Goal: Communication & Community: Answer question/provide support

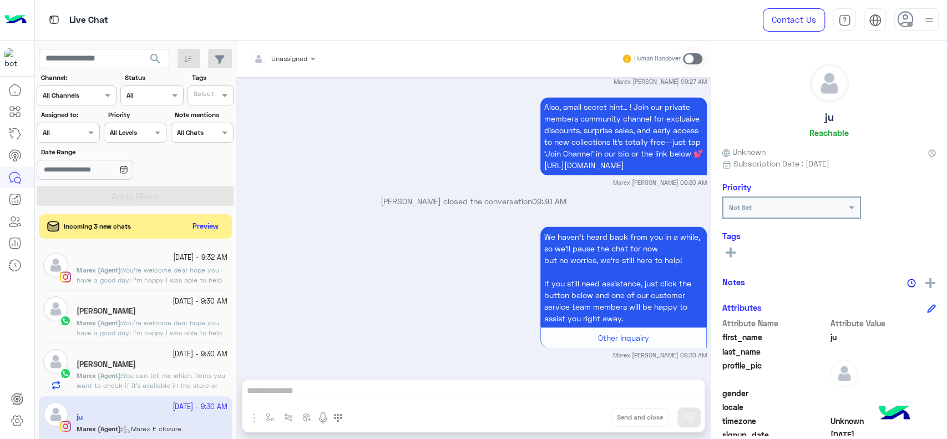
scroll to position [1353, 0]
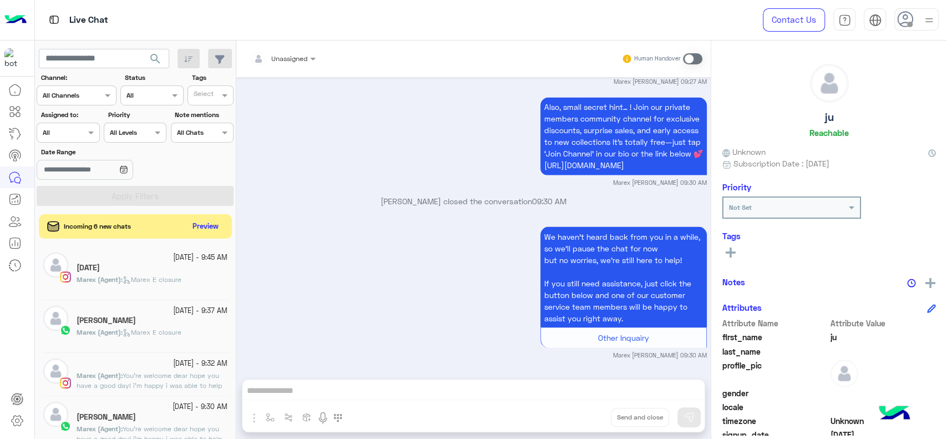
click at [109, 122] on div "Priority All Levels All Levels" at bounding box center [135, 126] width 63 height 33
click at [100, 130] on div "Assigned to: Assigned on All" at bounding box center [68, 126] width 67 height 33
click at [66, 142] on div "Assigned on All" at bounding box center [68, 133] width 63 height 20
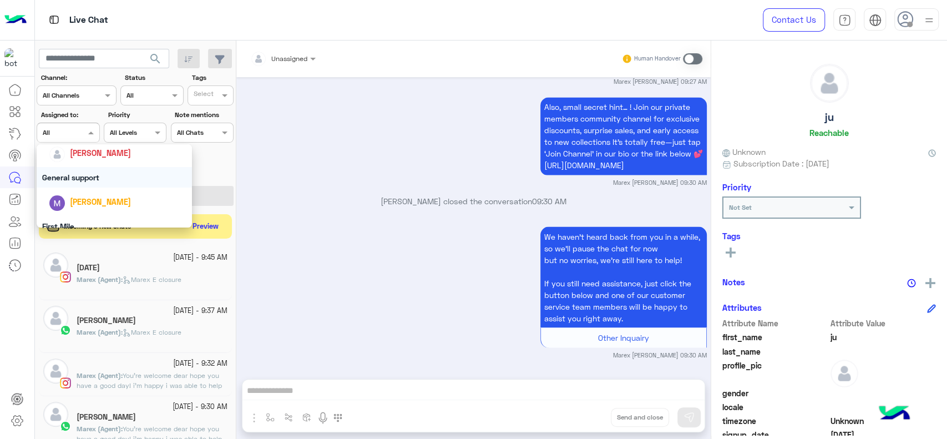
scroll to position [168, 0]
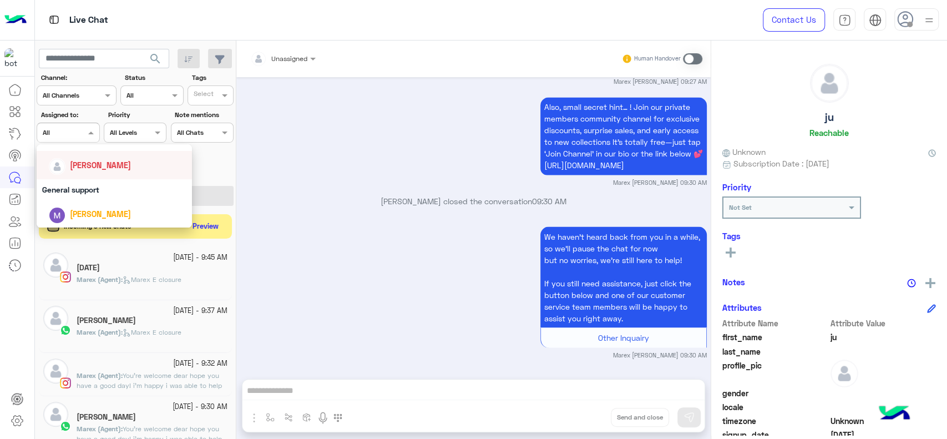
click at [69, 173] on div "[PERSON_NAME]" at bounding box center [118, 164] width 138 height 19
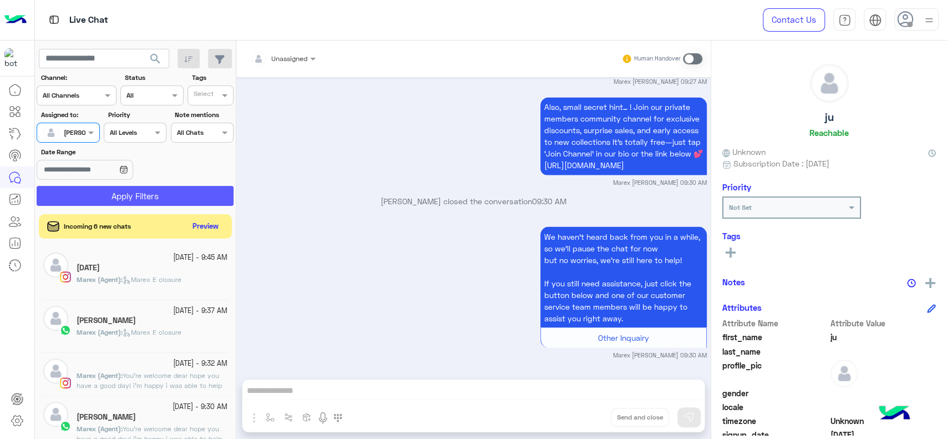
click at [69, 193] on button "Apply Filters" at bounding box center [135, 196] width 197 height 20
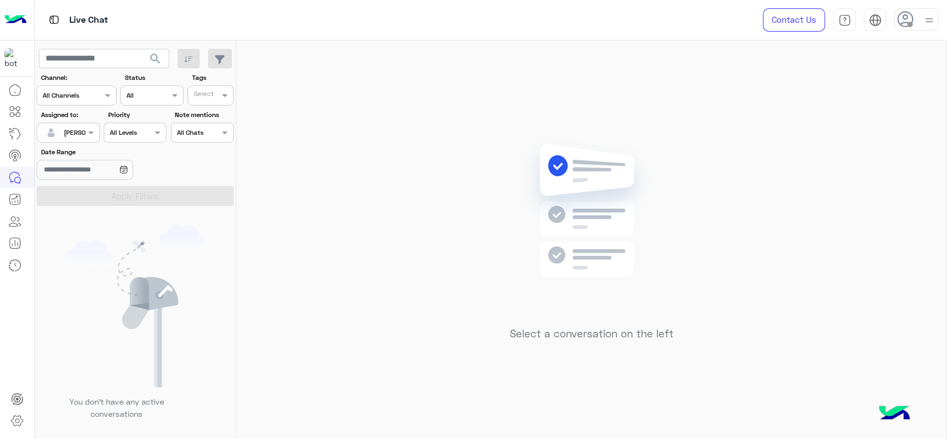
click at [411, 140] on div "Select a conversation on the left" at bounding box center [591, 242] width 710 height 403
click at [918, 16] on div at bounding box center [916, 19] width 44 height 22
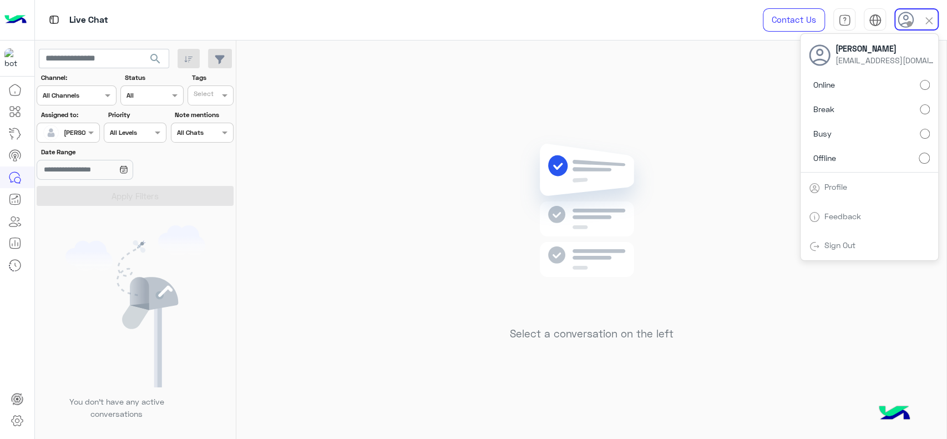
click at [929, 77] on label "Online" at bounding box center [869, 85] width 121 height 20
click at [700, 112] on div "Select a conversation on the left" at bounding box center [591, 242] width 710 height 403
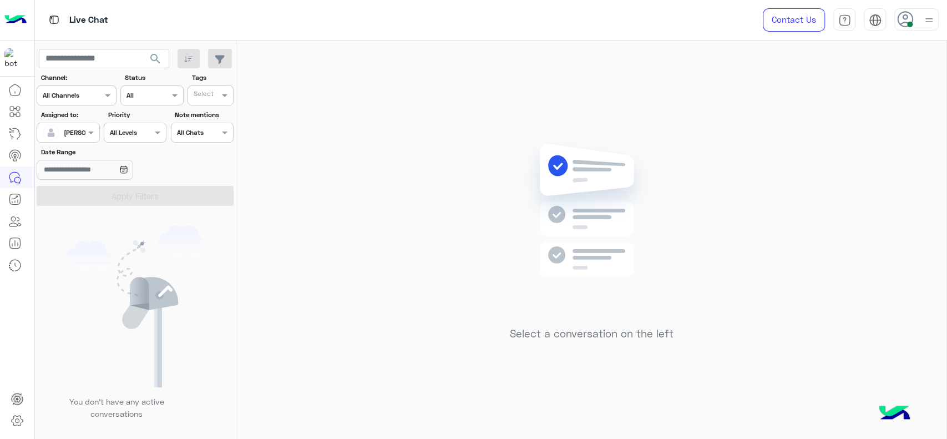
click at [395, 374] on div "Select a conversation on the left" at bounding box center [591, 242] width 710 height 403
click at [75, 126] on div at bounding box center [68, 131] width 62 height 11
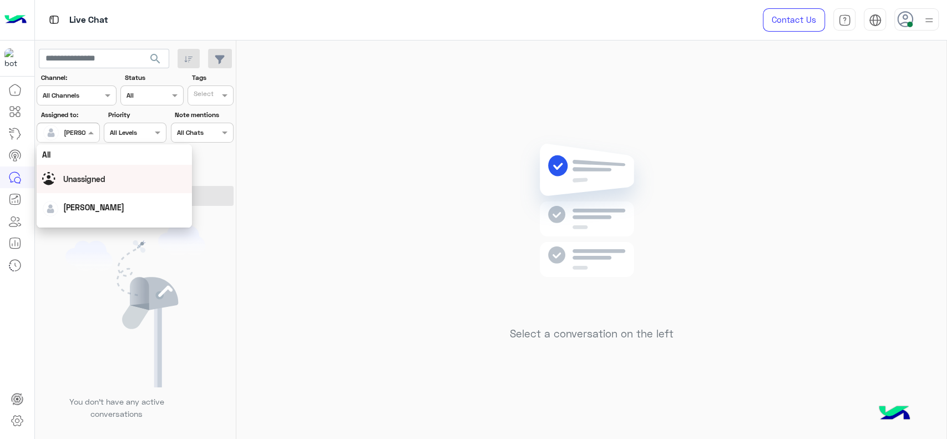
scroll to position [217, 0]
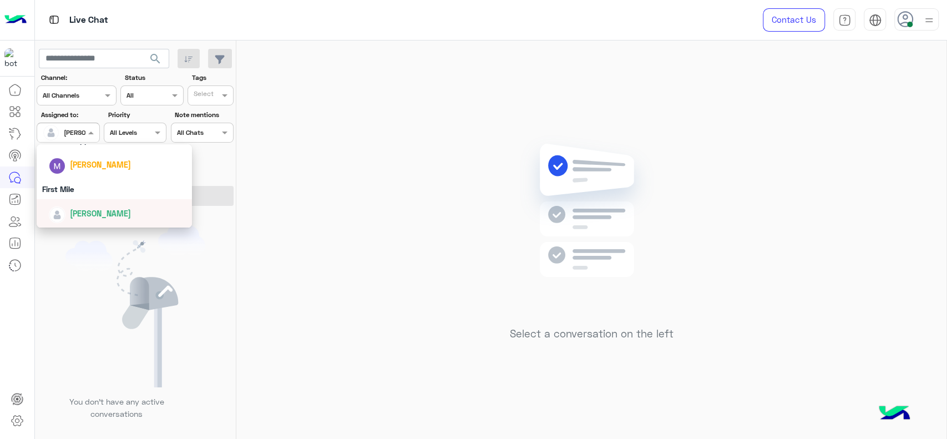
click at [78, 198] on div "First Mile" at bounding box center [114, 189] width 155 height 21
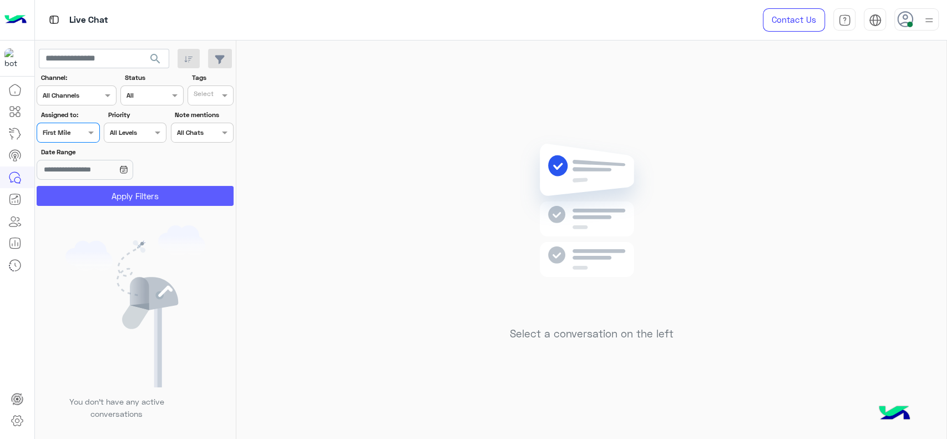
click at [88, 200] on button "Apply Filters" at bounding box center [135, 196] width 197 height 20
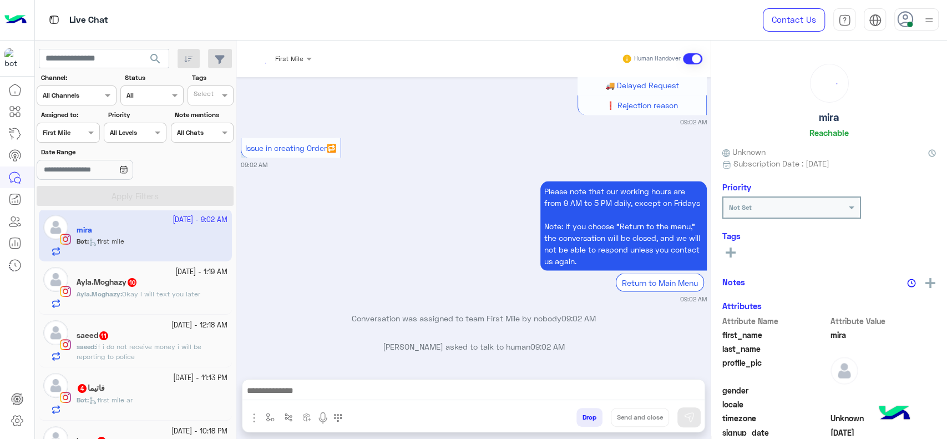
scroll to position [146, 0]
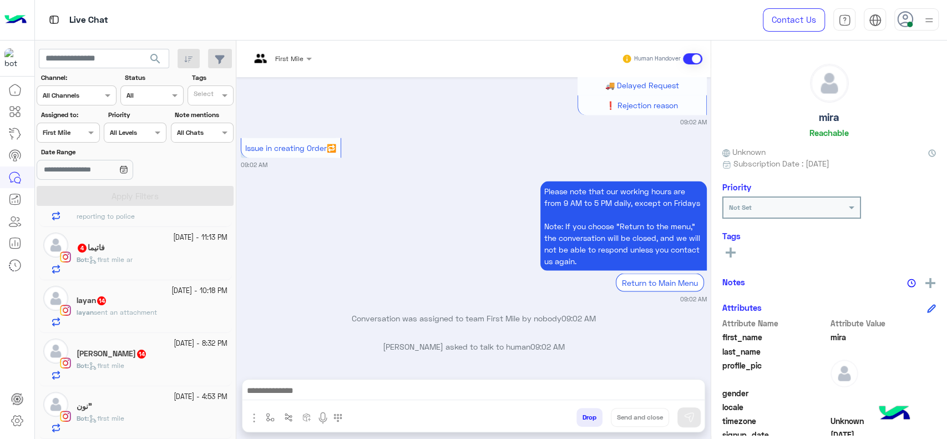
click at [178, 428] on div "Bot : first mile" at bounding box center [152, 422] width 151 height 19
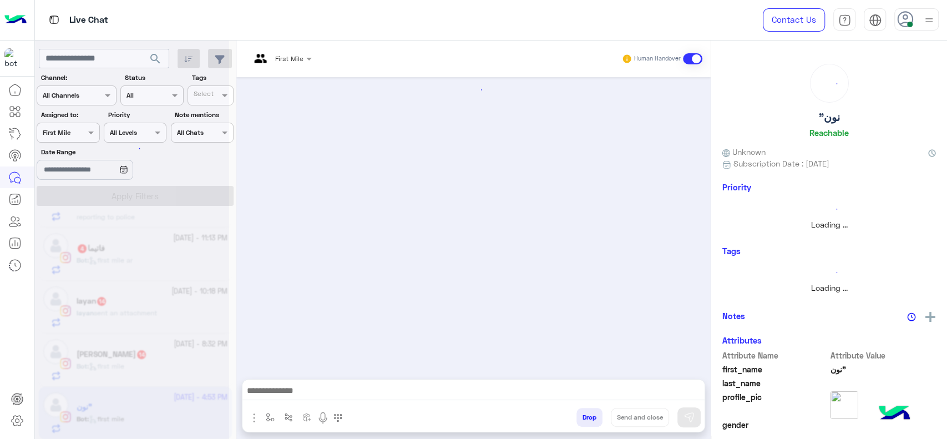
click at [285, 57] on input "text" at bounding box center [267, 57] width 35 height 10
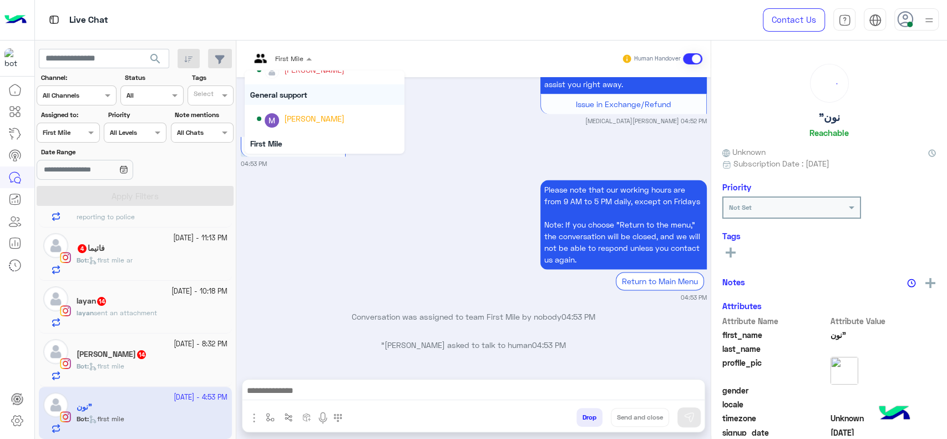
scroll to position [107, 0]
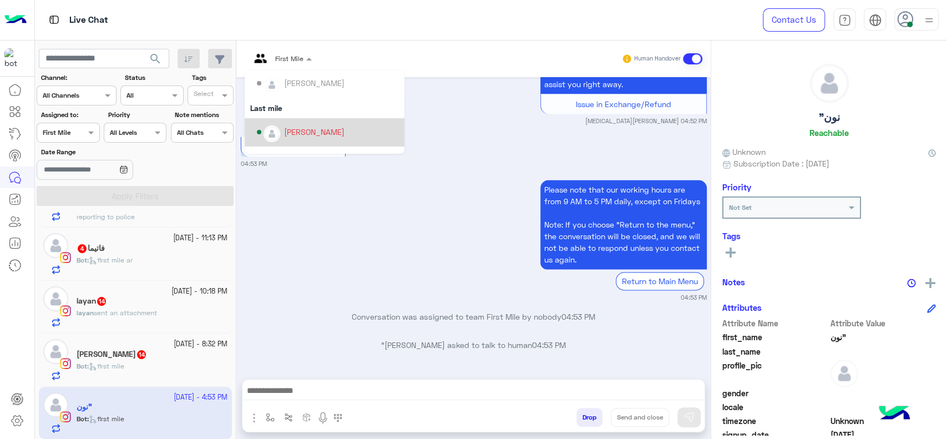
click at [298, 123] on div "[PERSON_NAME]" at bounding box center [328, 132] width 142 height 19
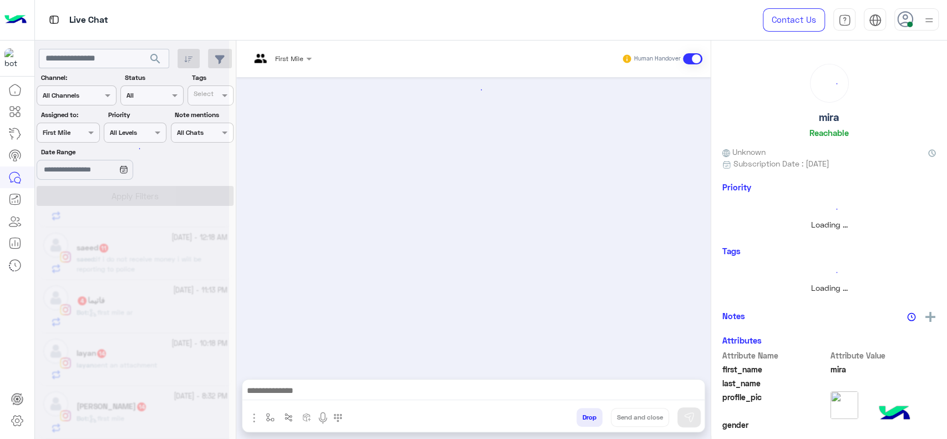
scroll to position [94, 0]
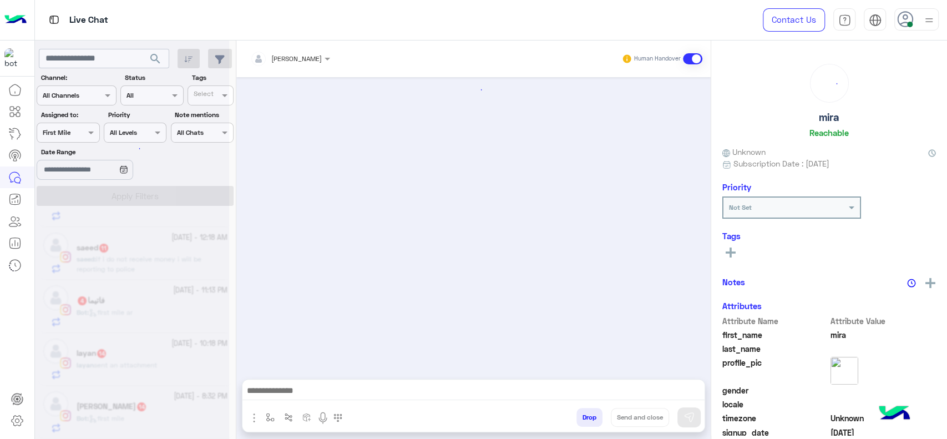
click at [174, 398] on small "30 September - 8:32 PM" at bounding box center [201, 396] width 54 height 11
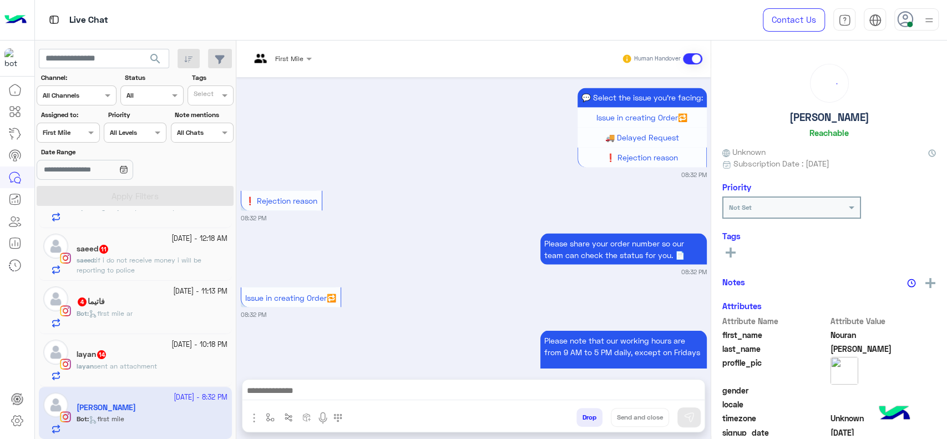
scroll to position [3090, 0]
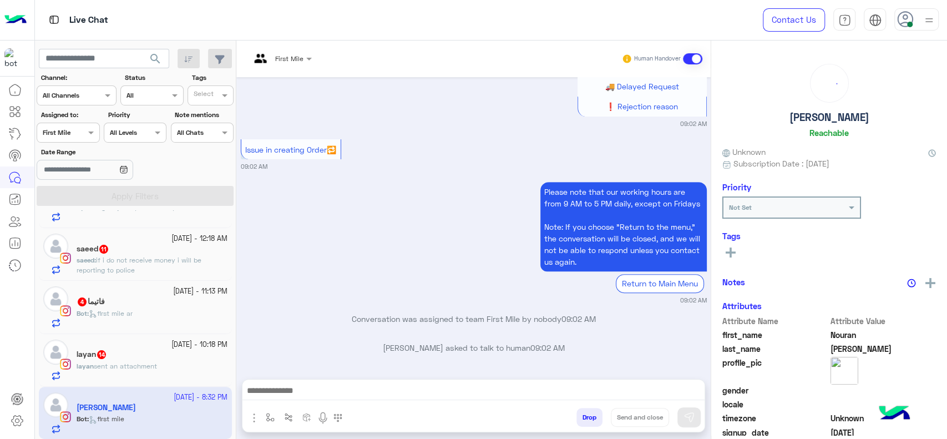
click at [266, 65] on img at bounding box center [260, 63] width 21 height 18
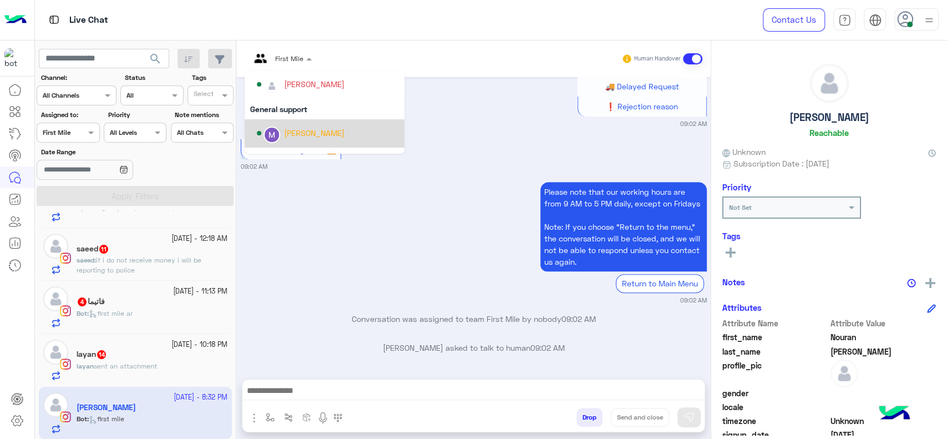
scroll to position [148, 0]
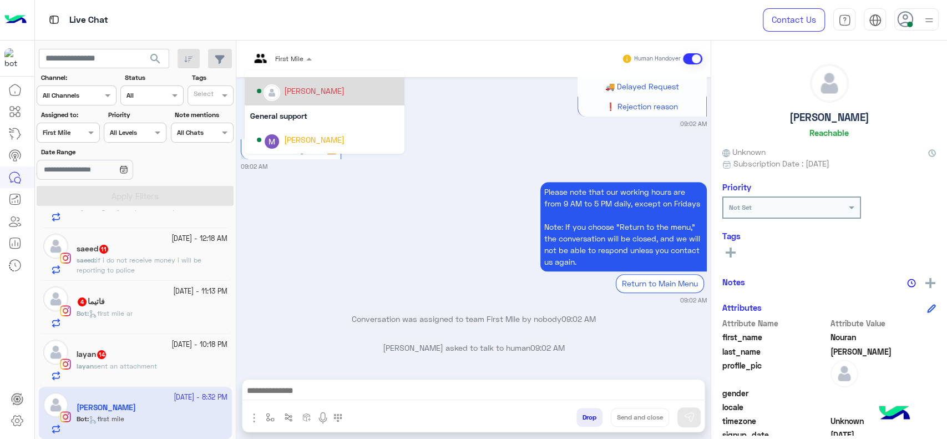
click at [277, 99] on div "[PERSON_NAME]" at bounding box center [328, 91] width 142 height 19
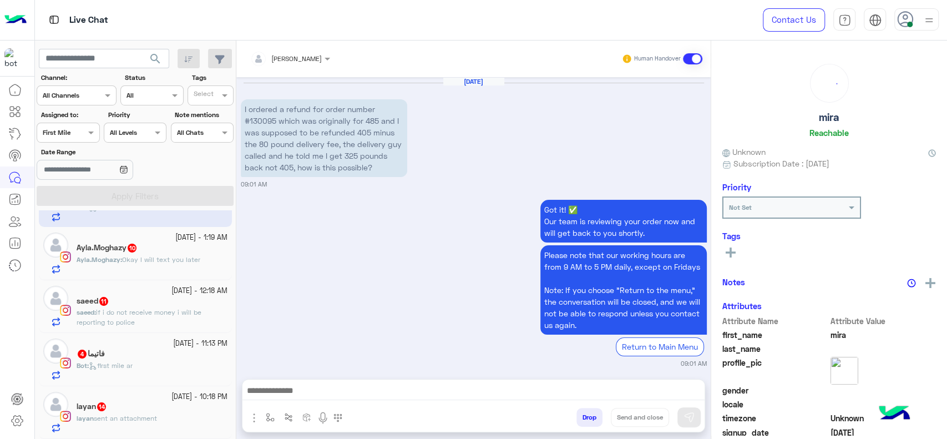
scroll to position [1325, 0]
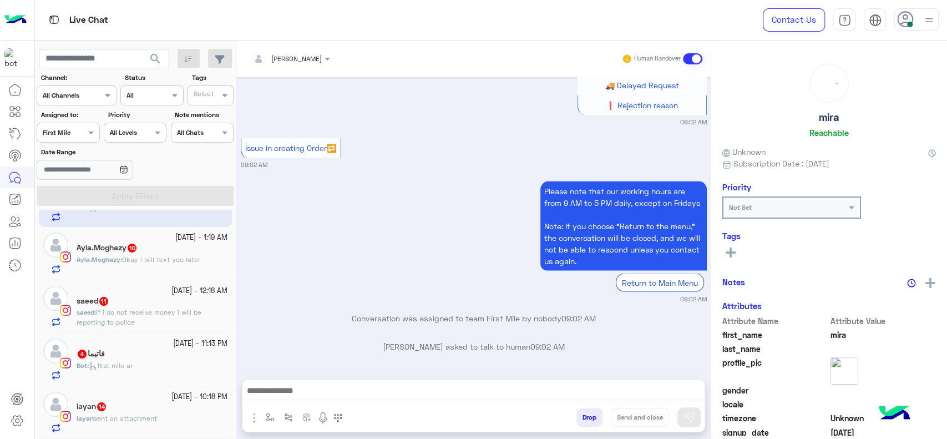
click at [147, 408] on div "layan 14" at bounding box center [152, 408] width 151 height 12
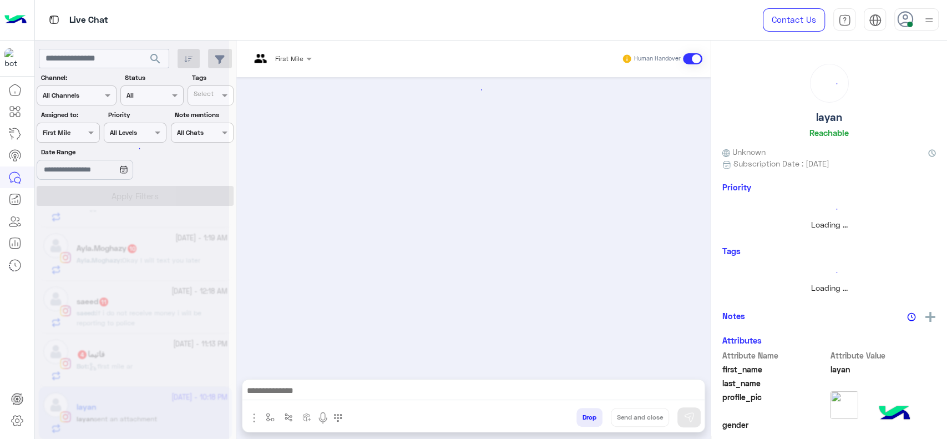
click at [302, 52] on div at bounding box center [281, 57] width 73 height 11
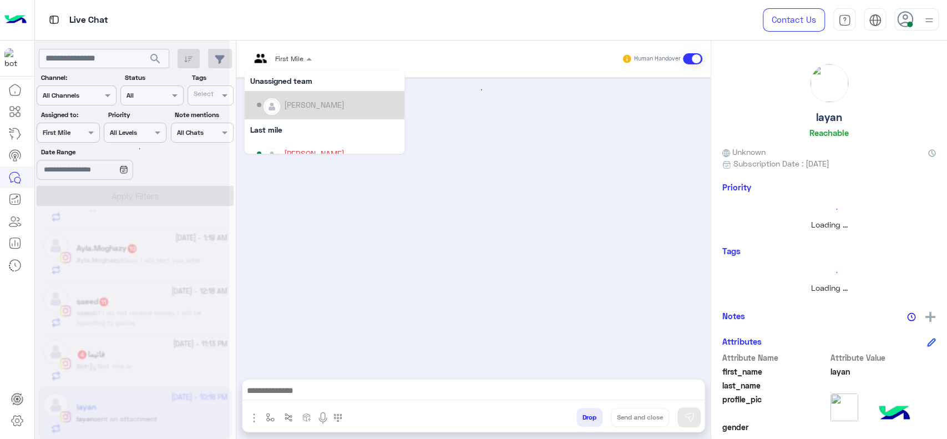
scroll to position [86, 0]
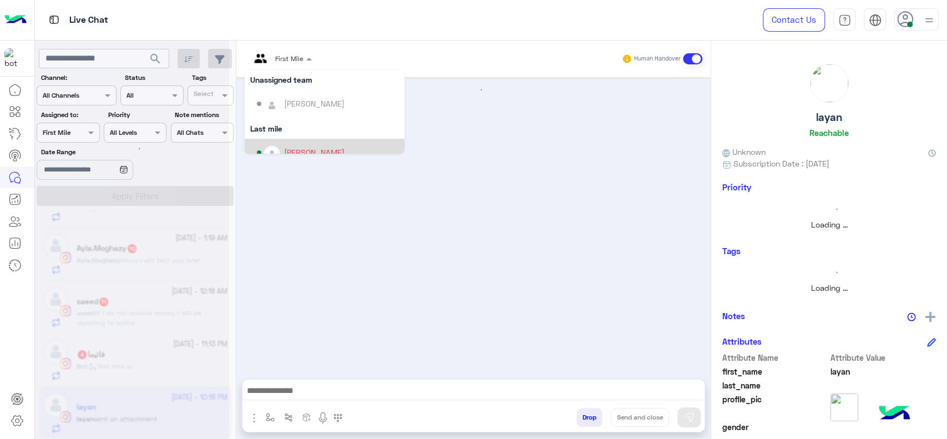
click at [296, 140] on div "[PERSON_NAME]" at bounding box center [325, 153] width 160 height 28
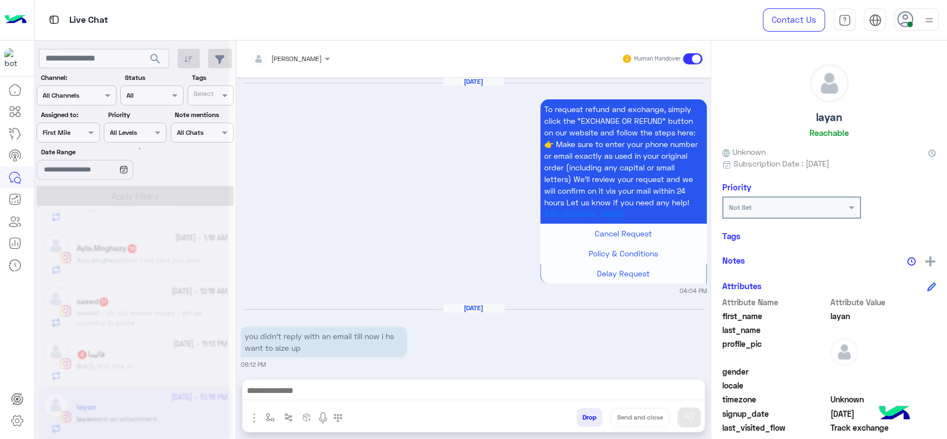
scroll to position [1457, 0]
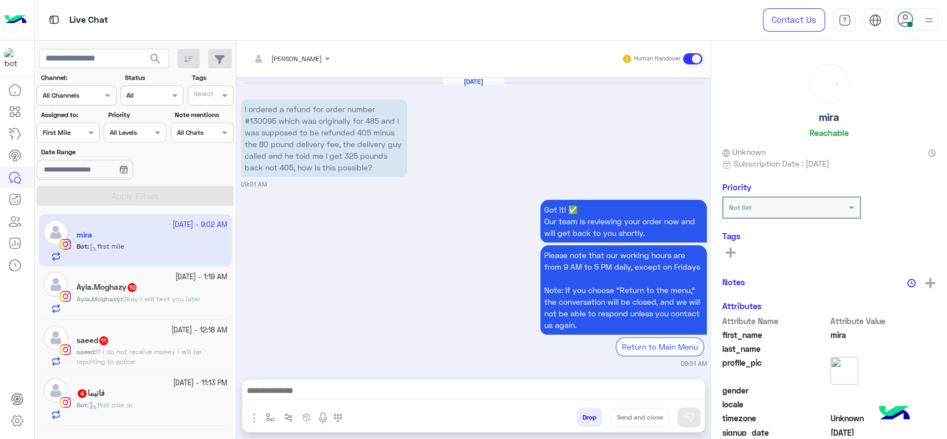
scroll to position [1325, 0]
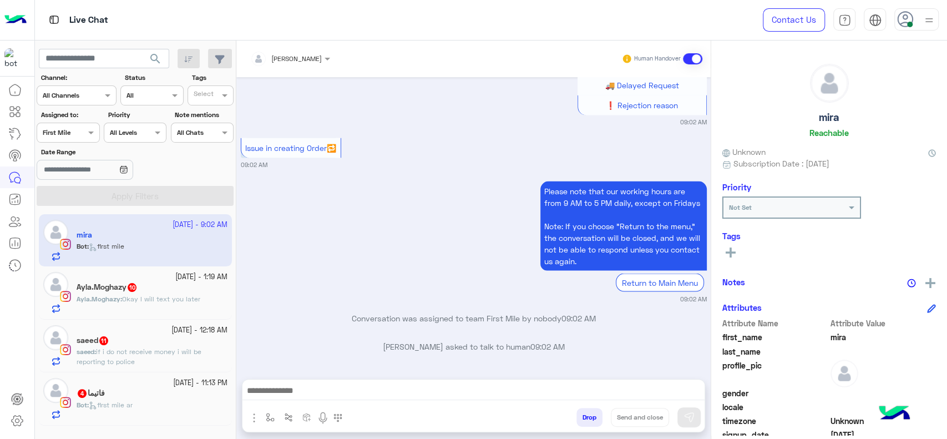
click at [151, 413] on div "Bot : first mile ar" at bounding box center [152, 409] width 151 height 19
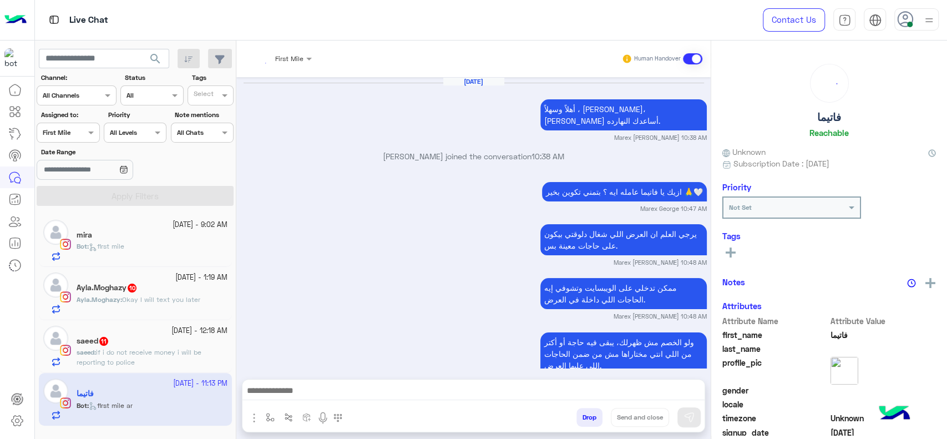
scroll to position [1085, 0]
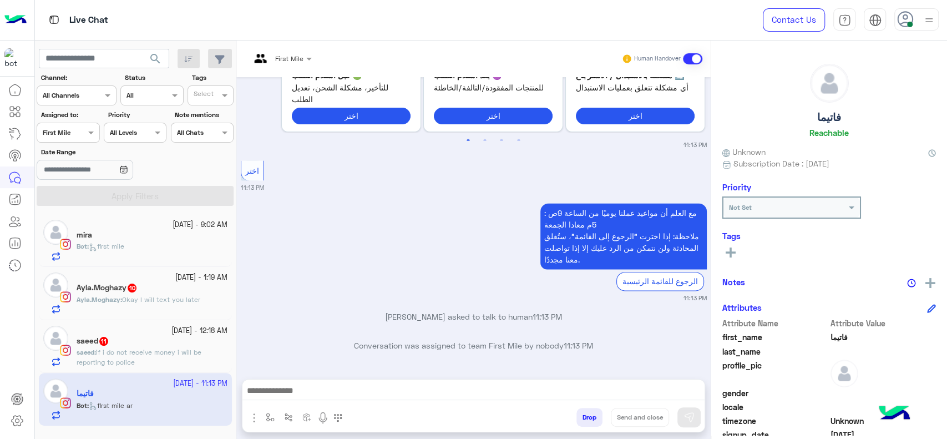
click at [269, 64] on img at bounding box center [260, 63] width 21 height 18
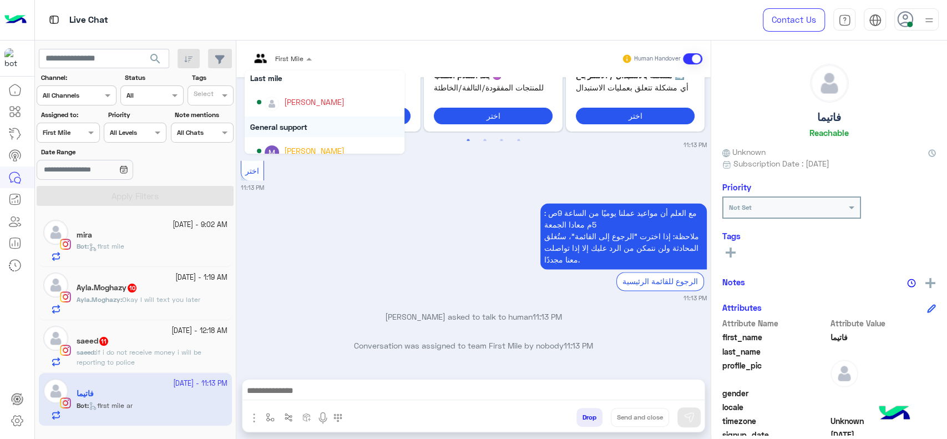
scroll to position [135, 0]
click at [312, 109] on div "[PERSON_NAME]" at bounding box center [314, 103] width 60 height 12
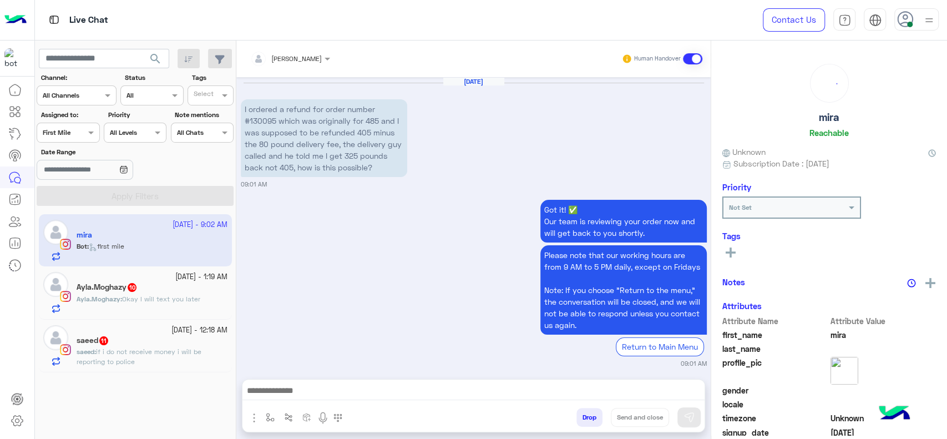
click at [164, 344] on div "saeed 11" at bounding box center [152, 342] width 151 height 12
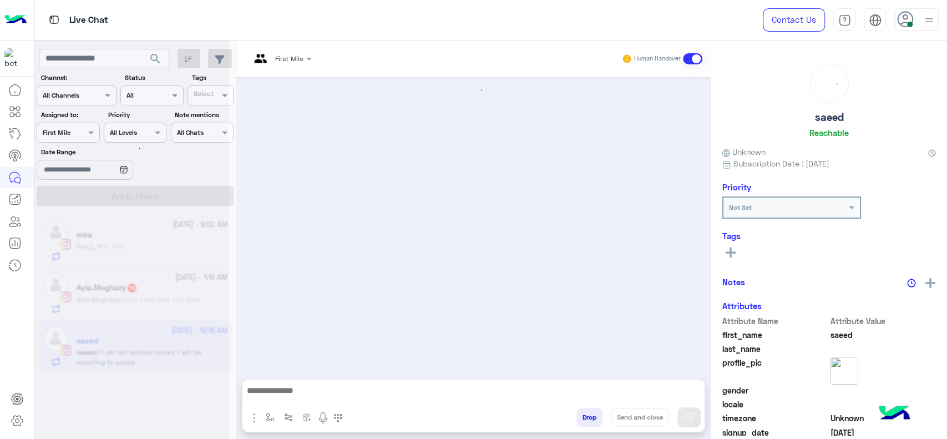
click at [287, 60] on div at bounding box center [281, 57] width 73 height 11
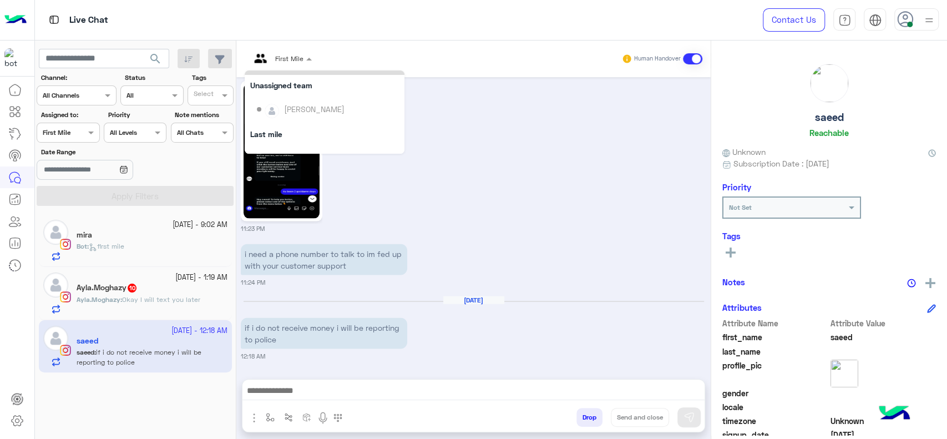
scroll to position [98, 0]
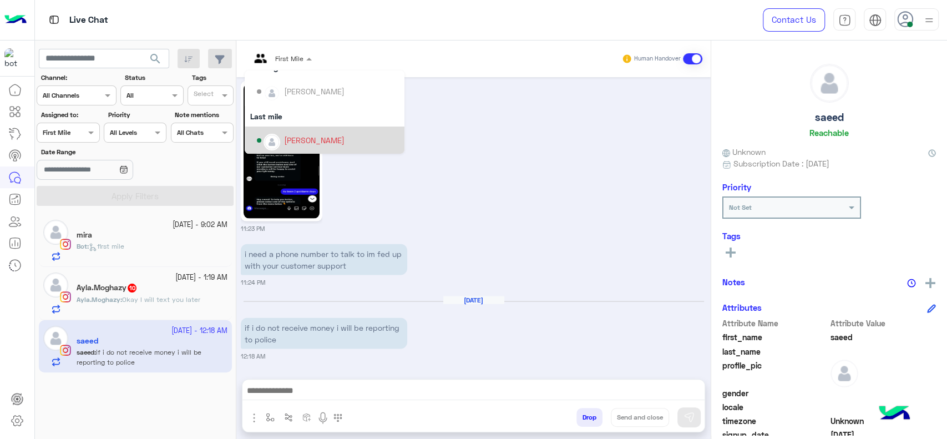
click at [275, 131] on div "[PERSON_NAME]" at bounding box center [328, 140] width 142 height 19
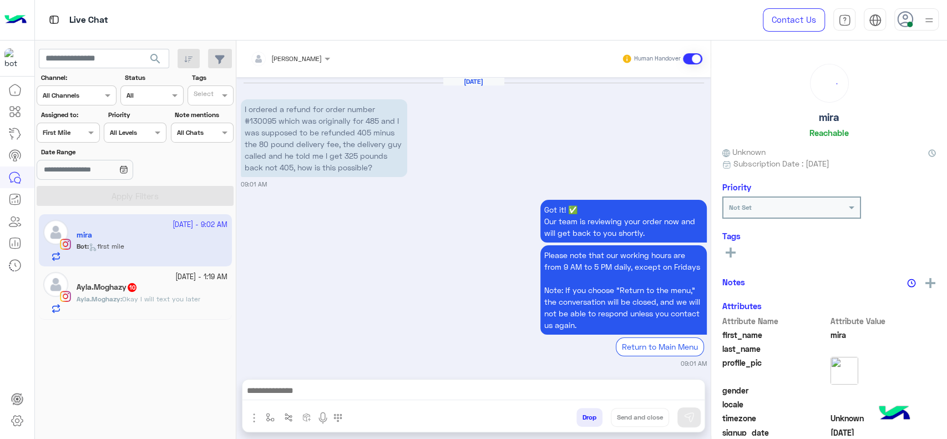
scroll to position [1325, 0]
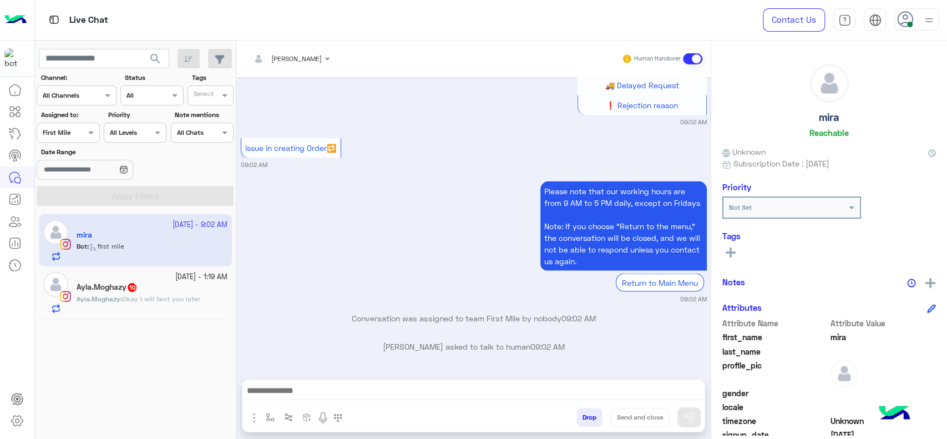
click at [322, 62] on span "[PERSON_NAME]" at bounding box center [296, 58] width 50 height 8
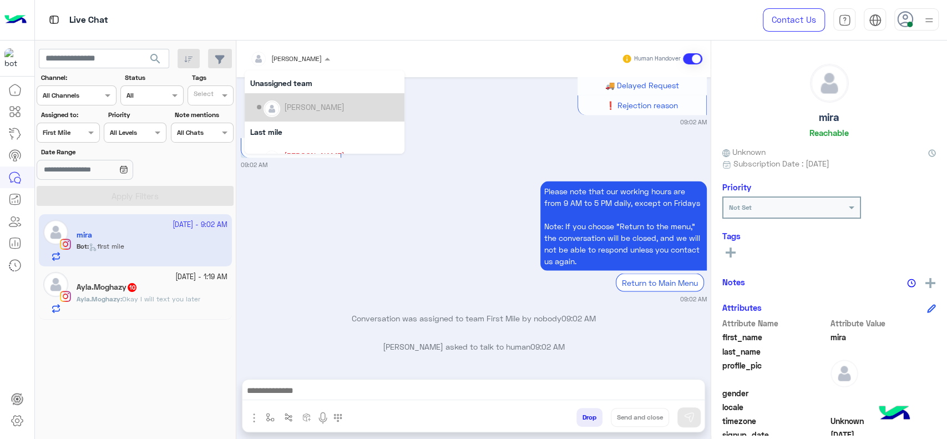
scroll to position [0, 0]
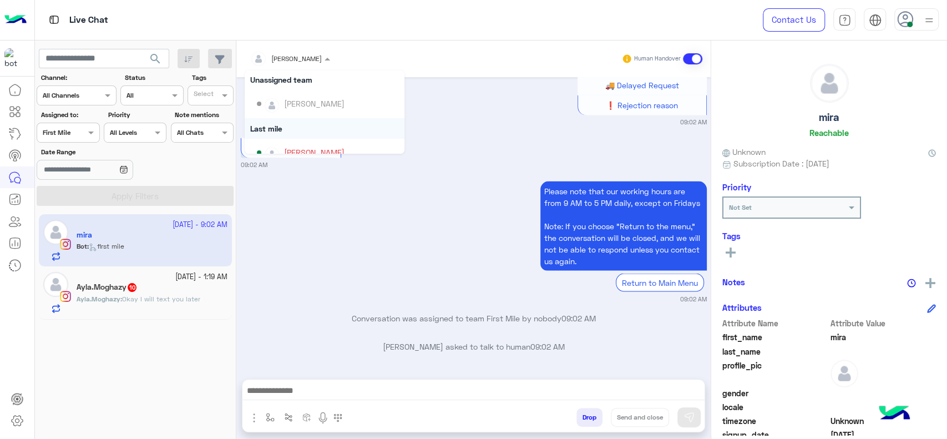
click at [289, 129] on div "Last mile" at bounding box center [325, 128] width 160 height 21
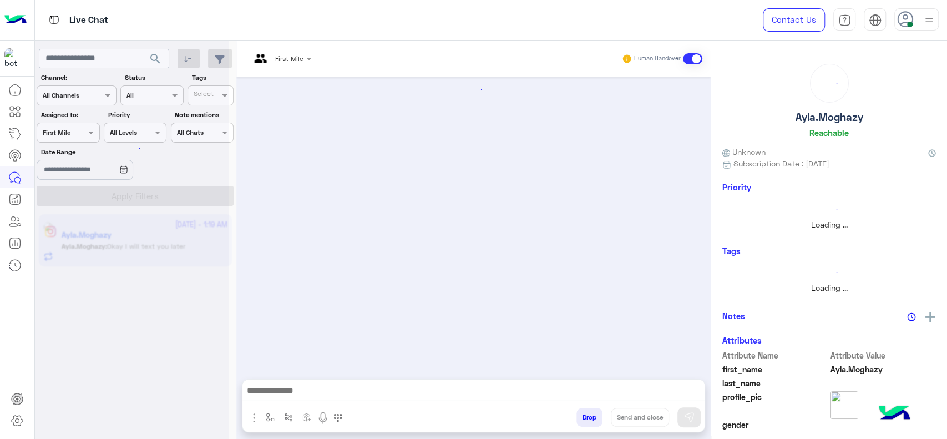
click at [285, 55] on div at bounding box center [281, 57] width 73 height 11
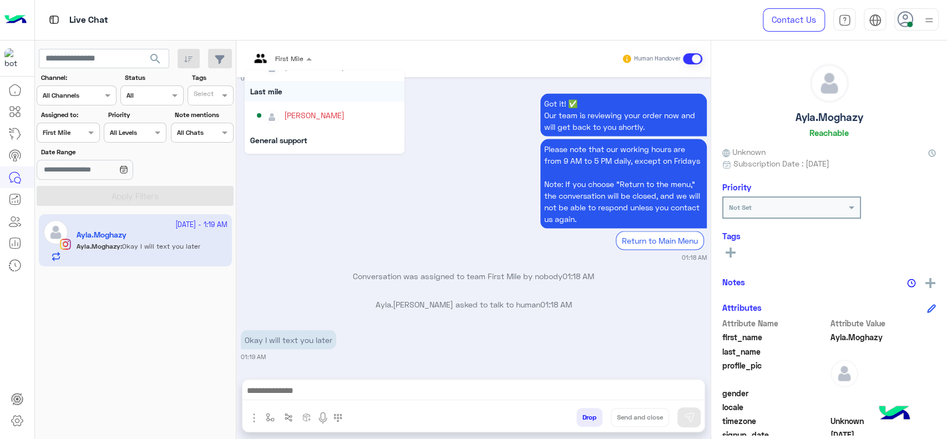
click at [272, 90] on div "Last mile" at bounding box center [325, 91] width 160 height 21
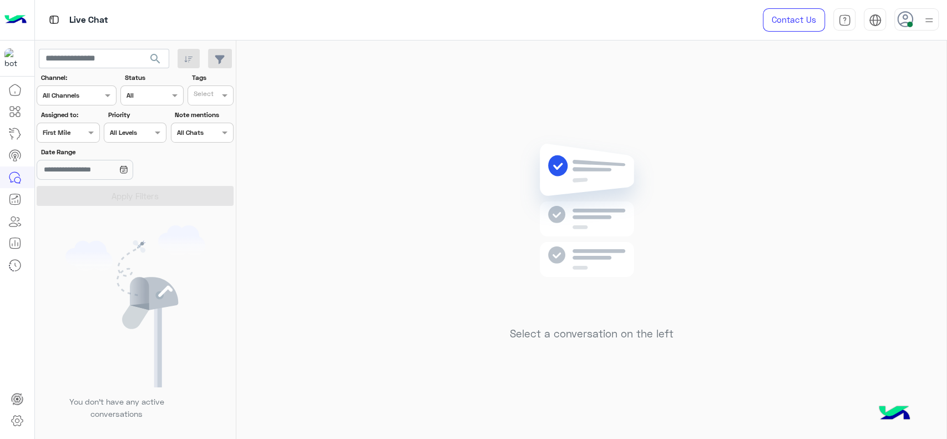
click at [72, 139] on div "Assigned on First Mile" at bounding box center [68, 133] width 63 height 20
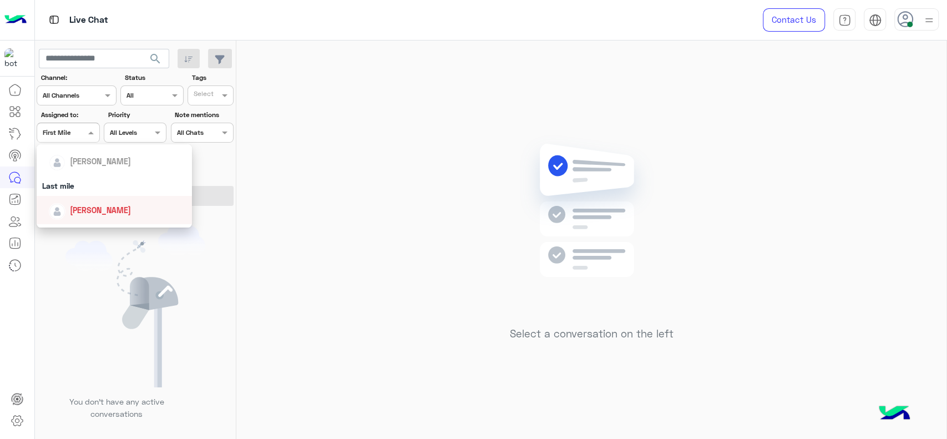
click at [94, 207] on span "[PERSON_NAME]" at bounding box center [100, 209] width 61 height 9
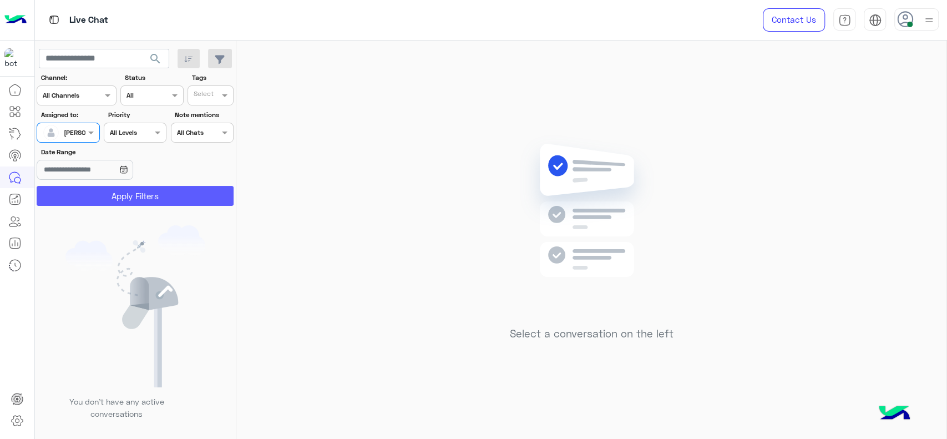
click at [171, 189] on button "Apply Filters" at bounding box center [135, 196] width 197 height 20
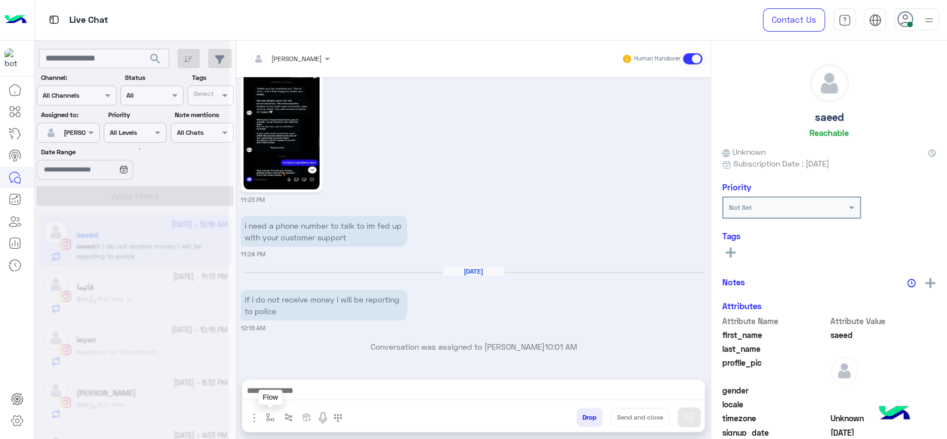
click at [270, 419] on img "button" at bounding box center [270, 417] width 9 height 9
click at [280, 393] on input "text" at bounding box center [289, 391] width 44 height 10
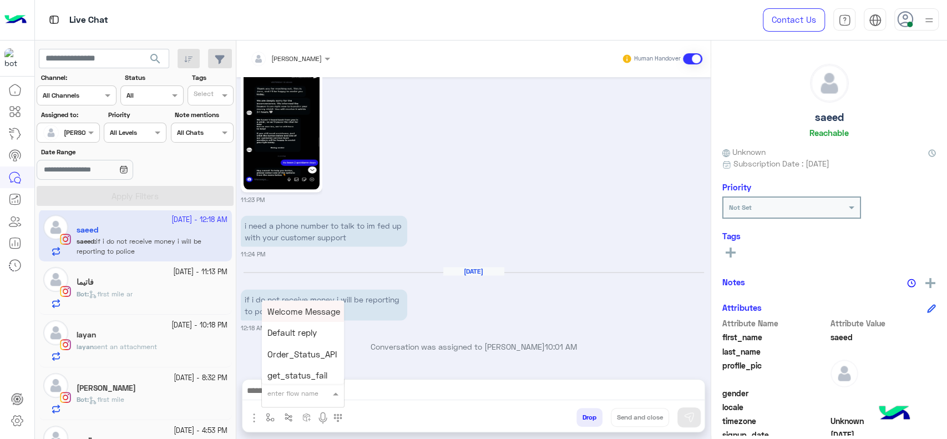
type input "*"
click at [293, 356] on span "J Greeting" at bounding box center [287, 351] width 40 height 10
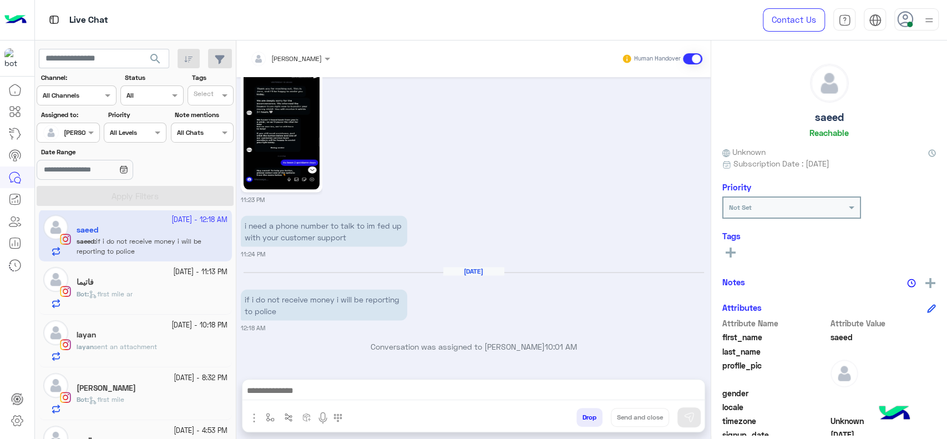
type textarea "**********"
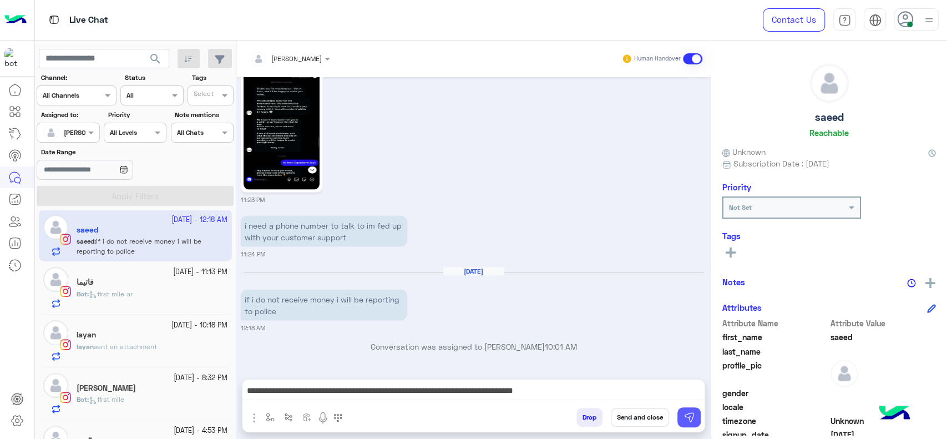
click at [693, 408] on button at bounding box center [688, 417] width 23 height 20
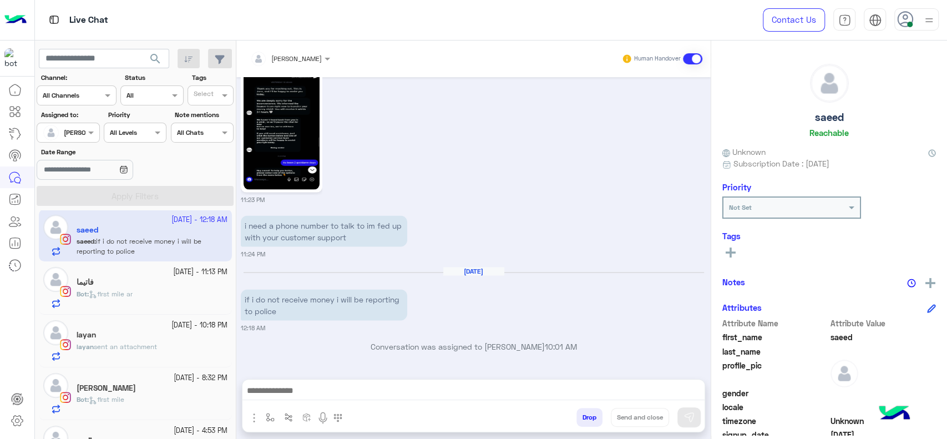
click at [175, 296] on div "Bot : first mile ar" at bounding box center [152, 298] width 151 height 19
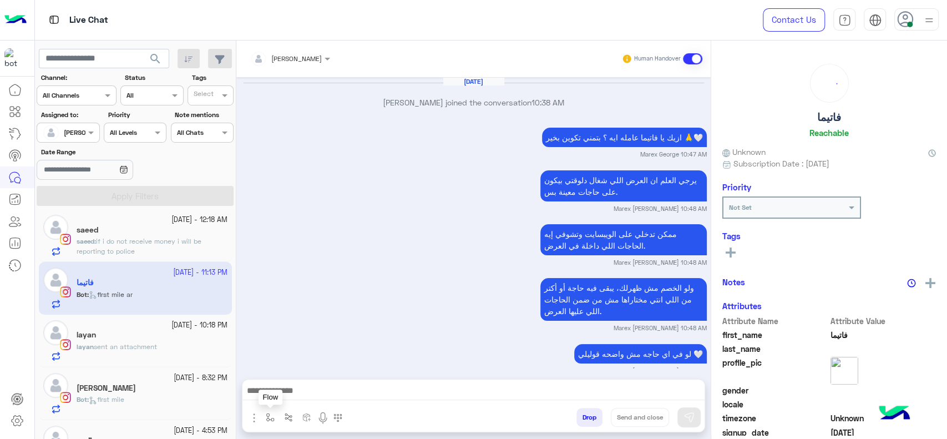
click at [263, 419] on button "button" at bounding box center [270, 417] width 18 height 18
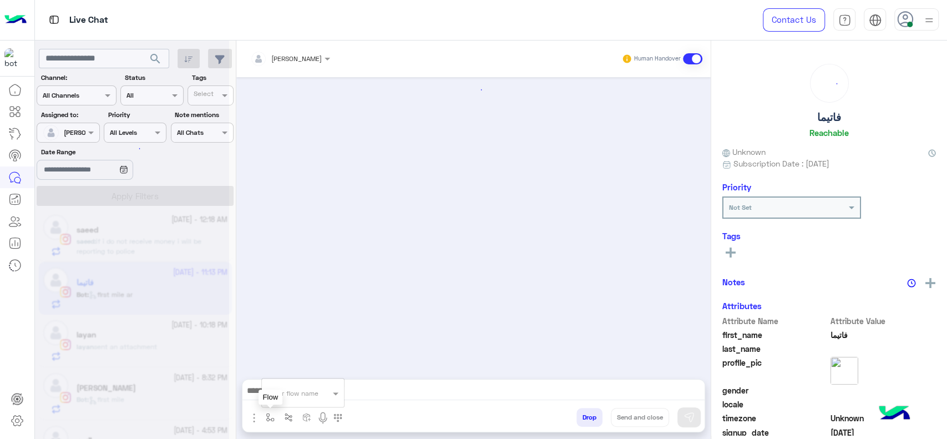
click at [298, 392] on input "text" at bounding box center [289, 391] width 44 height 10
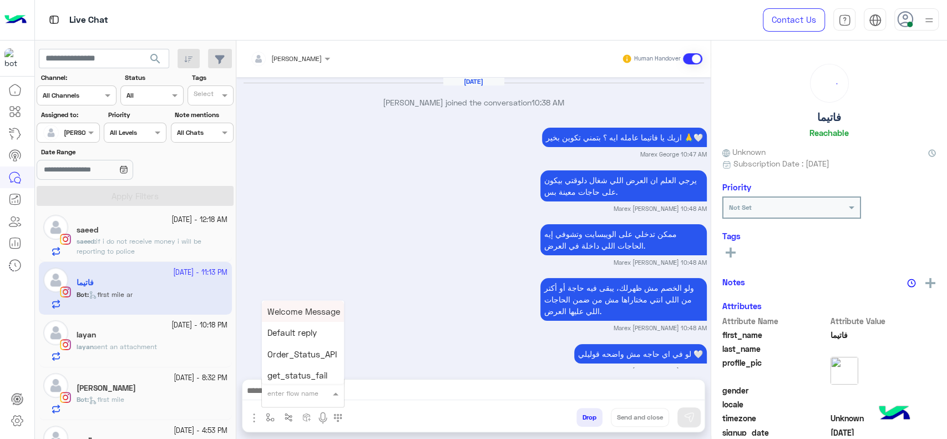
scroll to position [1079, 0]
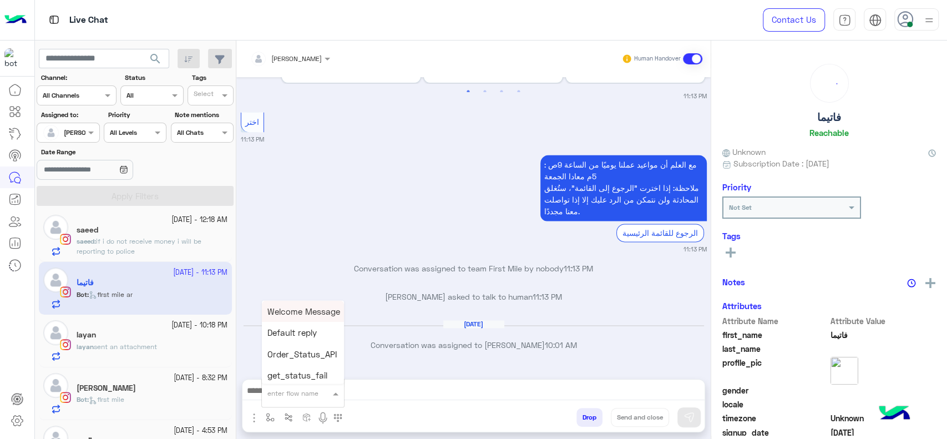
type input "*"
type input "****"
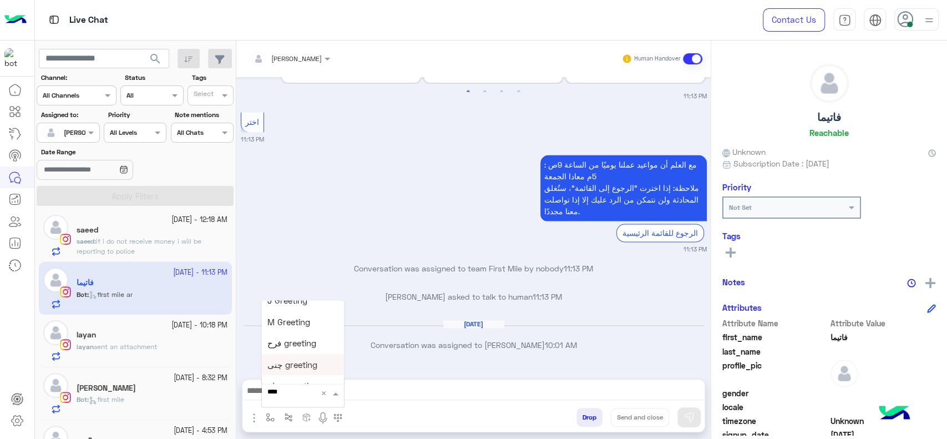
scroll to position [37, 0]
click at [303, 360] on span "چنى greeting" at bounding box center [292, 360] width 50 height 10
type textarea "**********"
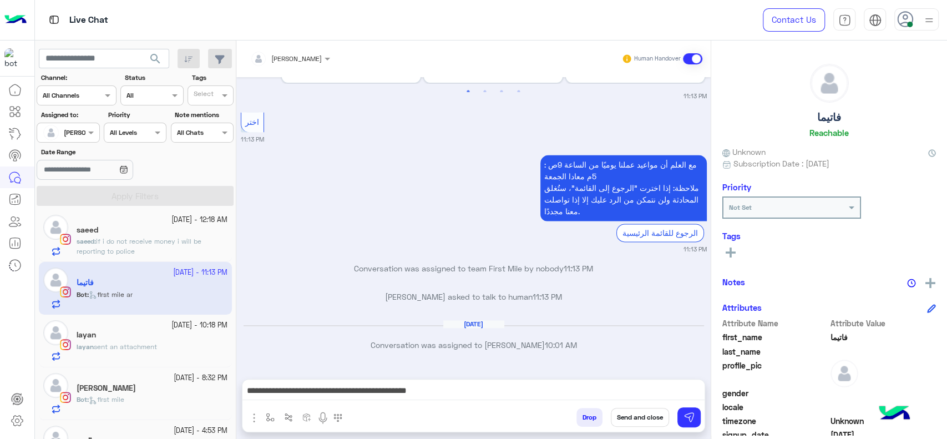
click at [157, 344] on span "sent an attachment" at bounding box center [125, 346] width 63 height 8
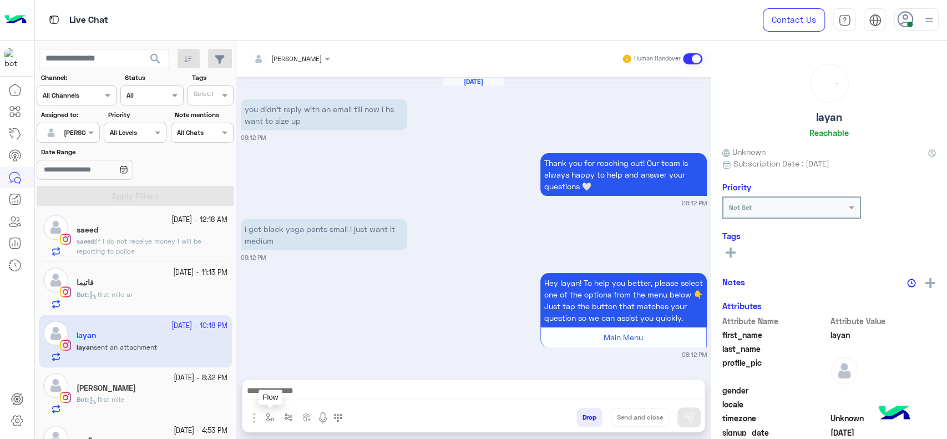
scroll to position [1279, 0]
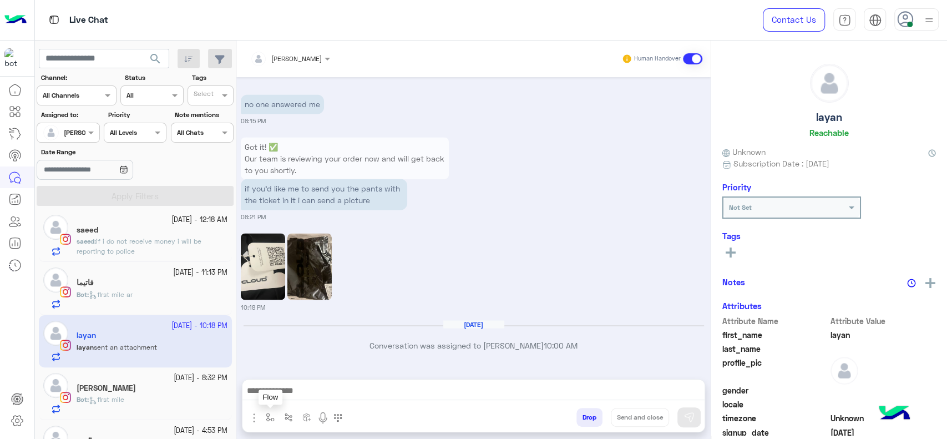
click at [275, 418] on button "button" at bounding box center [270, 417] width 18 height 18
click at [290, 395] on input "text" at bounding box center [289, 391] width 44 height 10
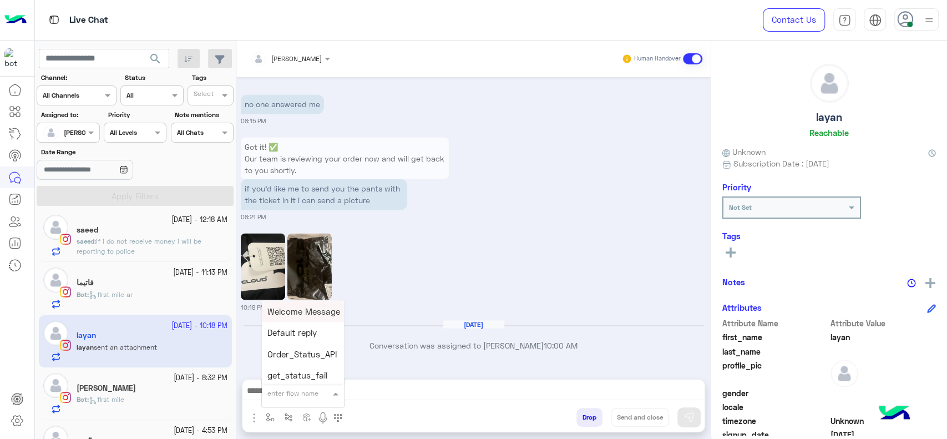
type input "*"
click at [284, 351] on span "J Greeting" at bounding box center [287, 351] width 40 height 10
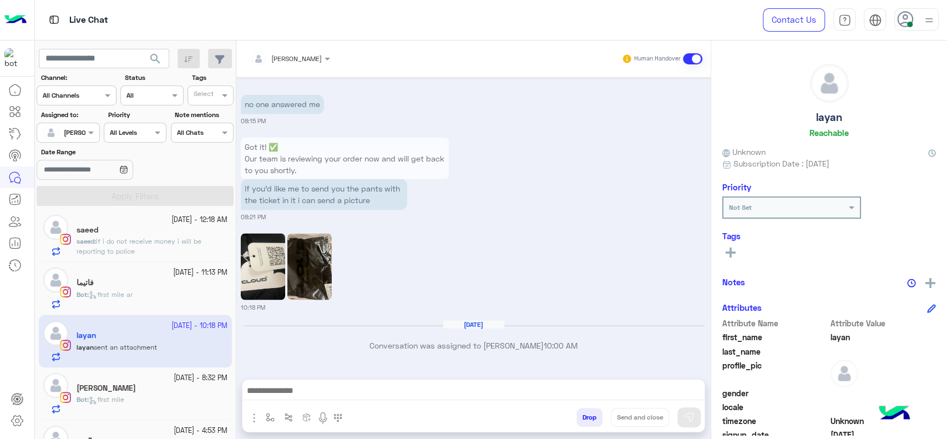
type textarea "**********"
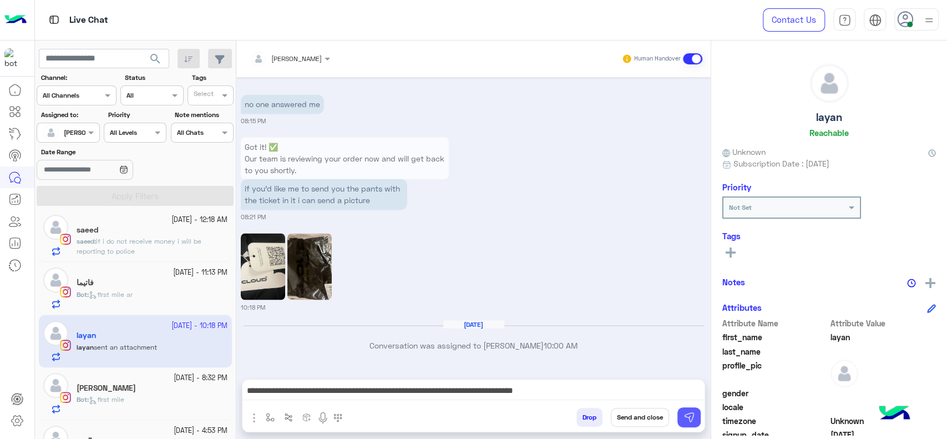
click at [696, 413] on button at bounding box center [688, 417] width 23 height 20
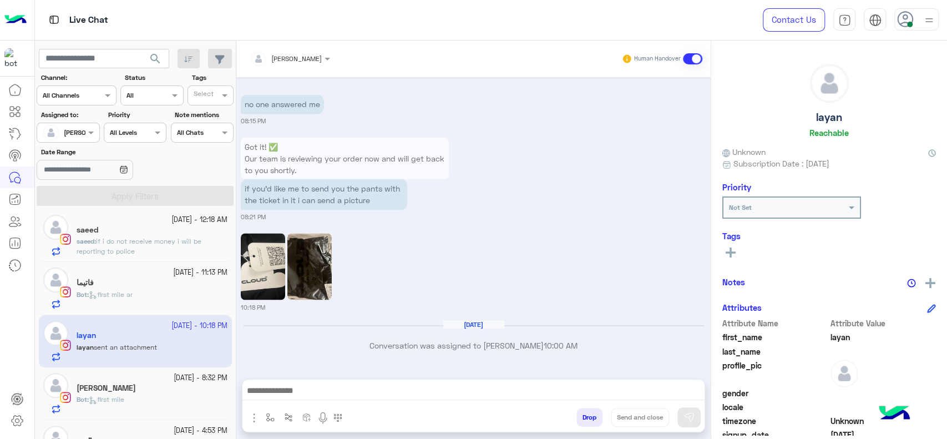
click at [133, 384] on h5 "[PERSON_NAME]" at bounding box center [106, 387] width 59 height 9
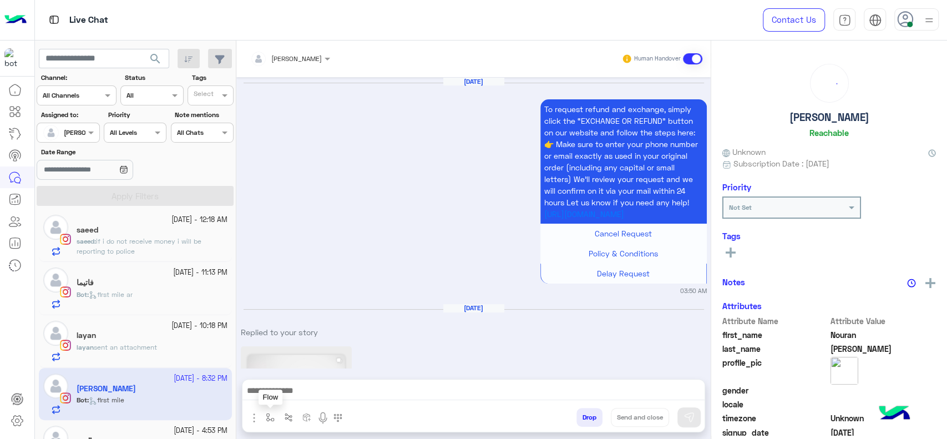
scroll to position [1479, 0]
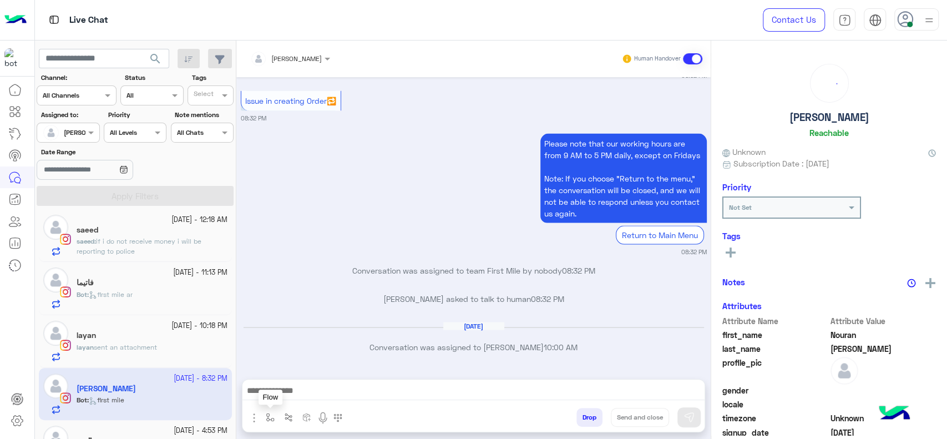
click at [274, 413] on img "button" at bounding box center [270, 417] width 9 height 9
click at [0, 0] on div "enter flow name" at bounding box center [0, 0] width 0 height 0
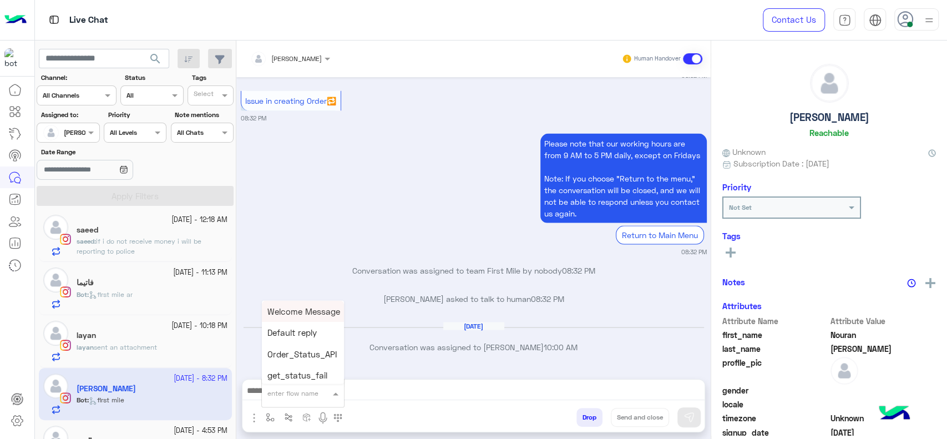
type input "*"
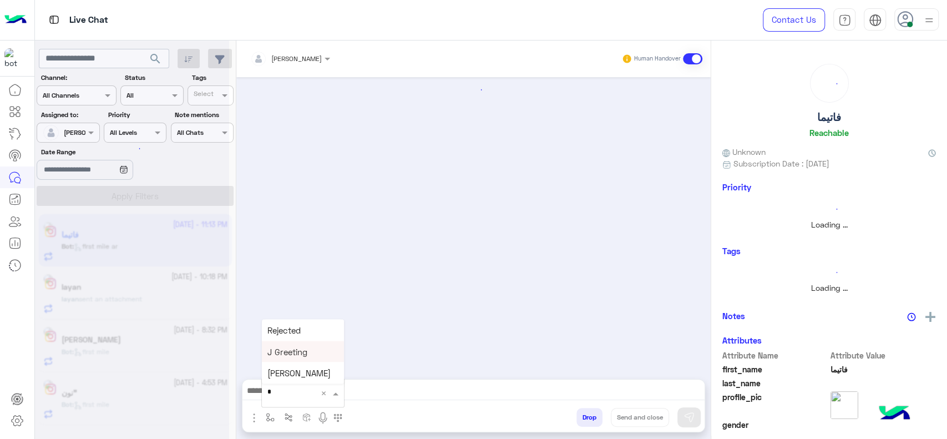
click at [301, 347] on span "J Greeting" at bounding box center [287, 351] width 40 height 10
type textarea "**********"
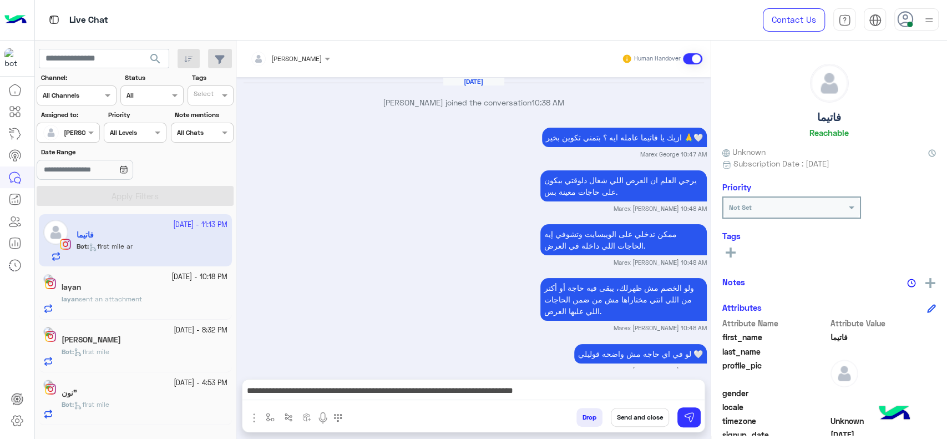
scroll to position [1079, 0]
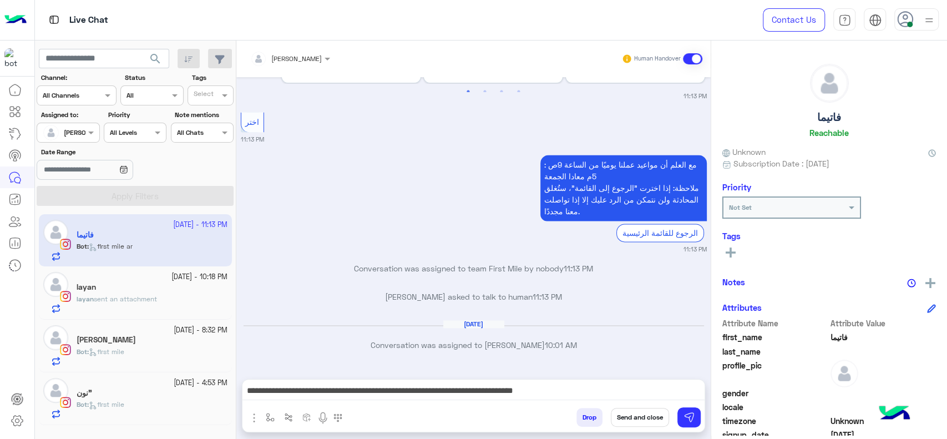
click at [682, 404] on div "**********" at bounding box center [473, 393] width 462 height 28
click at [689, 422] on img at bounding box center [689, 417] width 11 height 11
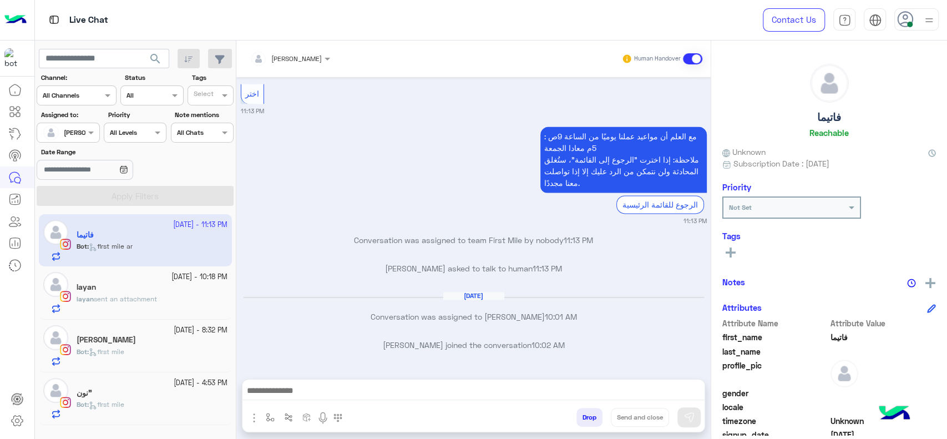
scroll to position [1162, 0]
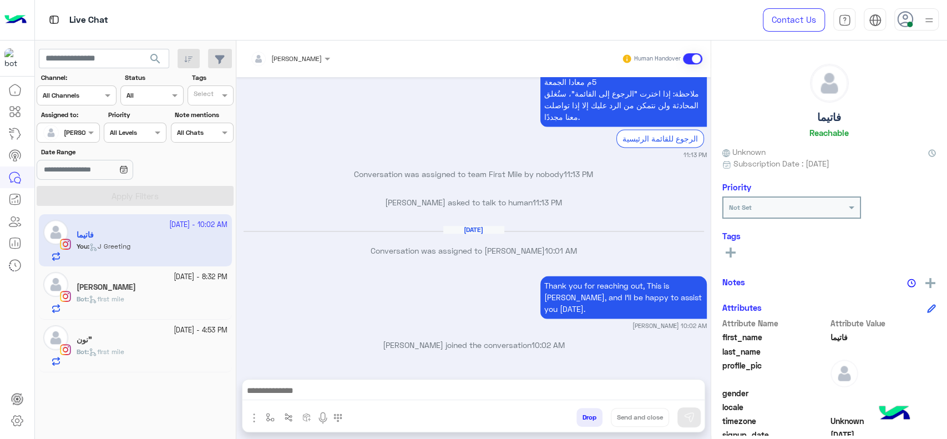
click at [118, 302] on span "first mile" at bounding box center [107, 299] width 36 height 8
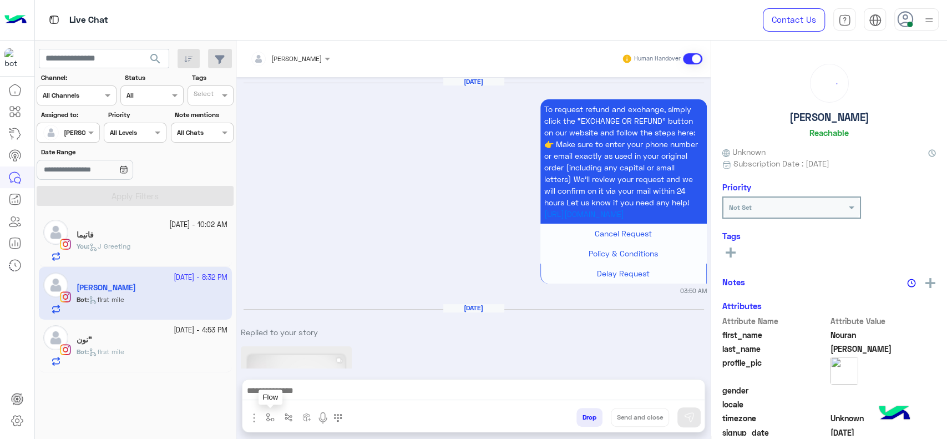
scroll to position [1479, 0]
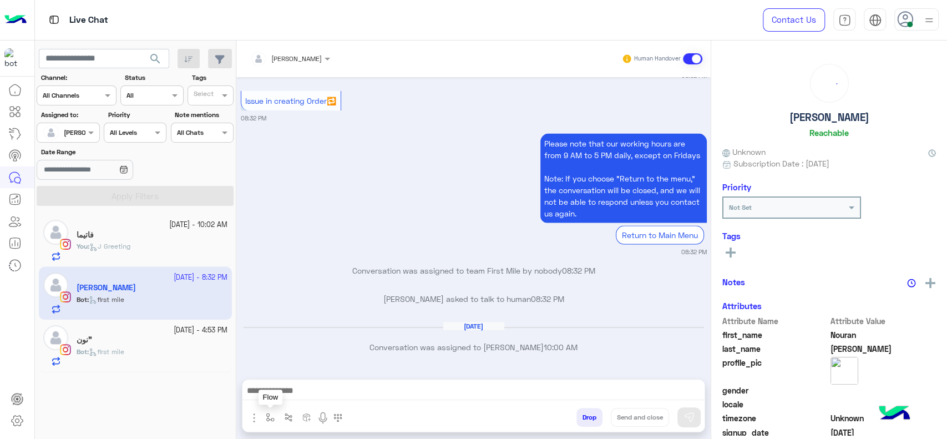
click at [271, 416] on img "button" at bounding box center [270, 417] width 9 height 9
click at [290, 394] on input "text" at bounding box center [289, 391] width 44 height 10
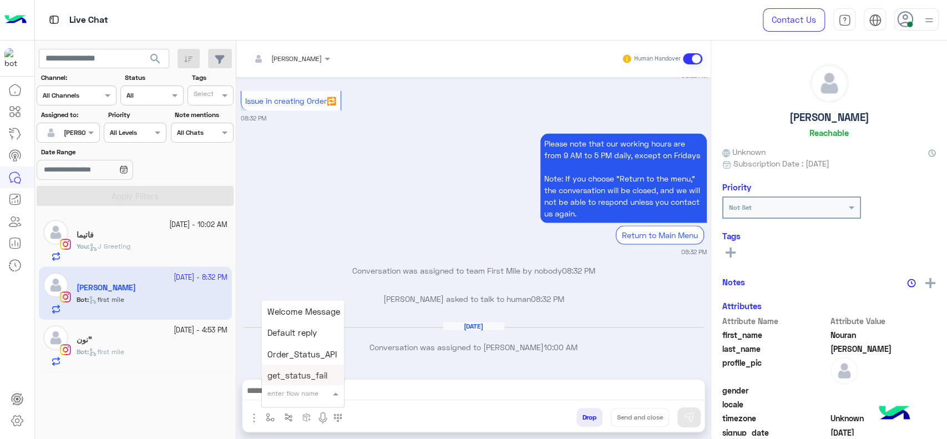
type input "*"
click at [306, 352] on span "J Greeting" at bounding box center [287, 351] width 40 height 10
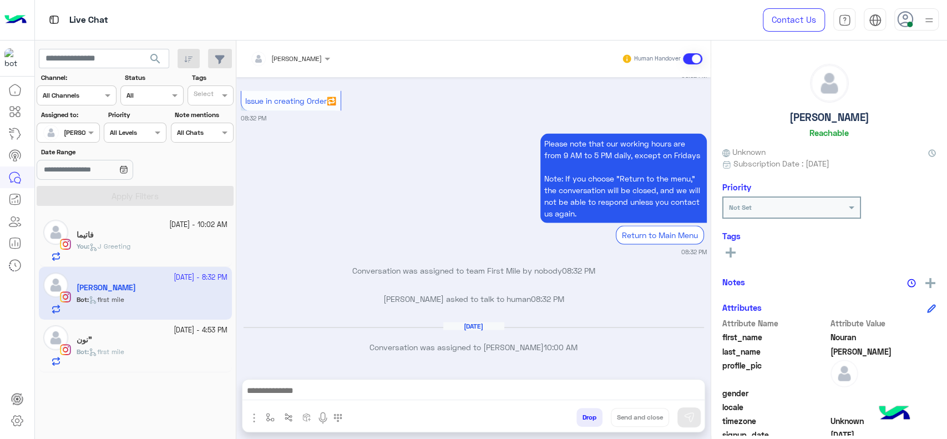
type textarea "**********"
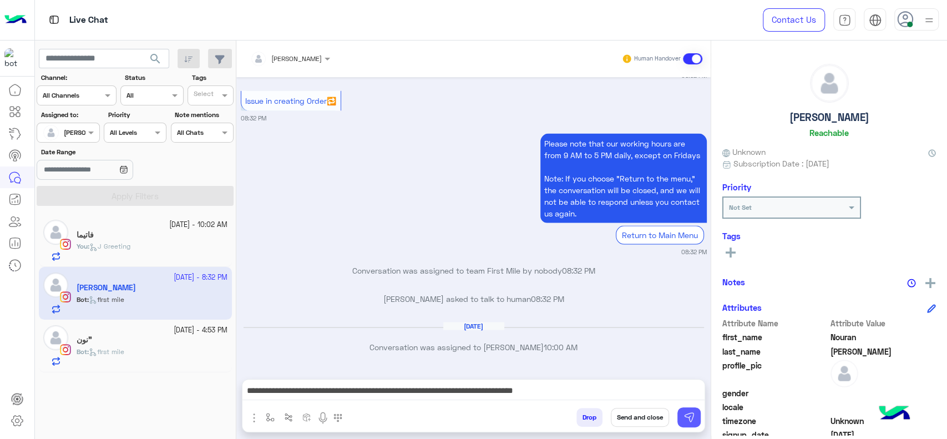
click at [680, 412] on button at bounding box center [688, 417] width 23 height 20
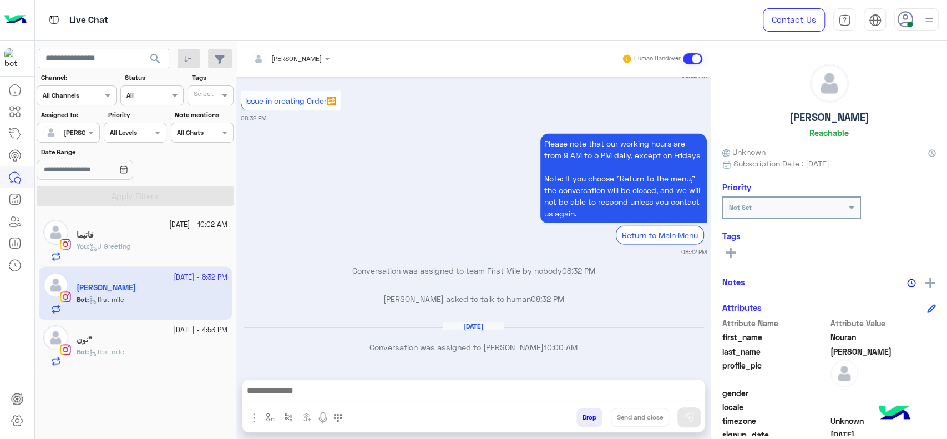
click at [161, 341] on div ""نون" at bounding box center [152, 341] width 151 height 12
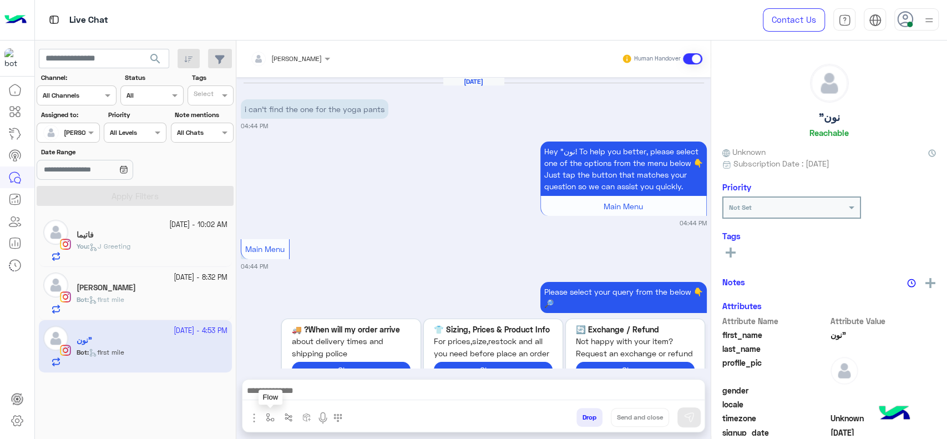
click at [271, 417] on img "button" at bounding box center [270, 417] width 9 height 9
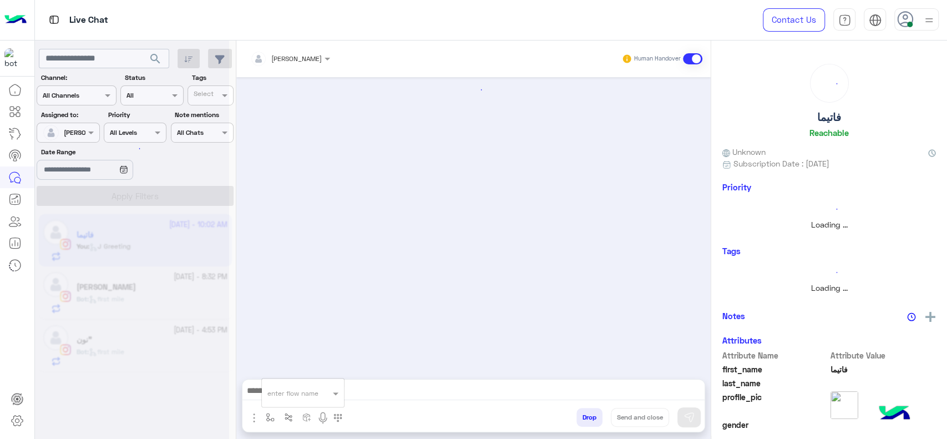
click at [296, 394] on input "text" at bounding box center [289, 391] width 44 height 10
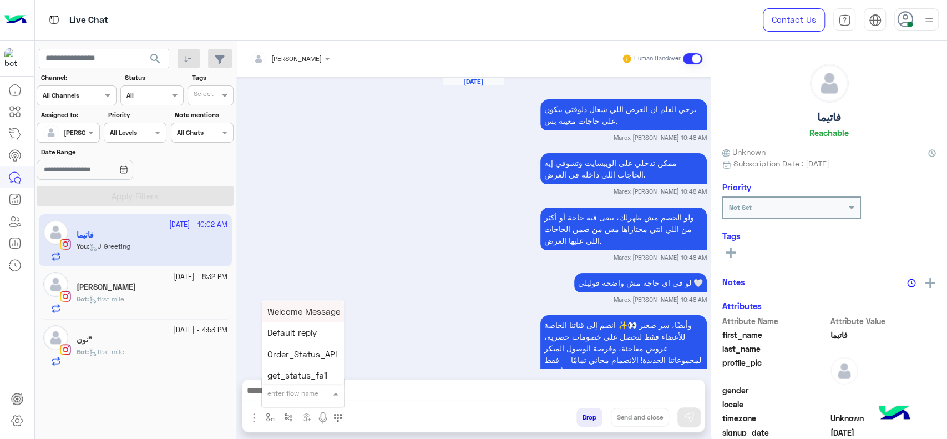
scroll to position [1079, 0]
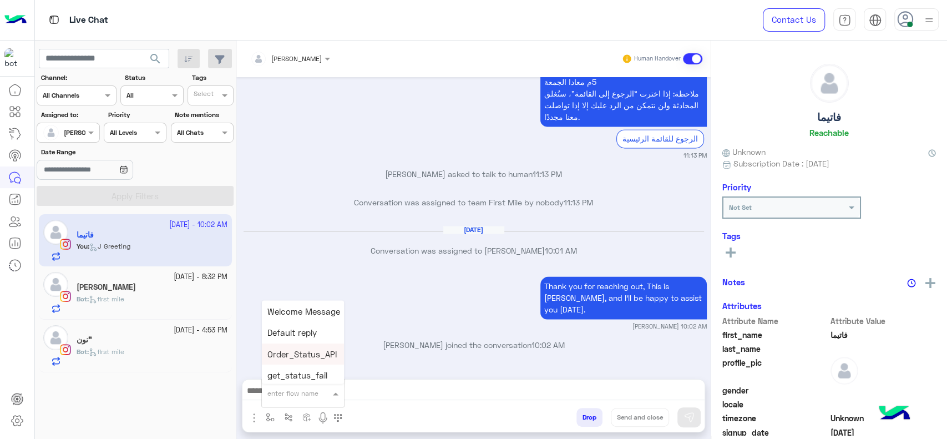
type input "*"
click at [302, 348] on span "J Greeting" at bounding box center [287, 351] width 40 height 10
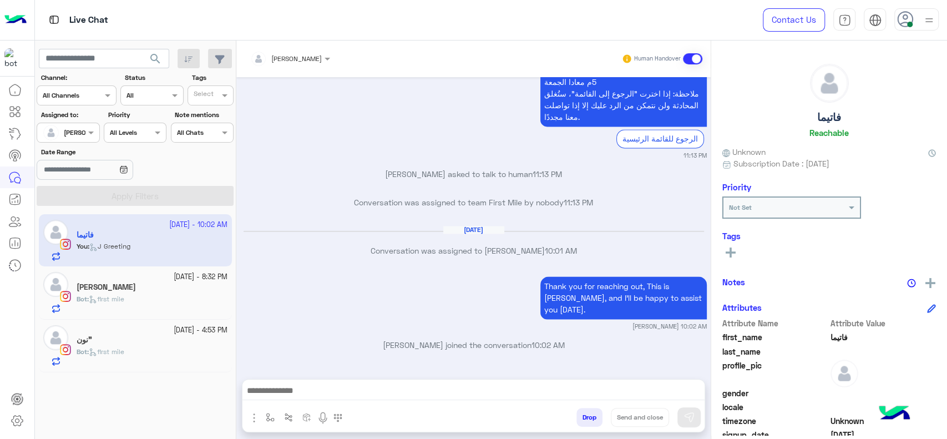
type textarea "**********"
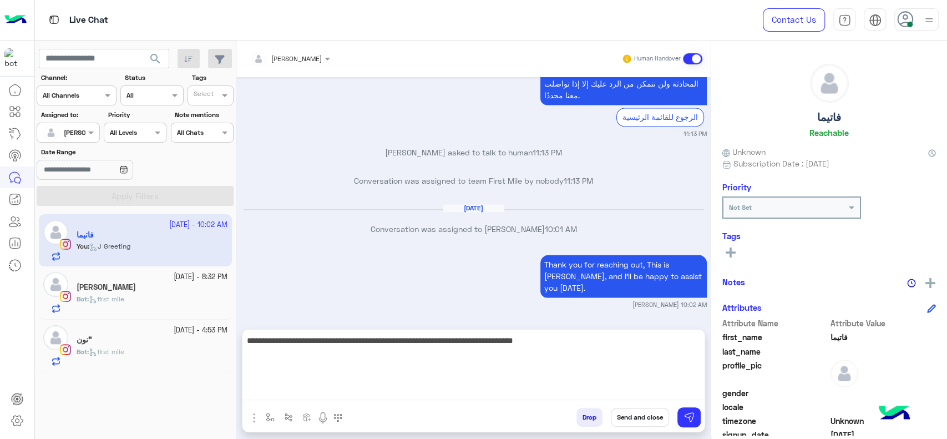
click at [364, 393] on textarea "**********" at bounding box center [473, 366] width 462 height 67
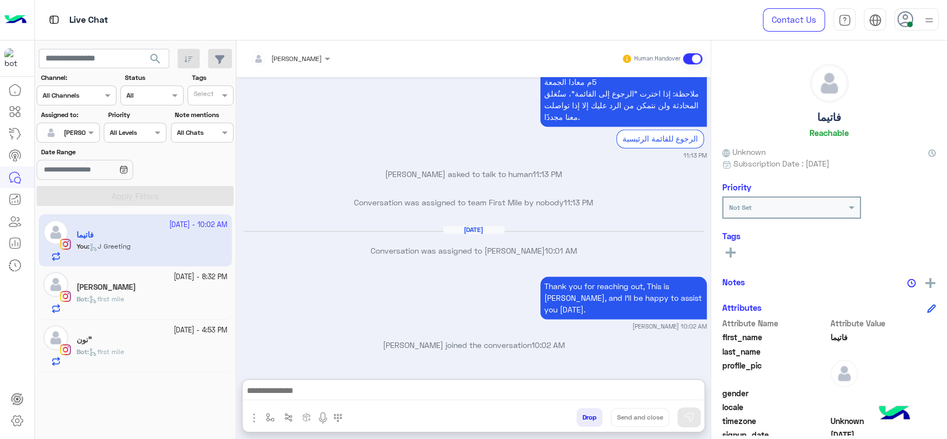
click at [139, 352] on div "Bot : first mile" at bounding box center [152, 356] width 151 height 19
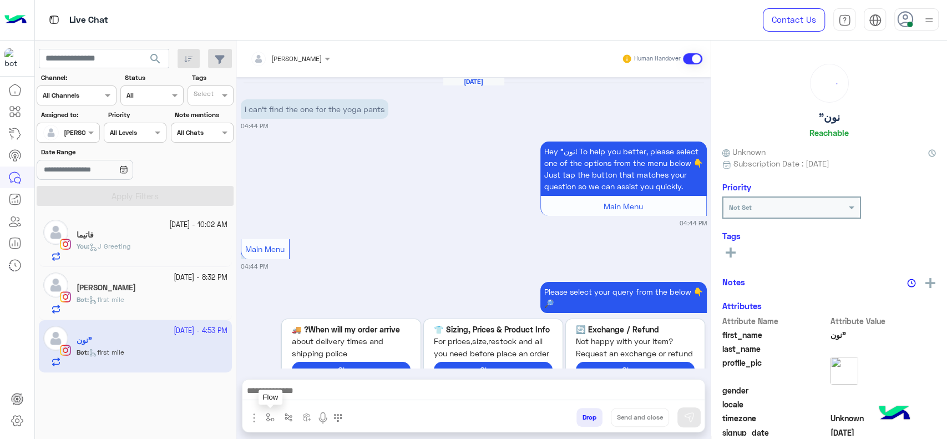
scroll to position [1031, 0]
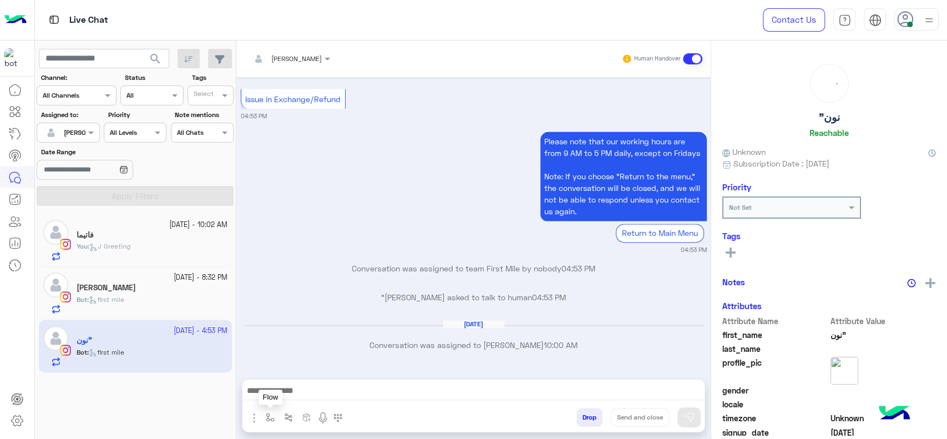
click at [277, 420] on button "button" at bounding box center [270, 417] width 18 height 18
click at [290, 403] on div "enter flow name" at bounding box center [302, 392] width 83 height 29
click at [292, 388] on input "text" at bounding box center [289, 391] width 44 height 10
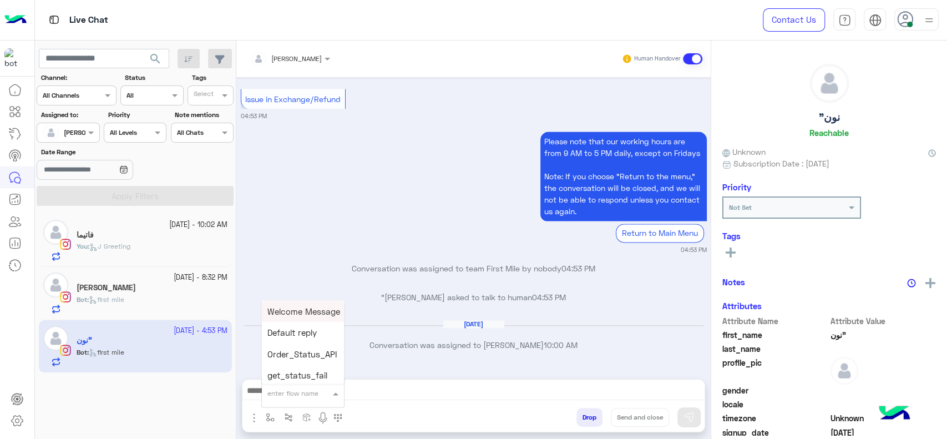
type input "*"
click at [288, 362] on div "Jana close" at bounding box center [303, 373] width 82 height 22
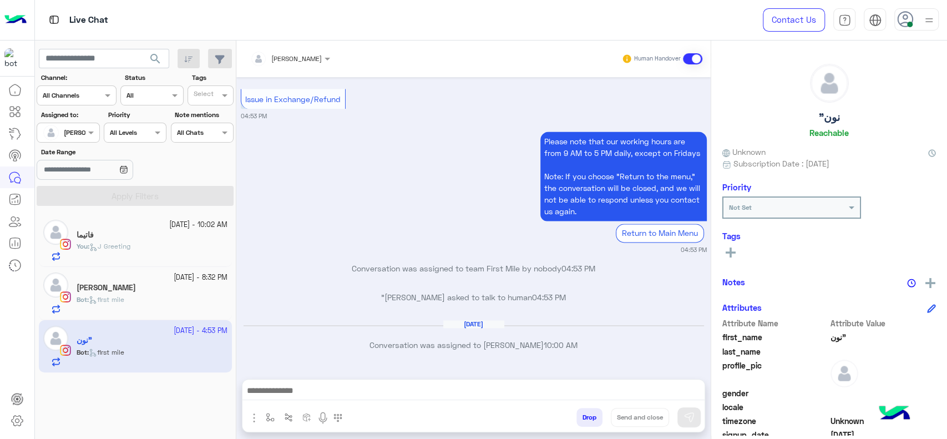
type textarea "**********"
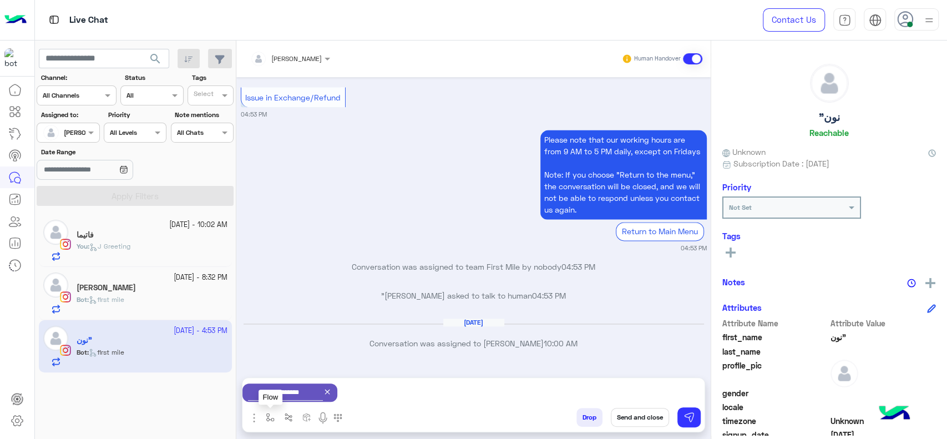
click at [273, 416] on img "button" at bounding box center [270, 417] width 9 height 9
click at [288, 399] on div "enter flow name × Jana close ×" at bounding box center [303, 393] width 82 height 20
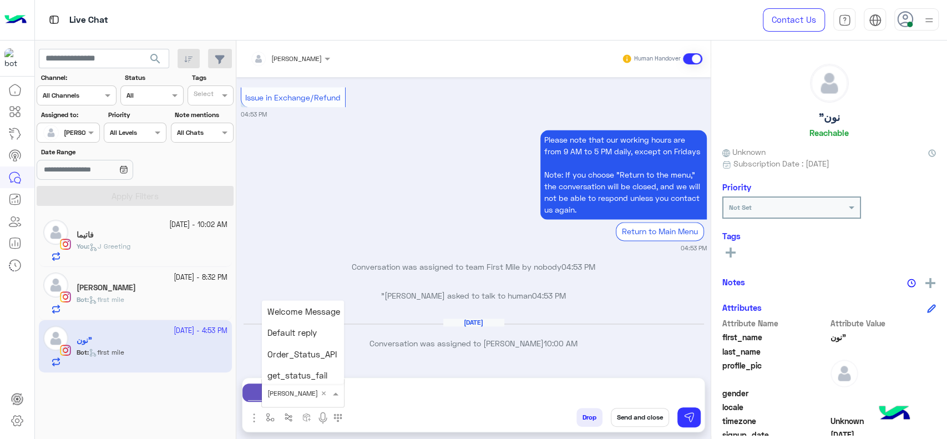
scroll to position [2307, 0]
type input "*"
click at [281, 355] on span "J Greeting" at bounding box center [287, 351] width 40 height 10
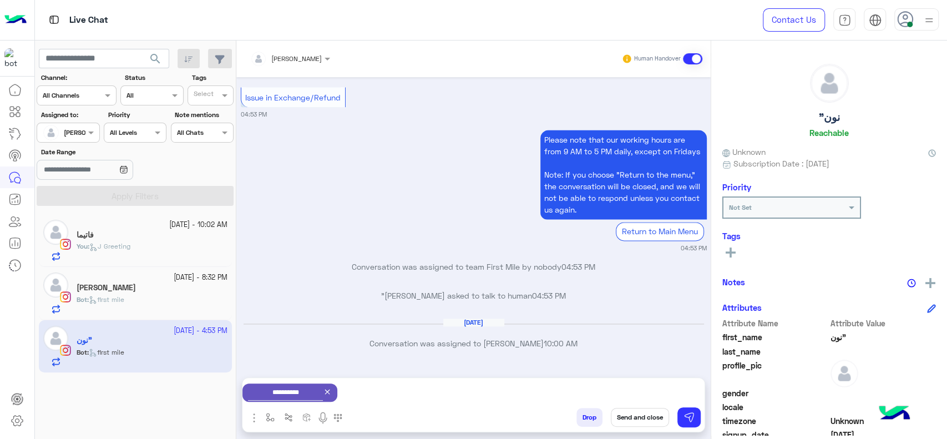
type textarea "**********"
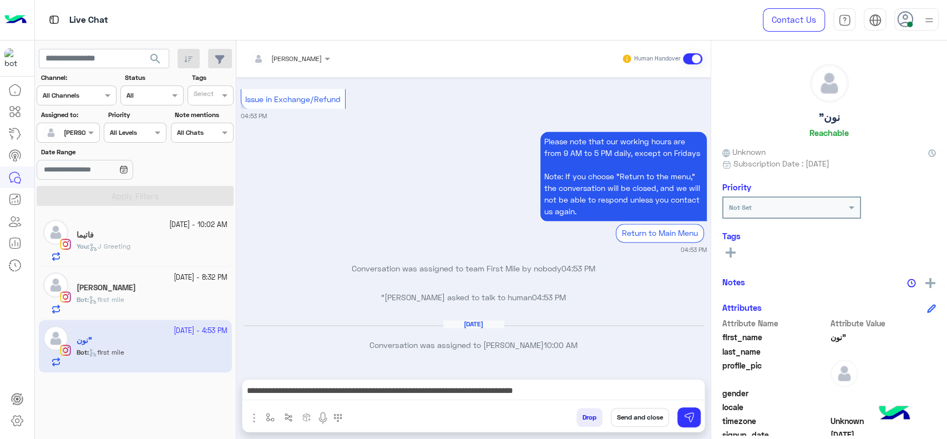
scroll to position [1031, 0]
click at [686, 419] on img at bounding box center [689, 417] width 11 height 11
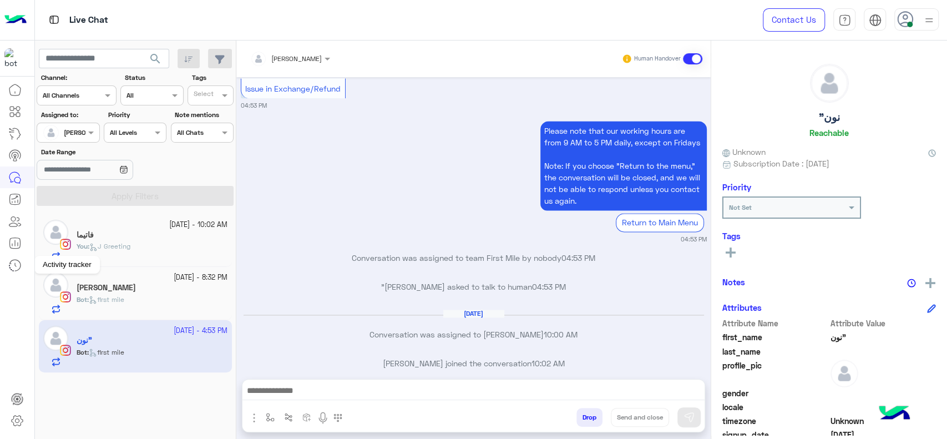
scroll to position [1114, 0]
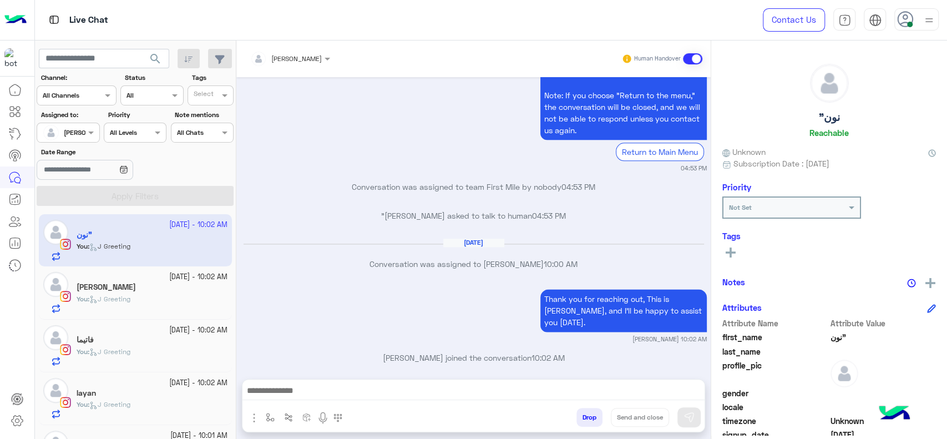
click at [155, 393] on div "layan" at bounding box center [152, 394] width 151 height 12
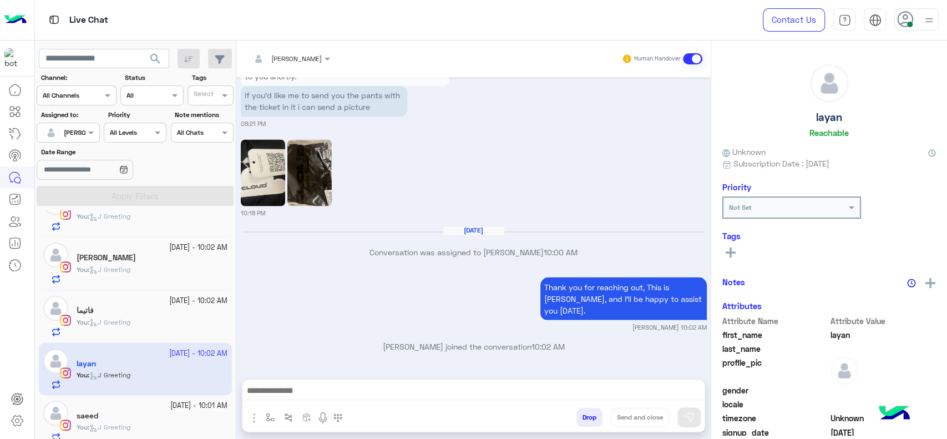
scroll to position [38, 0]
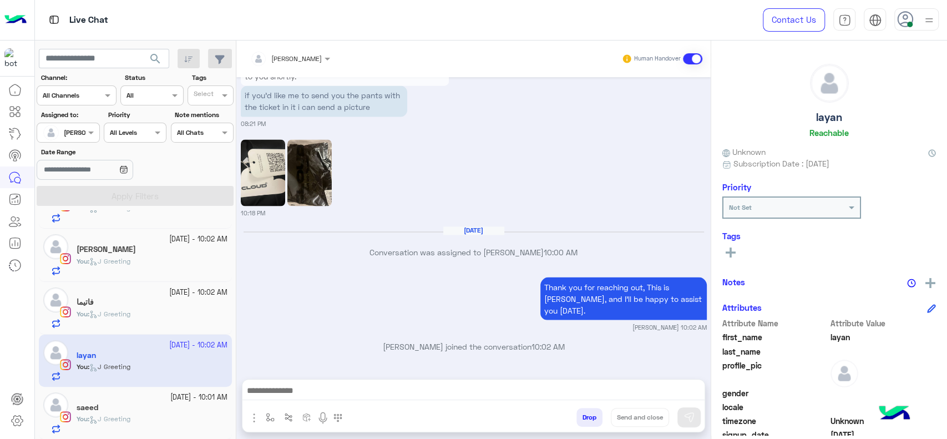
click at [134, 411] on div "saeed" at bounding box center [152, 409] width 151 height 12
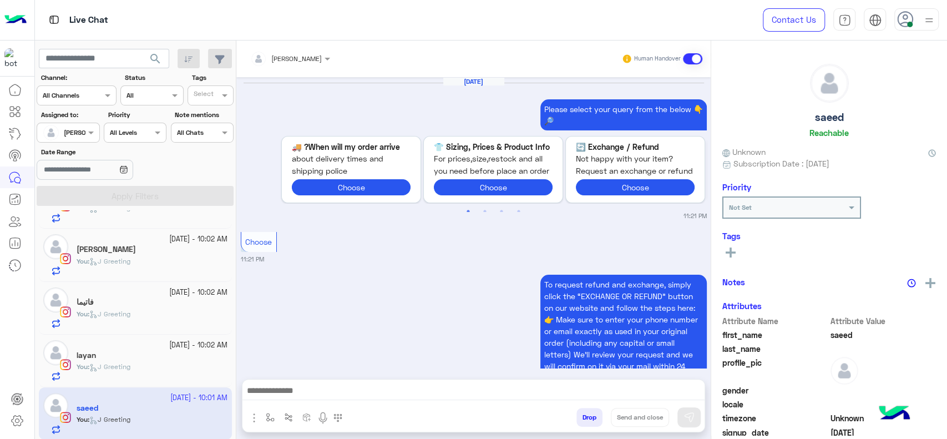
scroll to position [1407, 0]
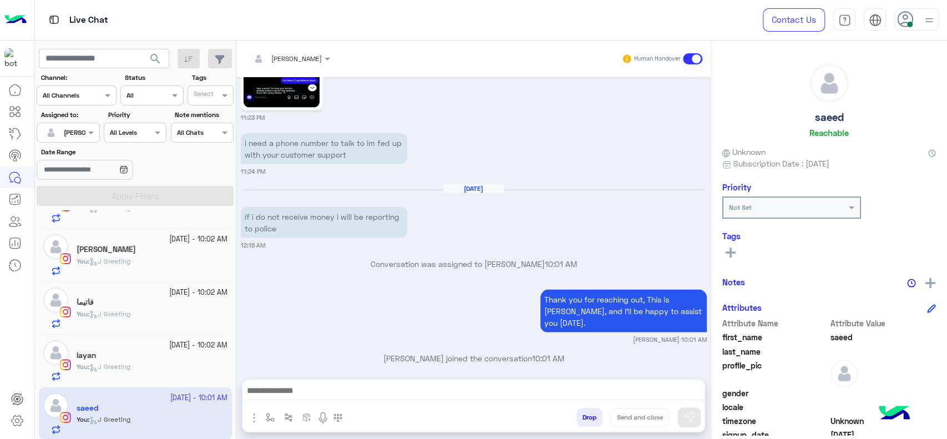
click at [317, 296] on div "Thank you for reaching out, This is Jana, and I’ll be happy to assist you today…" at bounding box center [474, 314] width 466 height 57
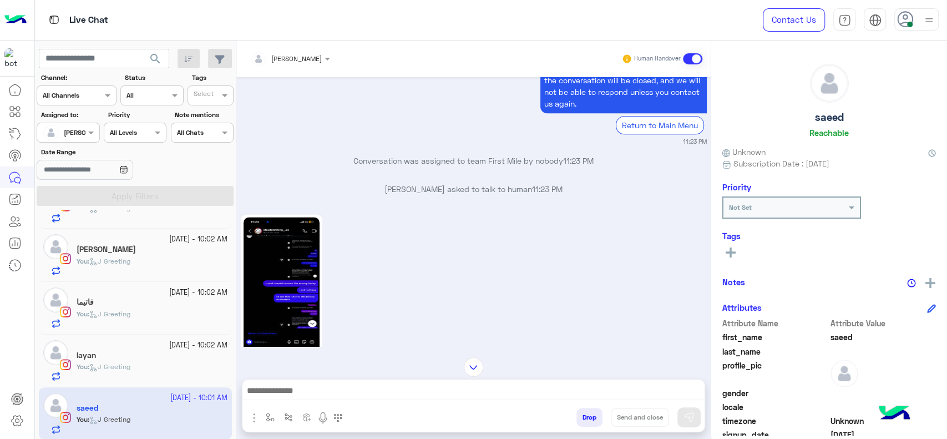
scroll to position [741, 0]
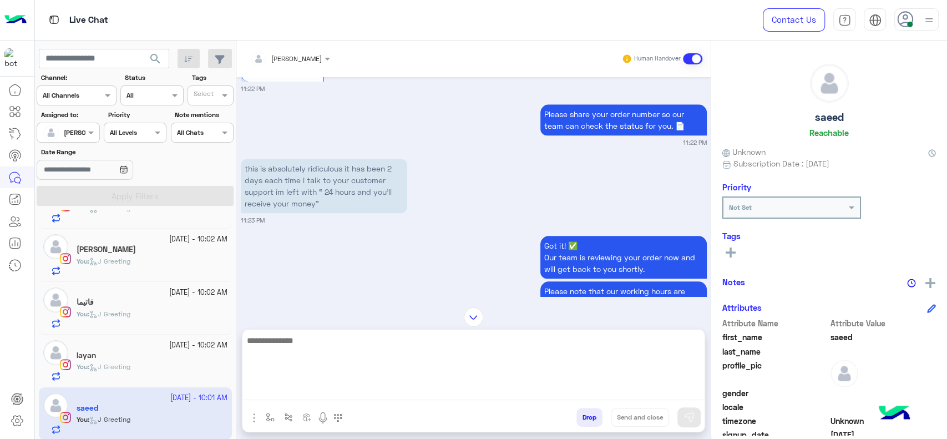
click at [340, 386] on textarea at bounding box center [473, 366] width 462 height 67
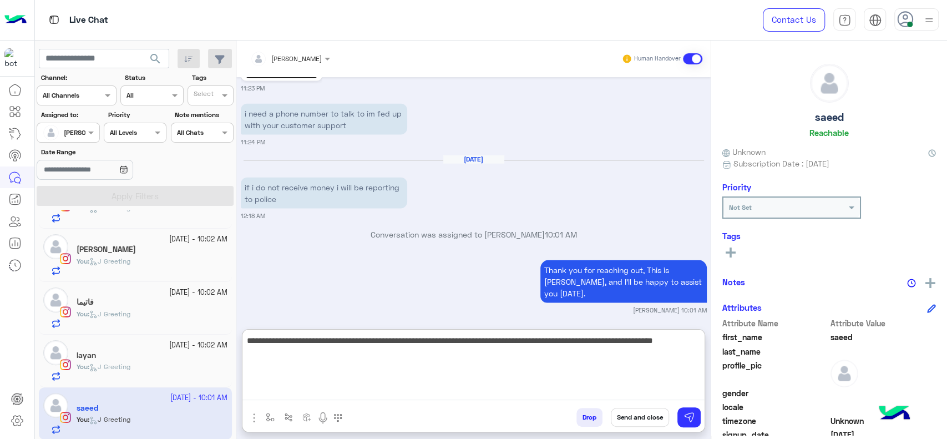
scroll to position [1456, 0]
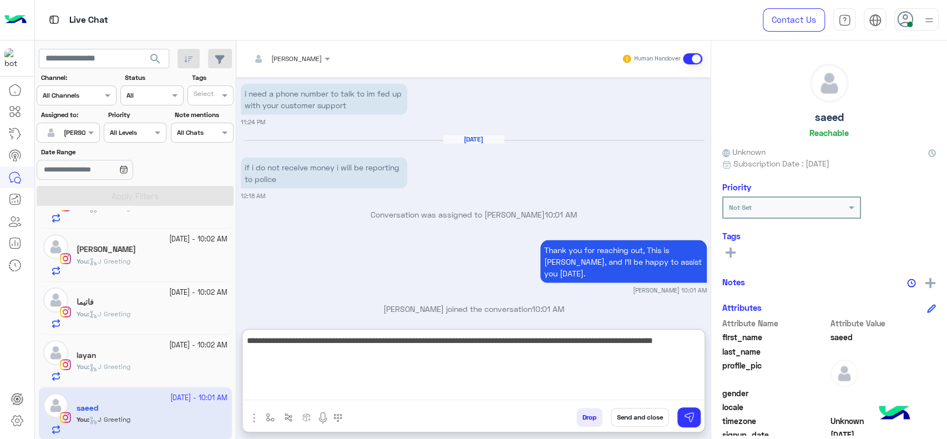
click at [603, 347] on textarea "**********" at bounding box center [473, 366] width 462 height 67
click at [606, 342] on textarea "**********" at bounding box center [473, 366] width 462 height 67
paste textarea "**********"
click at [625, 345] on textarea "**********" at bounding box center [473, 366] width 462 height 67
click at [615, 344] on textarea "**********" at bounding box center [473, 366] width 462 height 67
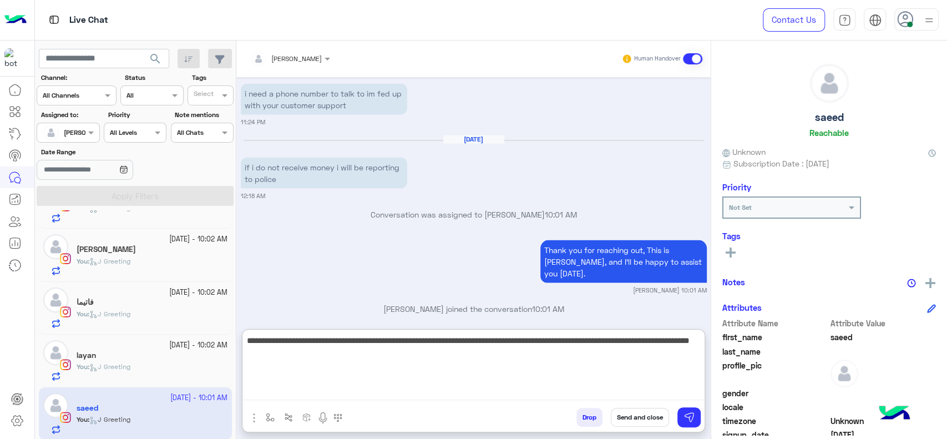
click at [656, 348] on textarea "**********" at bounding box center [473, 366] width 462 height 67
click at [659, 345] on textarea "**********" at bounding box center [473, 366] width 462 height 67
click at [556, 362] on textarea "**********" at bounding box center [473, 366] width 462 height 67
type textarea "**********"
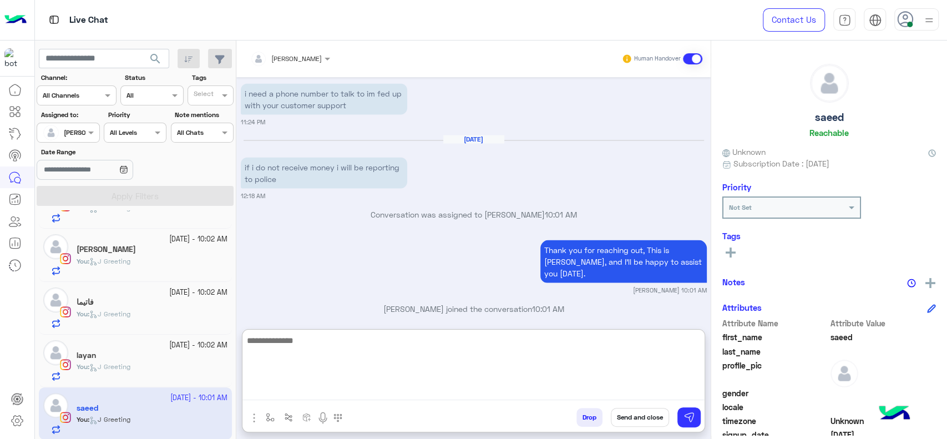
scroll to position [1534, 0]
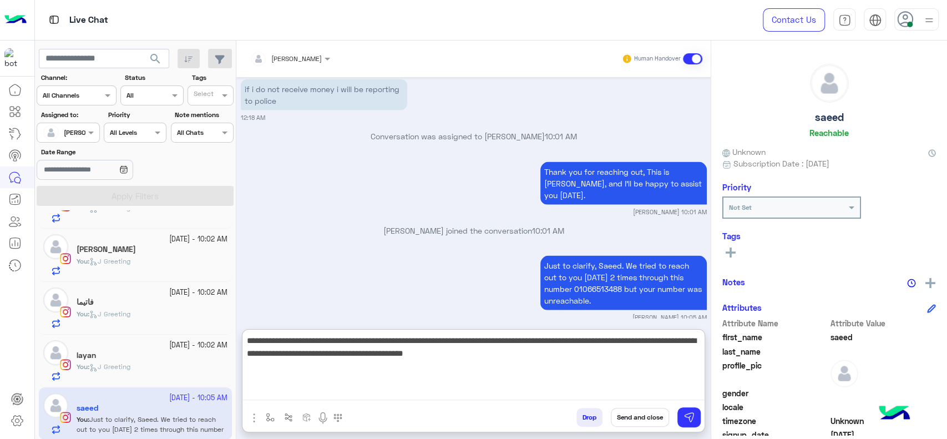
click at [663, 343] on textarea "**********" at bounding box center [473, 366] width 462 height 67
type textarea "**********"
click at [513, 362] on textarea "**********" at bounding box center [473, 366] width 462 height 67
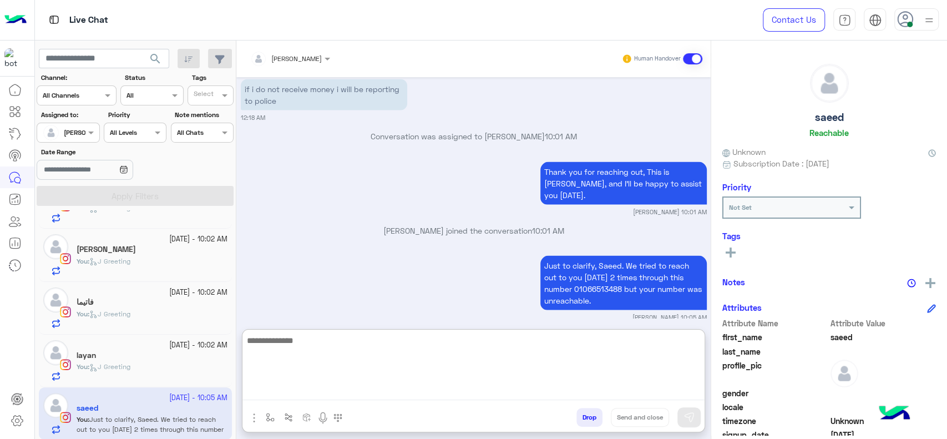
scroll to position [1623, 0]
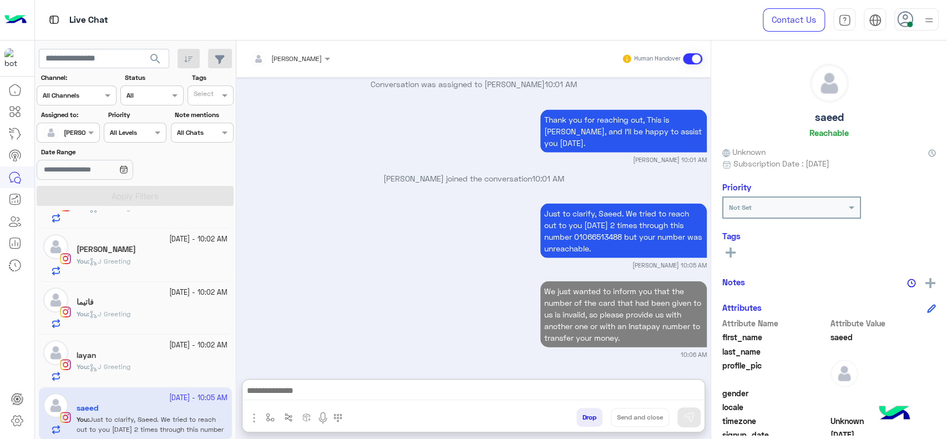
click at [120, 342] on div "[DATE] - 10:02 AM" at bounding box center [152, 345] width 151 height 11
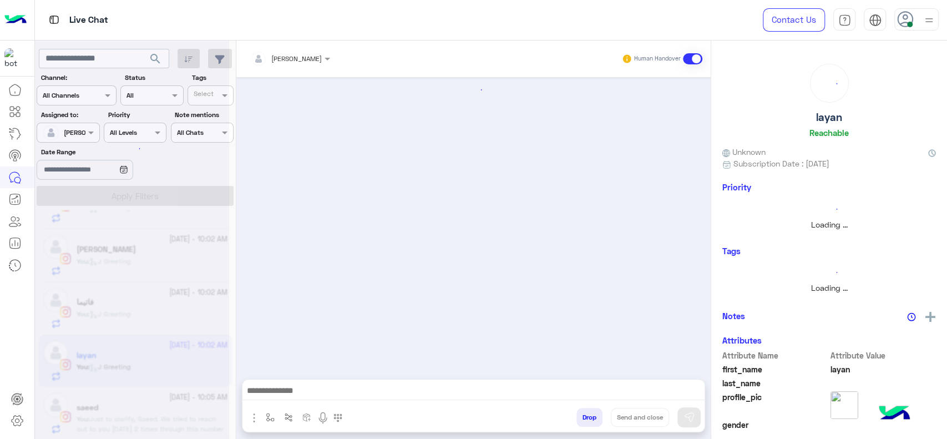
click at [123, 347] on div at bounding box center [132, 223] width 194 height 439
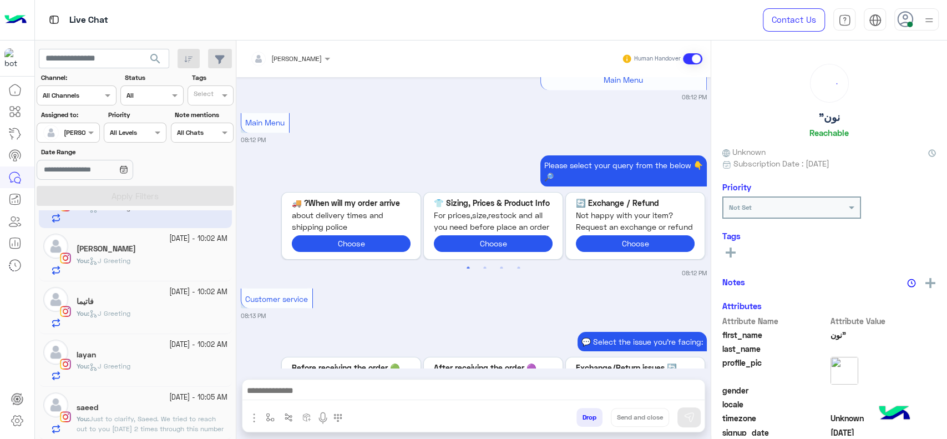
scroll to position [2457, 0]
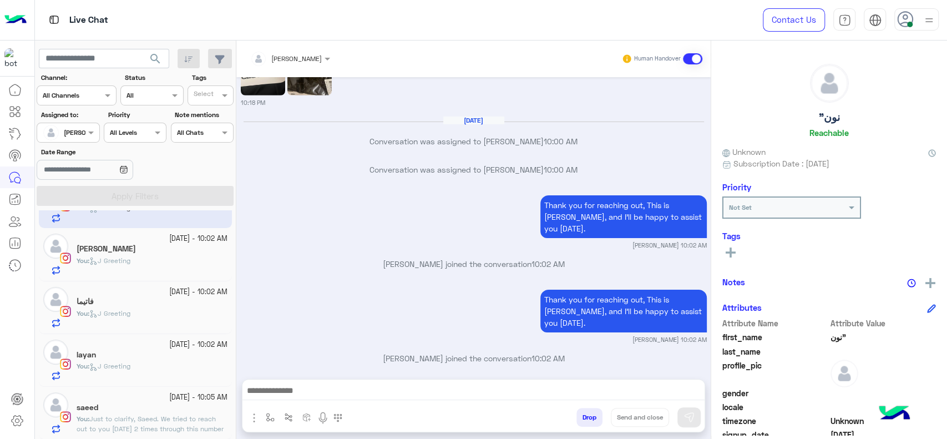
click at [139, 350] on div "layan" at bounding box center [152, 356] width 151 height 12
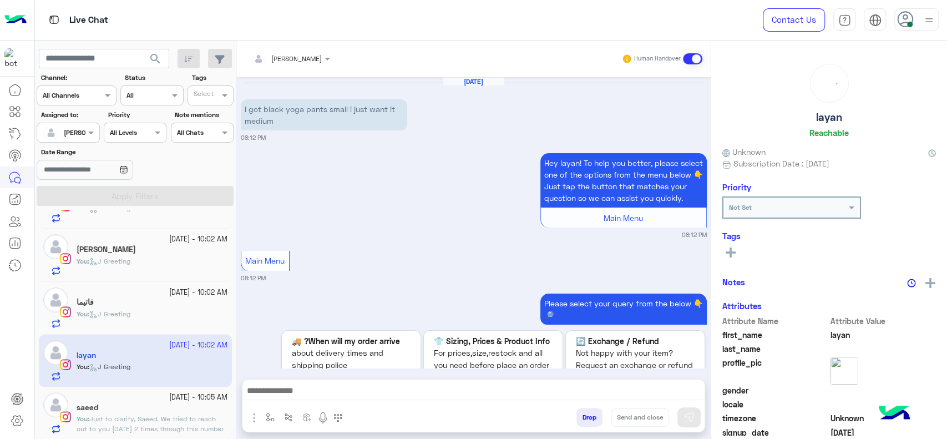
scroll to position [1242, 0]
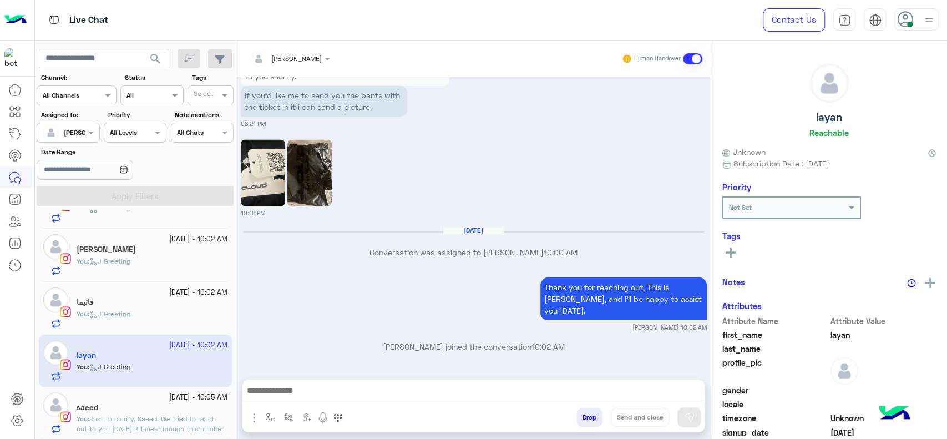
click at [341, 308] on div "Thank you for reaching out, This is Jana, and I’ll be happy to assist you today…" at bounding box center [474, 302] width 466 height 57
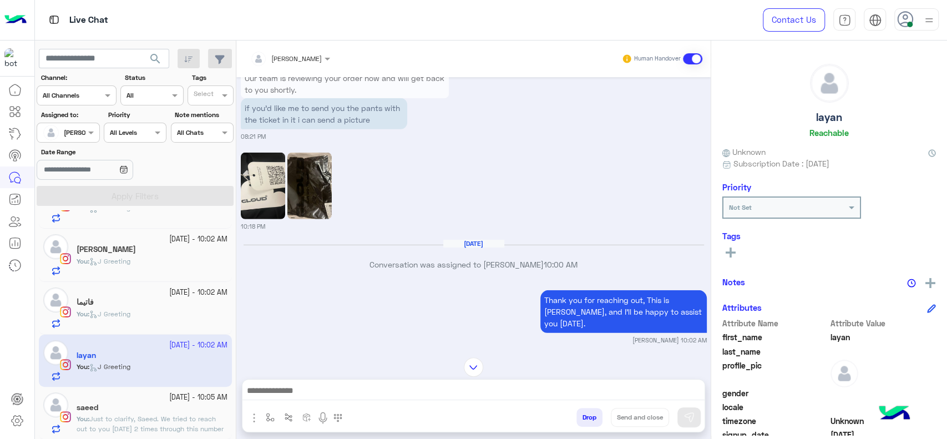
scroll to position [2219, 0]
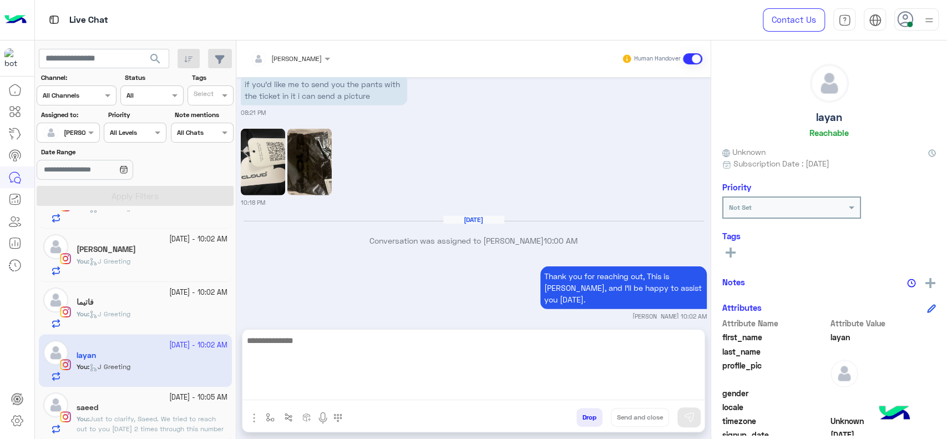
click at [356, 399] on textarea at bounding box center [473, 366] width 462 height 67
type textarea "*"
type textarea "**********"
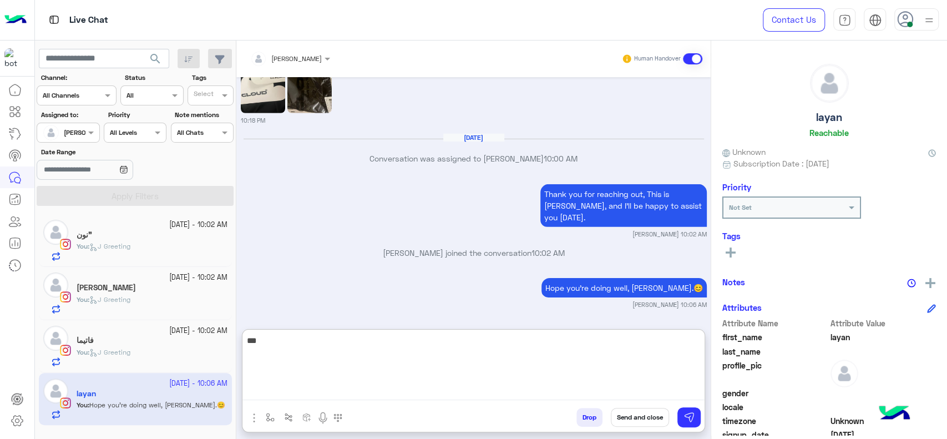
scroll to position [0, 0]
type textarea "*"
paste textarea "**********"
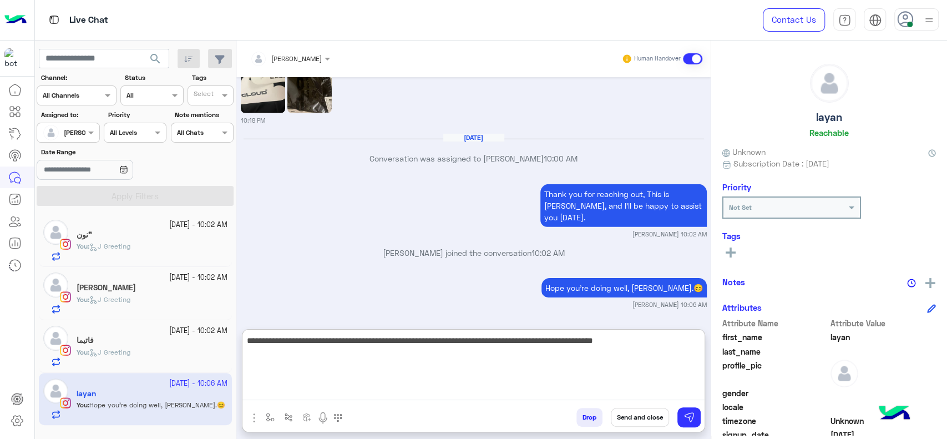
type textarea "**********"
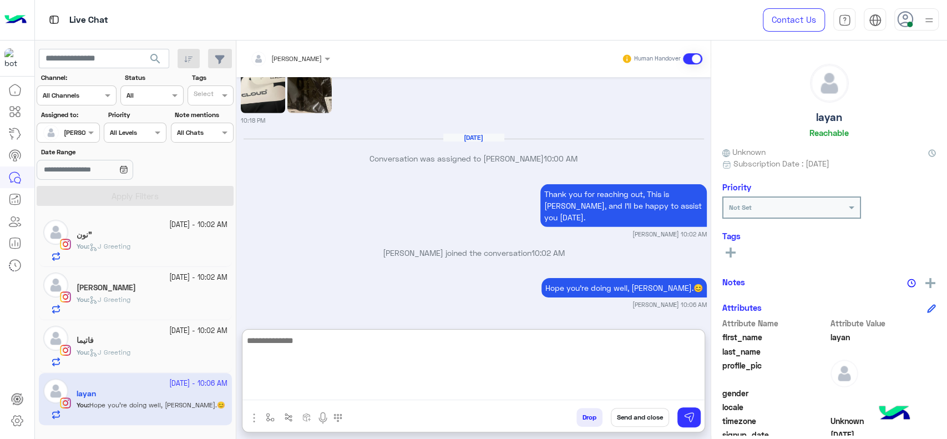
scroll to position [2389, 0]
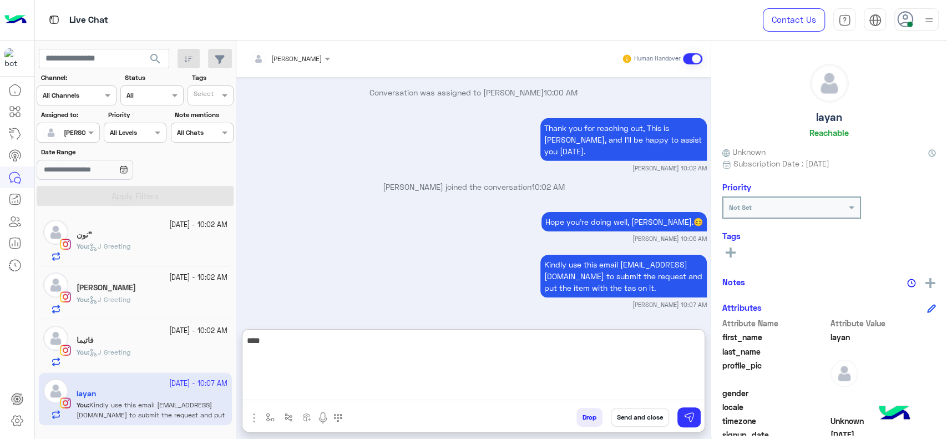
type textarea "*****"
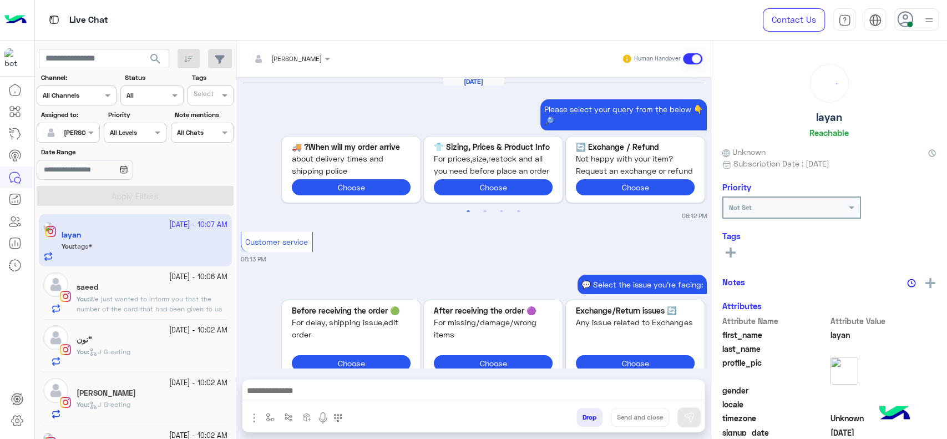
scroll to position [1198, 0]
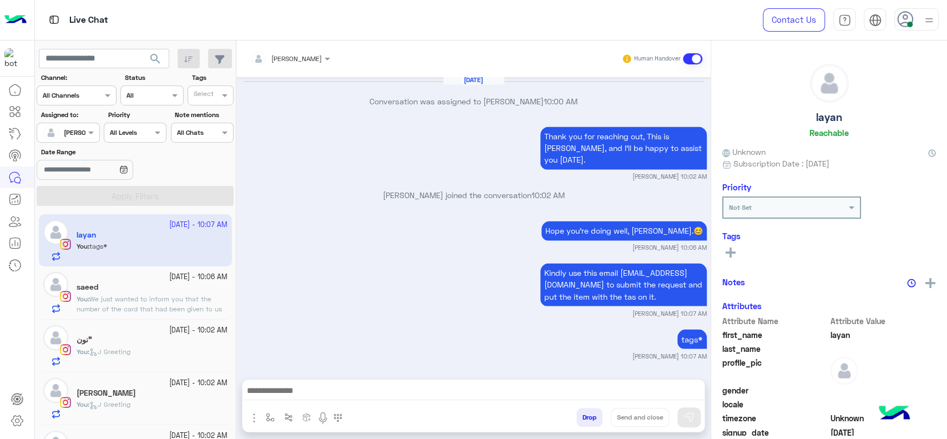
click at [166, 297] on span "We just wanted to inform you that the number of the card that had been given to…" at bounding box center [149, 319] width 145 height 48
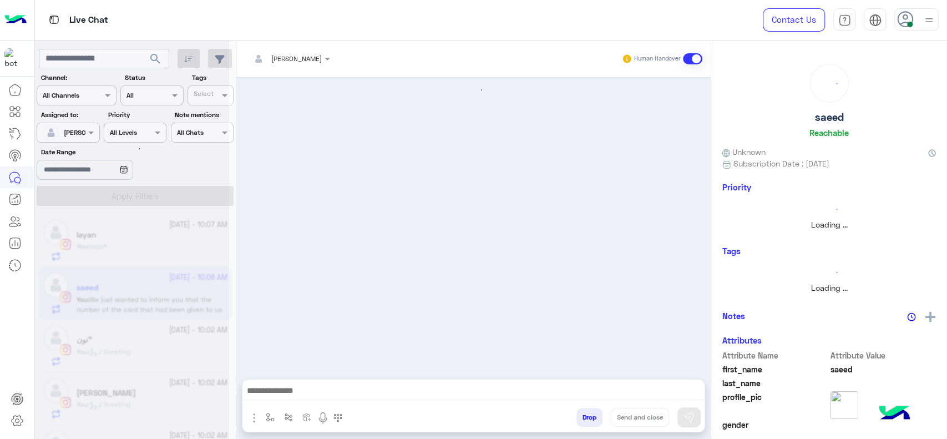
click at [266, 422] on button "button" at bounding box center [270, 417] width 18 height 18
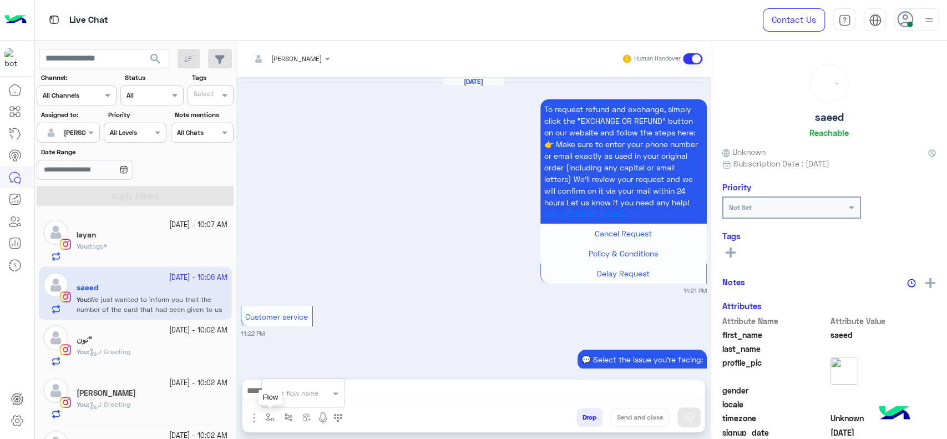
scroll to position [1398, 0]
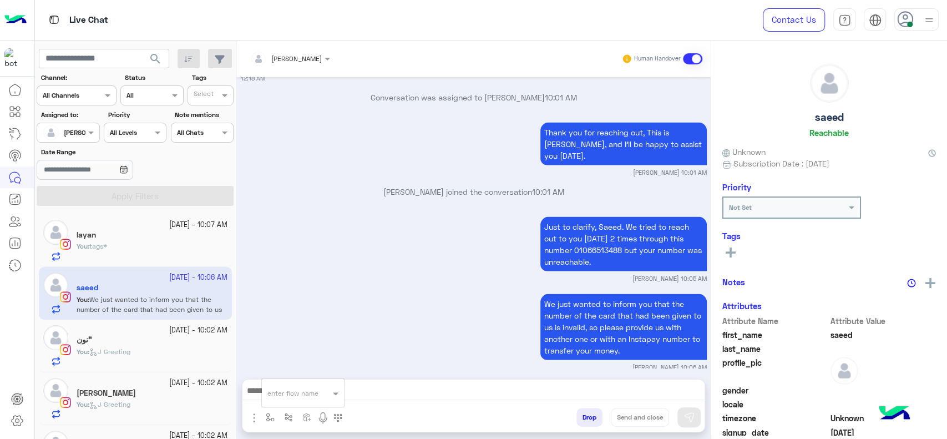
click at [290, 398] on div "enter flow name" at bounding box center [303, 393] width 82 height 20
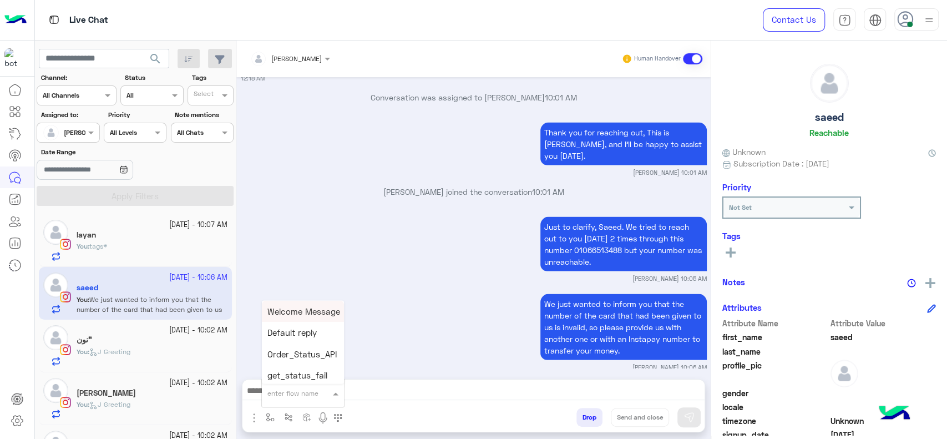
type input "*"
click at [292, 370] on span "[PERSON_NAME]" at bounding box center [298, 373] width 63 height 10
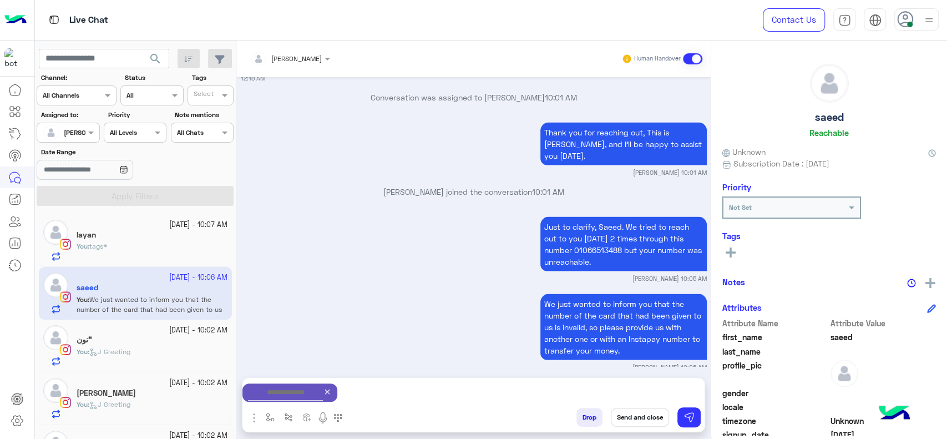
type textarea "**********"
click at [733, 254] on icon at bounding box center [731, 252] width 10 height 10
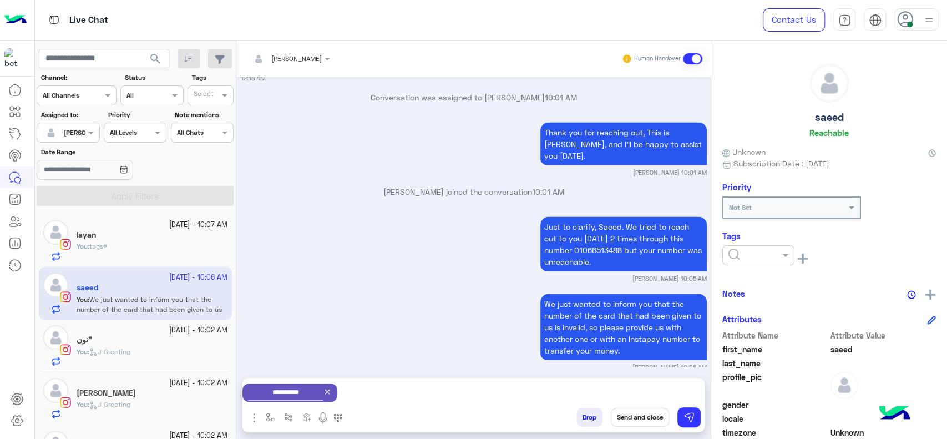
click at [755, 251] on input "text" at bounding box center [745, 254] width 34 height 10
click at [747, 287] on div "J FOLLOW UP" at bounding box center [758, 282] width 72 height 21
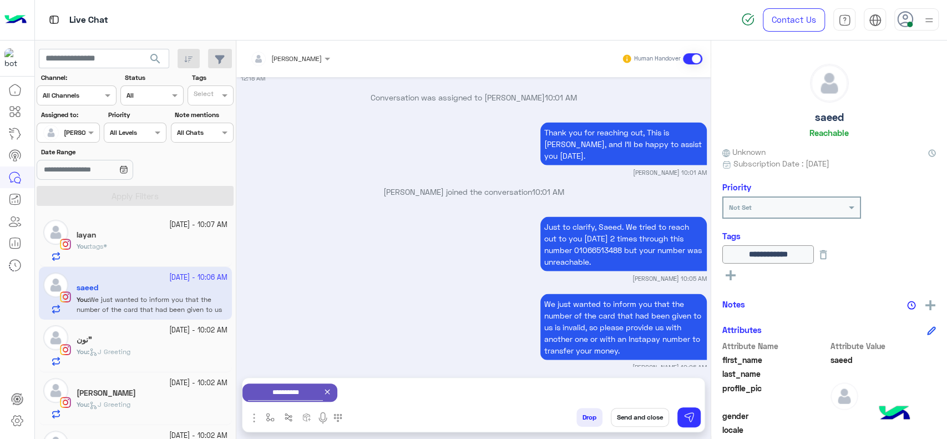
click at [631, 412] on button "Send and close" at bounding box center [640, 417] width 58 height 19
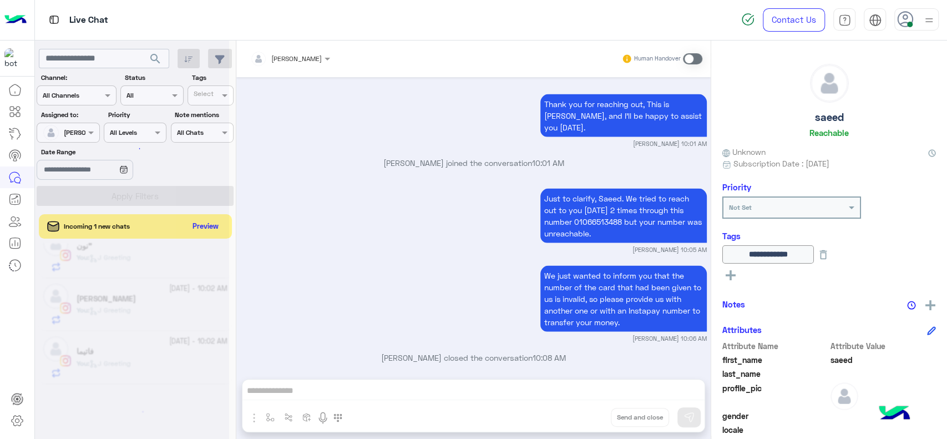
scroll to position [5, 0]
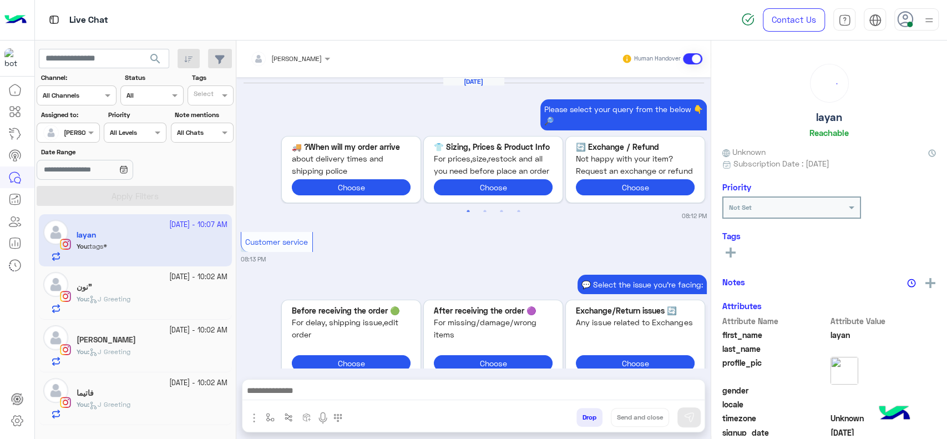
scroll to position [1198, 0]
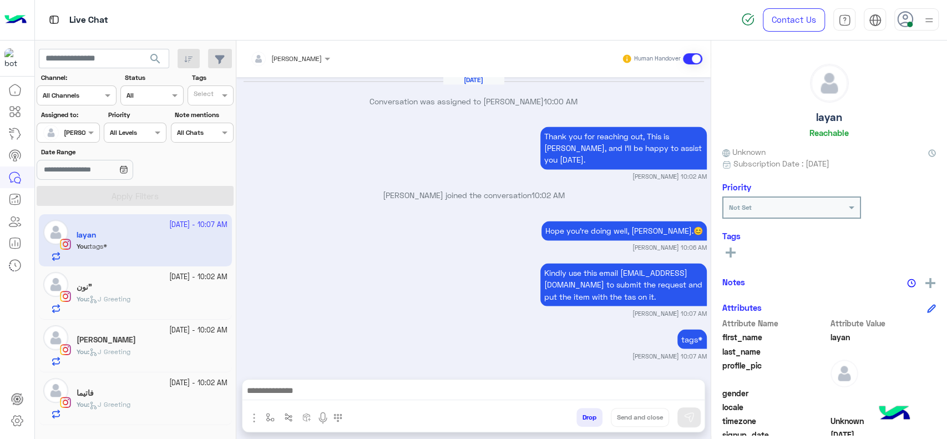
click at [149, 389] on div "فاتيما" at bounding box center [152, 394] width 151 height 12
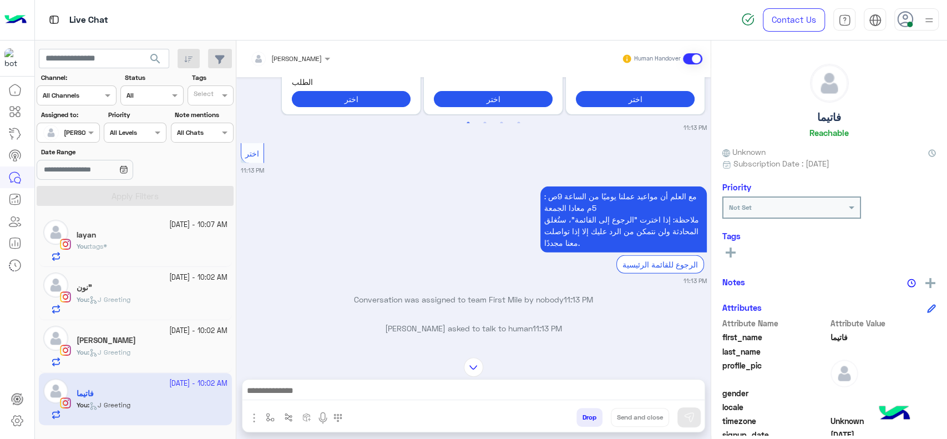
scroll to position [2262, 0]
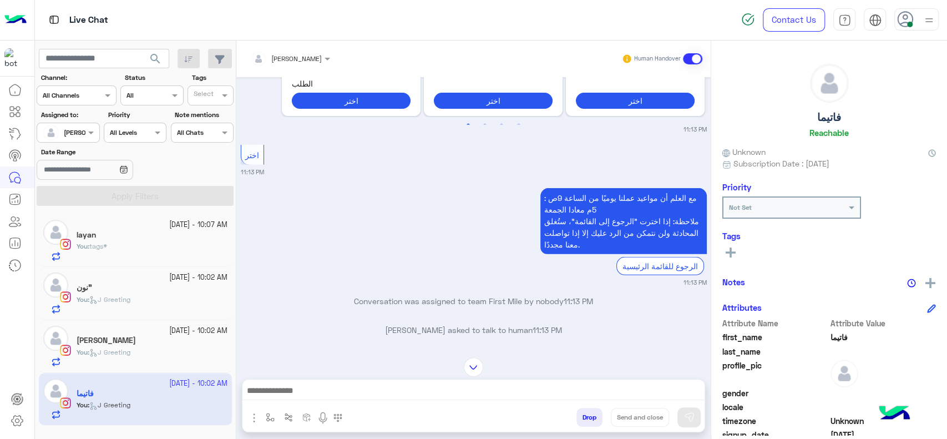
click at [292, 55] on input "text" at bounding box center [276, 57] width 52 height 10
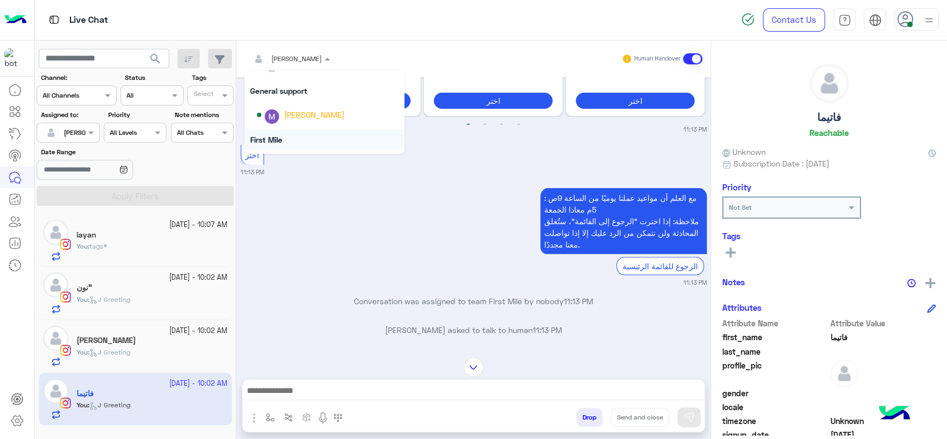
scroll to position [172, 0]
click at [301, 106] on div "[PERSON_NAME]" at bounding box center [328, 115] width 142 height 19
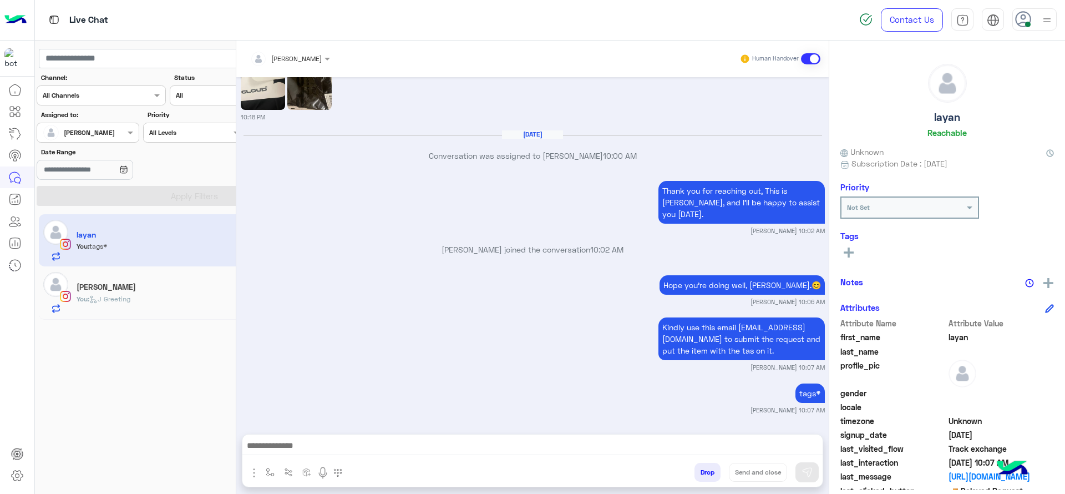
scroll to position [1132, 0]
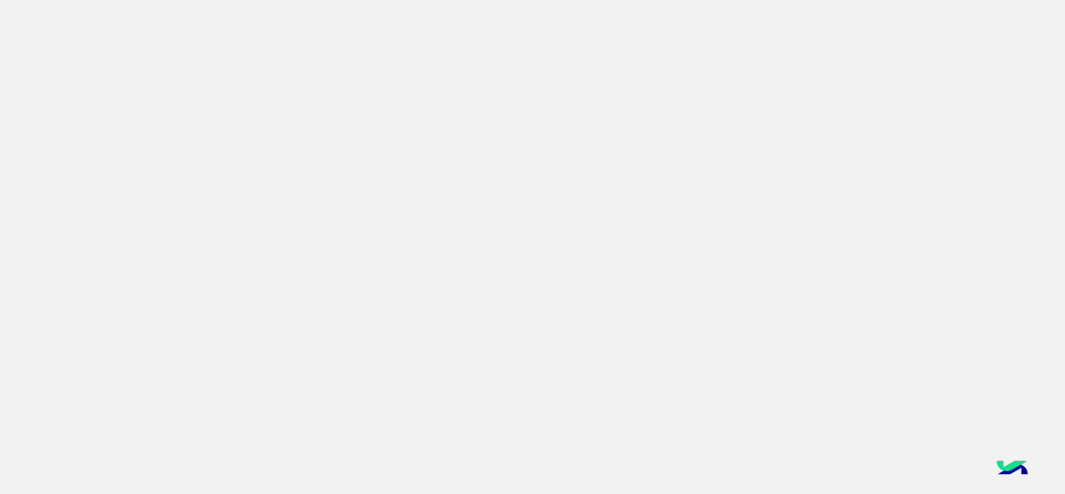
click at [782, 232] on app-root at bounding box center [532, 247] width 1065 height 494
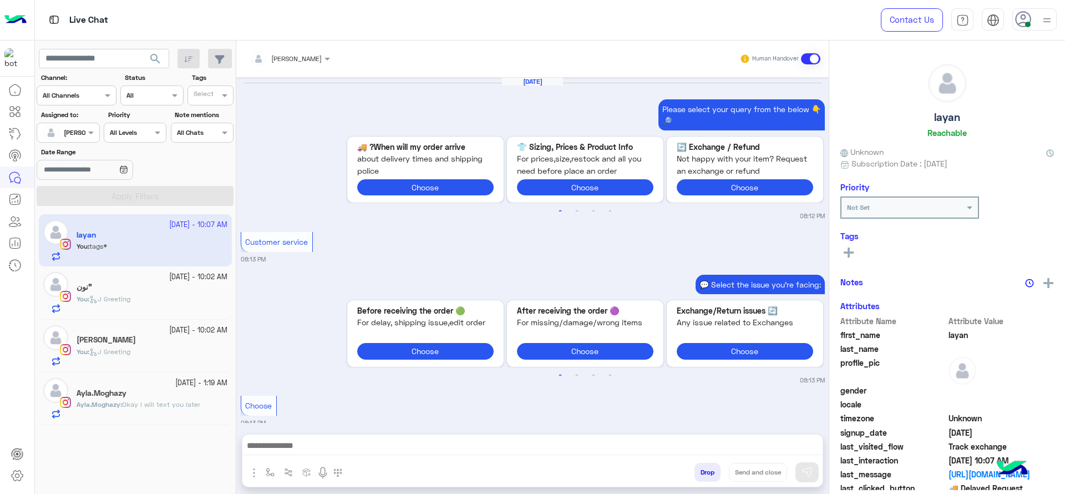
scroll to position [1132, 0]
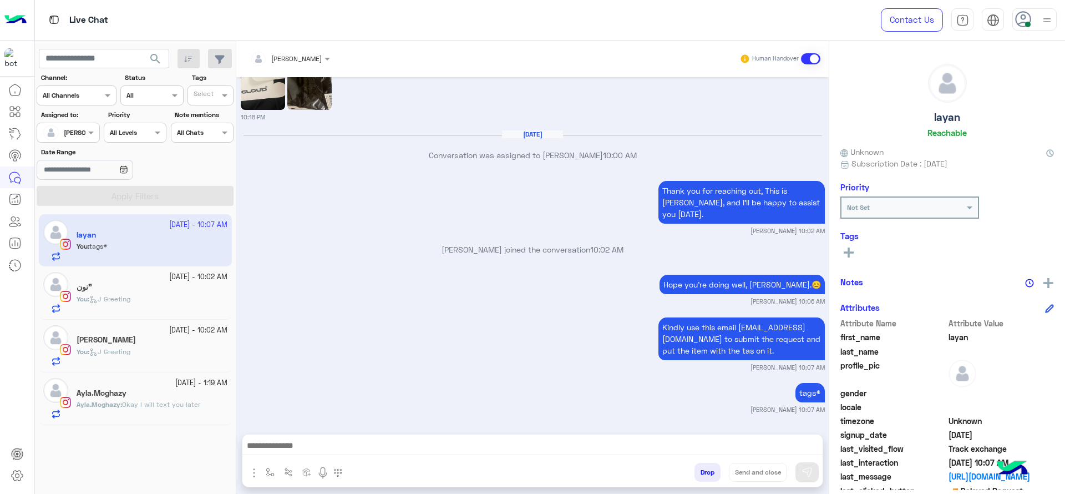
click at [183, 394] on div "Ayla.Moghazy" at bounding box center [152, 394] width 151 height 12
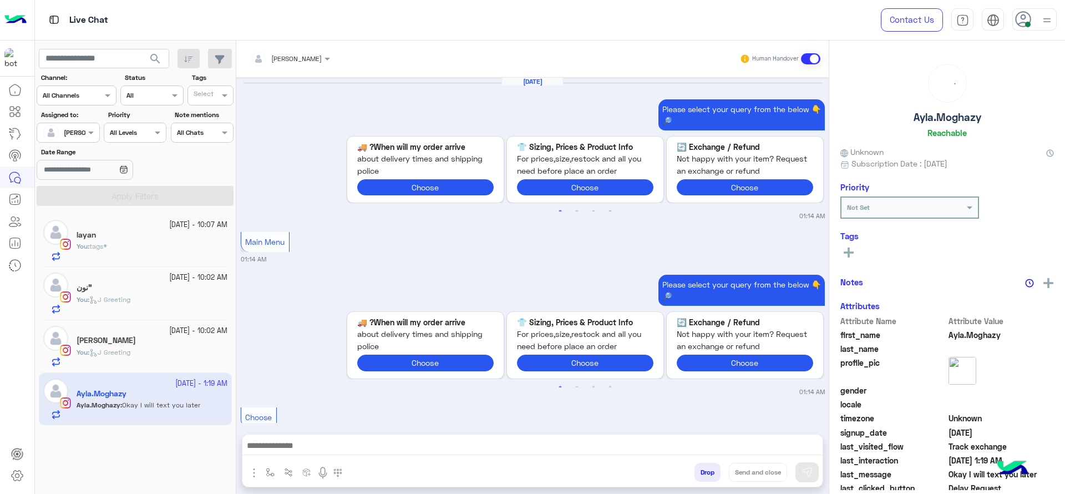
scroll to position [1284, 0]
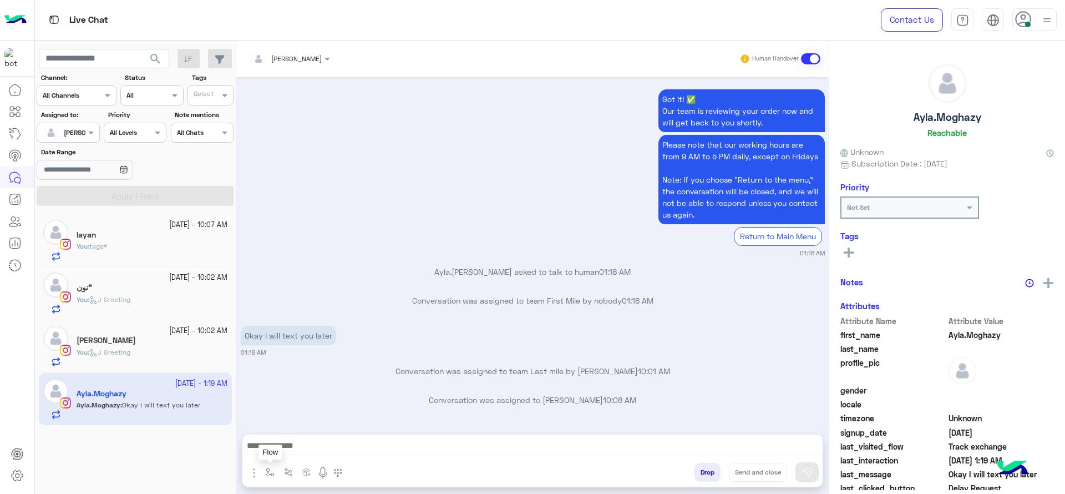
click at [264, 471] on button "button" at bounding box center [270, 472] width 18 height 18
click at [306, 442] on input "text" at bounding box center [289, 446] width 44 height 10
type input "*"
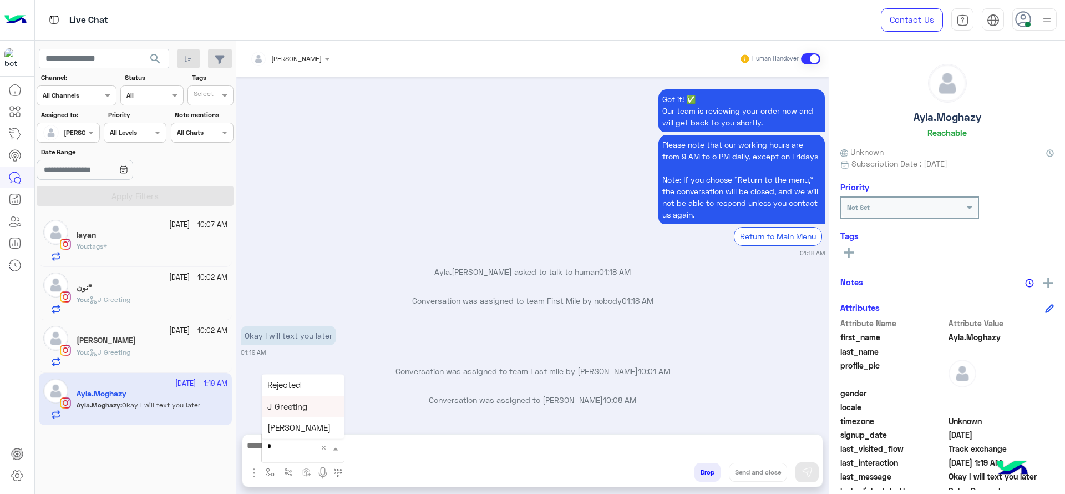
click at [310, 413] on div "J Greeting" at bounding box center [303, 407] width 82 height 22
type textarea "**********"
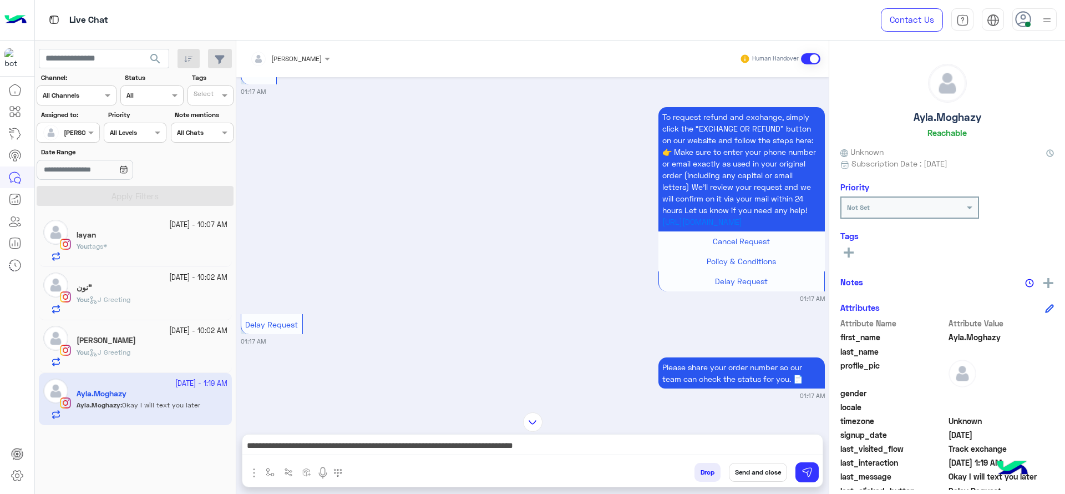
scroll to position [909, 0]
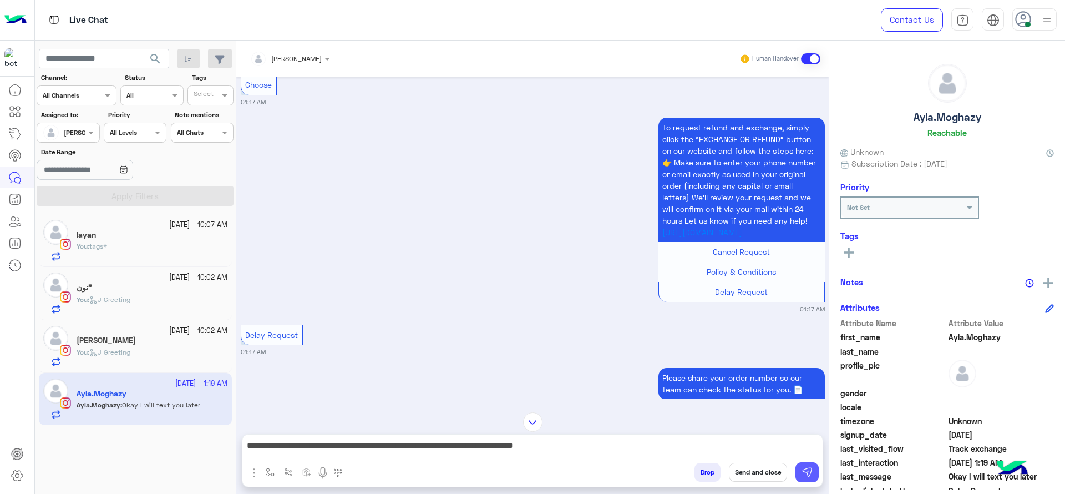
click at [811, 468] on button at bounding box center [807, 472] width 23 height 20
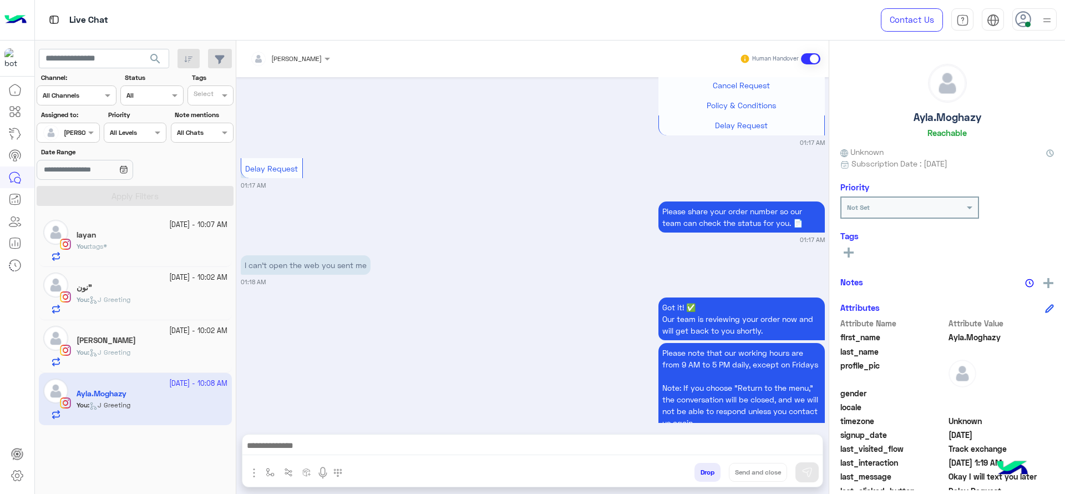
scroll to position [1366, 0]
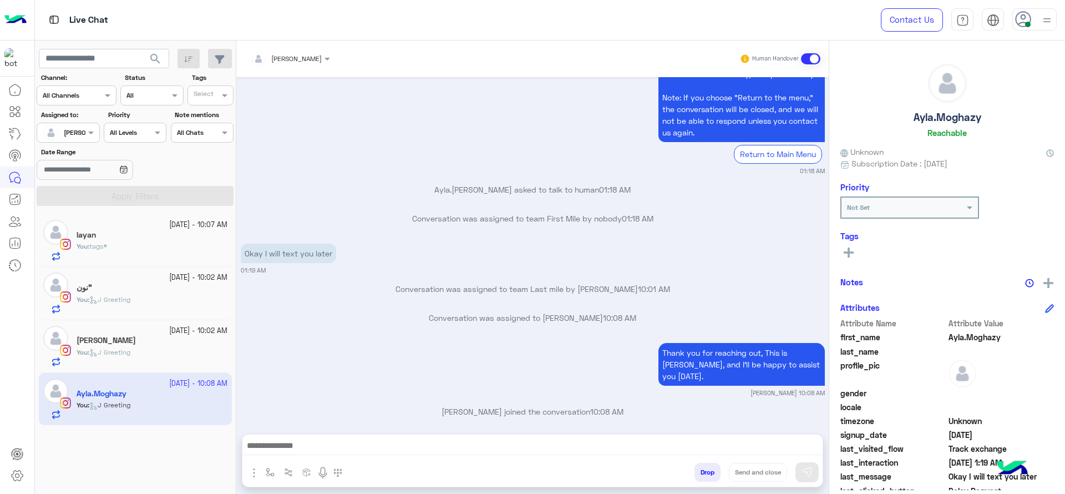
click at [116, 239] on div "layan" at bounding box center [152, 236] width 151 height 12
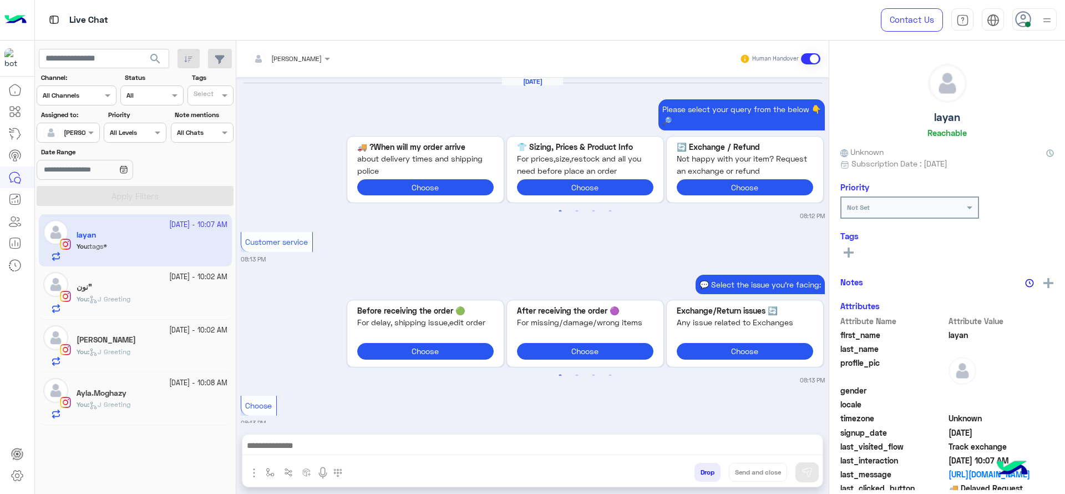
scroll to position [1132, 0]
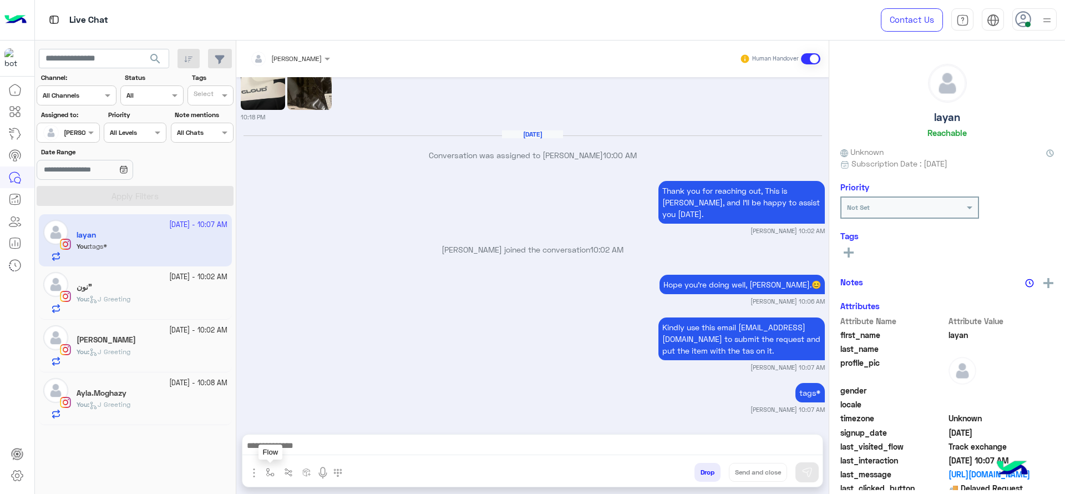
click at [275, 471] on button "button" at bounding box center [270, 472] width 18 height 18
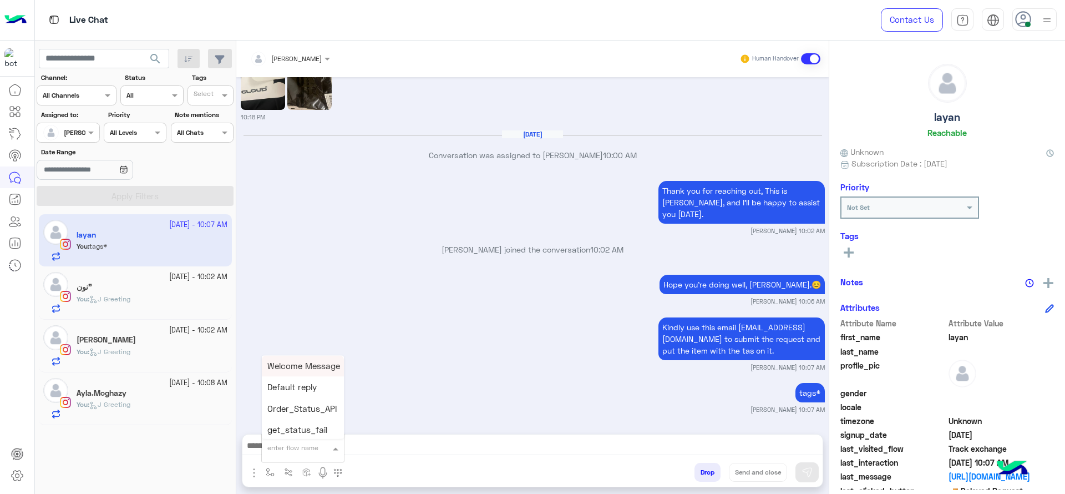
click at [288, 441] on input "text" at bounding box center [289, 446] width 44 height 10
type input "*"
click at [288, 427] on span "[PERSON_NAME]" at bounding box center [298, 428] width 63 height 10
type textarea "**********"
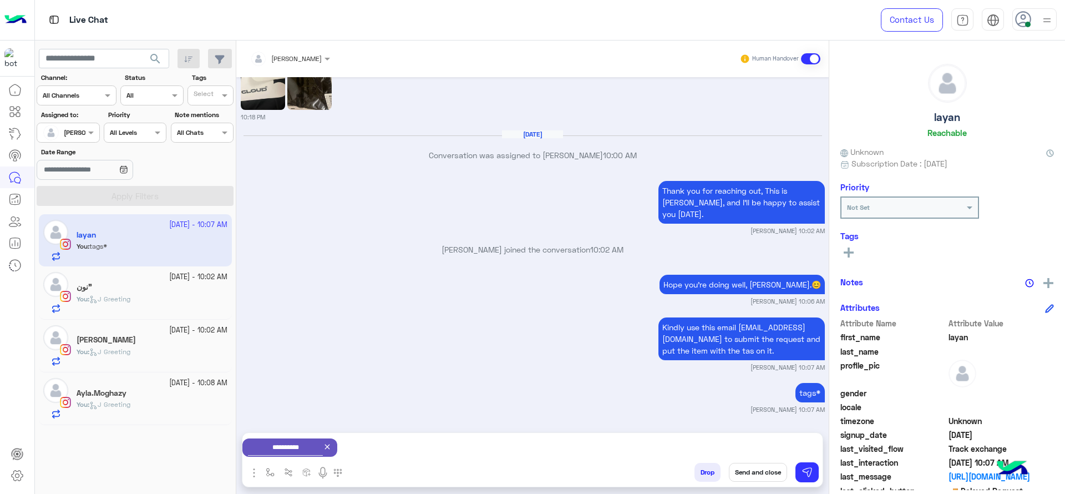
click at [747, 478] on button "Send and close" at bounding box center [758, 472] width 58 height 19
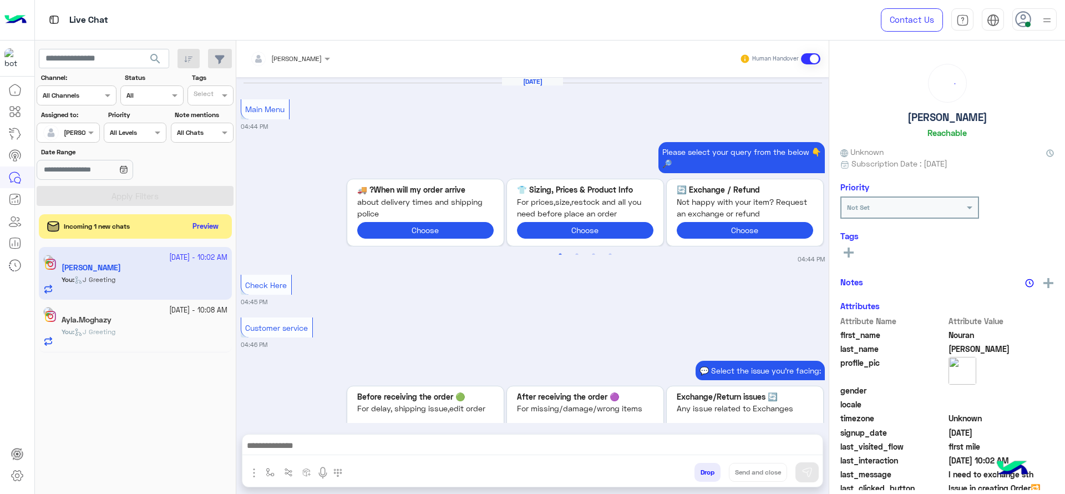
scroll to position [2259, 0]
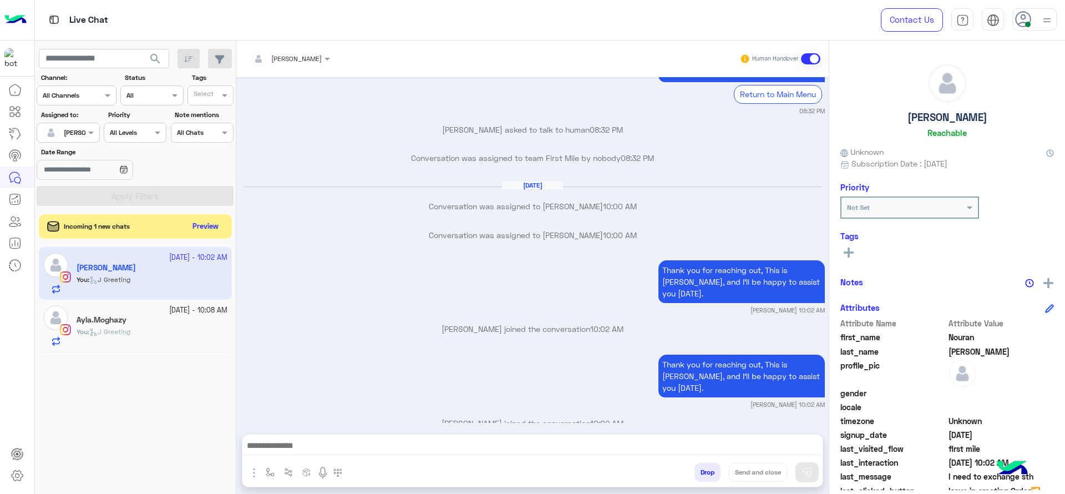
click at [203, 238] on div "Incoming 1 new chats Preview" at bounding box center [135, 226] width 193 height 24
click at [201, 217] on div "Incoming 1 new chats Preview" at bounding box center [135, 225] width 193 height 23
click at [196, 225] on button "Preview" at bounding box center [206, 226] width 34 height 15
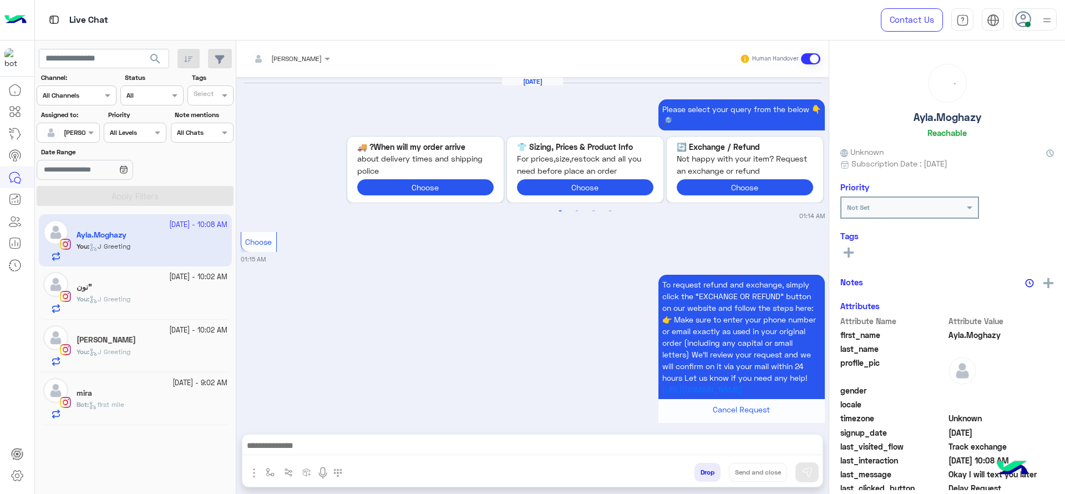
scroll to position [1191, 0]
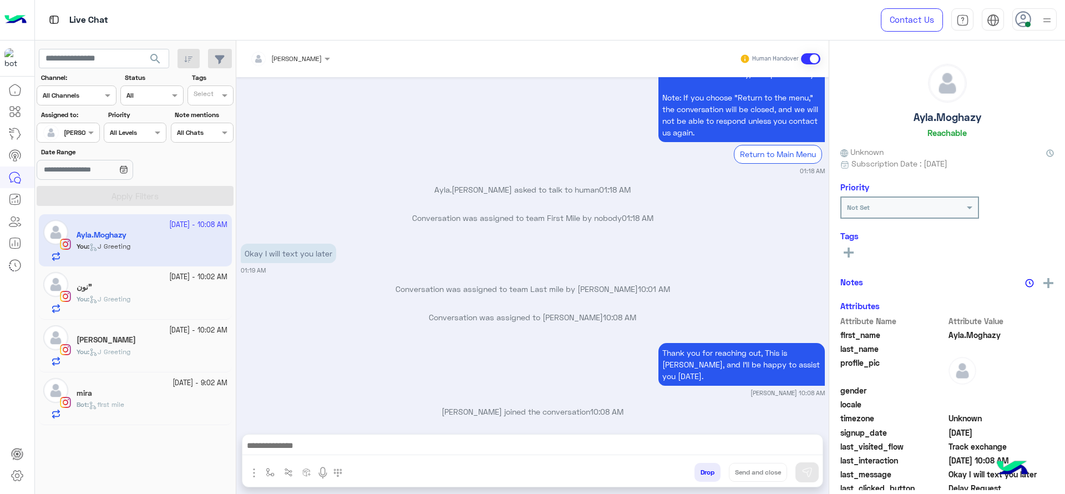
click at [143, 405] on div "Bot : first mile" at bounding box center [152, 408] width 151 height 19
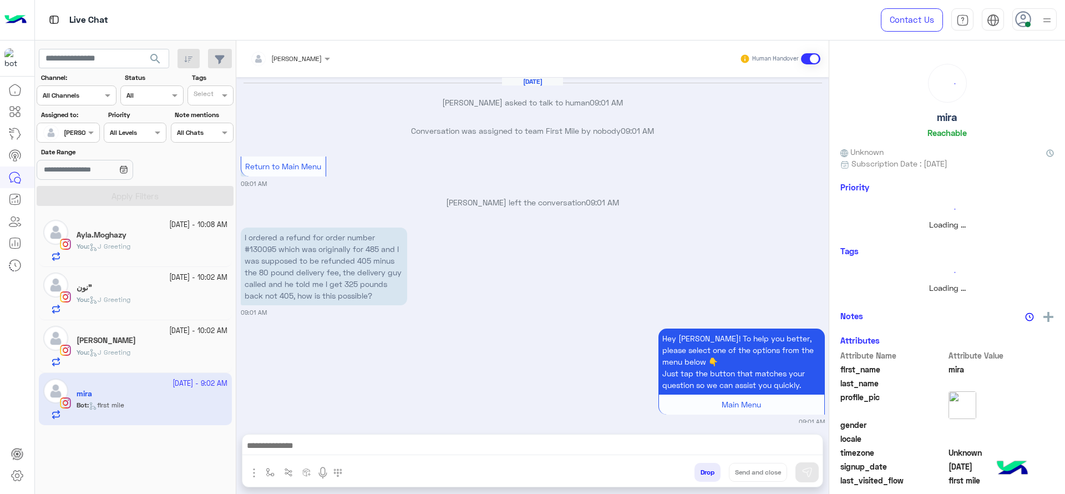
scroll to position [1037, 0]
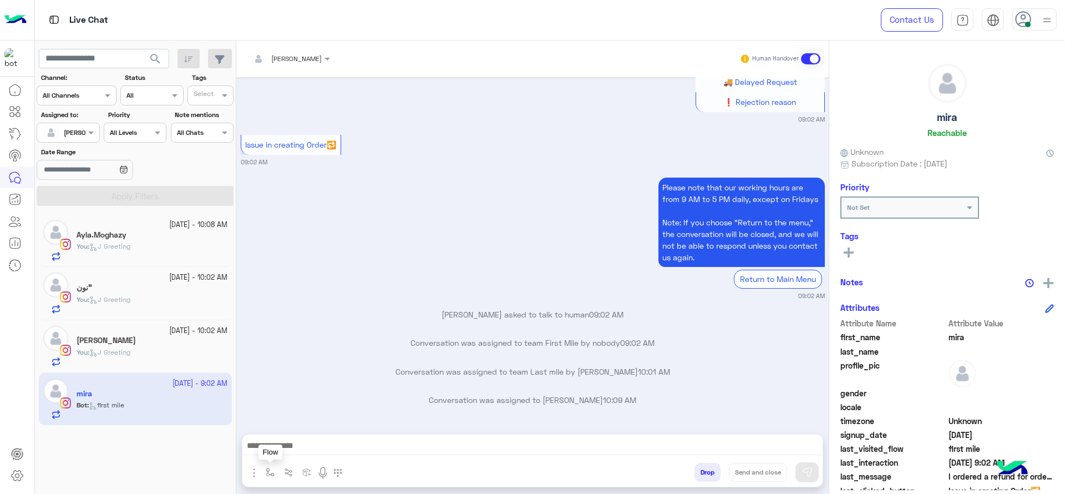
click at [262, 463] on button "button" at bounding box center [270, 472] width 18 height 18
click at [0, 0] on input "text" at bounding box center [0, 0] width 0 height 0
type input "*"
click at [323, 406] on div "J Greeting" at bounding box center [303, 407] width 82 height 22
type textarea "**********"
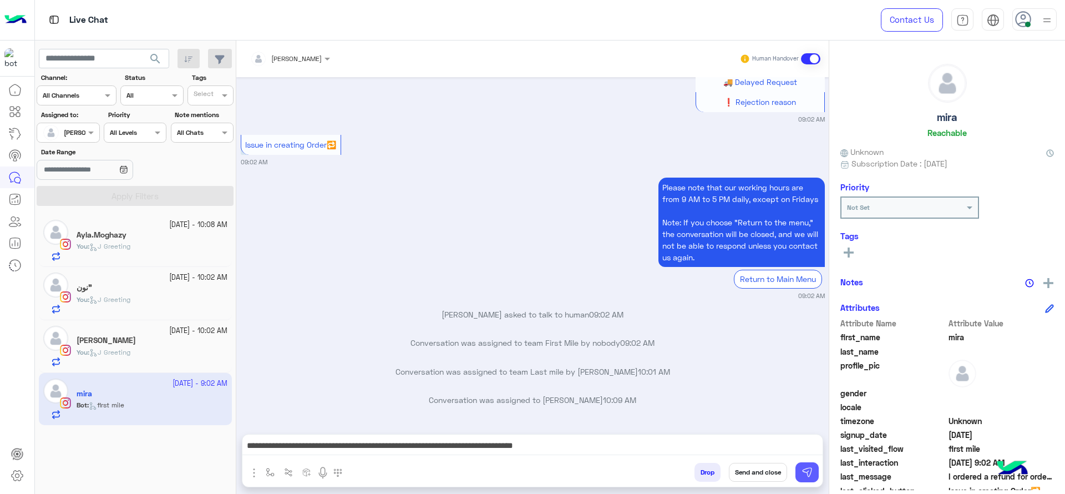
click at [805, 467] on img at bounding box center [807, 472] width 11 height 11
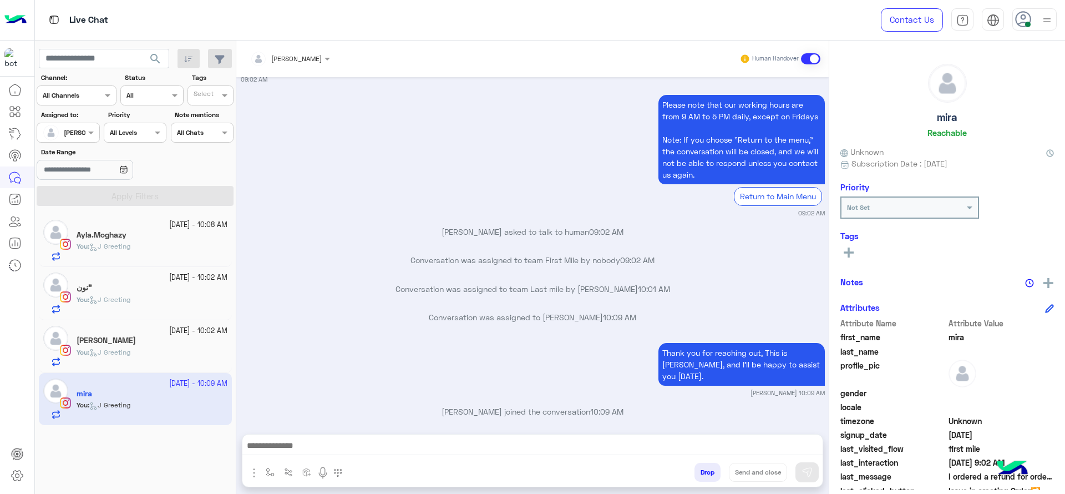
click at [172, 347] on div "You : J Greeting" at bounding box center [152, 356] width 151 height 19
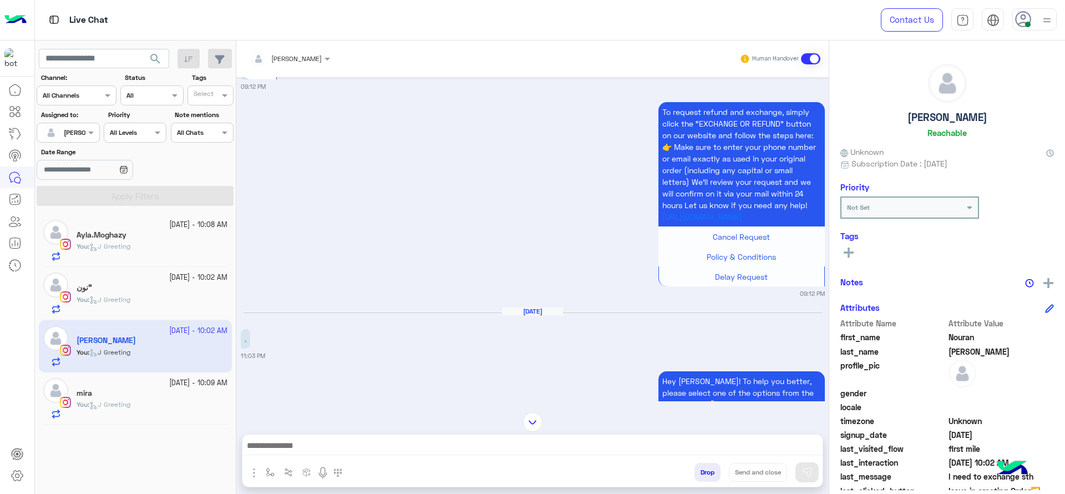
scroll to position [315, 0]
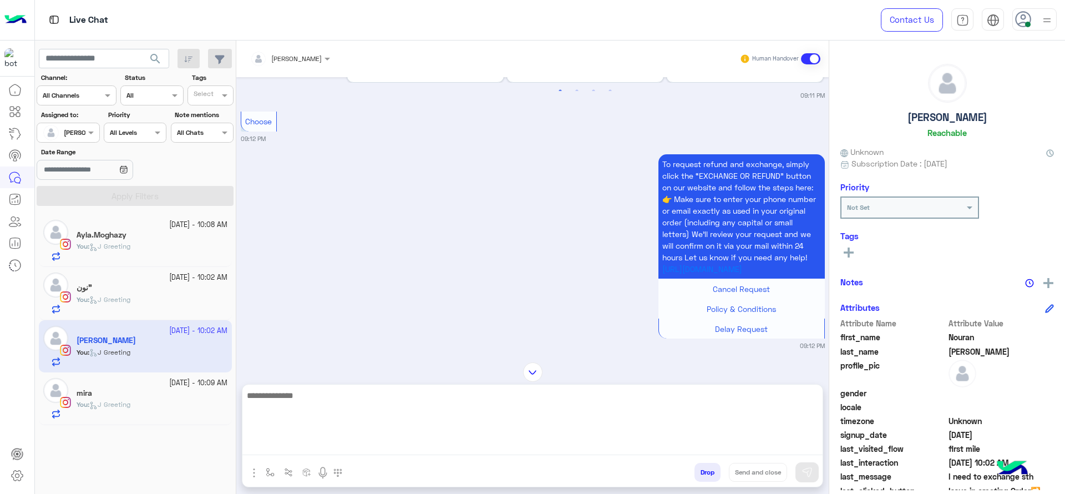
click at [382, 440] on textarea at bounding box center [532, 421] width 580 height 67
paste textarea "**********"
type textarea "**********"
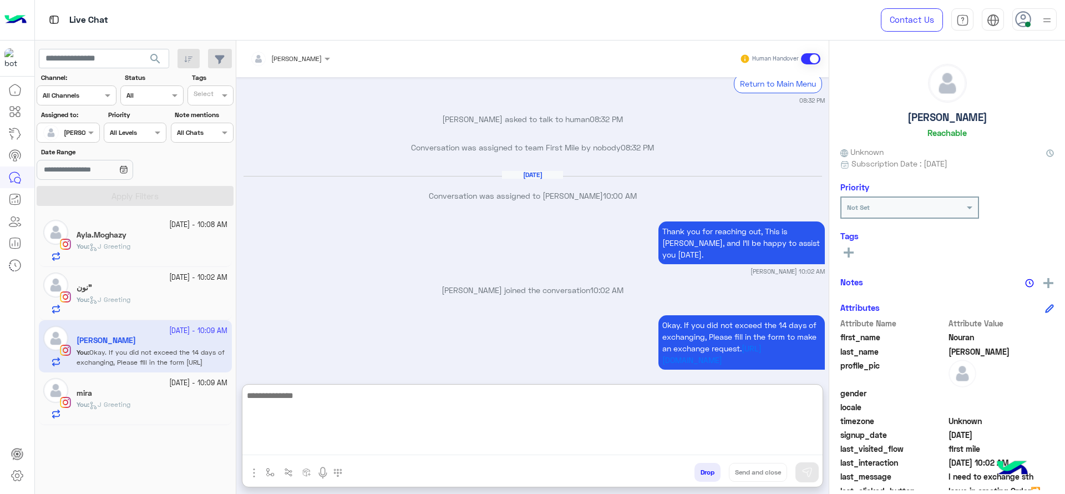
scroll to position [3186, 0]
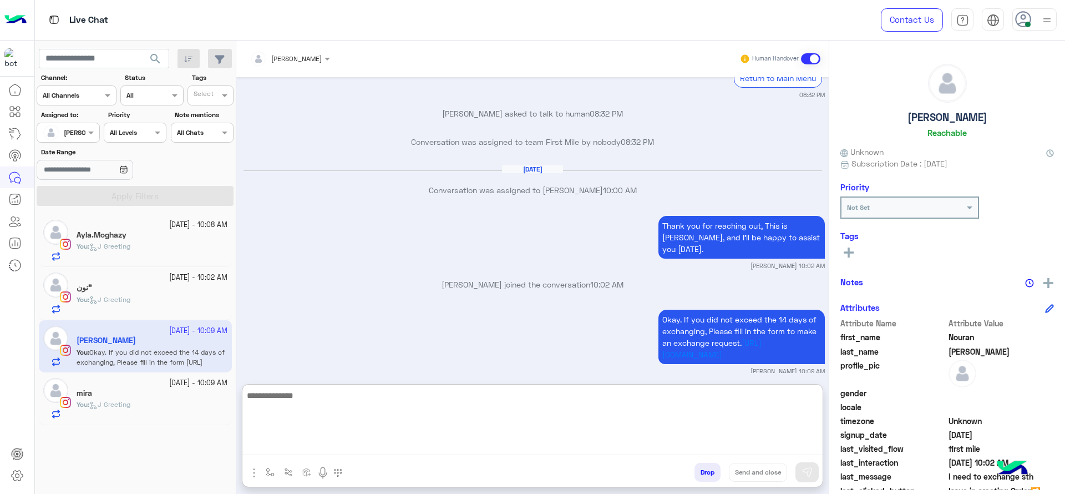
click at [386, 448] on textarea at bounding box center [532, 421] width 580 height 67
paste textarea "**********"
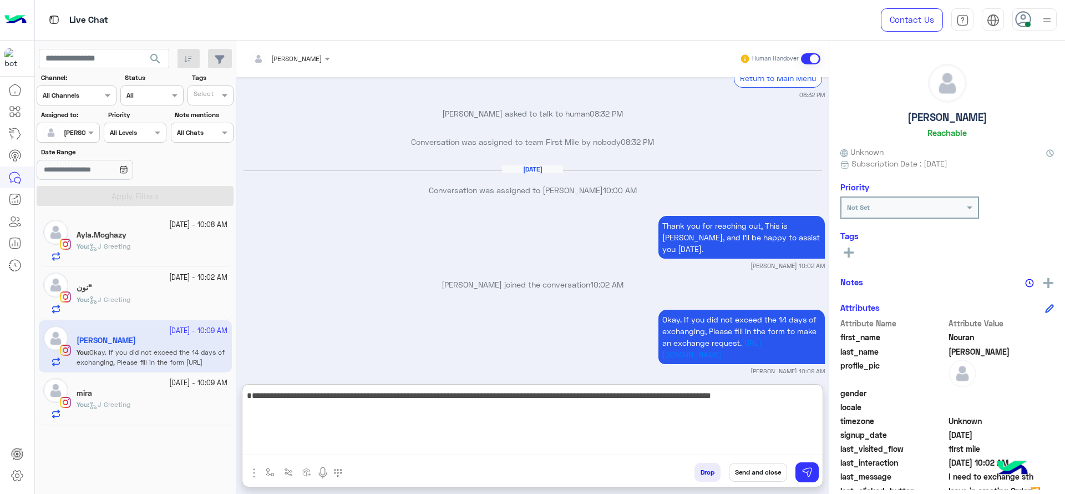
type textarea "**********"
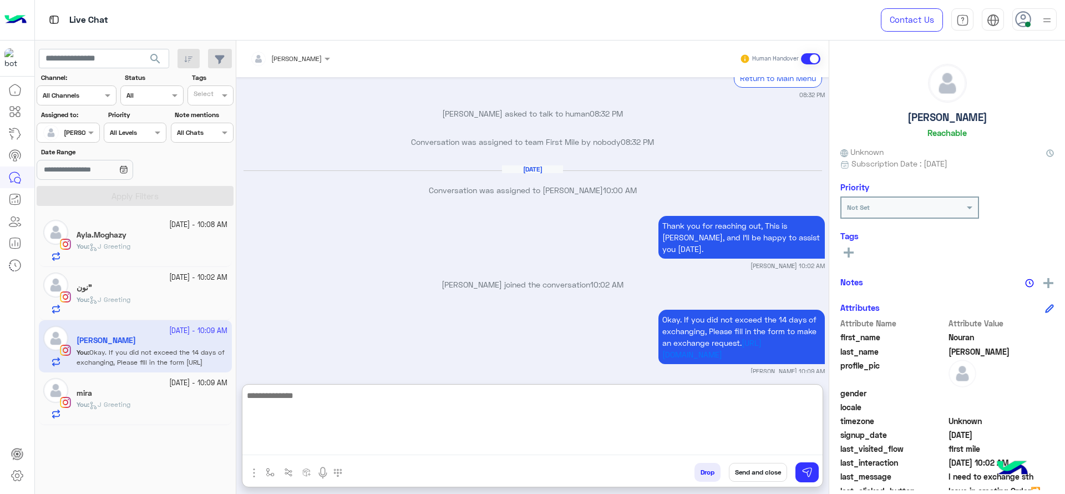
scroll to position [3264, 0]
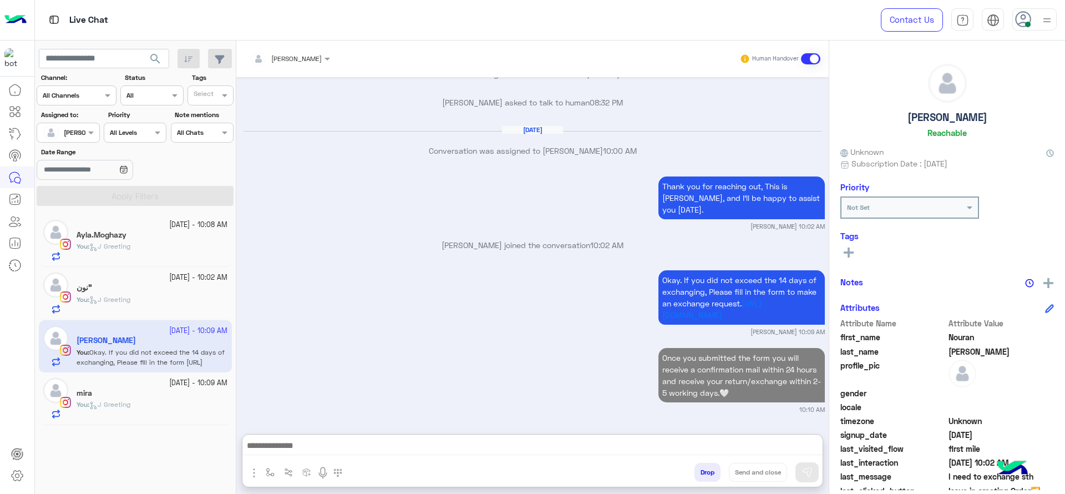
click at [146, 389] on div "mira" at bounding box center [152, 394] width 151 height 12
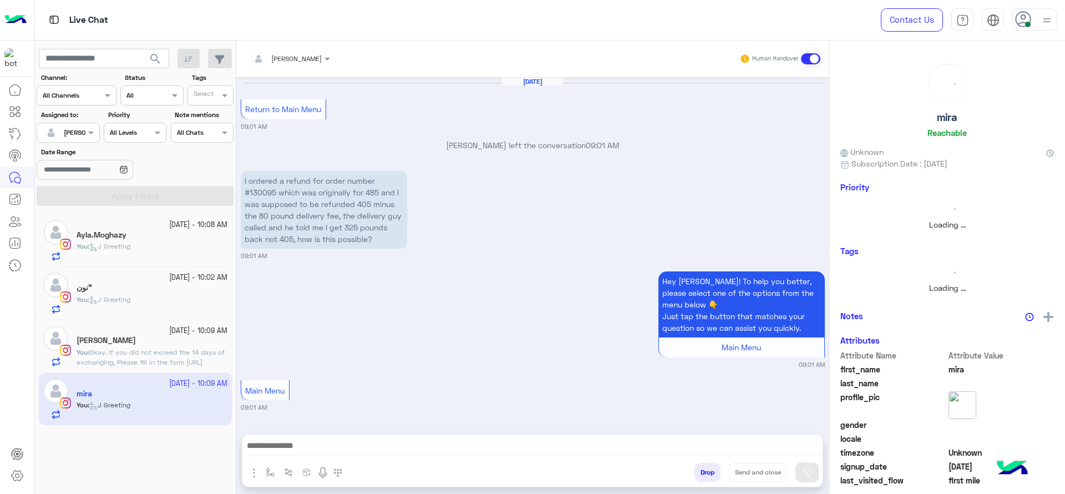
scroll to position [1062, 0]
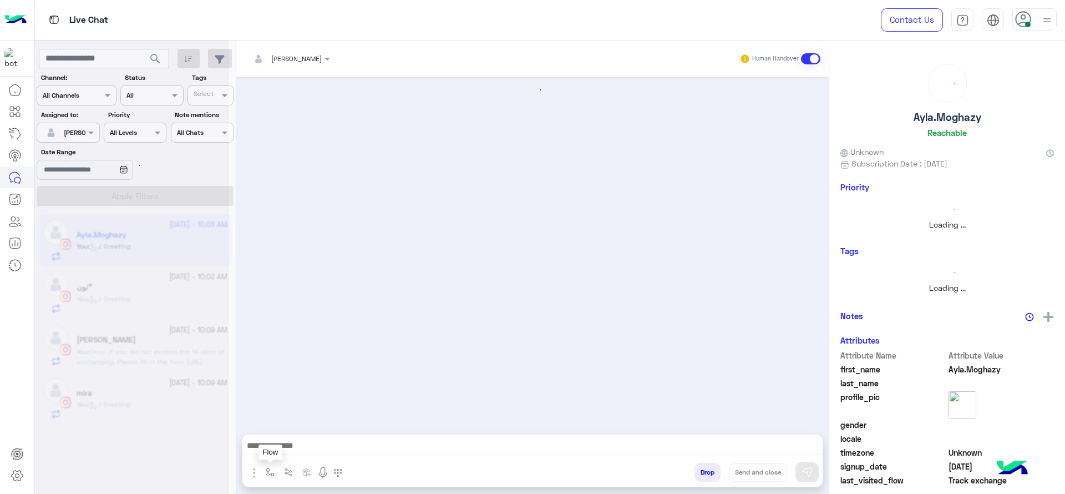
click at [270, 469] on img "button" at bounding box center [270, 472] width 9 height 9
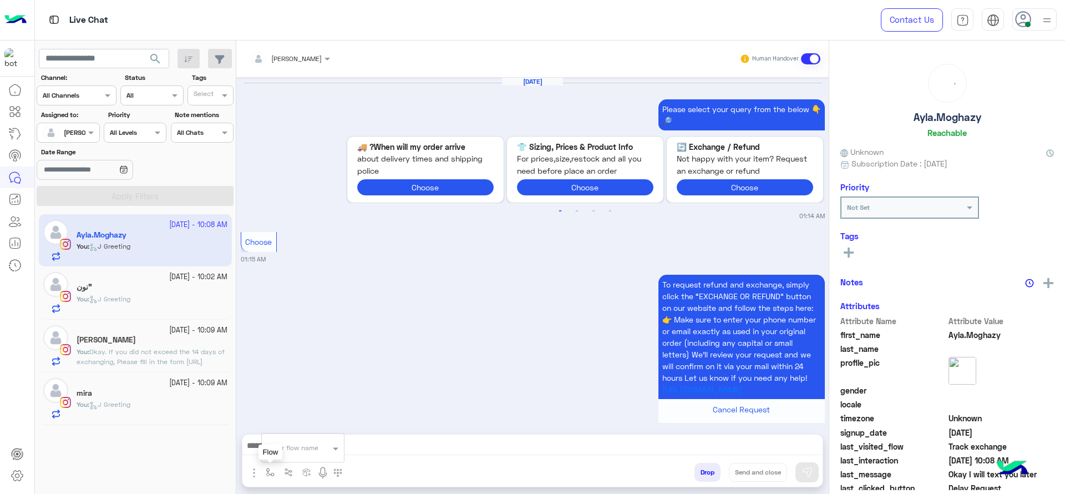
scroll to position [1191, 0]
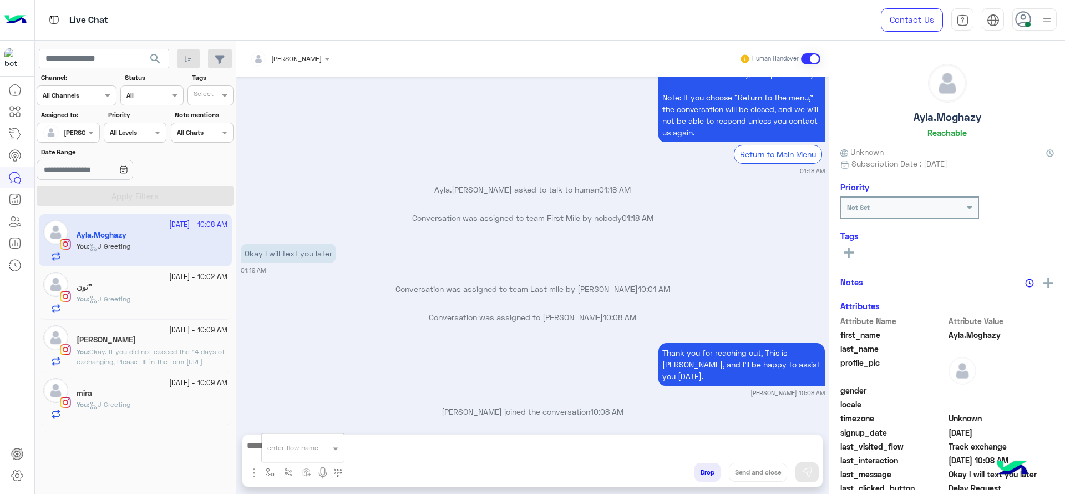
click at [177, 411] on div "You : J Greeting" at bounding box center [152, 408] width 151 height 19
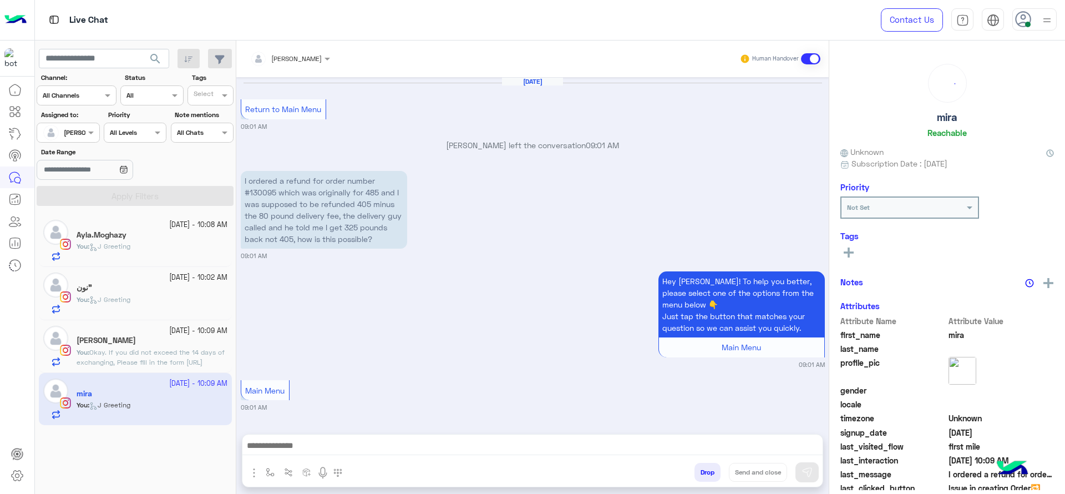
scroll to position [1062, 0]
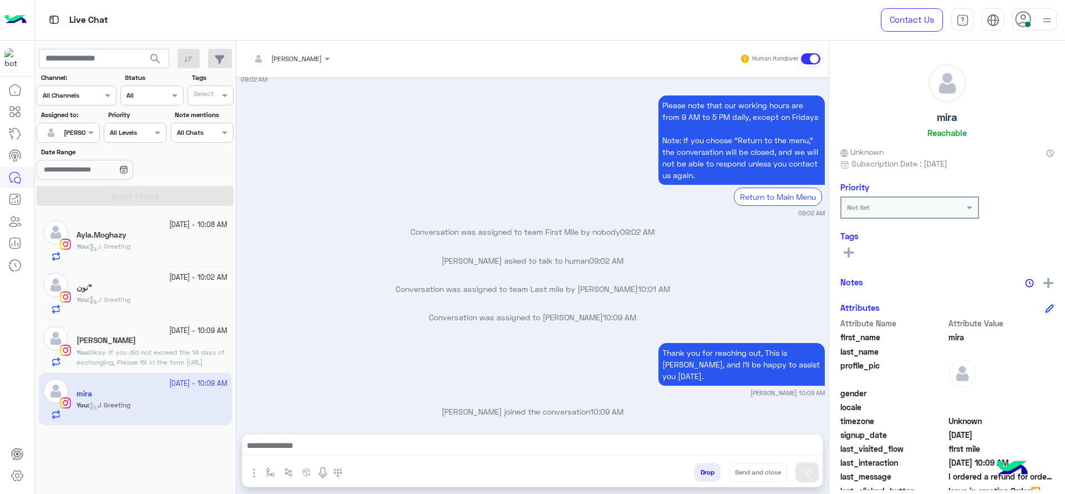
click at [310, 388] on small "[PERSON_NAME] 10:09 AM" at bounding box center [533, 392] width 584 height 9
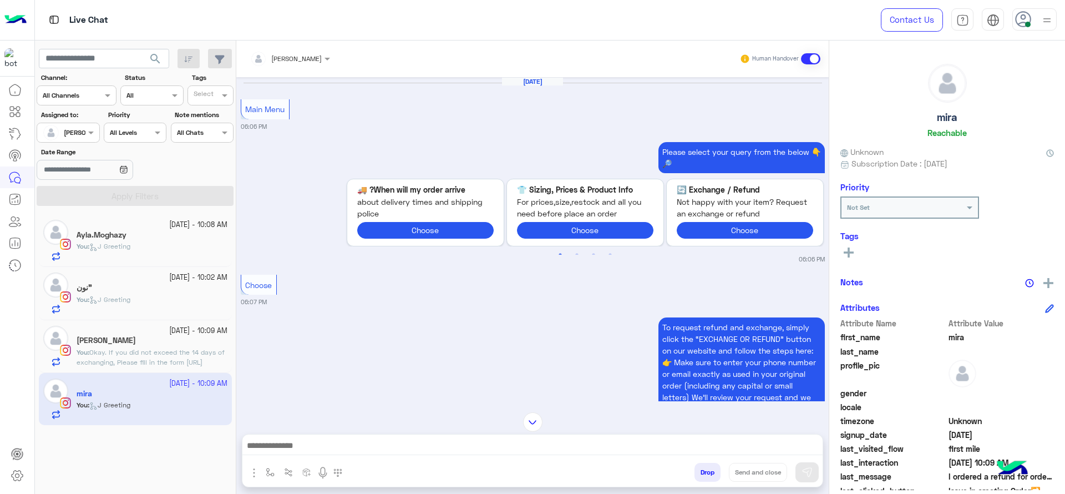
scroll to position [1467, 0]
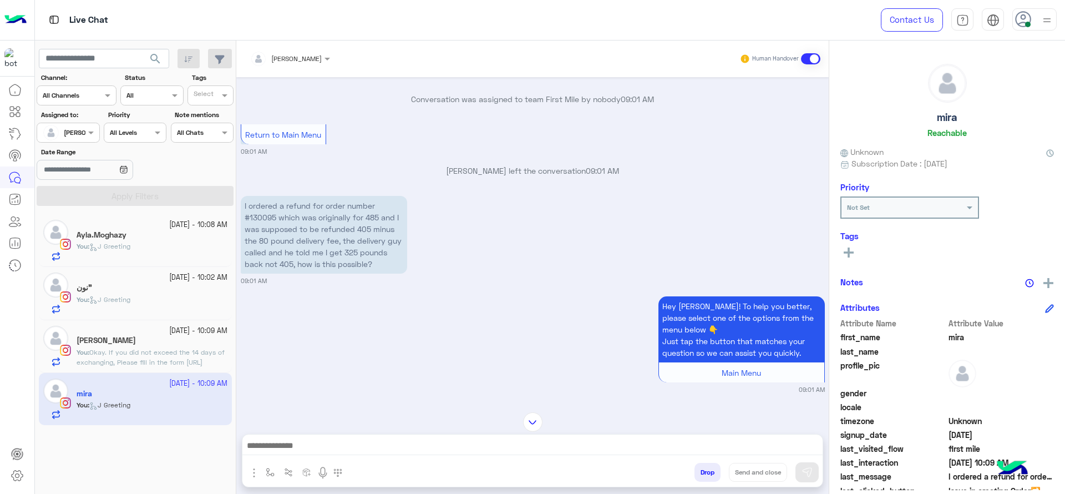
click at [266, 214] on p "I ordered a refund for order number #130095 which was originally for 485 and I …" at bounding box center [324, 235] width 166 height 78
copy p "130095"
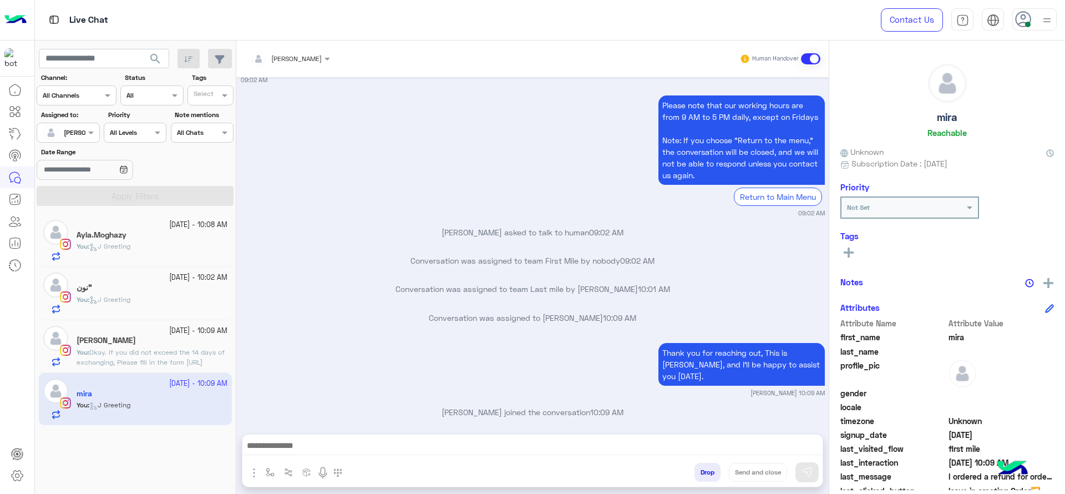
click at [190, 343] on div "Nouran Mohamed" at bounding box center [152, 342] width 151 height 12
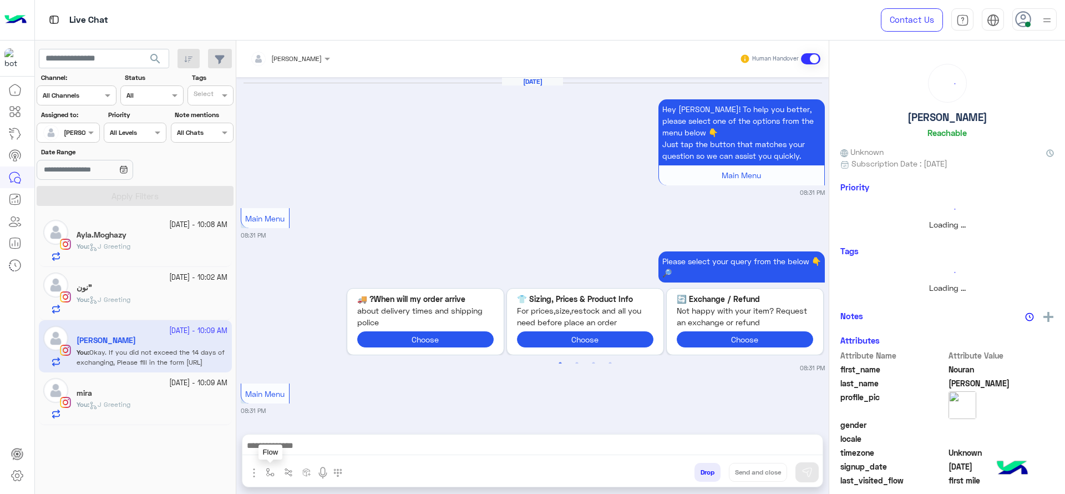
click at [276, 473] on button "button" at bounding box center [270, 472] width 18 height 18
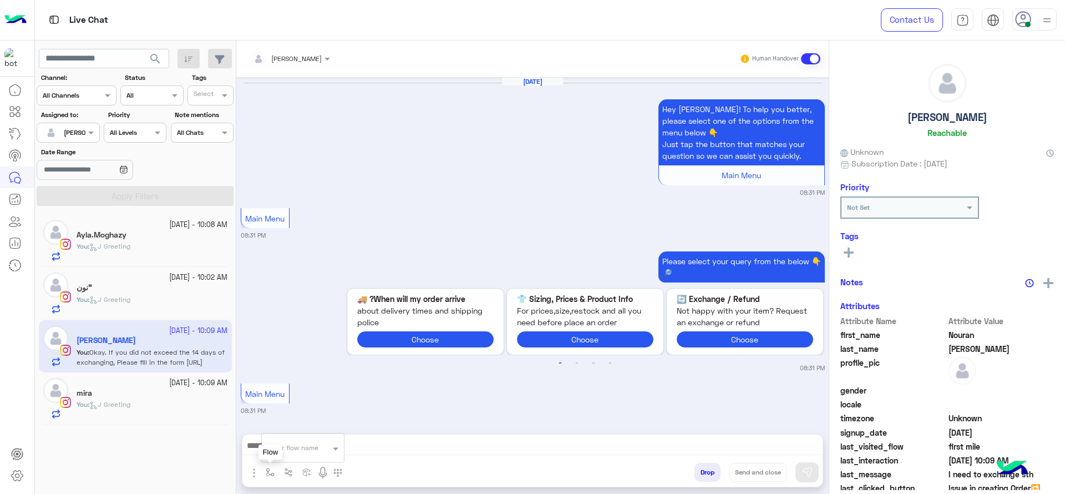
scroll to position [1059, 0]
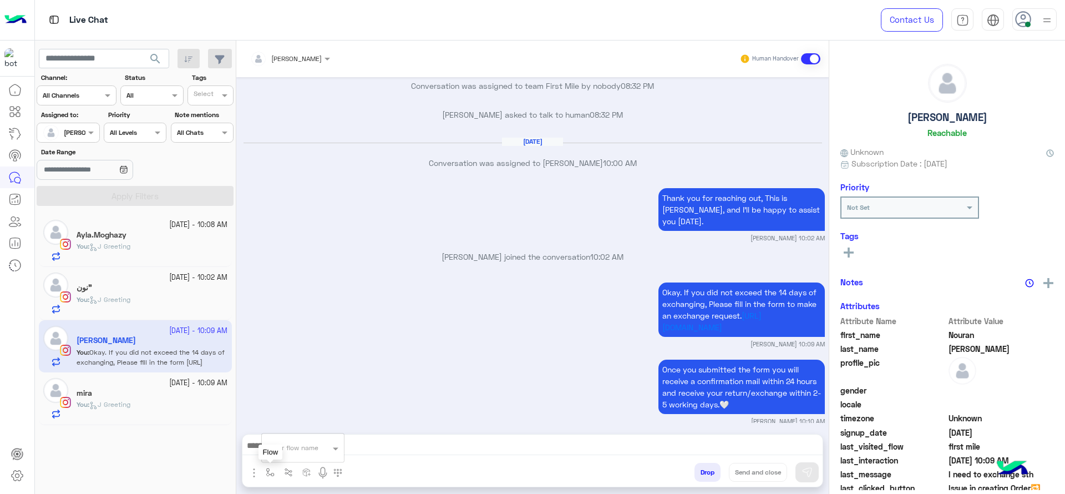
click at [283, 449] on input "text" at bounding box center [289, 446] width 44 height 10
type input "*"
click at [302, 403] on span "J Greeting" at bounding box center [287, 406] width 40 height 10
type textarea "**********"
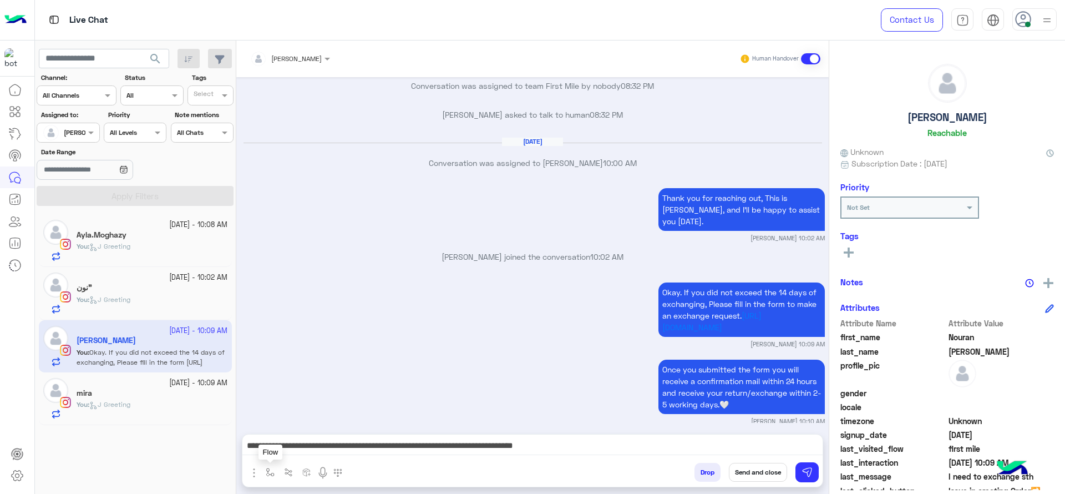
drag, startPoint x: 275, startPoint y: 479, endPoint x: 291, endPoint y: 441, distance: 41.7
click at [275, 477] on button "button" at bounding box center [270, 472] width 18 height 18
click at [291, 441] on input "text" at bounding box center [289, 446] width 44 height 10
type input "*"
click at [290, 423] on span "Jana close" at bounding box center [298, 428] width 63 height 10
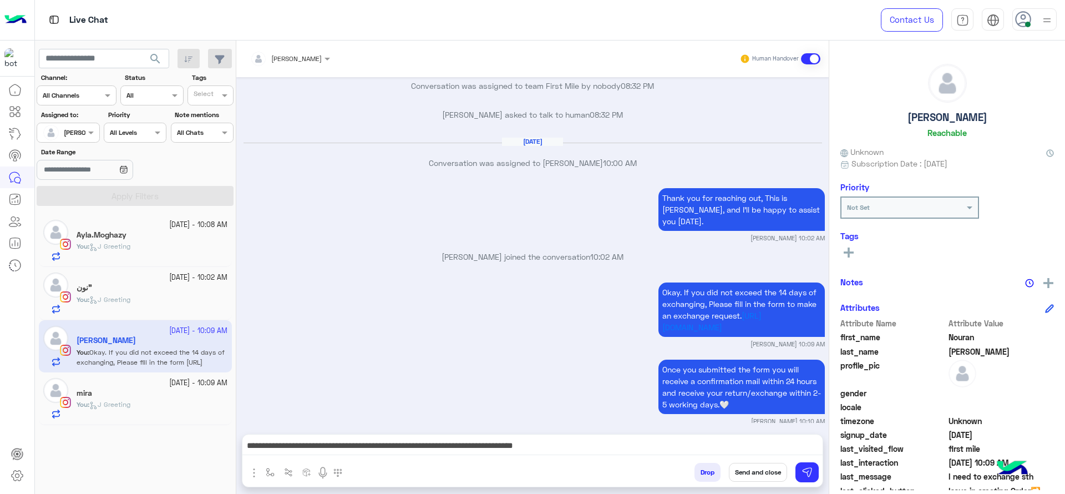
type textarea "**********"
click at [330, 446] on icon at bounding box center [327, 446] width 5 height 5
click at [168, 402] on div "You : J Greeting" at bounding box center [152, 408] width 151 height 19
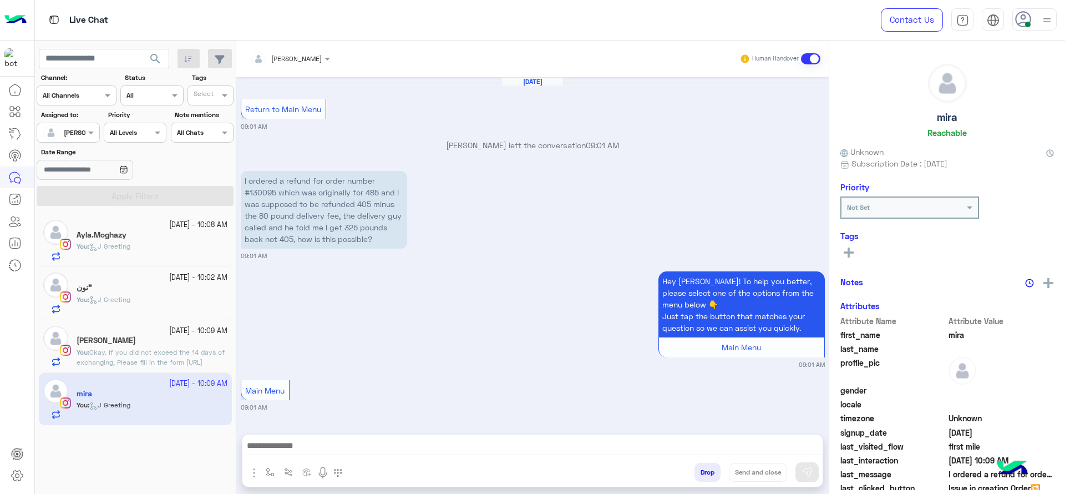
scroll to position [1062, 0]
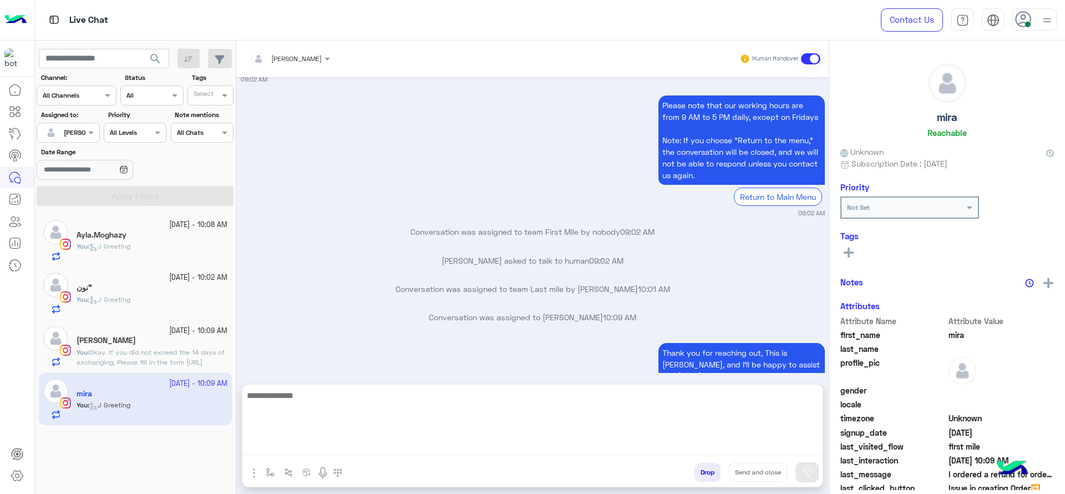
drag, startPoint x: 351, startPoint y: 441, endPoint x: 302, endPoint y: 419, distance: 53.4
click at [351, 441] on textarea at bounding box center [532, 421] width 580 height 67
type textarea "*"
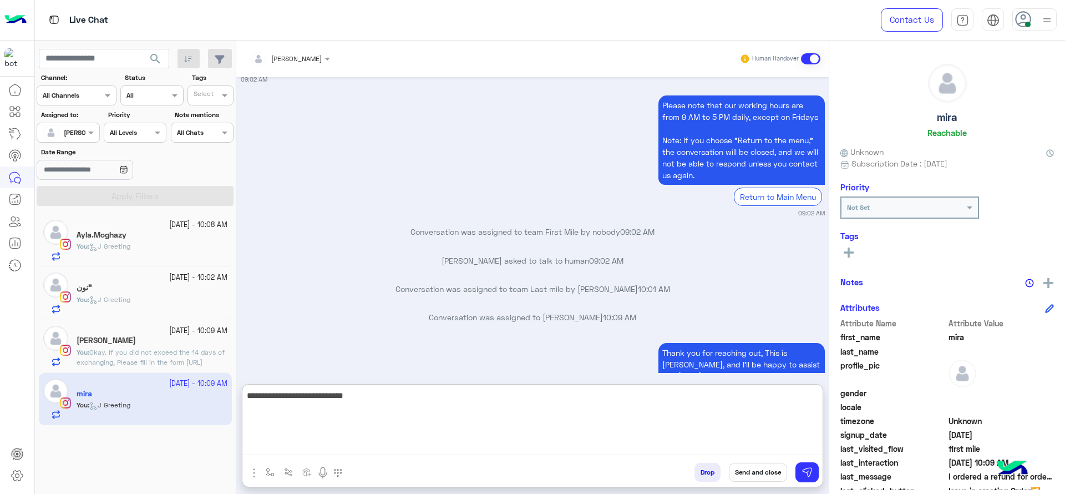
type textarea "**********"
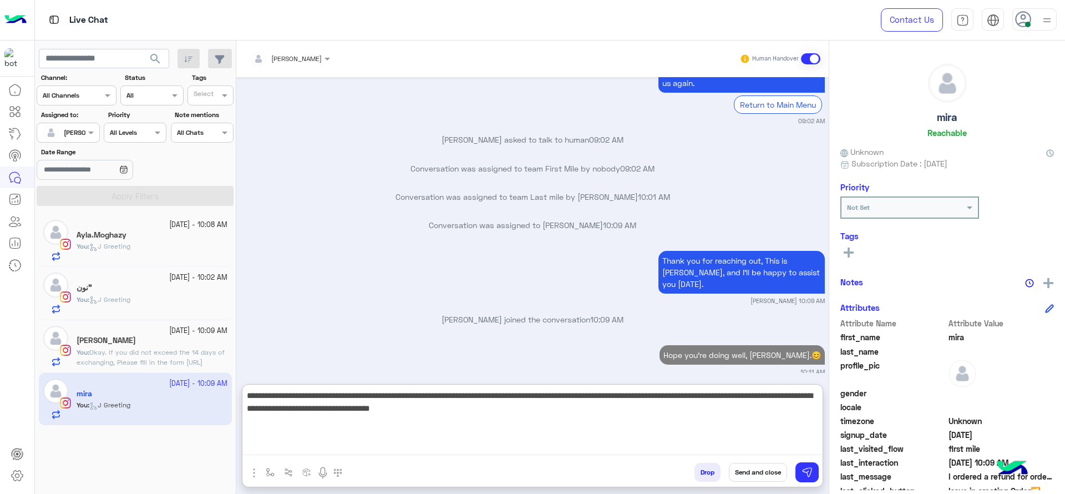
click at [460, 413] on textarea "**********" at bounding box center [532, 421] width 580 height 67
click at [635, 389] on textarea "**********" at bounding box center [532, 421] width 580 height 67
type textarea "**********"
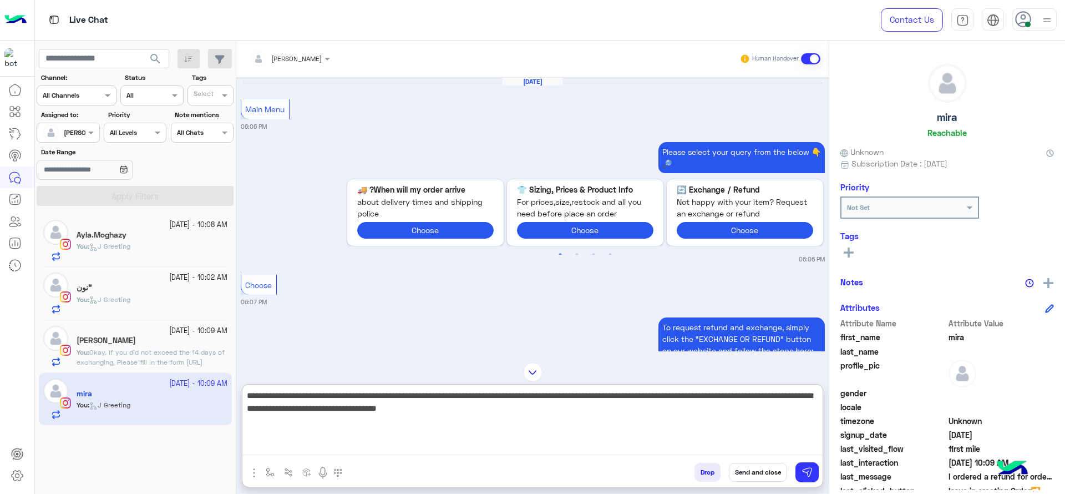
scroll to position [1468, 0]
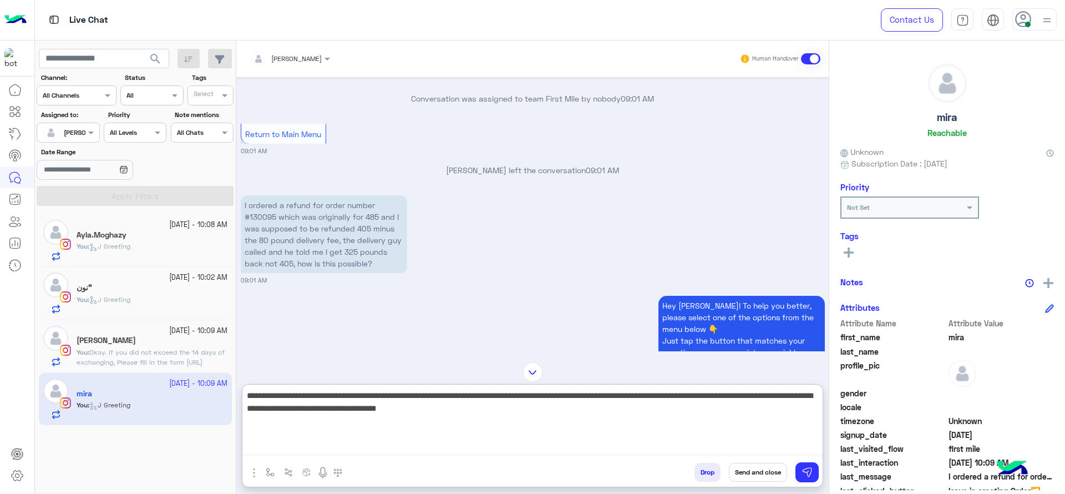
click at [522, 423] on textarea "**********" at bounding box center [532, 421] width 580 height 67
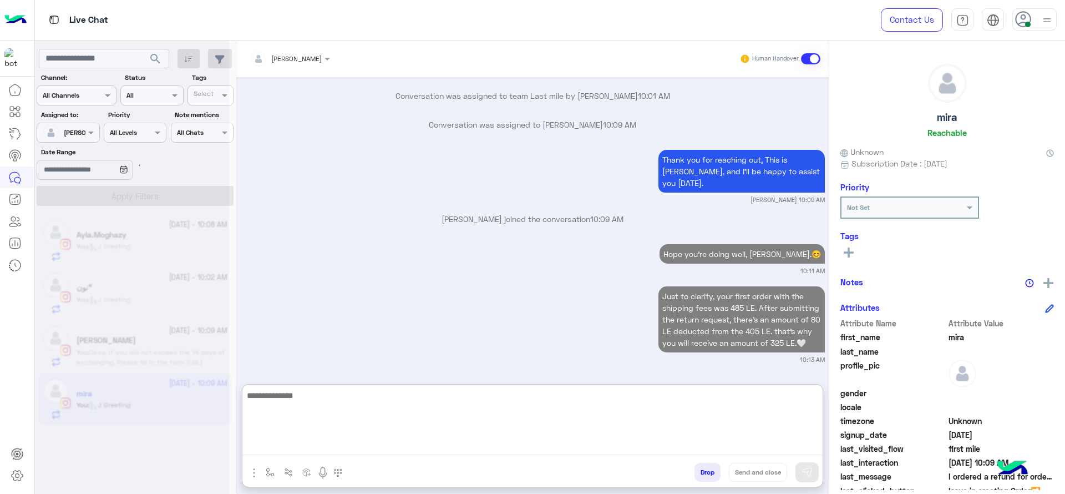
scroll to position [2748, 0]
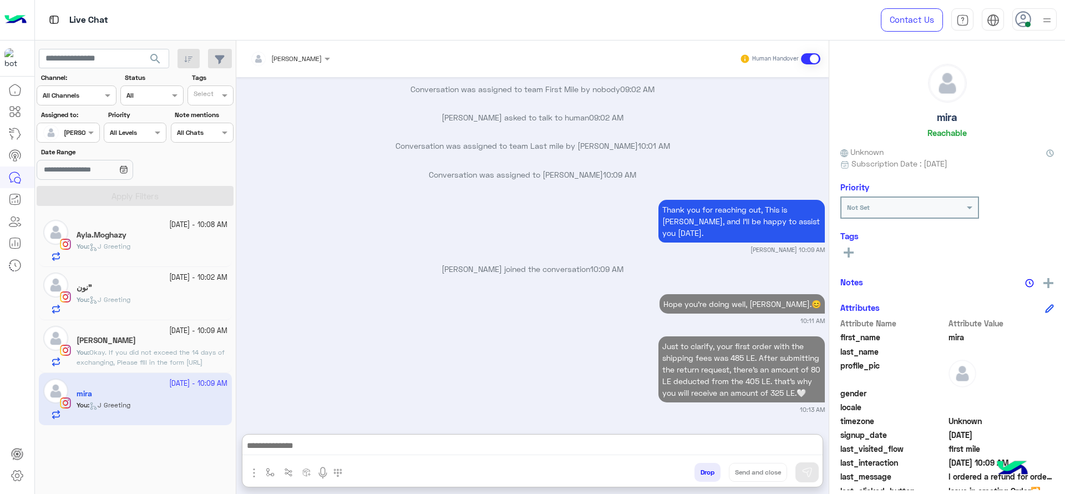
click at [147, 323] on div "1 October - 10:09 AM Nouran Mohamed You : Okay. If you did not exceed the 14 da…" at bounding box center [135, 346] width 193 height 53
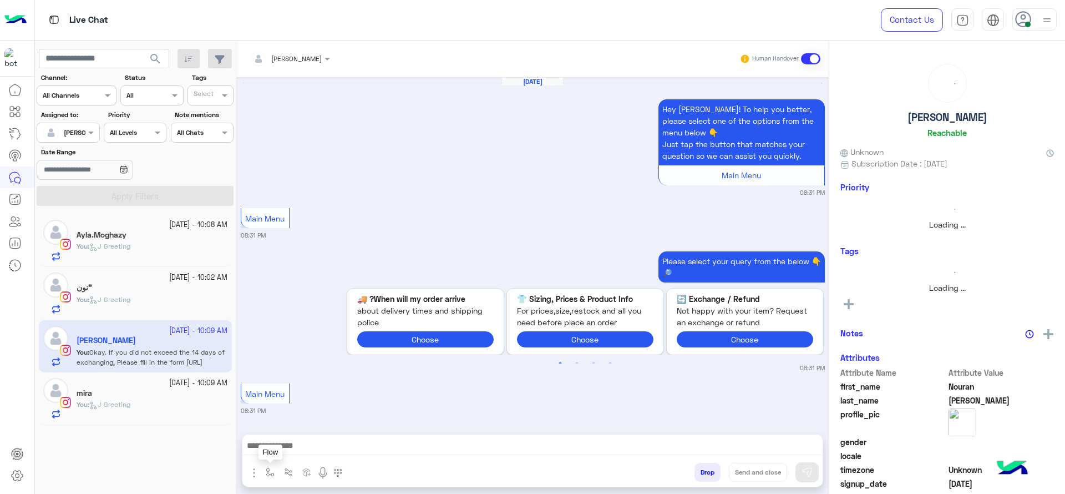
click at [267, 470] on img "button" at bounding box center [270, 472] width 9 height 9
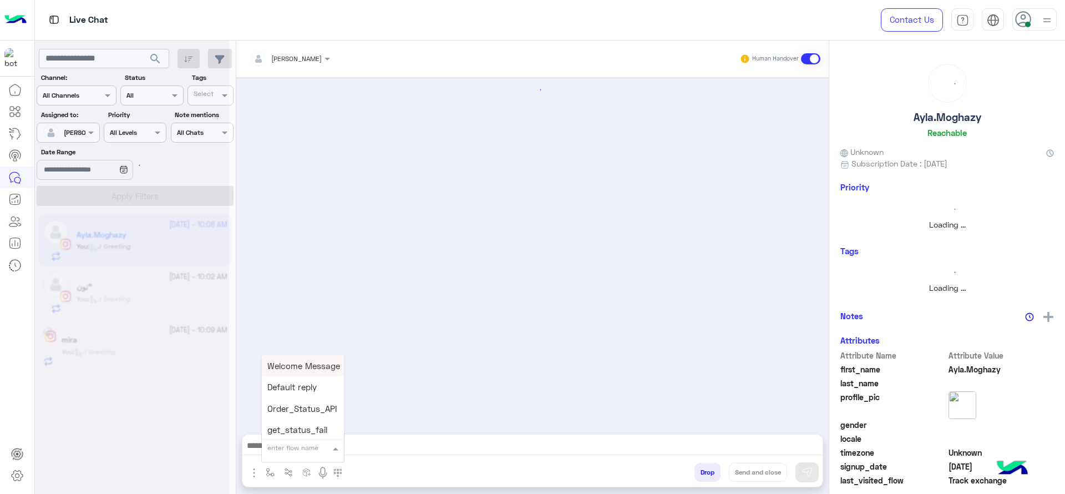
click at [280, 453] on div "enter flow name" at bounding box center [303, 448] width 82 height 20
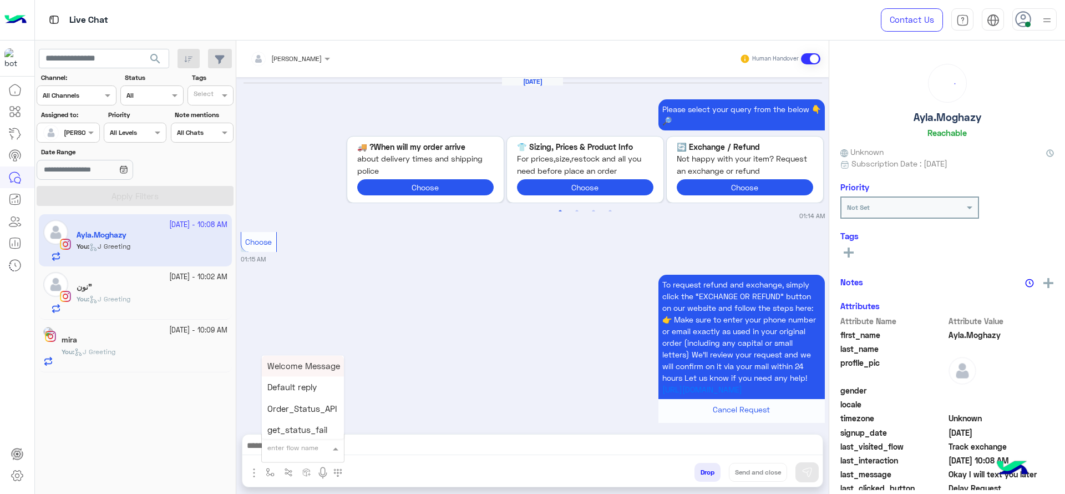
type input "*"
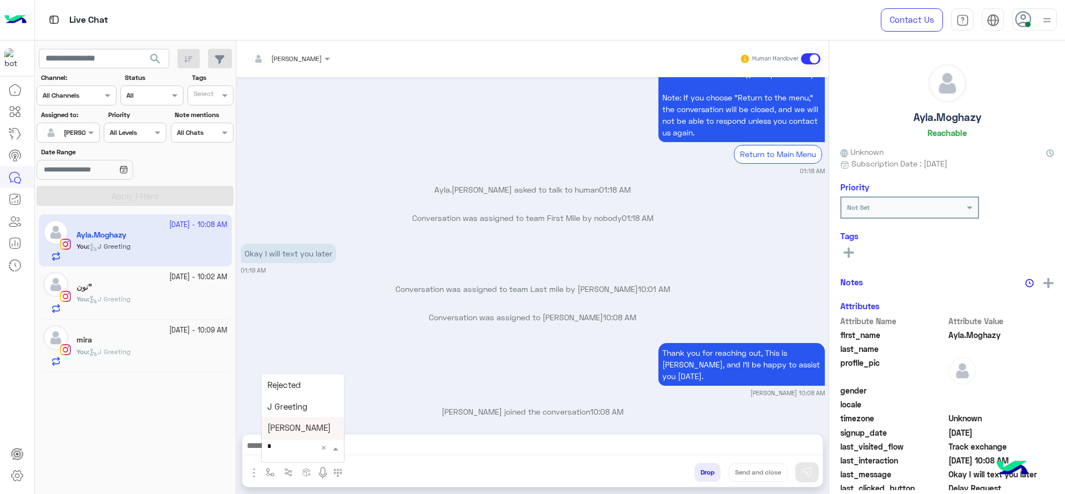
click at [300, 425] on span "[PERSON_NAME]" at bounding box center [298, 428] width 63 height 10
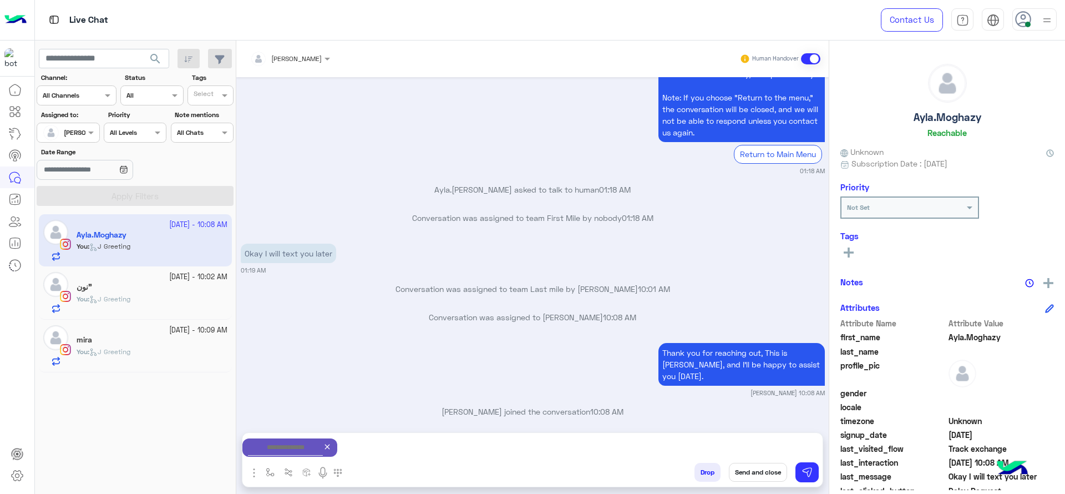
type textarea "**********"
click at [332, 443] on icon at bounding box center [327, 446] width 9 height 9
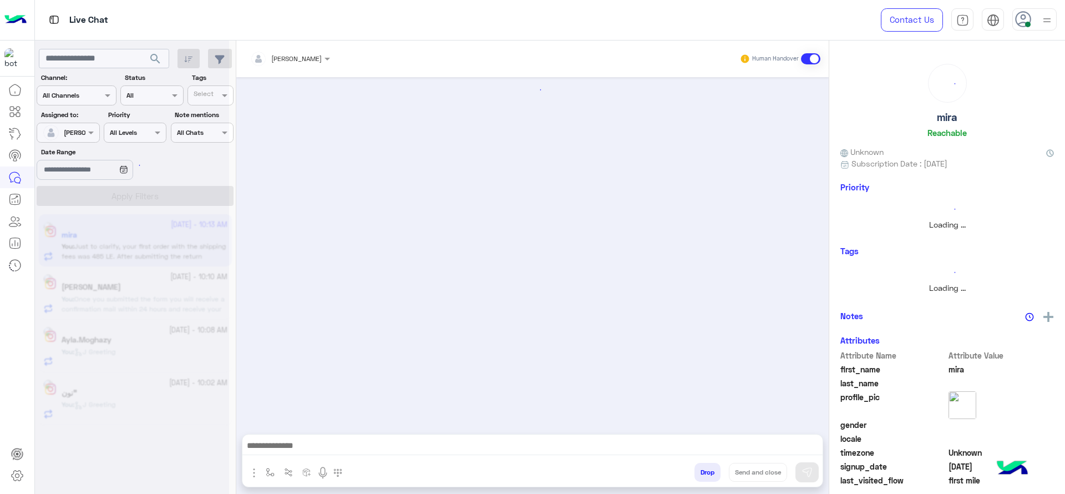
click at [149, 301] on div at bounding box center [132, 251] width 194 height 494
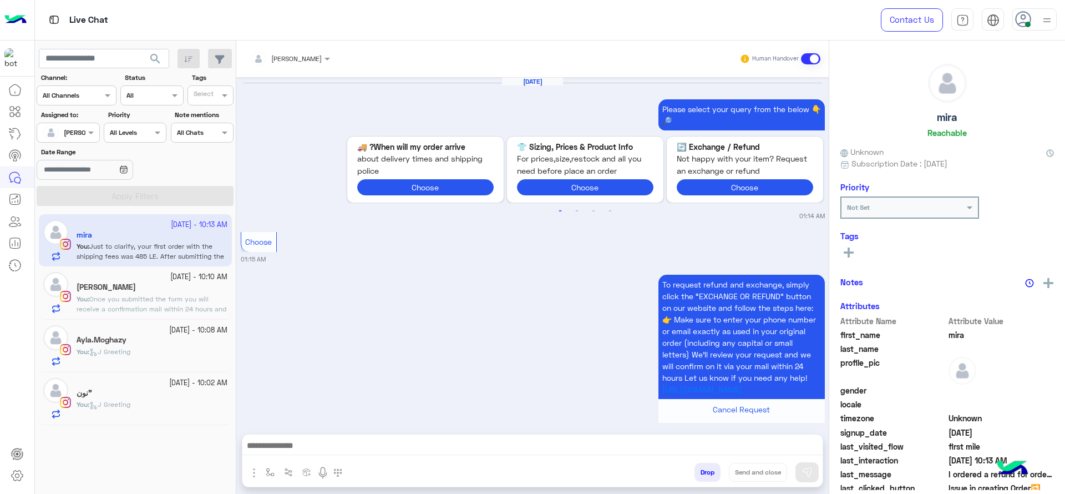
click at [165, 307] on span "Once you submitted the form you will receive a confirmation mail within 24 hour…" at bounding box center [152, 314] width 150 height 38
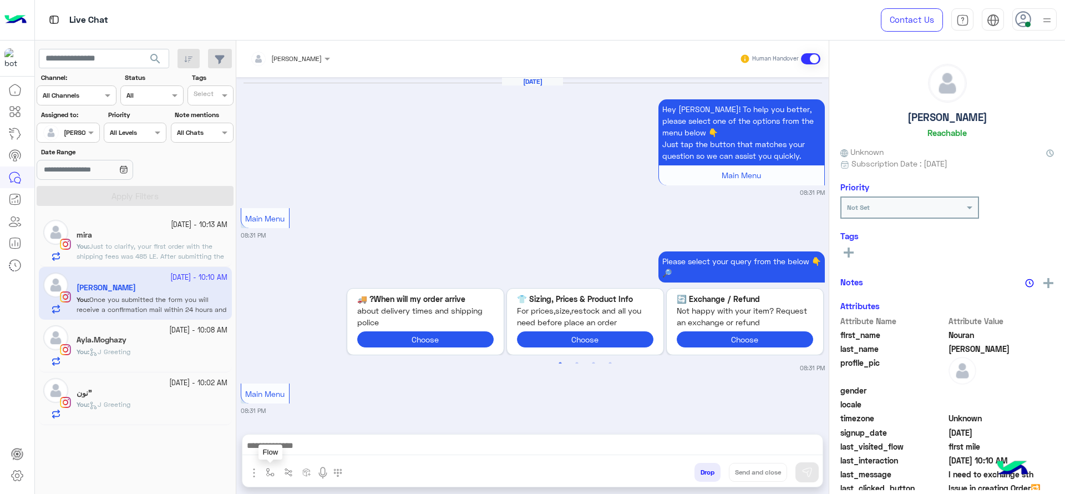
click at [264, 476] on button "button" at bounding box center [270, 472] width 18 height 18
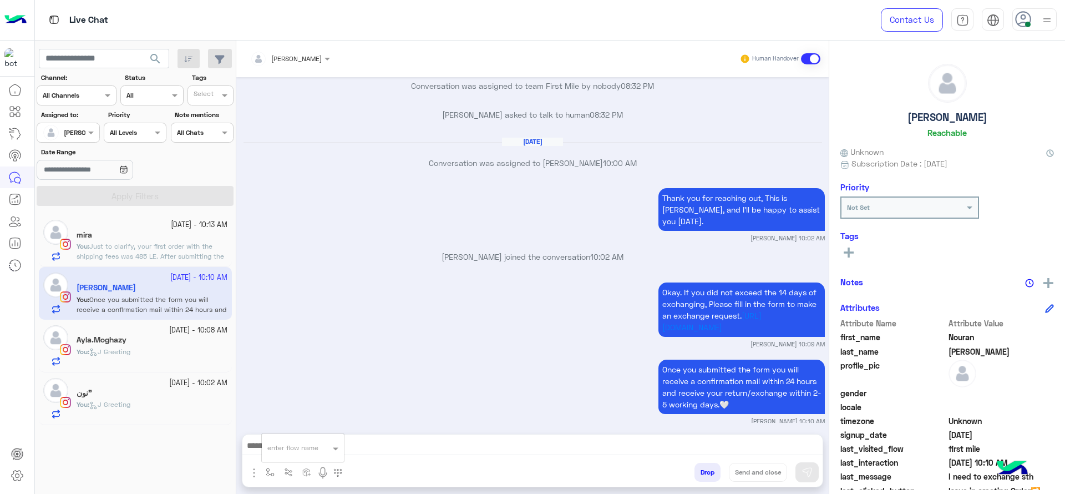
click at [284, 452] on div "enter flow name" at bounding box center [292, 448] width 51 height 10
type input "*"
click at [316, 441] on div "*" at bounding box center [303, 446] width 82 height 11
click at [315, 433] on div "[PERSON_NAME]" at bounding box center [303, 428] width 82 height 22
type textarea "**********"
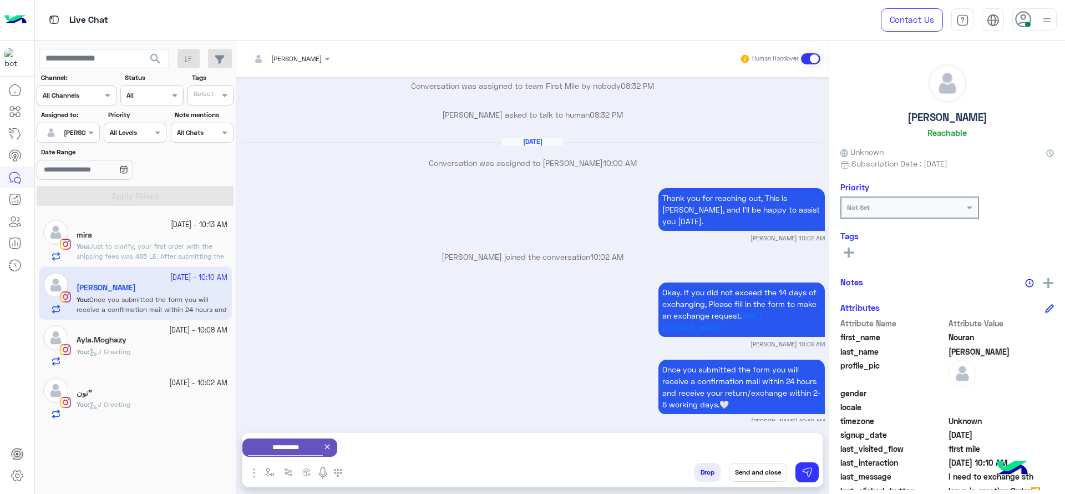
click at [753, 463] on button "Send and close" at bounding box center [758, 472] width 58 height 19
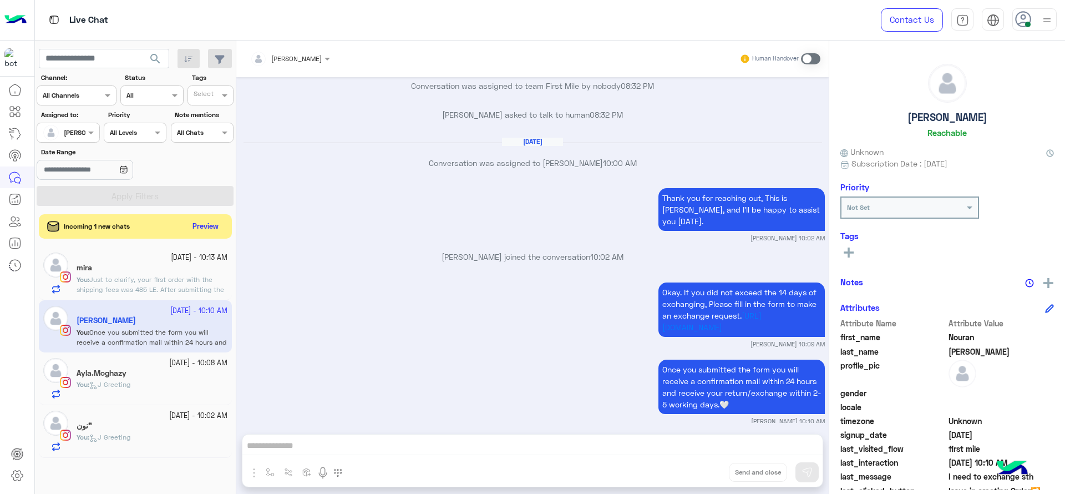
scroll to position [1087, 0]
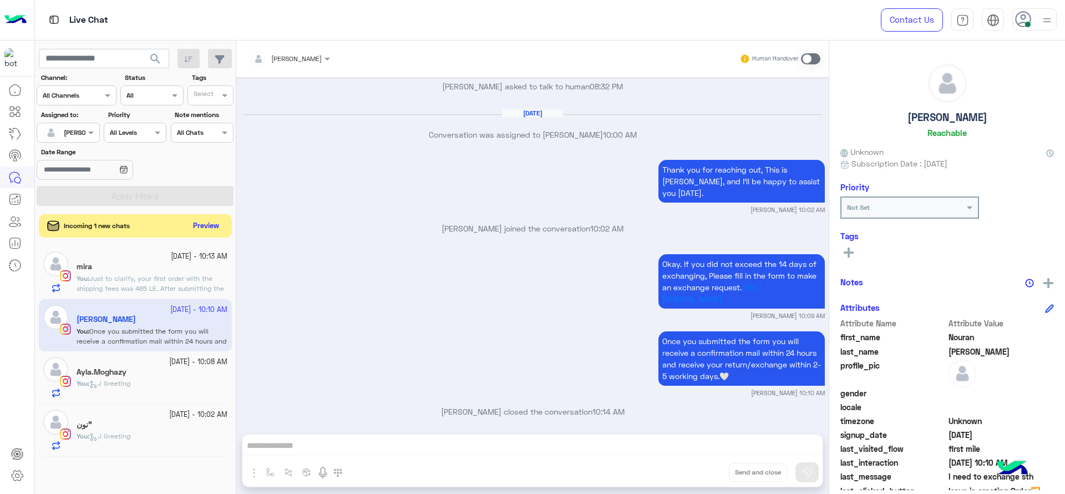
click at [198, 221] on button "Preview" at bounding box center [206, 226] width 34 height 15
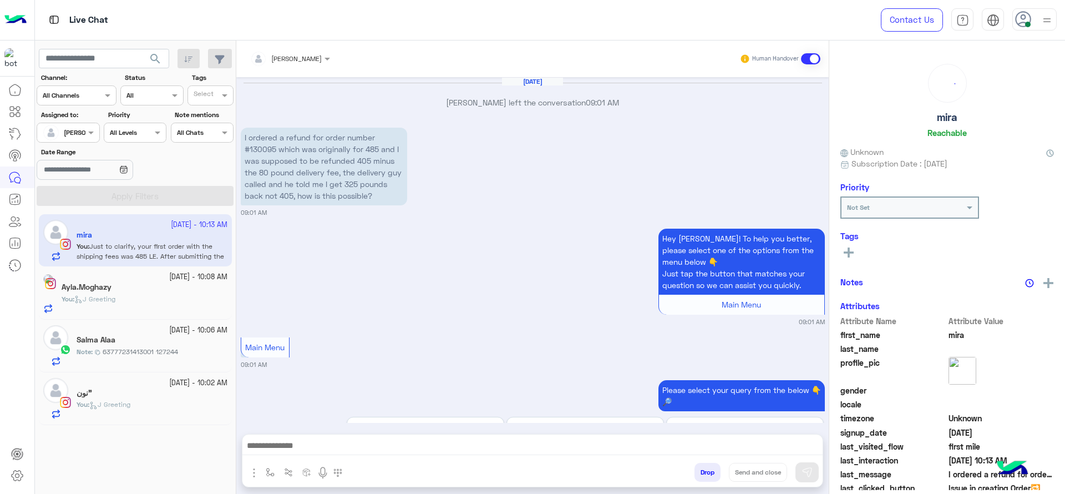
scroll to position [1120, 0]
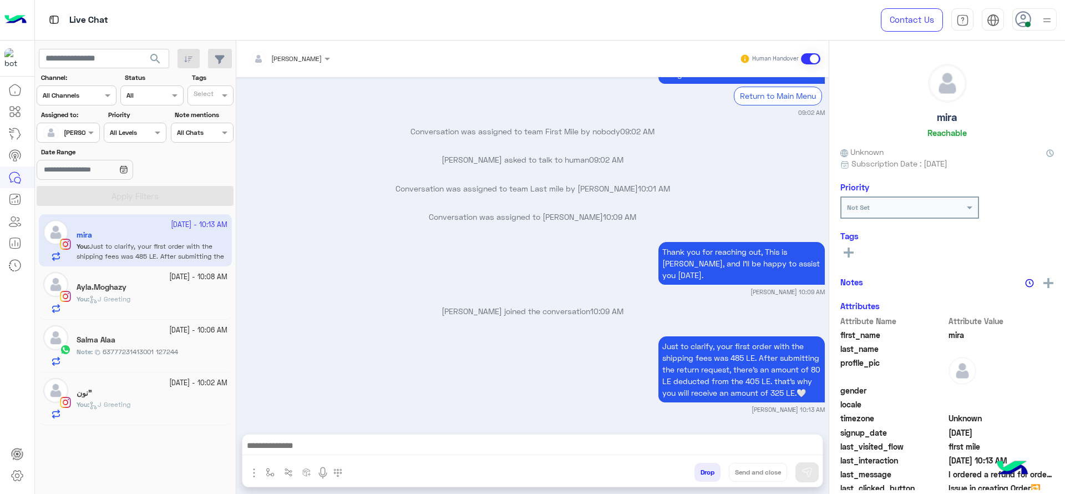
click at [135, 339] on div "Salma Alaa" at bounding box center [152, 341] width 151 height 12
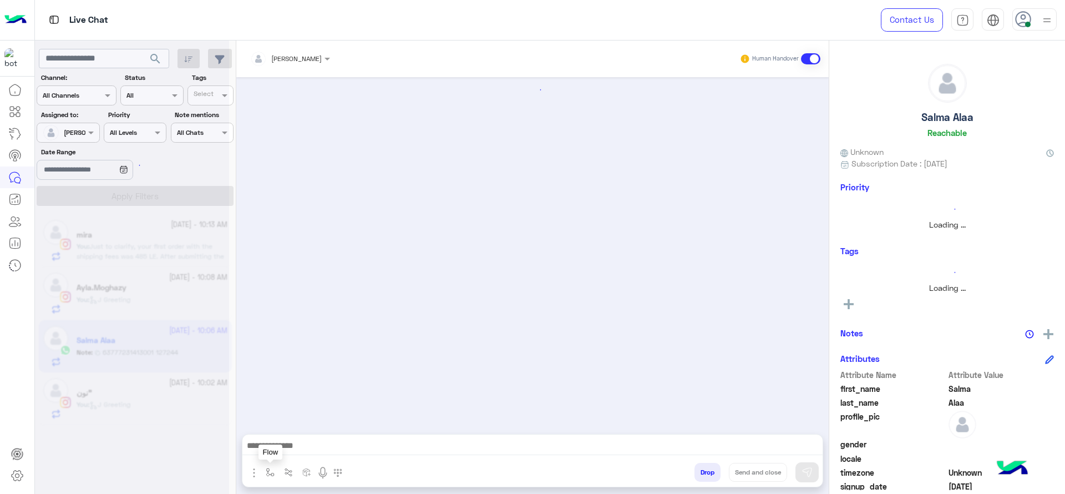
click at [278, 475] on button "button" at bounding box center [270, 472] width 18 height 18
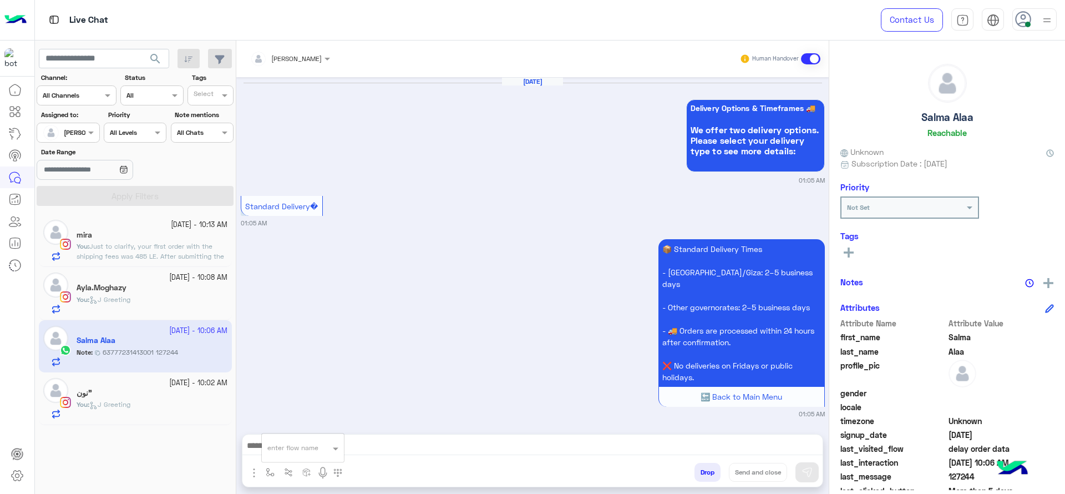
scroll to position [931, 0]
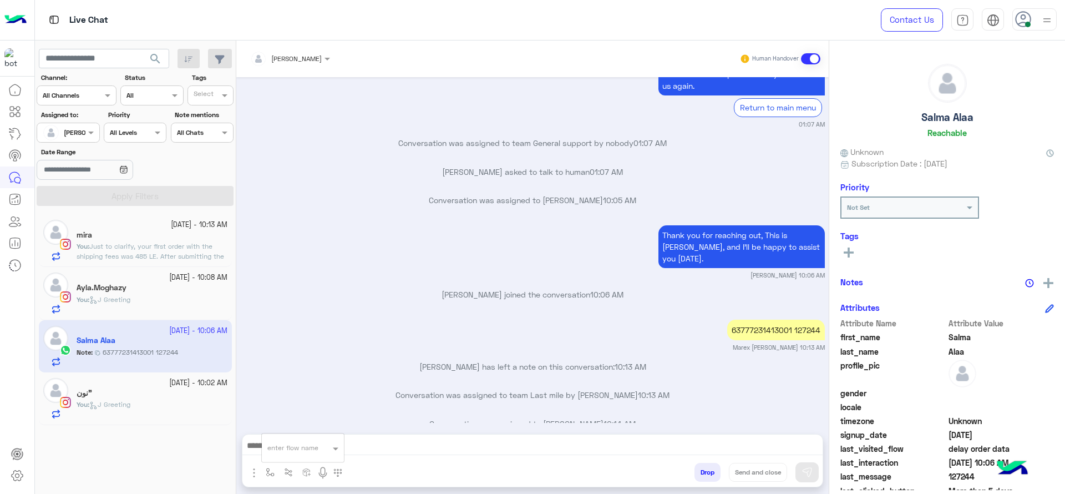
click at [290, 449] on input "text" at bounding box center [289, 446] width 44 height 10
type input "*"
click at [295, 403] on span "J Greeting" at bounding box center [287, 406] width 40 height 10
type textarea "**********"
click at [806, 464] on button at bounding box center [807, 472] width 23 height 20
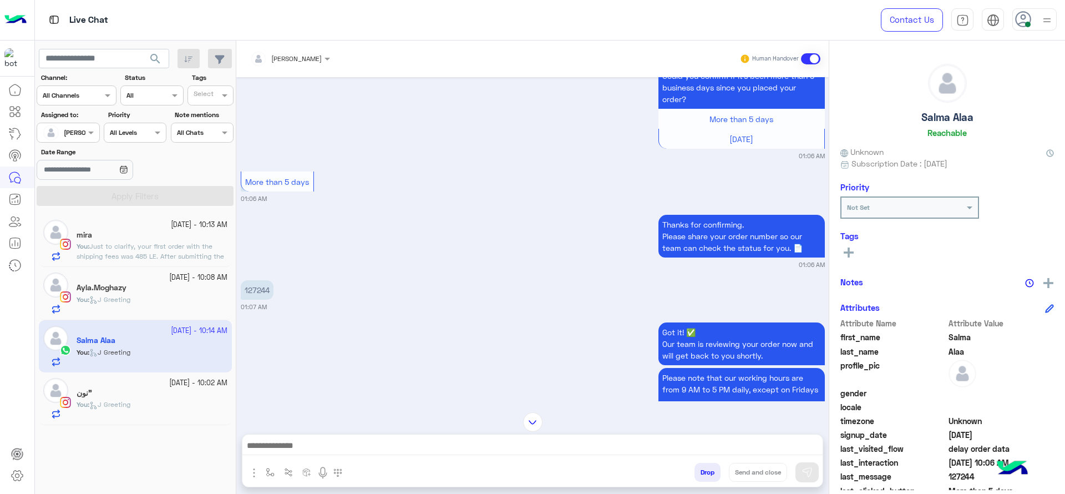
scroll to position [584, 0]
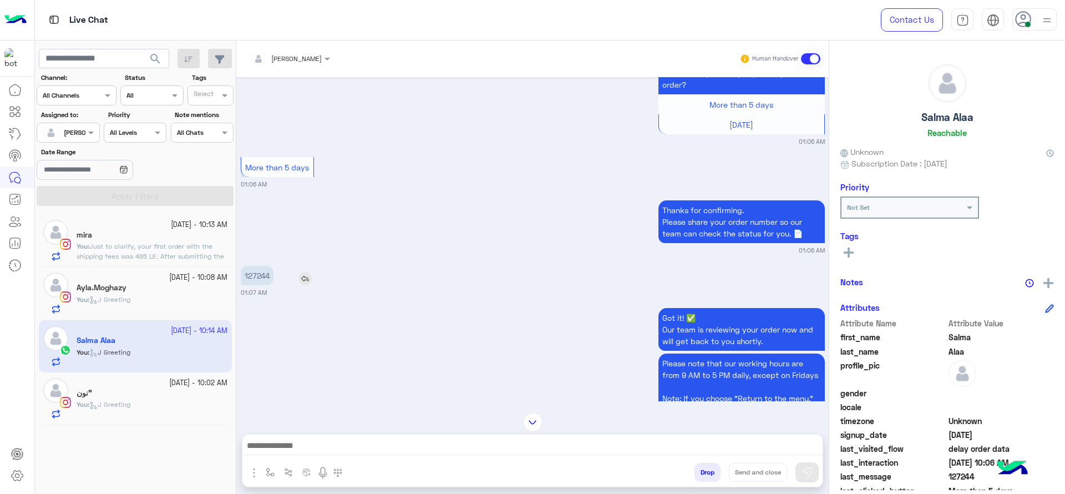
click at [258, 266] on p "127244" at bounding box center [257, 275] width 33 height 19
click at [256, 275] on div "127244" at bounding box center [289, 275] width 96 height 25
click at [171, 253] on span "How did we get to 405 LE to begin with? Isn’t 80 pounds supposed to be reduced …" at bounding box center [149, 256] width 144 height 28
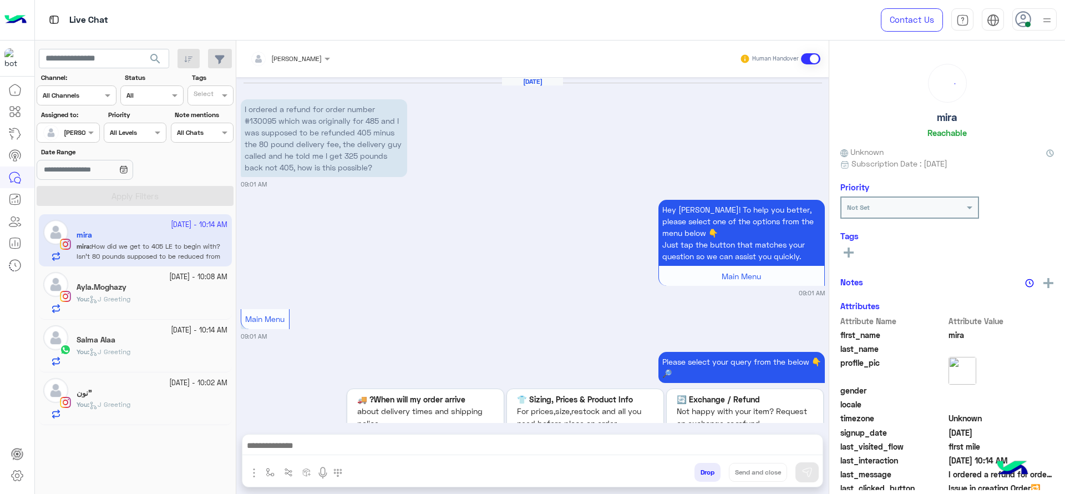
scroll to position [1157, 0]
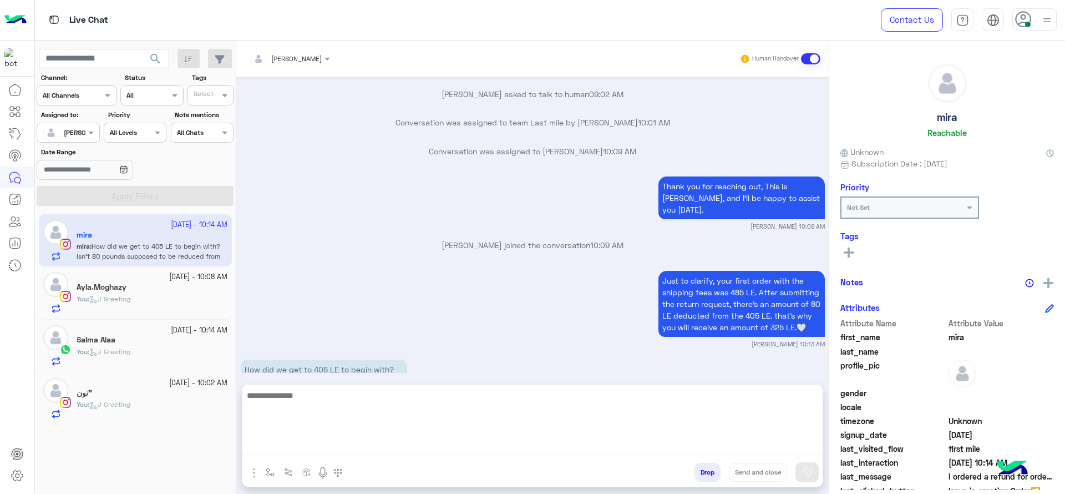
click at [359, 452] on textarea at bounding box center [532, 421] width 580 height 67
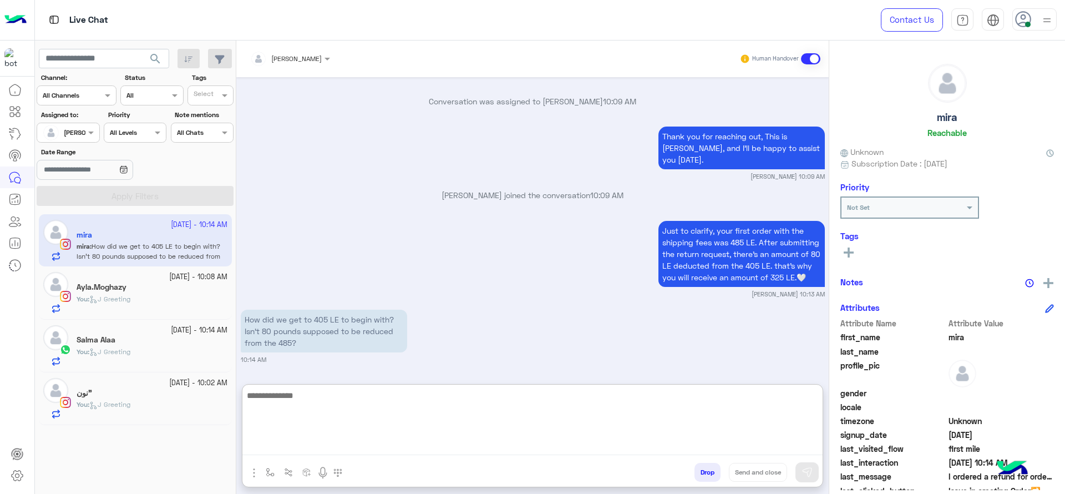
click at [379, 406] on textarea at bounding box center [532, 421] width 580 height 67
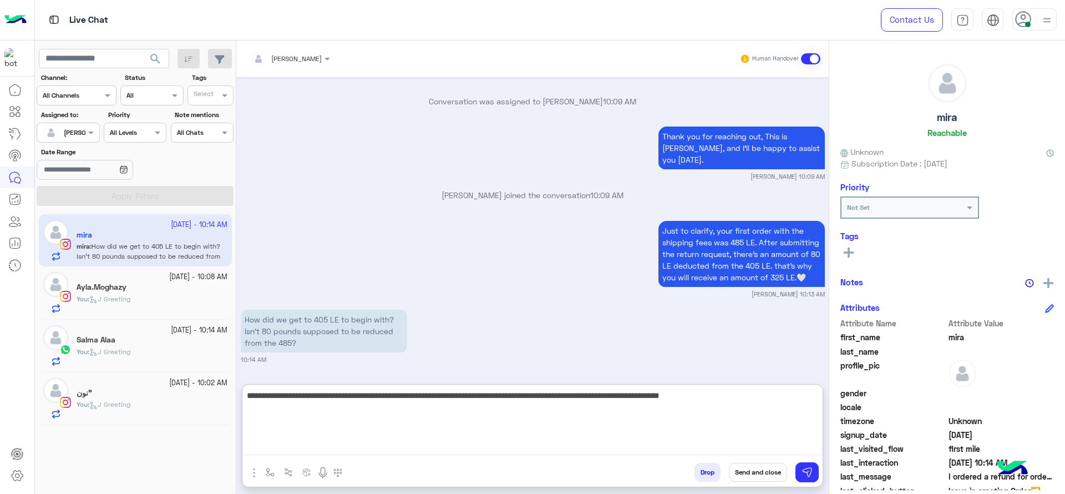
scroll to position [1249, 0]
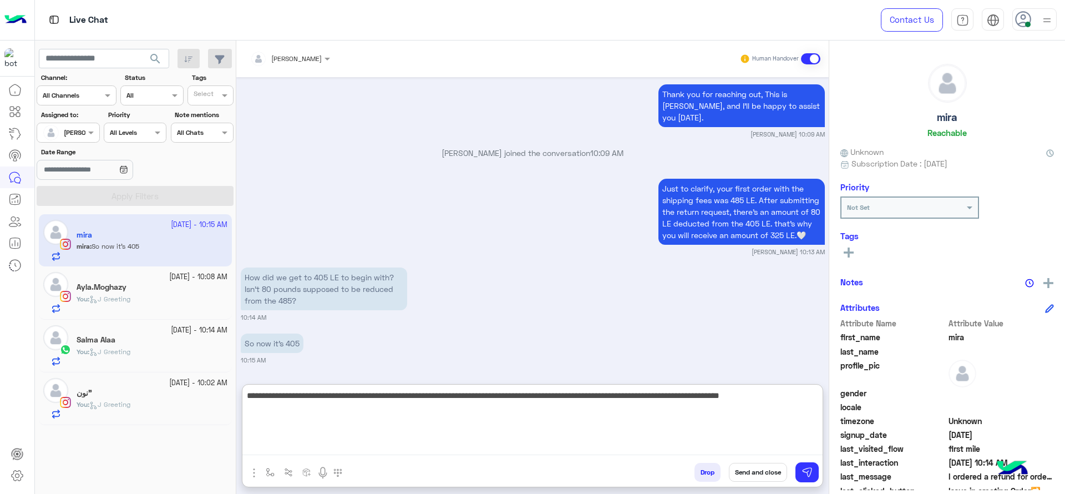
click at [332, 421] on textarea "**********" at bounding box center [532, 421] width 580 height 67
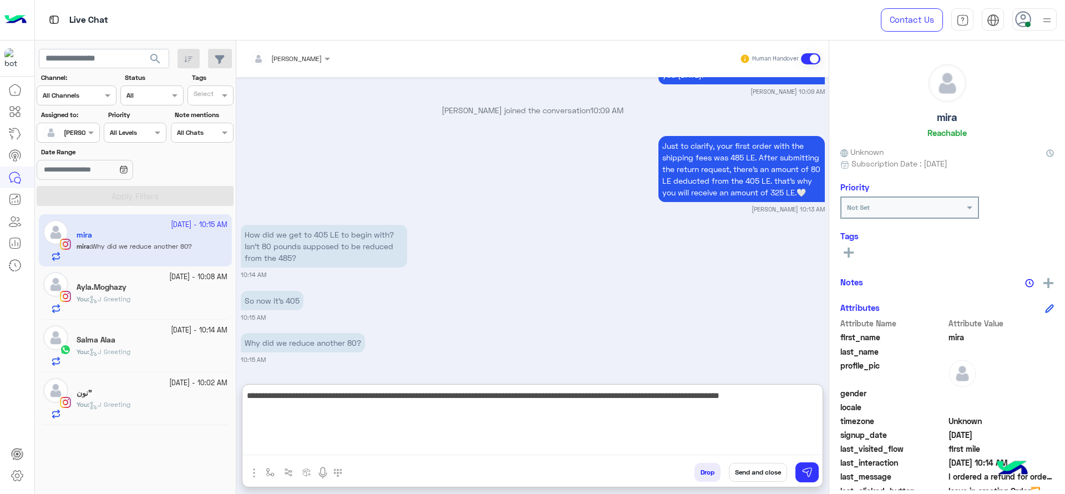
click at [386, 427] on textarea "**********" at bounding box center [532, 421] width 580 height 67
click at [351, 398] on textarea "**********" at bounding box center [532, 421] width 580 height 67
click at [421, 409] on textarea "**********" at bounding box center [532, 421] width 580 height 67
click at [525, 427] on textarea "**********" at bounding box center [532, 421] width 580 height 67
click at [655, 442] on textarea "**********" at bounding box center [532, 421] width 580 height 67
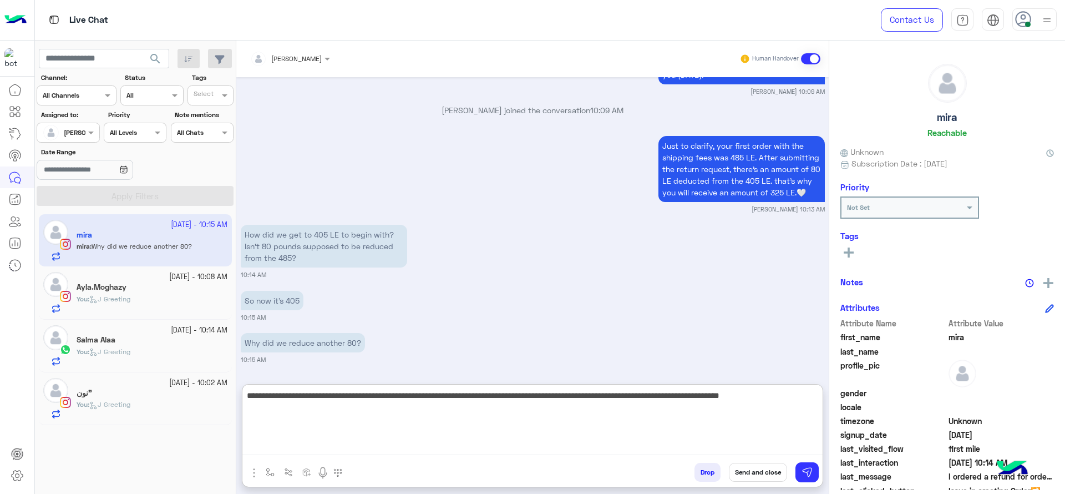
type textarea "**********"
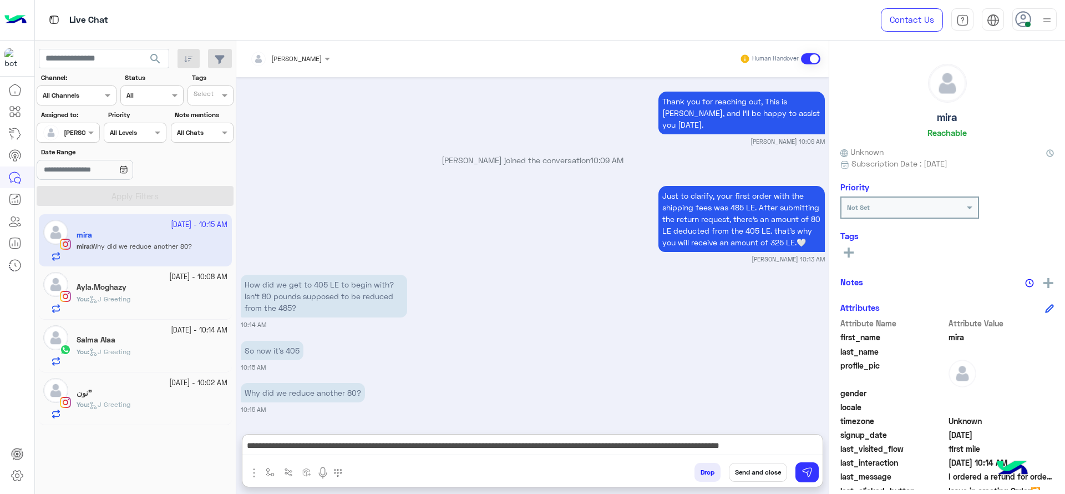
click at [593, 466] on div "Drop Send and close" at bounding box center [587, 474] width 472 height 24
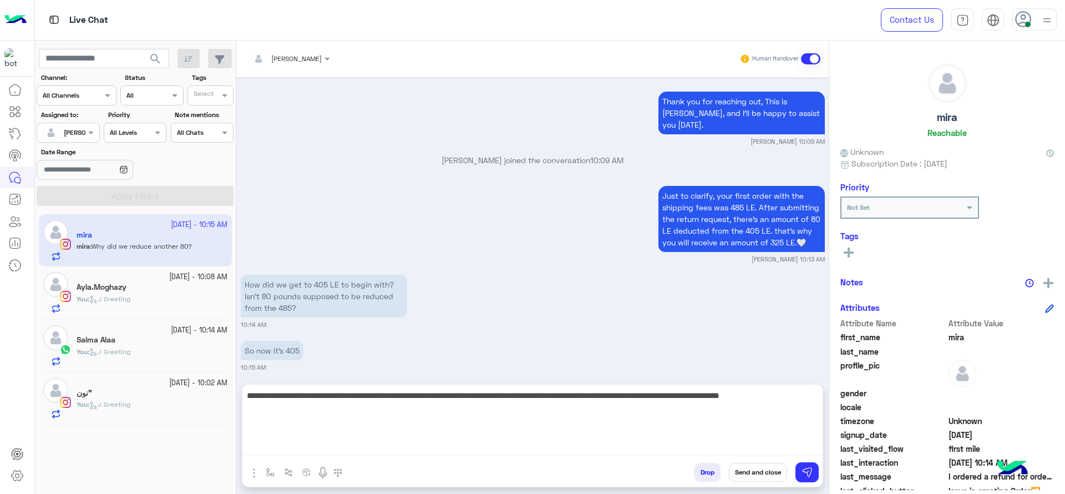
click at [485, 444] on textarea "**********" at bounding box center [532, 421] width 580 height 67
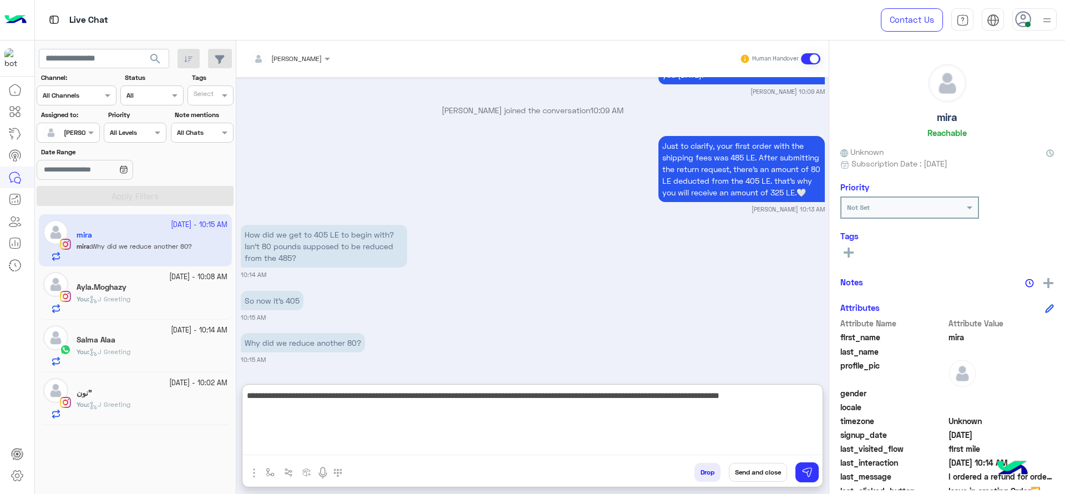
click at [394, 414] on textarea "**********" at bounding box center [532, 421] width 580 height 67
click at [356, 405] on textarea "**********" at bounding box center [532, 421] width 580 height 67
click at [363, 405] on textarea "**********" at bounding box center [532, 421] width 580 height 67
click at [437, 414] on textarea "**********" at bounding box center [532, 421] width 580 height 67
click at [504, 418] on textarea "**********" at bounding box center [532, 421] width 580 height 67
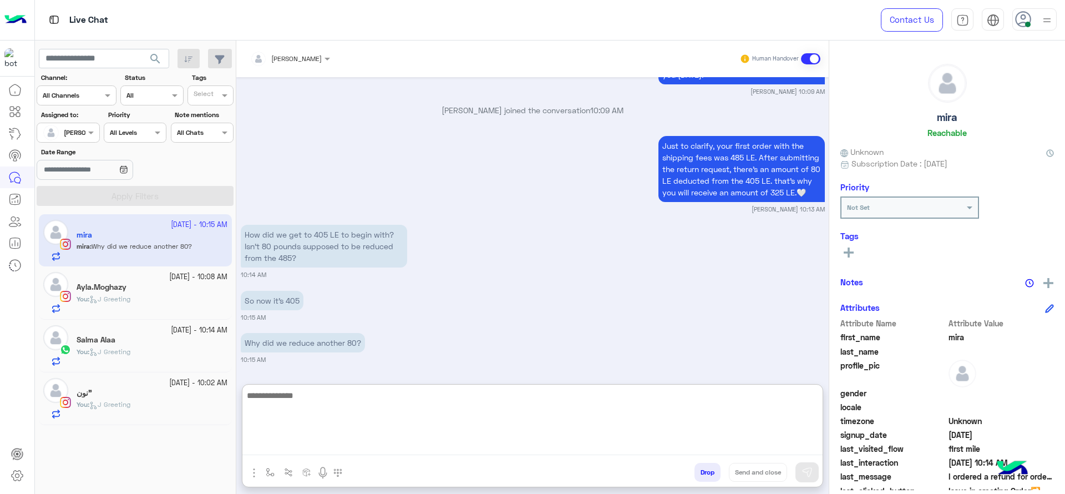
scroll to position [1369, 0]
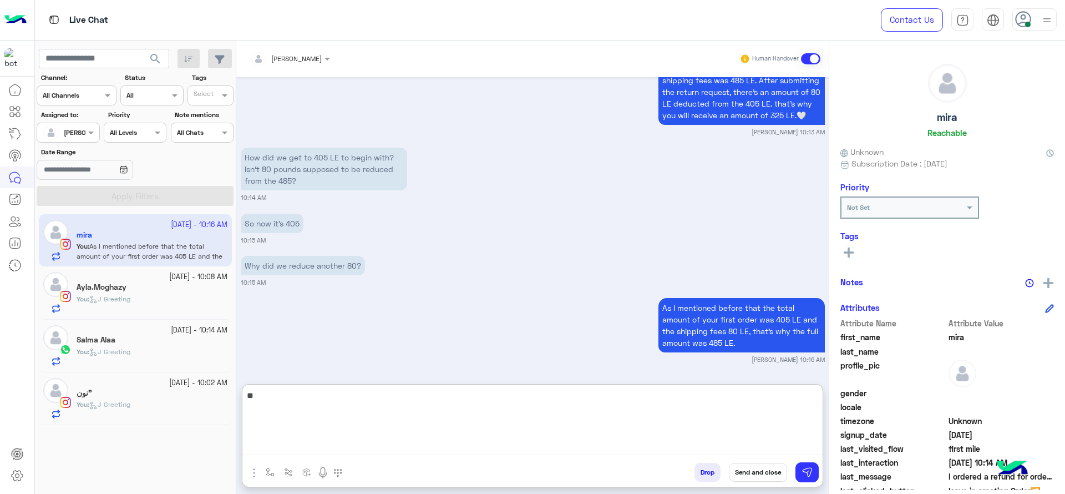
type textarea "*"
click at [353, 443] on textarea at bounding box center [532, 421] width 580 height 67
paste textarea "**********"
type textarea "**********"
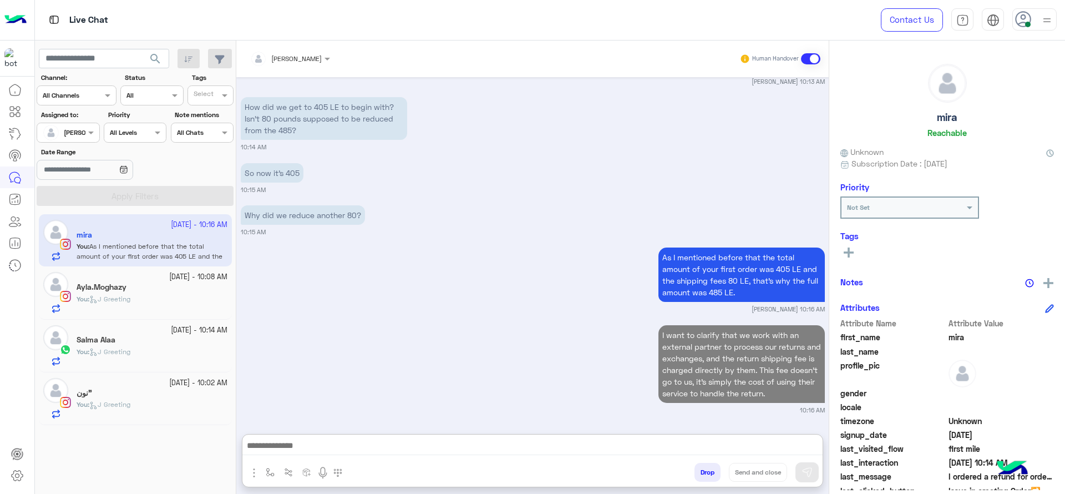
click at [169, 385] on small "1 October - 10:02 AM" at bounding box center [198, 383] width 58 height 11
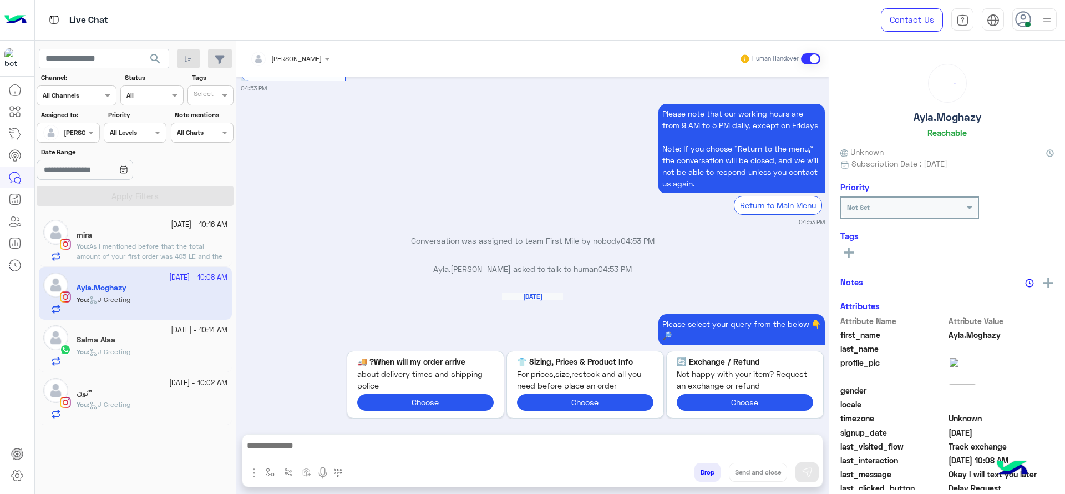
scroll to position [2413, 0]
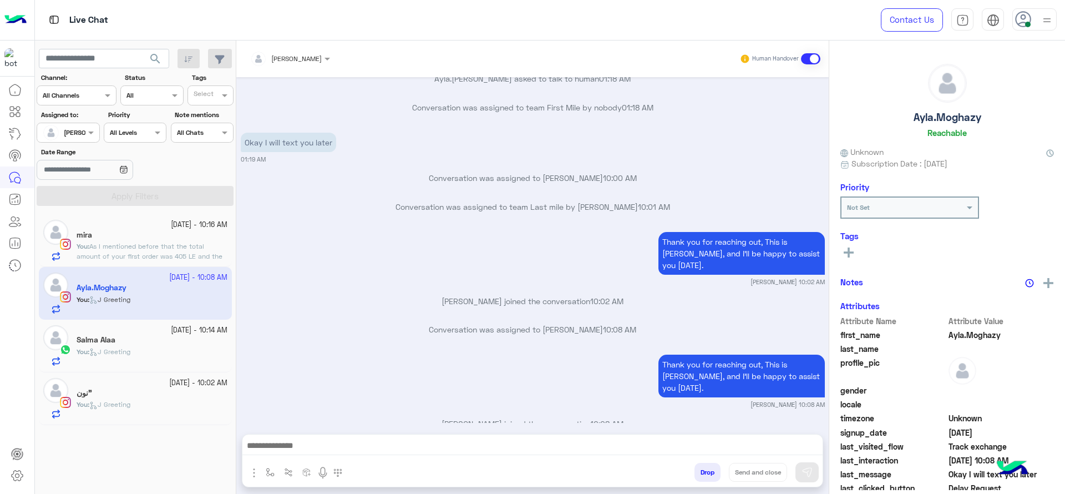
click at [402, 369] on div "Thank you for reaching out, This is Jana, and I’ll be happy to assist you today…" at bounding box center [533, 380] width 584 height 57
click at [290, 60] on input "text" at bounding box center [276, 57] width 52 height 10
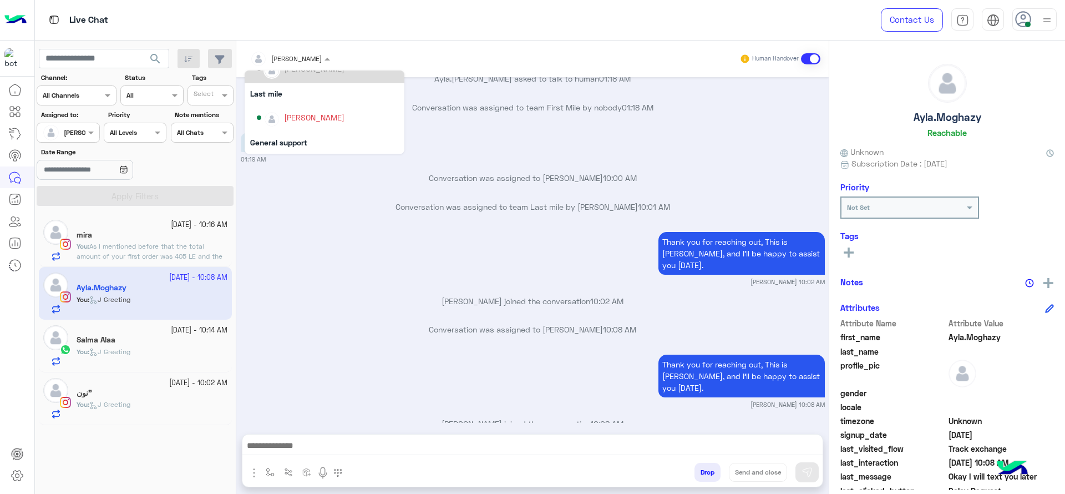
scroll to position [153, 0]
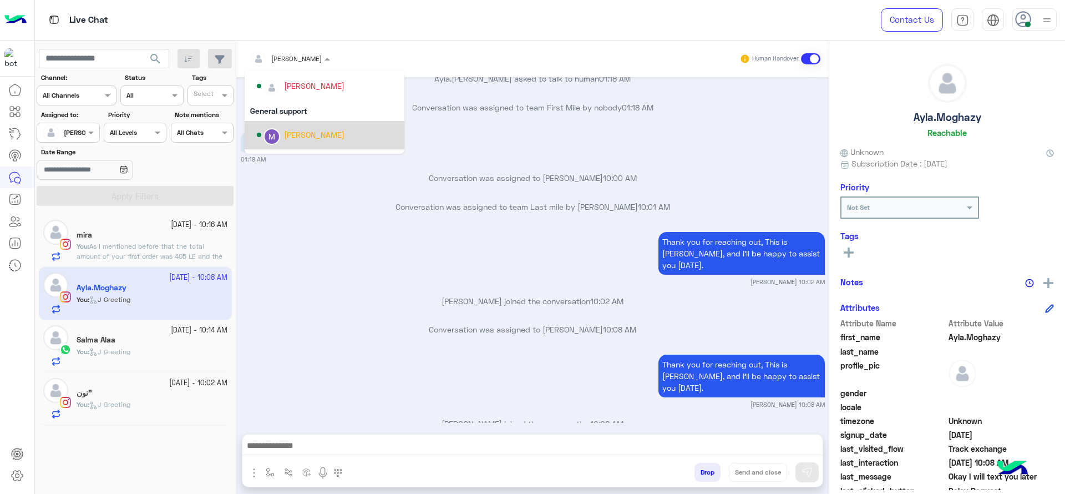
click at [283, 134] on div "[PERSON_NAME]" at bounding box center [328, 134] width 142 height 19
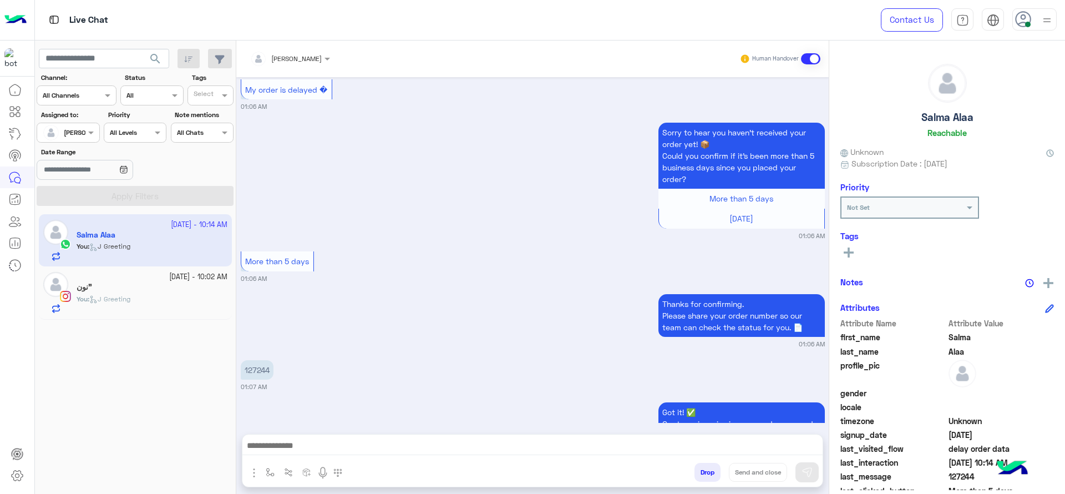
scroll to position [1526, 0]
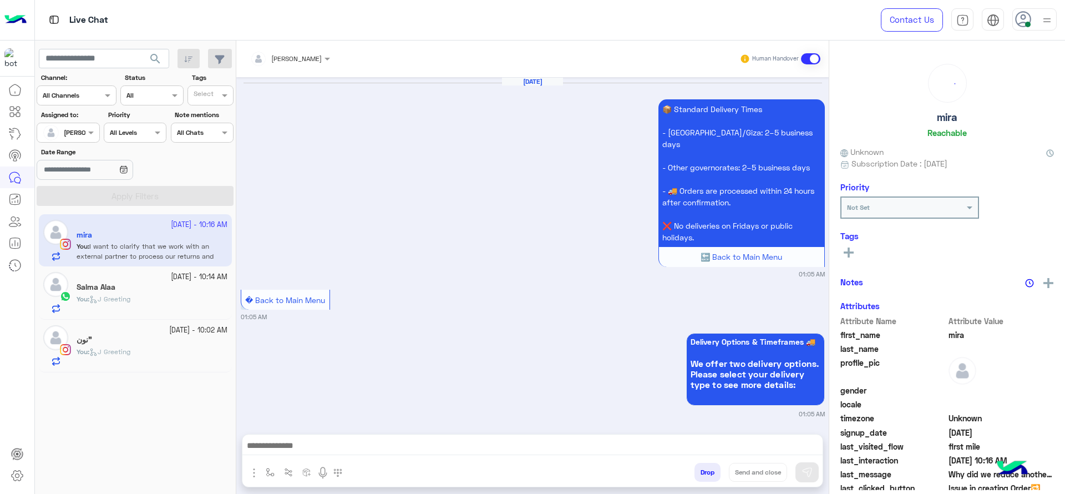
scroll to position [2235, 0]
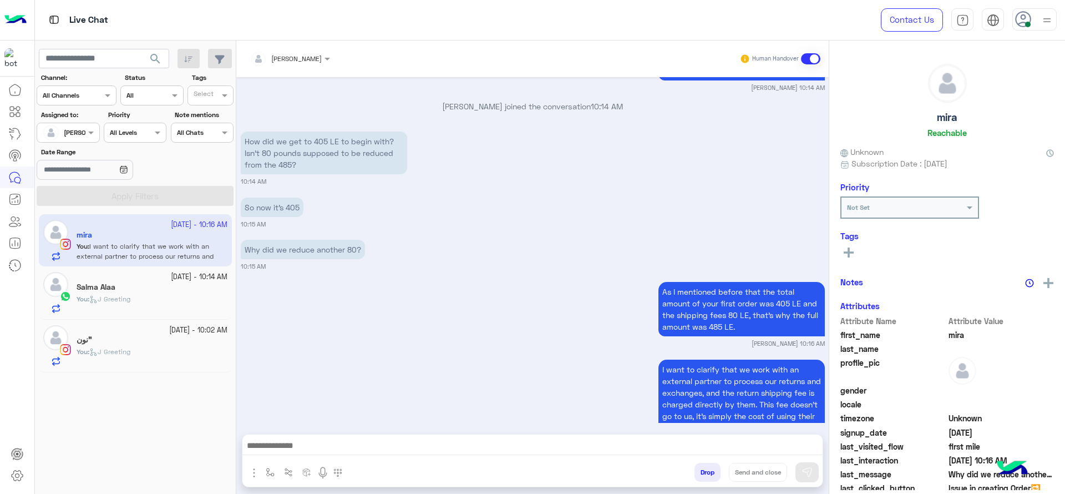
click at [161, 302] on div "You : J Greeting" at bounding box center [152, 303] width 151 height 19
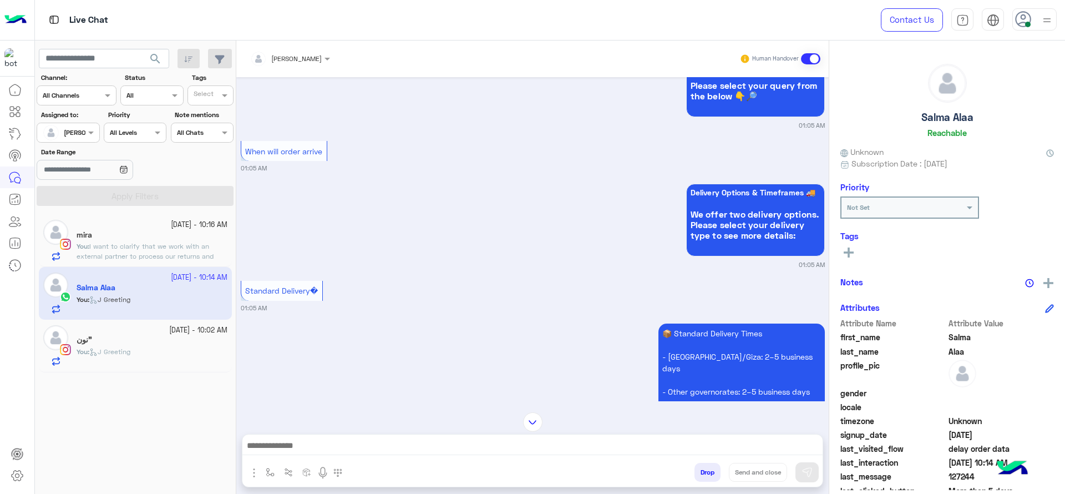
scroll to position [1526, 0]
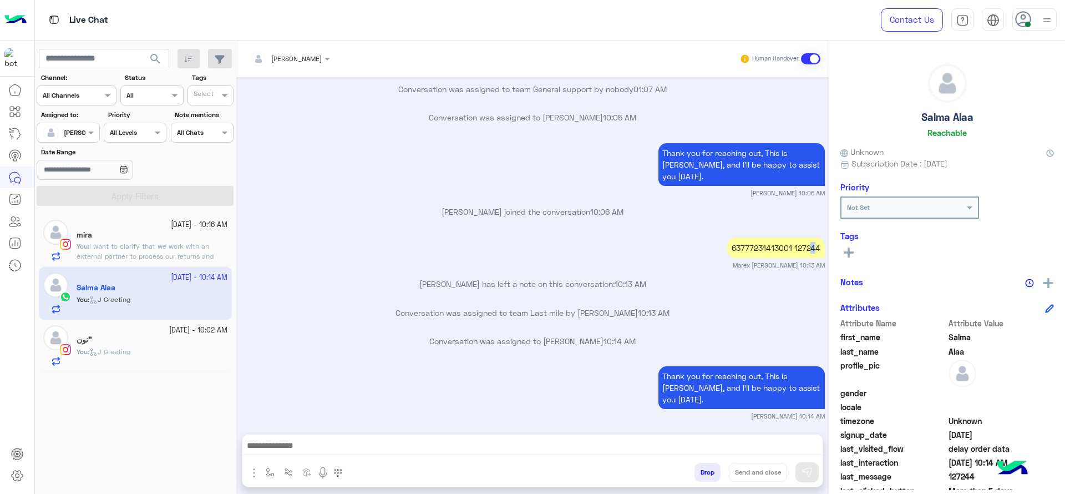
click at [811, 237] on div "63777231413001 127244" at bounding box center [776, 247] width 98 height 21
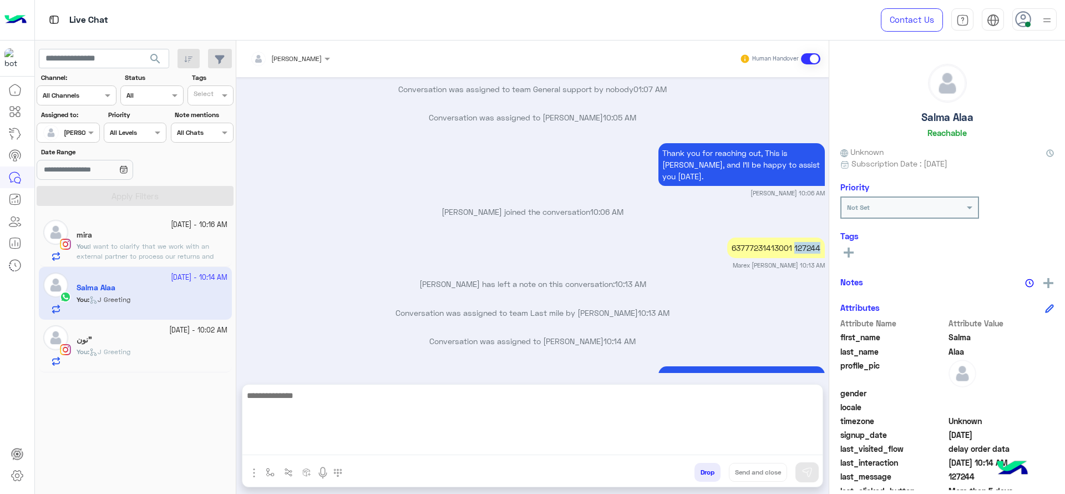
click at [302, 444] on textarea at bounding box center [532, 421] width 580 height 67
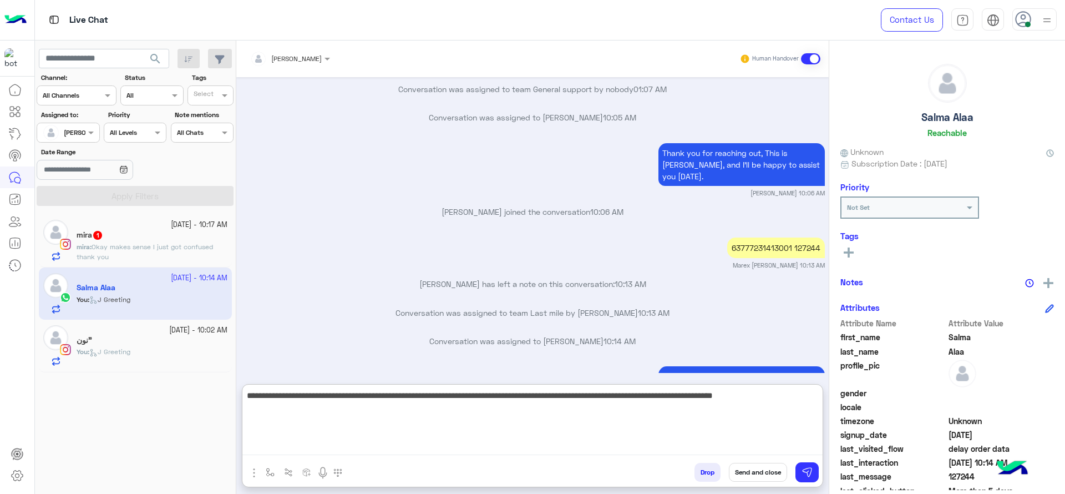
type textarea "**********"
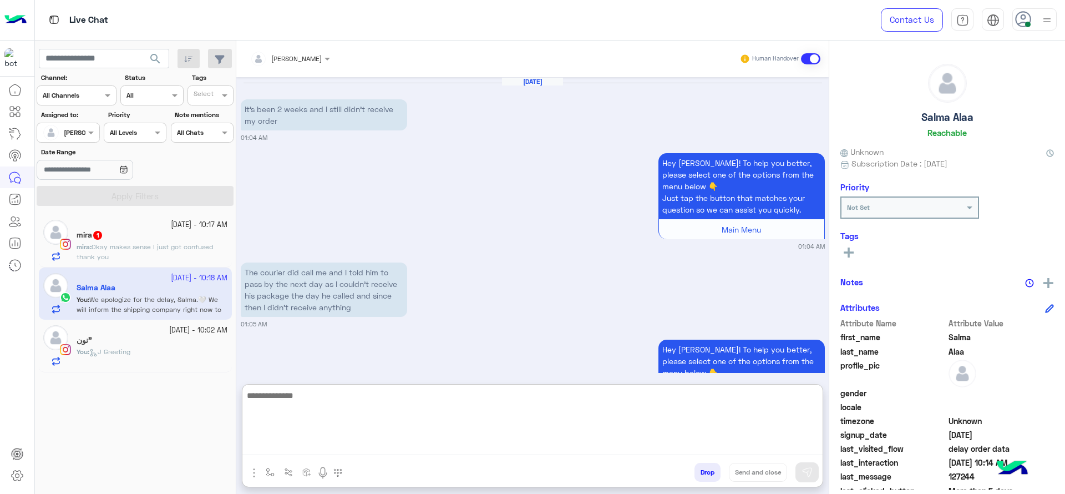
scroll to position [1653, 0]
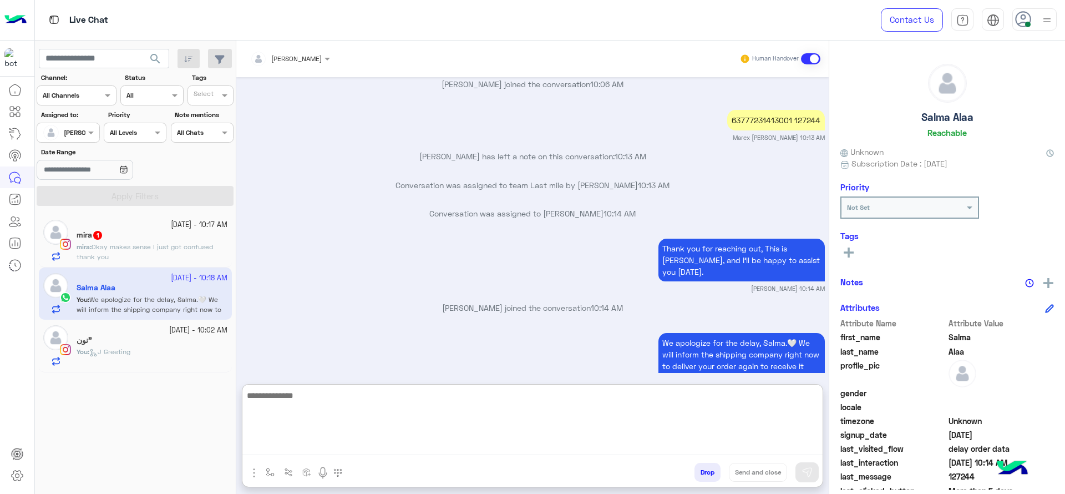
paste textarea "**********"
type textarea "**********"
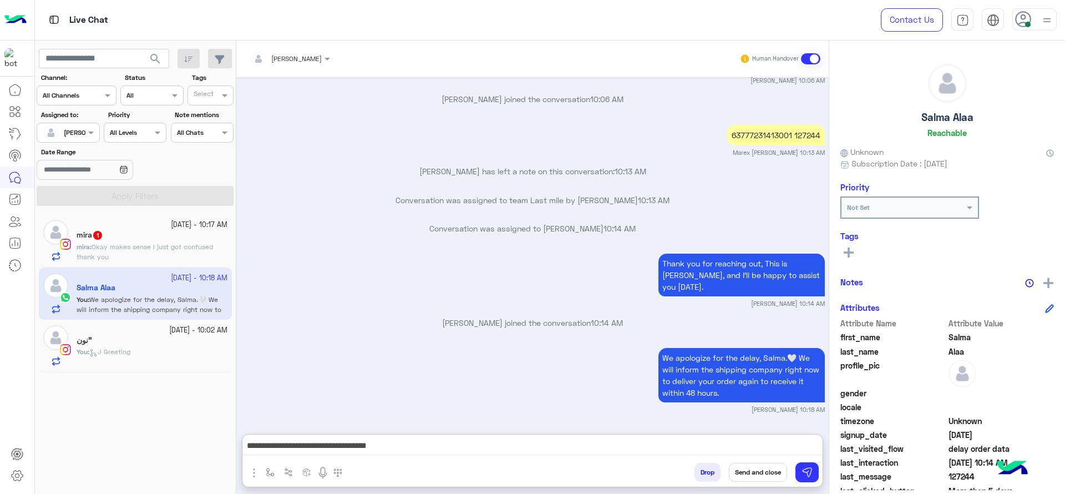
click at [358, 464] on div "Drop Send and close" at bounding box center [587, 474] width 472 height 24
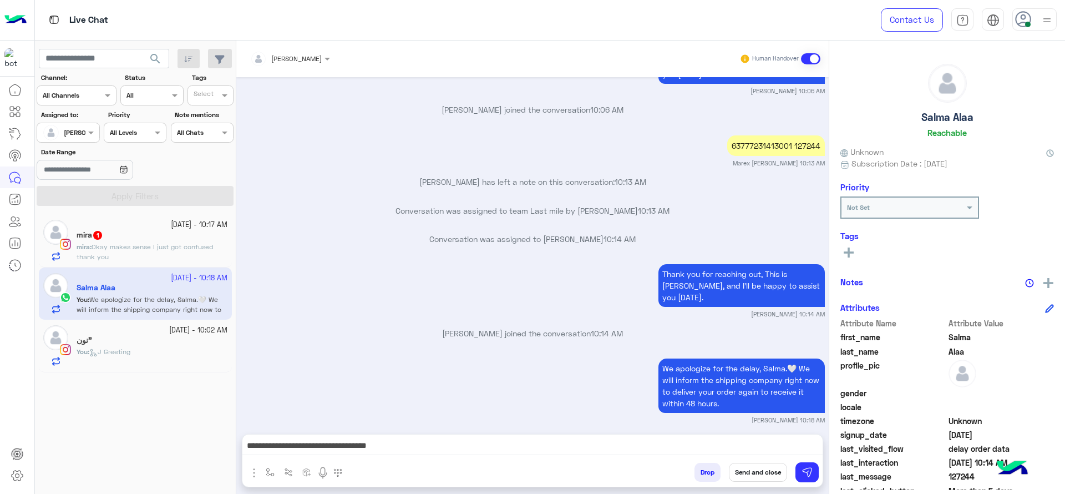
scroll to position [1603, 0]
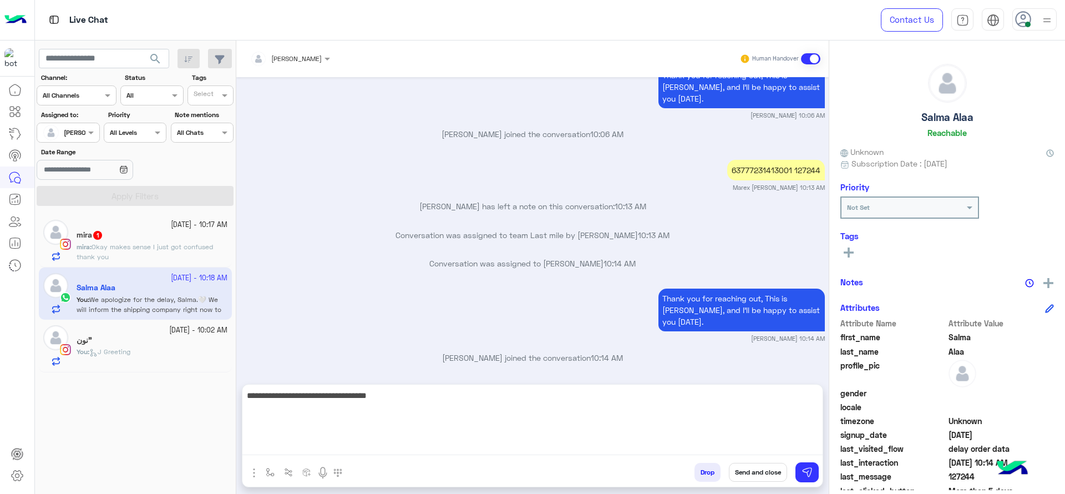
click at [401, 452] on textarea "**********" at bounding box center [532, 421] width 580 height 67
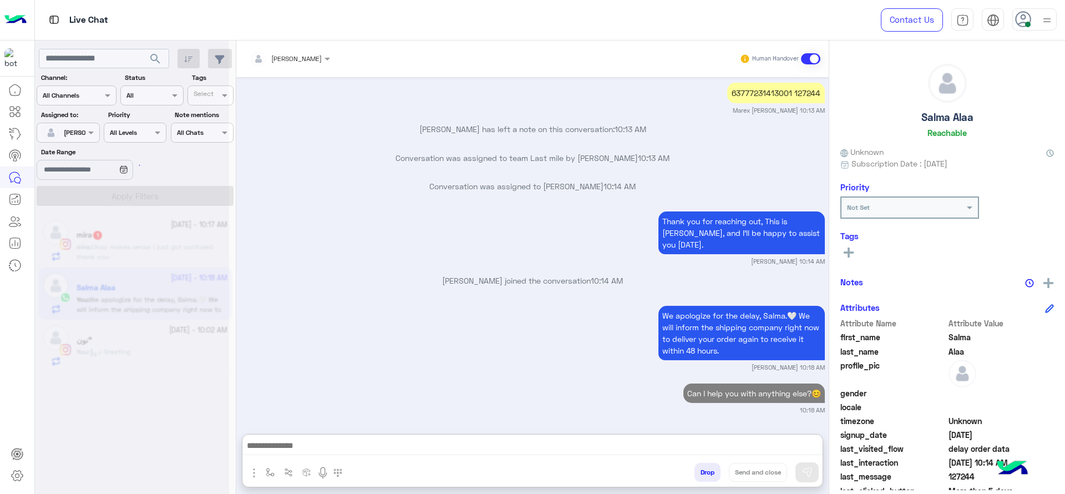
click at [169, 237] on div at bounding box center [132, 251] width 194 height 494
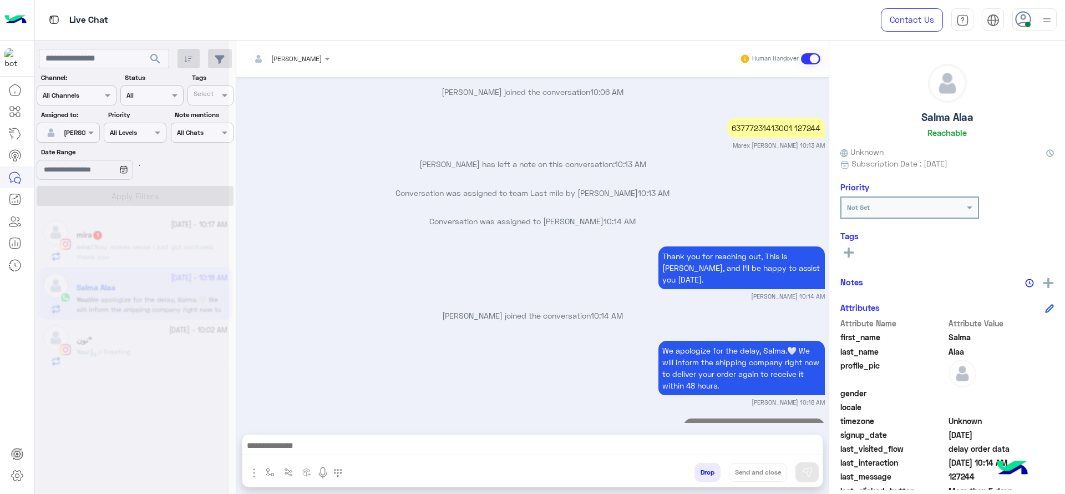
click at [174, 237] on div at bounding box center [132, 251] width 194 height 494
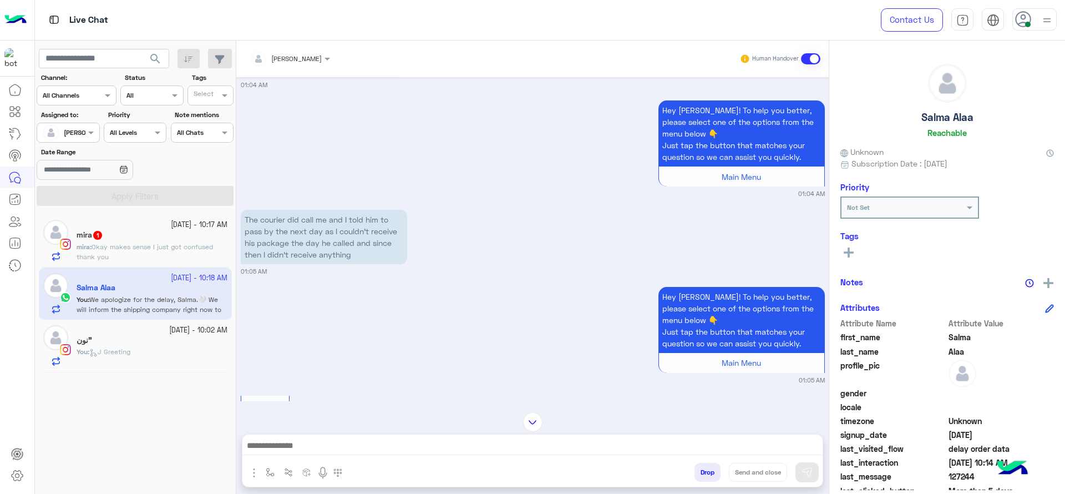
click at [183, 250] on span "Okay makes sense I just got confused thank you" at bounding box center [145, 251] width 136 height 18
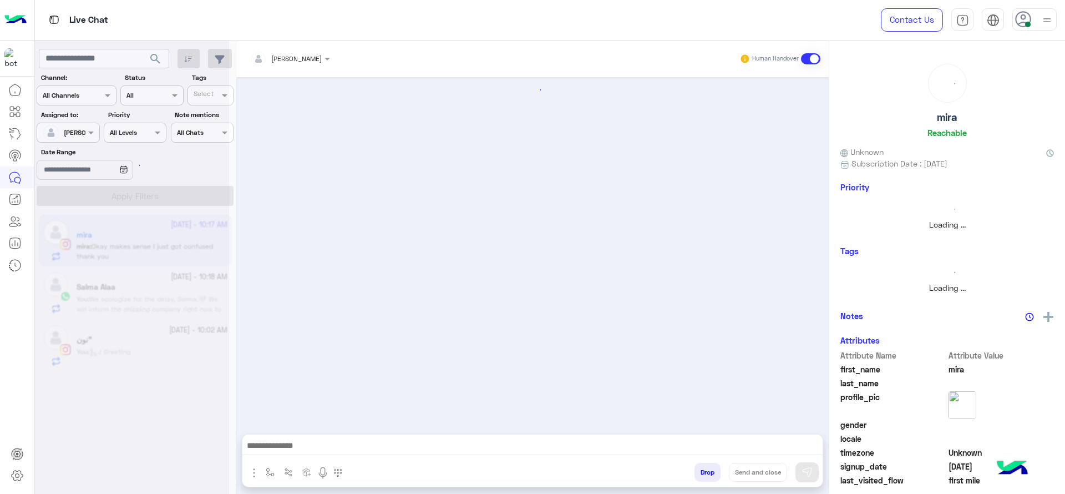
click at [344, 455] on div at bounding box center [532, 448] width 580 height 28
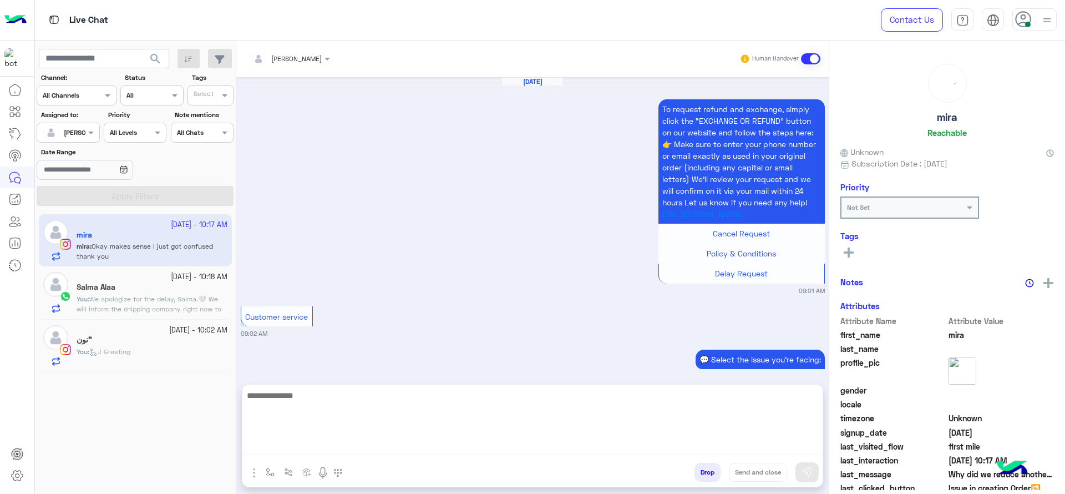
scroll to position [1046, 0]
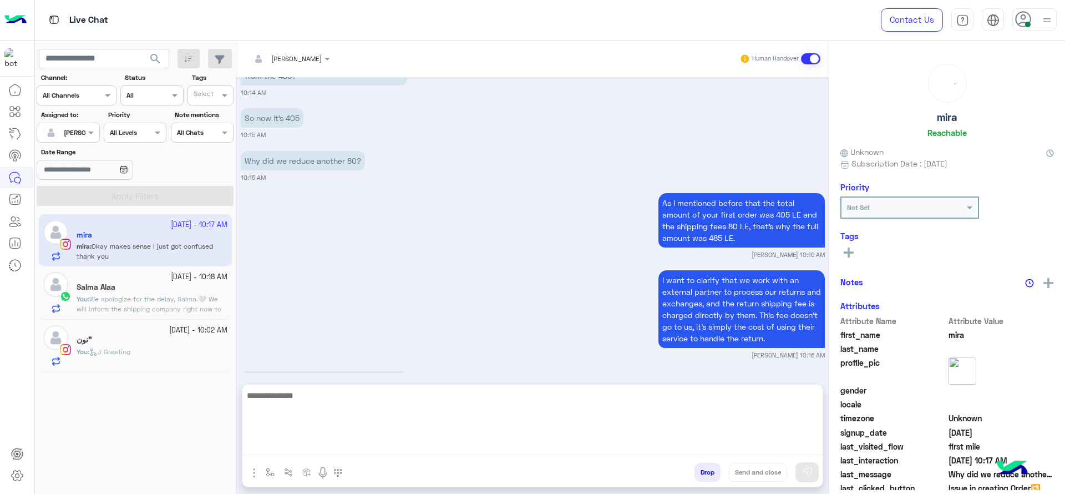
click at [325, 452] on textarea at bounding box center [532, 421] width 580 height 67
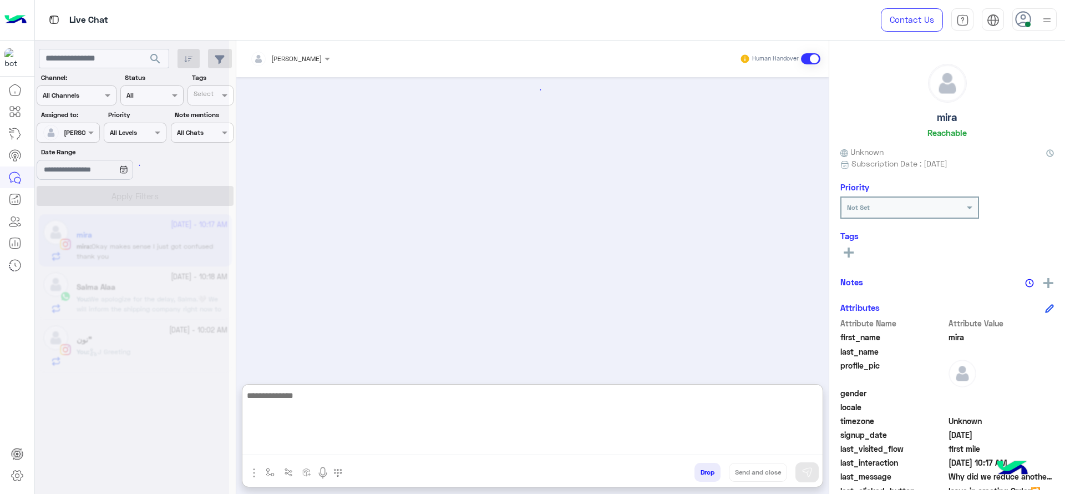
scroll to position [1096, 0]
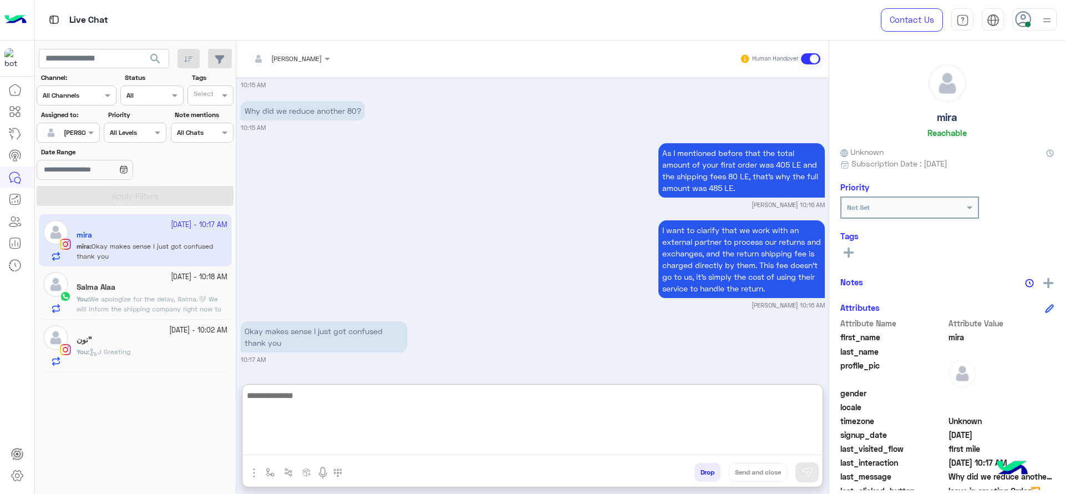
paste textarea "**********"
click at [469, 404] on textarea "**********" at bounding box center [532, 421] width 580 height 67
type textarea "**********"
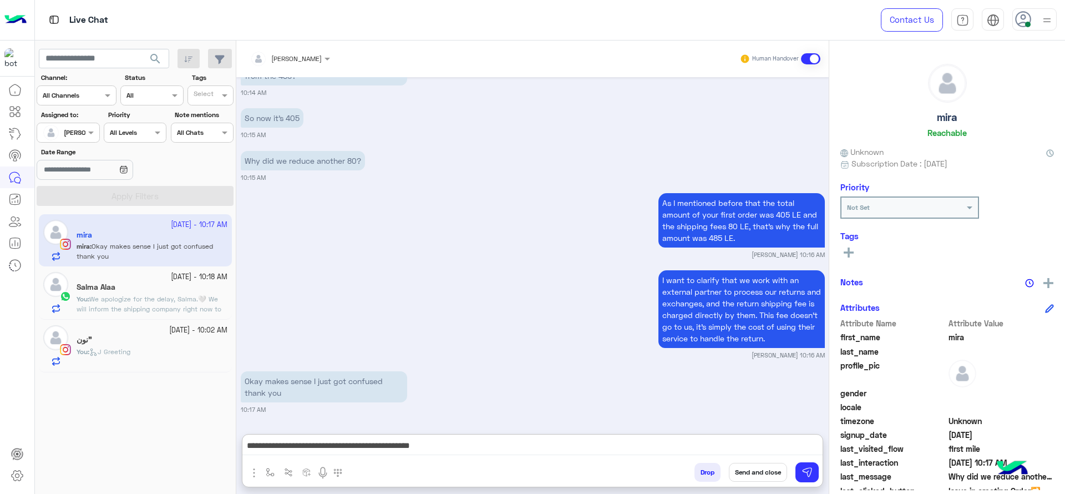
click at [740, 473] on button "Send and close" at bounding box center [758, 472] width 58 height 19
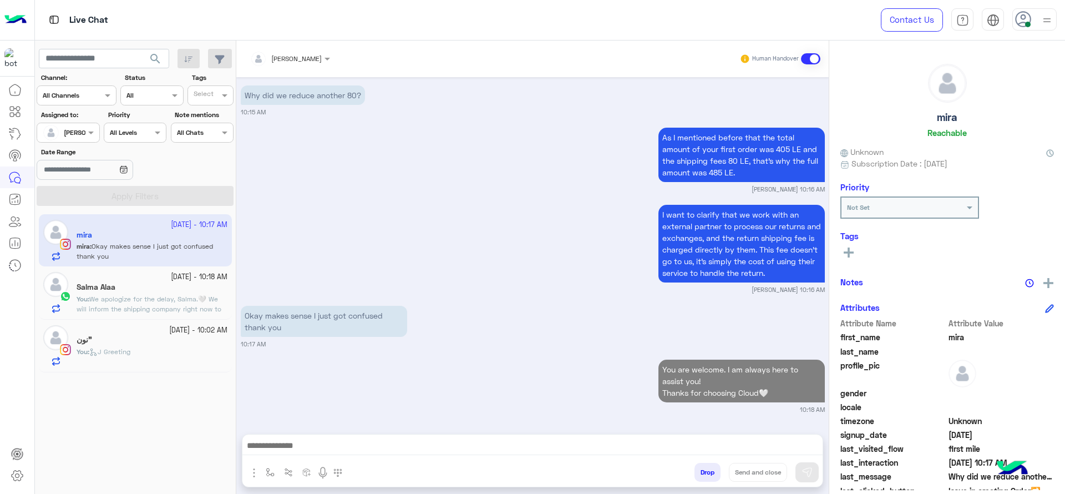
scroll to position [1140, 0]
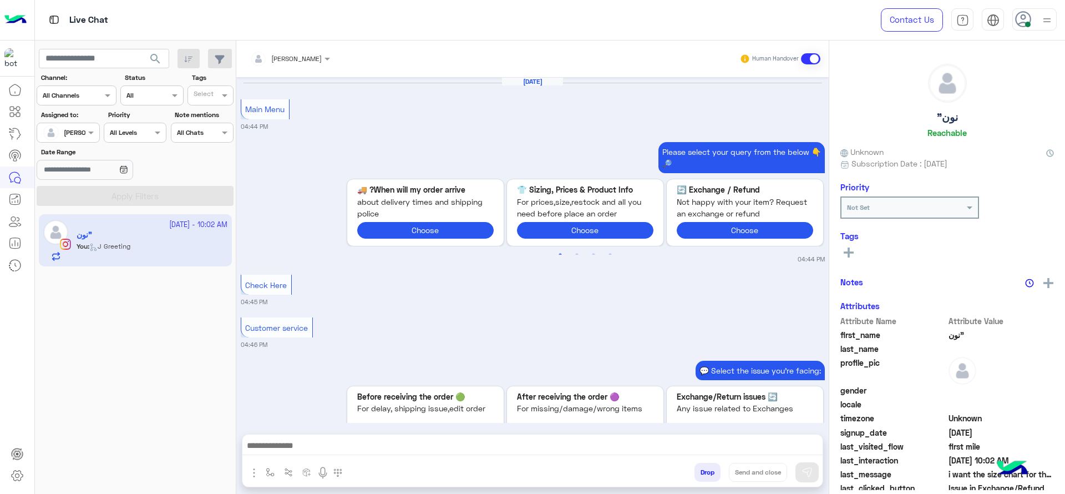
scroll to position [897, 0]
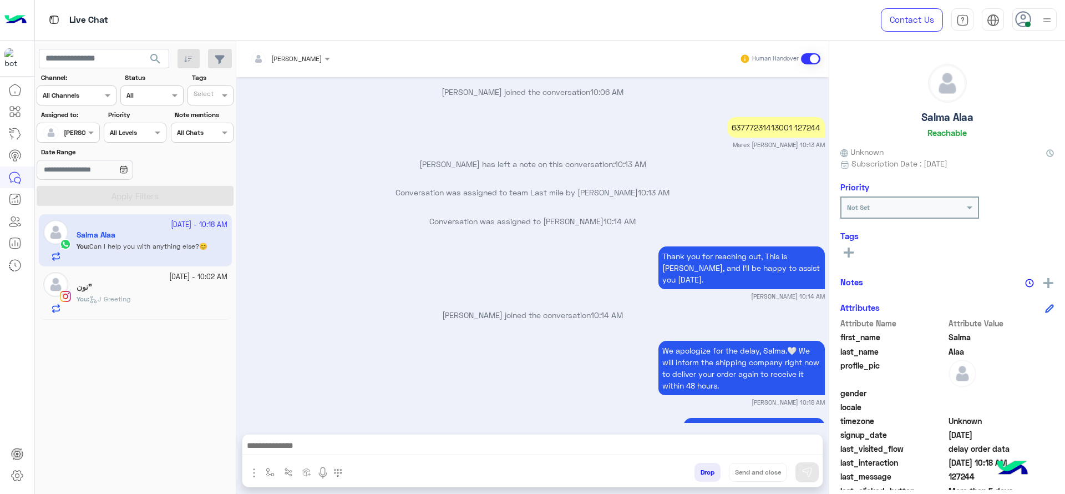
click at [169, 278] on small "[DATE] - 10:02 AM" at bounding box center [198, 277] width 58 height 11
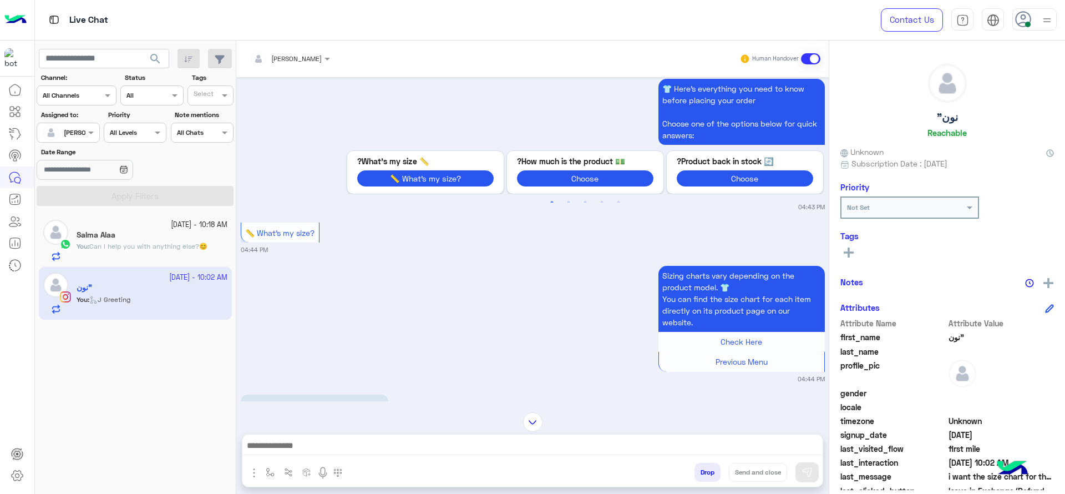
scroll to position [376, 0]
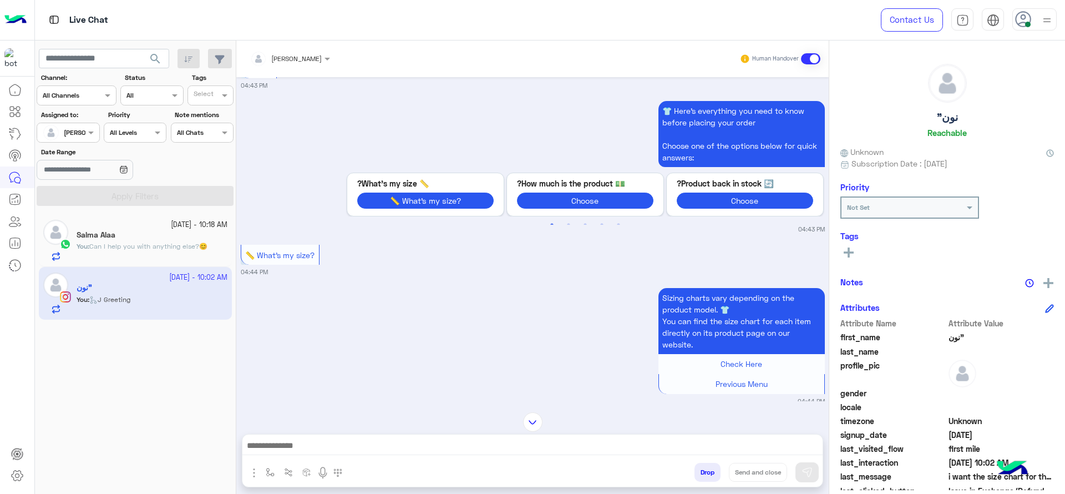
click at [286, 50] on div "[PERSON_NAME]" at bounding box center [286, 59] width 72 height 22
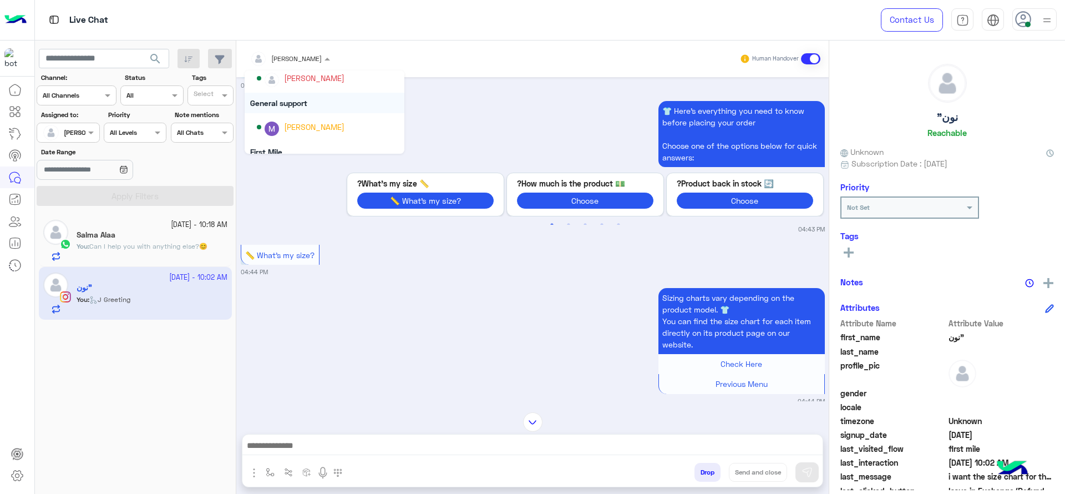
scroll to position [183, 0]
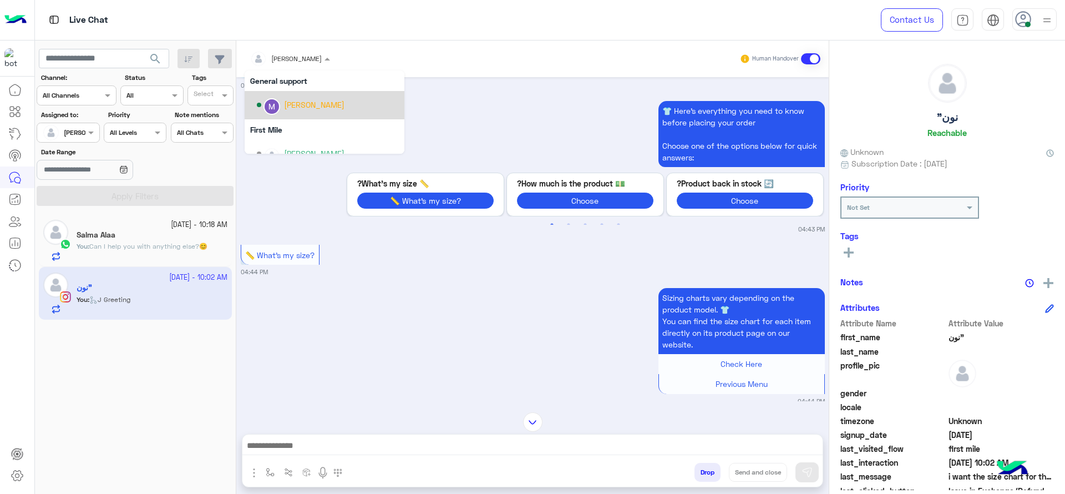
click at [292, 104] on div "[PERSON_NAME]" at bounding box center [314, 105] width 60 height 12
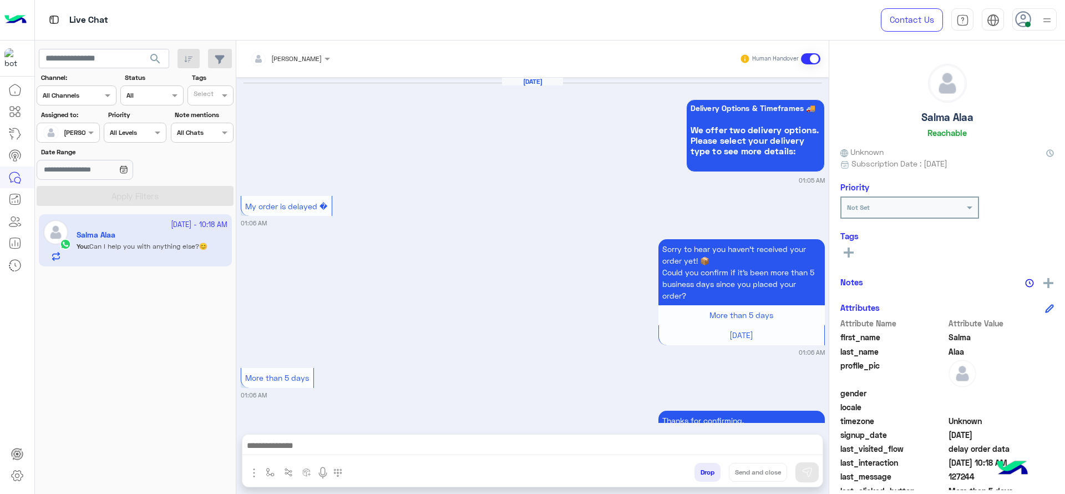
scroll to position [772, 0]
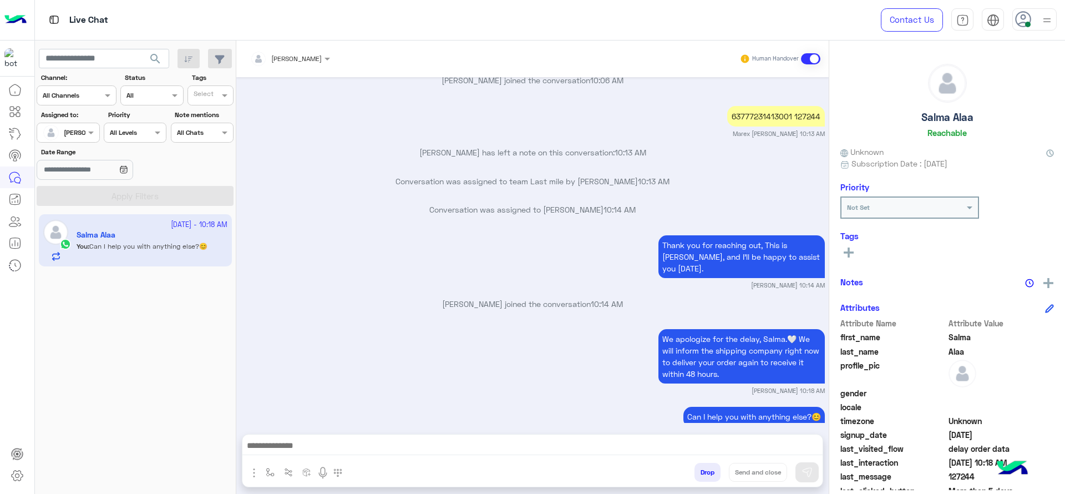
click at [84, 141] on div "[PERSON_NAME]" at bounding box center [64, 133] width 42 height 22
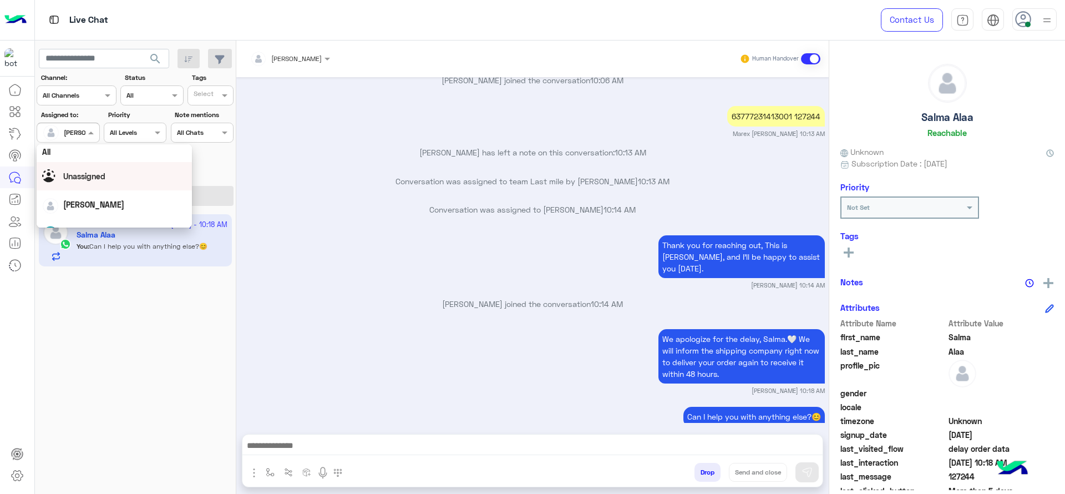
scroll to position [0, 0]
click at [88, 170] on div "Unassigned" at bounding box center [114, 178] width 144 height 19
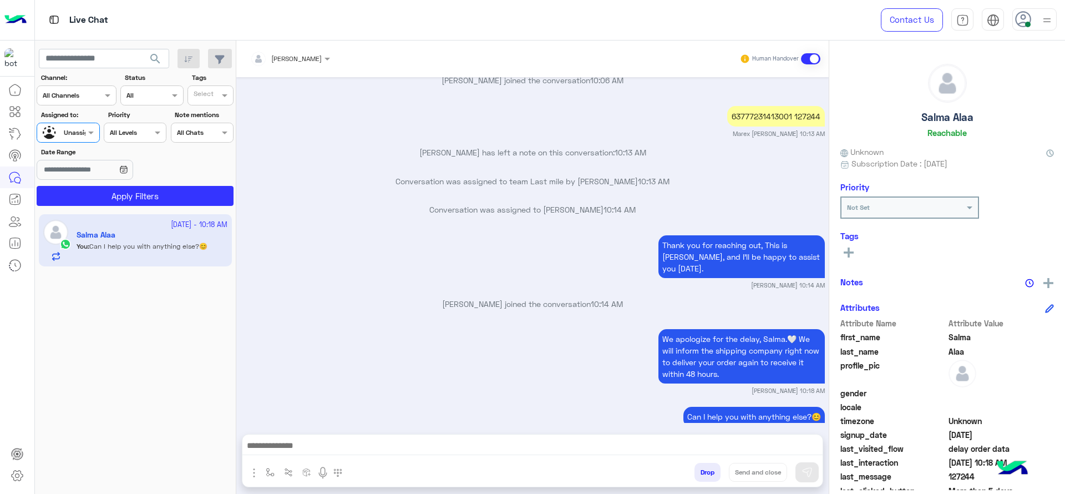
click at [197, 95] on input "text" at bounding box center [205, 97] width 23 height 10
click at [197, 125] on div "J FOLLOW UP" at bounding box center [242, 117] width 108 height 21
click at [170, 178] on div "Date Range" at bounding box center [135, 164] width 201 height 35
click at [170, 194] on button "Apply Filters" at bounding box center [135, 196] width 197 height 20
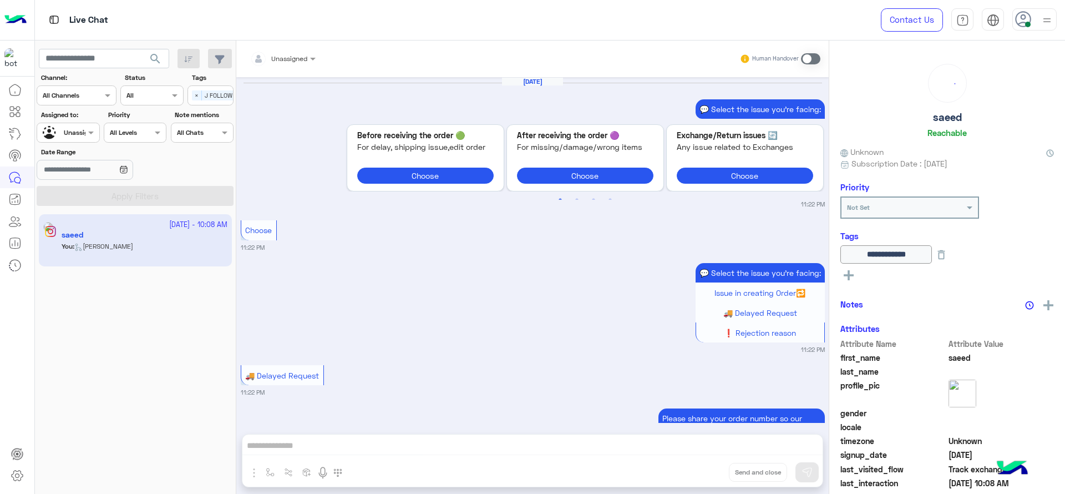
scroll to position [1254, 0]
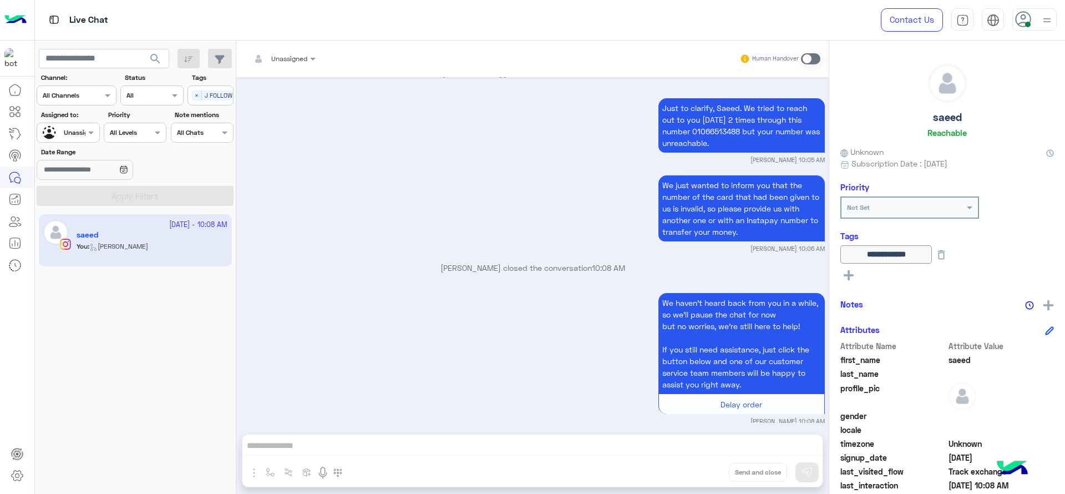
click at [190, 97] on div "Select × J FOLLOW UP" at bounding box center [218, 96] width 60 height 16
click at [213, 119] on div "J FOLLOW UP" at bounding box center [241, 118] width 97 height 12
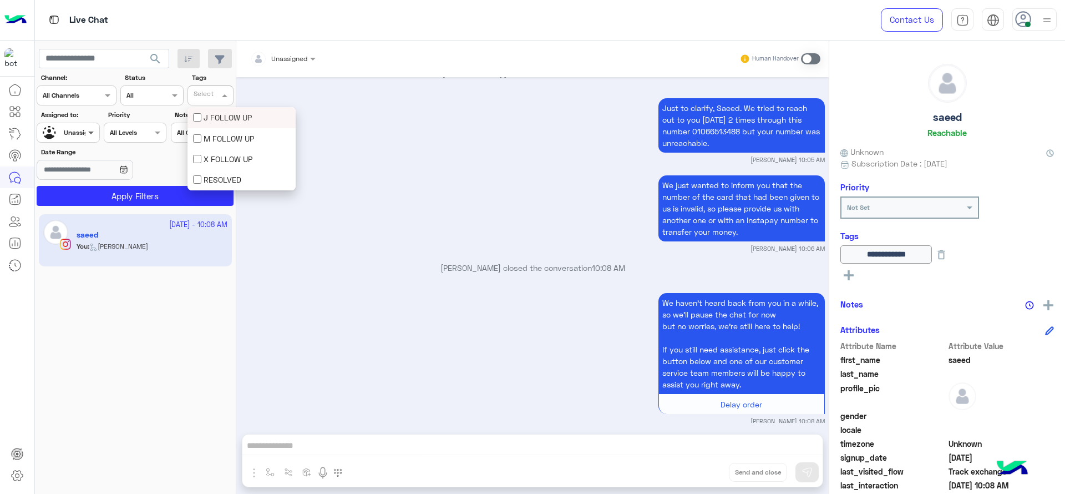
scroll to position [0, 0]
click at [57, 136] on img at bounding box center [51, 134] width 17 height 17
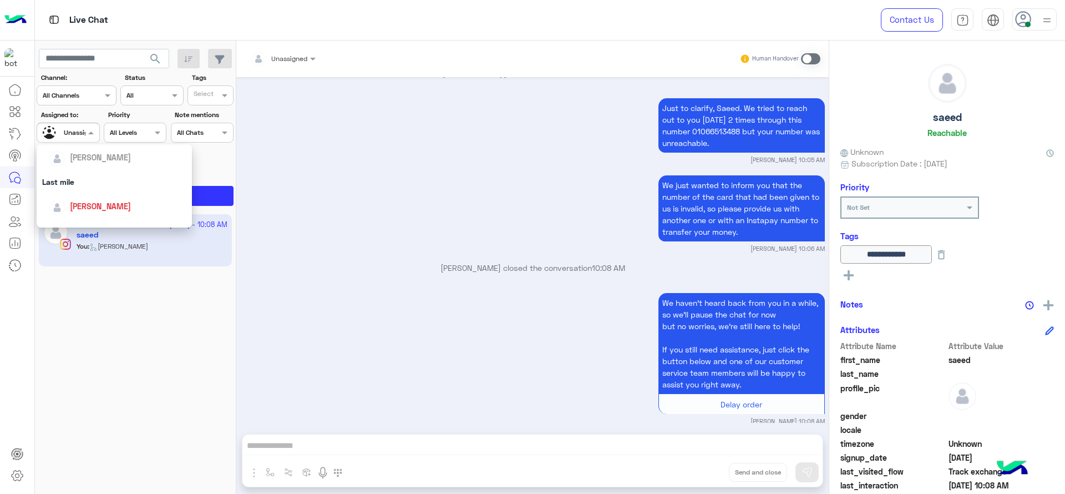
scroll to position [153, 0]
click at [125, 187] on div "[PERSON_NAME]" at bounding box center [118, 180] width 138 height 19
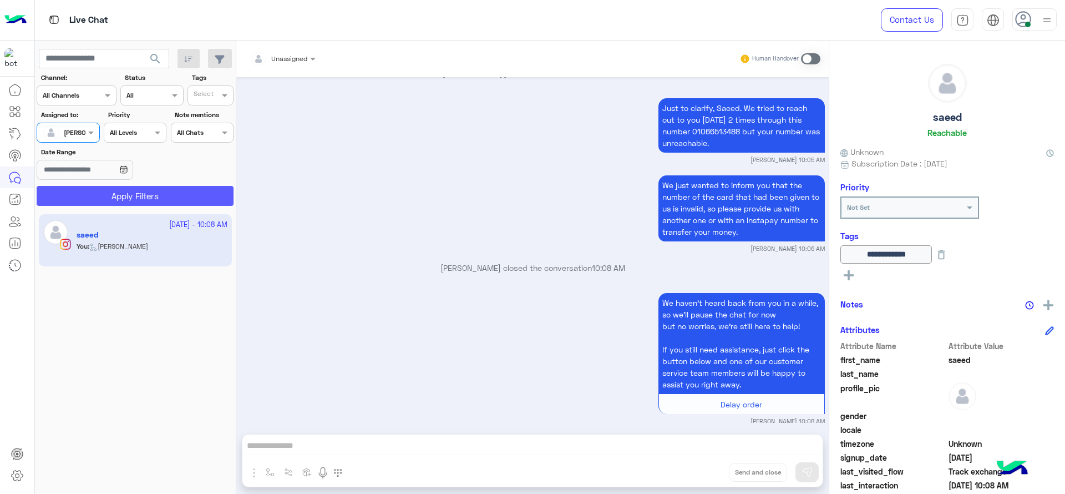
click at [155, 205] on button "Apply Filters" at bounding box center [135, 196] width 197 height 20
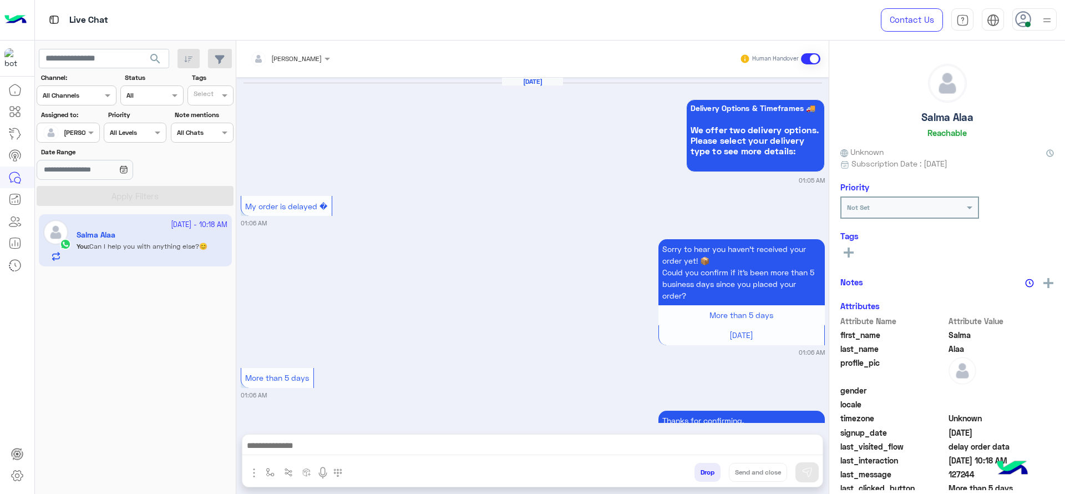
scroll to position [772, 0]
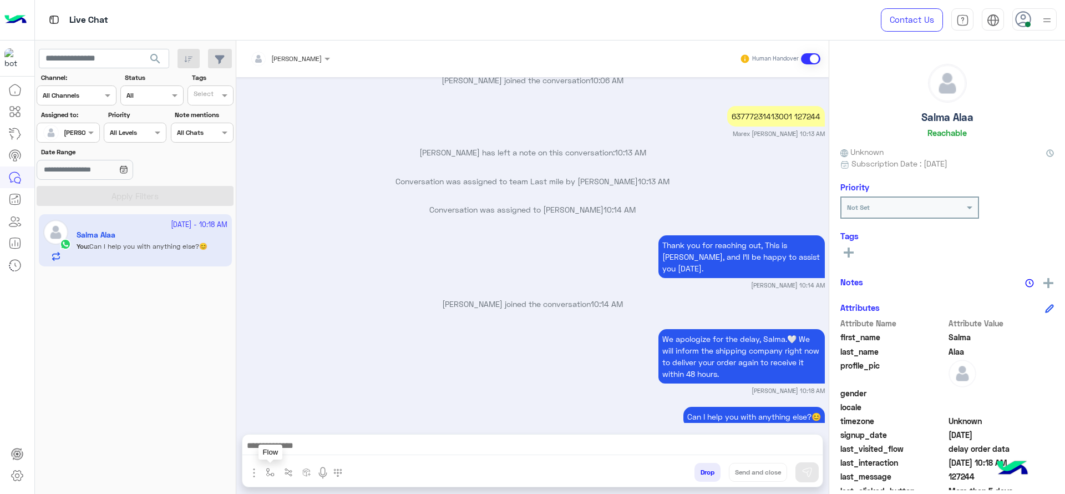
click at [273, 480] on button "button" at bounding box center [270, 472] width 18 height 18
click at [274, 448] on input "text" at bounding box center [289, 446] width 44 height 10
type input "*"
click at [277, 434] on div "[PERSON_NAME]" at bounding box center [303, 428] width 82 height 22
type textarea "**********"
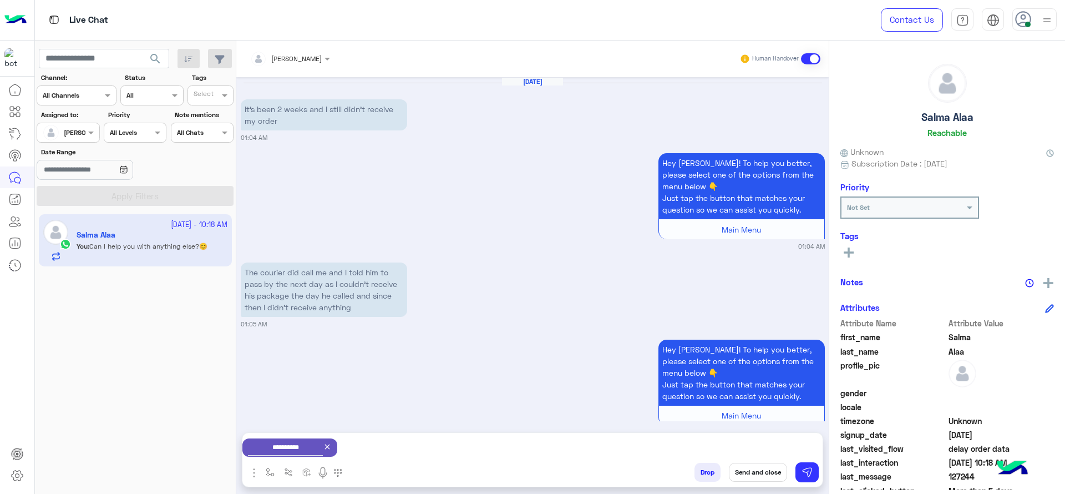
scroll to position [1647, 0]
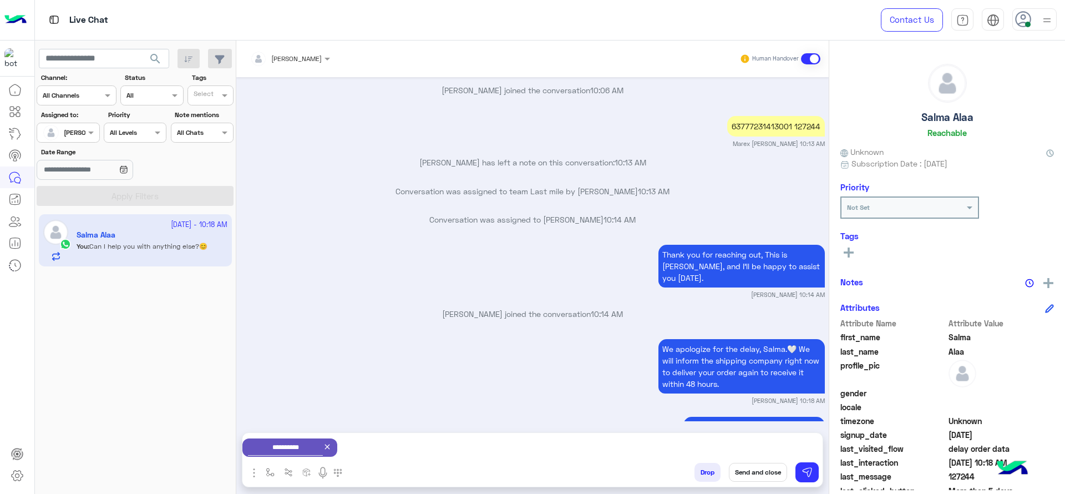
click at [766, 466] on button "Send and close" at bounding box center [758, 472] width 58 height 19
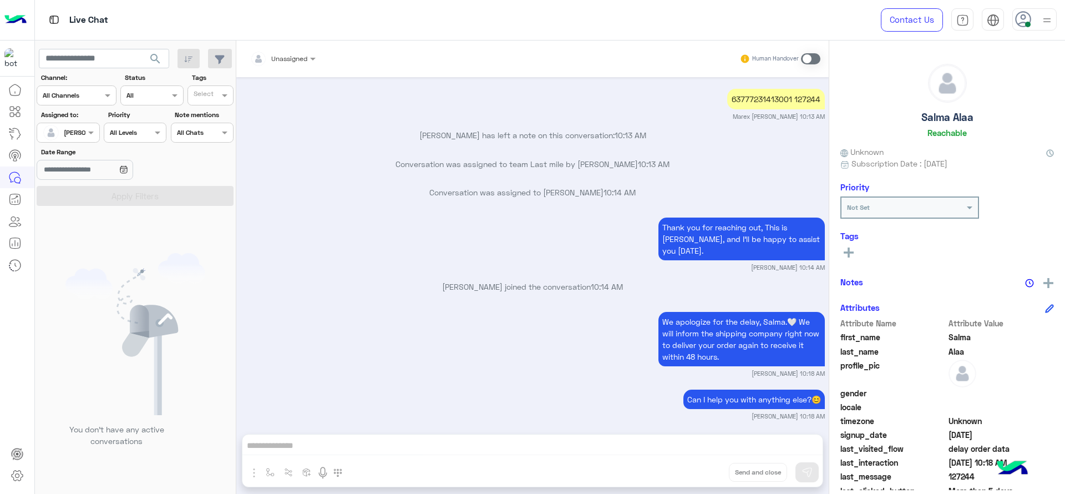
scroll to position [1818, 0]
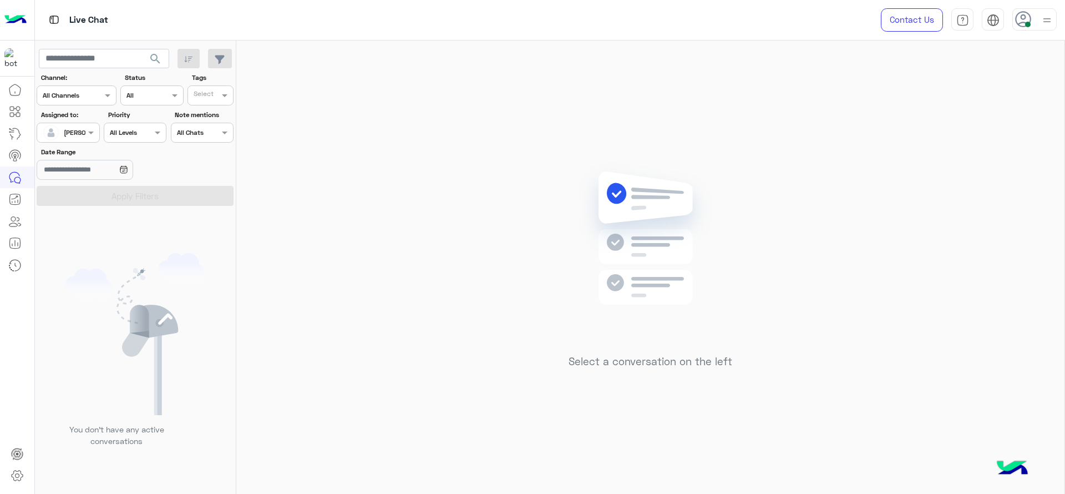
click at [73, 124] on div "[PERSON_NAME]" at bounding box center [64, 133] width 42 height 22
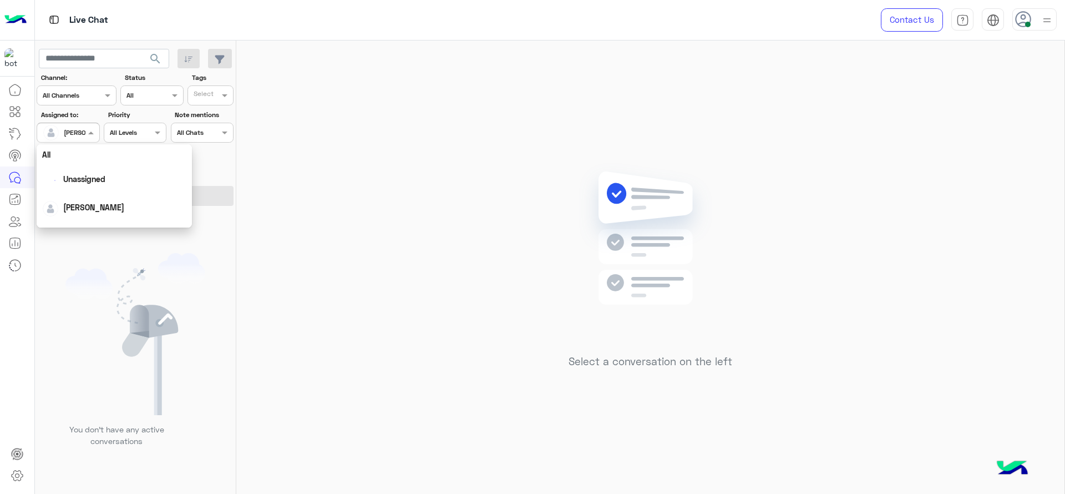
scroll to position [219, 0]
click at [96, 218] on div "[PERSON_NAME]" at bounding box center [100, 213] width 61 height 12
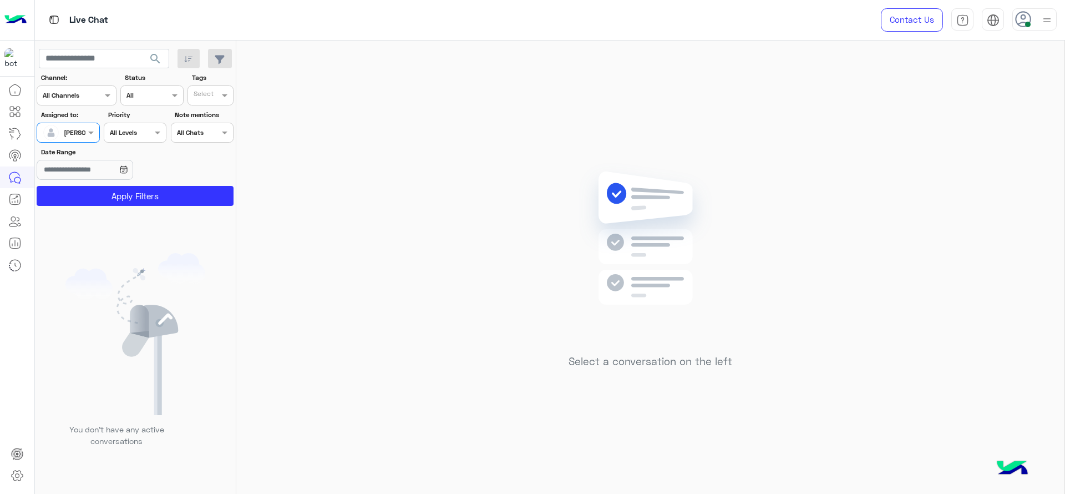
click at [73, 135] on div at bounding box center [68, 131] width 62 height 11
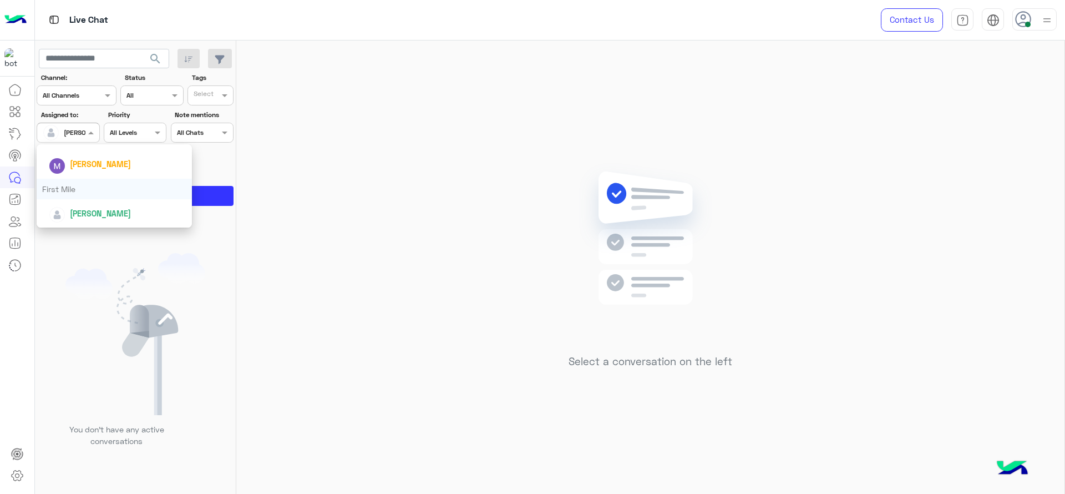
click at [75, 189] on div "First Mile" at bounding box center [114, 189] width 155 height 21
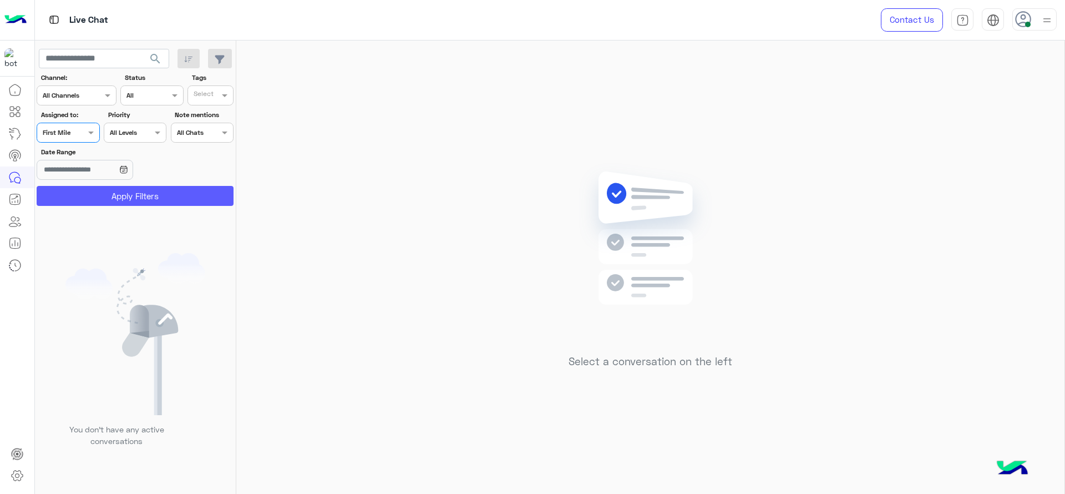
click at [75, 193] on button "Apply Filters" at bounding box center [135, 196] width 197 height 20
click at [75, 134] on div at bounding box center [68, 131] width 62 height 11
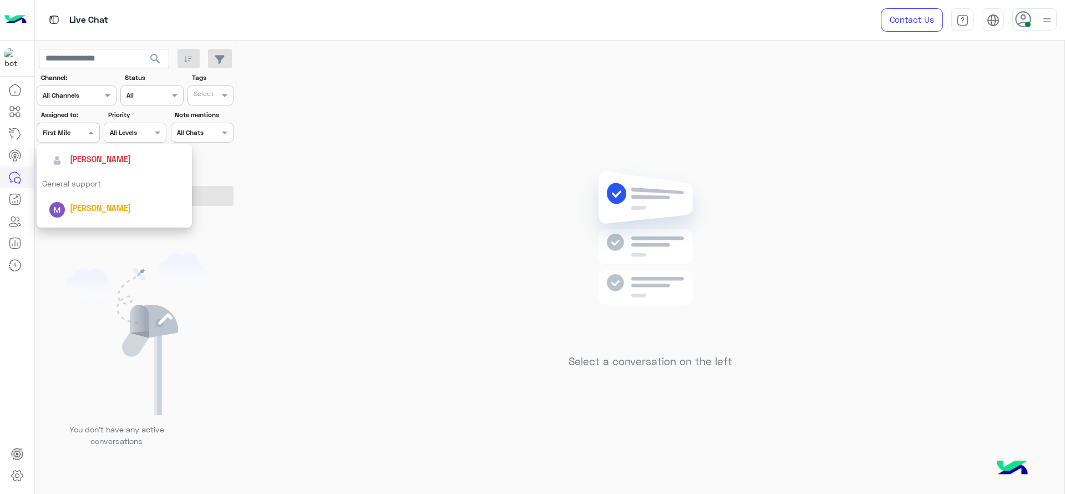
scroll to position [180, 0]
click at [104, 157] on span "[PERSON_NAME]" at bounding box center [100, 153] width 61 height 9
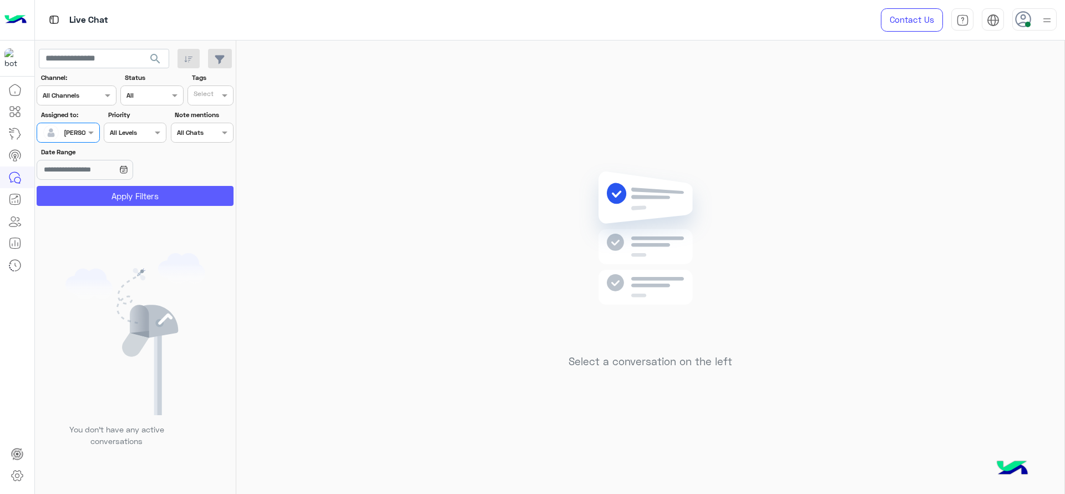
click at [143, 205] on button "Apply Filters" at bounding box center [135, 196] width 197 height 20
click at [1000, 237] on div "Select a conversation on the left" at bounding box center [650, 270] width 828 height 458
click at [83, 124] on div "[PERSON_NAME]" at bounding box center [64, 133] width 42 height 22
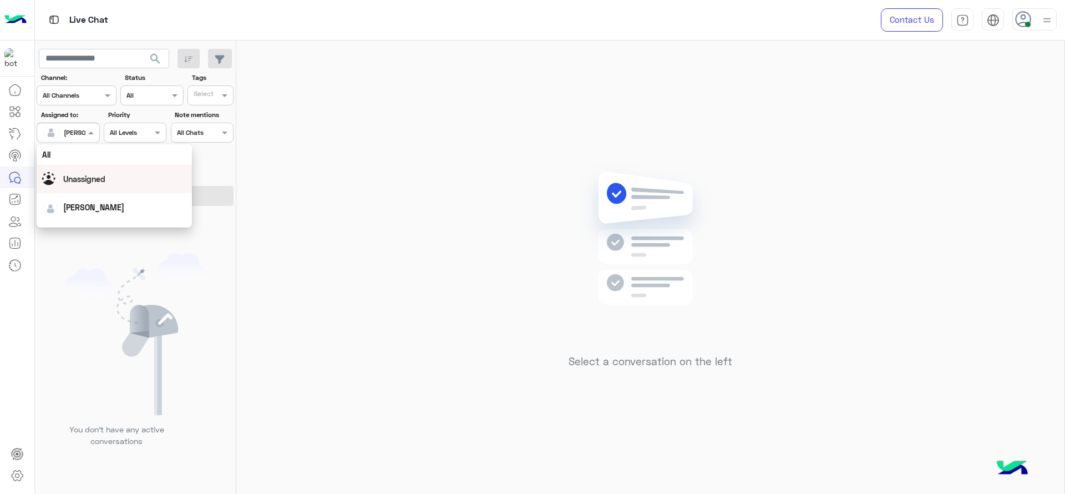
scroll to position [219, 0]
click at [87, 186] on div "First Mile" at bounding box center [114, 189] width 155 height 21
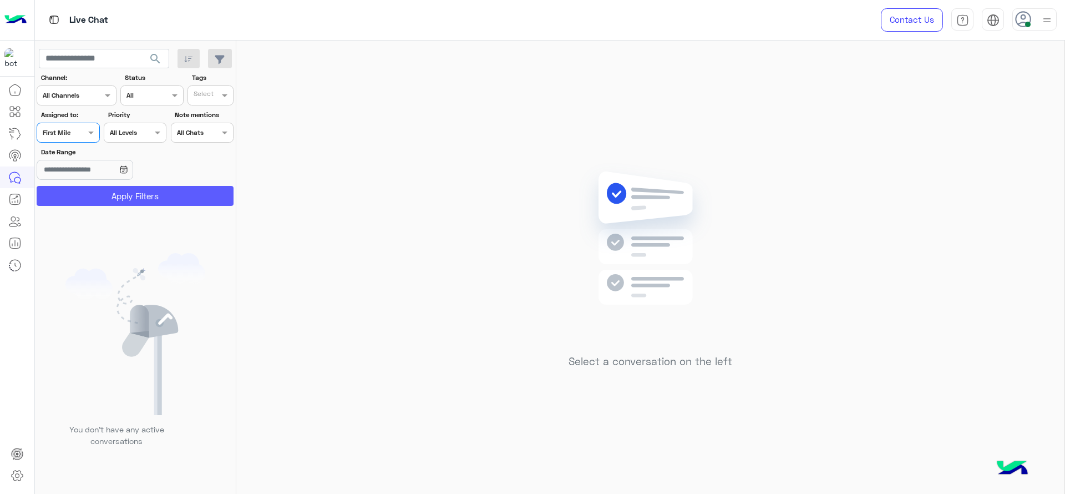
click at [87, 186] on button "Apply Filters" at bounding box center [135, 196] width 197 height 20
click at [79, 123] on div "Assigned on First Mile" at bounding box center [68, 133] width 63 height 20
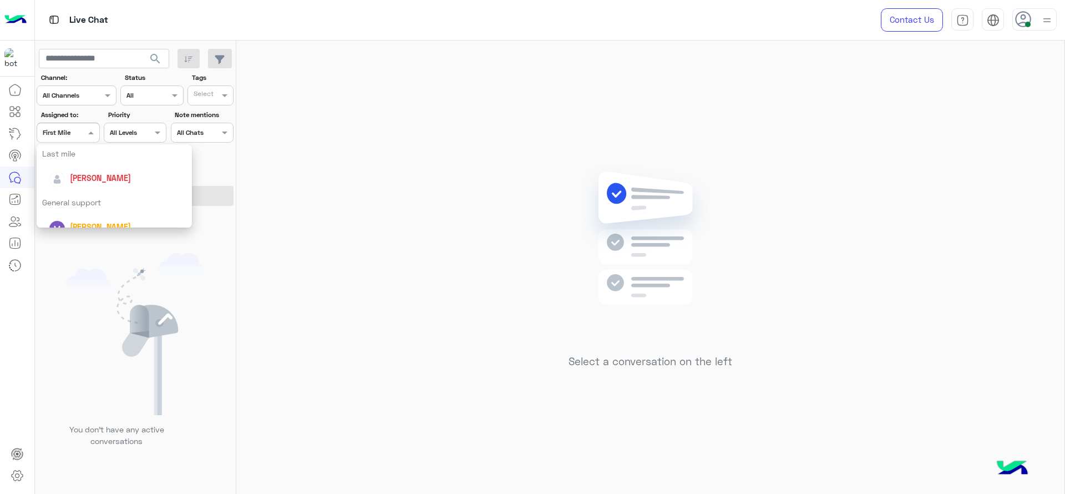
scroll to position [149, 0]
click at [89, 188] on span "[PERSON_NAME]" at bounding box center [100, 184] width 61 height 9
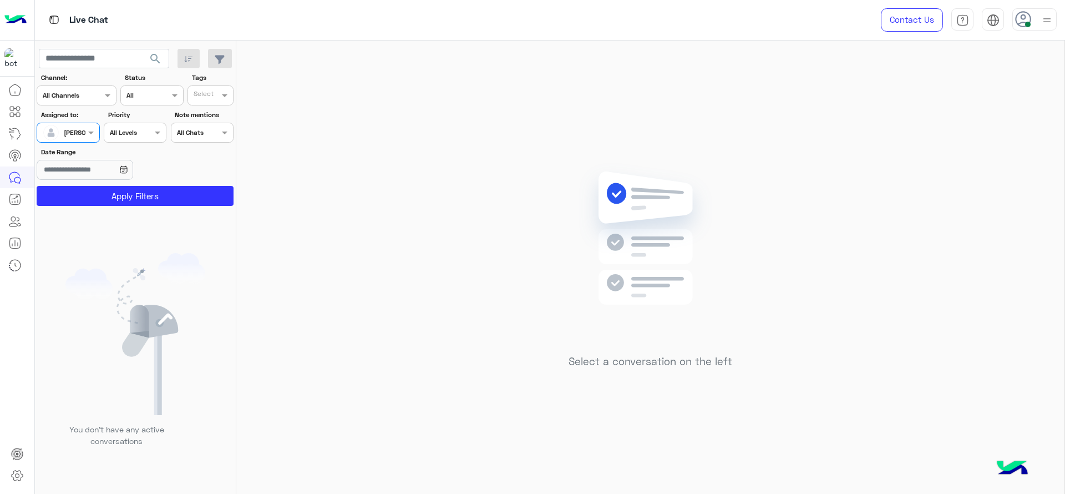
click at [89, 188] on button "Apply Filters" at bounding box center [135, 196] width 197 height 20
click at [87, 131] on span at bounding box center [92, 132] width 14 height 12
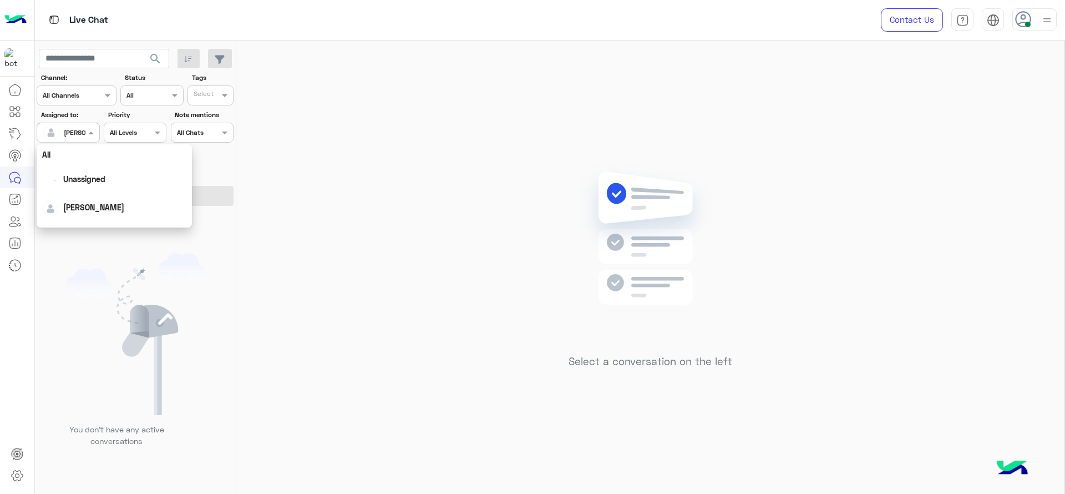
scroll to position [219, 0]
click at [83, 225] on div "[PERSON_NAME]" at bounding box center [114, 213] width 155 height 28
click at [89, 136] on span at bounding box center [92, 132] width 14 height 12
click at [72, 184] on div "First Mile" at bounding box center [114, 189] width 155 height 21
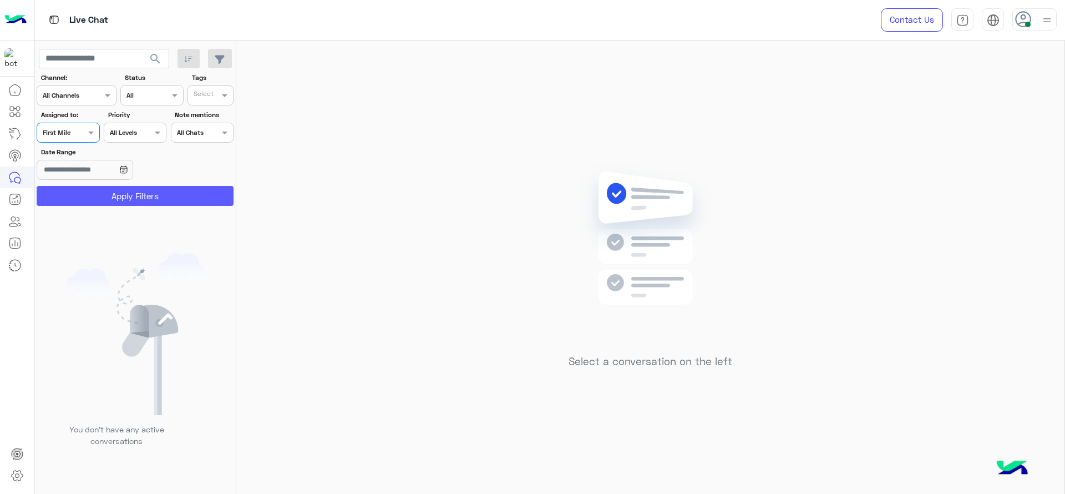
click at [72, 204] on button "Apply Filters" at bounding box center [135, 196] width 197 height 20
click at [86, 130] on span at bounding box center [92, 132] width 14 height 12
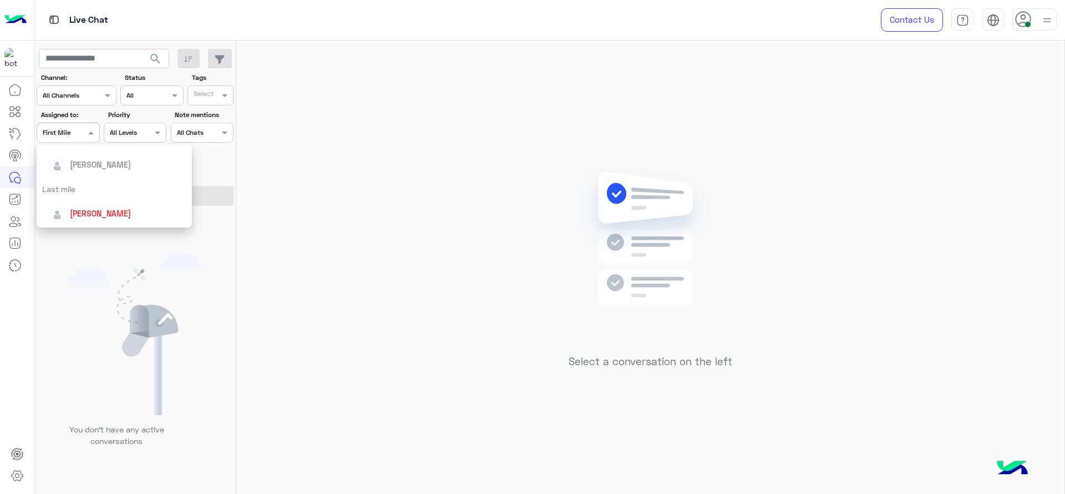
scroll to position [153, 0]
click at [108, 182] on span "[PERSON_NAME]" at bounding box center [100, 180] width 61 height 9
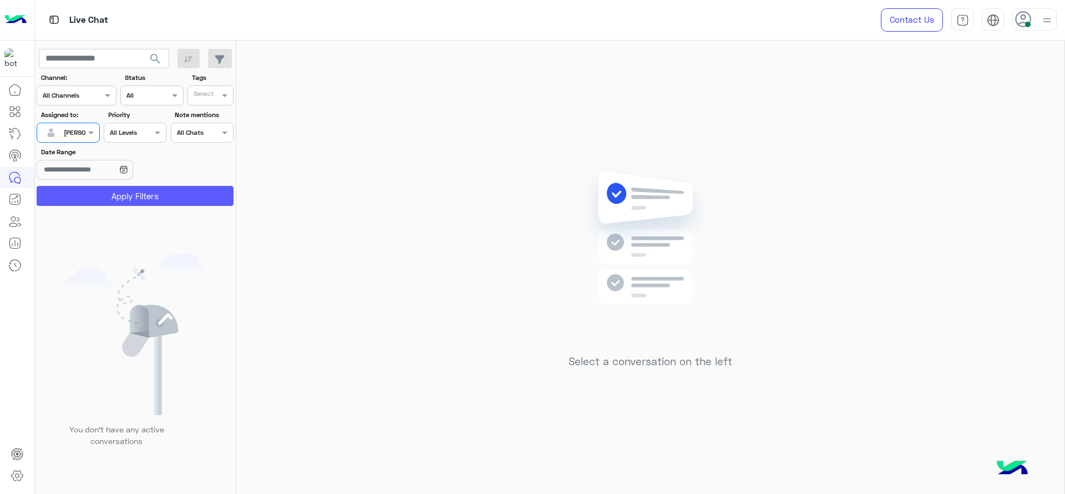
click at [108, 192] on button "Apply Filters" at bounding box center [135, 196] width 197 height 20
click at [1057, 22] on div "Contact Us Help Center عربي English" at bounding box center [964, 20] width 201 height 40
click at [1050, 26] on img at bounding box center [1047, 20] width 14 height 14
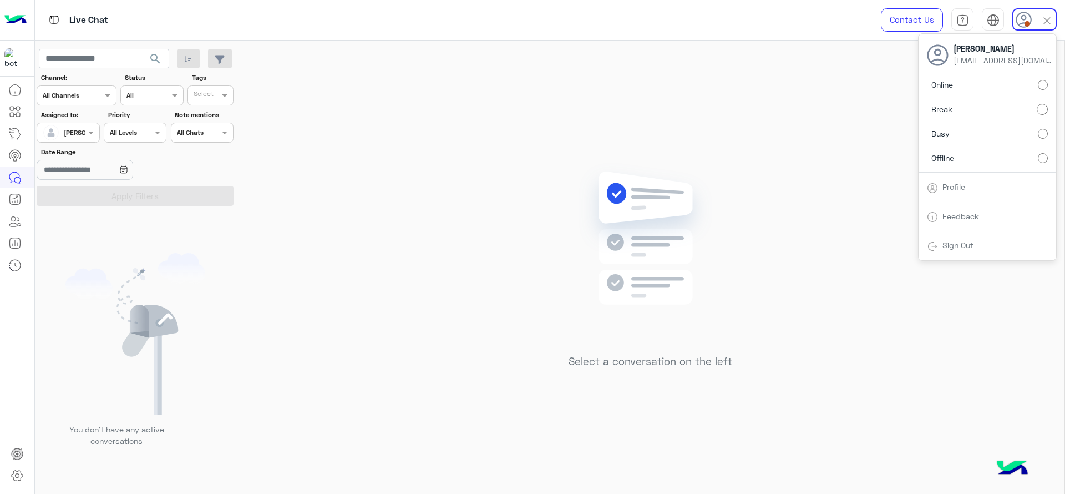
click at [1033, 82] on label "Online" at bounding box center [987, 85] width 121 height 20
click at [493, 201] on div "Select a conversation on the left" at bounding box center [650, 270] width 828 height 458
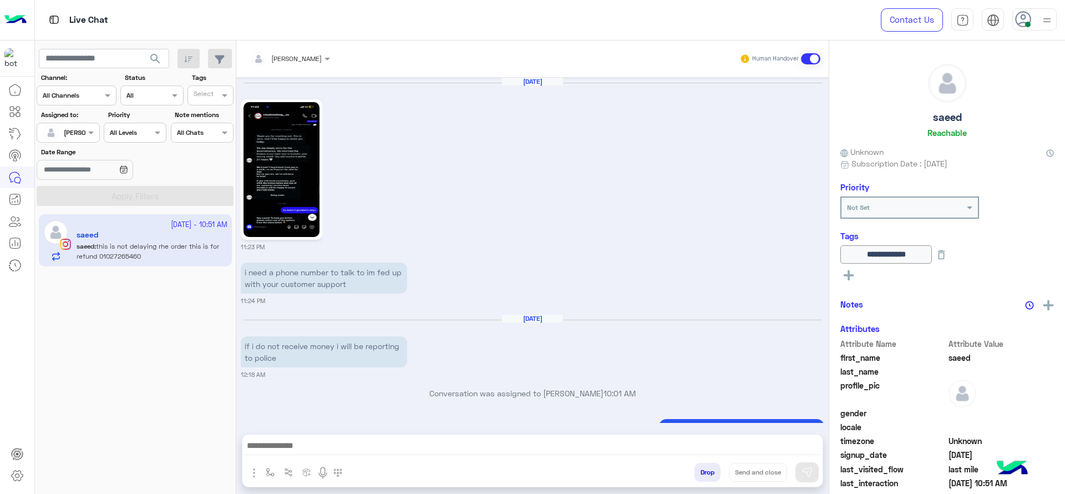
scroll to position [1100, 0]
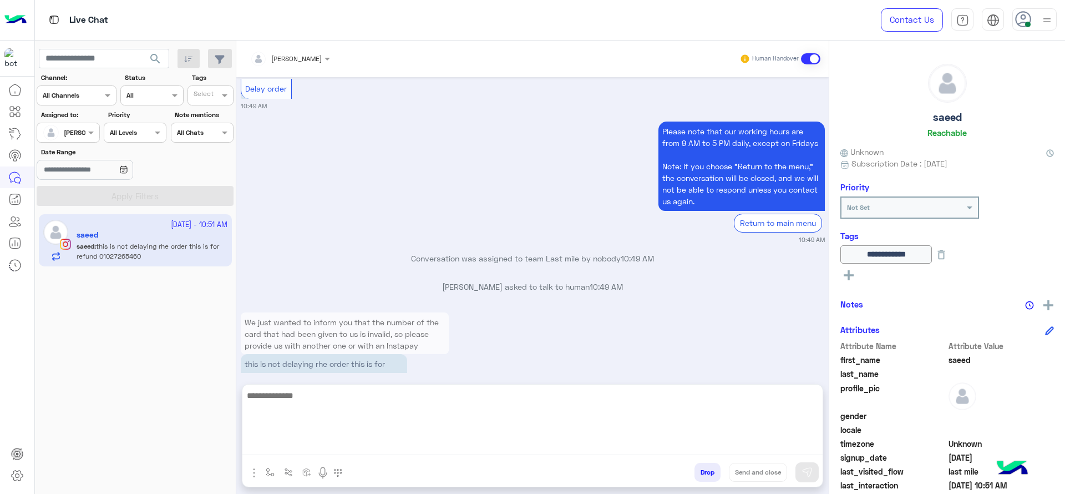
click at [401, 450] on textarea at bounding box center [532, 421] width 580 height 67
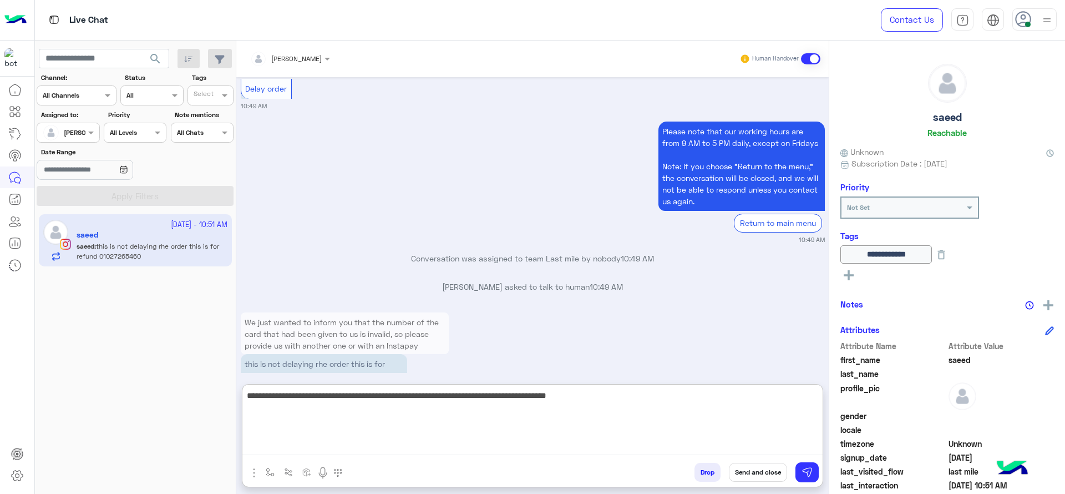
click at [571, 402] on textarea "**********" at bounding box center [532, 421] width 580 height 67
click at [670, 423] on textarea "**********" at bounding box center [532, 421] width 580 height 67
type textarea "**********"
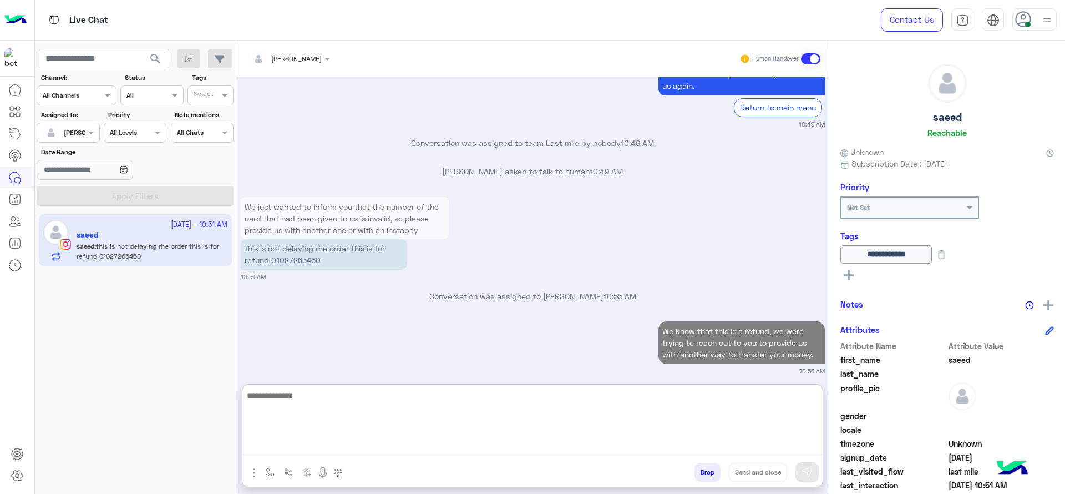
scroll to position [1243, 0]
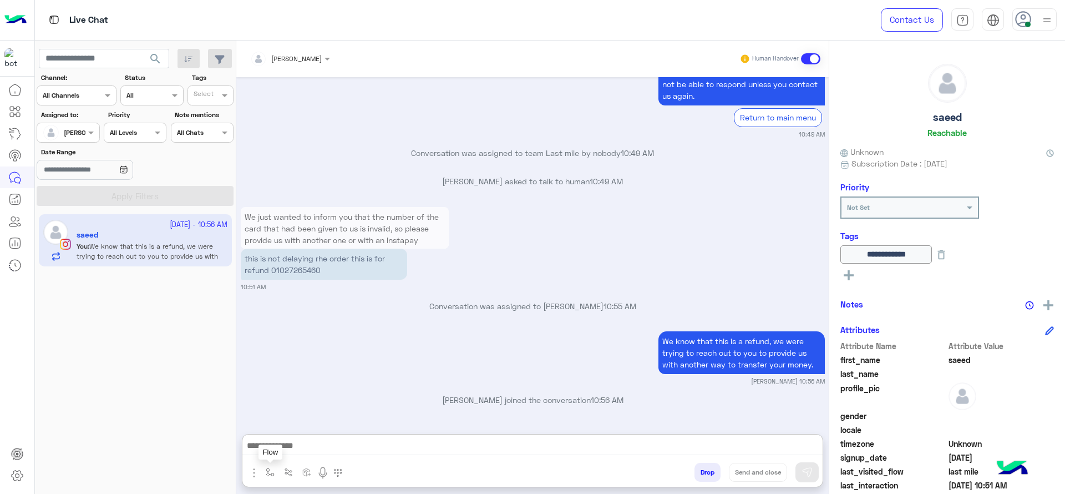
click at [275, 473] on button "button" at bounding box center [270, 472] width 18 height 18
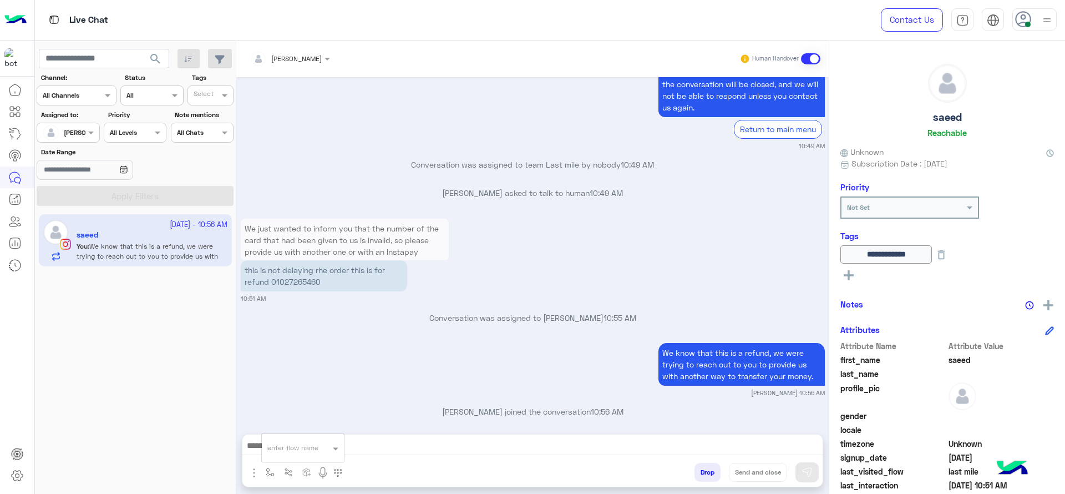
click at [288, 450] on input "text" at bounding box center [289, 446] width 44 height 10
type input "*"
click at [297, 432] on span "Jana close" at bounding box center [298, 428] width 63 height 10
type textarea "**********"
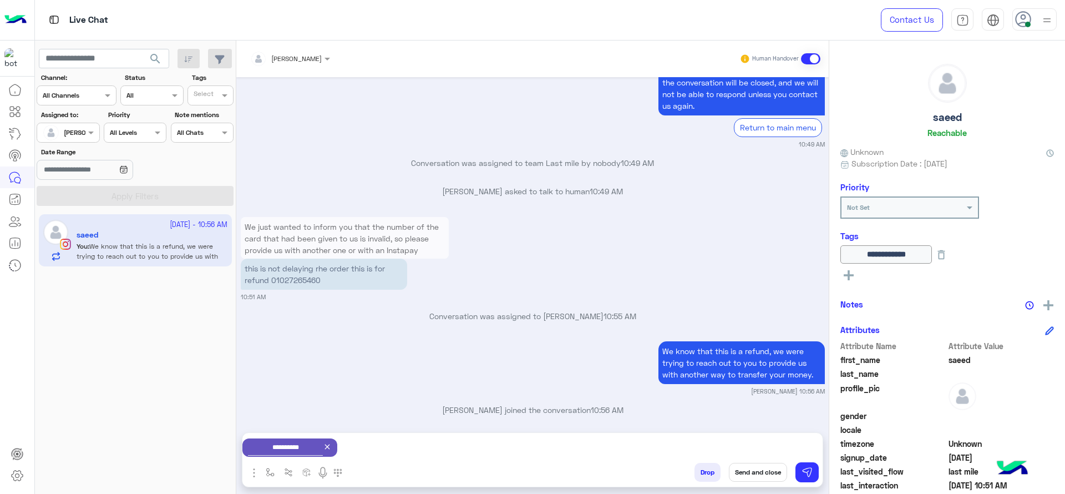
click at [755, 467] on button "Send and close" at bounding box center [758, 472] width 58 height 19
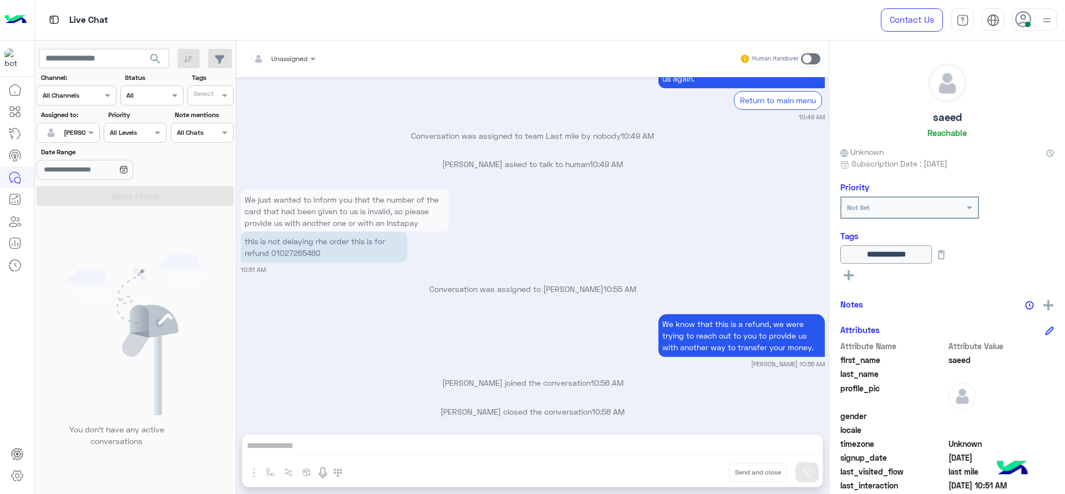
scroll to position [1366, 0]
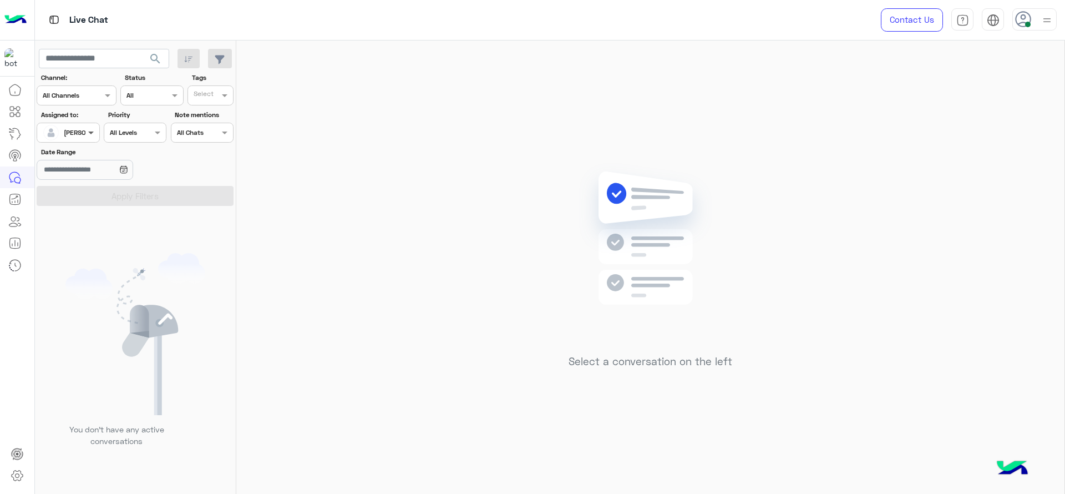
click at [85, 128] on span at bounding box center [92, 132] width 14 height 12
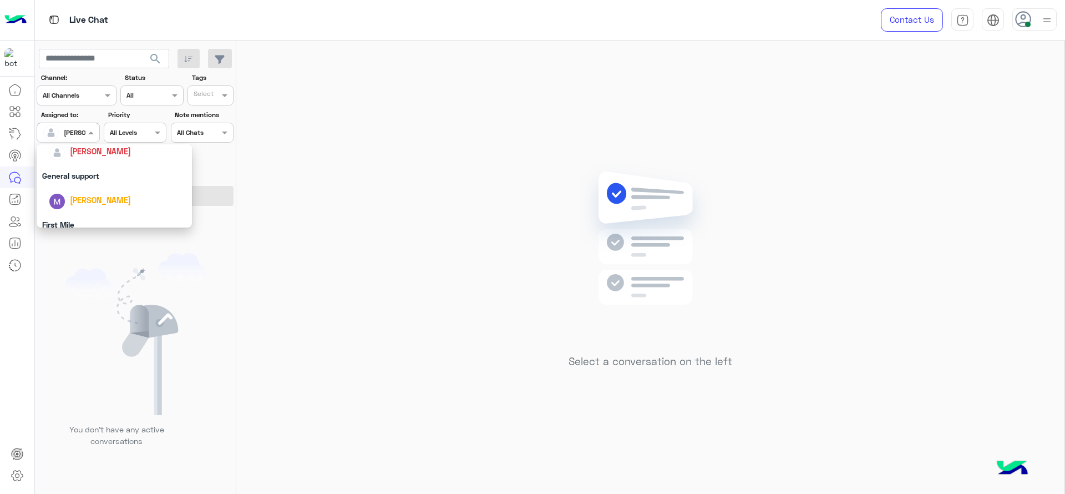
scroll to position [217, 0]
click at [77, 184] on div "First Mile" at bounding box center [114, 189] width 155 height 21
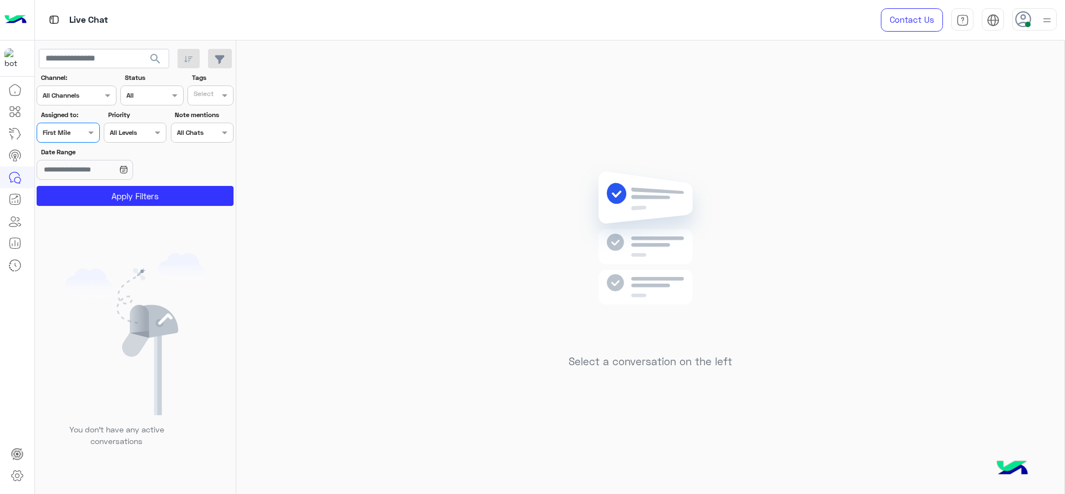
click at [83, 183] on section "Channel: Channel All Channels Status Channel All Tags Select Assigned to: Assig…" at bounding box center [135, 139] width 185 height 133
click at [84, 179] on input "Date Range" at bounding box center [85, 170] width 96 height 20
click at [153, 166] on div at bounding box center [102, 170] width 130 height 20
click at [133, 171] on input "Date Range" at bounding box center [85, 170] width 96 height 20
click at [181, 191] on button "Apply Filters" at bounding box center [135, 196] width 197 height 20
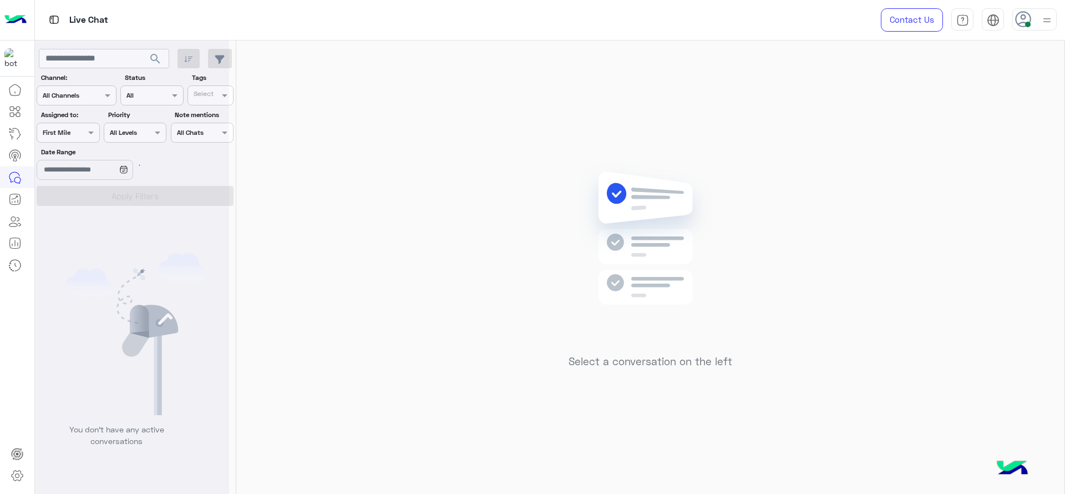
click at [77, 127] on div at bounding box center [132, 251] width 194 height 494
click at [77, 133] on div at bounding box center [68, 131] width 62 height 11
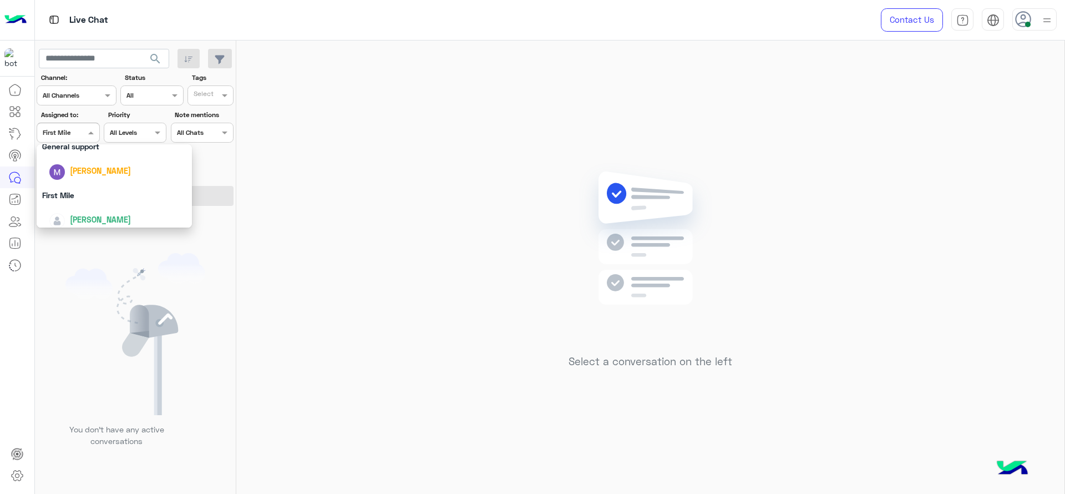
scroll to position [217, 0]
click at [71, 188] on div "First Mile" at bounding box center [114, 189] width 155 height 21
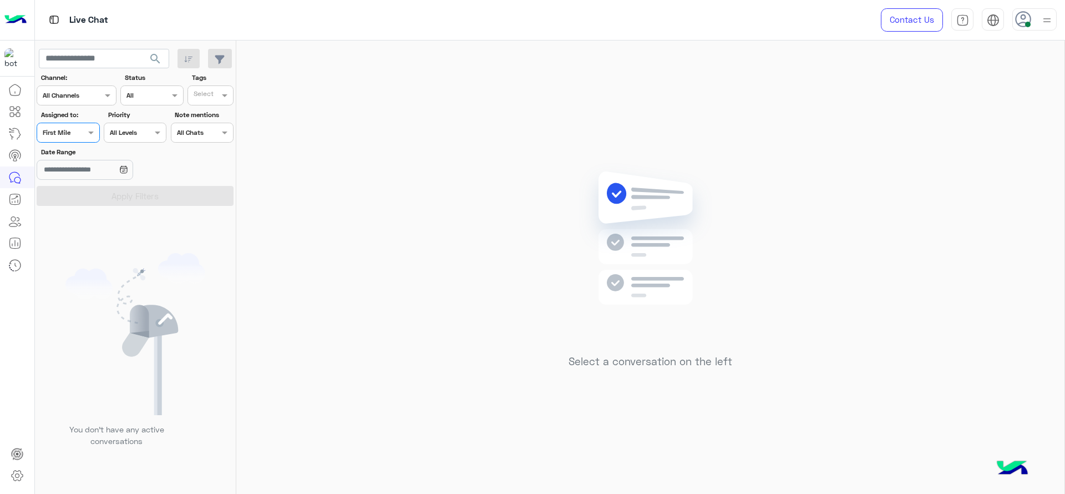
click at [72, 139] on div "Assigned on First Mile" at bounding box center [68, 133] width 63 height 20
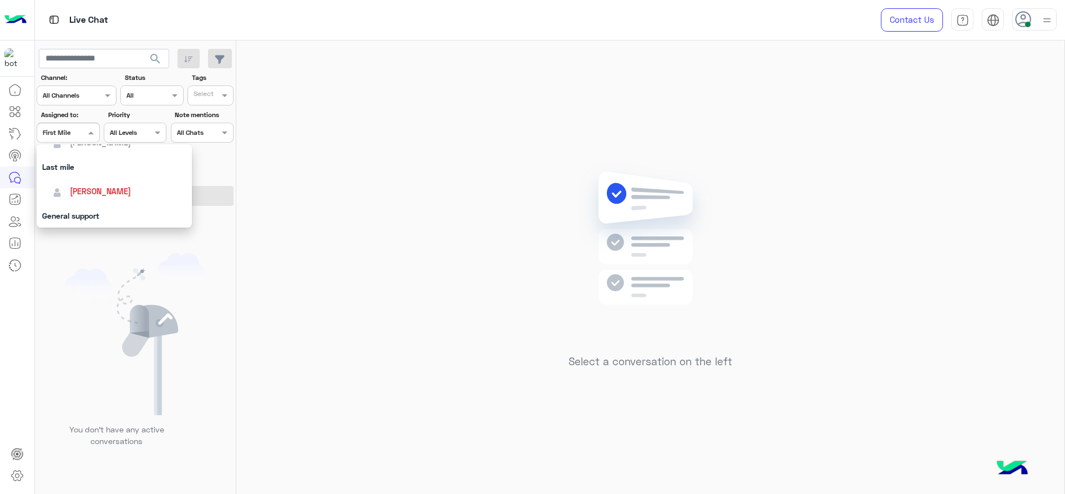
scroll to position [153, 0]
click at [84, 184] on span "[PERSON_NAME]" at bounding box center [100, 180] width 61 height 9
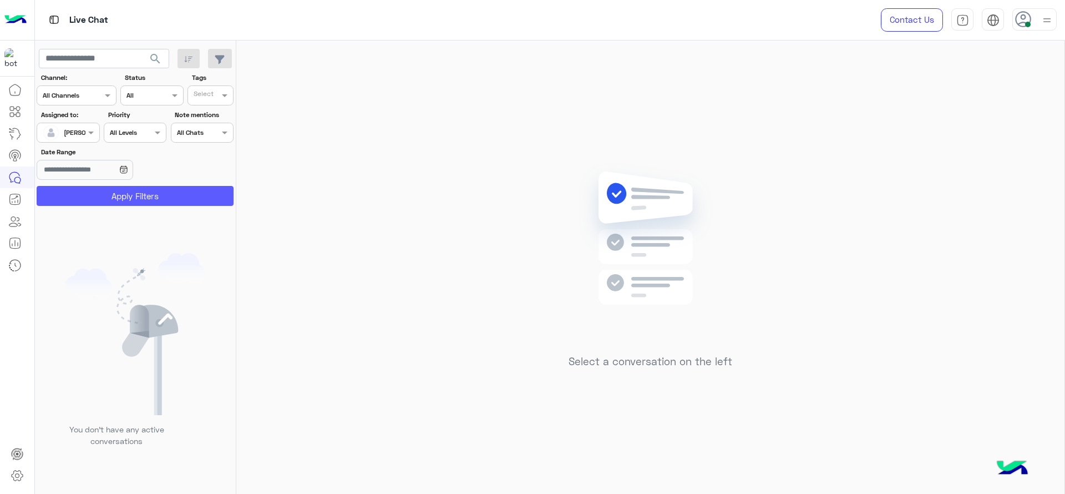
drag, startPoint x: 109, startPoint y: 183, endPoint x: 104, endPoint y: 190, distance: 8.8
click at [104, 190] on section "Channel: Channel All Channels Status Channel All Tags Select Assigned to: Assig…" at bounding box center [135, 139] width 185 height 133
click at [104, 190] on button "Apply Filters" at bounding box center [135, 196] width 197 height 20
click at [85, 133] on span at bounding box center [92, 132] width 14 height 12
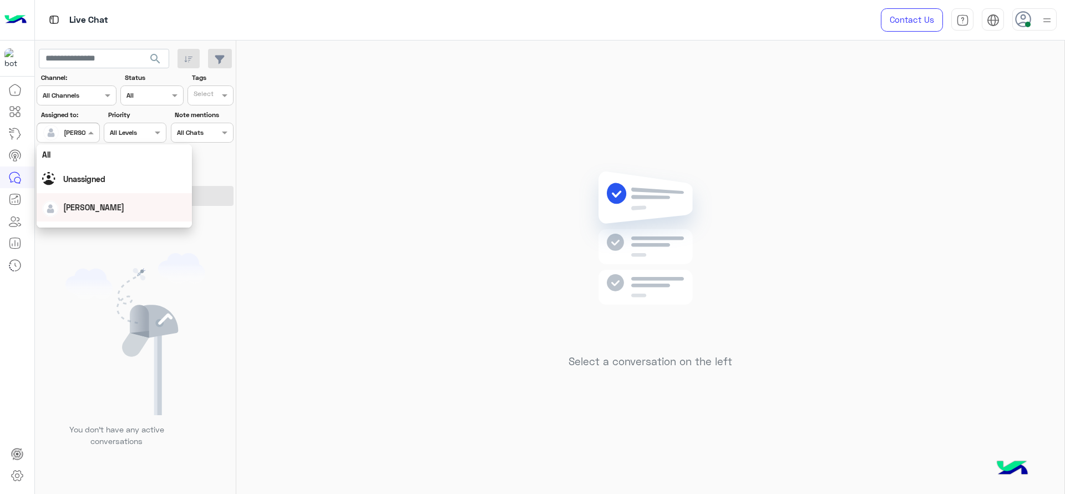
scroll to position [217, 0]
click at [99, 198] on div "First Mile" at bounding box center [114, 189] width 155 height 21
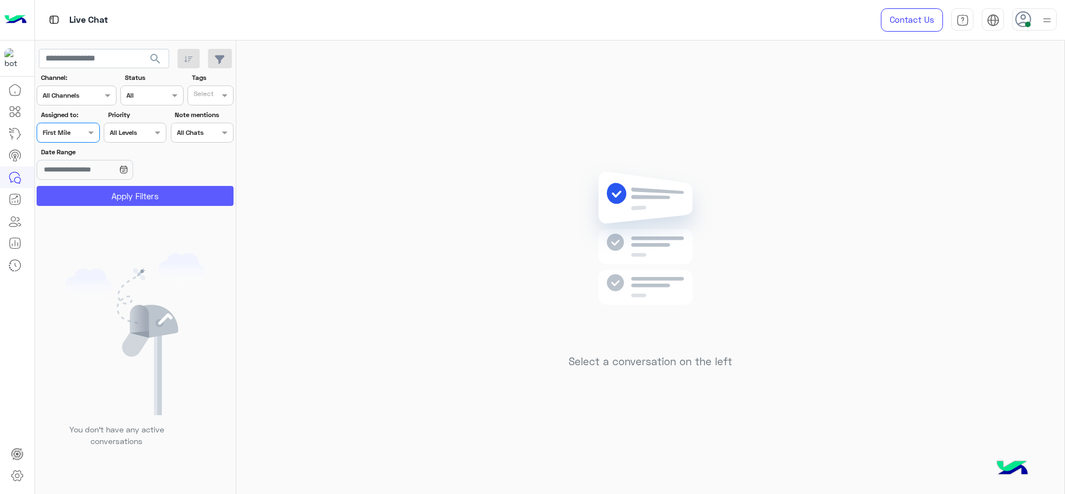
click at [99, 198] on button "Apply Filters" at bounding box center [135, 196] width 197 height 20
click at [85, 126] on span at bounding box center [92, 132] width 14 height 12
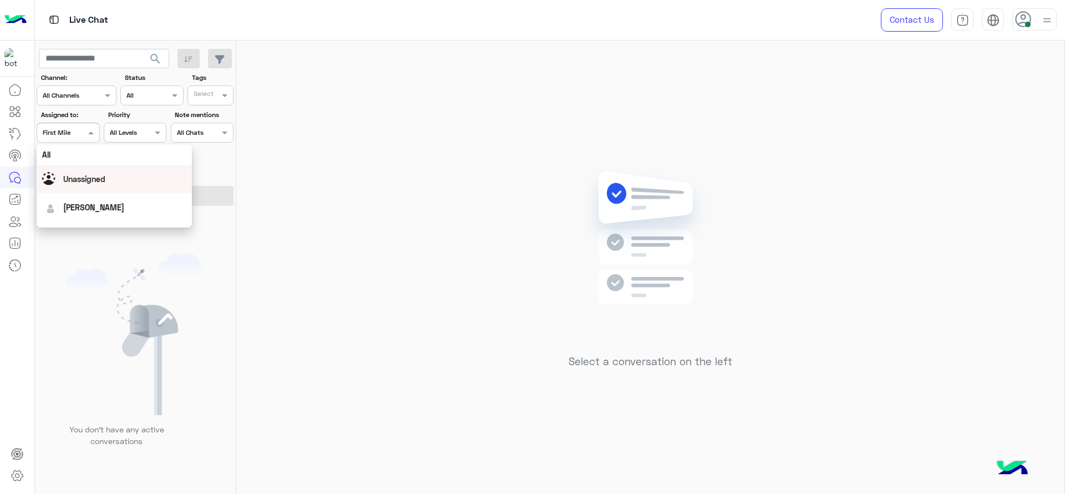
click at [85, 189] on div "Unassigned" at bounding box center [114, 179] width 155 height 28
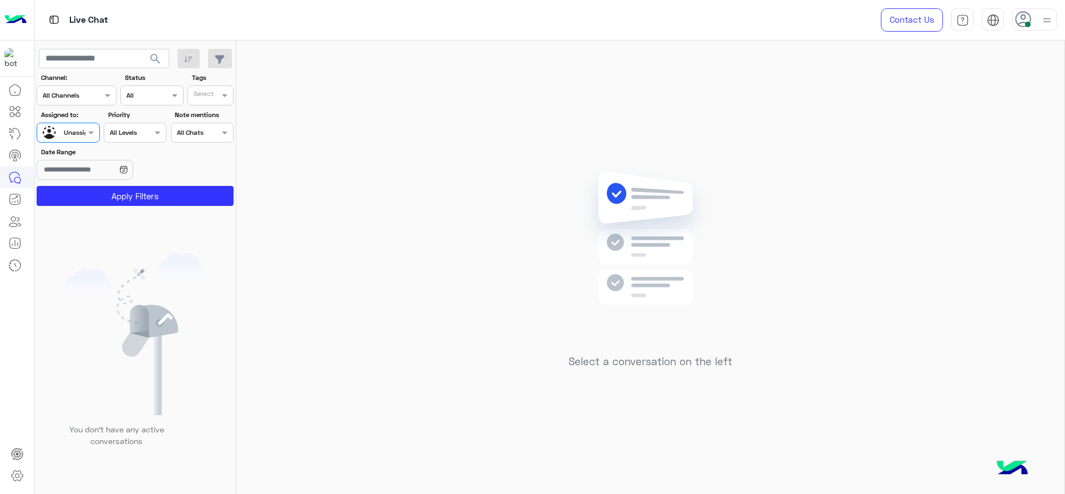
click at [195, 95] on input "text" at bounding box center [205, 97] width 23 height 10
click at [221, 123] on div "J FOLLOW UP" at bounding box center [242, 117] width 108 height 21
click at [204, 182] on section "Channel: Channel All Channels Status Channel All Tags Select × J FOLLOW UP Assi…" at bounding box center [135, 139] width 185 height 133
click at [196, 195] on button "Apply Filters" at bounding box center [135, 196] width 197 height 20
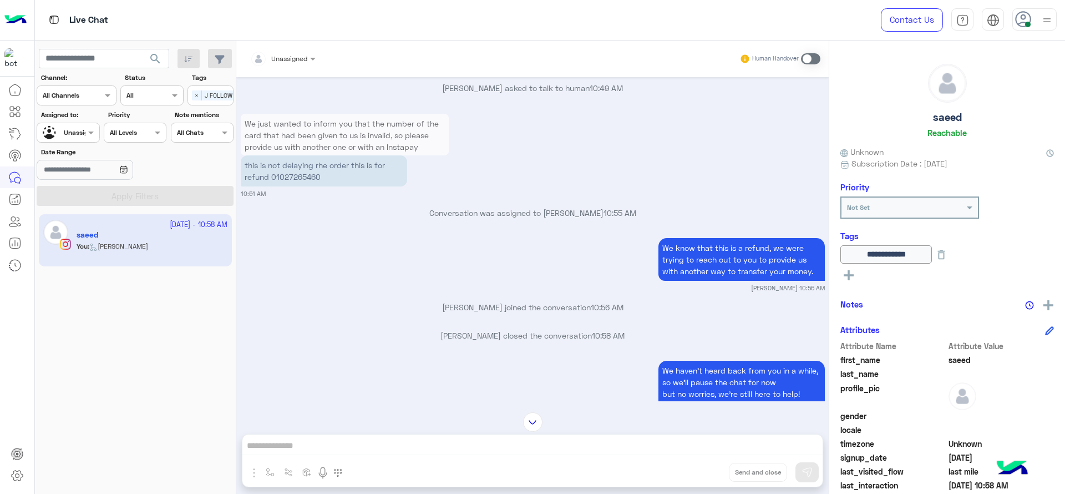
scroll to position [977, 0]
click at [285, 169] on p "this is not delaying rhe order this is for refund 01027265460" at bounding box center [324, 172] width 166 height 31
copy p "01027265460"
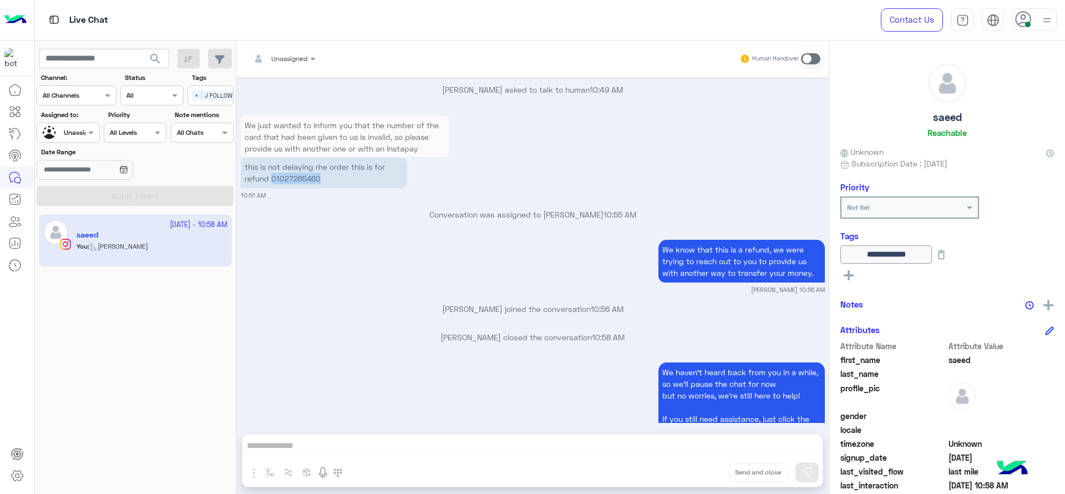
scroll to position [1046, 0]
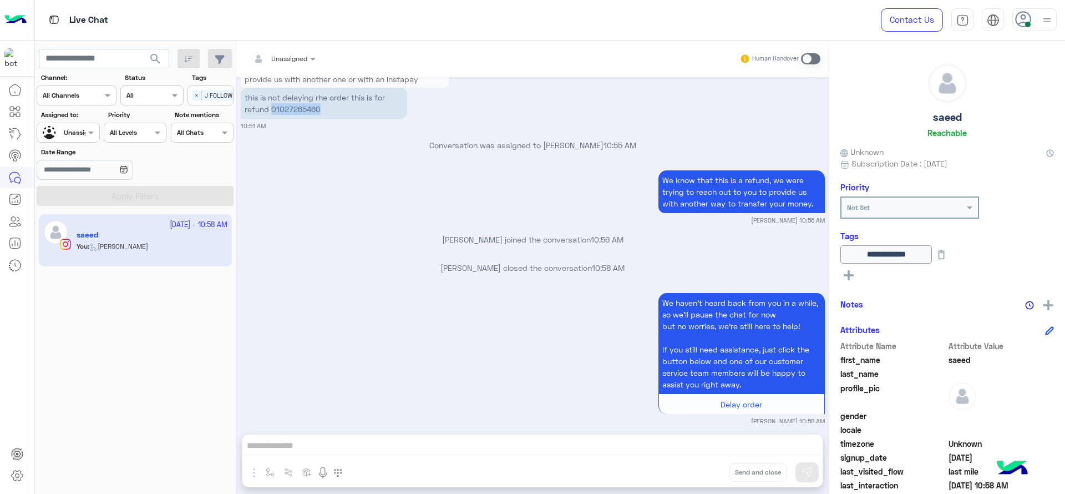
click at [191, 95] on div "Select × J FOLLOW UP" at bounding box center [218, 96] width 60 height 16
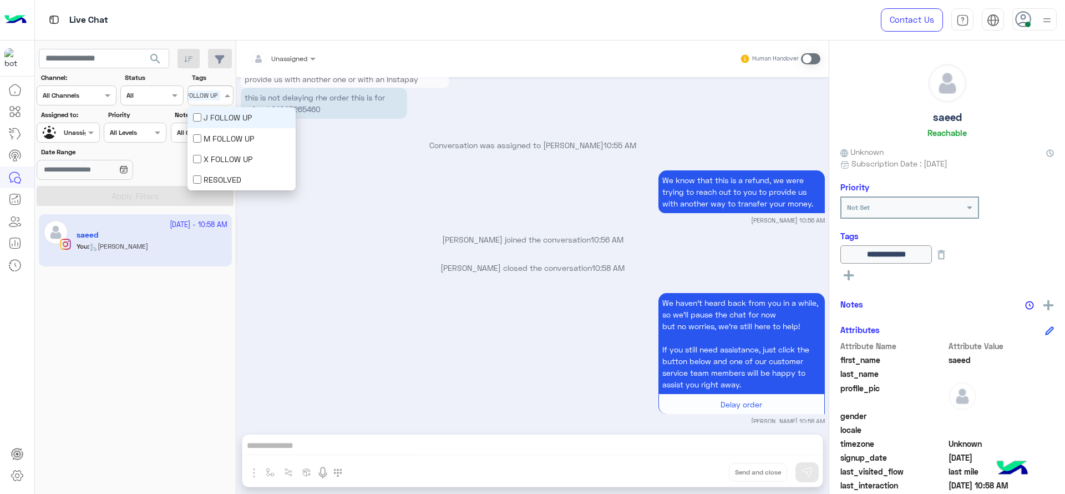
click at [206, 119] on div "J FOLLOW UP" at bounding box center [241, 118] width 97 height 12
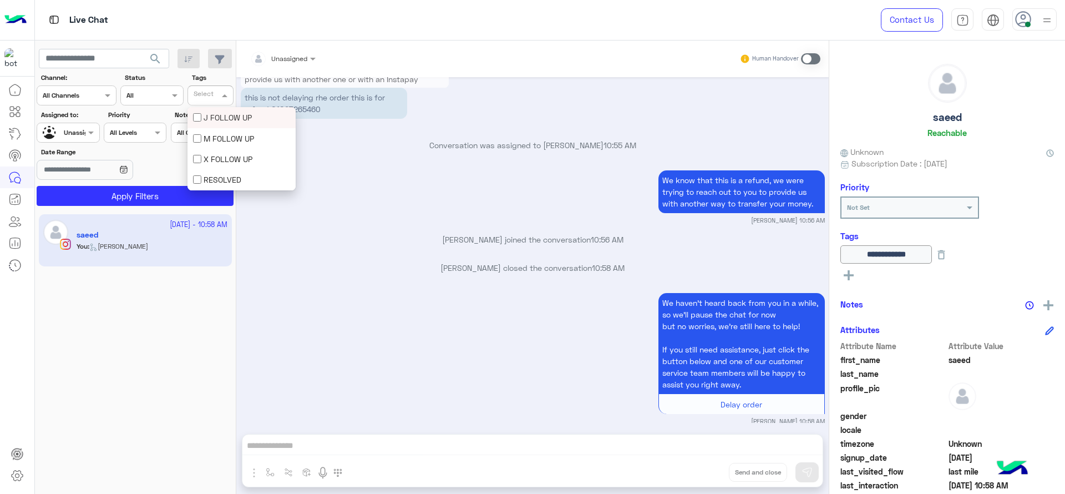
click at [78, 126] on div at bounding box center [68, 131] width 62 height 11
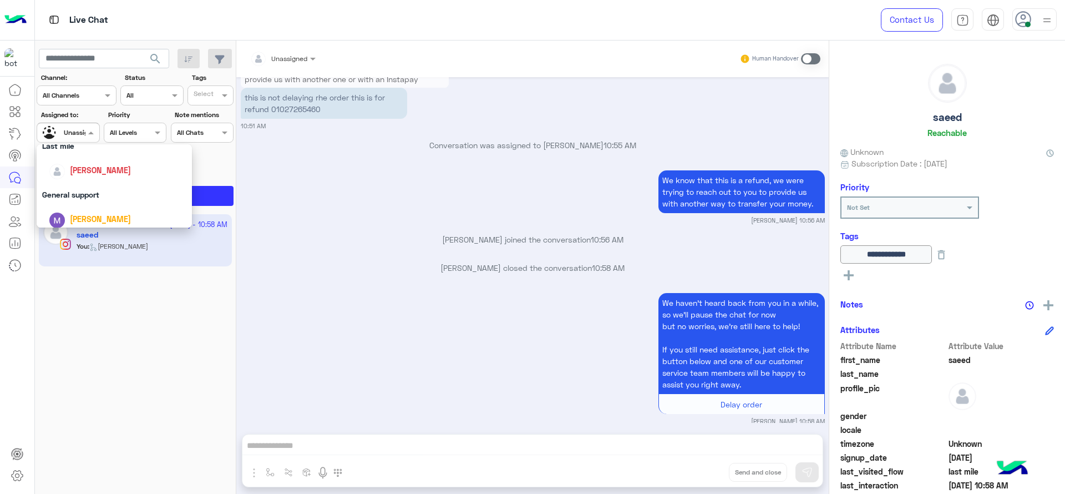
scroll to position [166, 0]
click at [99, 173] on div "[PERSON_NAME]" at bounding box center [118, 166] width 138 height 19
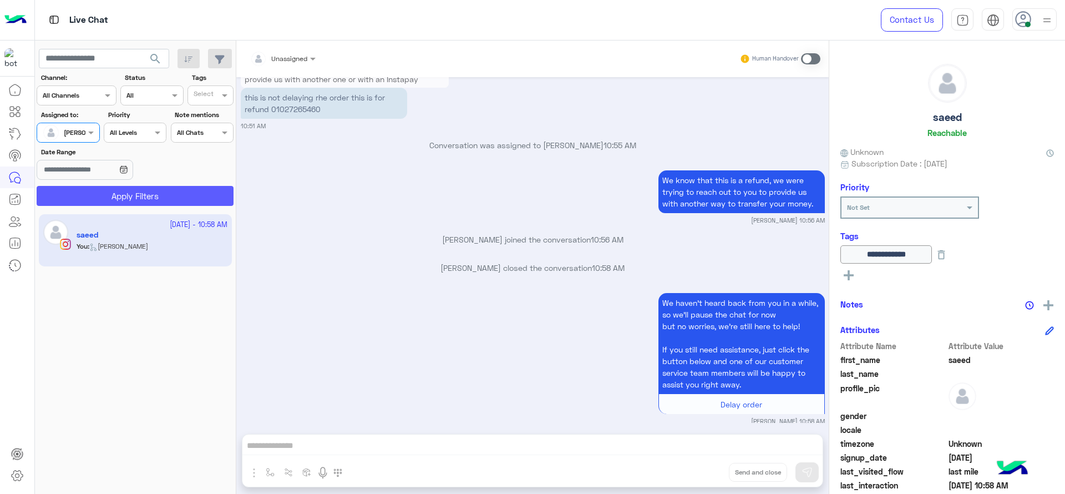
click at [118, 198] on button "Apply Filters" at bounding box center [135, 196] width 197 height 20
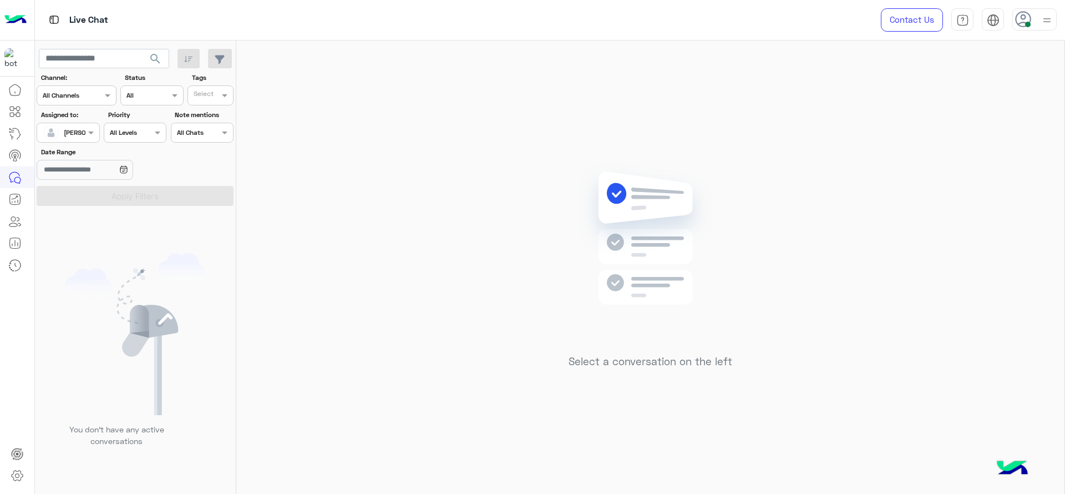
click at [74, 133] on div at bounding box center [68, 131] width 62 height 11
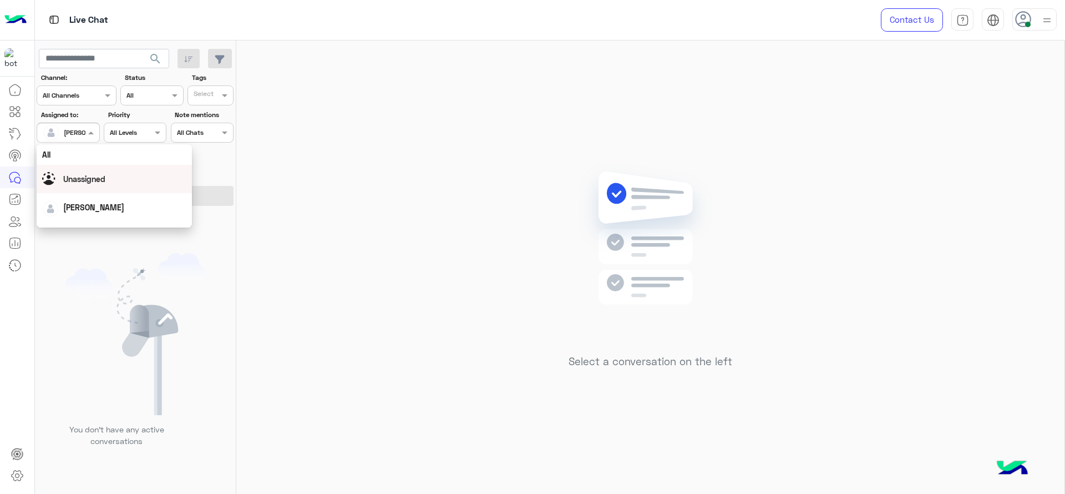
click at [73, 171] on div "Unassigned" at bounding box center [114, 178] width 144 height 19
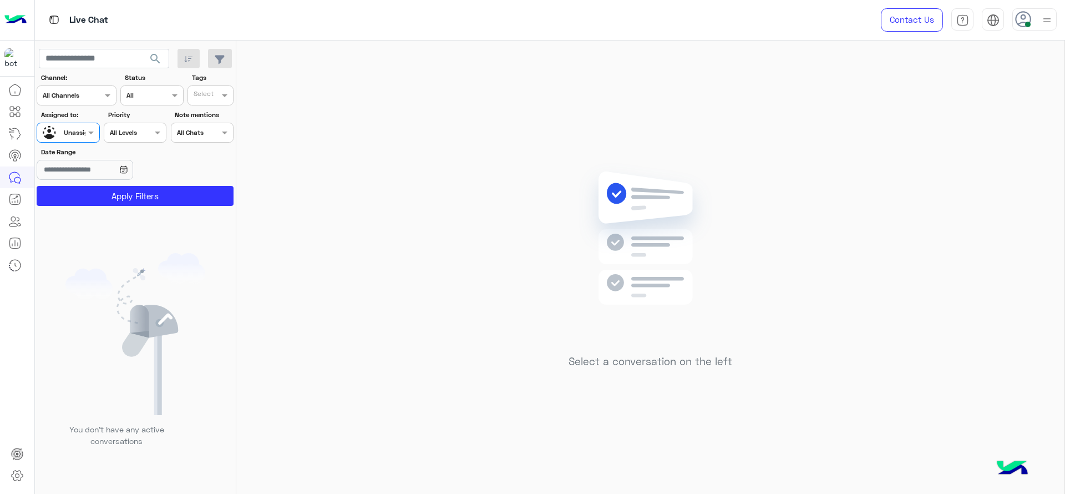
click at [197, 85] on div "Select" at bounding box center [211, 95] width 46 height 20
click at [212, 114] on div "J FOLLOW UP" at bounding box center [241, 118] width 97 height 12
click at [207, 199] on button "Apply Filters" at bounding box center [135, 196] width 197 height 20
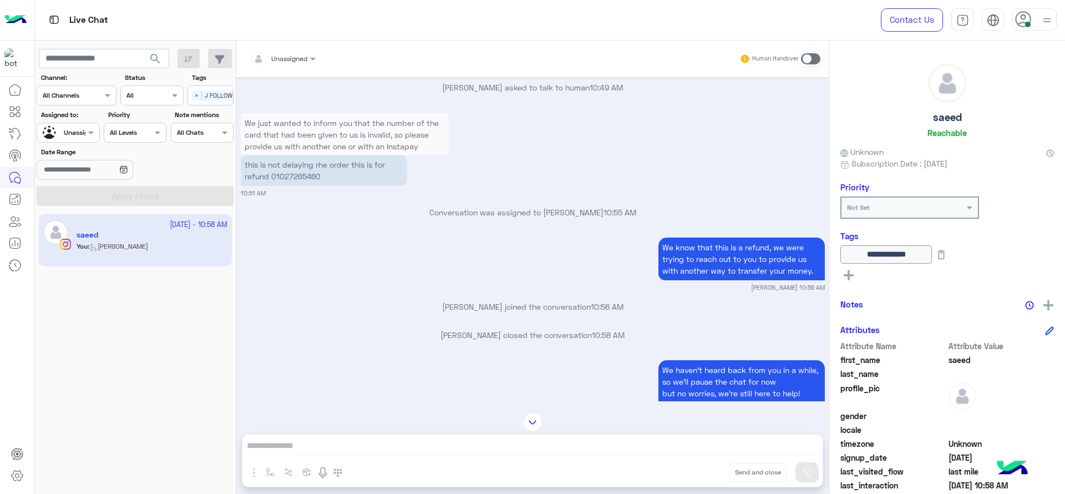
scroll to position [977, 0]
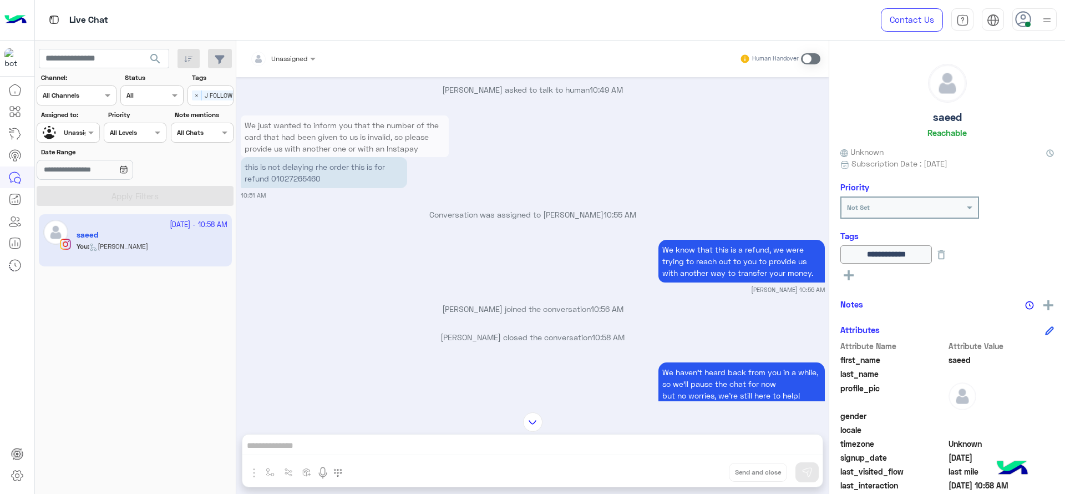
click at [381, 331] on p "Jana Aboelseoud closed the conversation 10:58 AM" at bounding box center [533, 337] width 584 height 12
click at [195, 94] on span "×" at bounding box center [197, 95] width 10 height 10
click at [82, 131] on div at bounding box center [68, 131] width 62 height 11
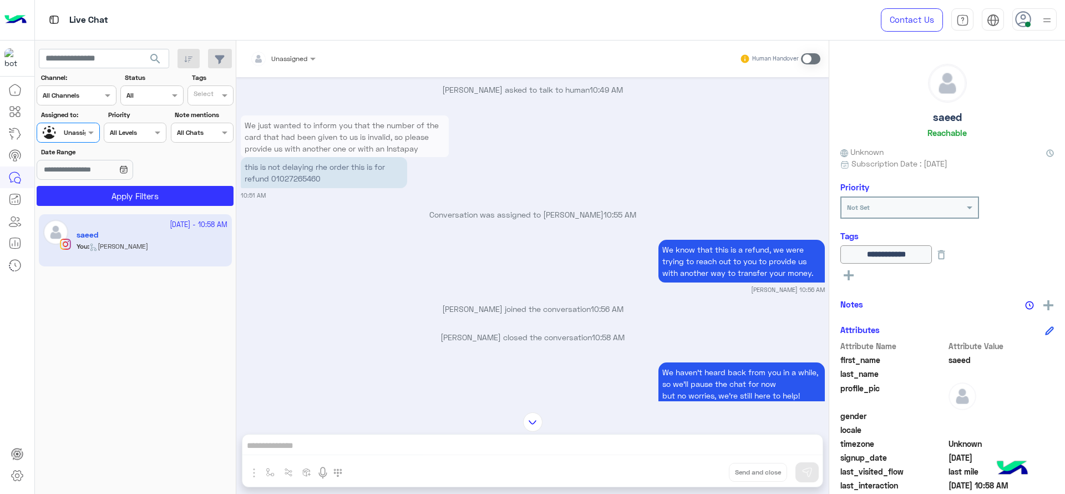
click at [73, 137] on div "Unassigned" at bounding box center [82, 133] width 36 height 10
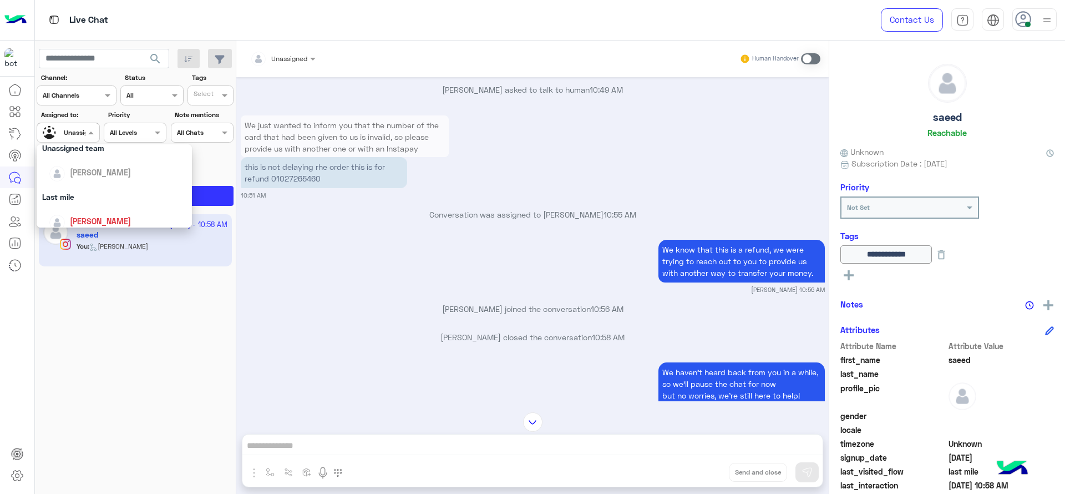
scroll to position [111, 0]
click at [275, 265] on div "We know that this is a refund, we were trying to reach out to you to provide us…" at bounding box center [533, 265] width 584 height 57
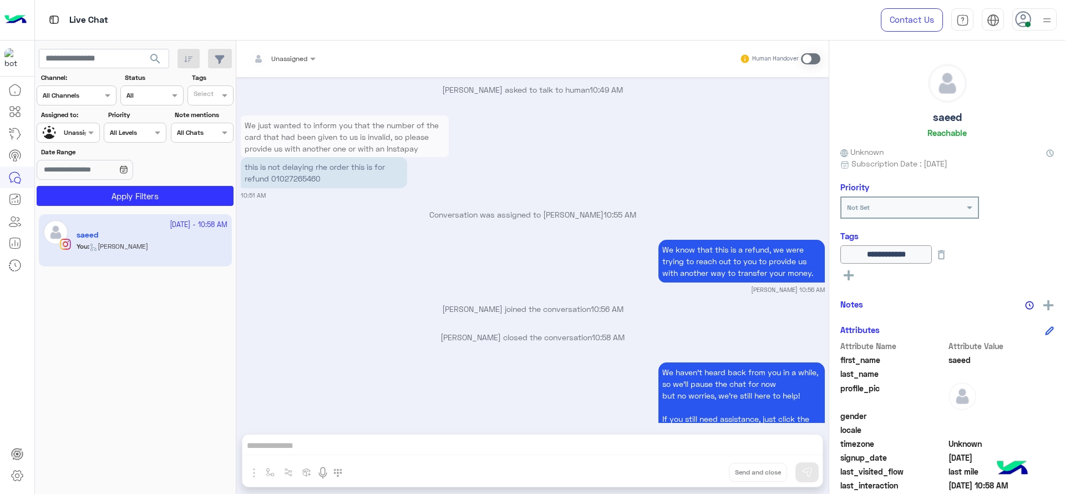
scroll to position [1046, 0]
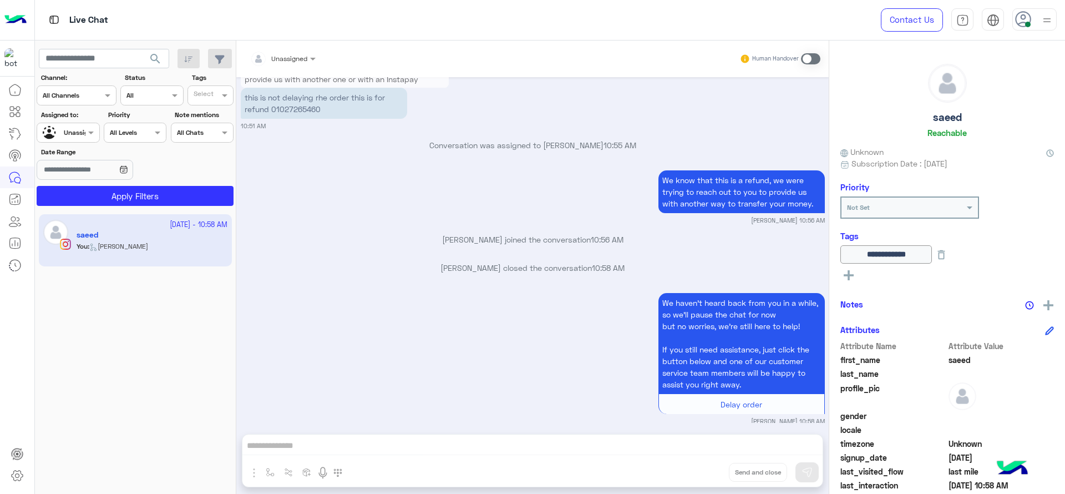
click at [80, 131] on div at bounding box center [68, 131] width 62 height 11
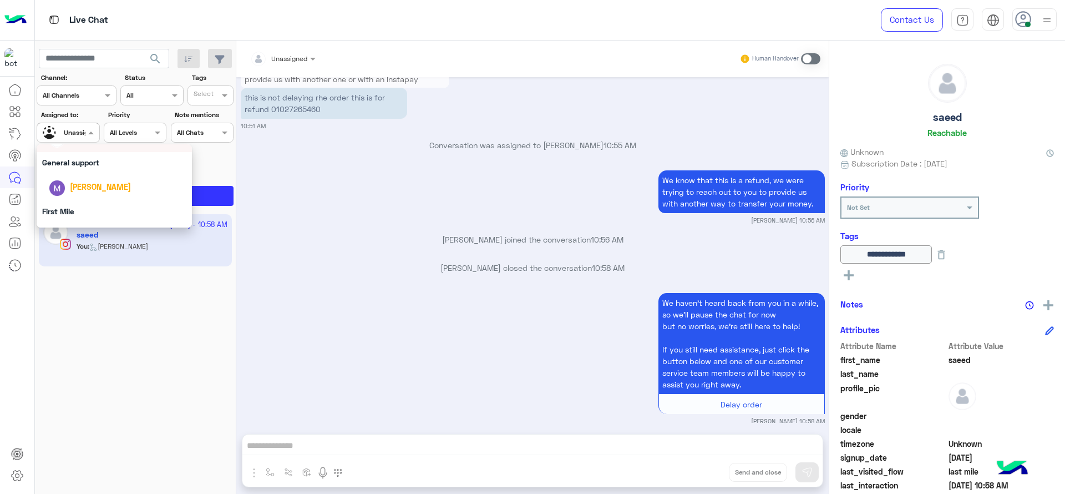
scroll to position [217, 0]
click at [93, 178] on div "[PERSON_NAME]" at bounding box center [114, 164] width 155 height 28
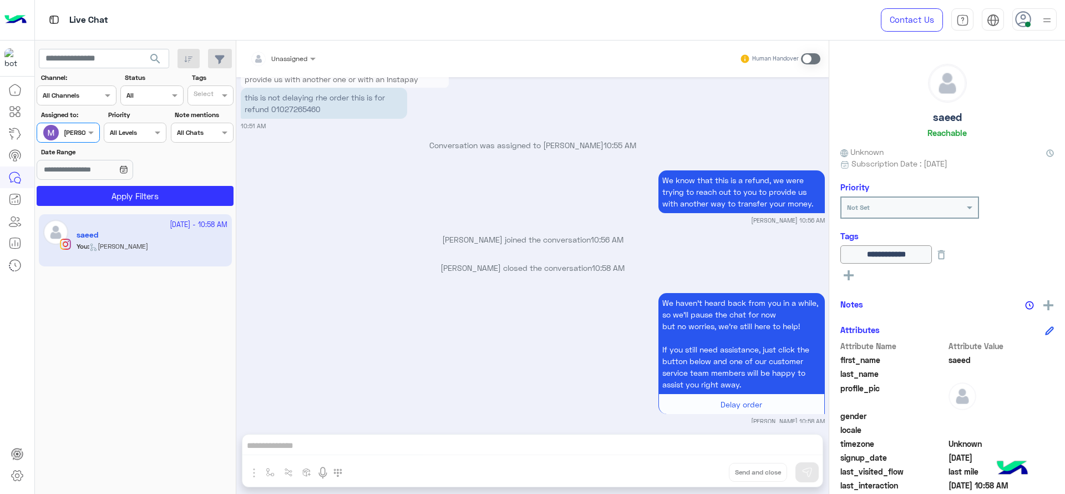
click at [88, 140] on div "Assigned on Marex George" at bounding box center [68, 133] width 63 height 20
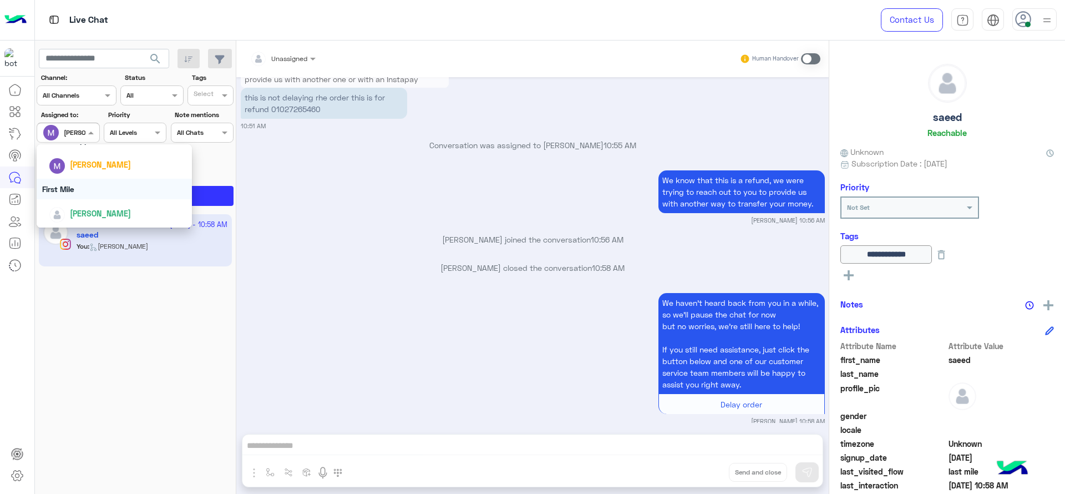
click at [79, 194] on div "First Mile" at bounding box center [114, 189] width 155 height 21
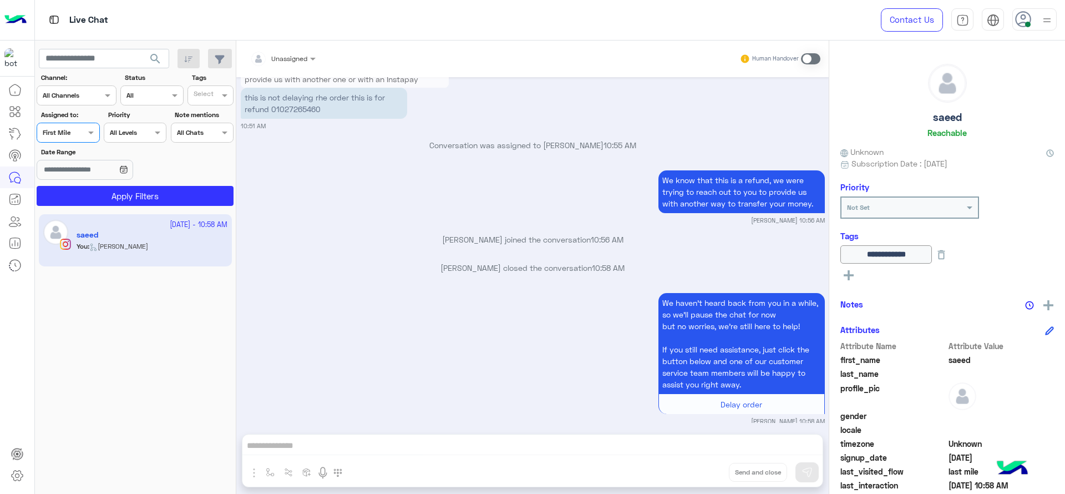
click at [79, 194] on button "Apply Filters" at bounding box center [135, 196] width 197 height 20
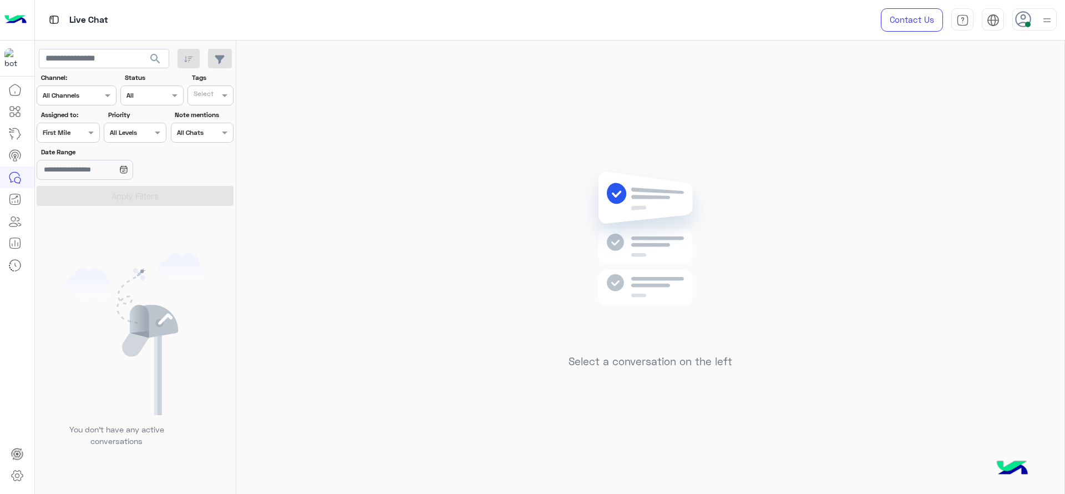
click at [79, 127] on div at bounding box center [68, 131] width 62 height 11
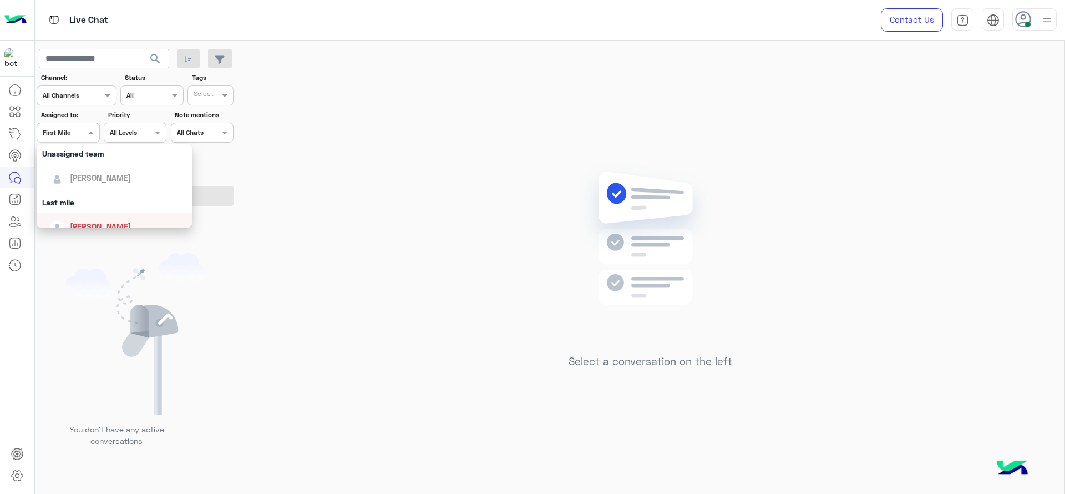
click at [82, 217] on div "[PERSON_NAME]" at bounding box center [118, 226] width 138 height 19
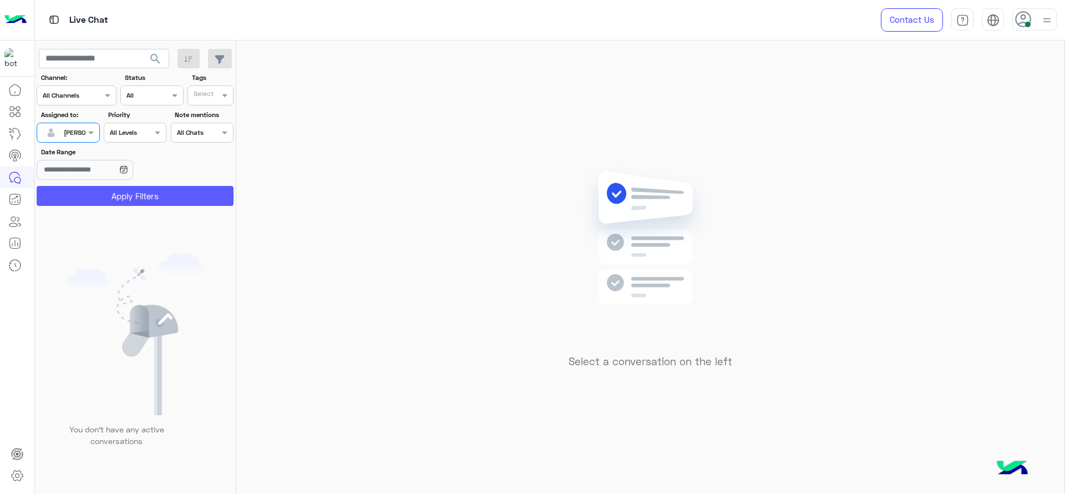
click at [106, 202] on button "Apply Filters" at bounding box center [135, 196] width 197 height 20
click at [391, 193] on div "Select a conversation on the left" at bounding box center [650, 270] width 828 height 458
click at [82, 126] on div at bounding box center [68, 131] width 62 height 11
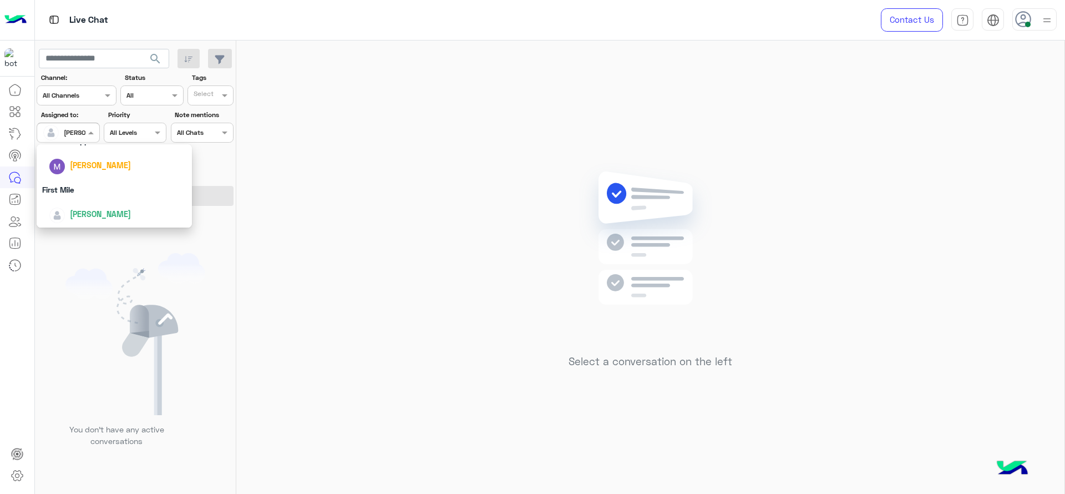
scroll to position [217, 0]
click at [82, 200] on div "[PERSON_NAME]" at bounding box center [114, 213] width 155 height 28
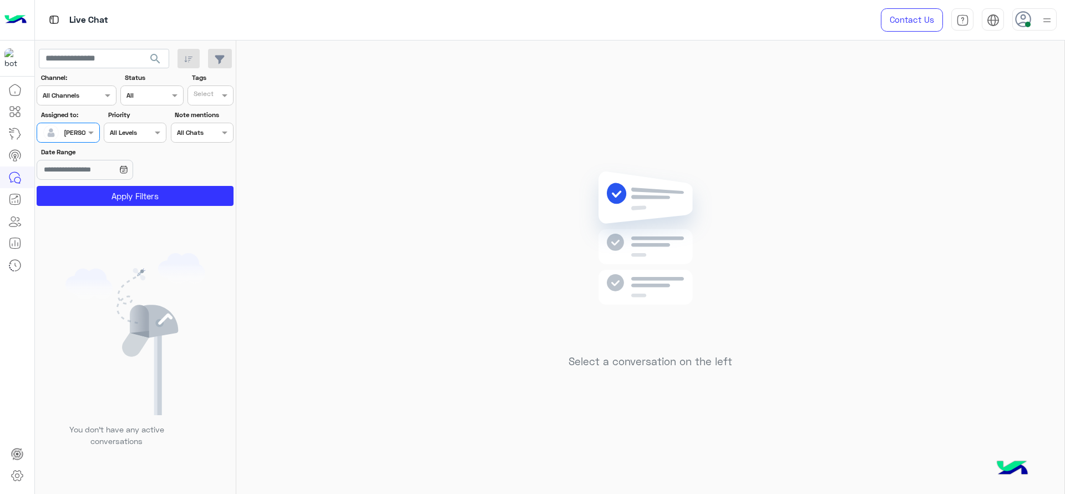
click at [78, 129] on div at bounding box center [68, 131] width 62 height 11
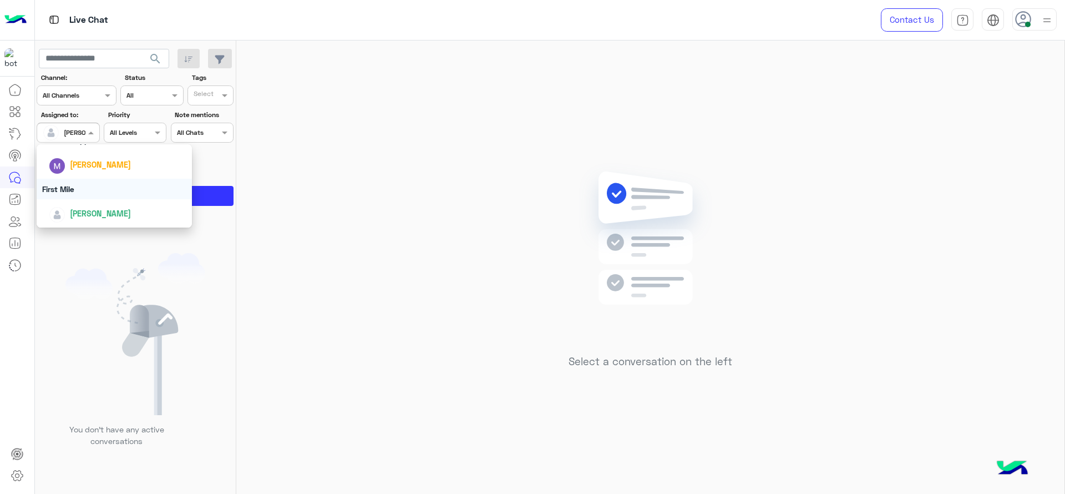
click at [83, 186] on div "First Mile" at bounding box center [114, 189] width 155 height 21
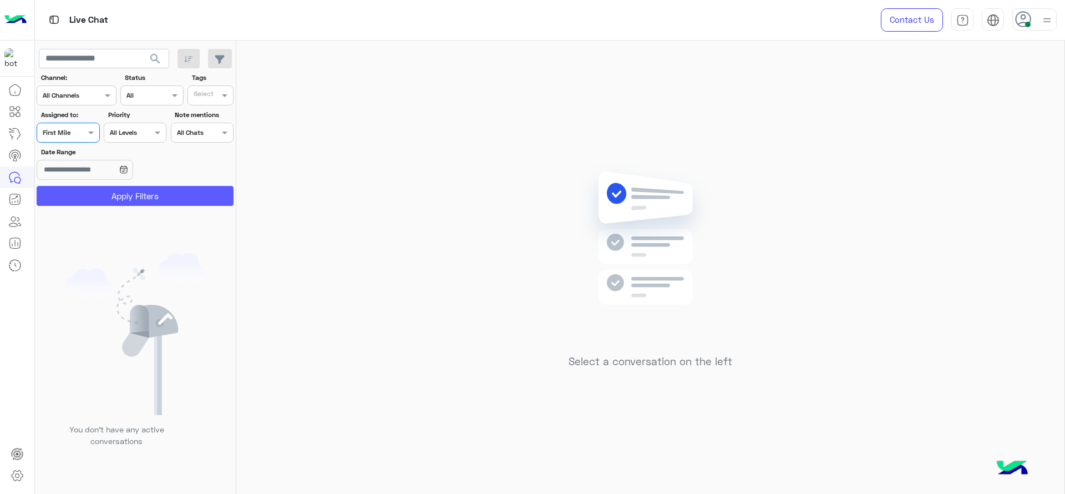
click at [83, 186] on button "Apply Filters" at bounding box center [135, 196] width 197 height 20
click at [87, 135] on span at bounding box center [92, 132] width 14 height 12
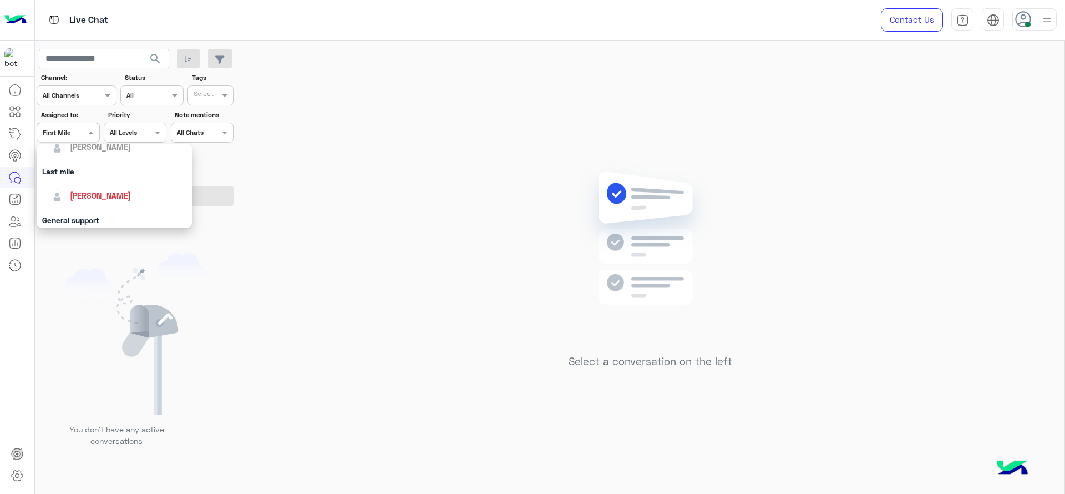
scroll to position [134, 0]
click at [94, 194] on span "[PERSON_NAME]" at bounding box center [100, 198] width 61 height 9
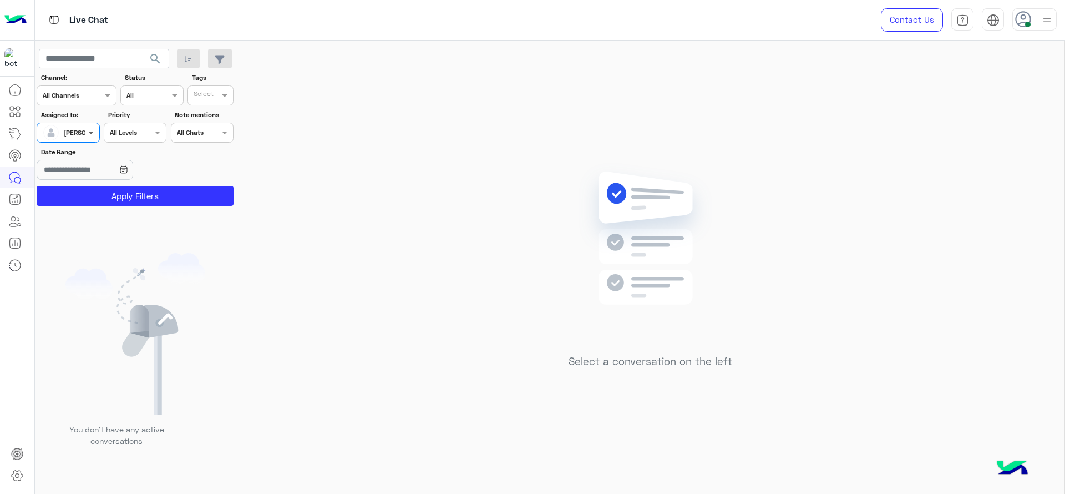
click at [90, 132] on span at bounding box center [92, 132] width 14 height 12
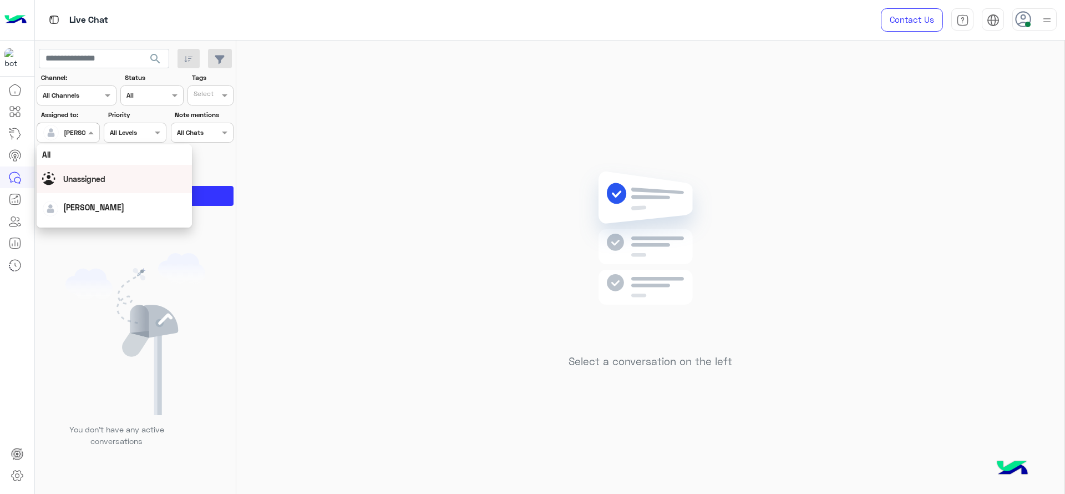
click at [93, 166] on div "Unassigned" at bounding box center [114, 179] width 155 height 28
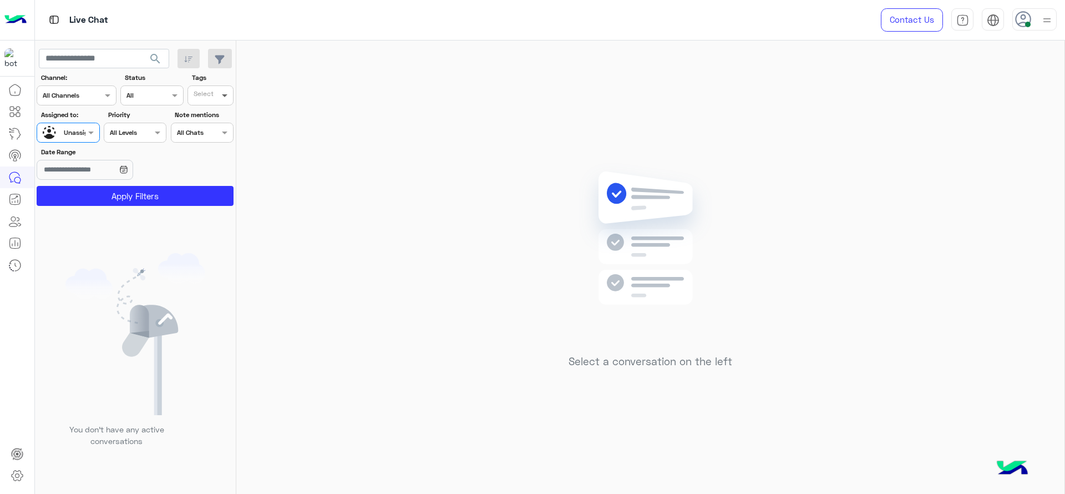
click at [233, 97] on span at bounding box center [226, 95] width 14 height 12
click at [221, 116] on div "J FOLLOW UP" at bounding box center [241, 118] width 97 height 12
click at [194, 204] on button "Apply Filters" at bounding box center [135, 196] width 197 height 20
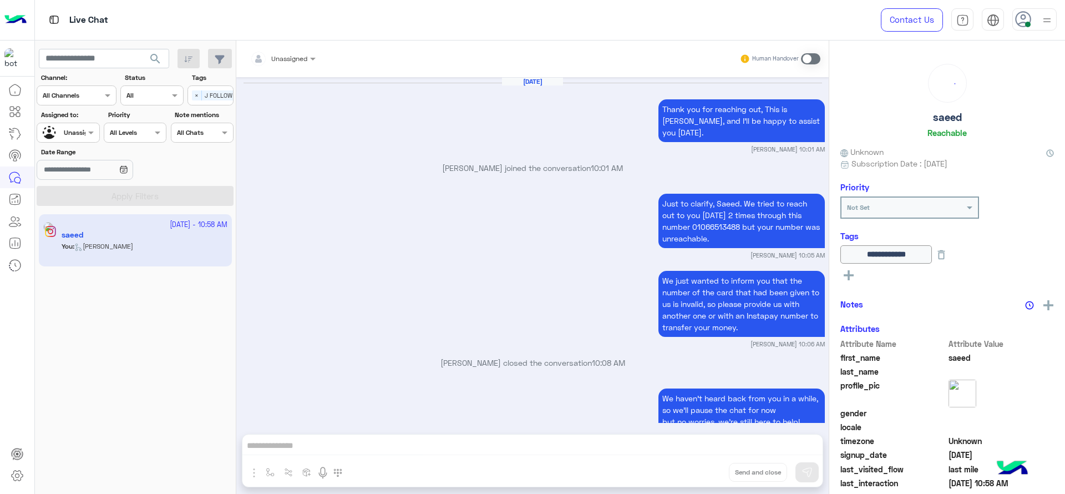
scroll to position [1046, 0]
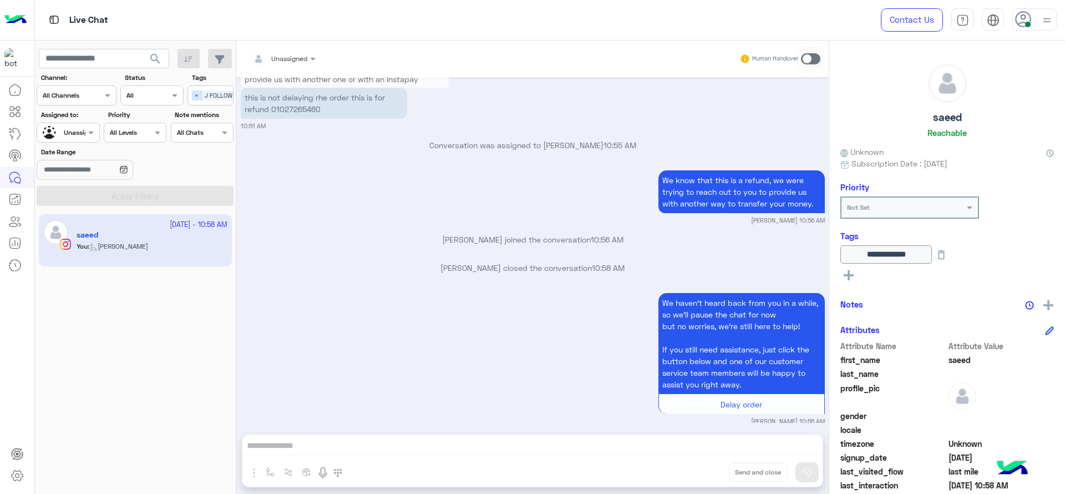
click at [201, 97] on span "×" at bounding box center [197, 95] width 10 height 10
click at [74, 127] on div at bounding box center [68, 131] width 62 height 11
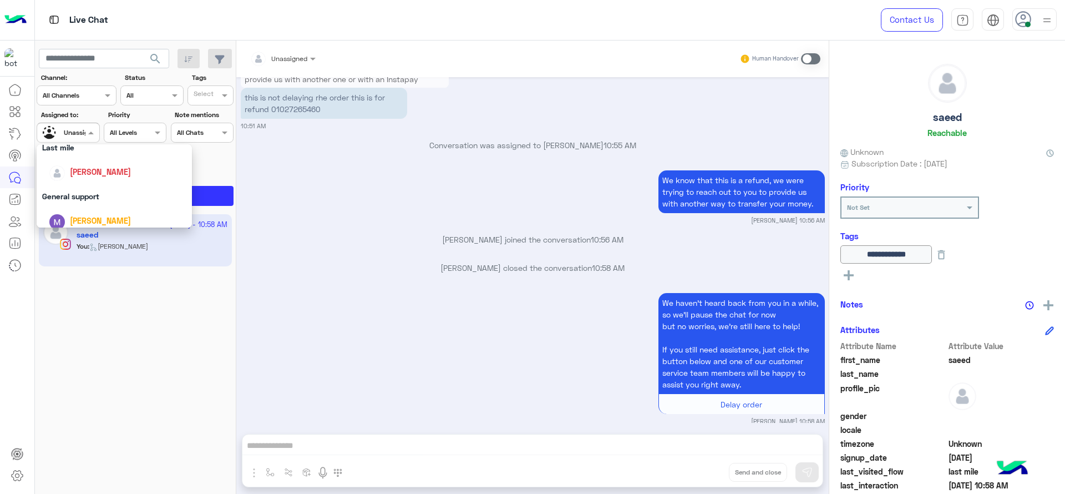
scroll to position [166, 0]
click at [103, 160] on div "[PERSON_NAME]" at bounding box center [118, 166] width 138 height 19
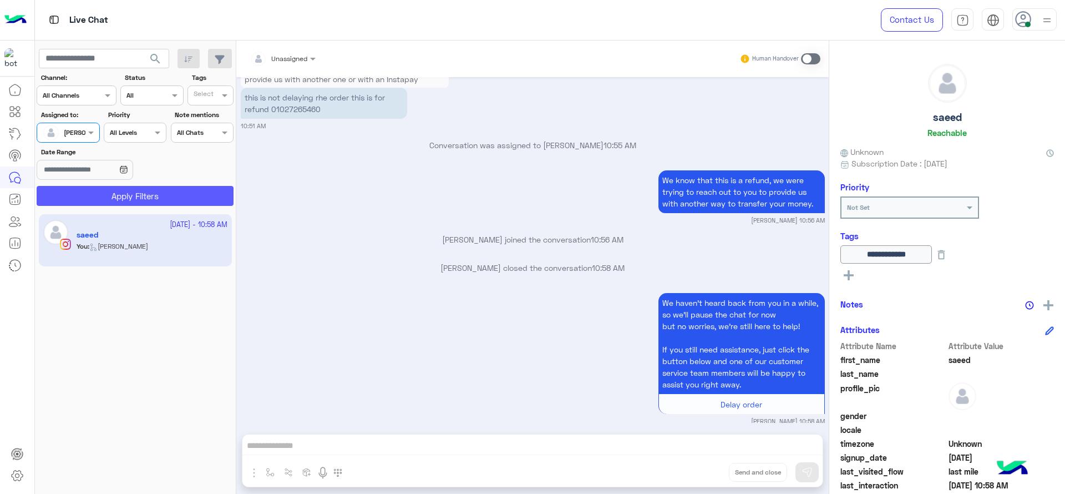
click at [151, 192] on button "Apply Filters" at bounding box center [135, 196] width 197 height 20
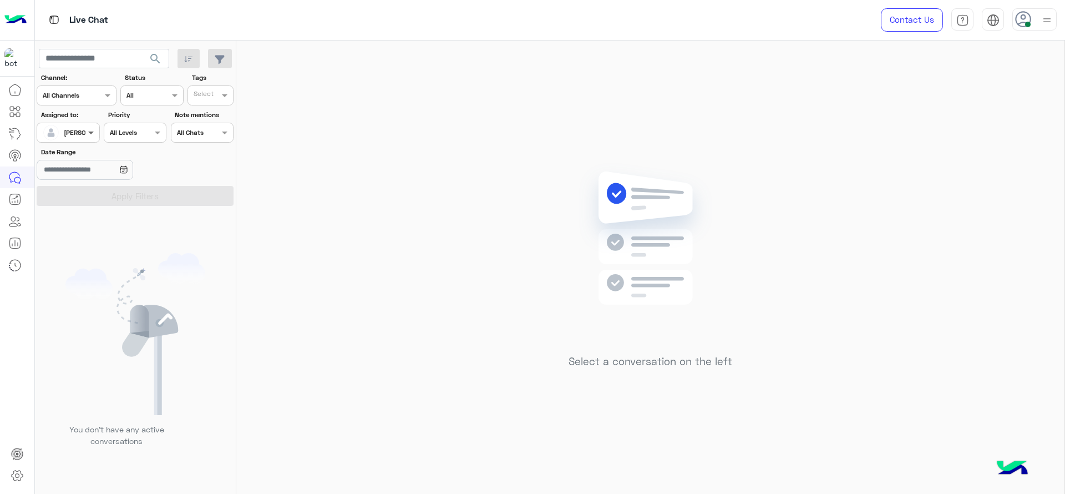
click at [93, 129] on span at bounding box center [92, 132] width 14 height 12
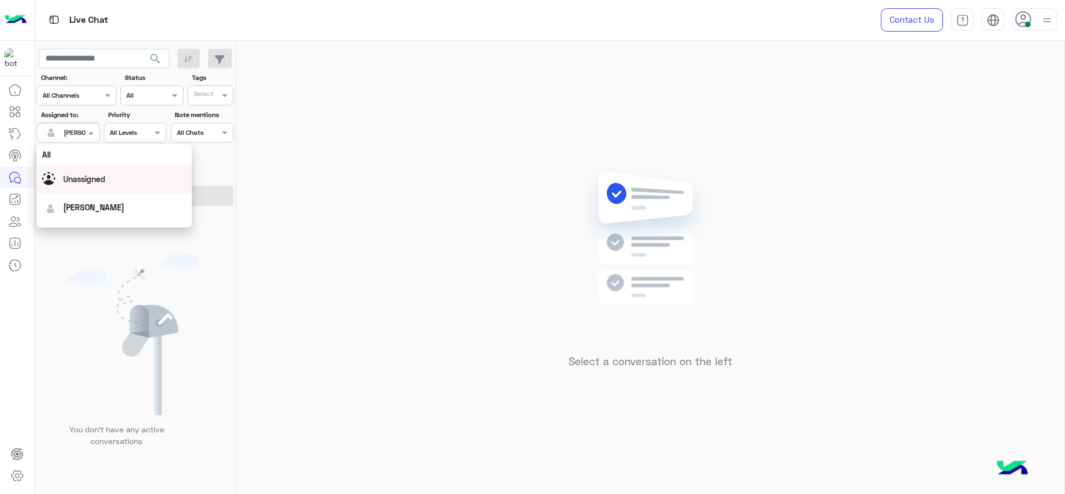
click at [93, 175] on span "Unassigned" at bounding box center [84, 178] width 42 height 9
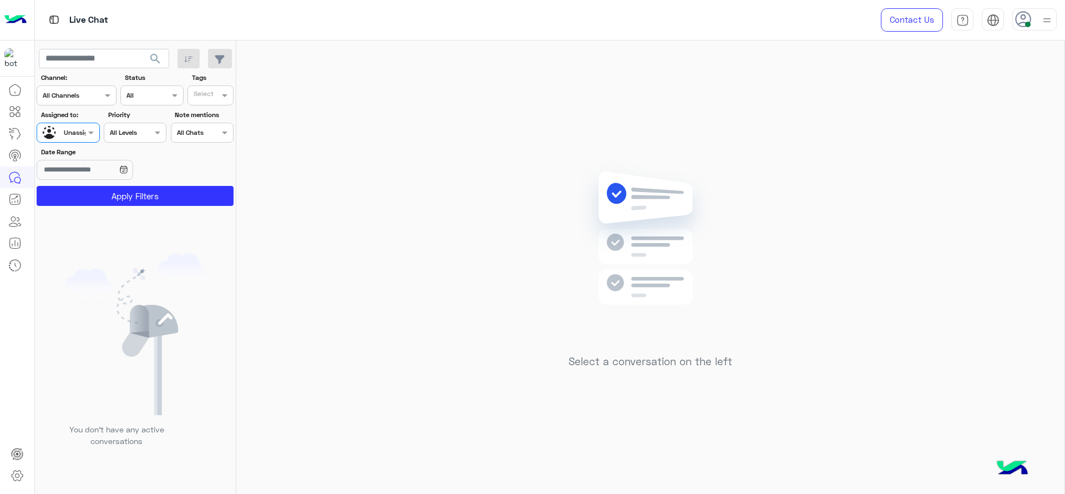
click at [221, 80] on label "Tags" at bounding box center [212, 78] width 41 height 10
click at [215, 87] on div "Select" at bounding box center [211, 95] width 46 height 20
click at [213, 119] on div "J FOLLOW UP" at bounding box center [241, 118] width 97 height 12
click at [164, 199] on button "Apply Filters" at bounding box center [135, 196] width 197 height 20
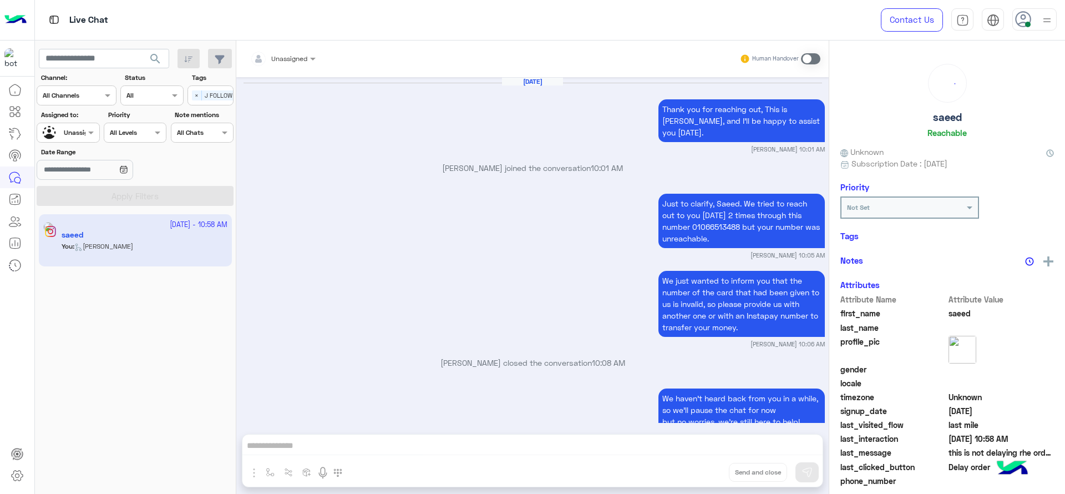
scroll to position [1046, 0]
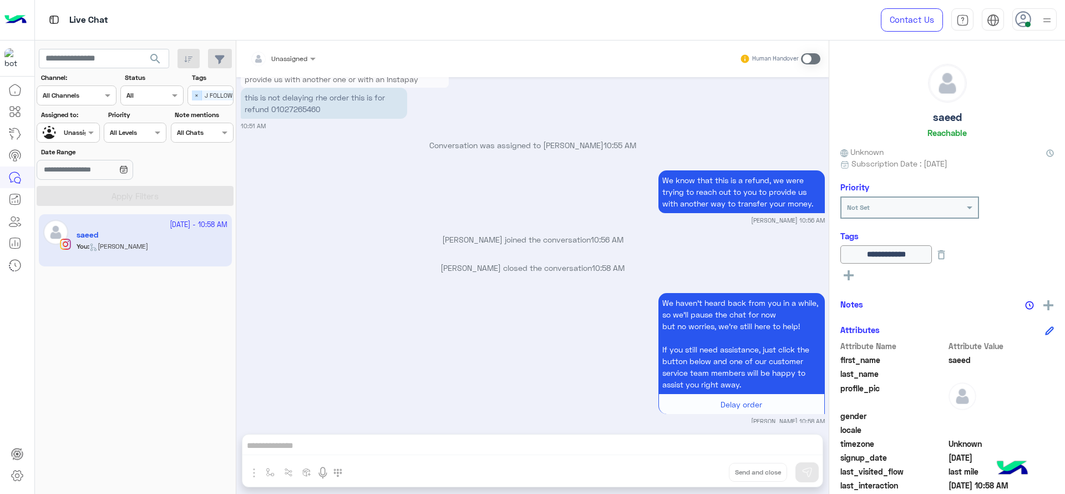
click at [195, 95] on span "×" at bounding box center [197, 95] width 10 height 10
click at [57, 133] on input "text" at bounding box center [56, 131] width 26 height 10
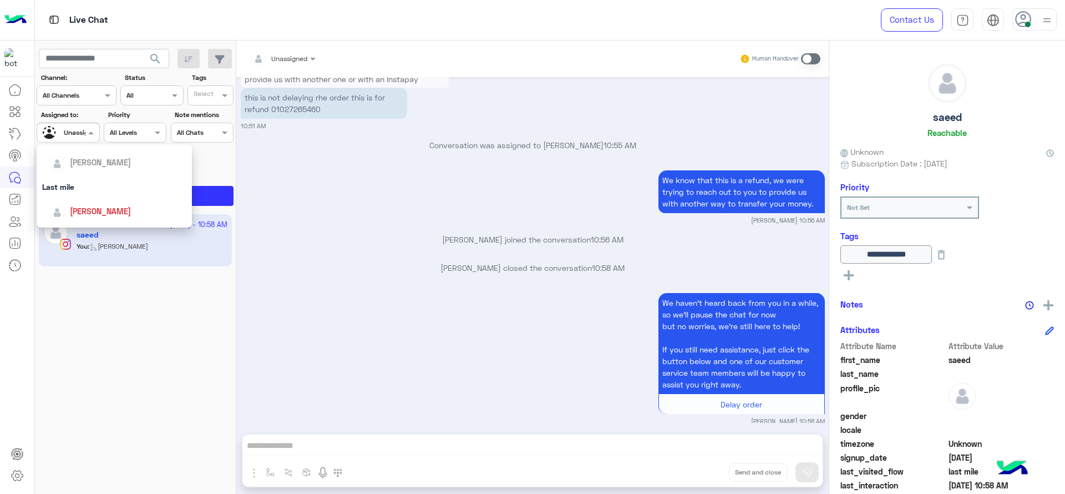
scroll to position [120, 0]
click at [72, 213] on span "[PERSON_NAME]" at bounding box center [100, 212] width 61 height 9
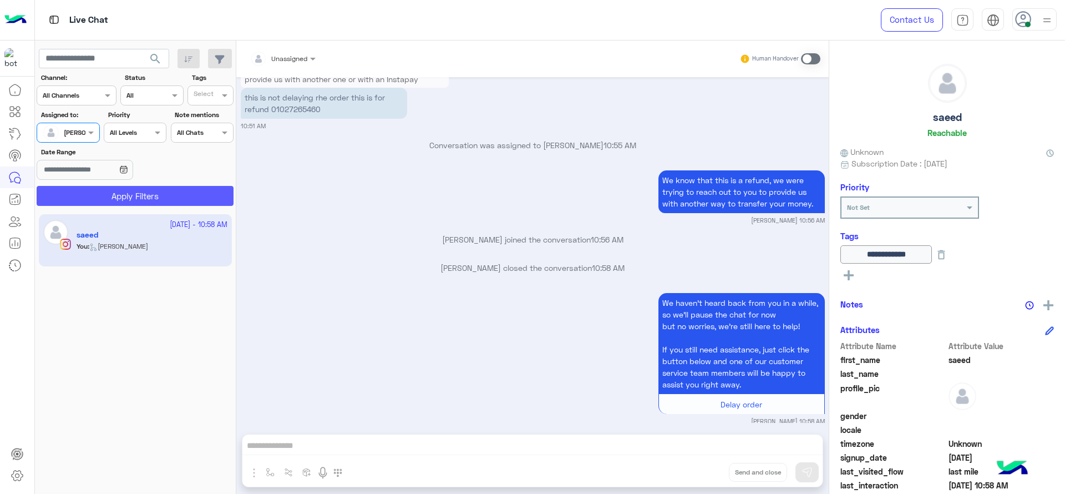
click at [161, 193] on button "Apply Filters" at bounding box center [135, 196] width 197 height 20
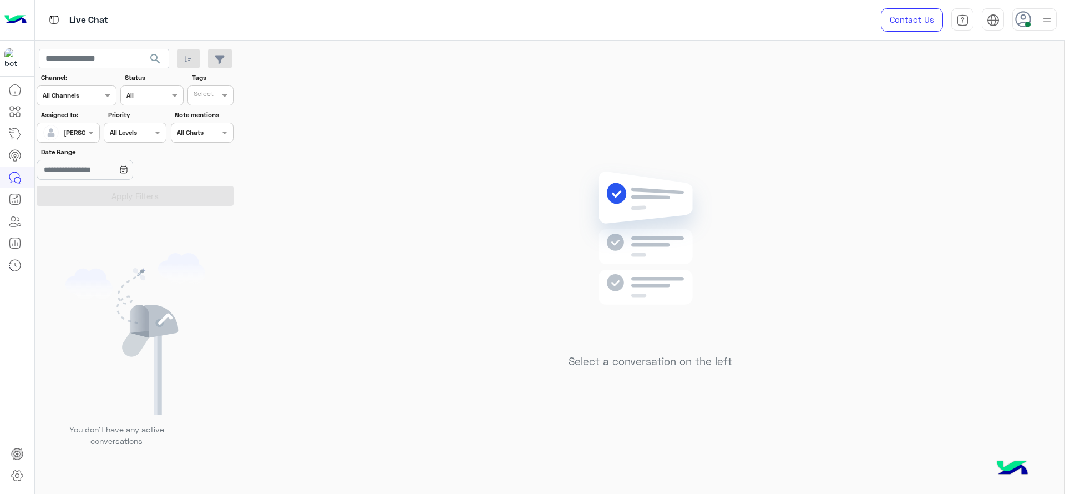
click at [327, 190] on div "Select a conversation on the left" at bounding box center [650, 270] width 828 height 458
click at [86, 119] on label "Assigned to:" at bounding box center [69, 115] width 57 height 10
click at [82, 137] on div "[PERSON_NAME]" at bounding box center [89, 133] width 51 height 10
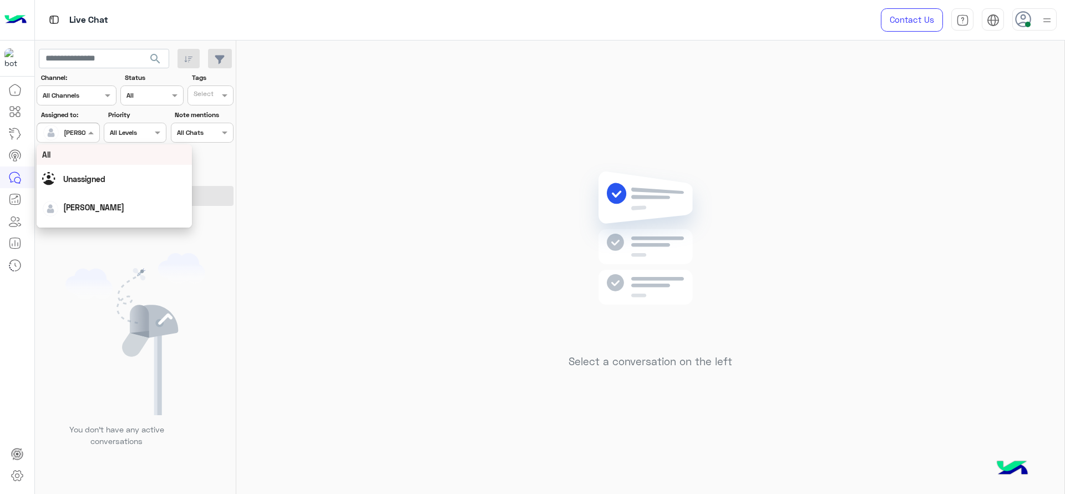
click at [77, 160] on div "All" at bounding box center [114, 155] width 144 height 12
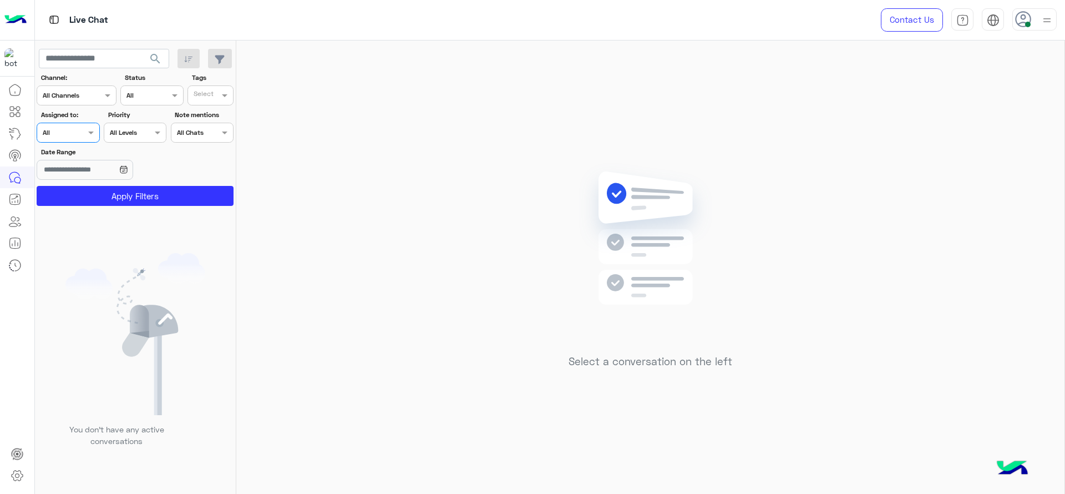
click at [89, 140] on div "Assigned on All" at bounding box center [68, 133] width 63 height 20
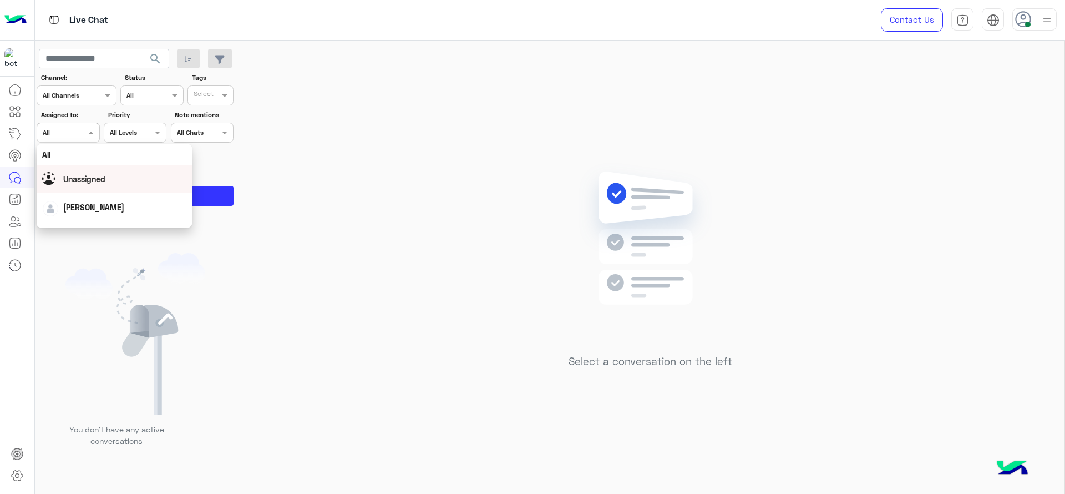
click at [83, 178] on span "Unassigned" at bounding box center [84, 178] width 42 height 9
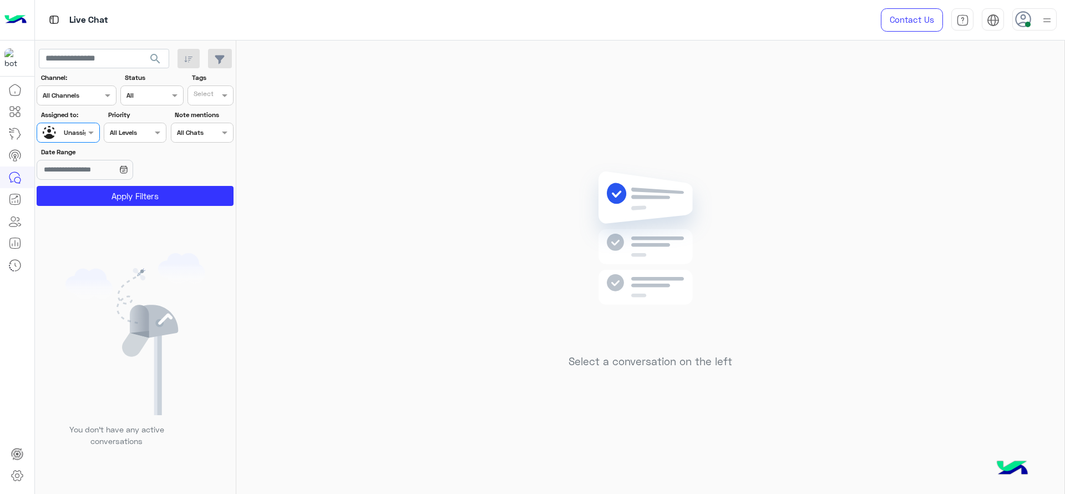
click at [194, 92] on input "text" at bounding box center [205, 97] width 23 height 10
click at [216, 117] on div "J FOLLOW UP" at bounding box center [241, 118] width 97 height 12
click at [164, 193] on button "Apply Filters" at bounding box center [135, 196] width 197 height 20
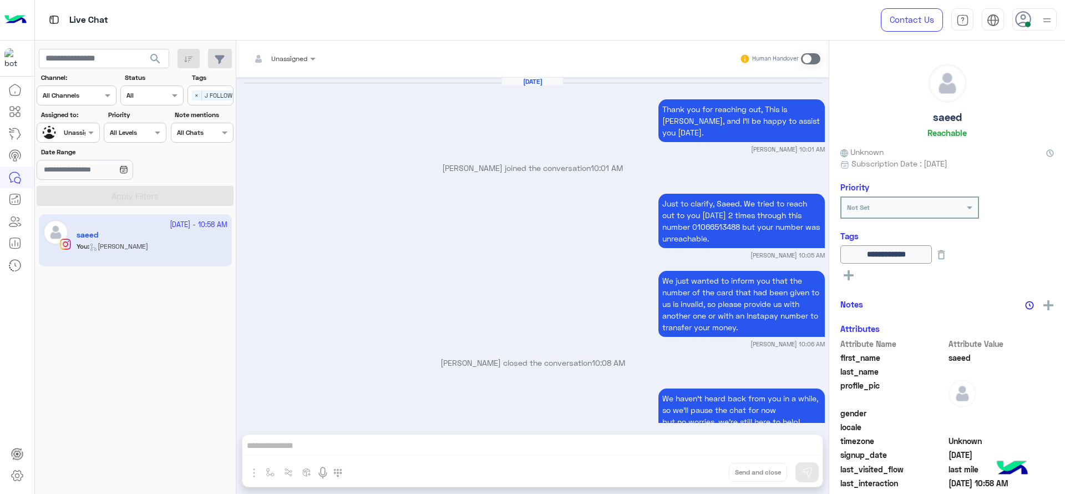
scroll to position [1046, 0]
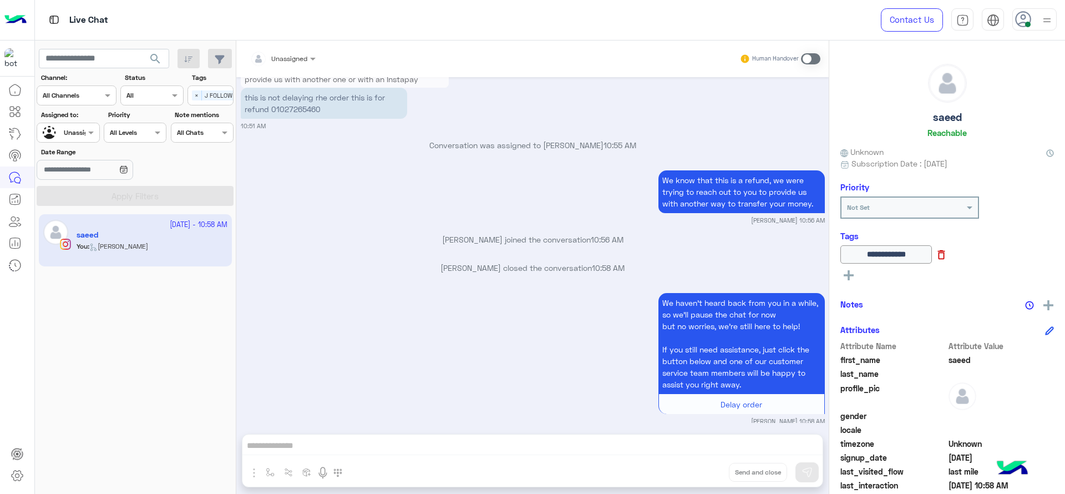
click at [948, 253] on icon at bounding box center [941, 255] width 12 height 12
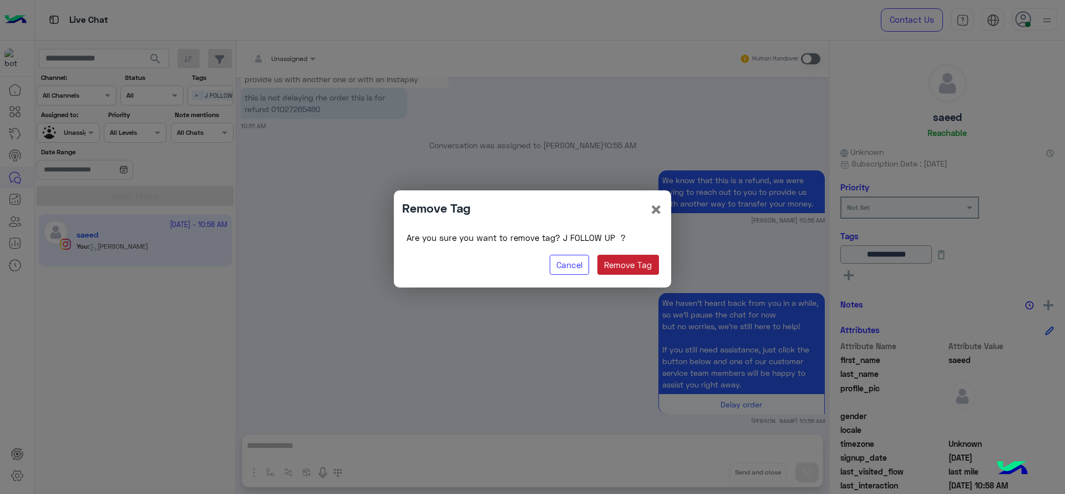
click at [601, 260] on button "Remove Tag" at bounding box center [629, 265] width 62 height 20
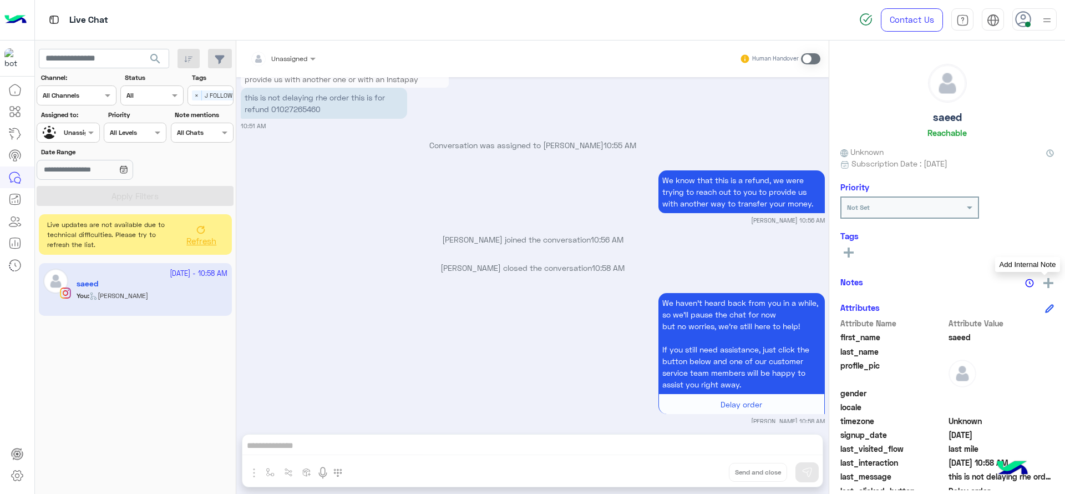
click at [1045, 286] on img at bounding box center [1049, 283] width 10 height 10
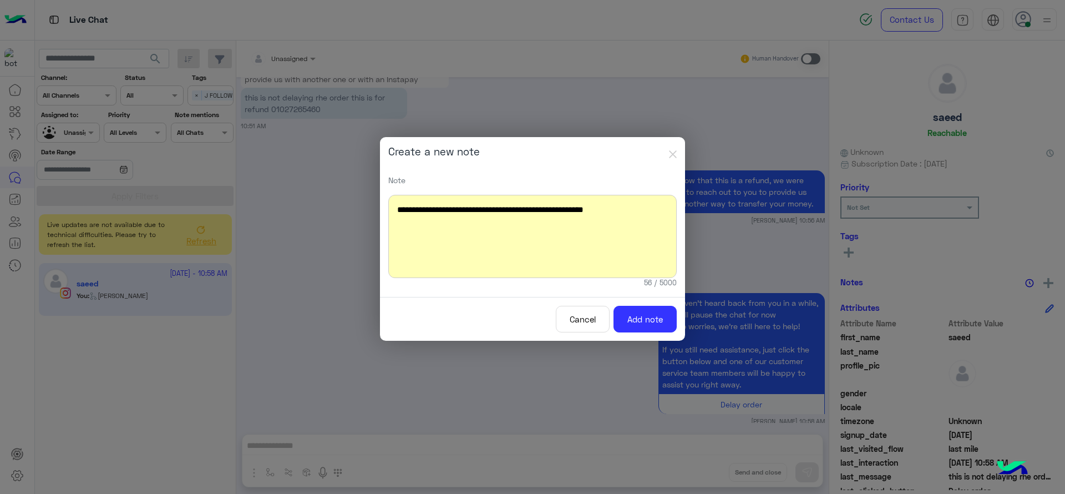
click at [614, 225] on div "**********" at bounding box center [532, 236] width 288 height 83
click at [650, 210] on div "**********" at bounding box center [532, 236] width 288 height 83
click at [623, 327] on button "Add note" at bounding box center [645, 319] width 63 height 27
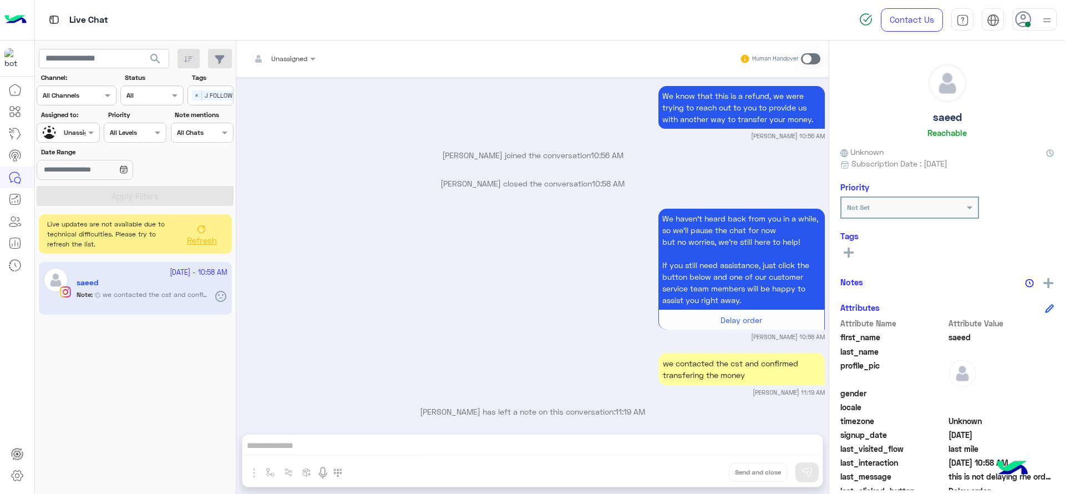
click at [199, 238] on span "Refresh" at bounding box center [202, 240] width 30 height 10
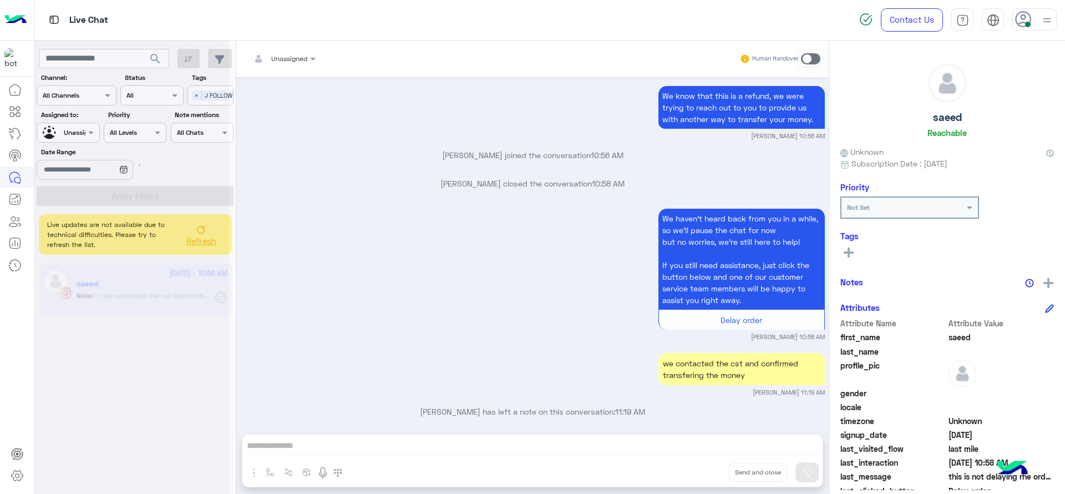
click at [59, 113] on div at bounding box center [132, 251] width 194 height 494
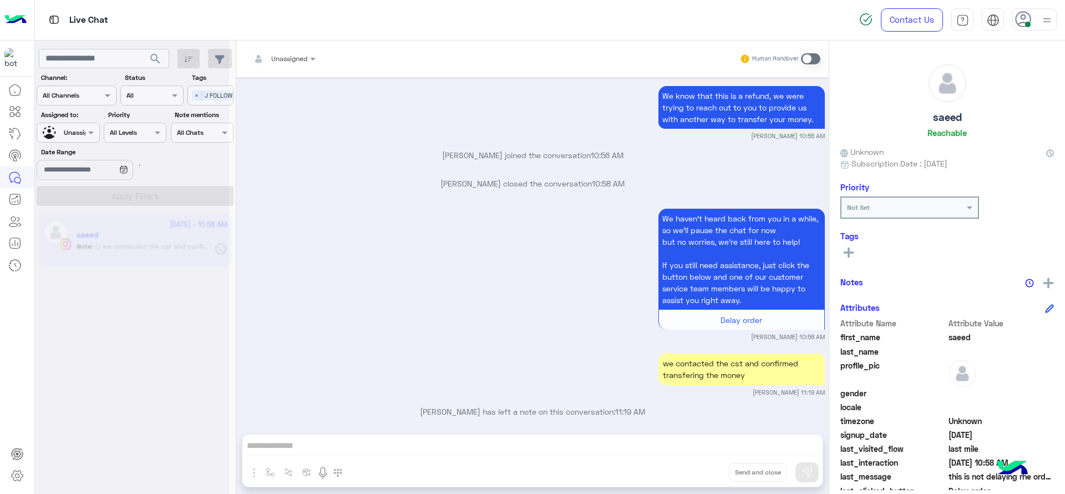
click at [63, 134] on div at bounding box center [132, 251] width 194 height 494
click at [68, 143] on div at bounding box center [132, 251] width 194 height 494
click at [68, 133] on div at bounding box center [132, 251] width 194 height 494
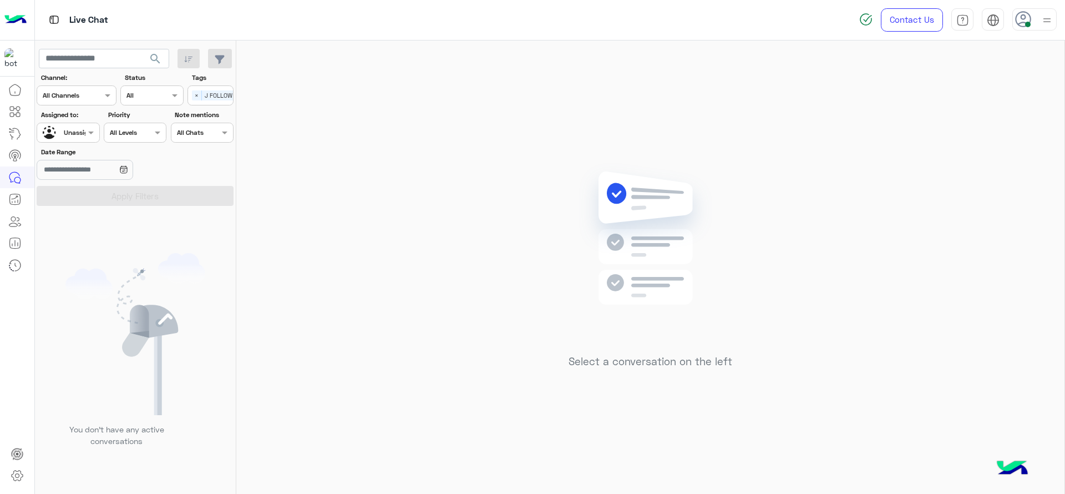
click at [67, 131] on input "text" at bounding box center [56, 131] width 26 height 10
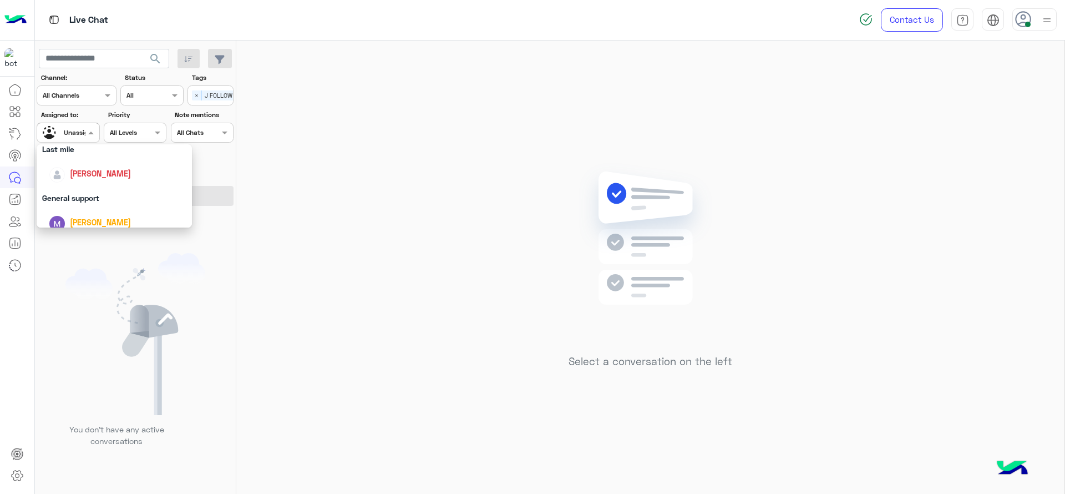
scroll to position [166, 0]
click at [72, 169] on span "[PERSON_NAME]" at bounding box center [100, 166] width 61 height 9
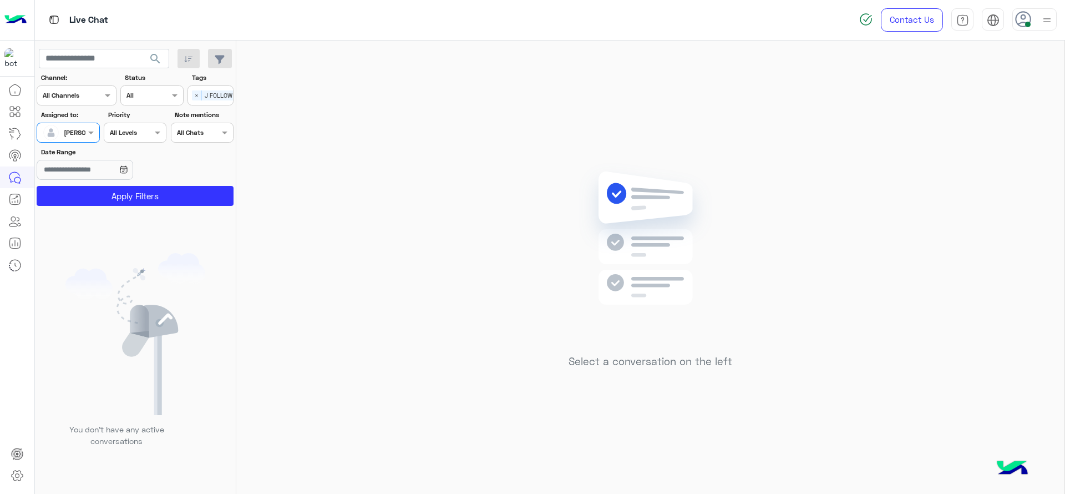
click at [193, 89] on div "Select × J FOLLOW UP" at bounding box center [218, 96] width 60 height 16
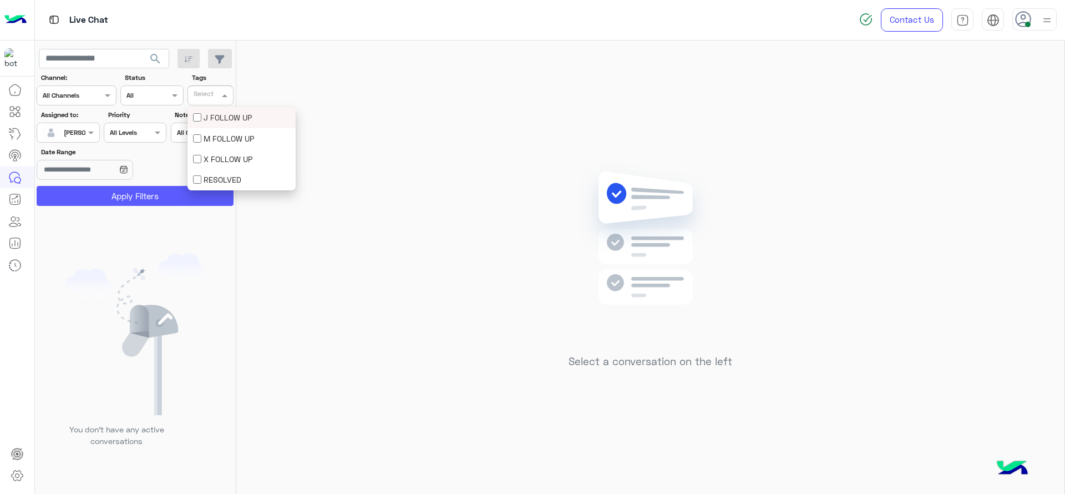
click at [125, 193] on button "Apply Filters" at bounding box center [135, 196] width 197 height 20
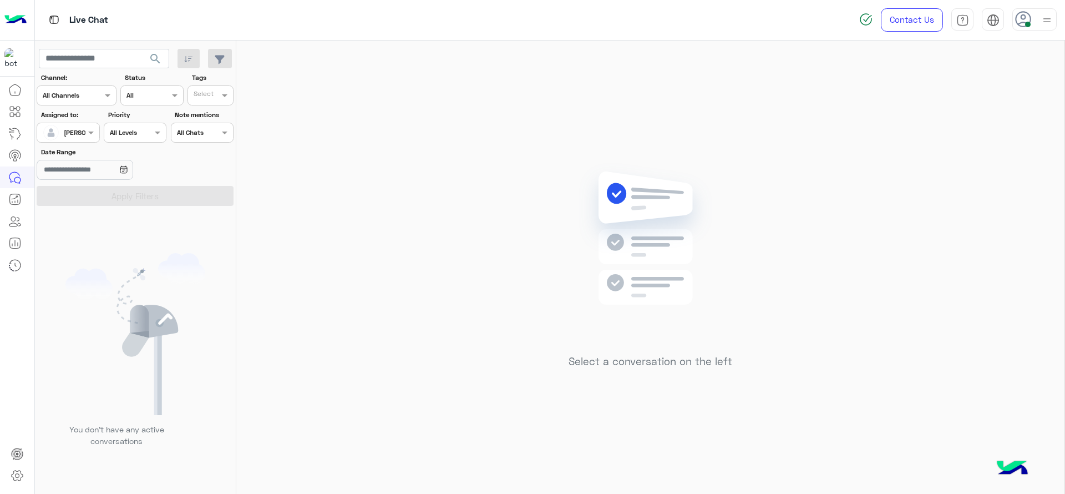
click at [67, 128] on input "text" at bounding box center [56, 131] width 26 height 10
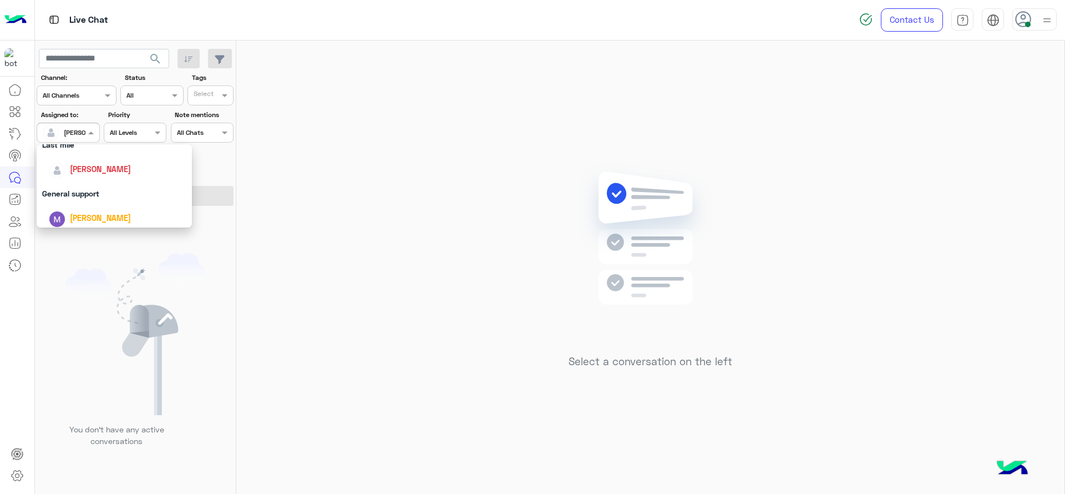
scroll to position [166, 0]
click at [89, 175] on div "[PERSON_NAME]" at bounding box center [118, 166] width 138 height 19
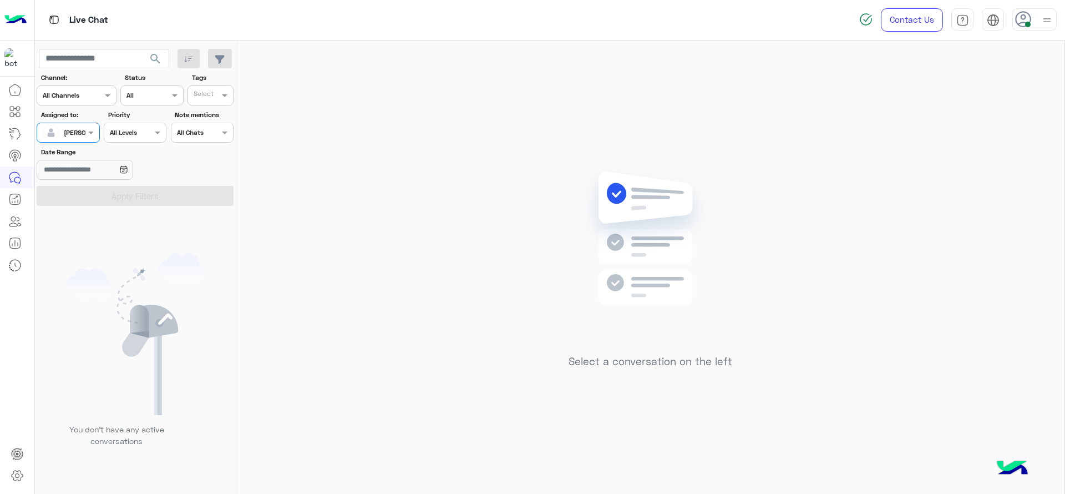
click at [75, 141] on div "[PERSON_NAME]" at bounding box center [64, 133] width 42 height 22
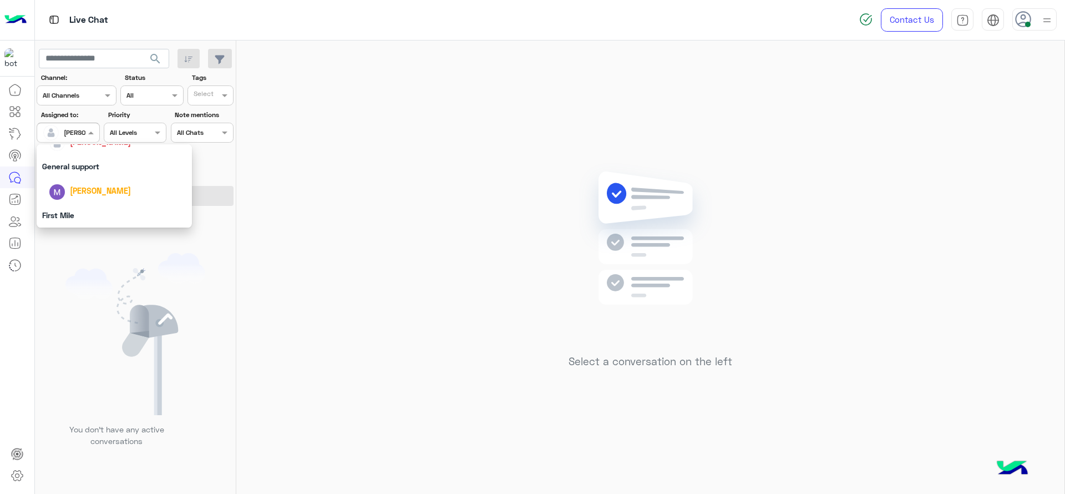
scroll to position [208, 0]
click at [75, 204] on div "First Mile" at bounding box center [114, 198] width 155 height 21
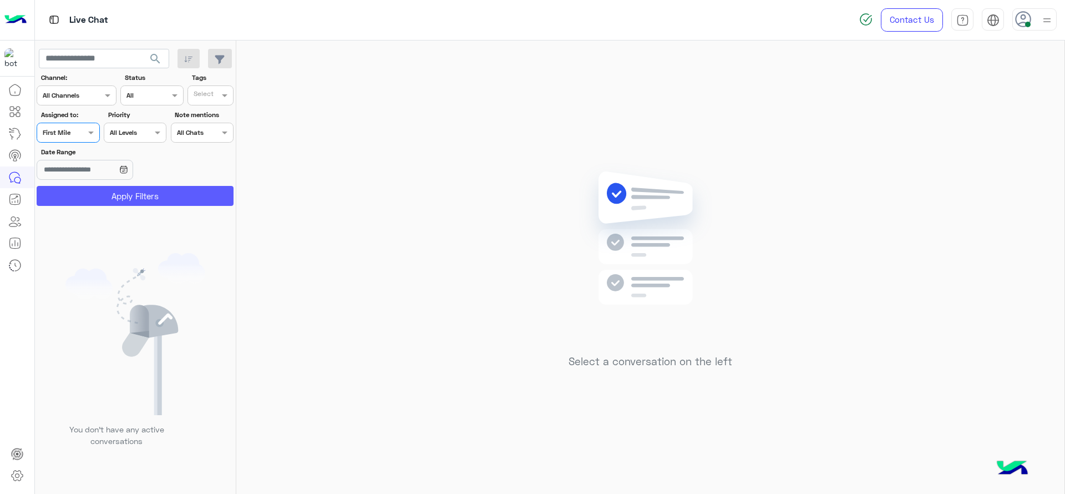
click at [87, 198] on button "Apply Filters" at bounding box center [135, 196] width 197 height 20
click at [88, 131] on span at bounding box center [92, 132] width 14 height 12
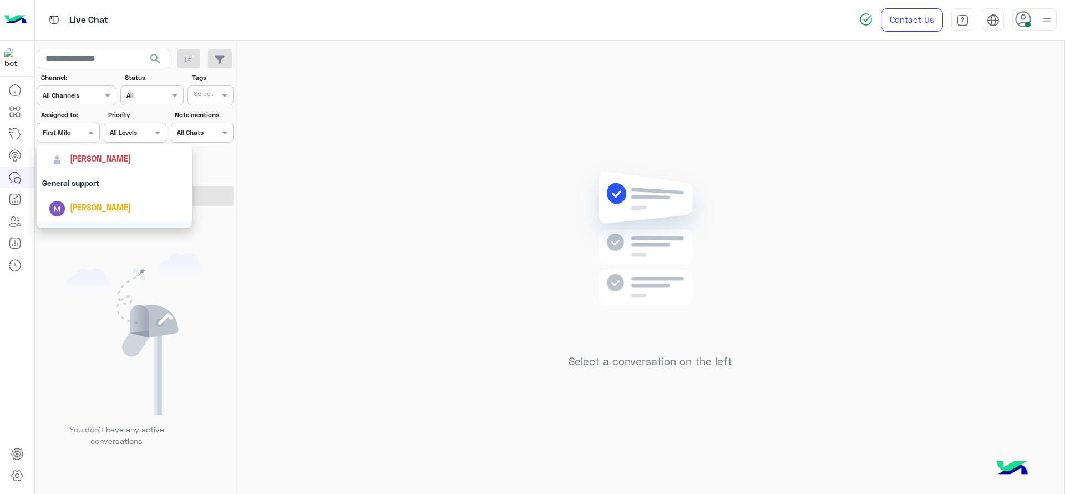
scroll to position [166, 0]
click at [100, 176] on div "[PERSON_NAME]" at bounding box center [114, 167] width 155 height 28
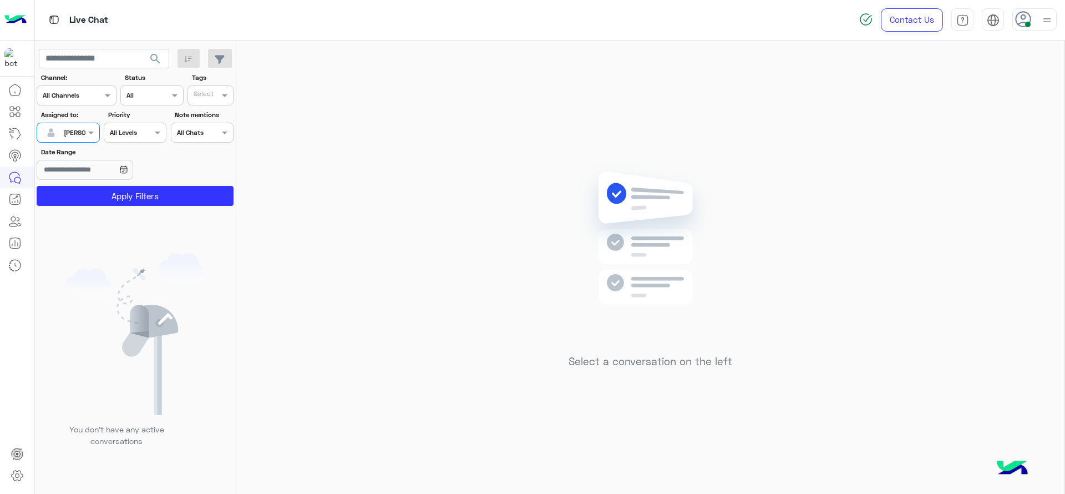
click at [99, 184] on section "Channel: Channel All Channels Status Channel All Tags Select Assigned to: Assig…" at bounding box center [135, 139] width 185 height 133
click at [95, 191] on button "Apply Filters" at bounding box center [135, 196] width 197 height 20
click at [85, 128] on span at bounding box center [92, 132] width 14 height 12
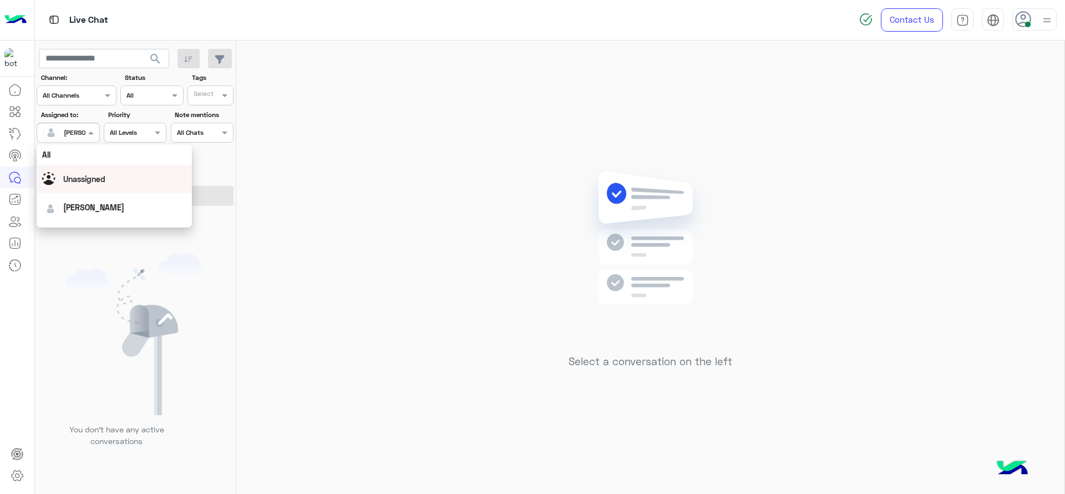
click at [103, 171] on div "Unassigned" at bounding box center [114, 178] width 144 height 19
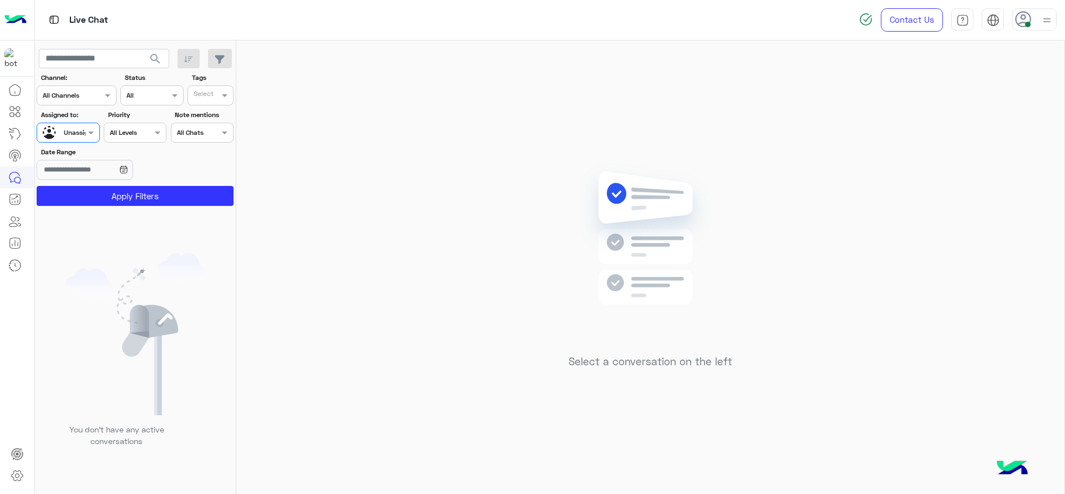
click at [209, 89] on div "Select" at bounding box center [203, 95] width 22 height 13
click at [166, 326] on img at bounding box center [135, 334] width 140 height 162
click at [58, 139] on img at bounding box center [51, 134] width 17 height 17
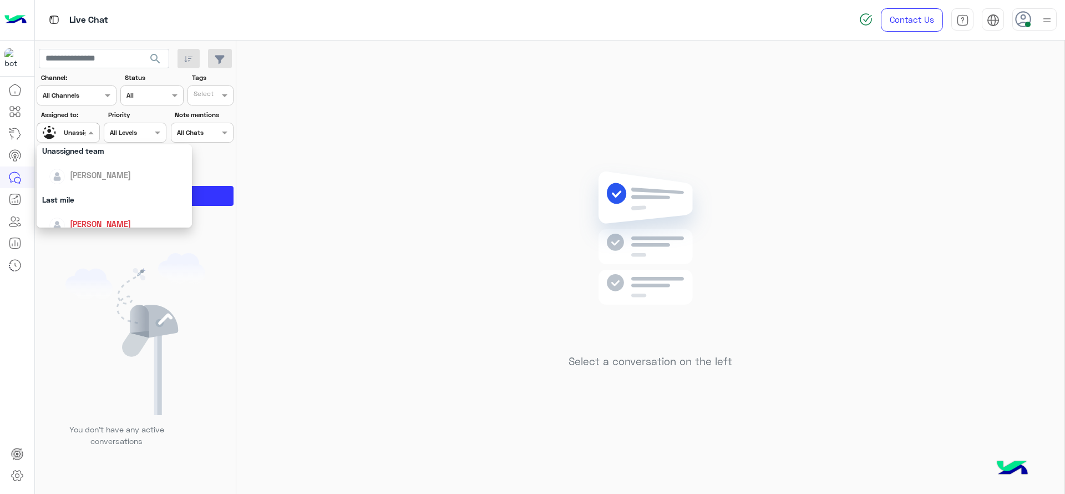
scroll to position [111, 0]
click at [73, 218] on span "[PERSON_NAME]" at bounding box center [100, 221] width 61 height 9
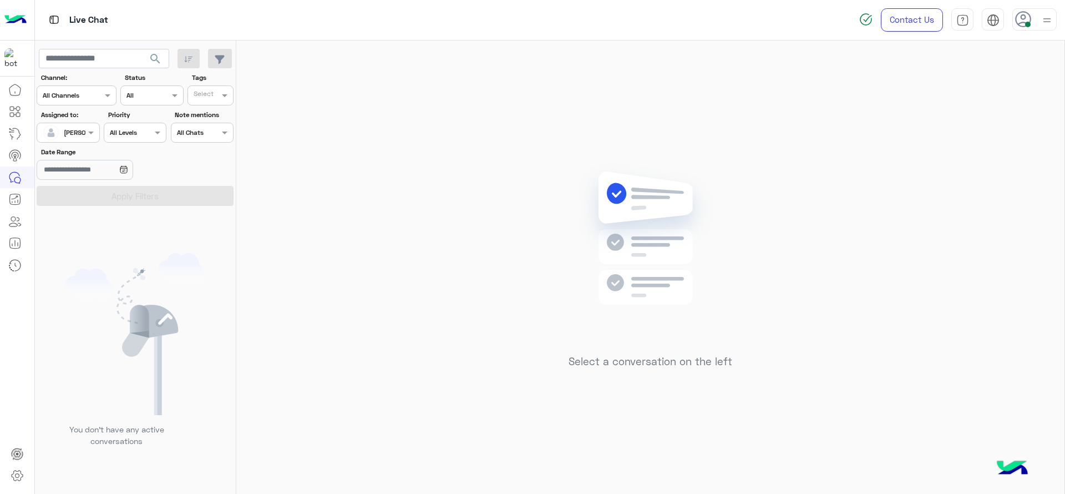
click at [141, 255] on img at bounding box center [135, 334] width 140 height 162
click at [340, 114] on div "Select a conversation on the left" at bounding box center [650, 270] width 828 height 458
click at [381, 295] on div "Select a conversation on the left" at bounding box center [650, 270] width 828 height 458
click at [67, 132] on input "text" at bounding box center [56, 131] width 26 height 10
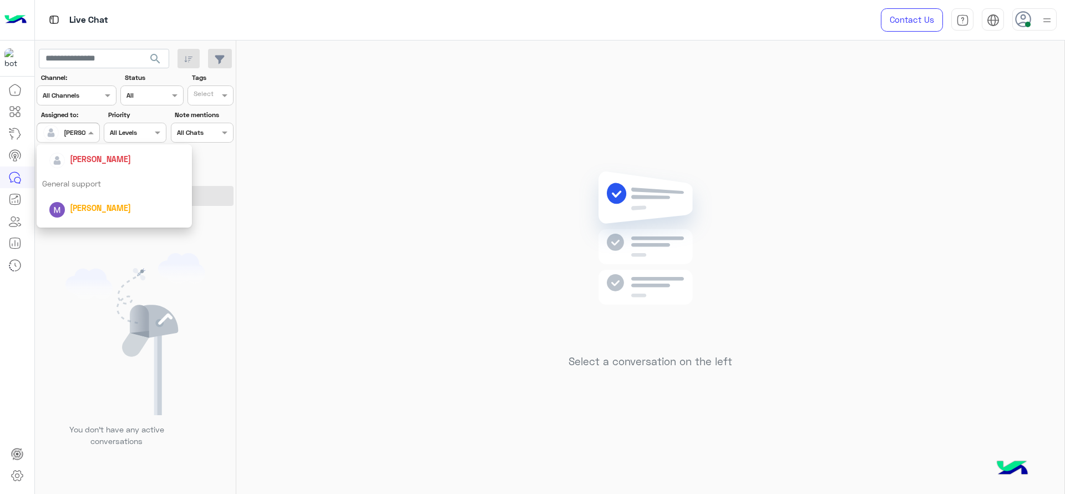
scroll to position [219, 0]
click at [79, 193] on div "First Mile" at bounding box center [114, 189] width 155 height 21
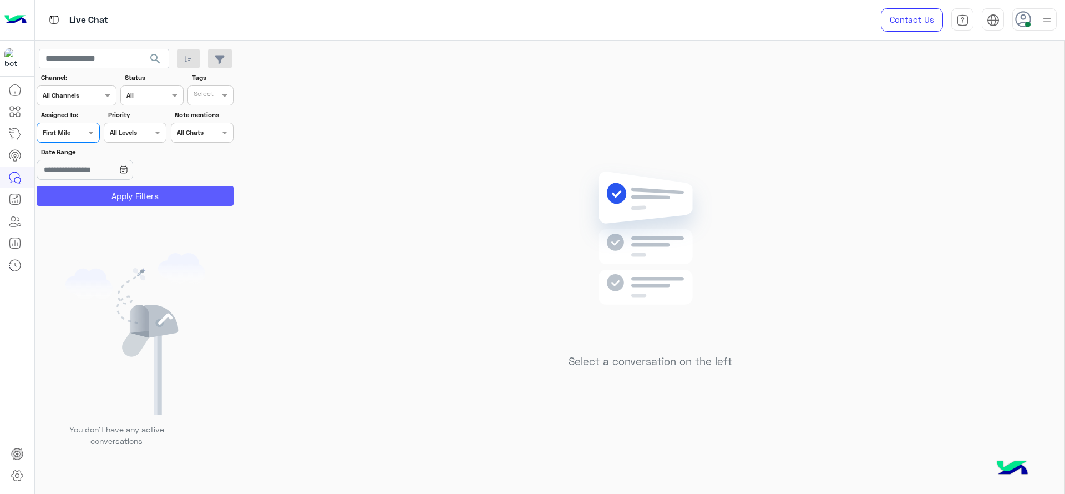
click at [93, 192] on button "Apply Filters" at bounding box center [135, 196] width 197 height 20
click at [1035, 6] on div "Contact Us Help Center عربي English" at bounding box center [964, 20] width 201 height 40
click at [1038, 13] on div at bounding box center [1035, 19] width 44 height 22
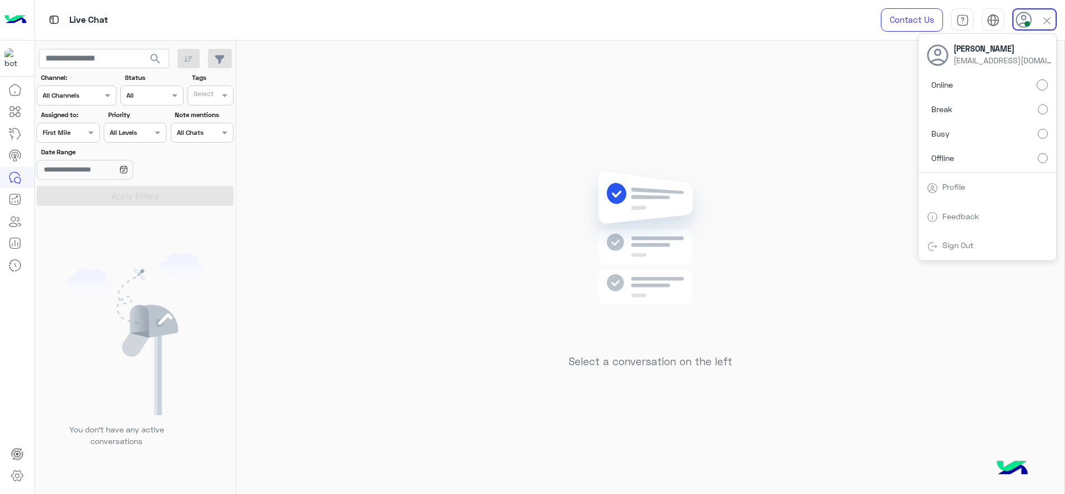
click at [1042, 124] on label "Busy" at bounding box center [987, 134] width 121 height 20
click at [733, 138] on div "Select a conversation on the left" at bounding box center [650, 270] width 828 height 458
click at [68, 120] on div "Assigned to: Assigned on First Mile" at bounding box center [68, 126] width 63 height 33
click at [94, 196] on body "Live Chat Contact Us Help Center عربي English search Channel: Channel All Chann…" at bounding box center [532, 247] width 1065 height 494
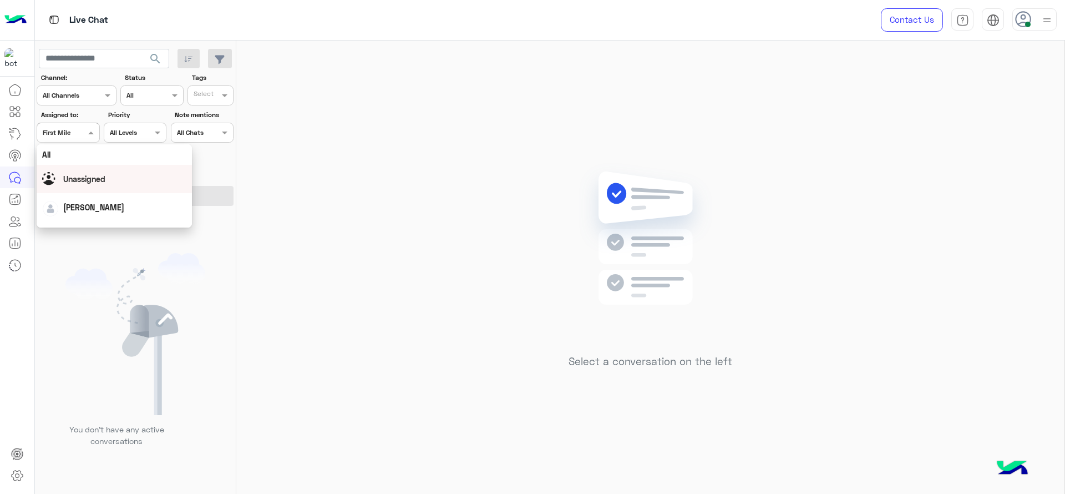
click at [104, 172] on div "Unassigned" at bounding box center [114, 178] width 144 height 19
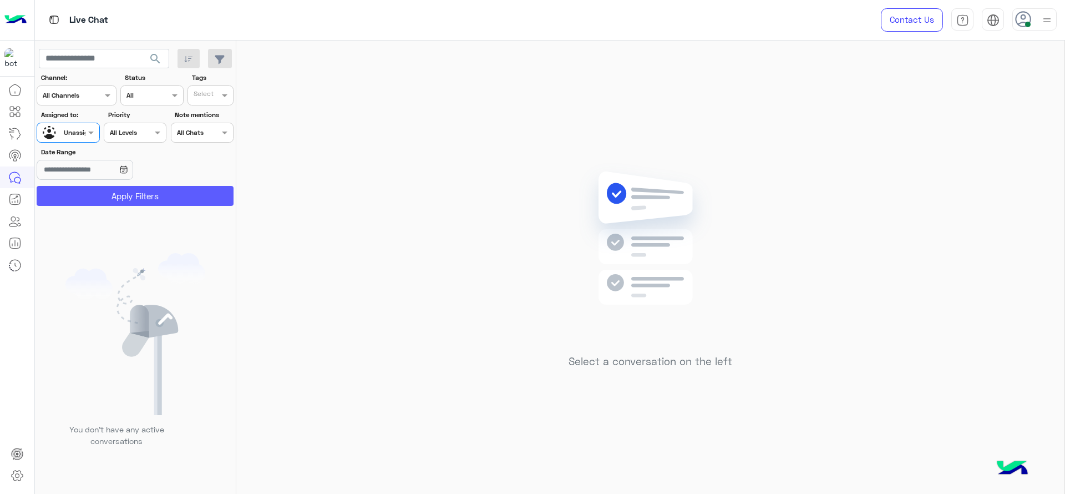
click at [135, 191] on button "Apply Filters" at bounding box center [135, 196] width 197 height 20
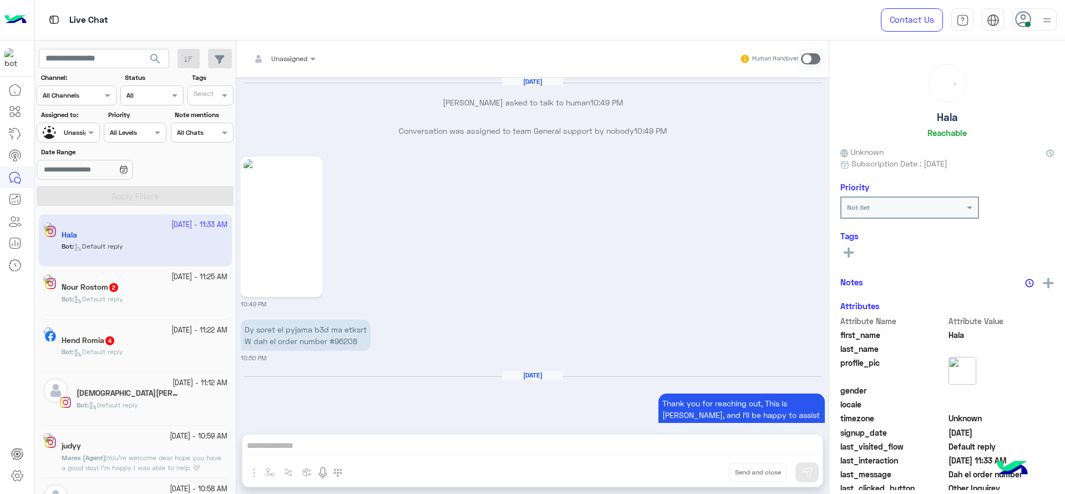
scroll to position [1383, 0]
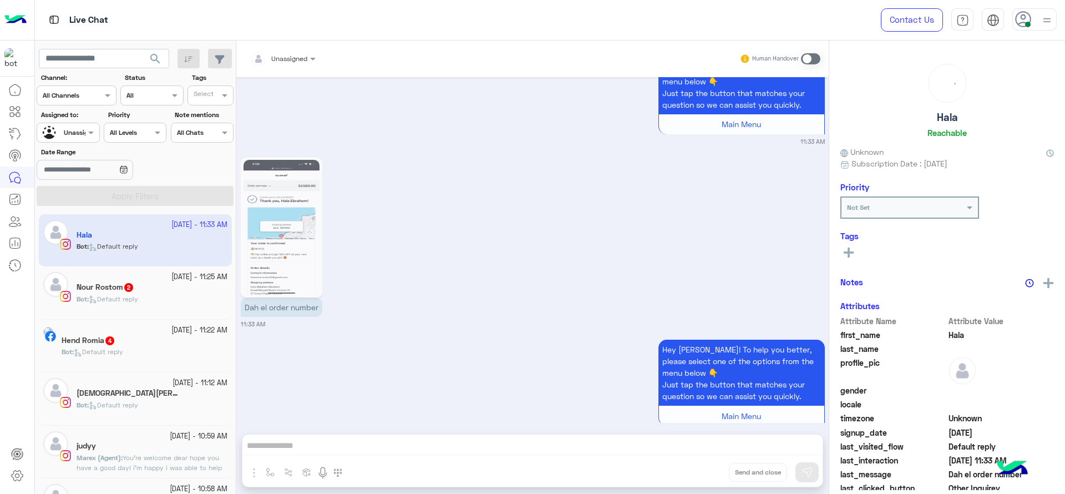
click at [58, 135] on input "text" at bounding box center [56, 131] width 26 height 10
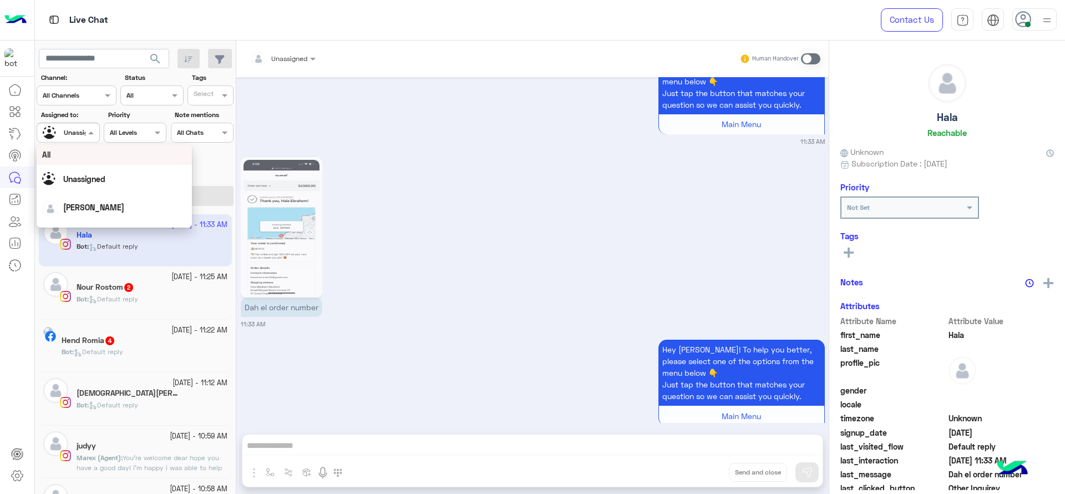
click at [58, 135] on input "text" at bounding box center [56, 131] width 26 height 10
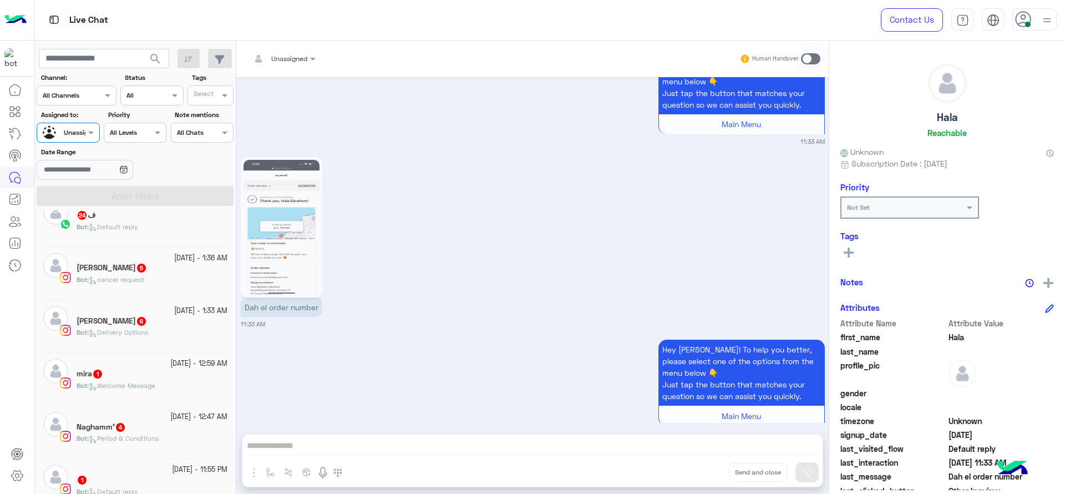
scroll to position [19, 0]
click at [120, 375] on div "mira 1" at bounding box center [152, 375] width 151 height 12
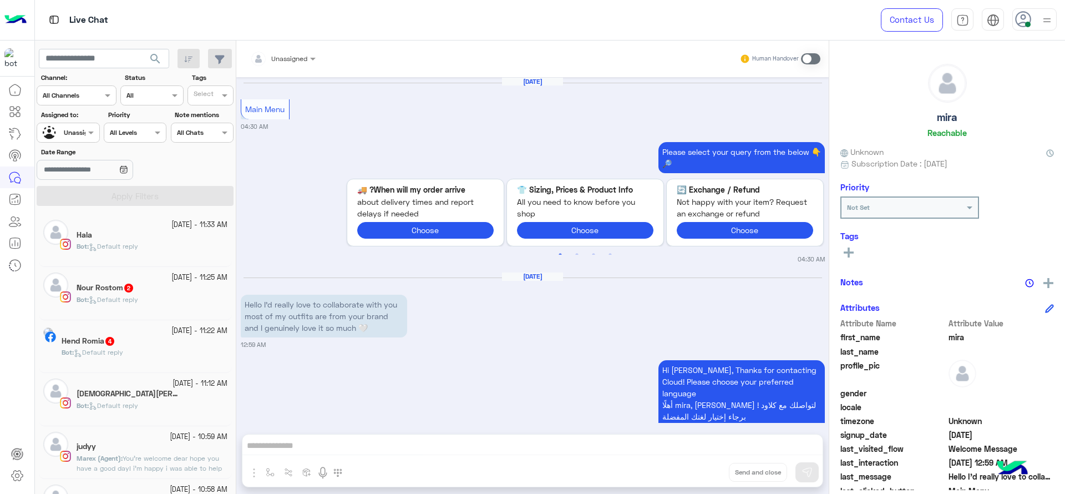
click at [77, 130] on div at bounding box center [68, 131] width 62 height 11
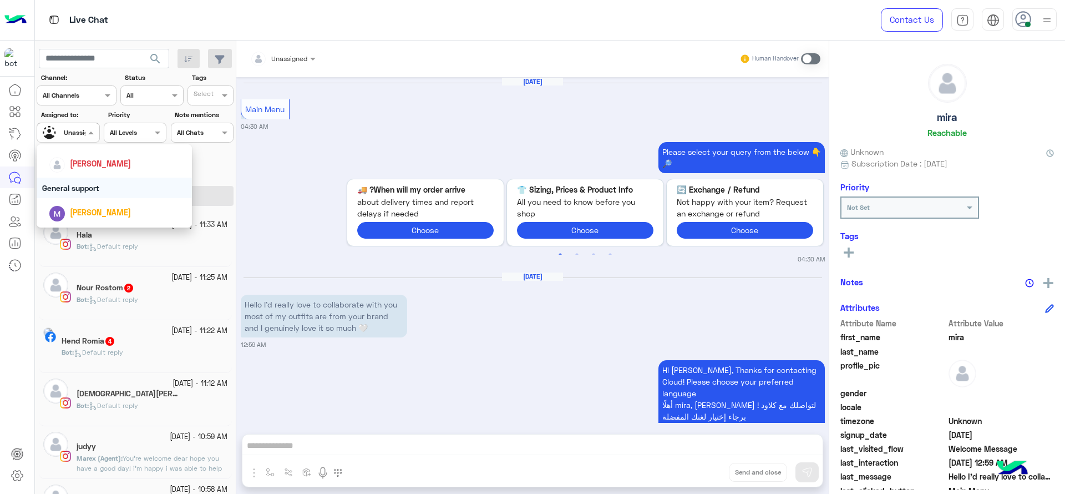
scroll to position [153, 0]
click at [79, 176] on span "[PERSON_NAME]" at bounding box center [100, 180] width 61 height 9
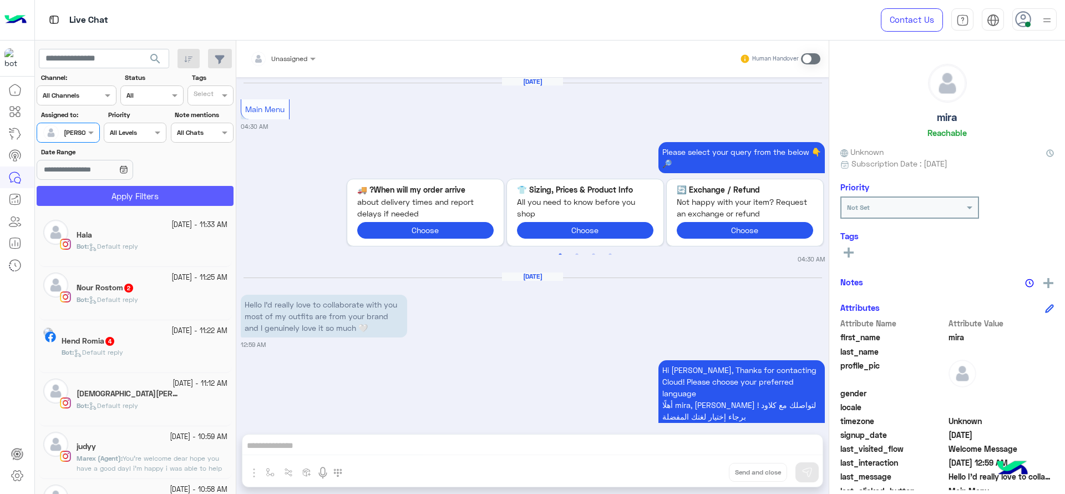
click at [107, 190] on button "Apply Filters" at bounding box center [135, 196] width 197 height 20
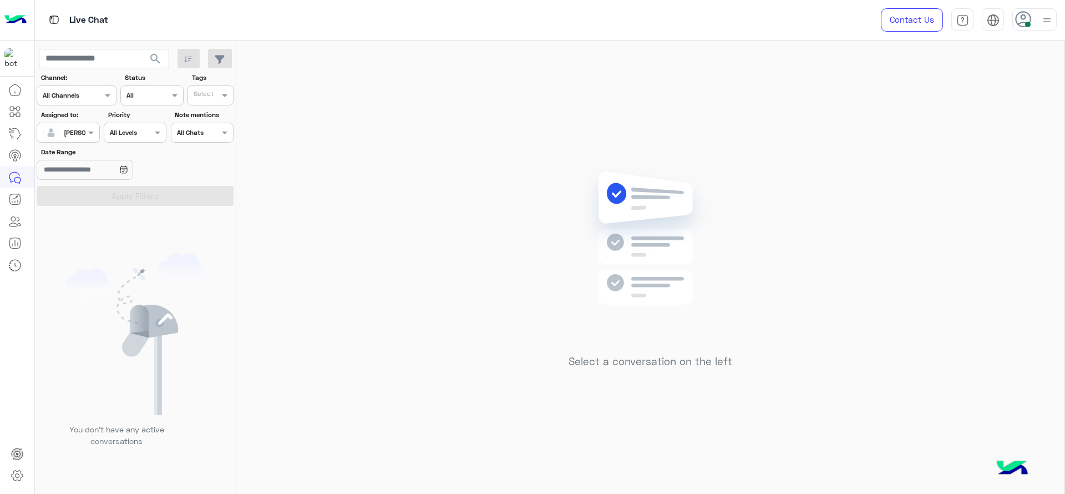
click at [591, 288] on img at bounding box center [650, 255] width 160 height 184
click at [79, 142] on div "Assigned on Jana Aboelseoud" at bounding box center [68, 133] width 63 height 20
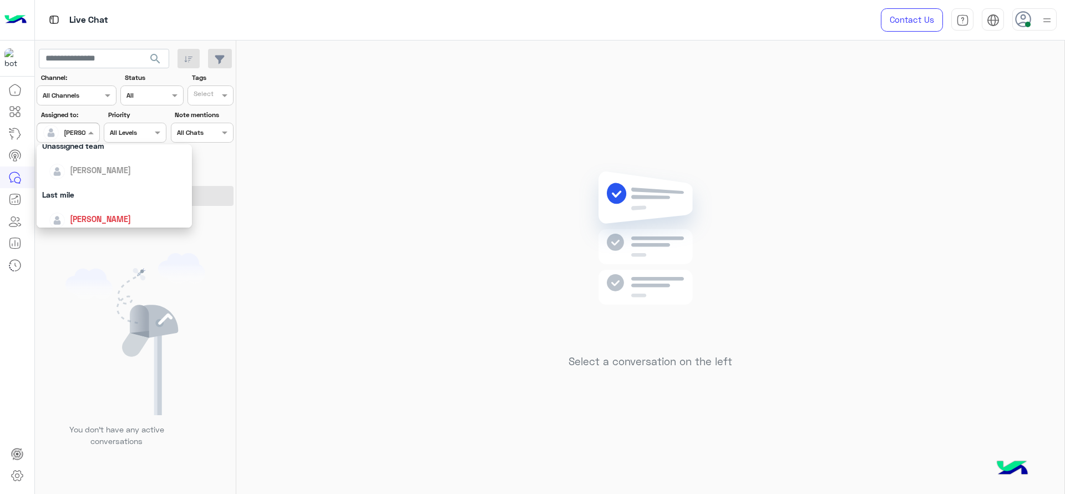
scroll to position [217, 0]
click at [84, 187] on div "First Mile" at bounding box center [114, 189] width 155 height 21
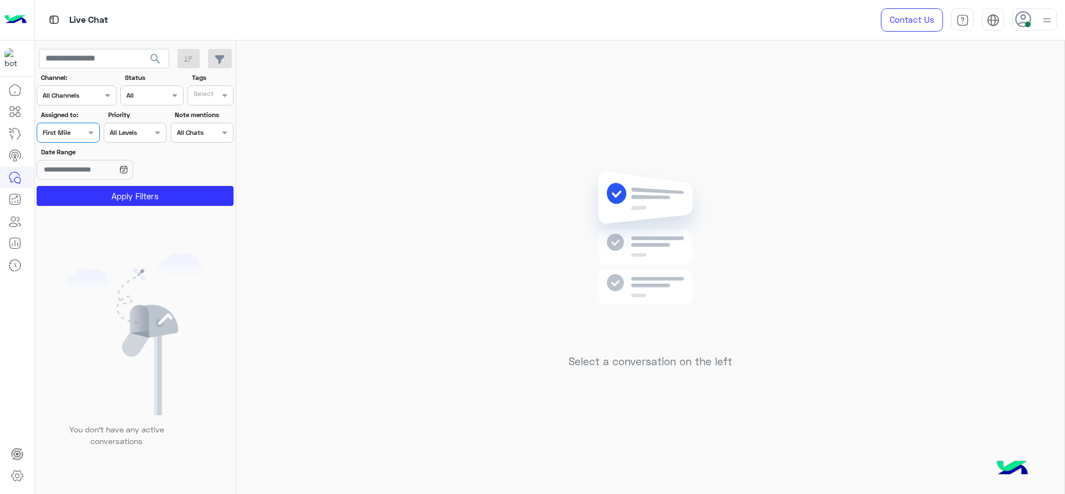
click at [84, 187] on button "Apply Filters" at bounding box center [135, 196] width 197 height 20
click at [84, 133] on div at bounding box center [68, 131] width 62 height 11
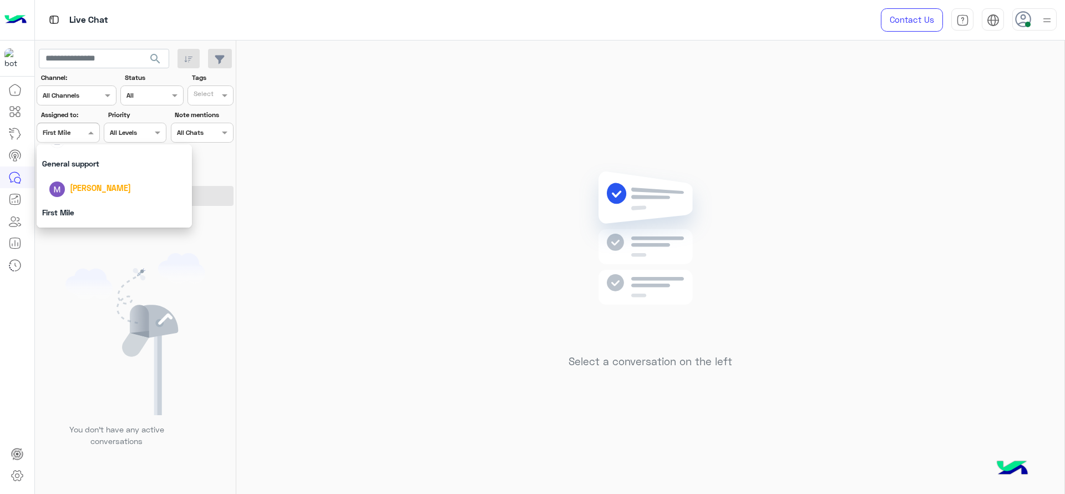
scroll to position [180, 0]
click at [83, 155] on span "[PERSON_NAME]" at bounding box center [100, 152] width 61 height 9
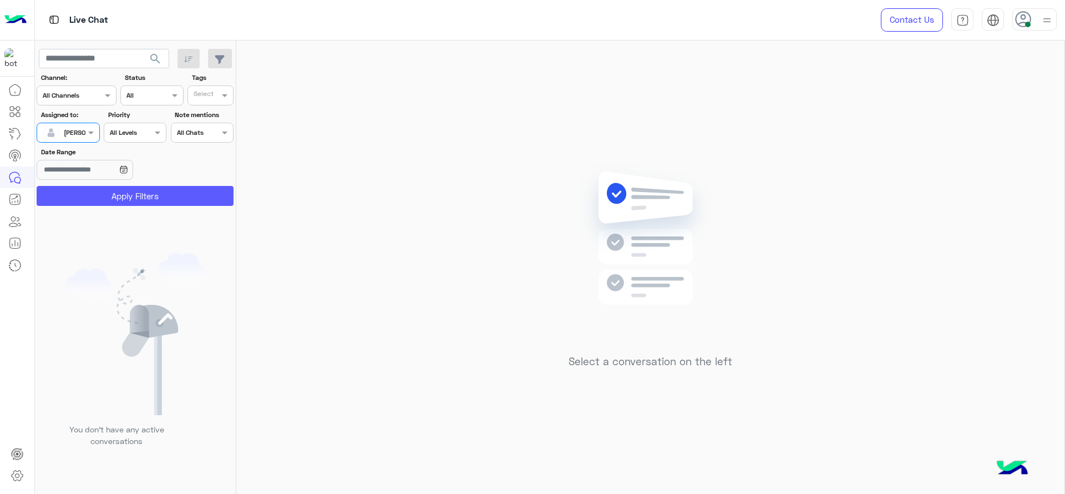
click at [94, 195] on button "Apply Filters" at bounding box center [135, 196] width 197 height 20
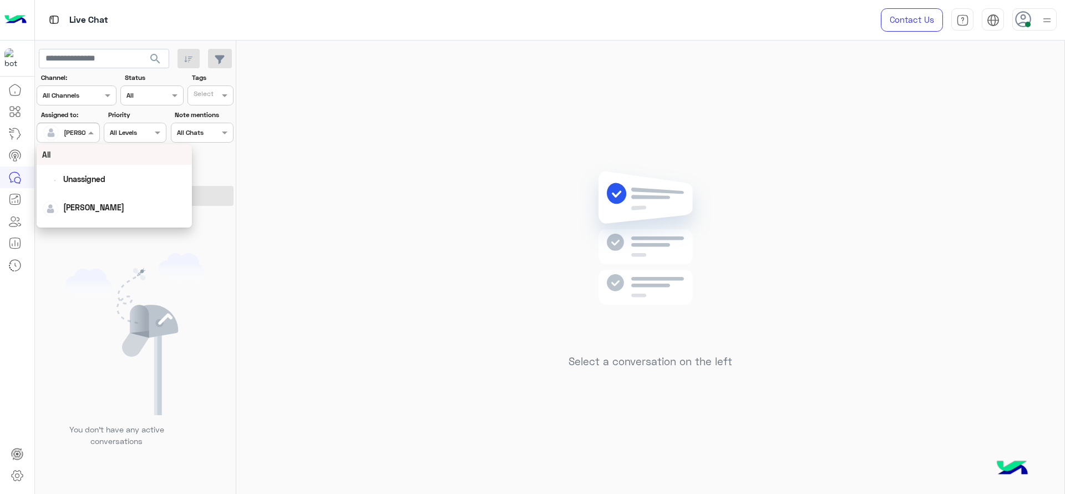
click at [90, 135] on span at bounding box center [92, 132] width 14 height 12
click at [77, 185] on div "First Mile" at bounding box center [114, 189] width 155 height 21
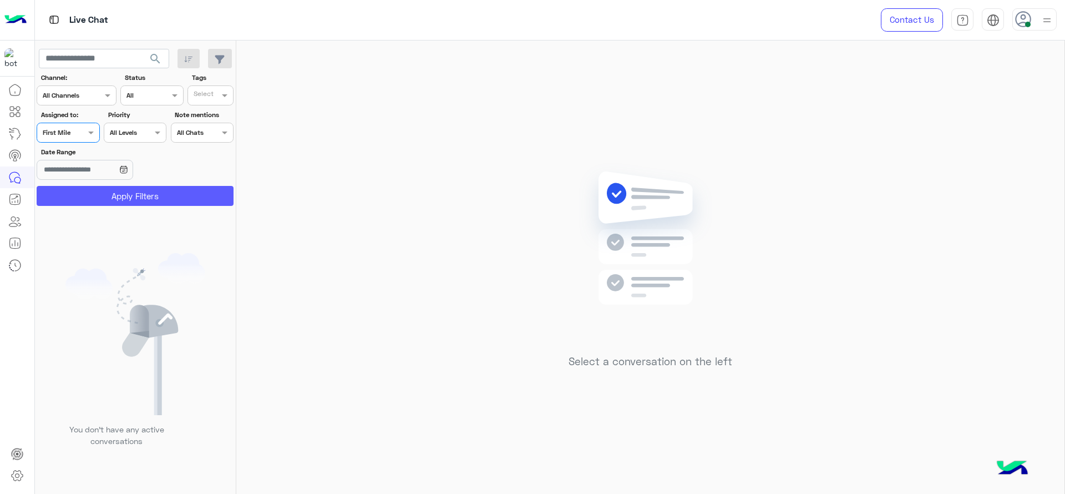
click at [77, 186] on button "Apply Filters" at bounding box center [135, 196] width 197 height 20
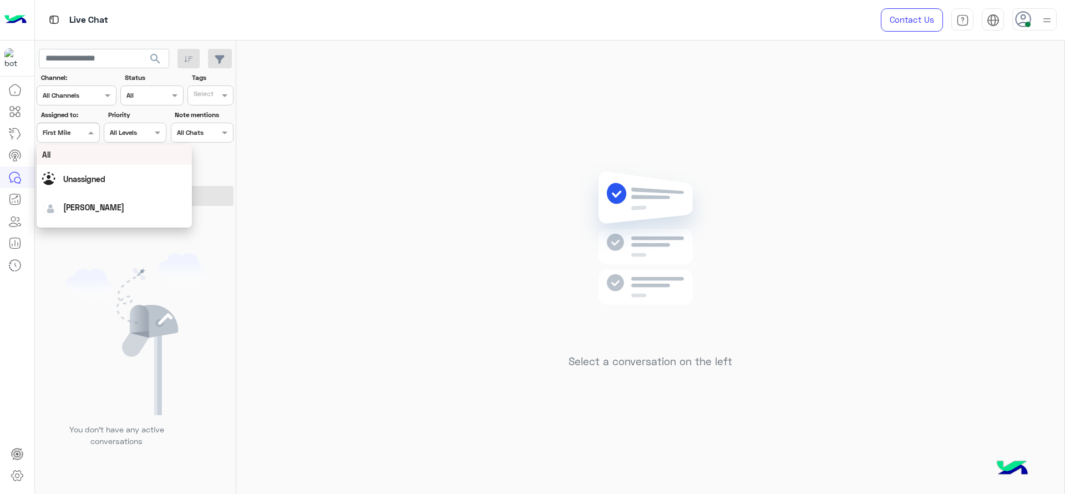
click at [98, 132] on span at bounding box center [92, 132] width 14 height 12
click at [110, 170] on span "[PERSON_NAME]" at bounding box center [100, 166] width 61 height 9
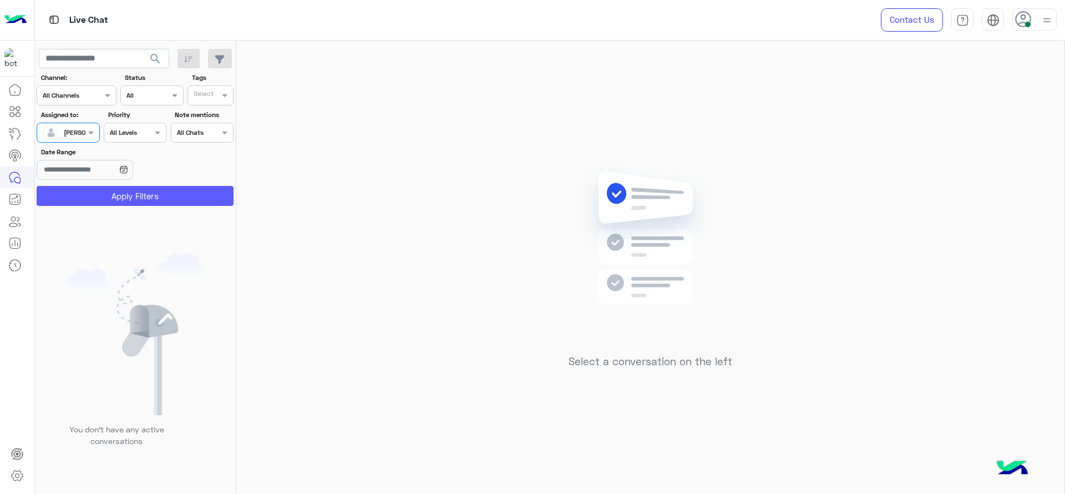
click at [122, 194] on button "Apply Filters" at bounding box center [135, 196] width 197 height 20
click at [691, 216] on img at bounding box center [650, 255] width 160 height 184
click at [79, 137] on div "[PERSON_NAME]" at bounding box center [89, 133] width 51 height 10
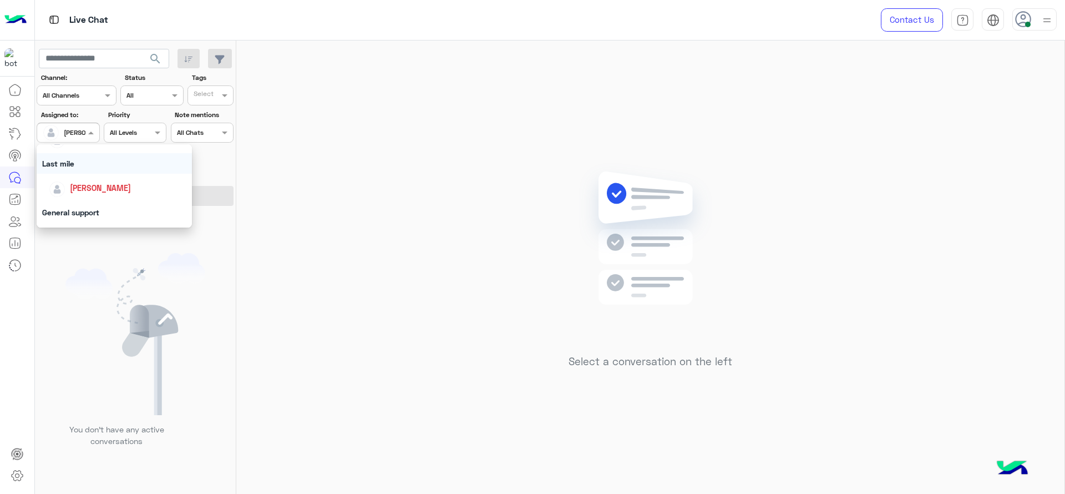
scroll to position [217, 0]
click at [105, 187] on div "First Mile" at bounding box center [114, 189] width 155 height 21
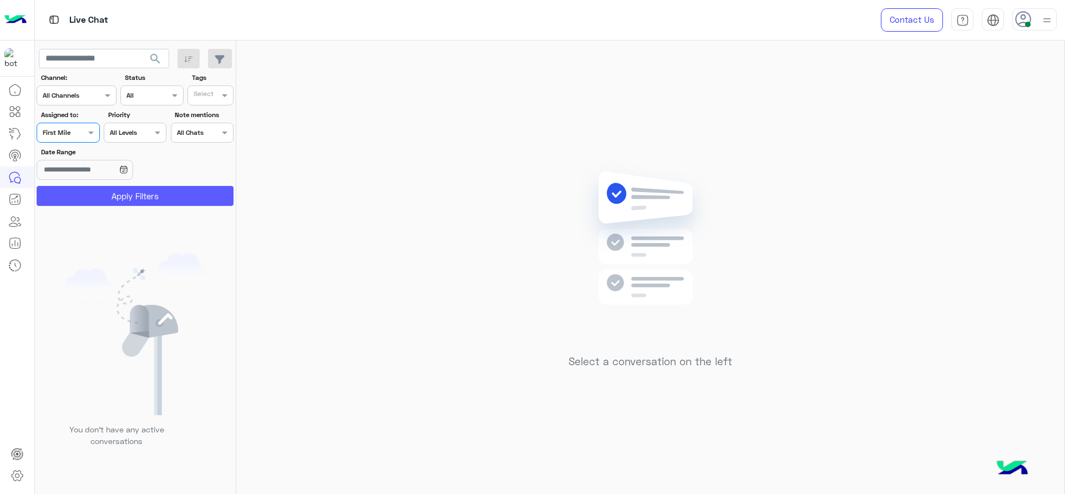
click at [107, 205] on button "Apply Filters" at bounding box center [135, 196] width 197 height 20
click at [80, 139] on div "Assigned on First Mile" at bounding box center [68, 133] width 63 height 20
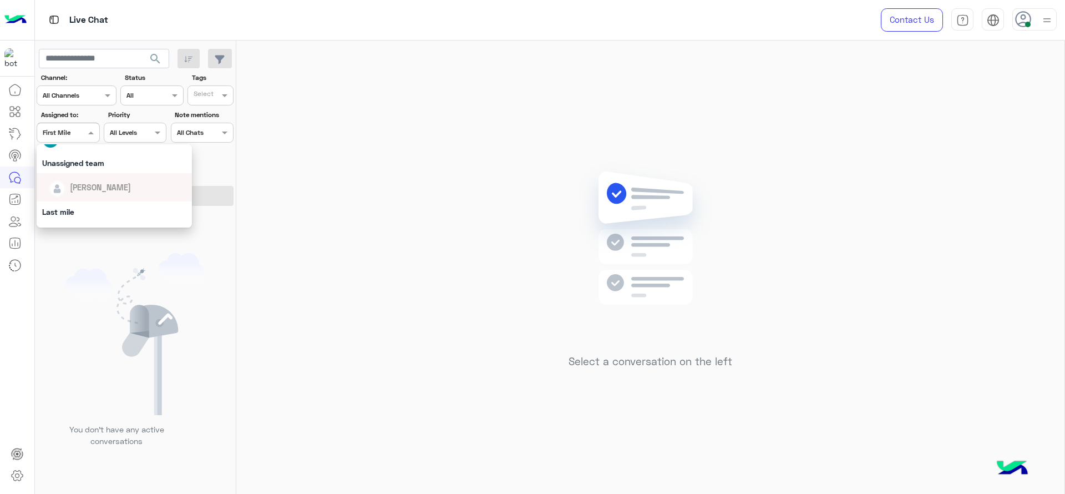
scroll to position [111, 0]
click at [75, 216] on div "[PERSON_NAME]" at bounding box center [100, 222] width 61 height 12
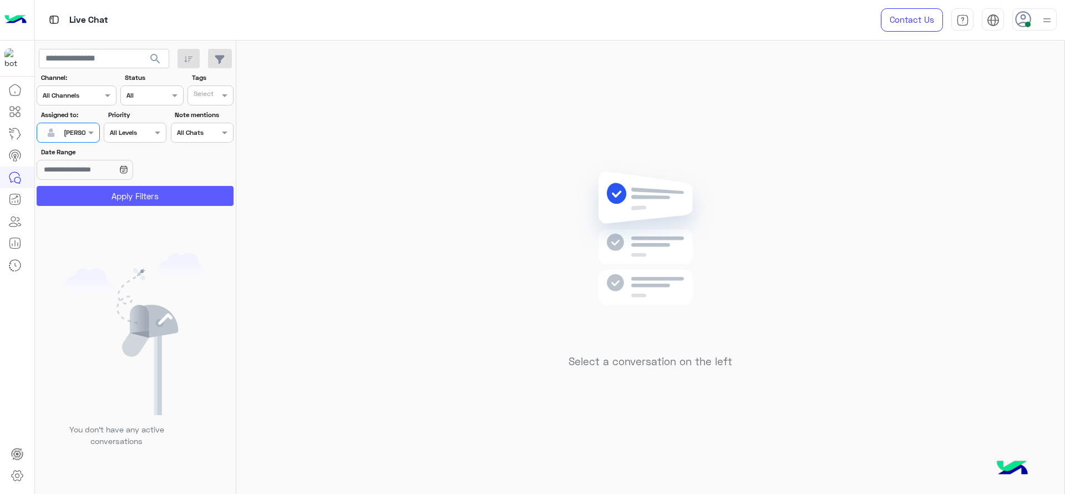
click at [73, 204] on button "Apply Filters" at bounding box center [135, 196] width 197 height 20
click at [93, 135] on span at bounding box center [92, 132] width 14 height 12
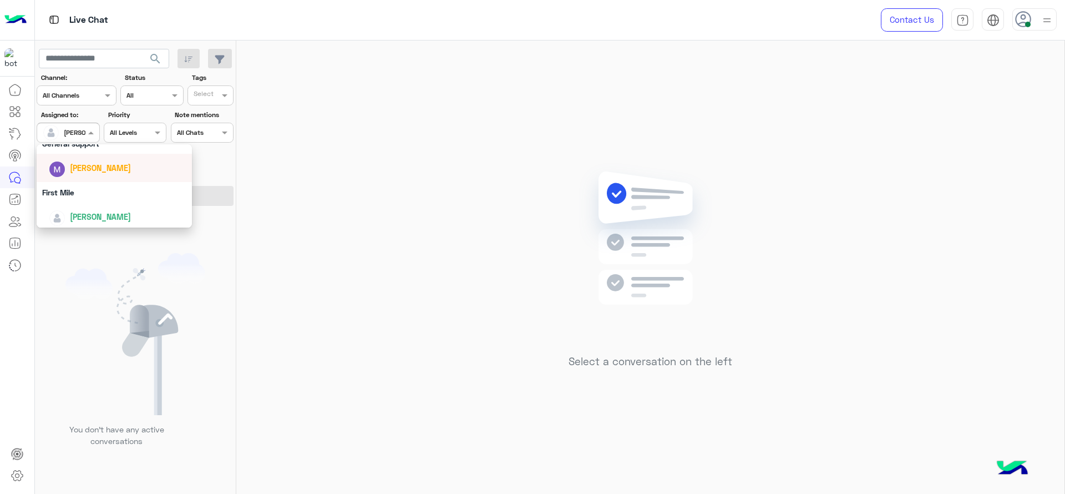
scroll to position [217, 0]
click at [71, 195] on div "First Mile" at bounding box center [114, 189] width 155 height 21
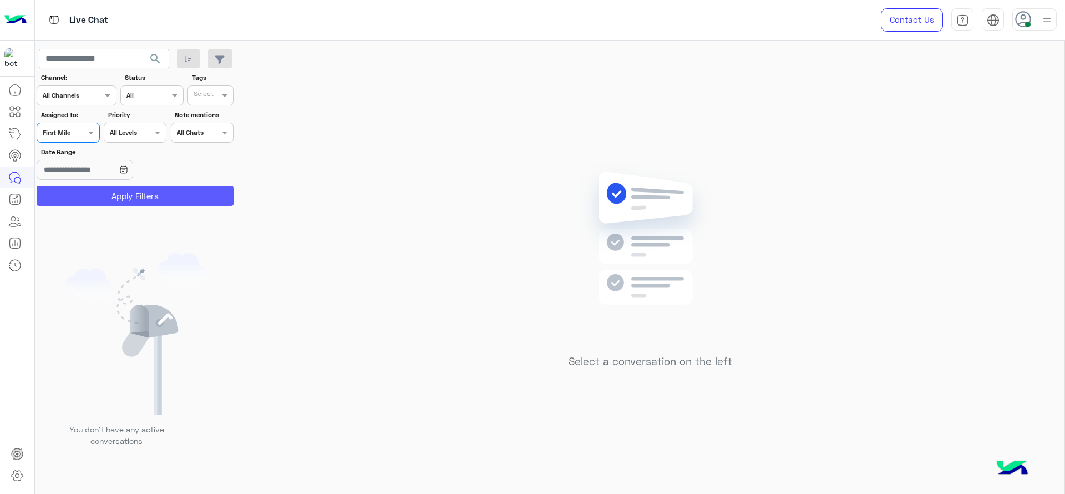
click at [79, 195] on button "Apply Filters" at bounding box center [135, 196] width 197 height 20
click at [73, 123] on div "Assigned on First Mile" at bounding box center [68, 133] width 63 height 20
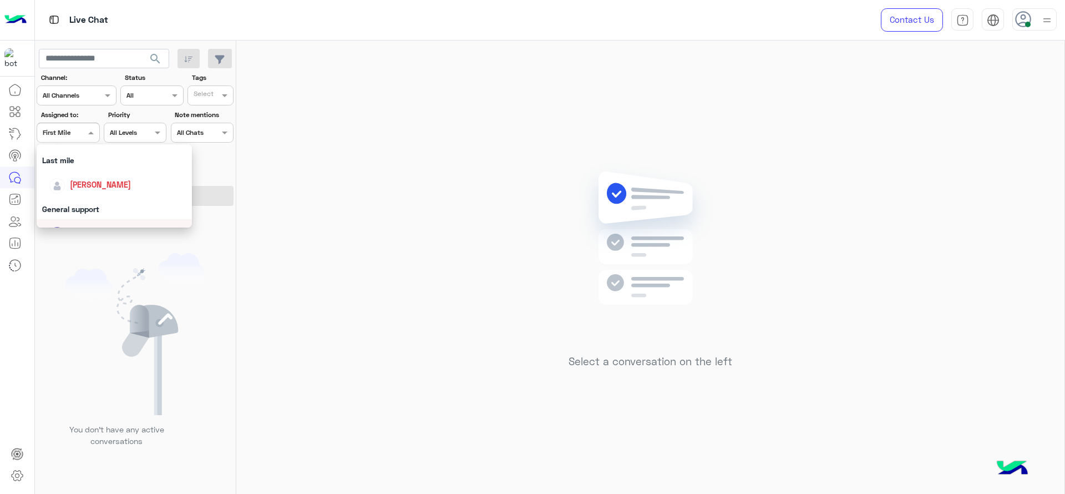
scroll to position [139, 0]
click at [85, 186] on div "[PERSON_NAME]" at bounding box center [118, 194] width 138 height 19
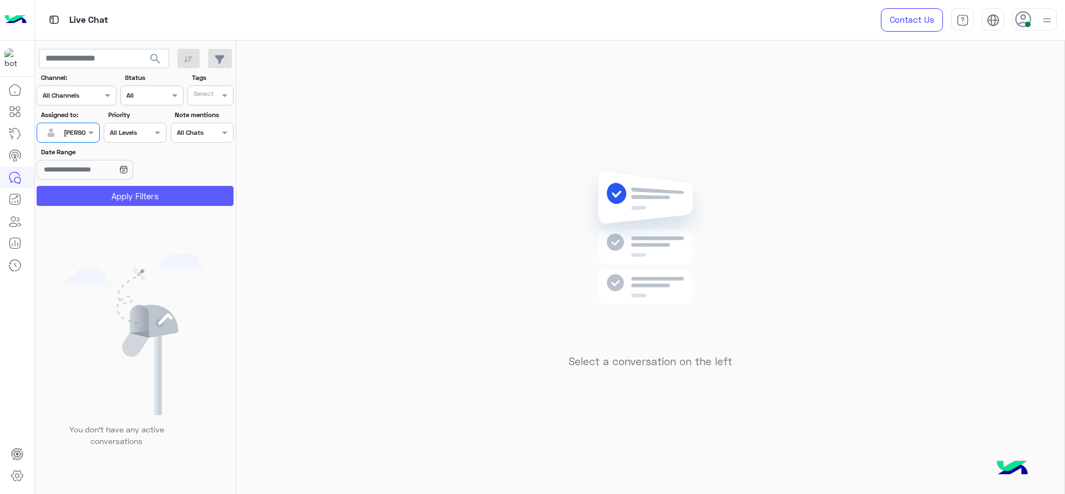
click at [85, 186] on button "Apply Filters" at bounding box center [135, 196] width 197 height 20
click at [63, 114] on label "Assigned to:" at bounding box center [69, 115] width 57 height 10
click at [65, 126] on input "text" at bounding box center [56, 131] width 26 height 10
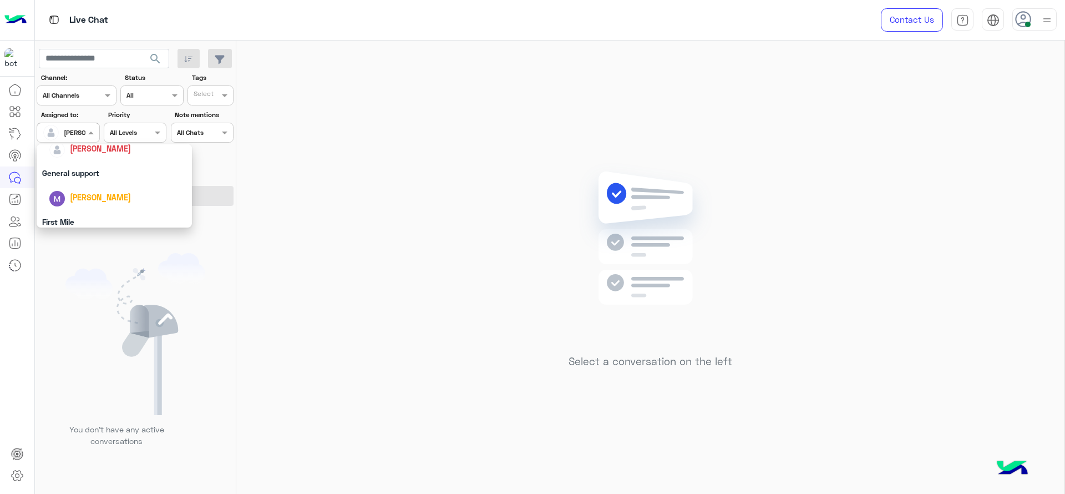
scroll to position [217, 0]
click at [83, 196] on div "First Mile" at bounding box center [114, 189] width 155 height 21
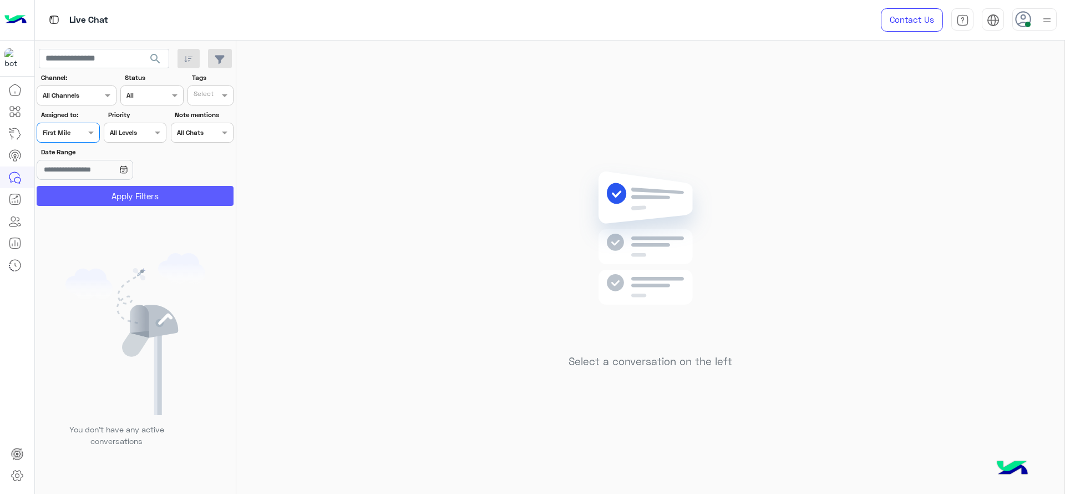
click at [83, 196] on button "Apply Filters" at bounding box center [135, 196] width 197 height 20
click at [75, 127] on div at bounding box center [68, 131] width 62 height 11
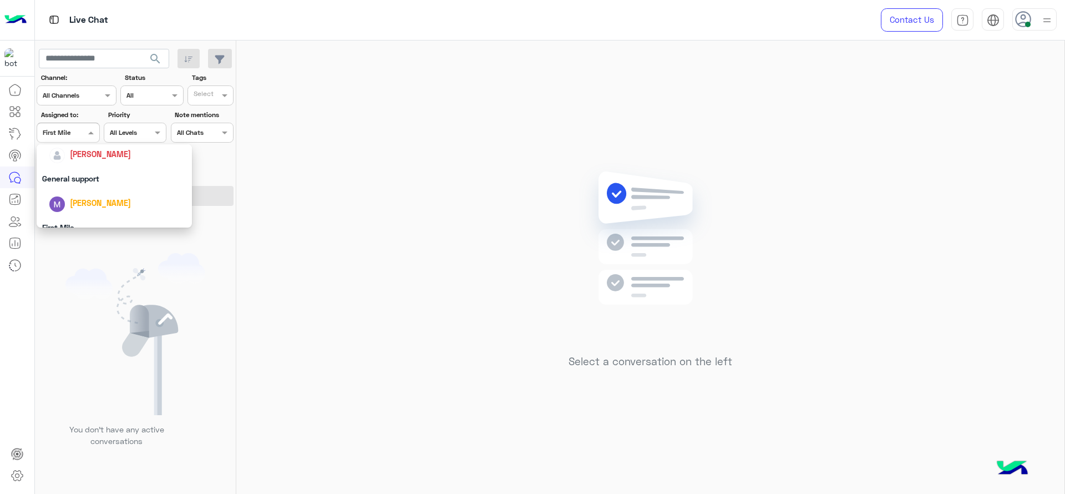
scroll to position [148, 0]
click at [82, 173] on div "[PERSON_NAME]" at bounding box center [114, 185] width 155 height 28
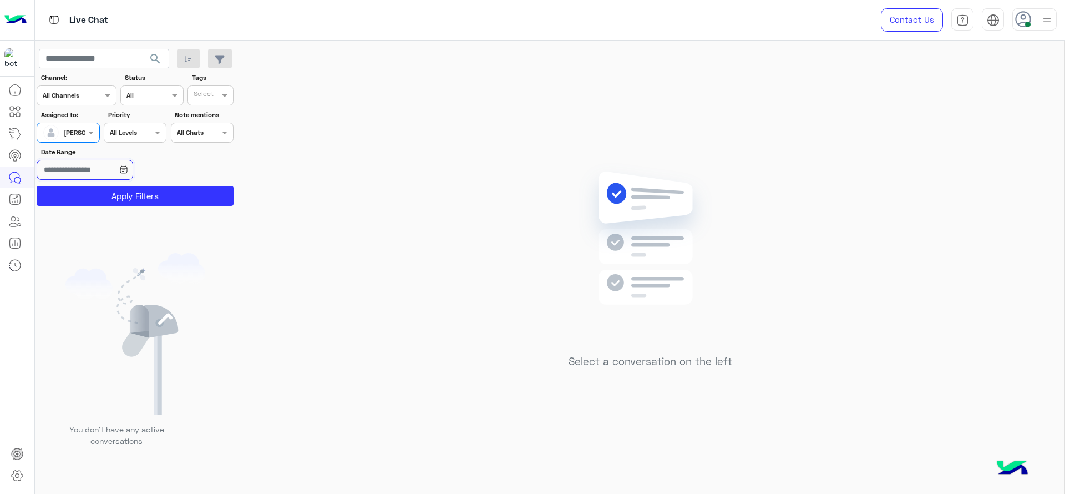
click at [82, 173] on input "Date Range" at bounding box center [85, 170] width 96 height 20
click at [142, 199] on button "Apply Filters" at bounding box center [135, 196] width 197 height 20
click at [83, 134] on div at bounding box center [68, 131] width 62 height 11
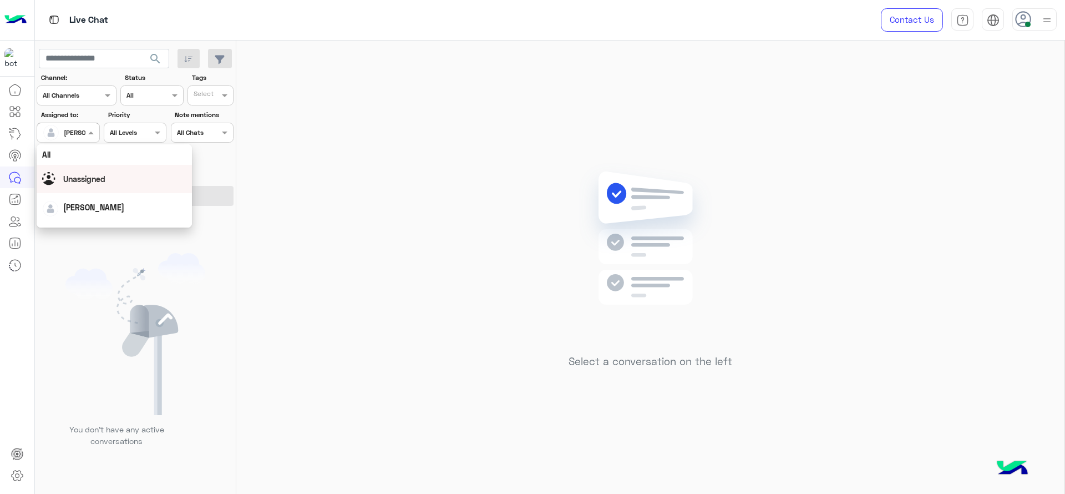
scroll to position [217, 0]
click at [82, 196] on div "First Mile" at bounding box center [114, 189] width 155 height 21
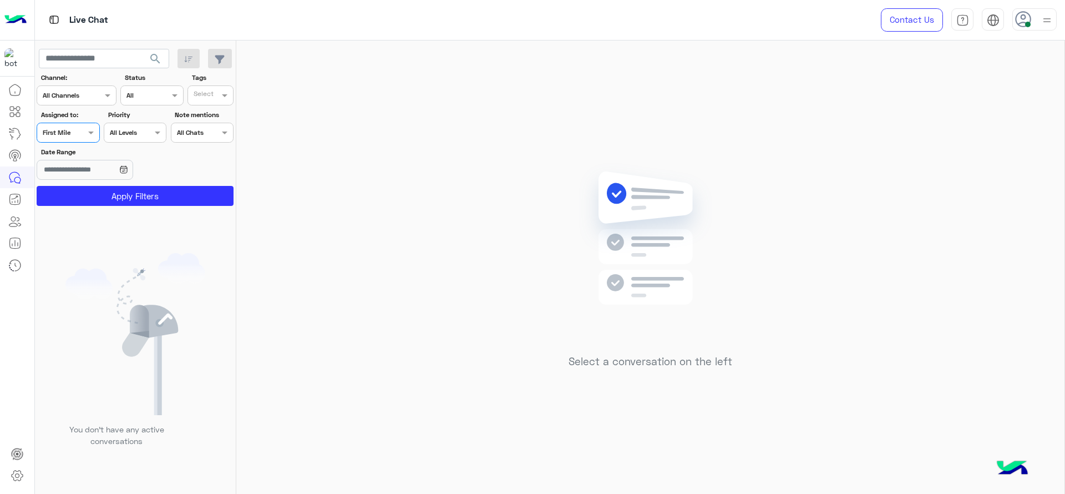
click at [82, 196] on button "Apply Filters" at bounding box center [135, 196] width 197 height 20
click at [94, 130] on span at bounding box center [92, 132] width 14 height 12
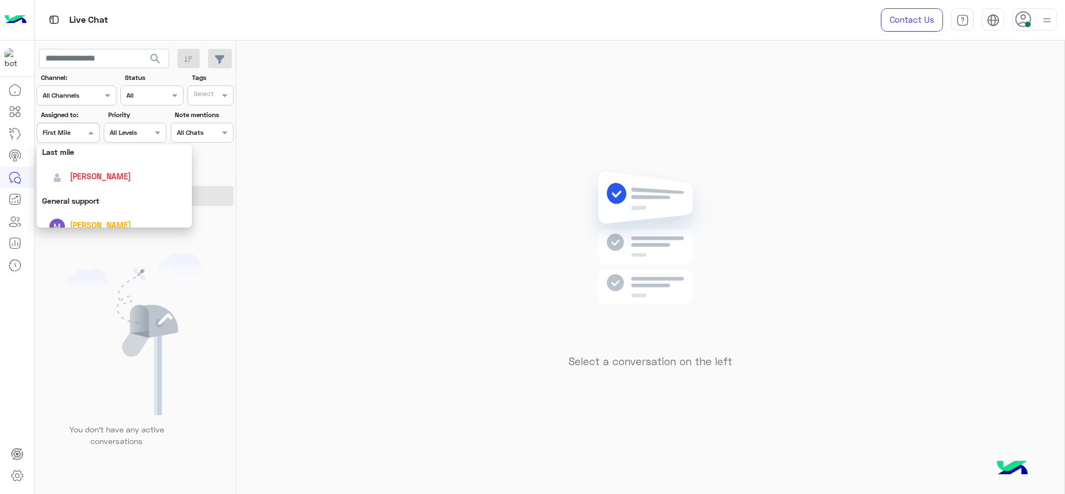
scroll to position [148, 0]
click at [102, 183] on span "[PERSON_NAME]" at bounding box center [100, 184] width 61 height 9
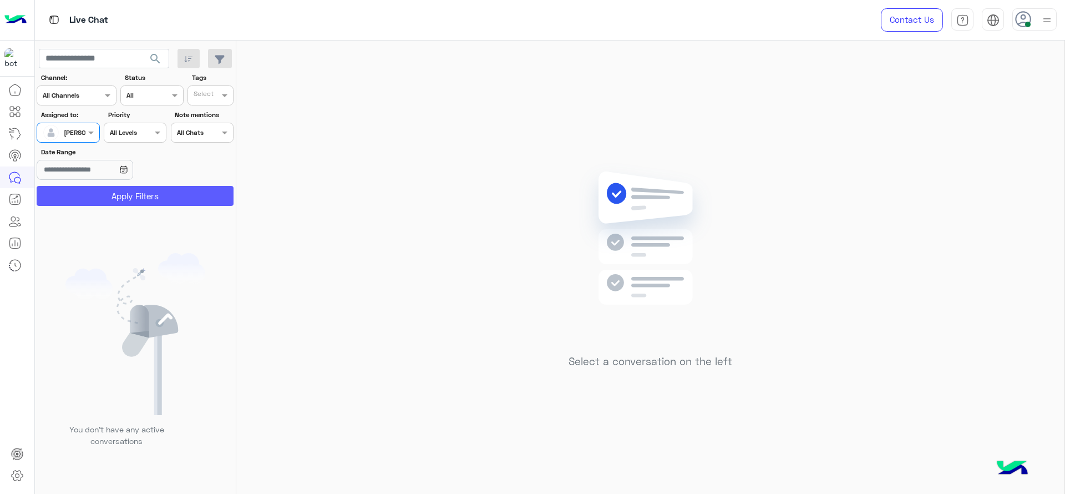
click at [103, 203] on button "Apply Filters" at bounding box center [135, 196] width 197 height 20
click at [77, 135] on div at bounding box center [68, 131] width 62 height 11
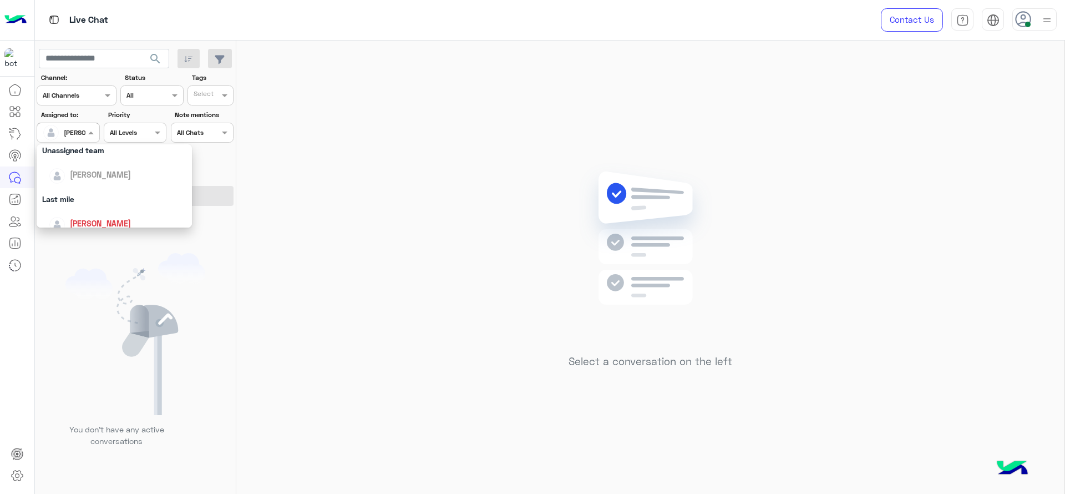
scroll to position [153, 0]
click at [77, 178] on span "[PERSON_NAME]" at bounding box center [100, 180] width 61 height 9
click at [483, 154] on div "Select a conversation on the left" at bounding box center [650, 270] width 828 height 458
click at [80, 134] on div at bounding box center [68, 131] width 62 height 11
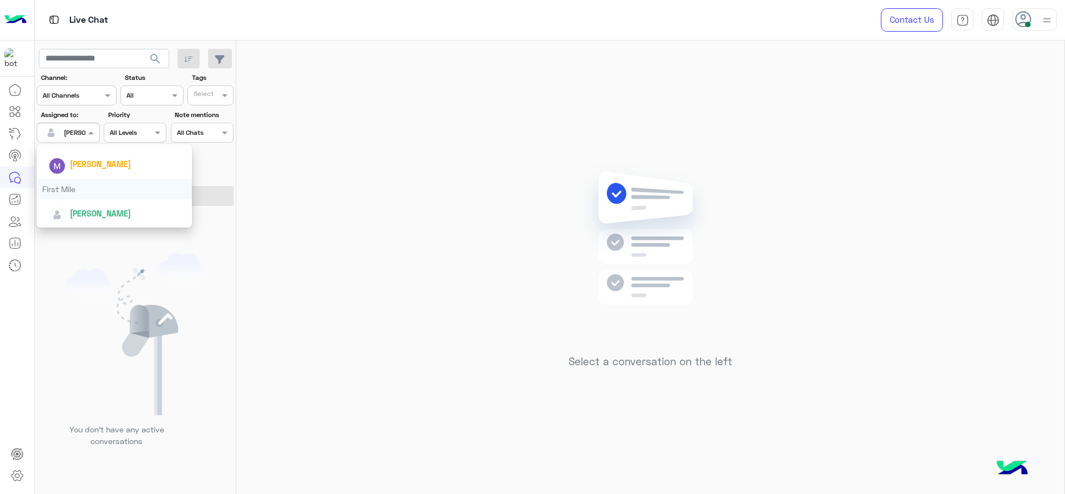
click at [67, 194] on div "First Mile" at bounding box center [114, 189] width 155 height 21
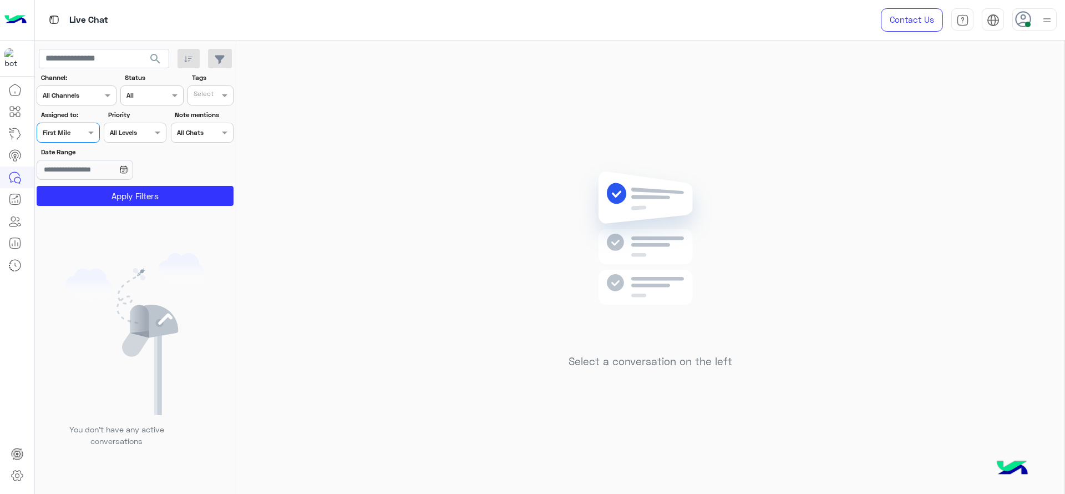
click at [67, 194] on button "Apply Filters" at bounding box center [135, 196] width 197 height 20
click at [84, 140] on div "Assigned on First Mile" at bounding box center [68, 133] width 63 height 20
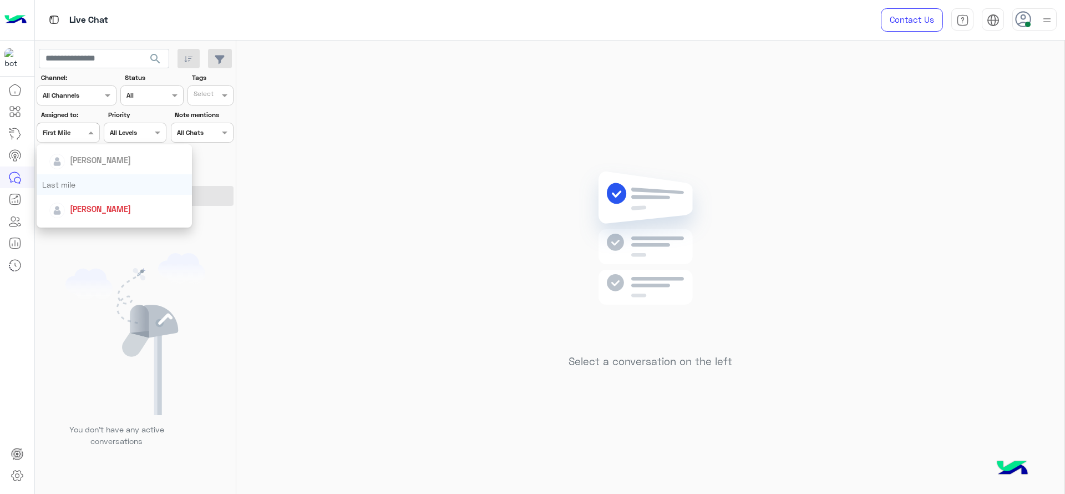
scroll to position [139, 0]
click at [82, 193] on span "[PERSON_NAME]" at bounding box center [100, 194] width 61 height 9
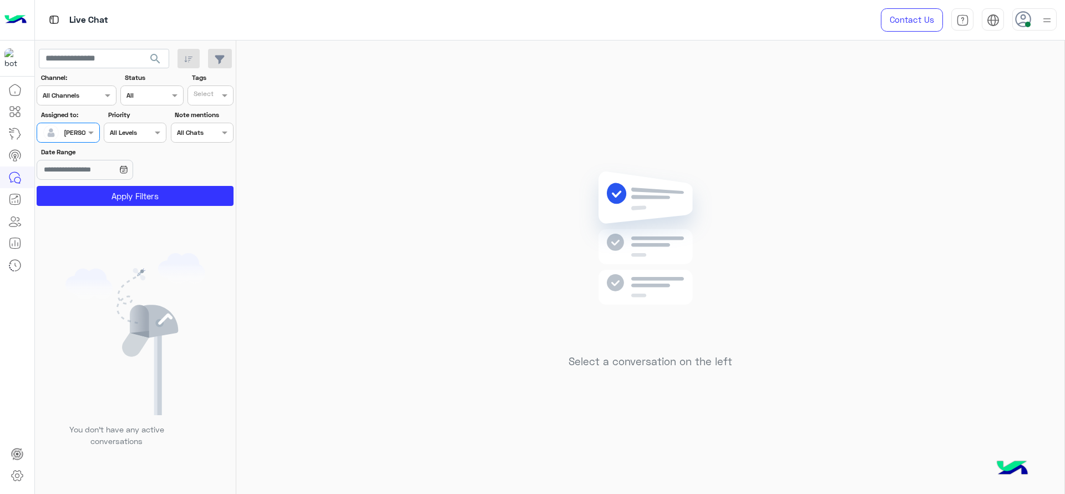
click at [82, 193] on button "Apply Filters" at bounding box center [135, 196] width 197 height 20
click at [84, 132] on div at bounding box center [68, 131] width 62 height 11
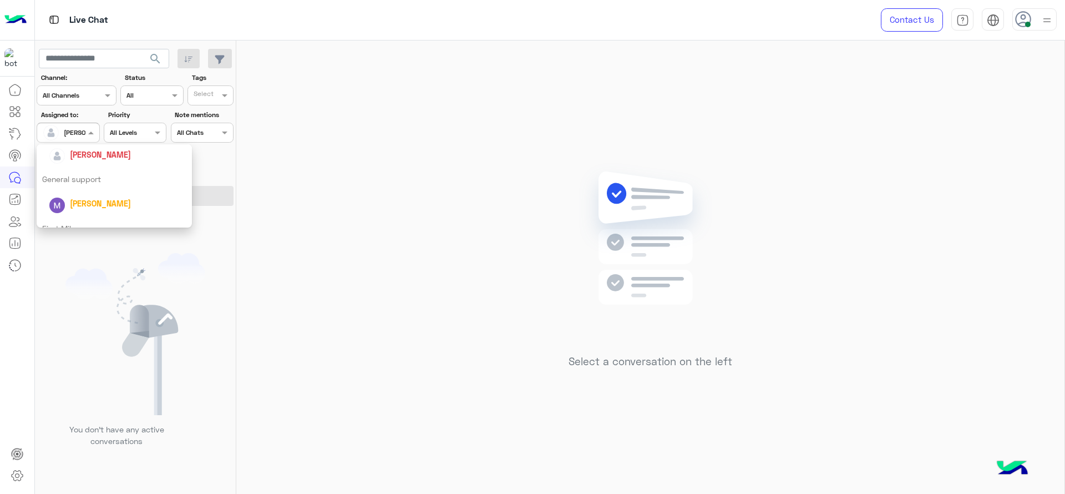
scroll to position [219, 0]
click at [70, 189] on div "First Mile" at bounding box center [114, 189] width 155 height 21
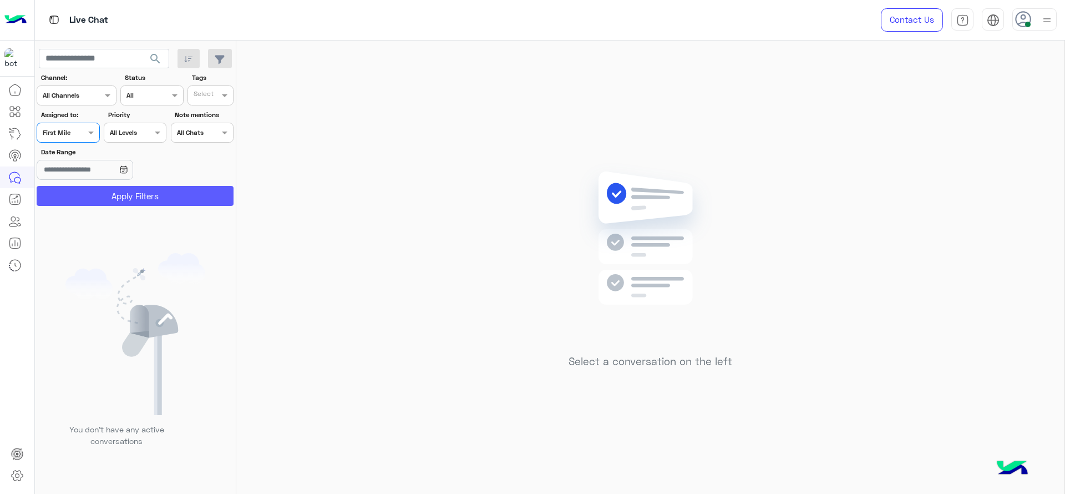
click at [70, 189] on button "Apply Filters" at bounding box center [135, 196] width 197 height 20
click at [83, 131] on div at bounding box center [68, 131] width 62 height 11
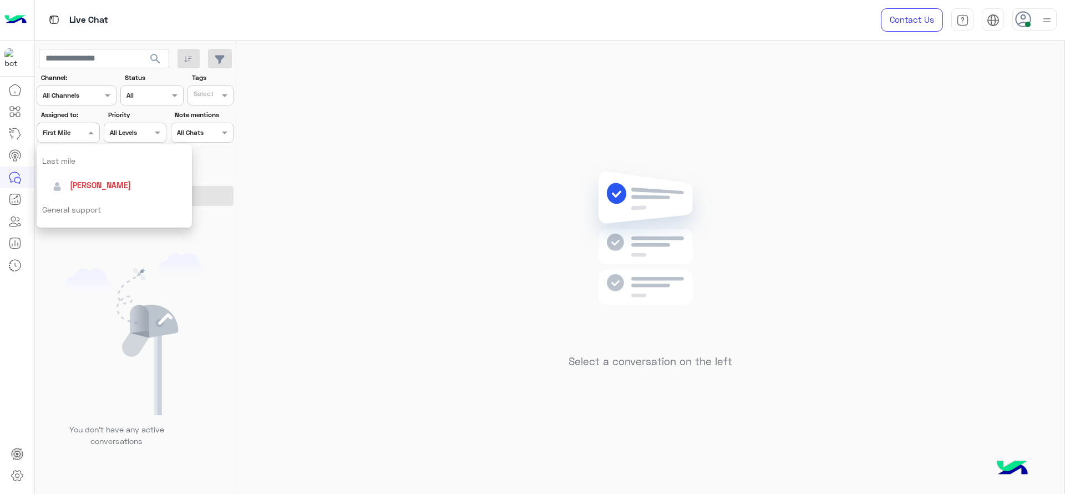
scroll to position [149, 0]
click at [80, 190] on div "[PERSON_NAME]" at bounding box center [100, 185] width 61 height 12
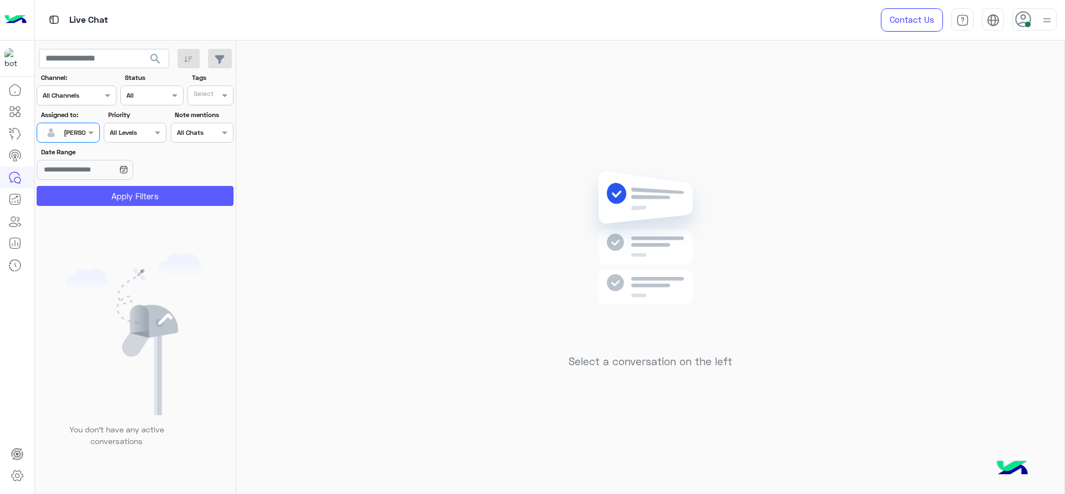
click at [80, 190] on button "Apply Filters" at bounding box center [135, 196] width 197 height 20
click at [82, 140] on div "[PERSON_NAME]" at bounding box center [64, 133] width 42 height 22
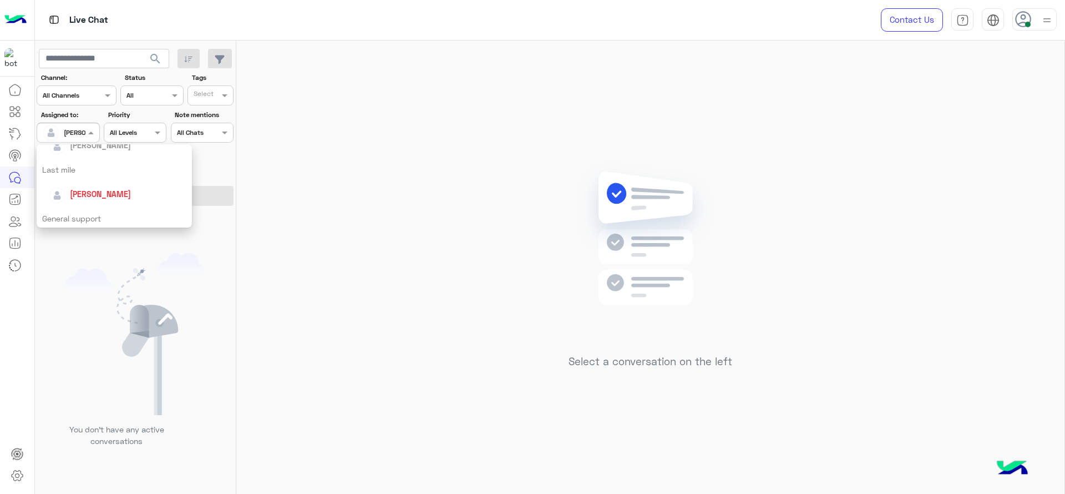
scroll to position [139, 0]
click at [80, 200] on div "[PERSON_NAME]" at bounding box center [100, 195] width 61 height 12
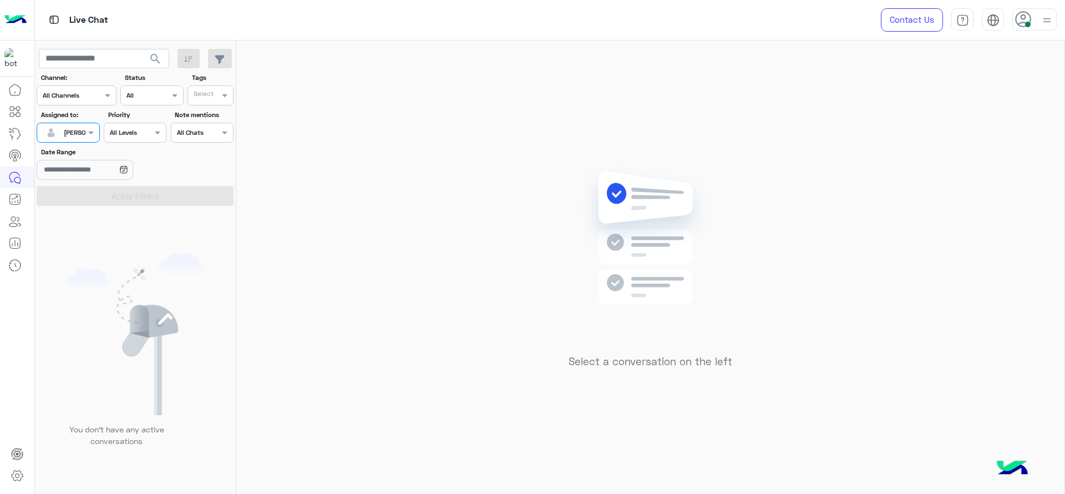
click at [82, 132] on div at bounding box center [68, 131] width 62 height 11
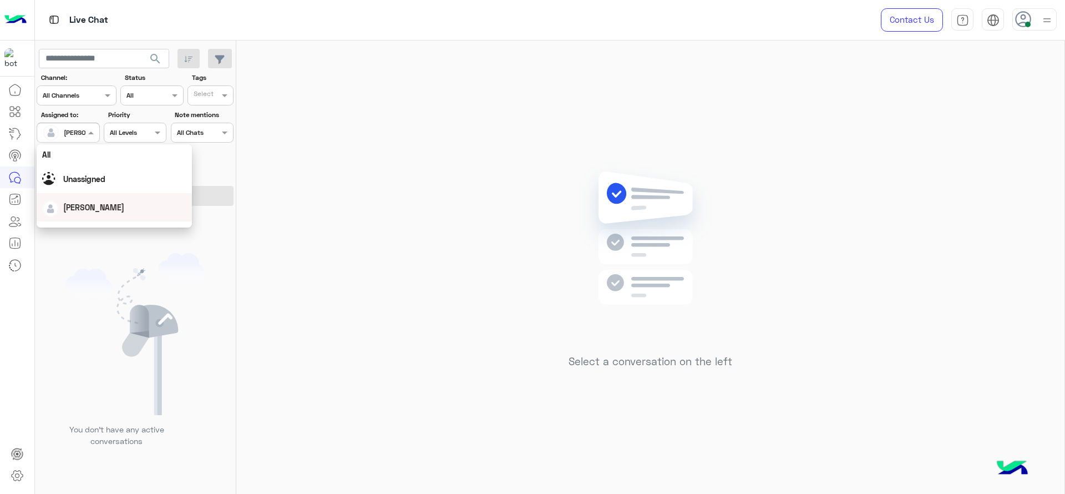
scroll to position [219, 0]
click at [95, 187] on div "First Mile" at bounding box center [114, 189] width 155 height 21
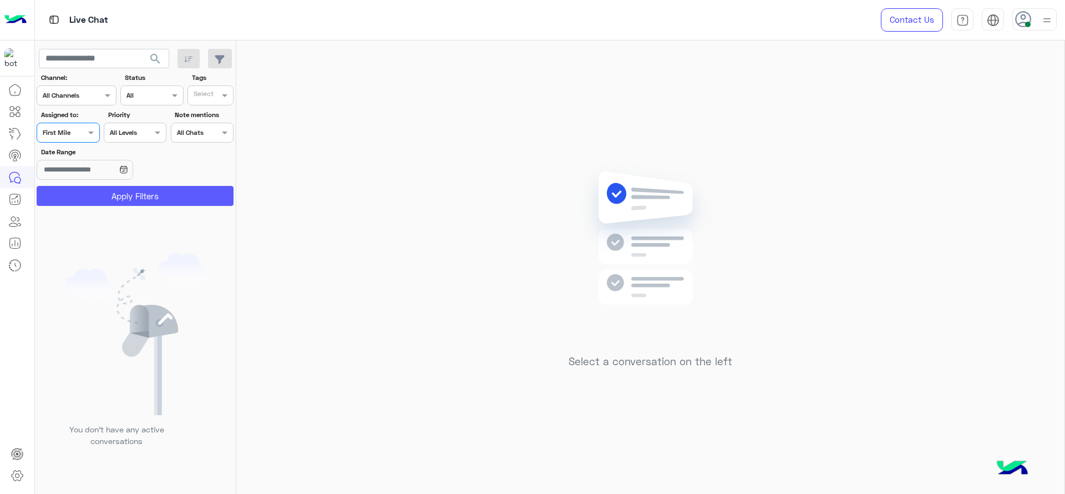
click at [95, 191] on button "Apply Filters" at bounding box center [135, 196] width 197 height 20
click at [85, 139] on div "Assigned on First Mile" at bounding box center [68, 133] width 63 height 20
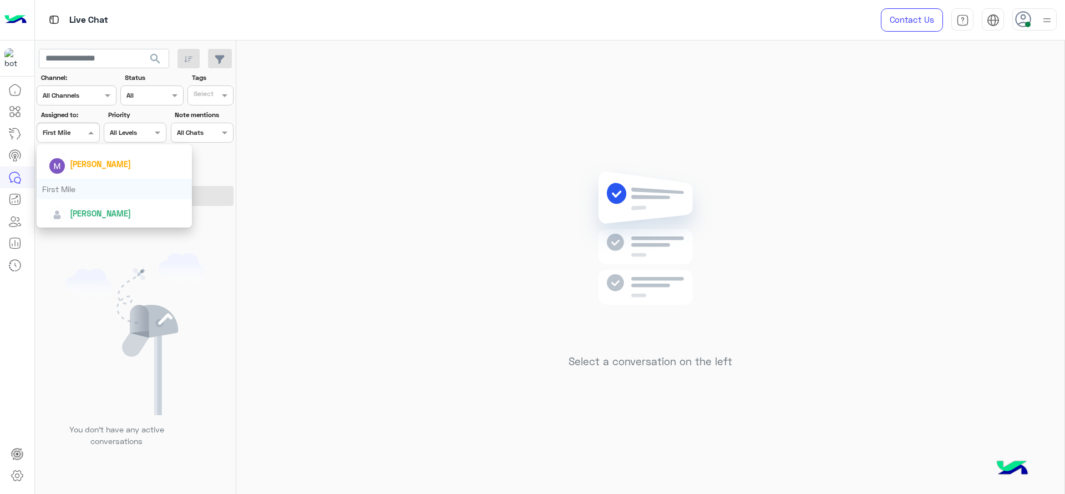
click at [120, 185] on div "First Mile" at bounding box center [114, 189] width 155 height 21
click at [120, 185] on section "Channel: Channel All Channels Status Channel All Tags Select Assigned to: Assig…" at bounding box center [135, 139] width 185 height 133
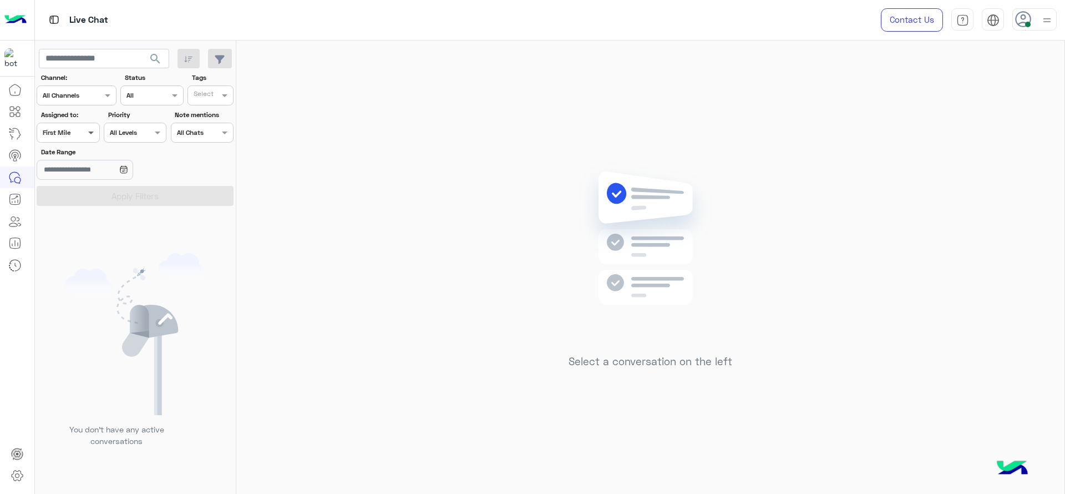
click at [89, 130] on span at bounding box center [92, 132] width 14 height 12
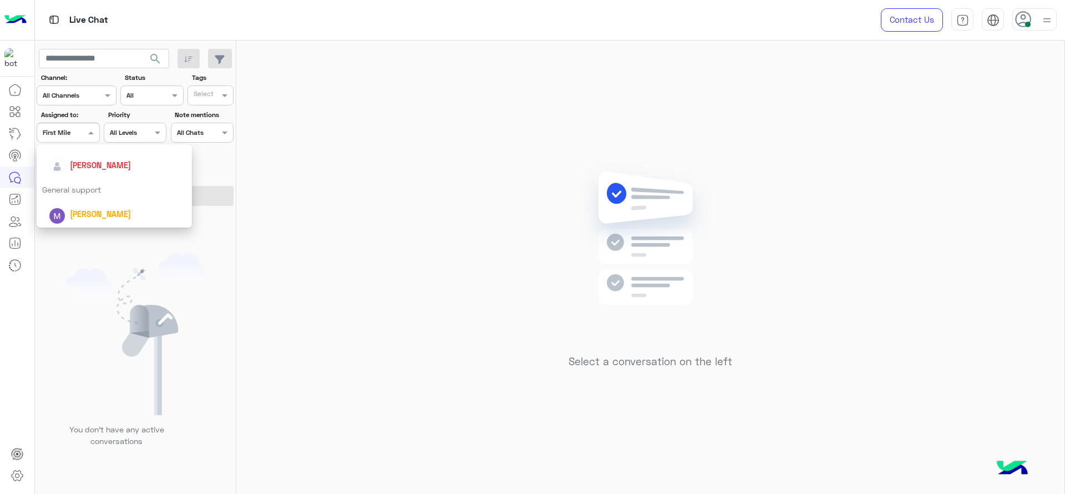
scroll to position [149, 0]
click at [90, 185] on span "[PERSON_NAME]" at bounding box center [100, 184] width 61 height 9
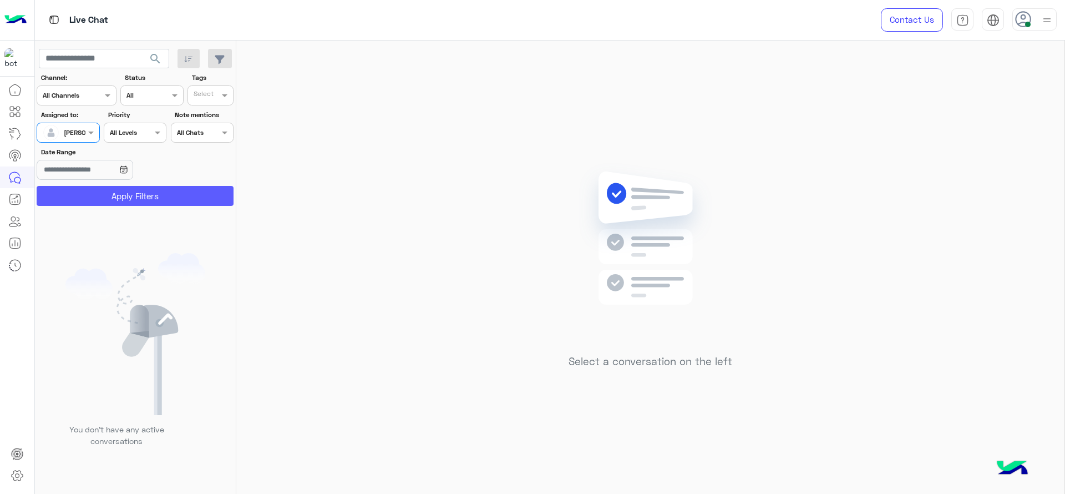
click at [91, 186] on button "Apply Filters" at bounding box center [135, 196] width 197 height 20
click at [579, 282] on img at bounding box center [650, 255] width 160 height 184
click at [79, 133] on div at bounding box center [68, 131] width 62 height 11
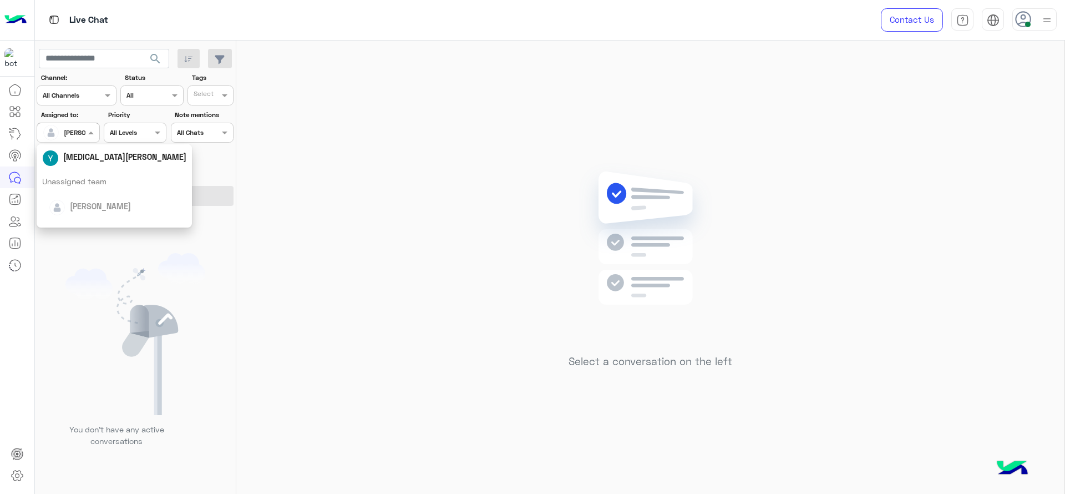
scroll to position [219, 0]
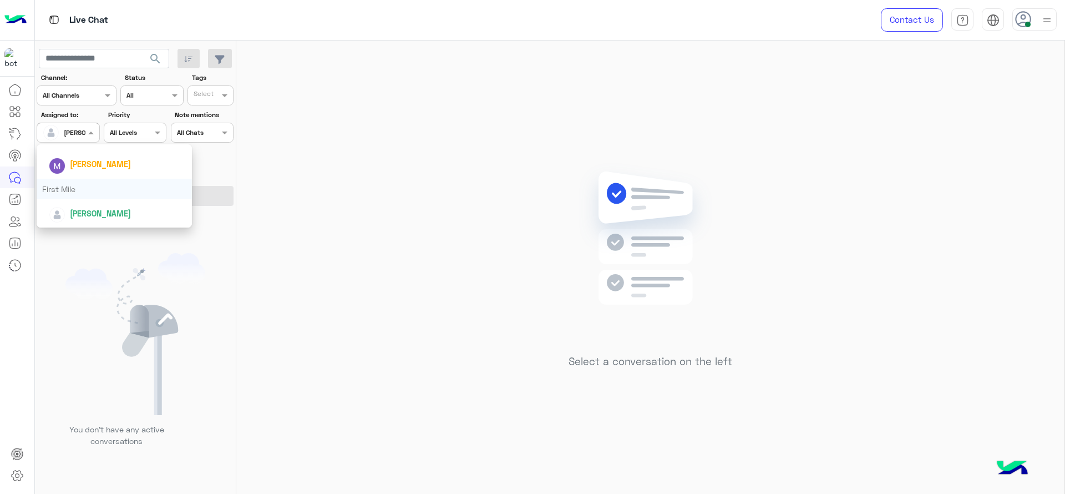
click at [85, 196] on div "First Mile" at bounding box center [114, 189] width 155 height 21
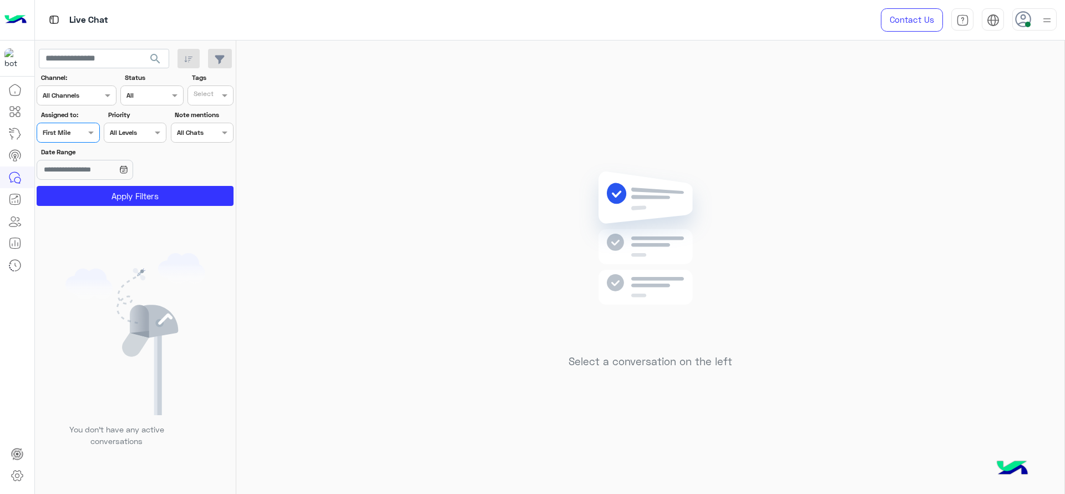
click at [85, 196] on button "Apply Filters" at bounding box center [135, 196] width 197 height 20
click at [79, 137] on div "Assigned on First Mile" at bounding box center [61, 133] width 48 height 10
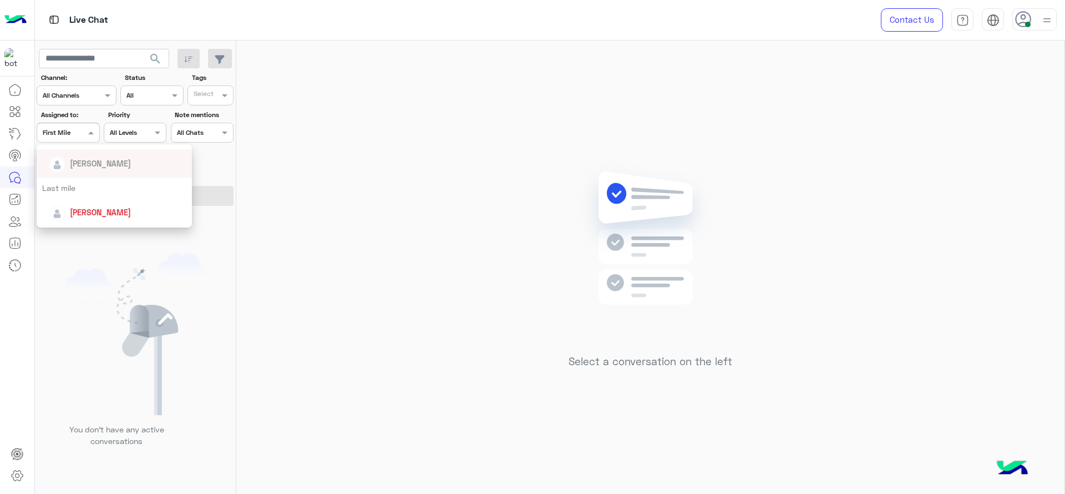
scroll to position [149, 0]
click at [106, 174] on div "[PERSON_NAME]" at bounding box center [114, 184] width 155 height 28
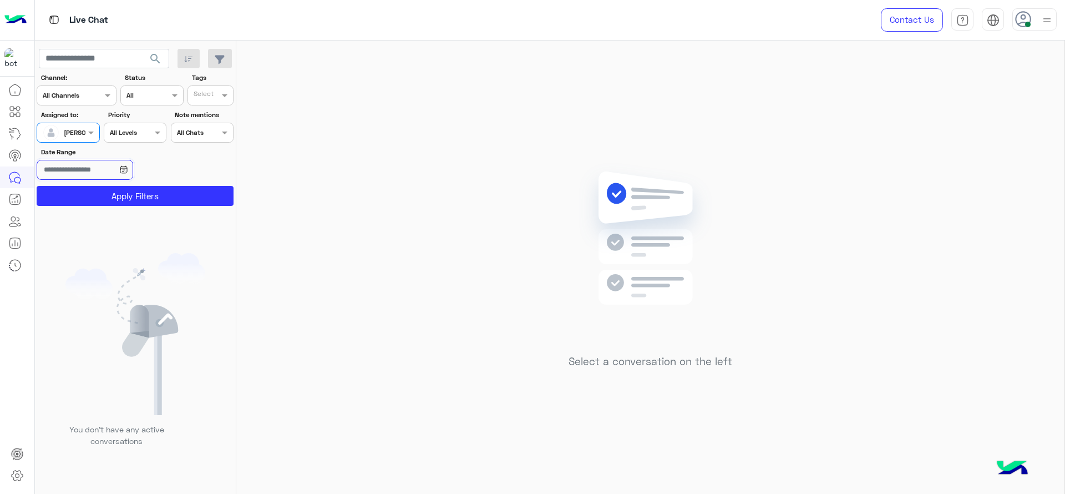
click at [106, 174] on input "Date Range" at bounding box center [85, 170] width 96 height 20
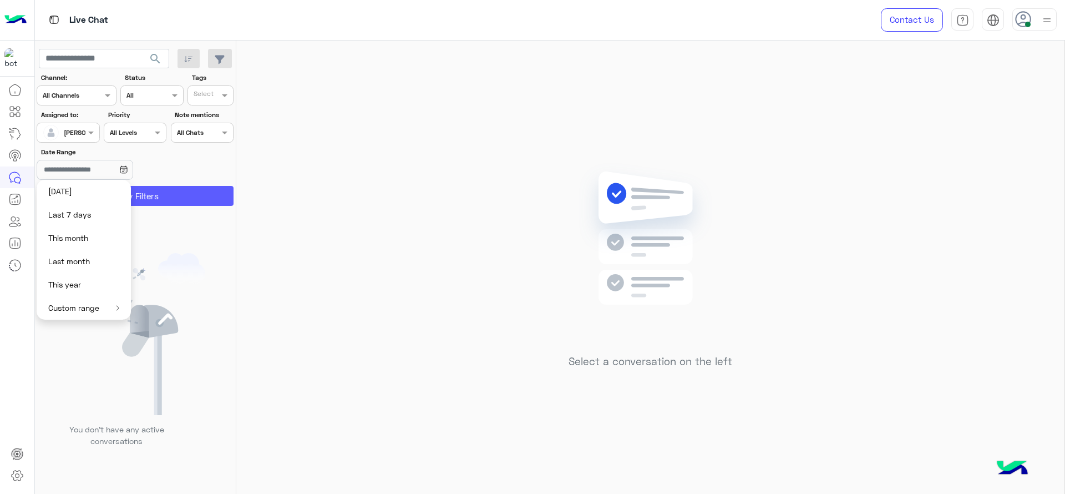
click at [185, 193] on button "Apply Filters" at bounding box center [135, 196] width 197 height 20
click at [342, 154] on div "Select a conversation on the left" at bounding box center [650, 270] width 828 height 458
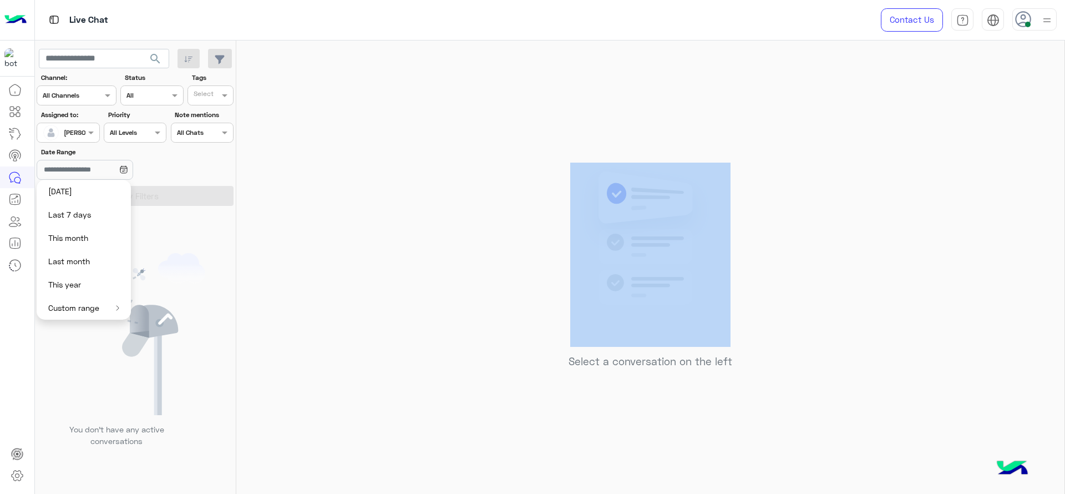
click at [128, 171] on icon at bounding box center [123, 169] width 9 height 9
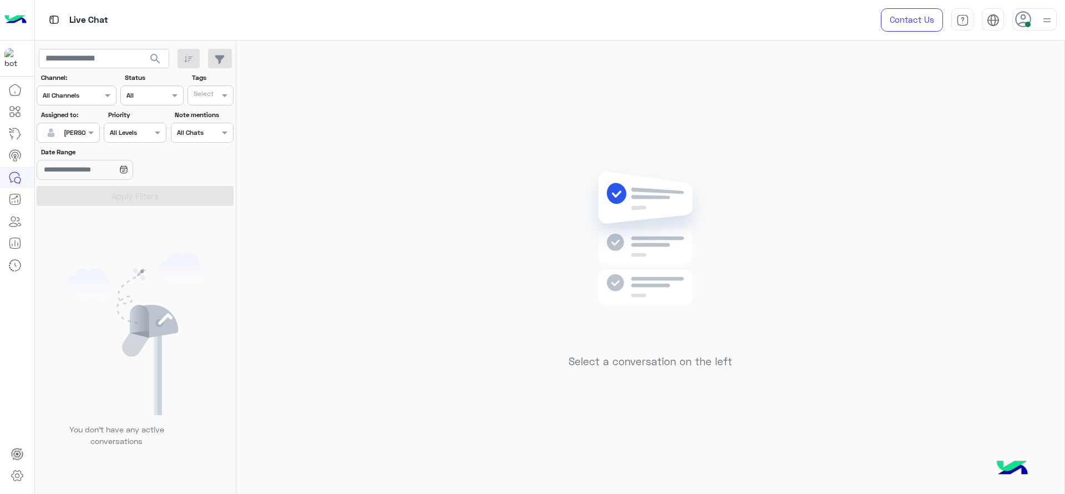
click at [306, 141] on div "Select a conversation on the left" at bounding box center [650, 270] width 828 height 458
click at [315, 139] on div "Select a conversation on the left" at bounding box center [650, 270] width 828 height 458
click at [311, 139] on div "Select a conversation on the left" at bounding box center [650, 270] width 828 height 458
click at [316, 131] on div "Select a conversation on the left" at bounding box center [650, 270] width 828 height 458
click at [88, 127] on span at bounding box center [92, 132] width 14 height 12
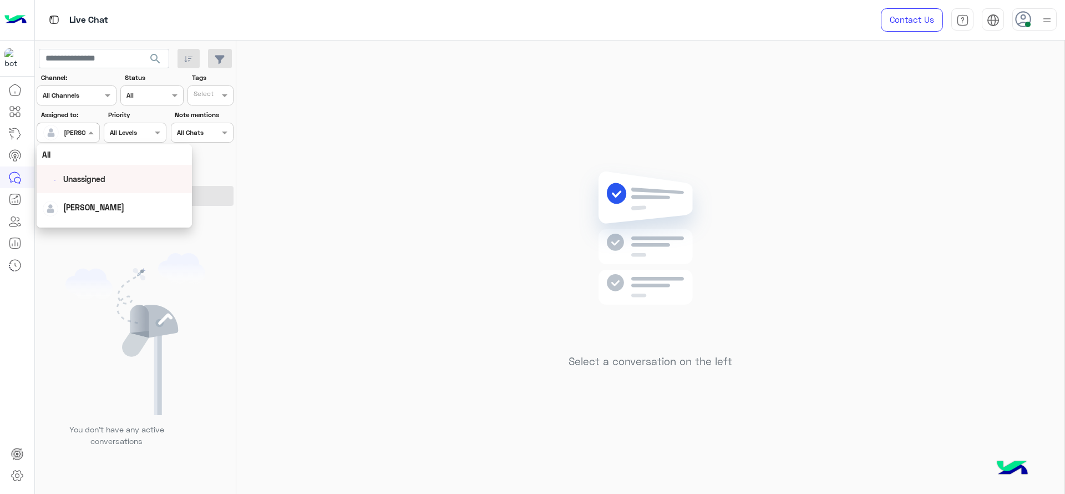
scroll to position [219, 0]
click at [83, 187] on div "First Mile" at bounding box center [114, 189] width 155 height 21
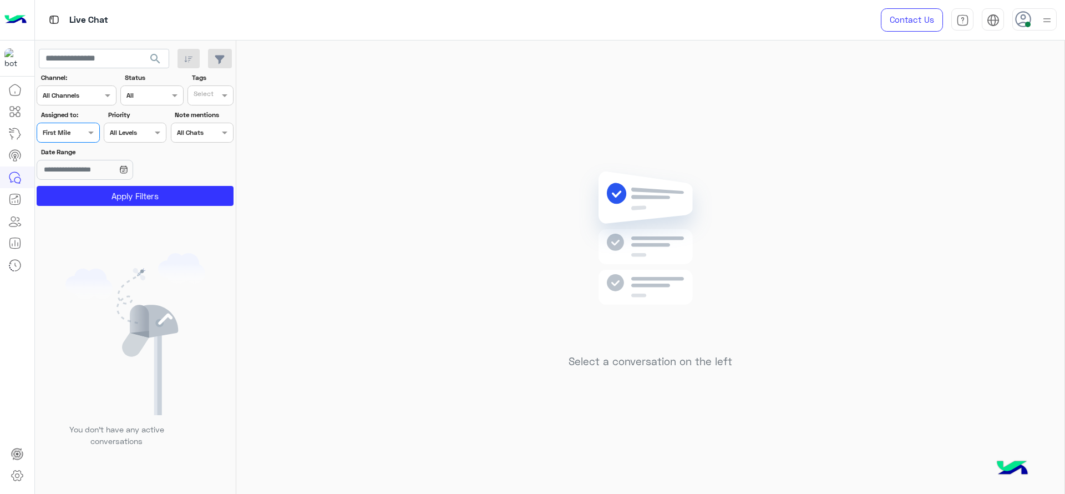
click at [83, 187] on button "Apply Filters" at bounding box center [135, 196] width 197 height 20
click at [75, 131] on div at bounding box center [68, 131] width 62 height 11
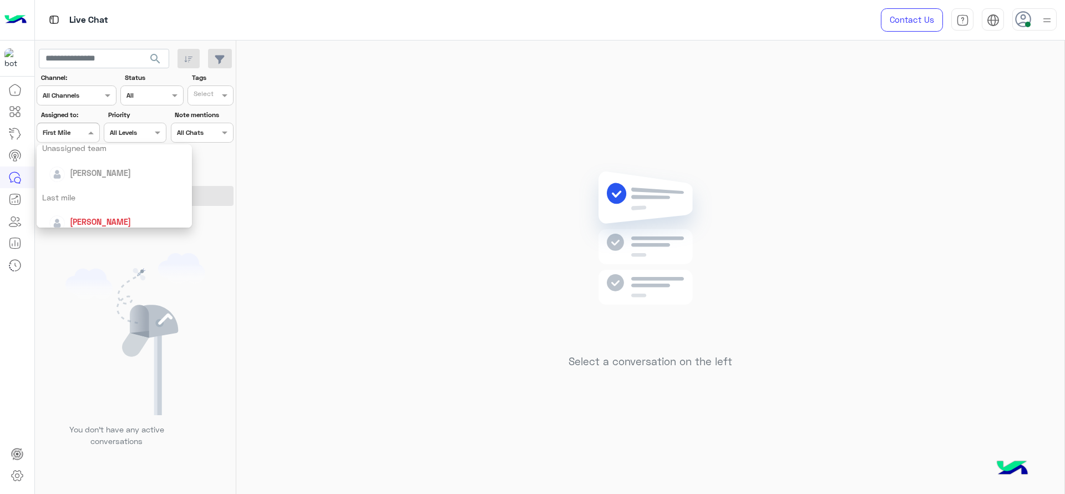
scroll to position [125, 0]
click at [113, 201] on div "[PERSON_NAME]" at bounding box center [118, 208] width 138 height 19
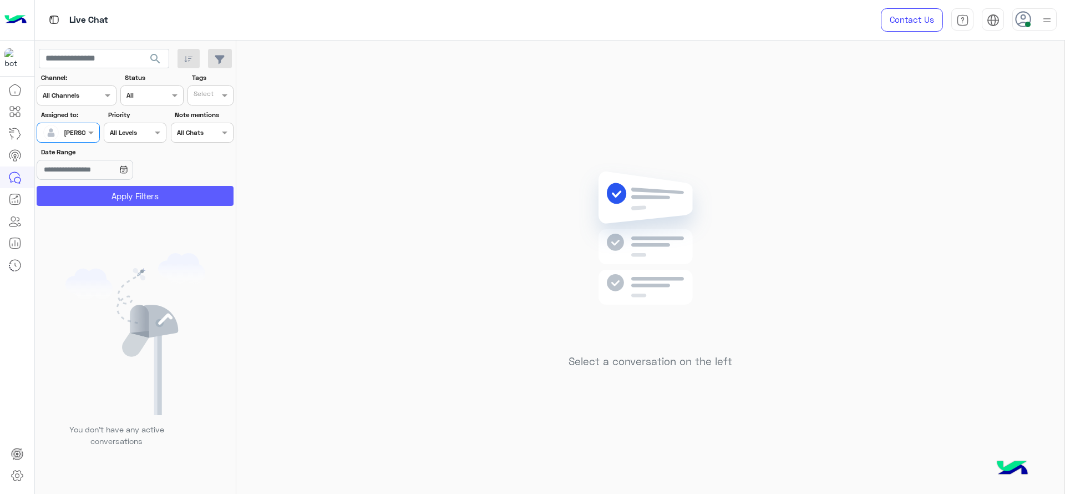
click at [113, 197] on button "Apply Filters" at bounding box center [135, 196] width 197 height 20
click at [64, 136] on div "[PERSON_NAME]" at bounding box center [89, 133] width 51 height 10
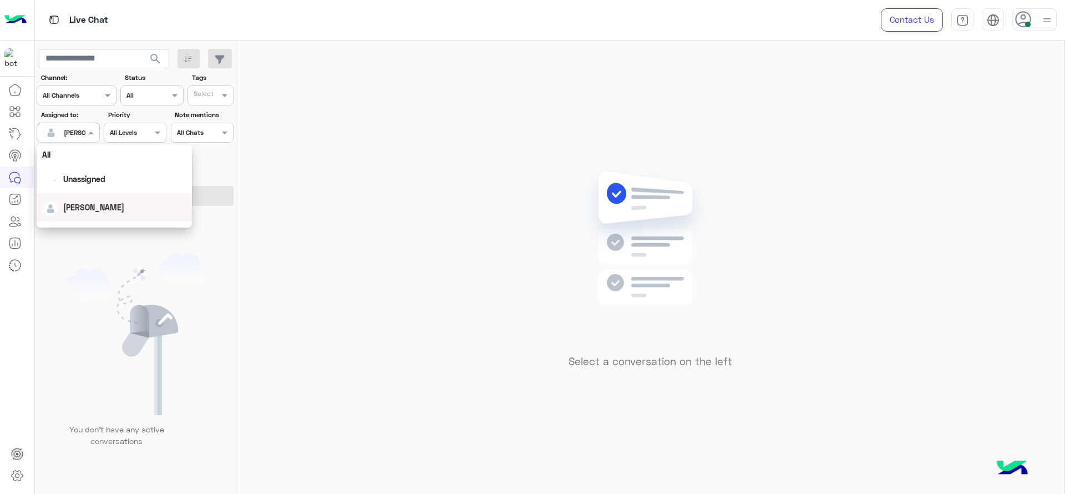
scroll to position [219, 0]
click at [80, 179] on div "First Mile" at bounding box center [114, 189] width 155 height 21
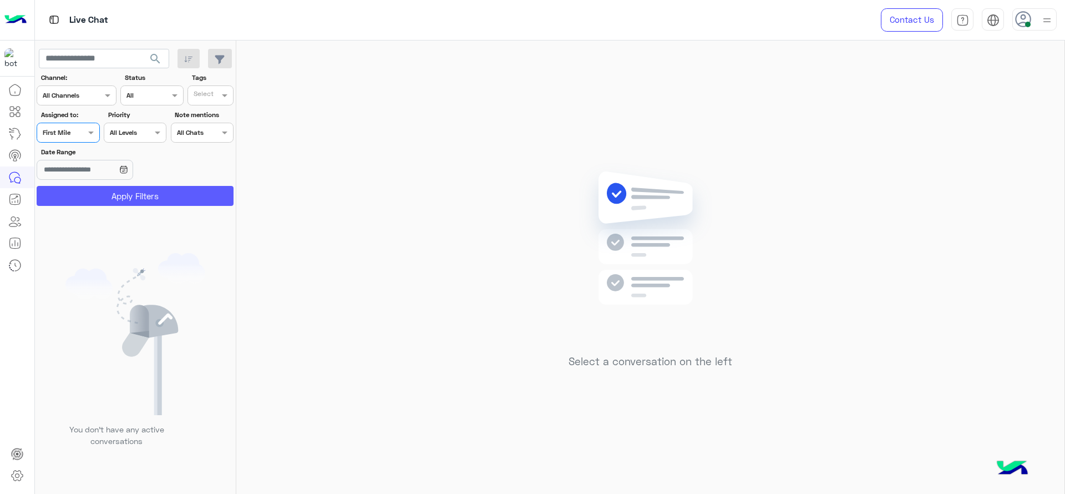
click at [106, 199] on button "Apply Filters" at bounding box center [135, 196] width 197 height 20
click at [87, 138] on span at bounding box center [92, 132] width 14 height 12
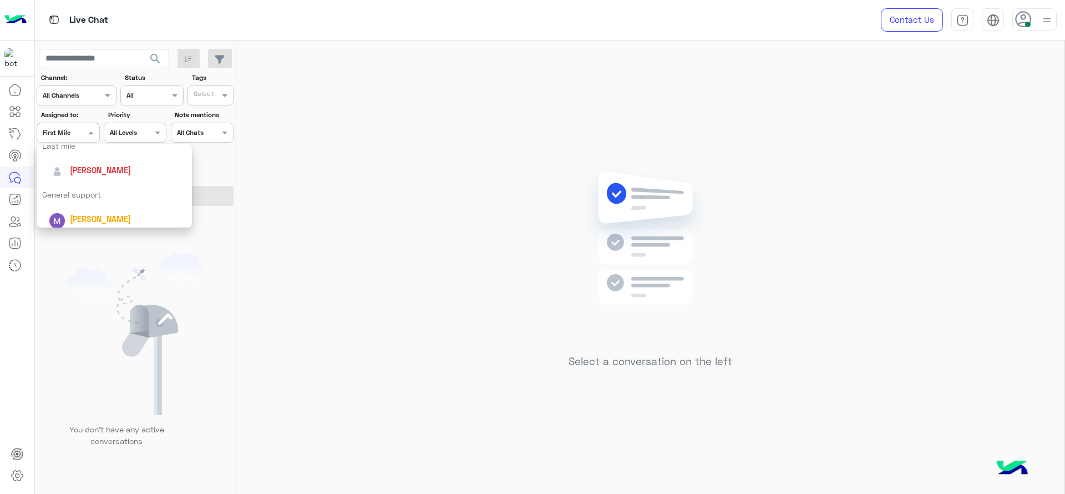
scroll to position [163, 0]
click at [92, 178] on div "[PERSON_NAME]" at bounding box center [118, 170] width 138 height 19
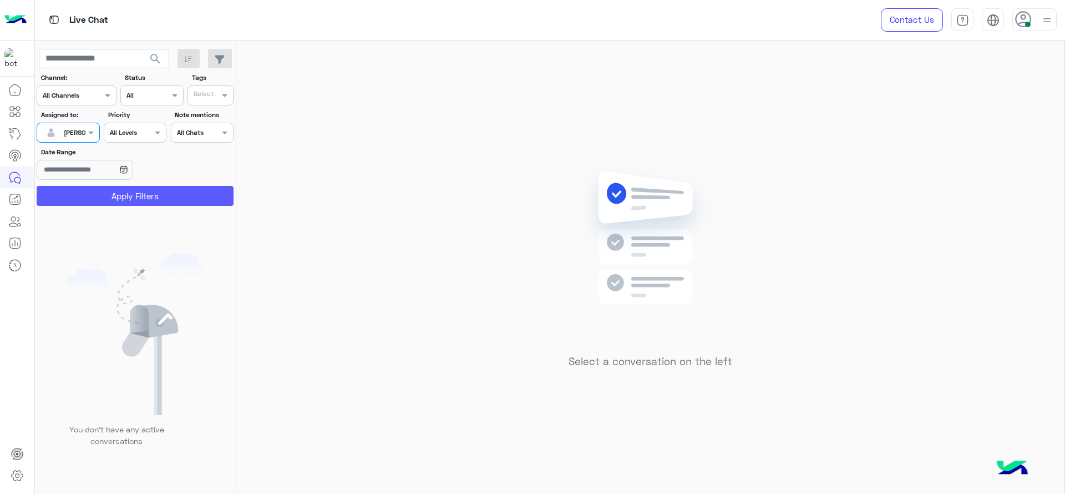
click at [90, 191] on button "Apply Filters" at bounding box center [135, 196] width 197 height 20
click at [79, 131] on div at bounding box center [68, 131] width 62 height 11
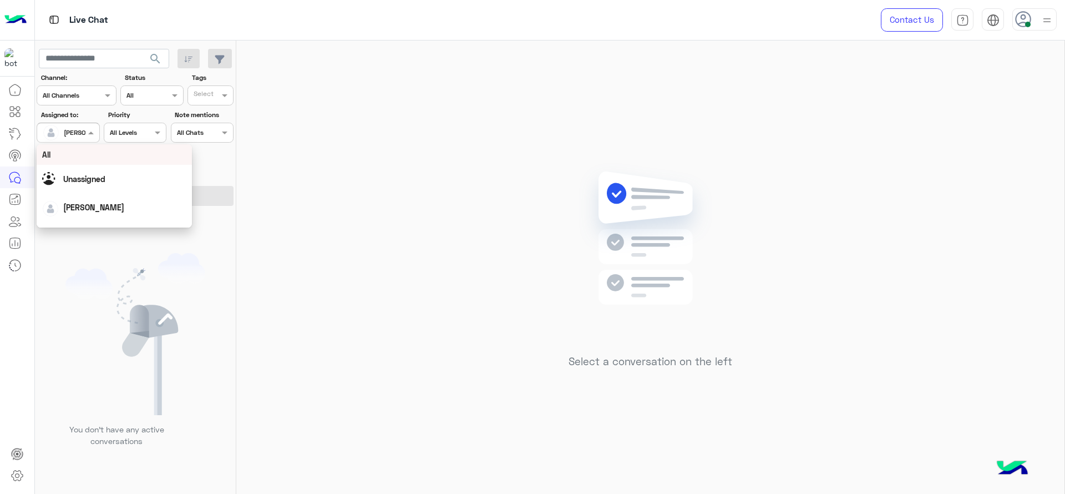
scroll to position [219, 0]
click at [74, 189] on div "First Mile" at bounding box center [114, 189] width 155 height 21
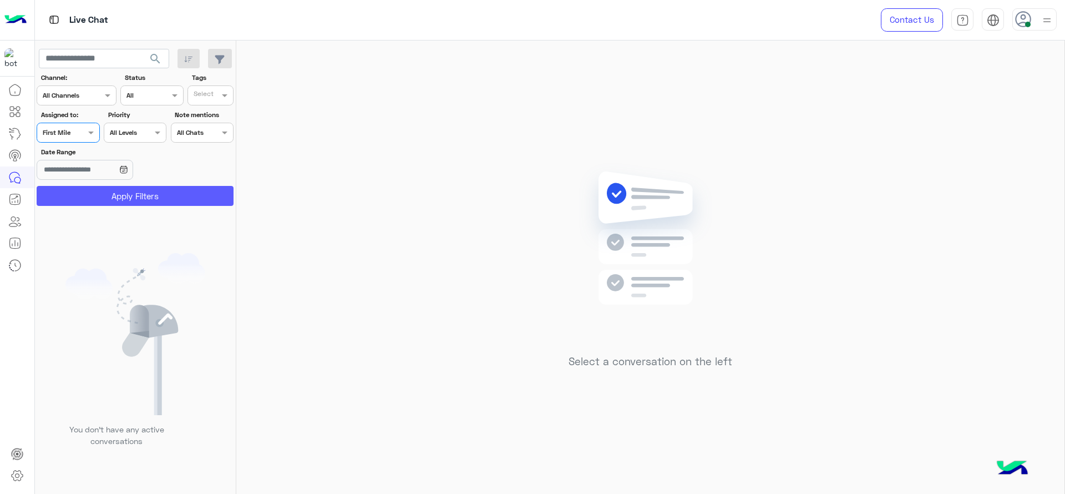
click at [76, 192] on button "Apply Filters" at bounding box center [135, 196] width 197 height 20
click at [79, 130] on div at bounding box center [68, 131] width 62 height 11
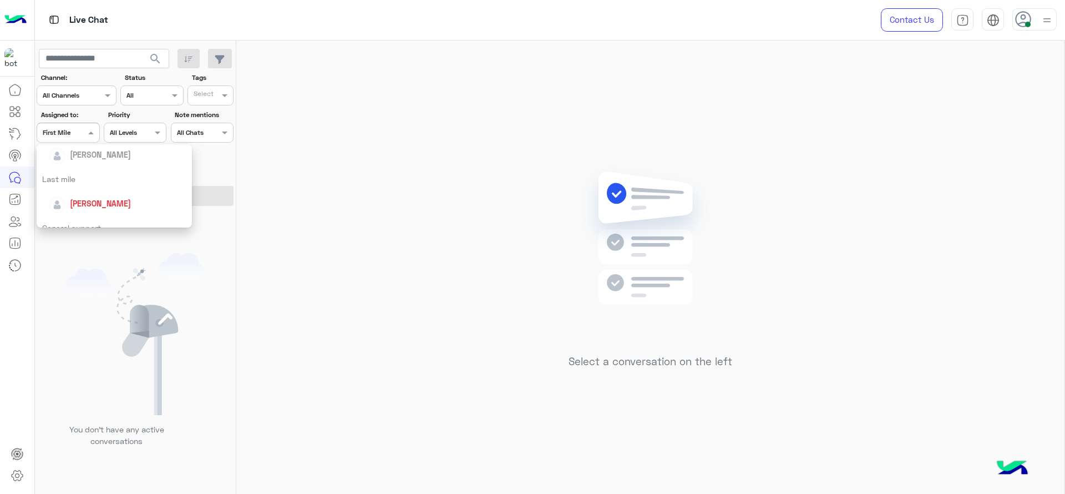
scroll to position [149, 0]
click at [79, 183] on span "[PERSON_NAME]" at bounding box center [100, 184] width 61 height 9
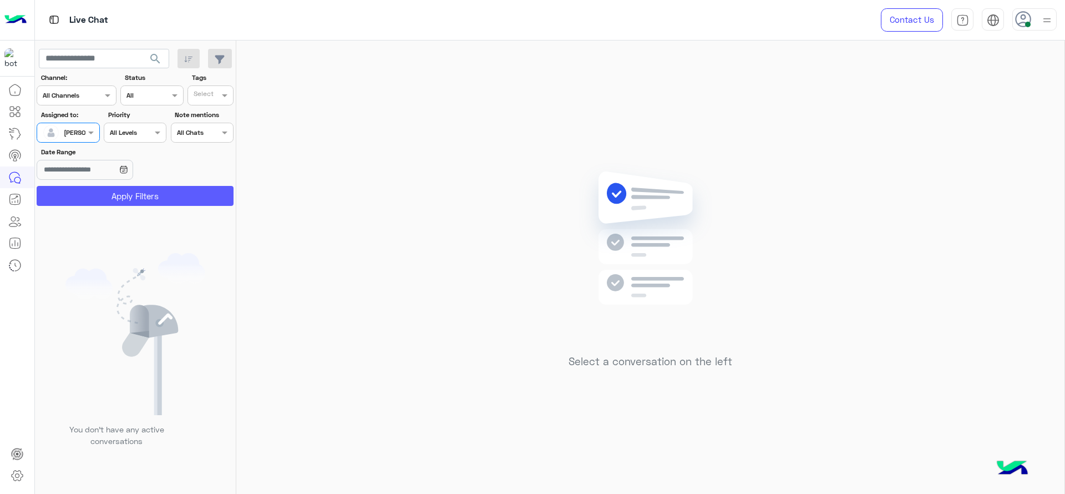
click at [89, 189] on button "Apply Filters" at bounding box center [135, 196] width 197 height 20
click at [74, 133] on div at bounding box center [68, 131] width 62 height 11
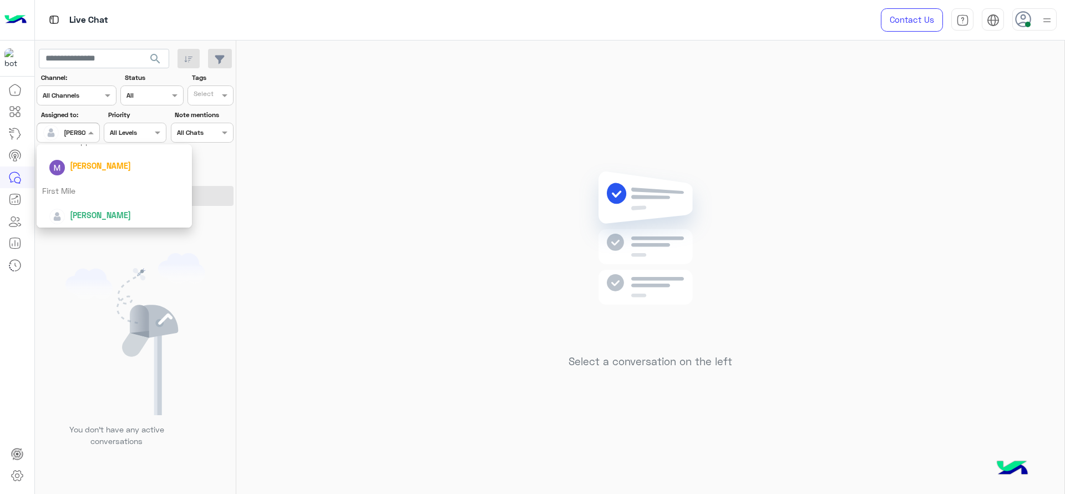
scroll to position [219, 0]
click at [95, 195] on div "First Mile" at bounding box center [114, 189] width 155 height 21
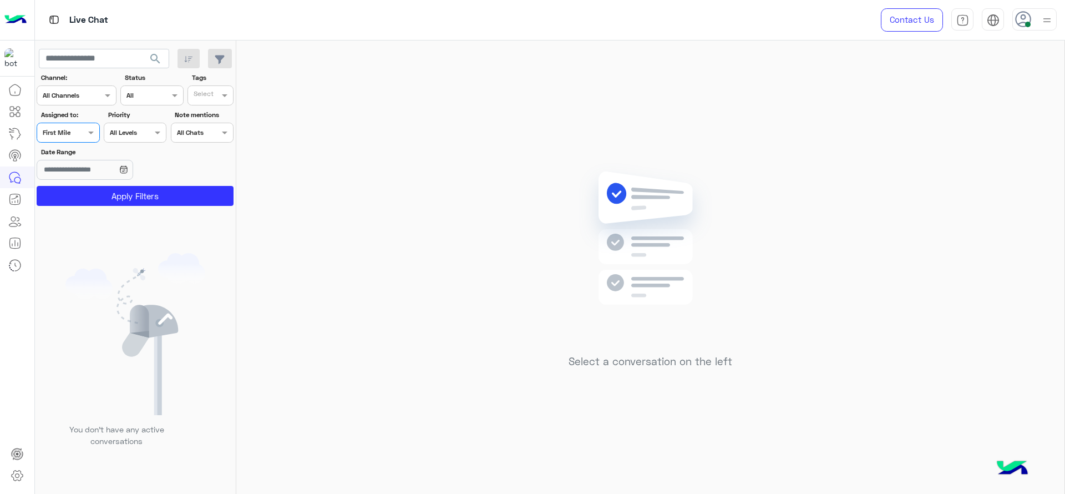
click at [95, 195] on button "Apply Filters" at bounding box center [135, 196] width 197 height 20
click at [93, 131] on span at bounding box center [92, 132] width 14 height 12
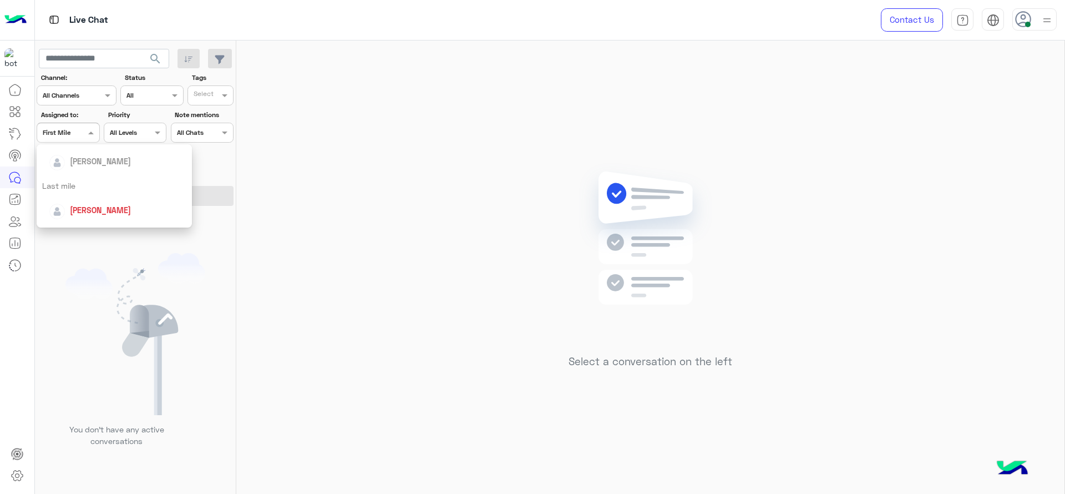
scroll to position [139, 0]
click at [74, 195] on span "[PERSON_NAME]" at bounding box center [100, 194] width 61 height 9
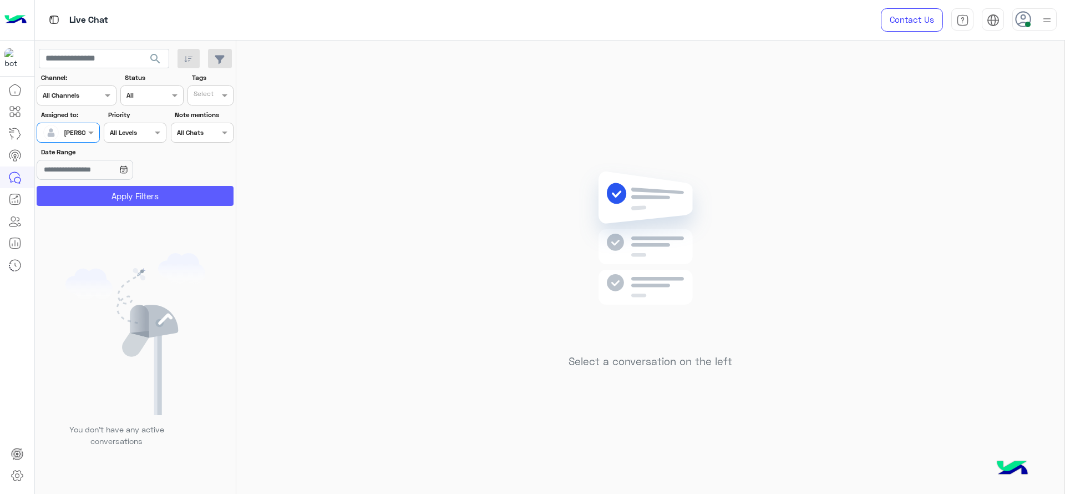
click at [74, 195] on button "Apply Filters" at bounding box center [135, 196] width 197 height 20
click at [93, 136] on span at bounding box center [92, 132] width 14 height 12
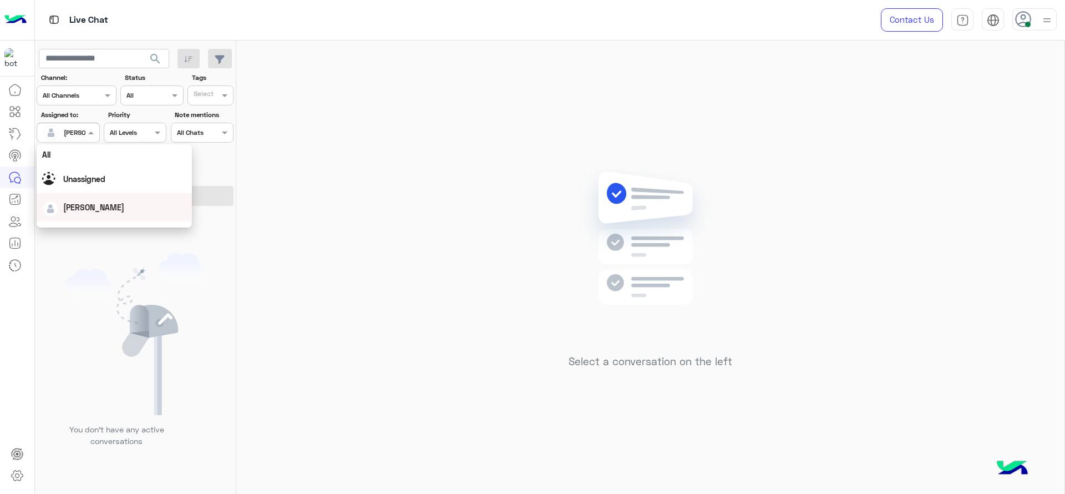
scroll to position [219, 0]
click at [88, 194] on div "First Mile" at bounding box center [114, 189] width 155 height 21
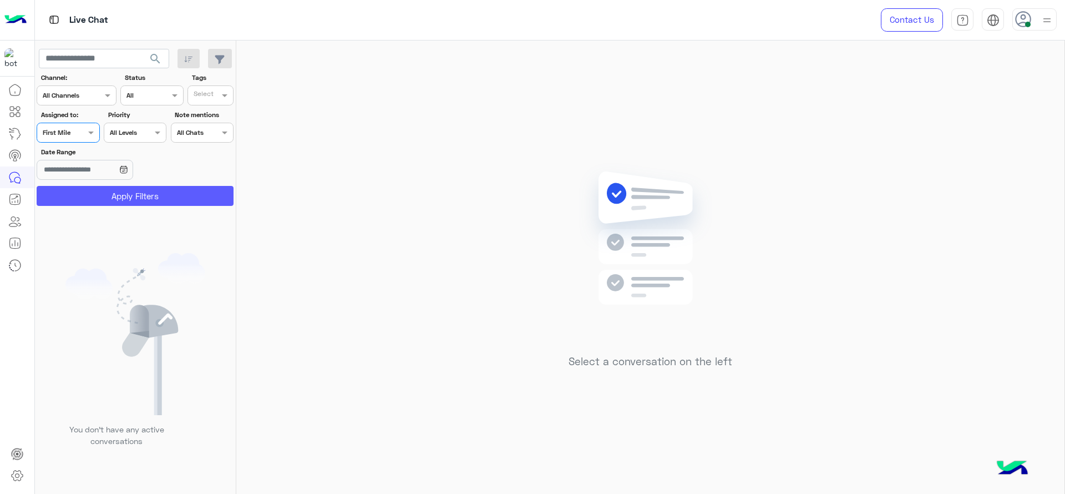
click at [88, 194] on button "Apply Filters" at bounding box center [135, 196] width 197 height 20
click at [76, 131] on div at bounding box center [68, 131] width 62 height 11
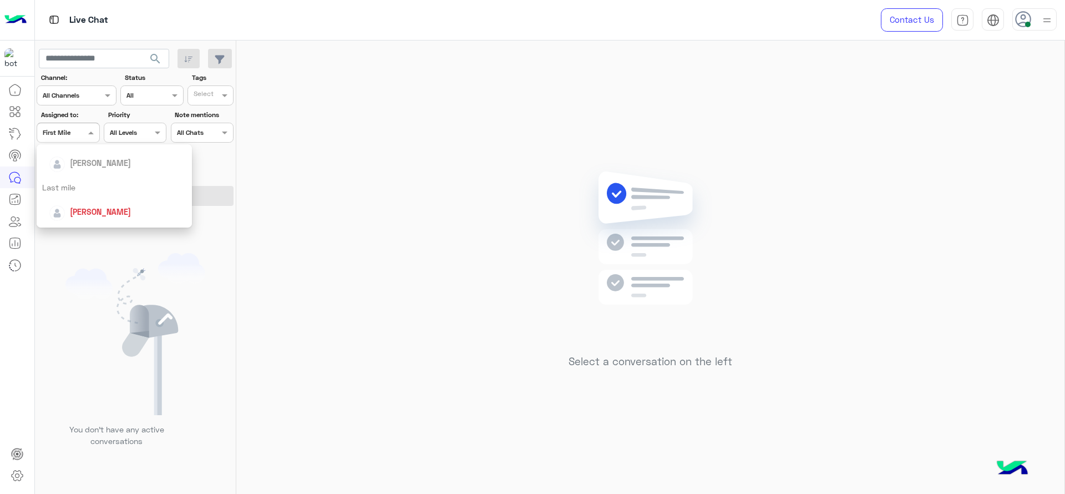
scroll to position [122, 0]
click at [67, 209] on div "[PERSON_NAME]" at bounding box center [118, 212] width 138 height 19
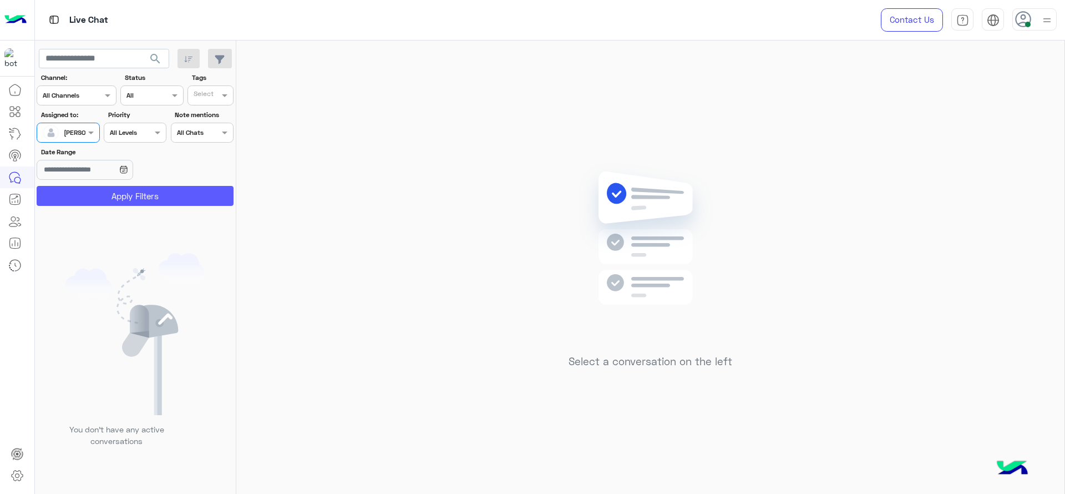
click at [83, 197] on button "Apply Filters" at bounding box center [135, 196] width 197 height 20
click at [75, 139] on div "[PERSON_NAME]" at bounding box center [64, 133] width 42 height 22
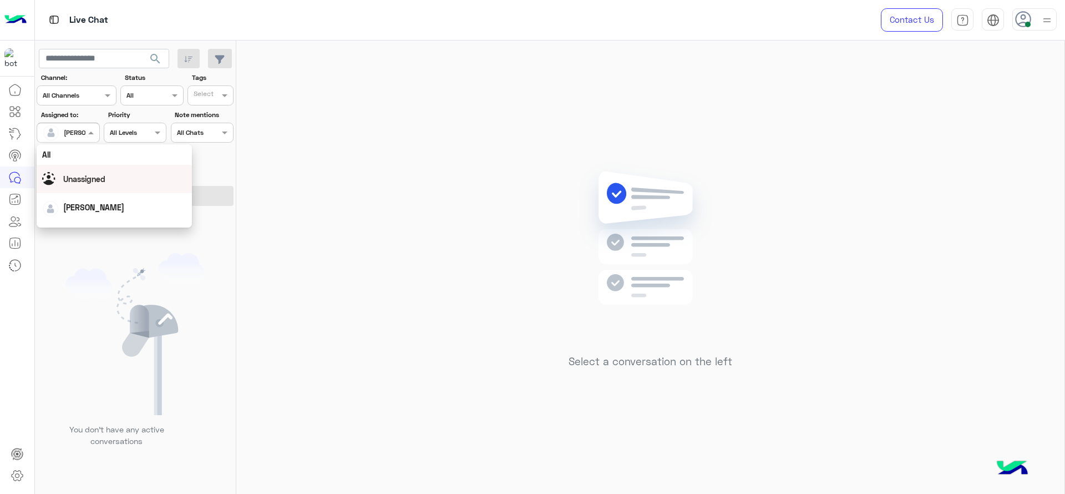
scroll to position [219, 0]
click at [77, 188] on div "First Mile" at bounding box center [114, 189] width 155 height 21
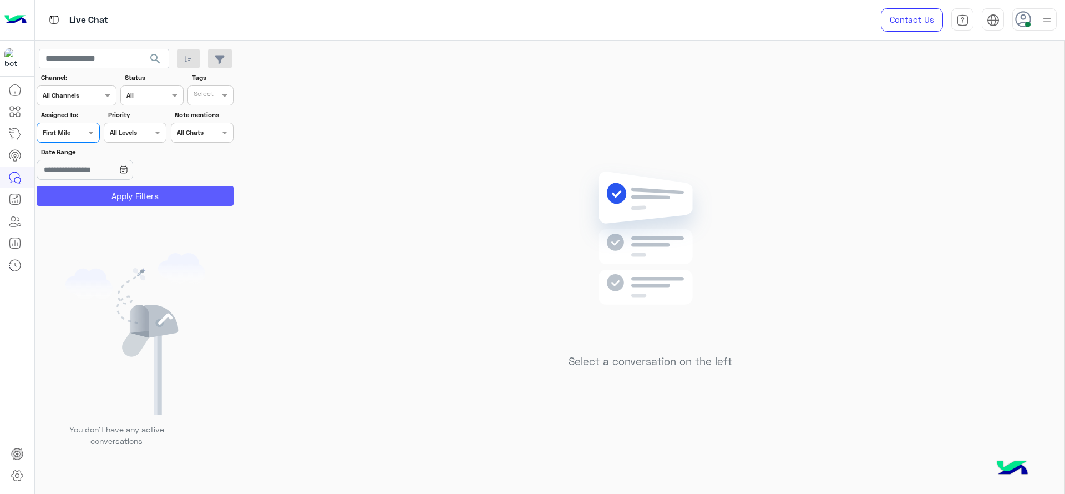
click at [77, 188] on button "Apply Filters" at bounding box center [135, 196] width 197 height 20
click at [74, 124] on div "Assigned on First Mile" at bounding box center [68, 133] width 63 height 20
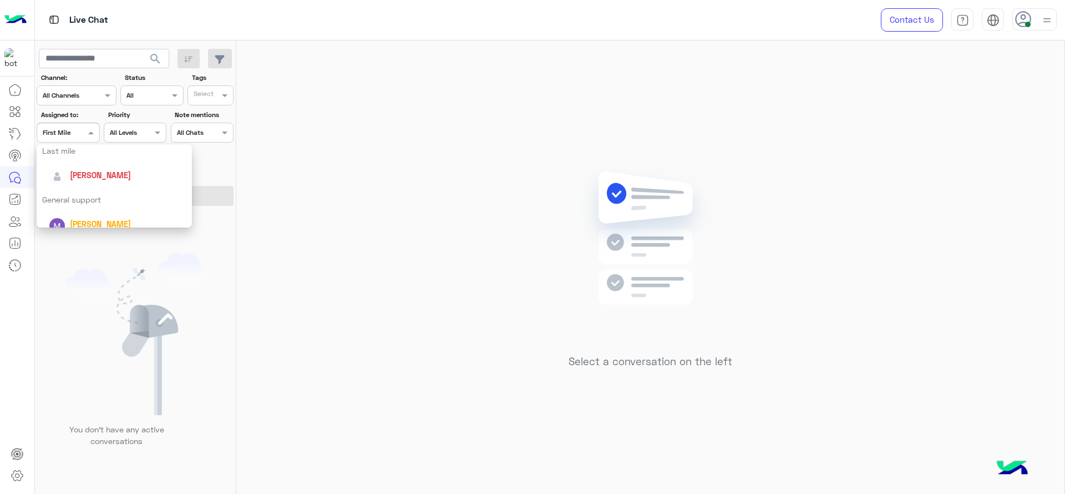
scroll to position [163, 0]
click at [115, 180] on div "[PERSON_NAME]" at bounding box center [118, 170] width 138 height 19
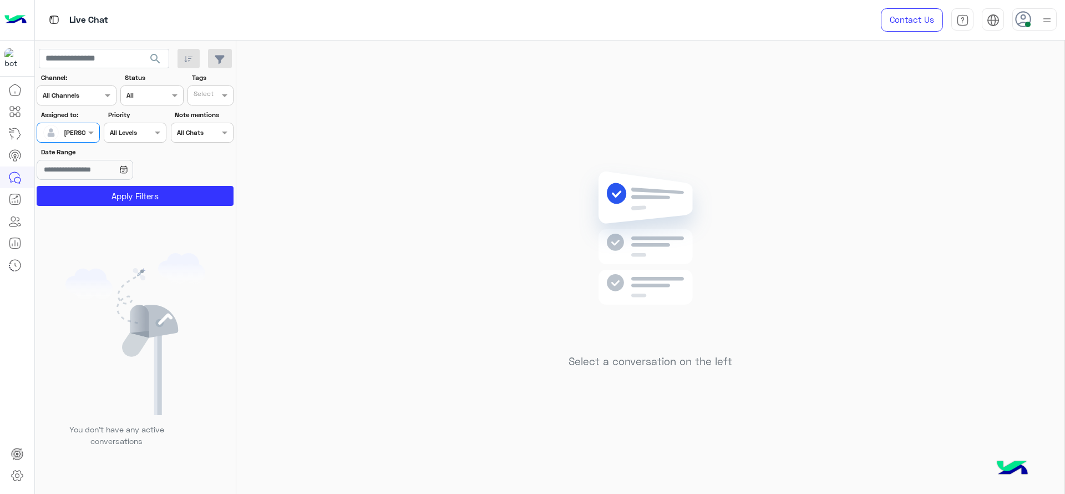
click at [116, 208] on app-inbox-users-filters "search Channel: Channel All Channels Status Channel All Tags Select Assigned to…" at bounding box center [135, 126] width 201 height 170
click at [119, 204] on button "Apply Filters" at bounding box center [135, 196] width 197 height 20
click at [334, 200] on div "Select a conversation on the left" at bounding box center [650, 270] width 828 height 458
click at [92, 139] on div "Assigned on [PERSON_NAME]" at bounding box center [68, 133] width 63 height 20
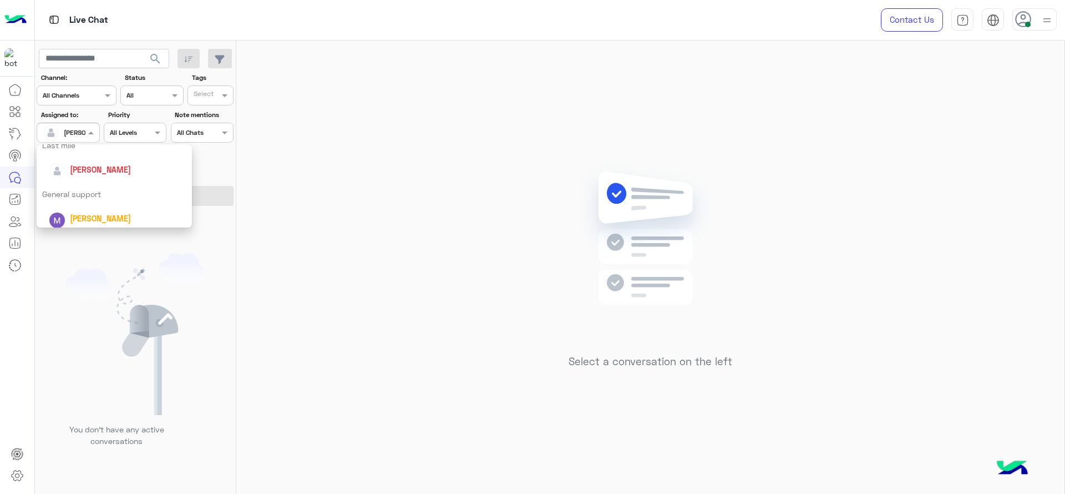
scroll to position [194, 0]
click at [80, 216] on div "First Mile" at bounding box center [114, 213] width 155 height 21
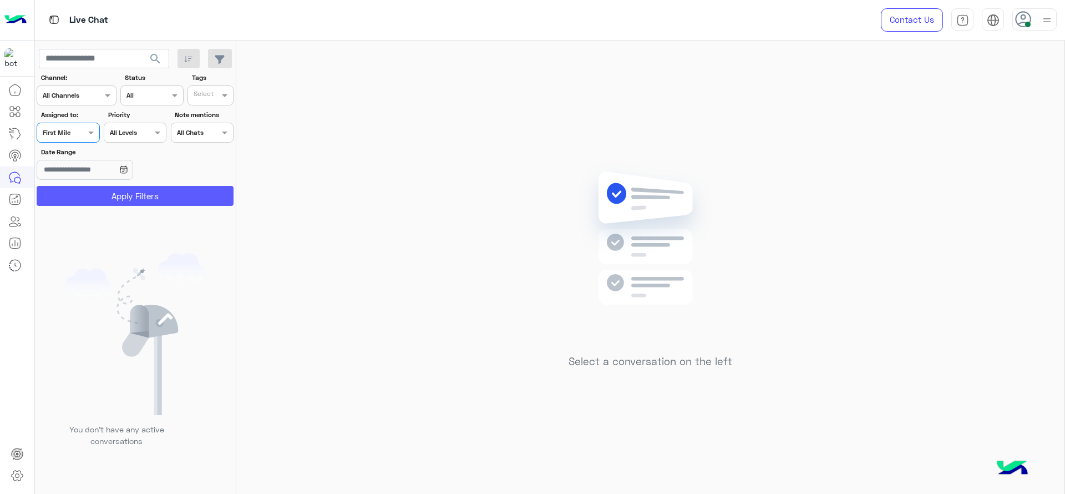
click at [89, 194] on button "Apply Filters" at bounding box center [135, 196] width 197 height 20
click at [67, 139] on div "Assigned on First Mile" at bounding box center [68, 133] width 63 height 20
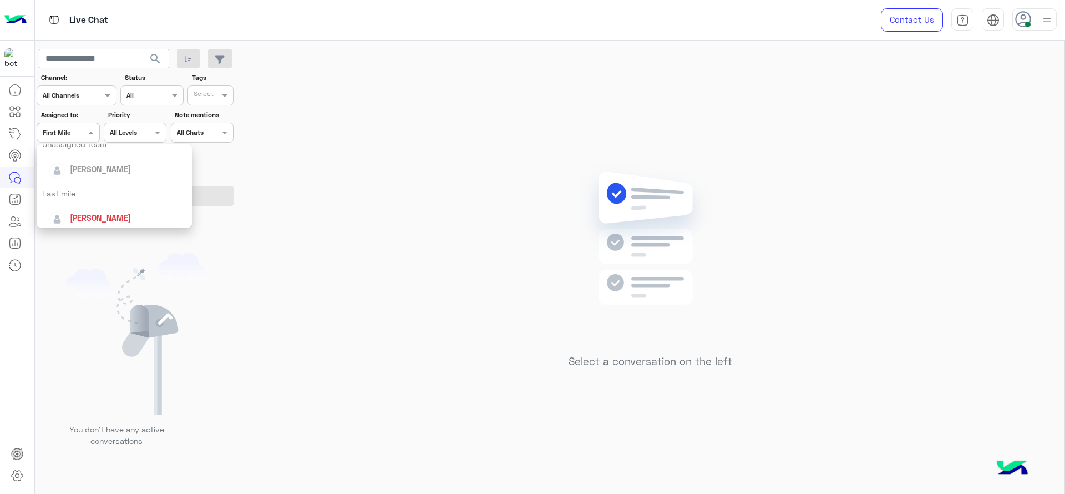
scroll to position [125, 0]
click at [100, 201] on div "[PERSON_NAME]" at bounding box center [118, 208] width 138 height 19
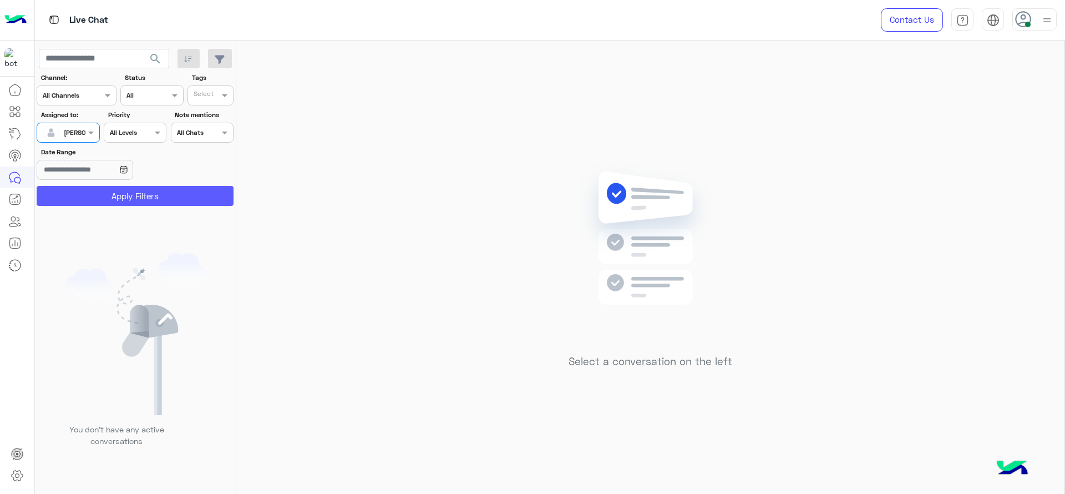
click at [98, 199] on button "Apply Filters" at bounding box center [135, 196] width 197 height 20
click at [489, 245] on div "Select a conversation on the left" at bounding box center [650, 270] width 828 height 458
click at [90, 136] on span at bounding box center [92, 132] width 14 height 12
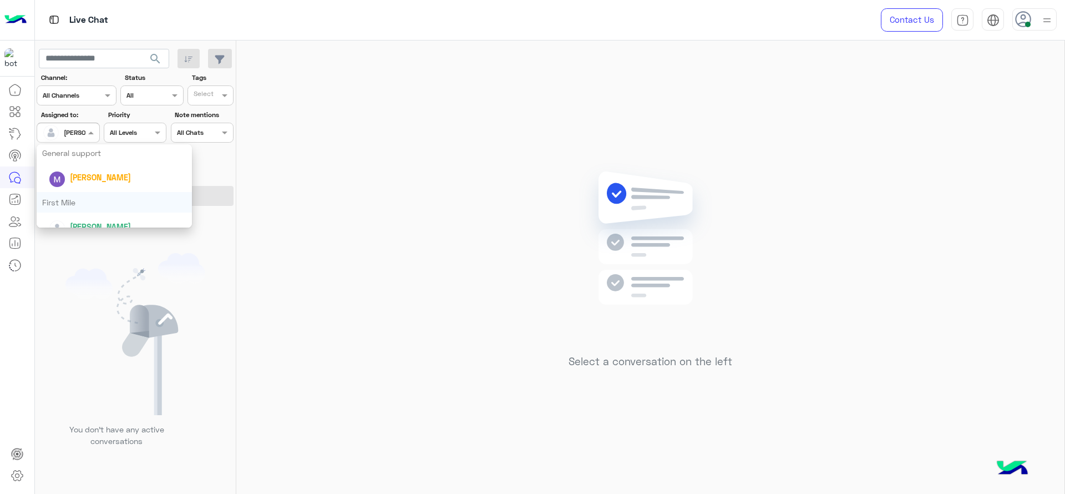
scroll to position [219, 0]
click at [92, 187] on div "First Mile" at bounding box center [114, 189] width 155 height 21
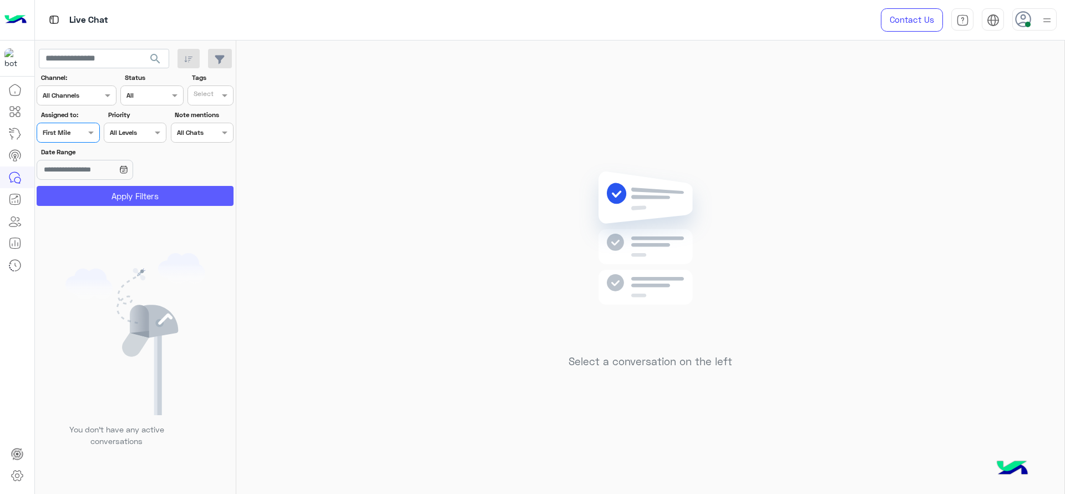
click at [91, 189] on button "Apply Filters" at bounding box center [135, 196] width 197 height 20
click at [77, 135] on div at bounding box center [68, 131] width 62 height 11
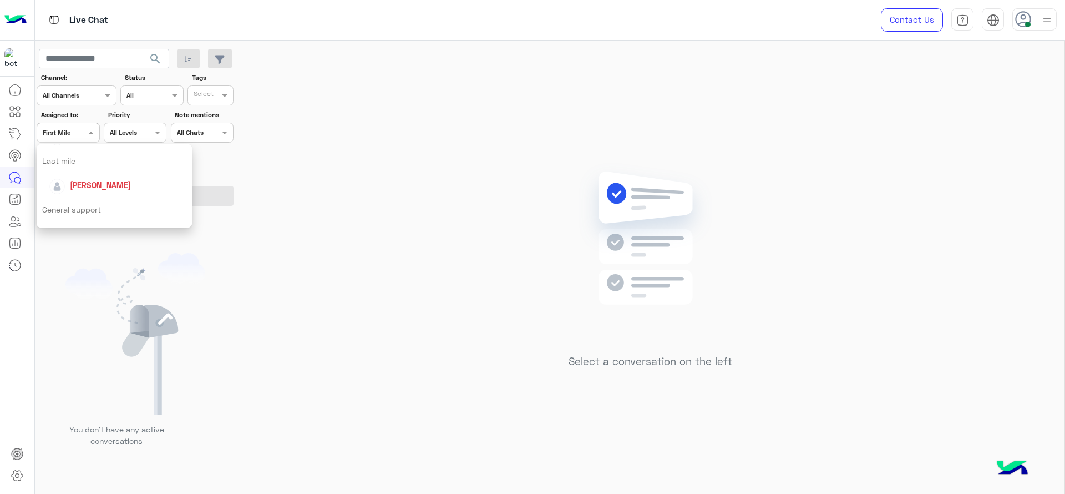
scroll to position [153, 0]
click at [82, 187] on div "[PERSON_NAME]" at bounding box center [118, 180] width 138 height 19
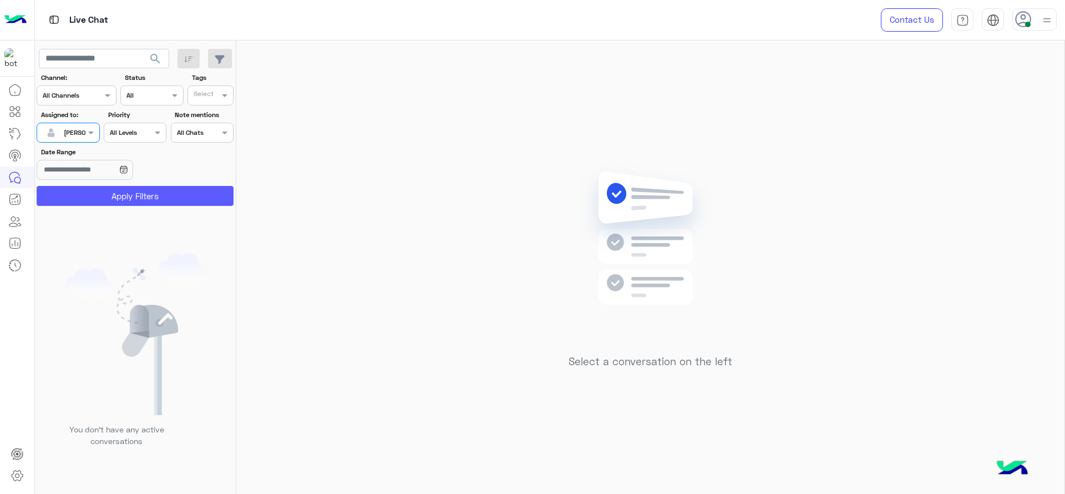
click at [126, 203] on button "Apply Filters" at bounding box center [135, 196] width 197 height 20
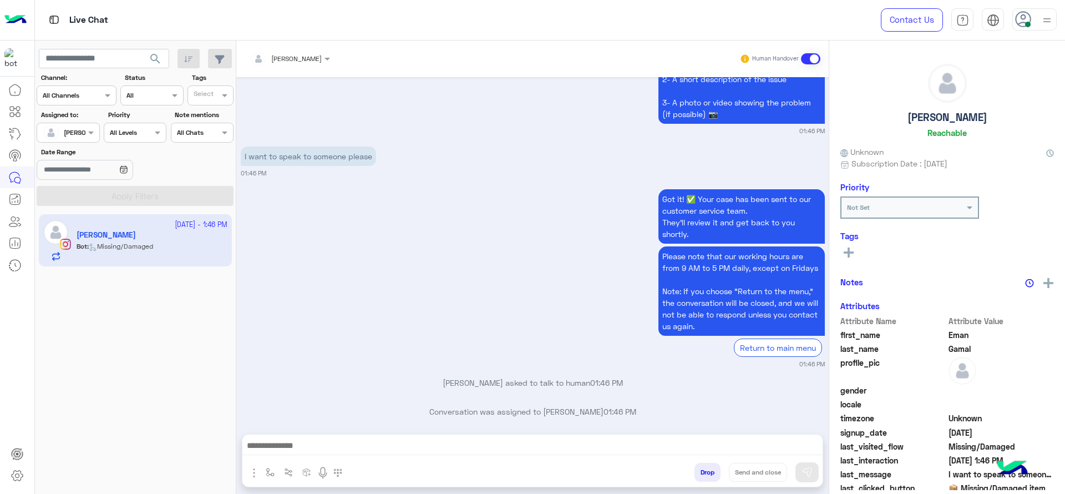
scroll to position [940, 0]
click at [270, 482] on div "Flow" at bounding box center [296, 474] width 108 height 23
click at [270, 475] on img "button" at bounding box center [270, 472] width 9 height 9
click at [295, 451] on div "enter flow name" at bounding box center [292, 448] width 51 height 10
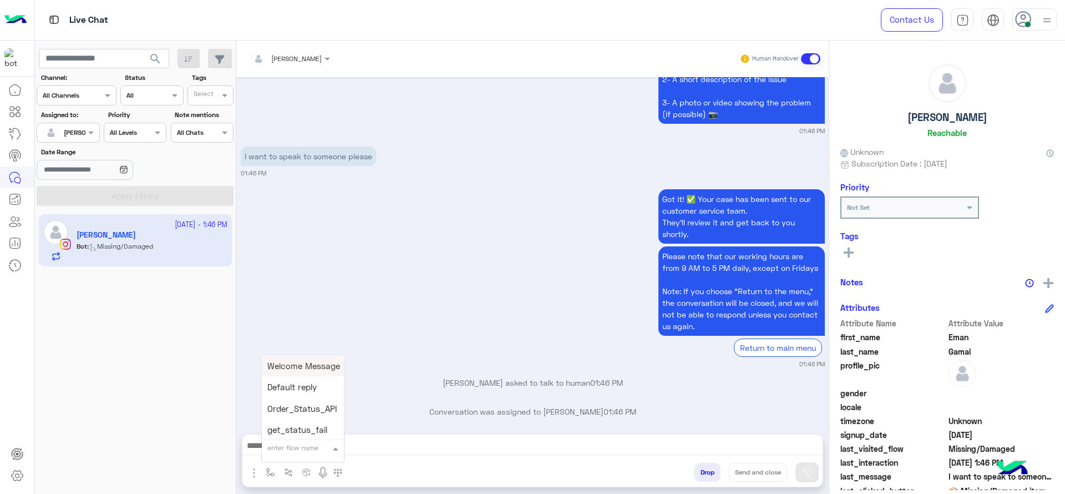
type input "*"
click at [291, 406] on span "J Greeting" at bounding box center [287, 406] width 40 height 10
type textarea "**********"
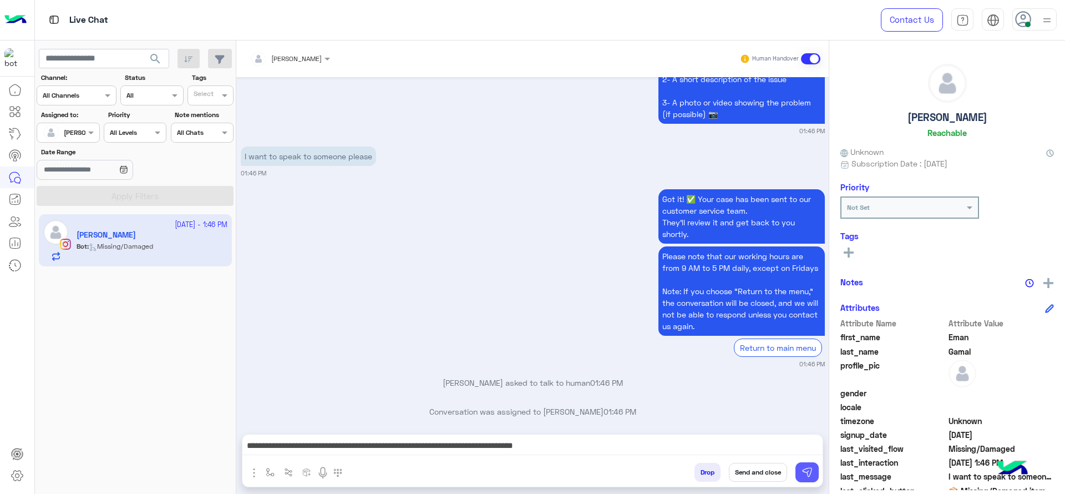
click at [807, 475] on img at bounding box center [807, 472] width 11 height 11
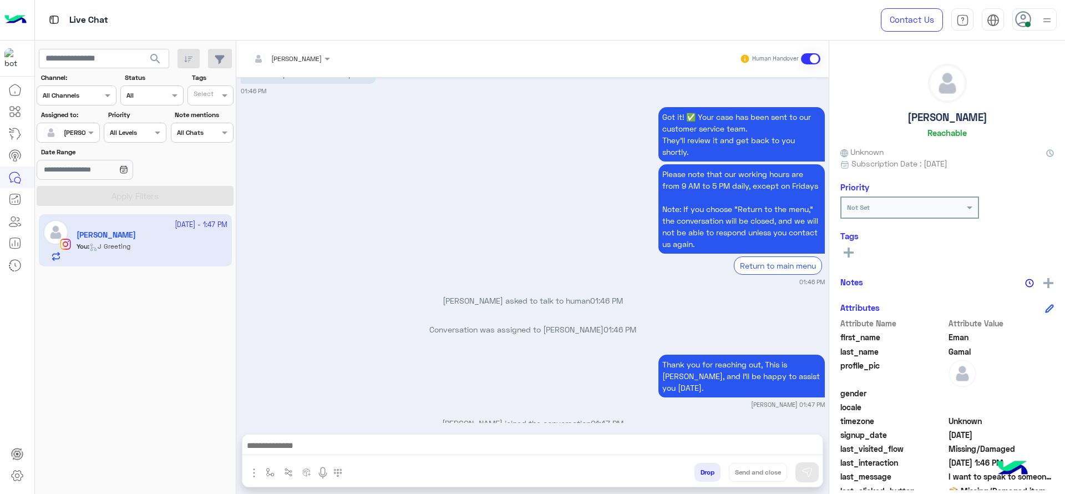
click at [478, 236] on div "Got it! ✅ Your case has been sent to our customer service team. They’ll review …" at bounding box center [533, 195] width 584 height 183
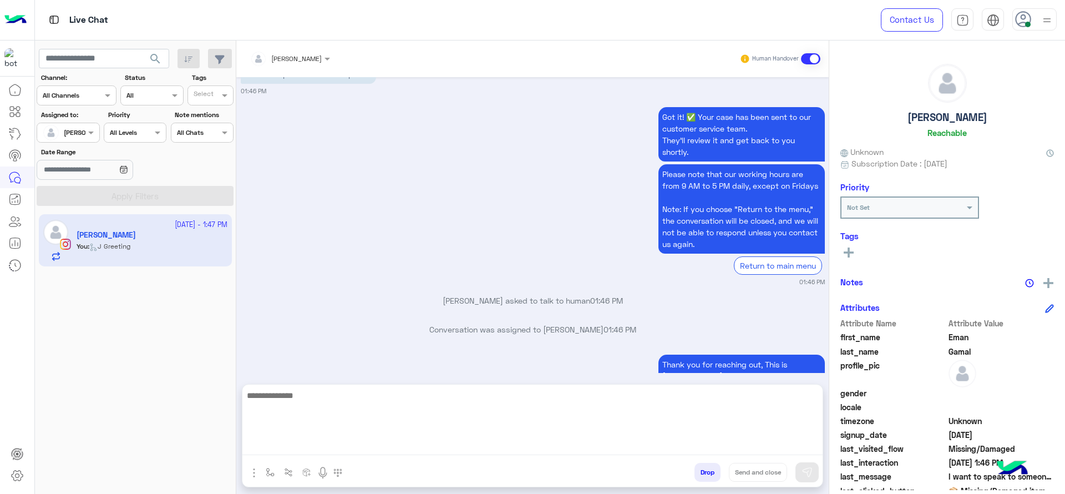
click at [386, 446] on textarea at bounding box center [532, 421] width 580 height 67
click at [440, 395] on textarea "**********" at bounding box center [532, 421] width 580 height 67
type textarea "**********"
click at [456, 393] on textarea "**********" at bounding box center [532, 421] width 580 height 67
click at [445, 418] on textarea "**********" at bounding box center [532, 421] width 580 height 67
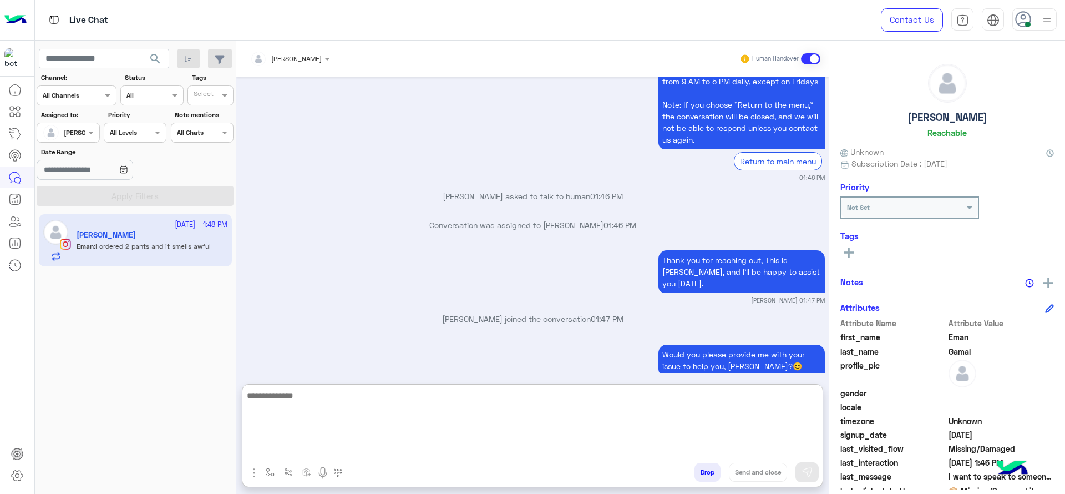
scroll to position [1169, 0]
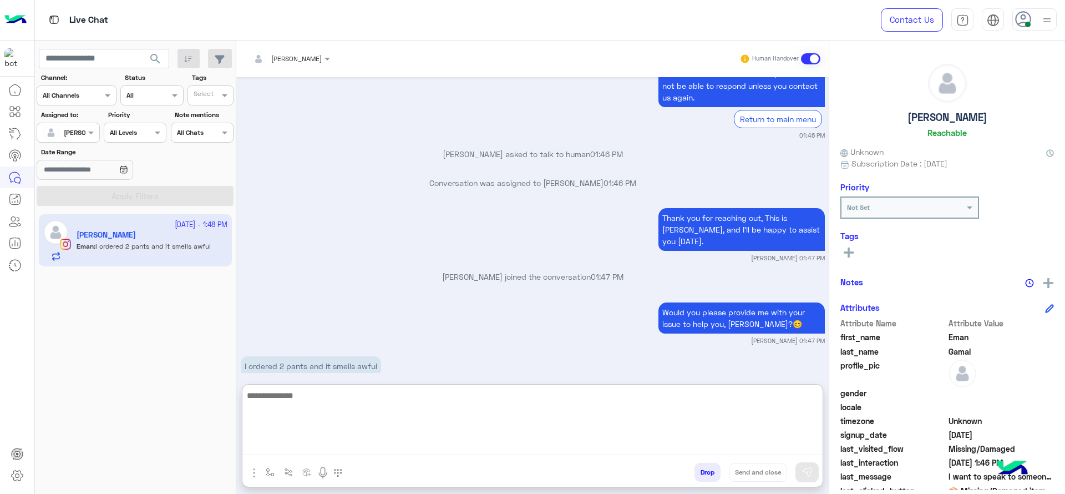
click at [300, 404] on textarea at bounding box center [532, 421] width 580 height 67
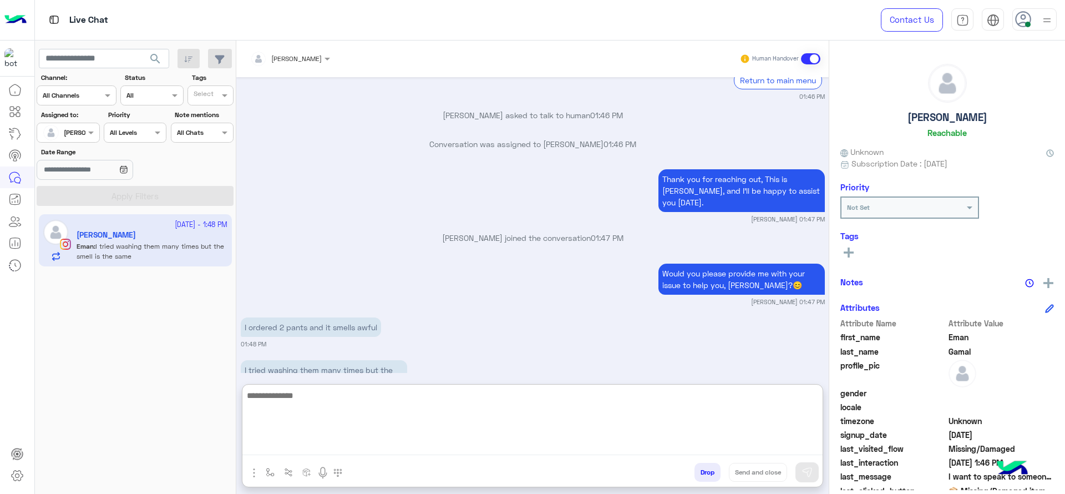
scroll to position [1223, 0]
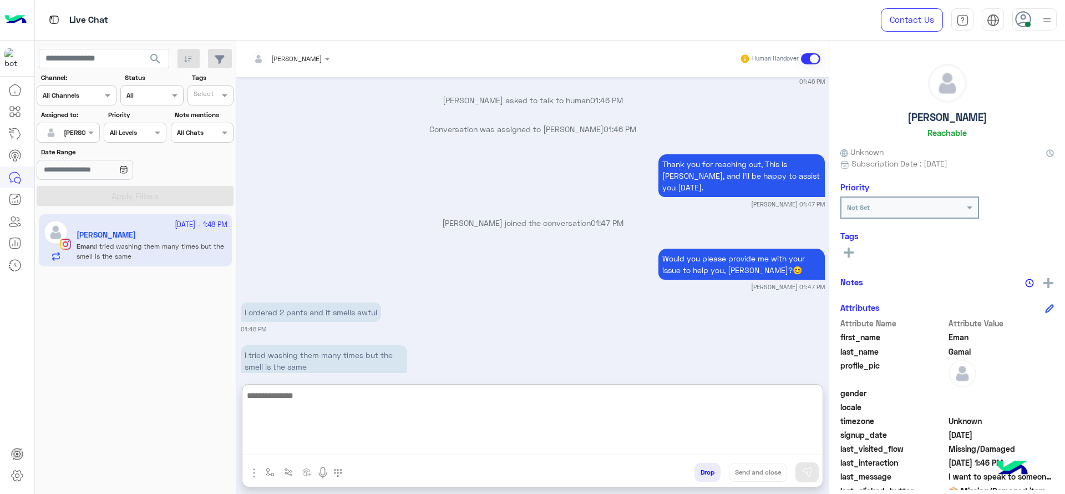
click at [422, 404] on textarea at bounding box center [532, 421] width 580 height 67
click at [425, 420] on textarea at bounding box center [532, 421] width 580 height 67
paste textarea "**********"
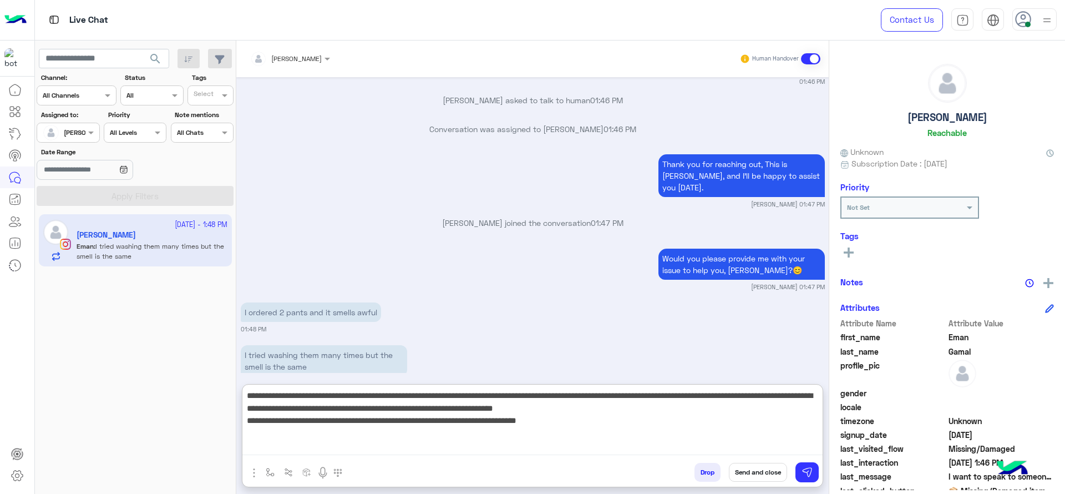
click at [272, 397] on textarea "**********" at bounding box center [532, 421] width 580 height 67
drag, startPoint x: 246, startPoint y: 419, endPoint x: 577, endPoint y: 431, distance: 330.9
click at [577, 431] on textarea "**********" at bounding box center [532, 421] width 580 height 67
type textarea "**********"
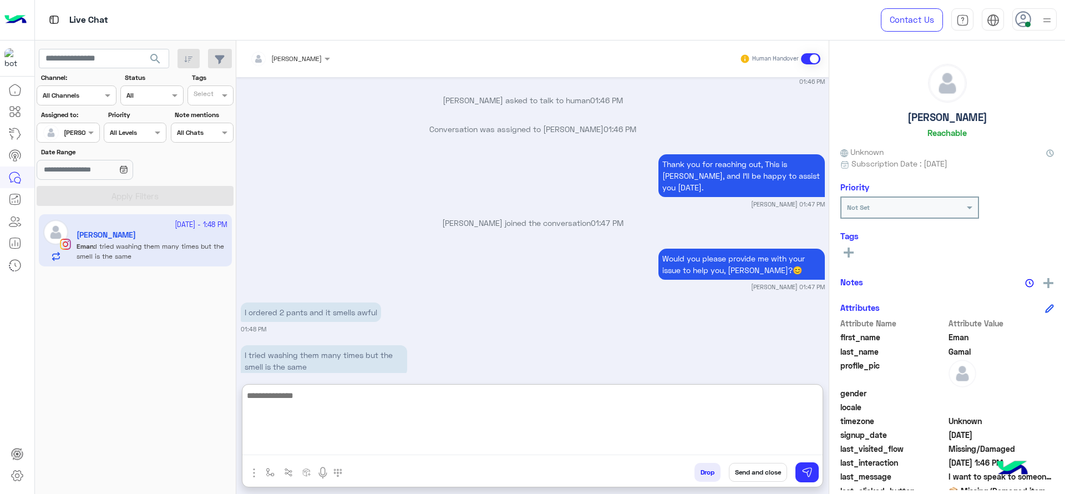
scroll to position [1324, 0]
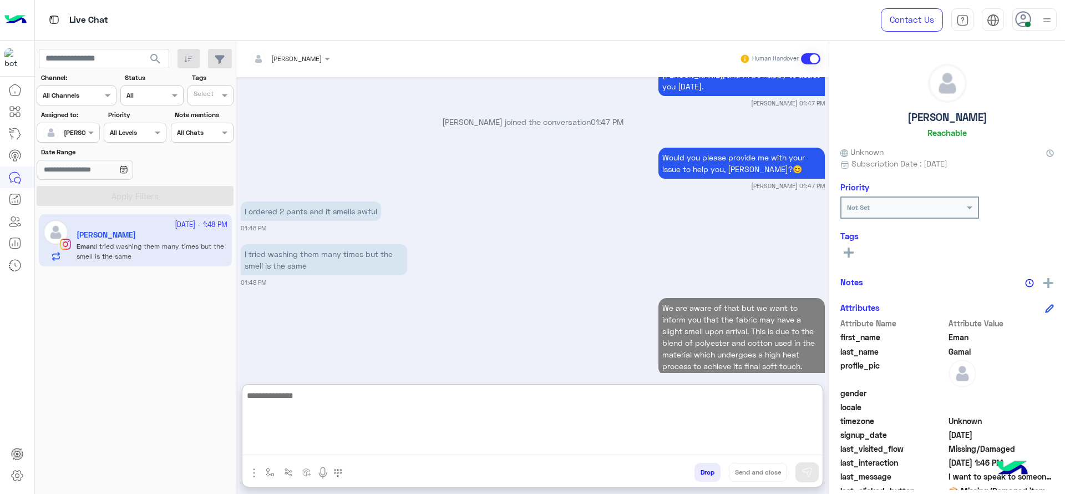
paste textarea "**********"
type textarea "**********"
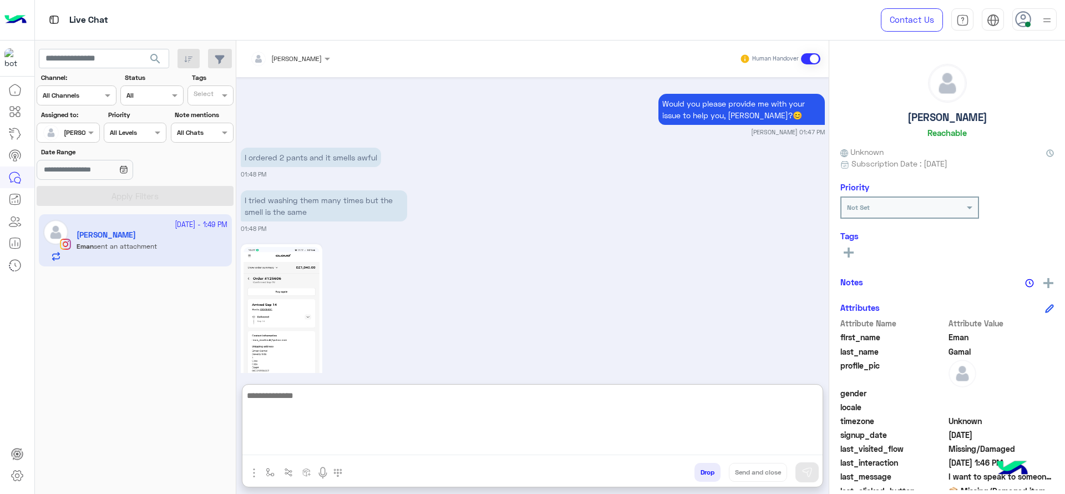
scroll to position [1541, 0]
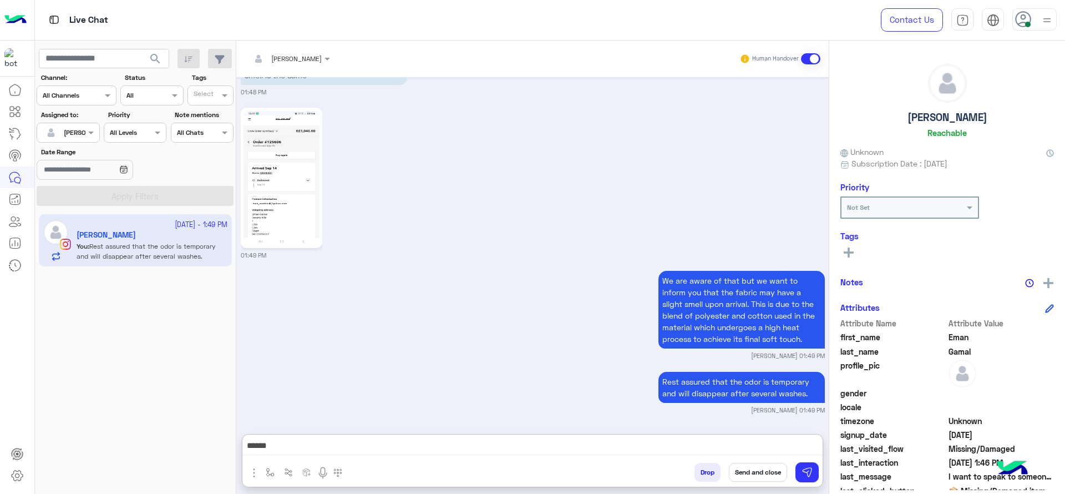
click at [314, 126] on img at bounding box center [282, 177] width 76 height 135
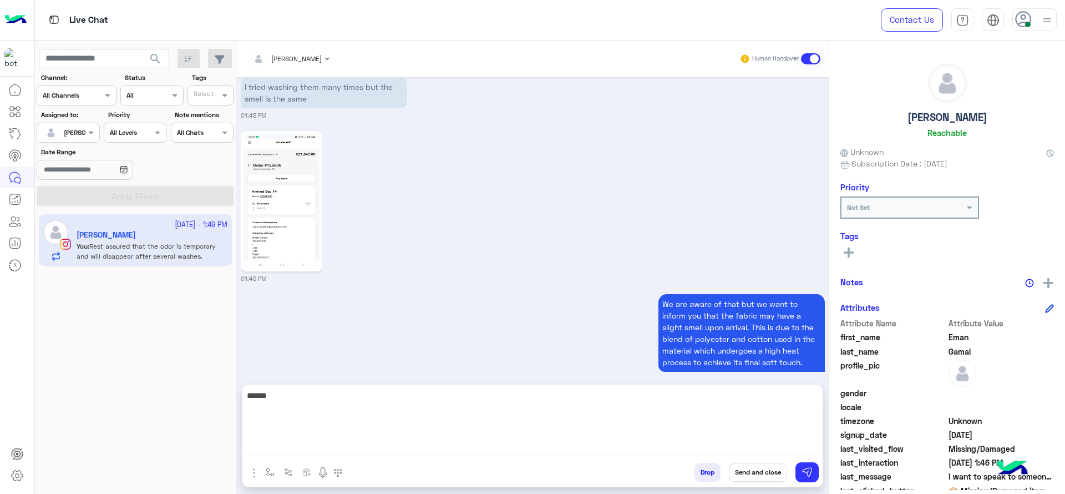
click at [443, 447] on textarea "*****" at bounding box center [532, 421] width 580 height 67
type textarea "*"
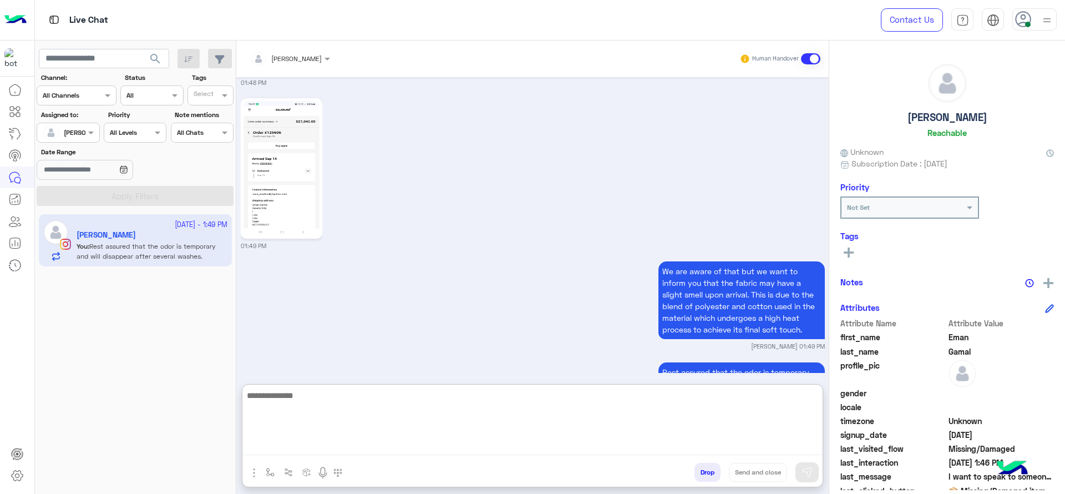
scroll to position [1541, 0]
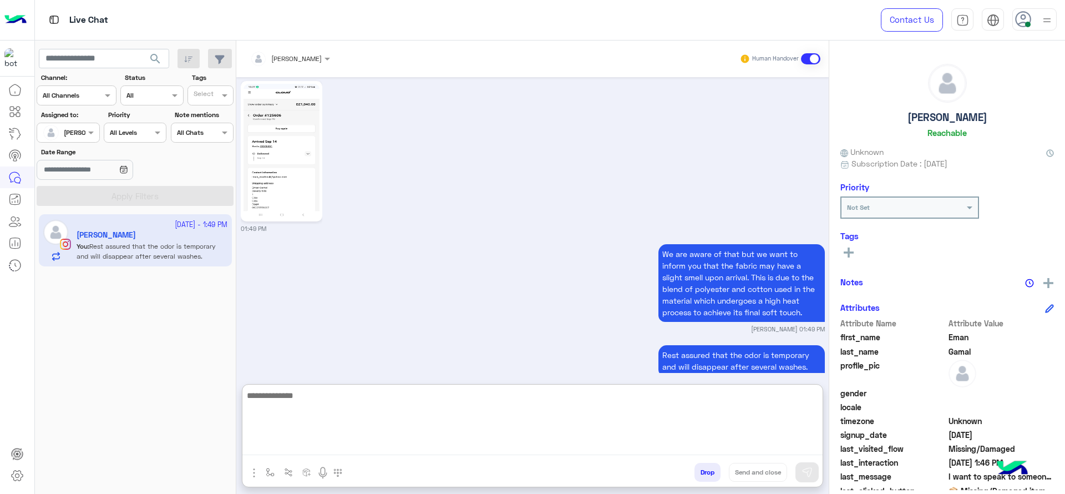
click at [422, 410] on textarea at bounding box center [532, 421] width 580 height 67
type textarea "*"
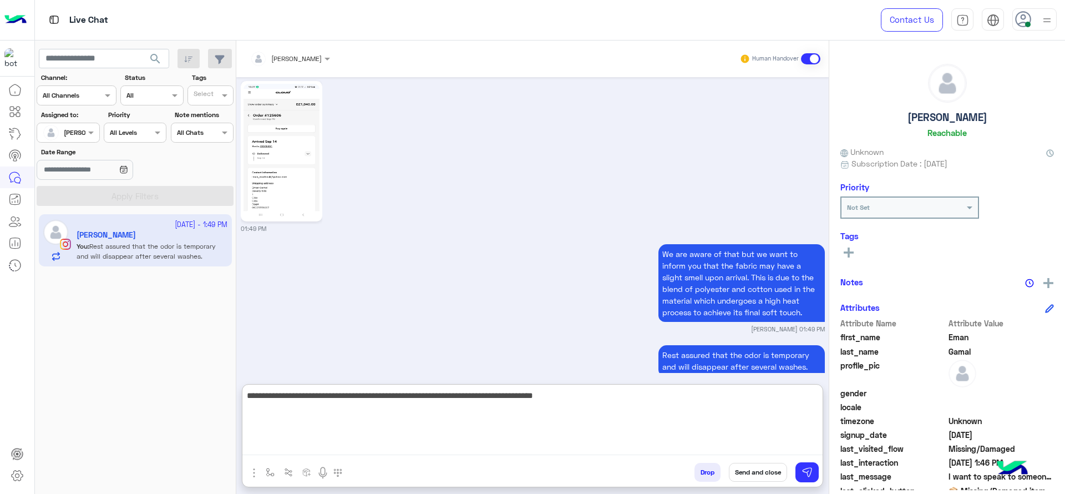
type textarea "**********"
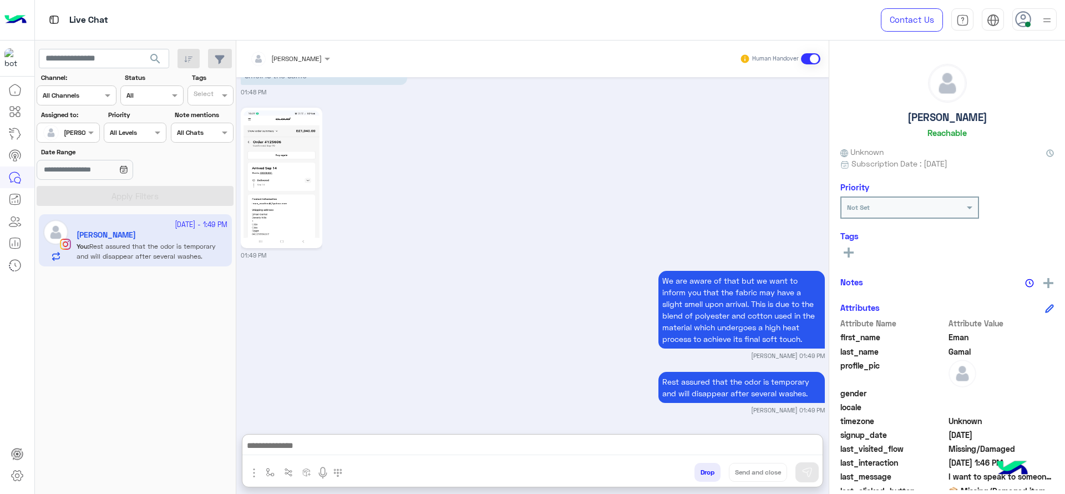
click at [259, 476] on img "button" at bounding box center [253, 472] width 13 height 13
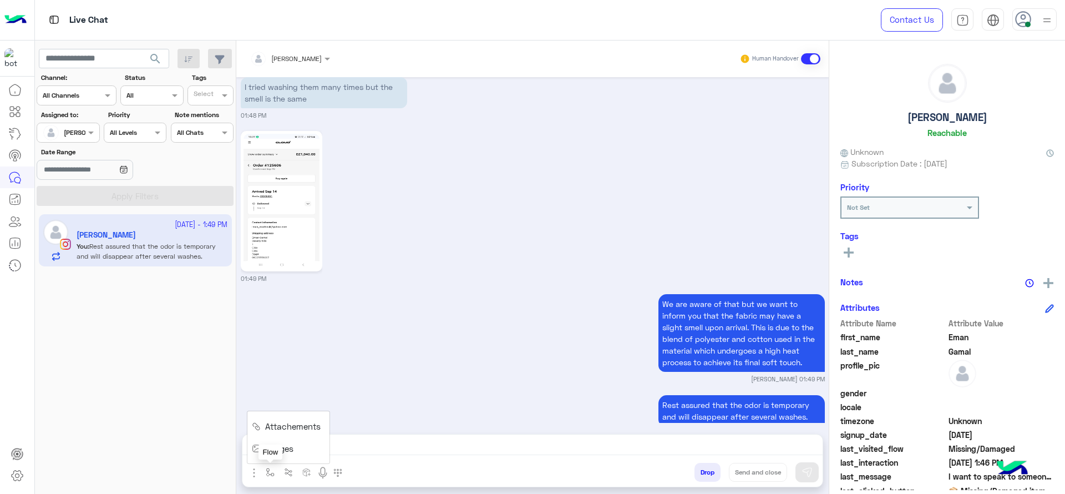
click at [265, 473] on button "button" at bounding box center [270, 472] width 18 height 18
click at [305, 446] on input "text" at bounding box center [289, 446] width 44 height 10
type input "*"
click at [307, 433] on div "[PERSON_NAME]" at bounding box center [303, 428] width 82 height 22
type textarea "**********"
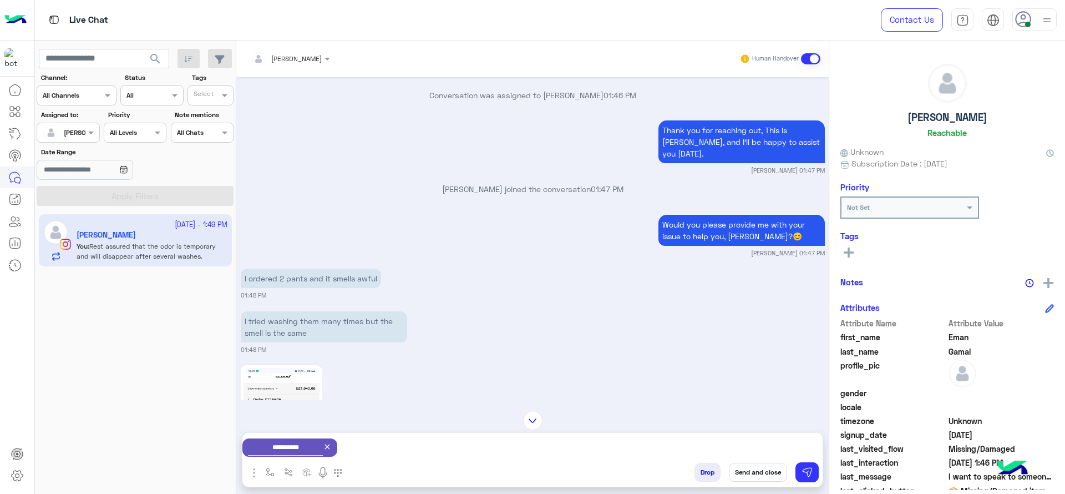
scroll to position [1492, 0]
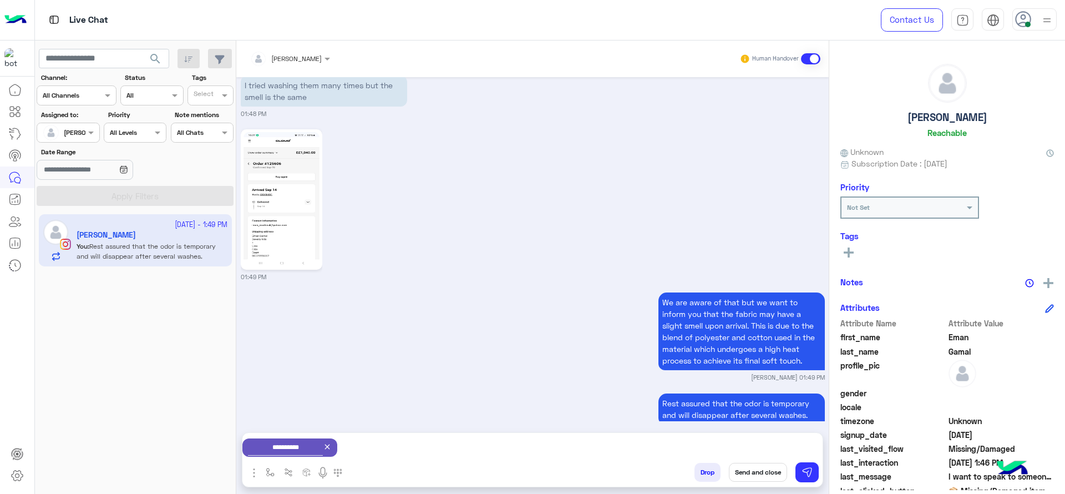
click at [337, 445] on div "**********" at bounding box center [289, 447] width 95 height 18
click at [332, 447] on icon at bounding box center [327, 446] width 9 height 9
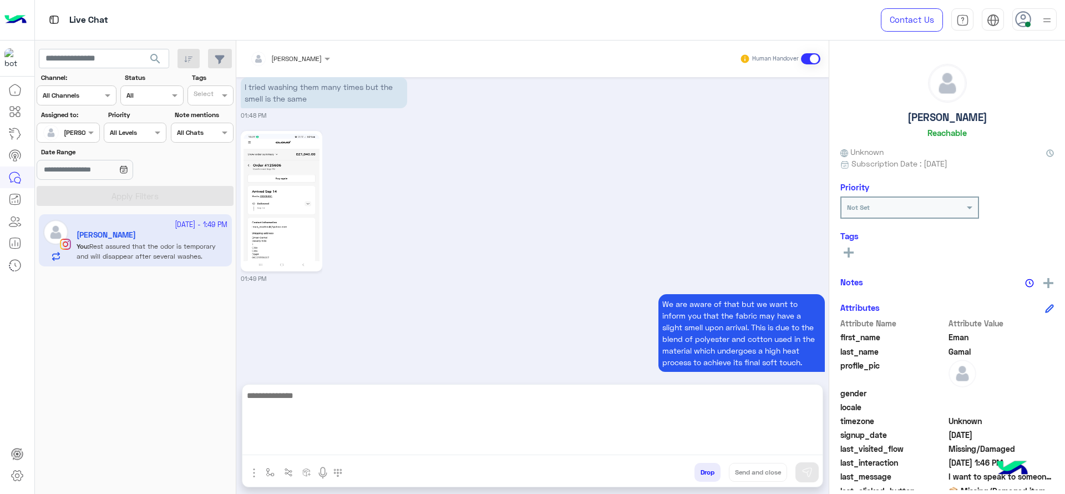
click at [349, 446] on textarea at bounding box center [532, 421] width 580 height 67
paste textarea "**********"
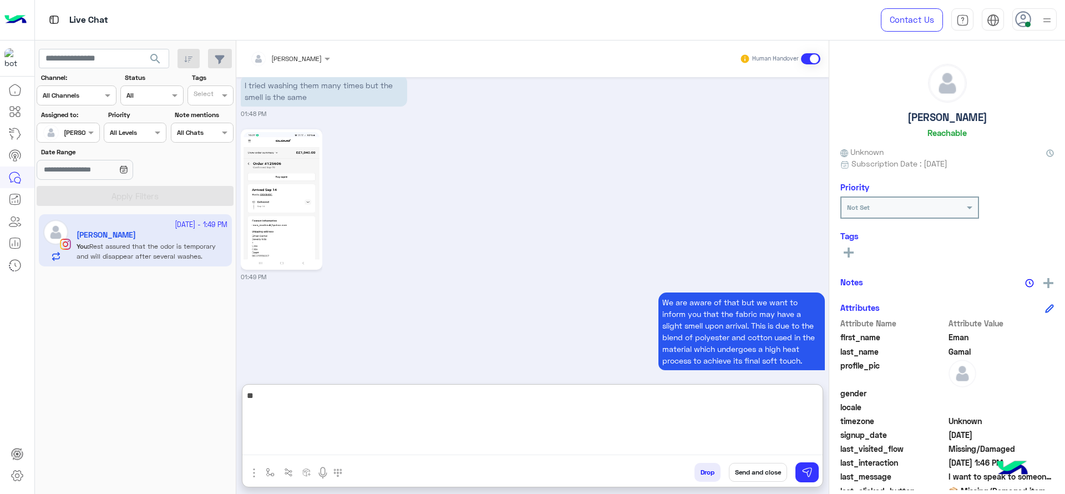
type textarea "*"
type textarea "**********"
click at [488, 419] on textarea "**********" at bounding box center [532, 421] width 580 height 67
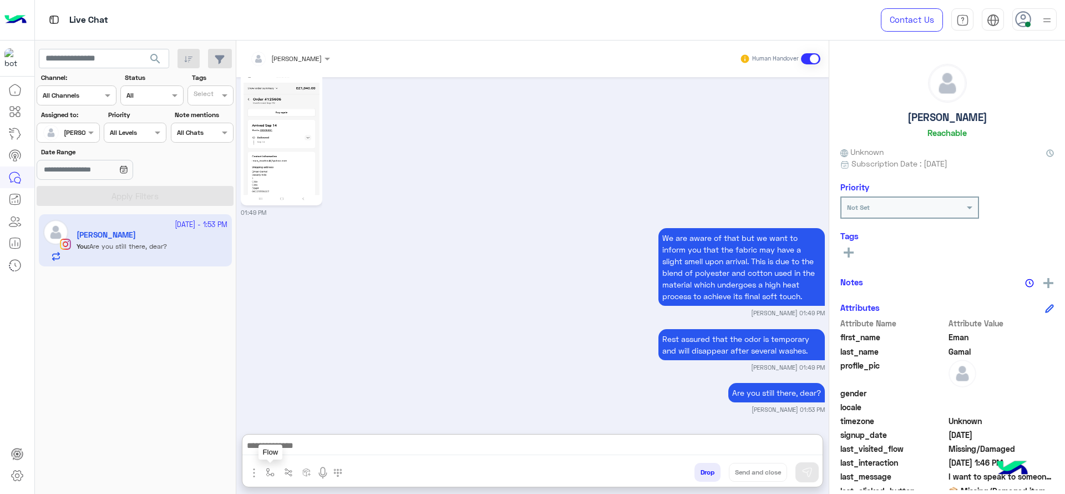
click at [265, 477] on button "button" at bounding box center [270, 472] width 18 height 18
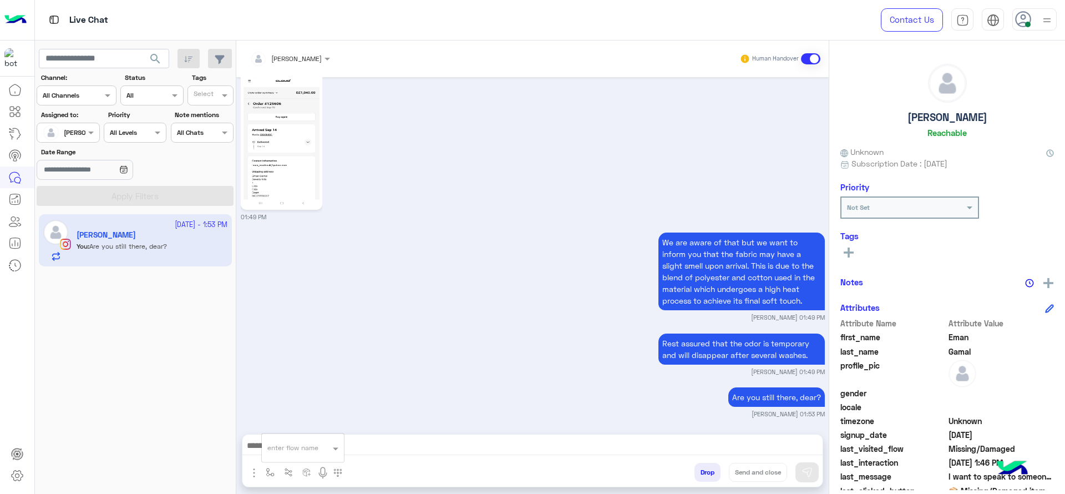
scroll to position [1533, 0]
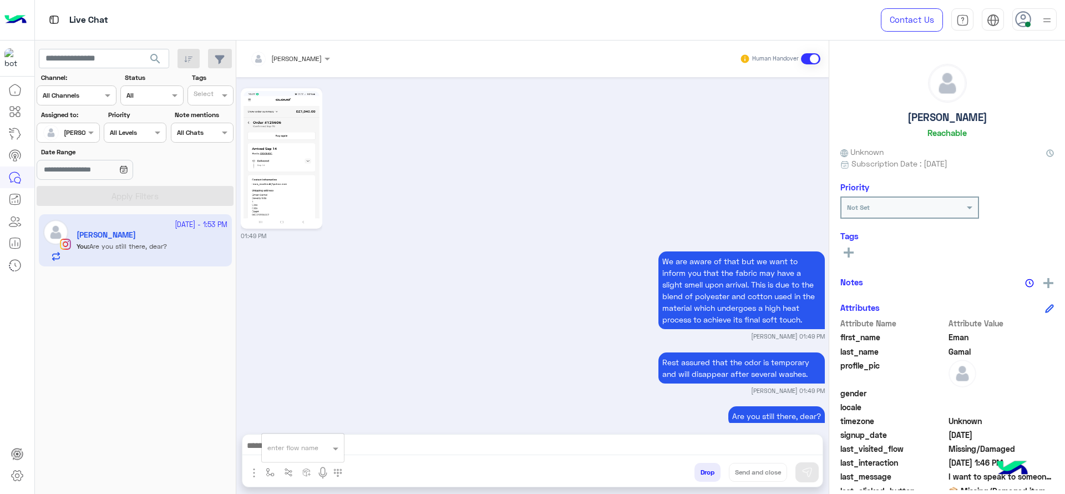
click at [288, 448] on input "text" at bounding box center [289, 446] width 44 height 10
type input "*"
click at [296, 422] on div "[PERSON_NAME]" at bounding box center [303, 428] width 82 height 22
type textarea "**********"
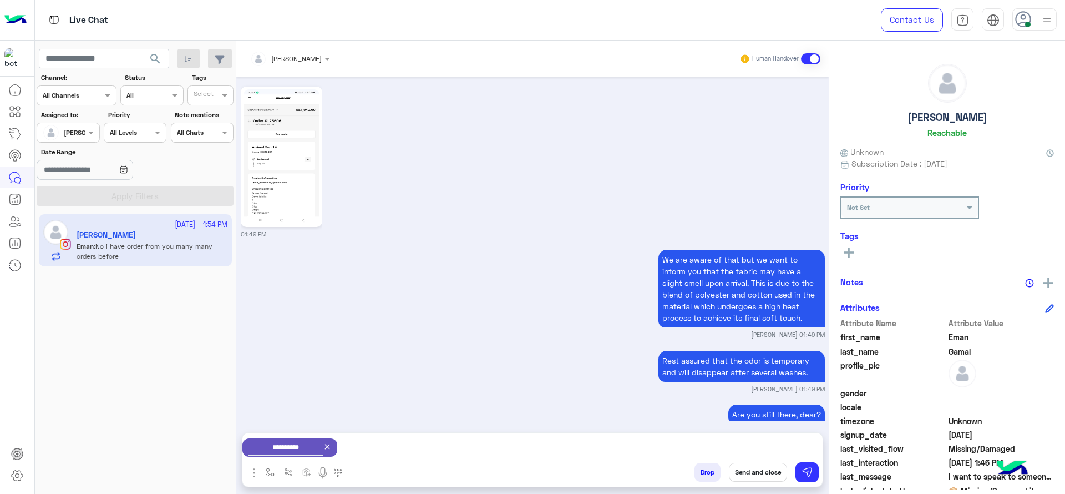
scroll to position [1589, 0]
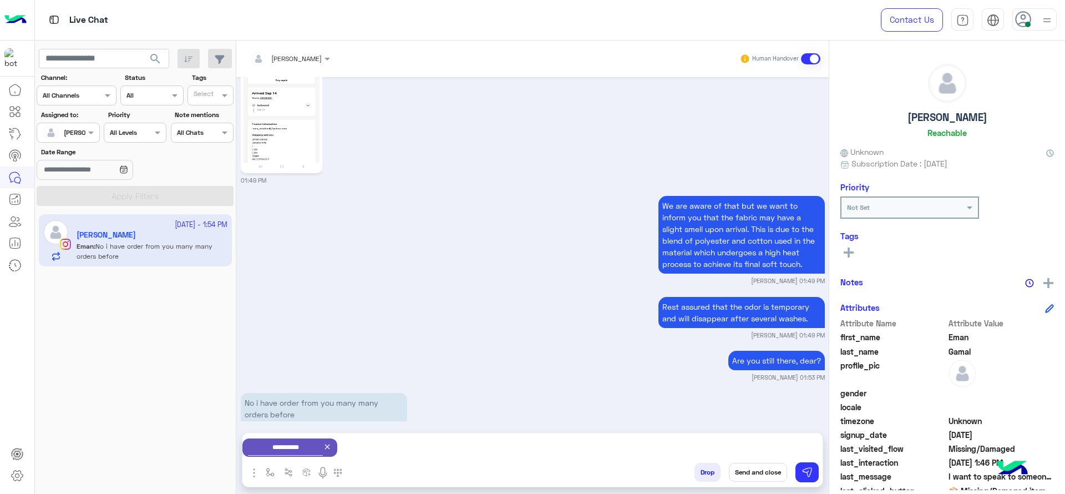
click at [332, 449] on icon at bounding box center [327, 446] width 9 height 9
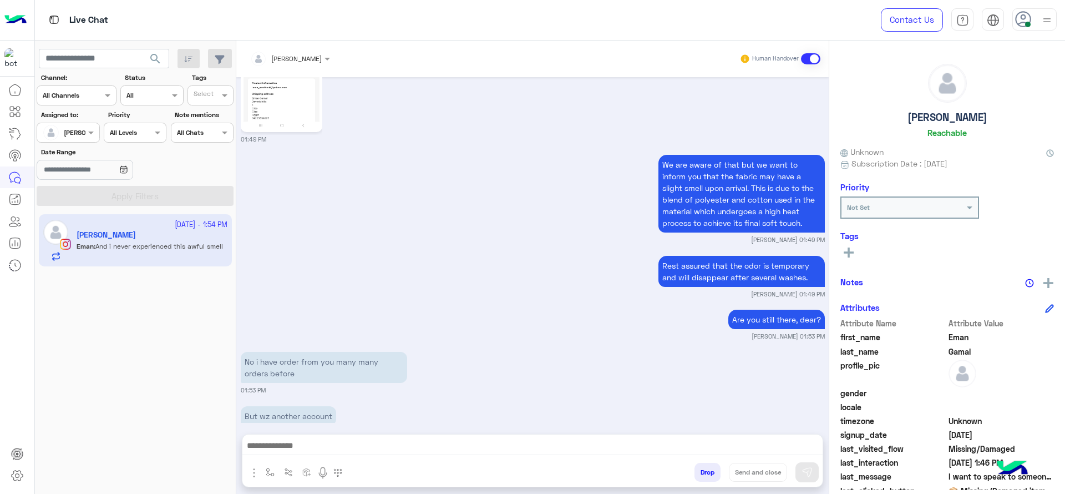
scroll to position [1672, 0]
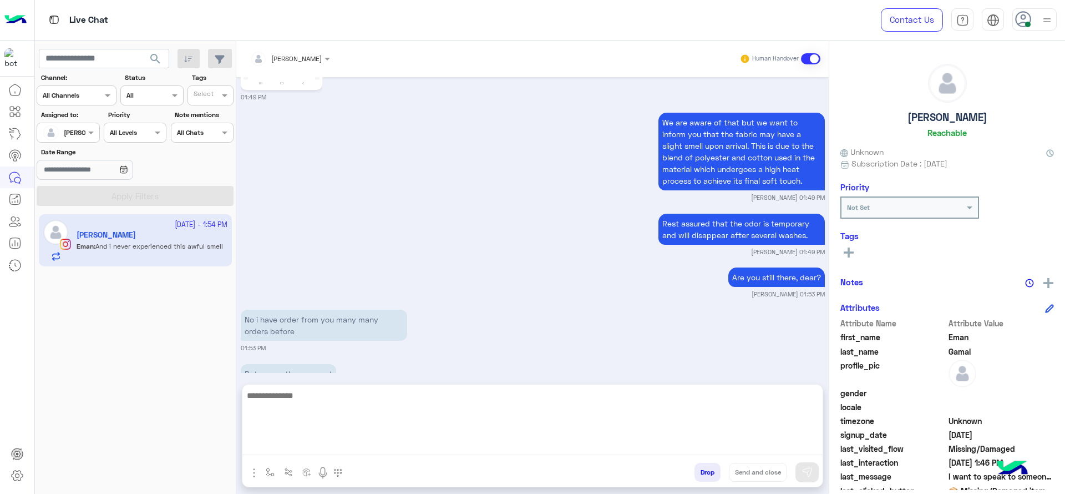
click at [433, 445] on textarea at bounding box center [532, 421] width 580 height 67
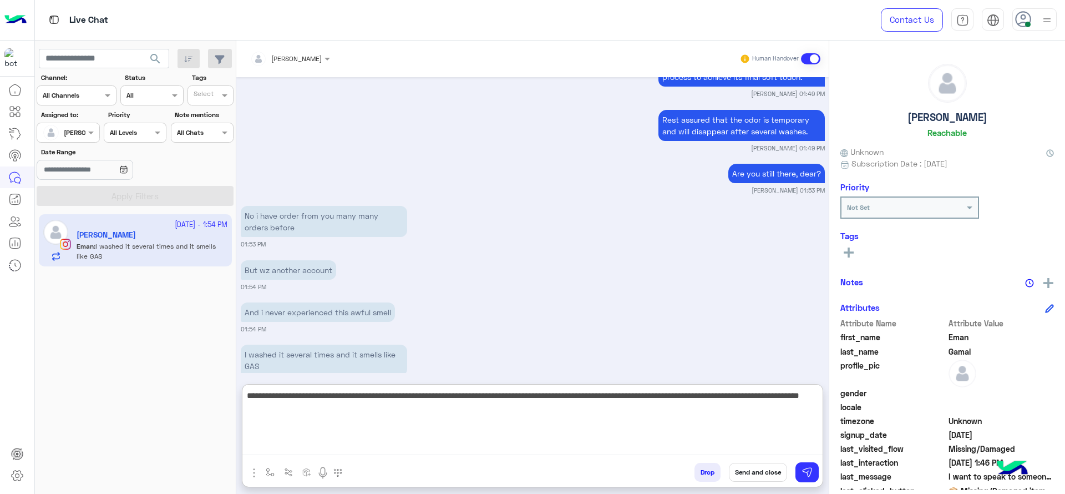
click at [368, 432] on textarea "**********" at bounding box center [532, 421] width 580 height 67
click at [472, 403] on textarea "**********" at bounding box center [532, 421] width 580 height 67
click at [454, 416] on textarea "**********" at bounding box center [532, 421] width 580 height 67
click at [473, 398] on textarea "**********" at bounding box center [532, 421] width 580 height 67
type textarea "**********"
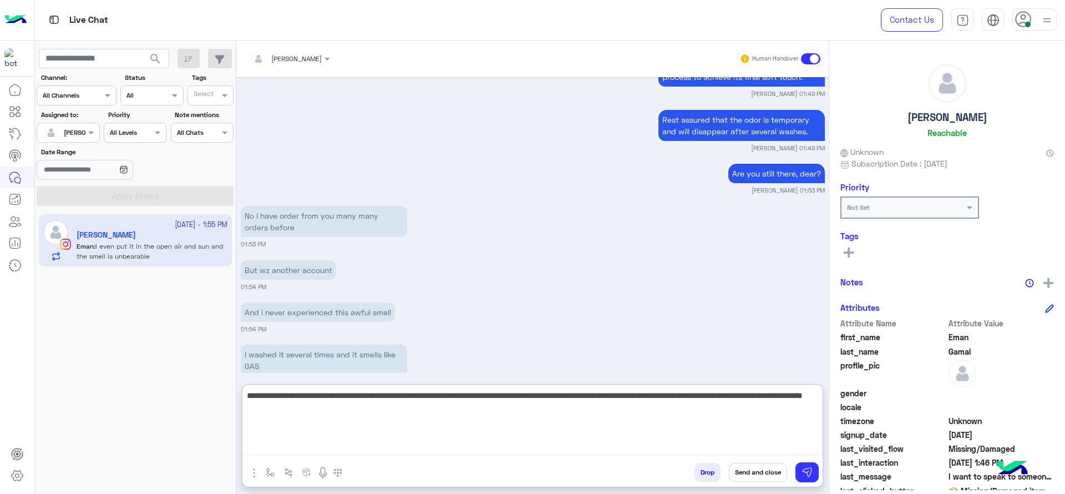
scroll to position [1830, 0]
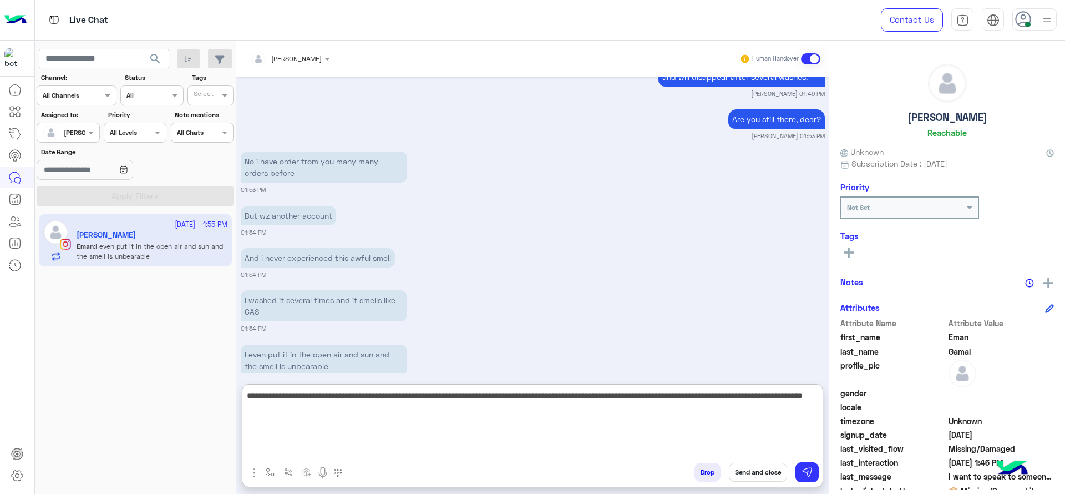
click at [560, 398] on textarea "**********" at bounding box center [532, 421] width 580 height 67
click at [578, 421] on textarea "**********" at bounding box center [532, 421] width 580 height 67
click at [567, 421] on textarea "**********" at bounding box center [532, 421] width 580 height 67
click at [428, 427] on textarea "**********" at bounding box center [532, 421] width 580 height 67
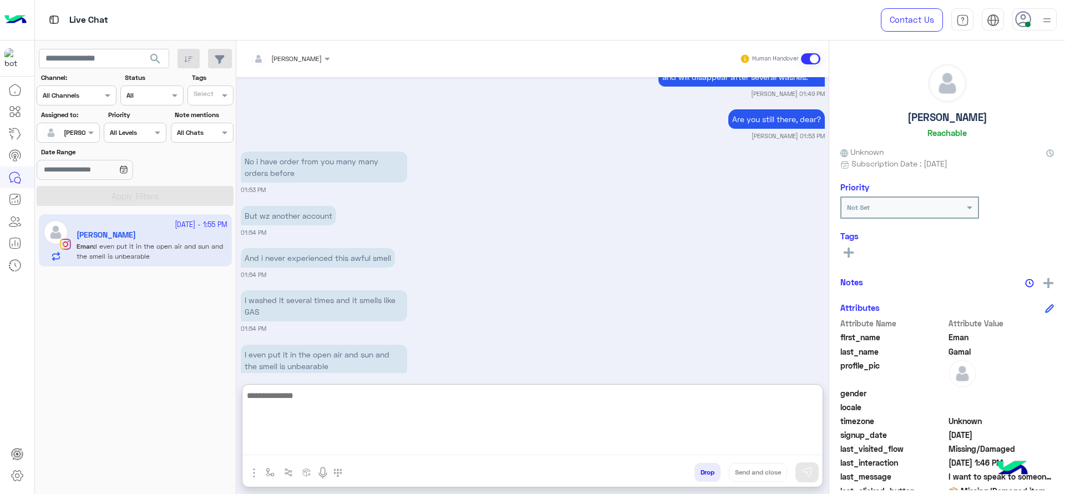
scroll to position [1919, 0]
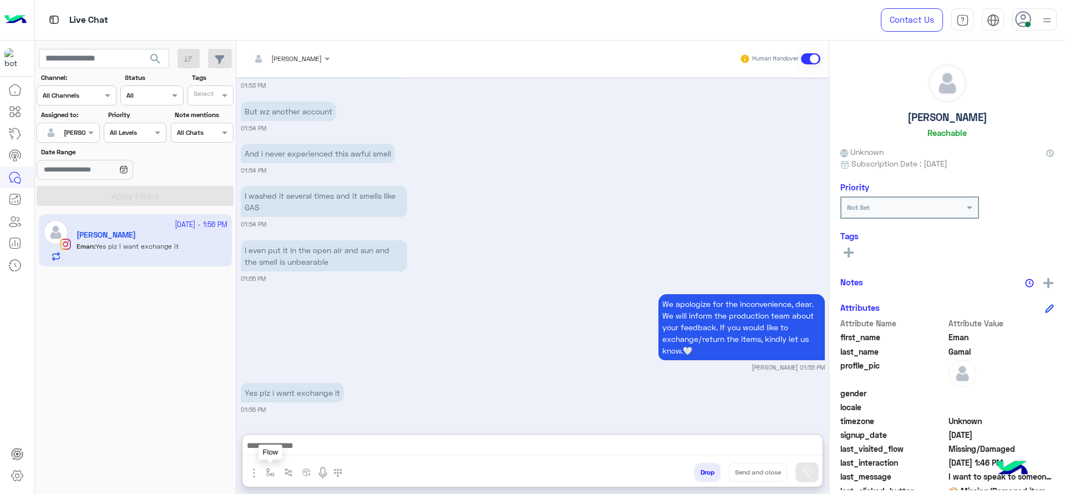
click at [270, 470] on img "button" at bounding box center [270, 472] width 9 height 9
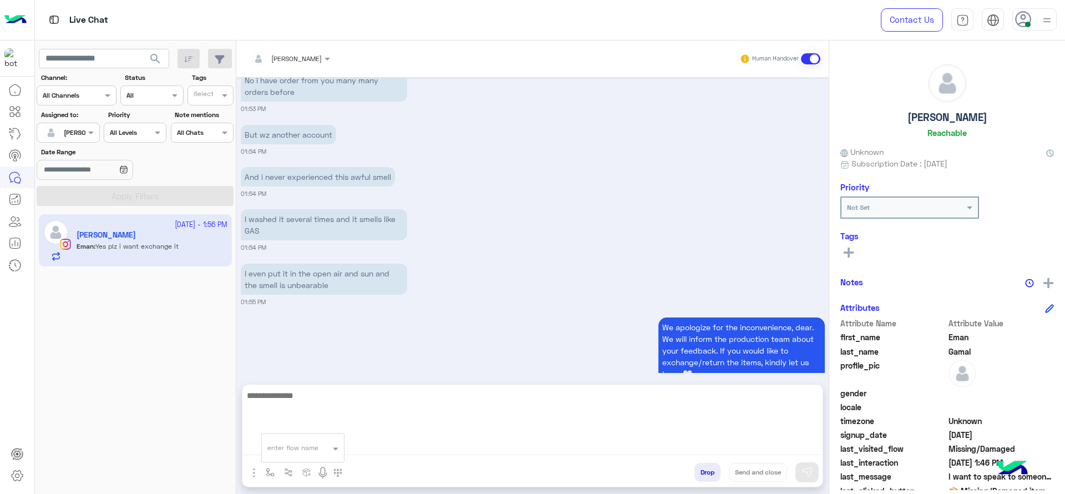
click at [417, 452] on textarea at bounding box center [532, 421] width 580 height 67
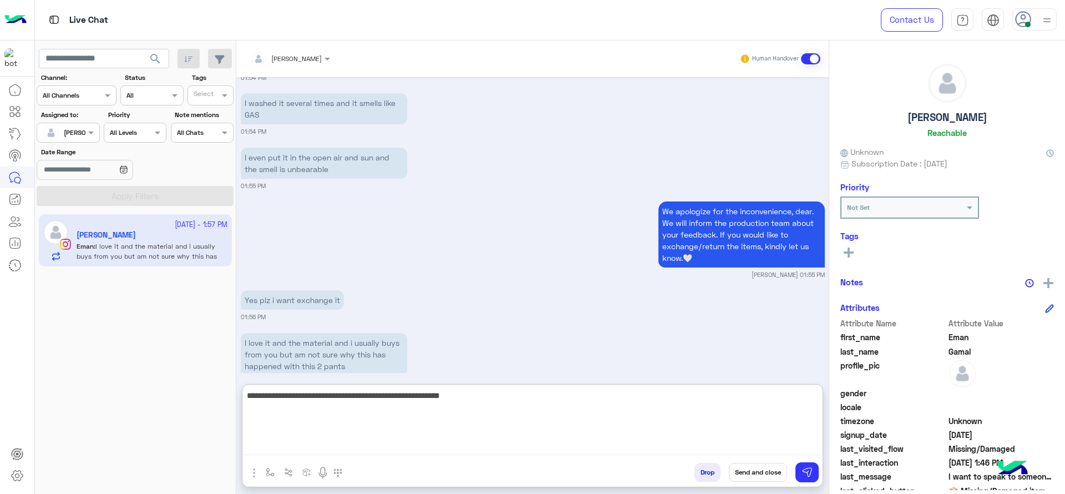
scroll to position [2093, 0]
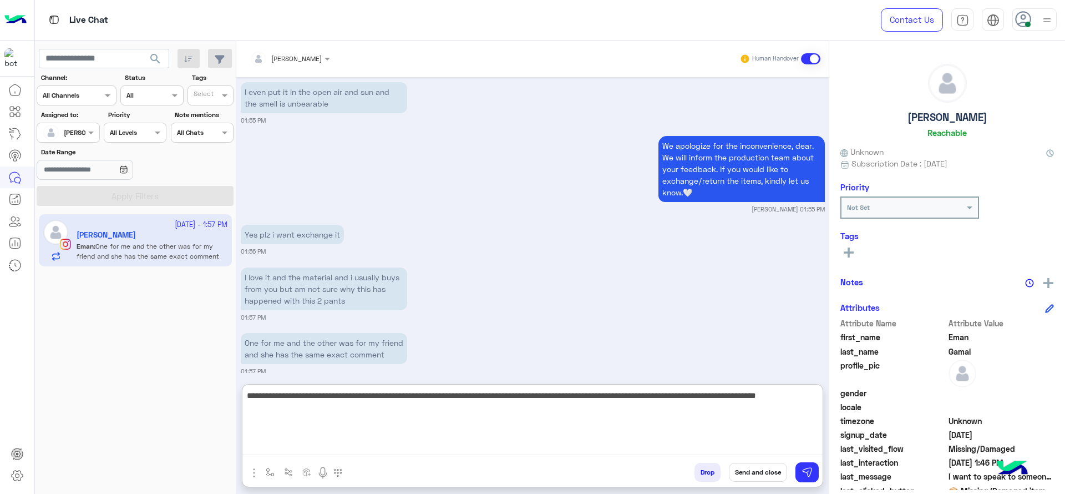
click at [777, 391] on textarea "**********" at bounding box center [532, 421] width 580 height 67
type textarea "**********"
click at [497, 425] on textarea "**********" at bounding box center [532, 421] width 580 height 67
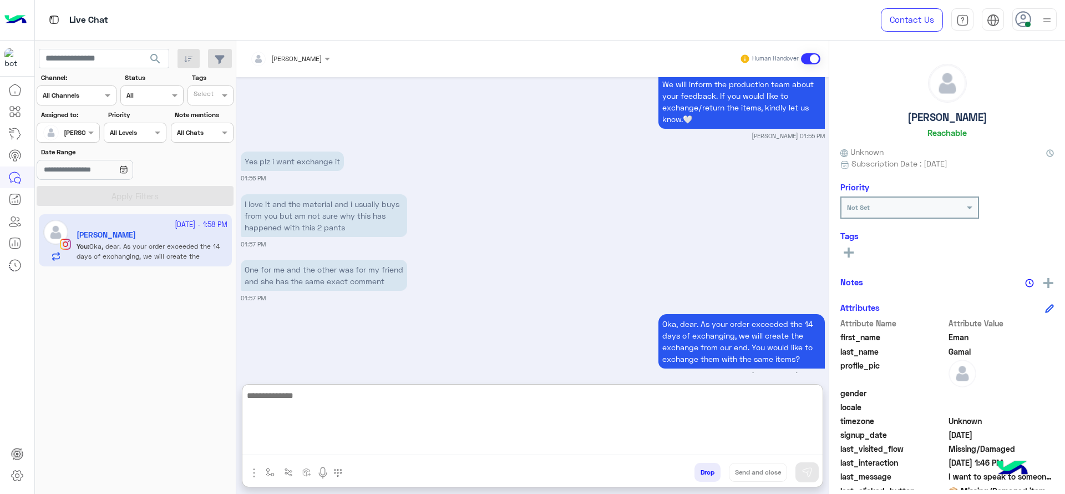
scroll to position [2170, 0]
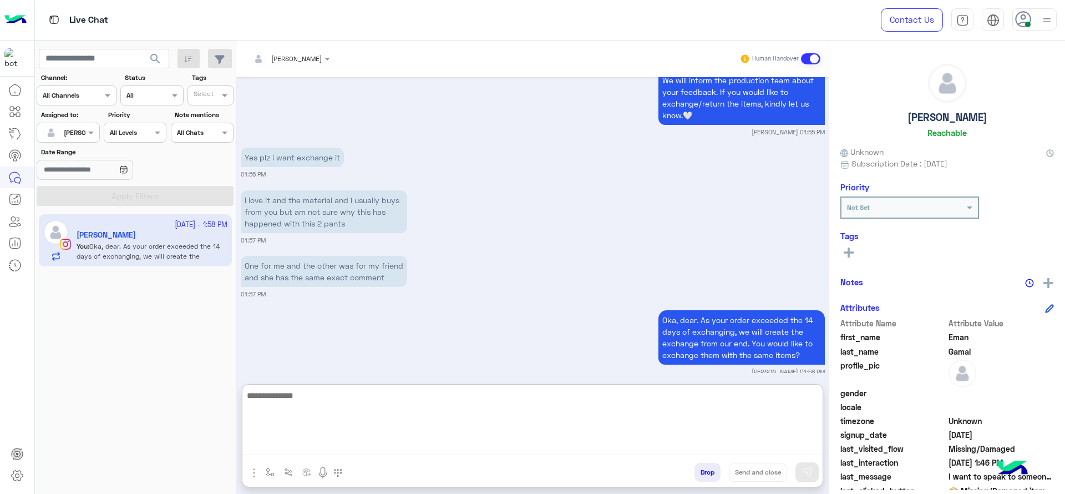
click at [327, 453] on textarea at bounding box center [532, 421] width 580 height 67
click at [325, 450] on textarea at bounding box center [532, 421] width 580 height 67
type textarea "*"
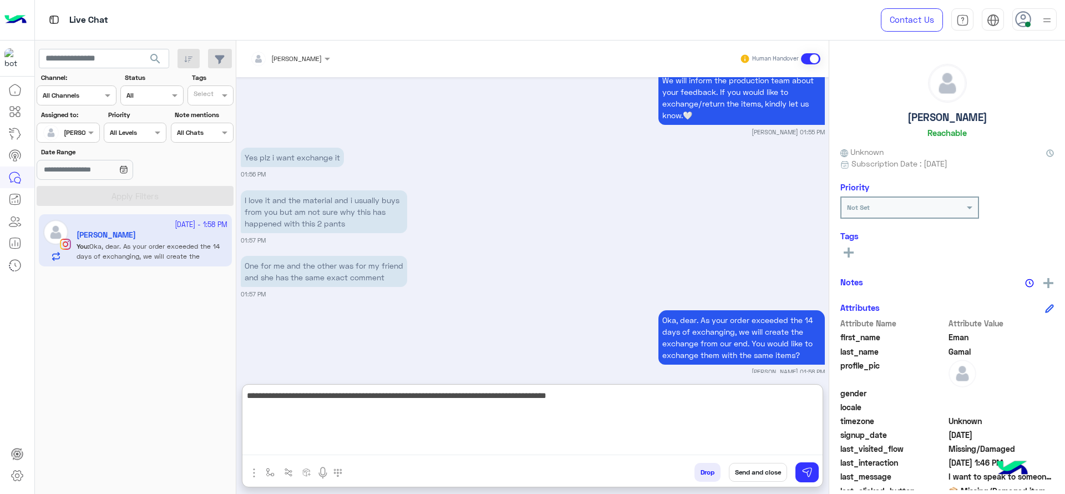
click at [269, 395] on textarea "**********" at bounding box center [532, 421] width 580 height 67
type textarea "**********"
click at [345, 427] on textarea "**********" at bounding box center [532, 421] width 580 height 67
click at [686, 413] on textarea "**********" at bounding box center [532, 421] width 580 height 67
type textarea "**********"
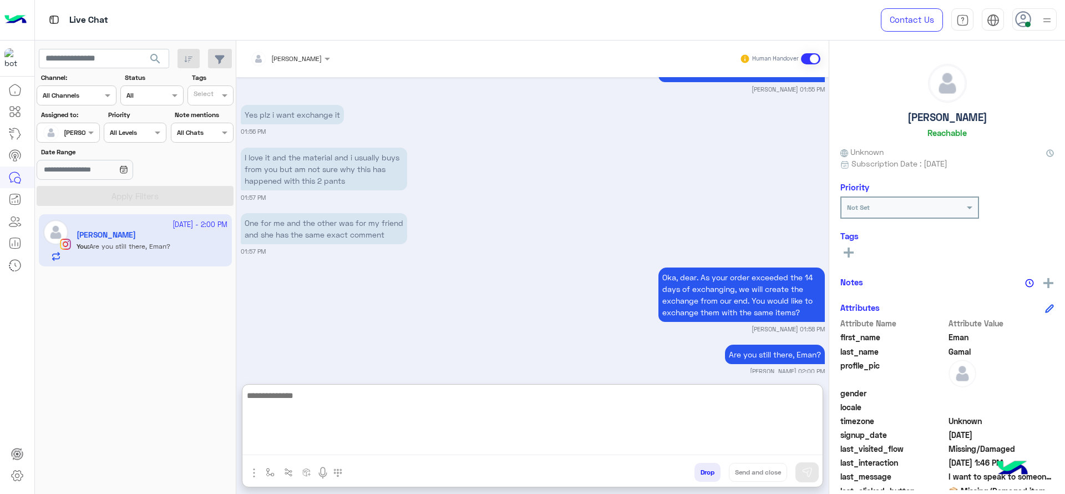
scroll to position [2266, 0]
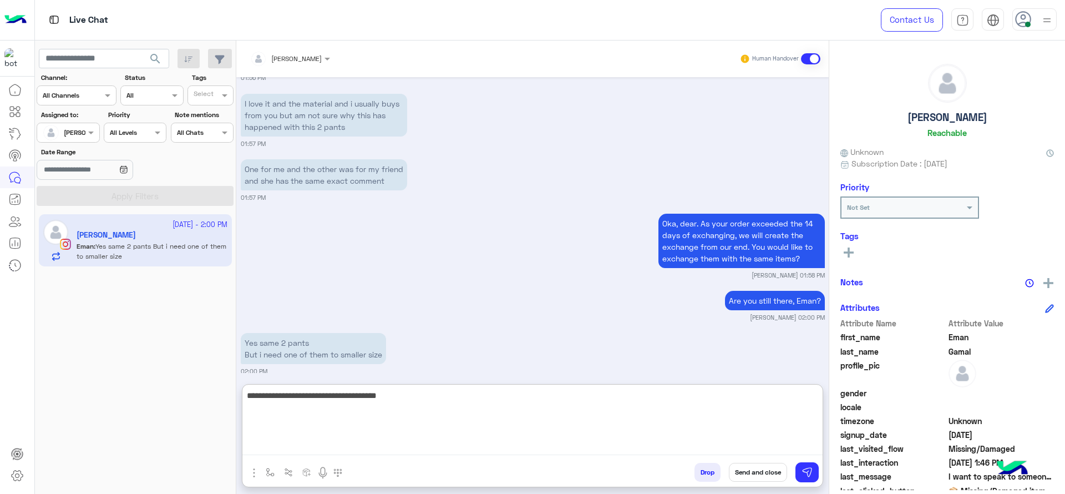
click at [367, 403] on textarea "**********" at bounding box center [532, 421] width 580 height 67
type textarea "**********"
drag, startPoint x: 473, startPoint y: 402, endPoint x: 219, endPoint y: 380, distance: 254.5
click at [219, 380] on mat-drawer-container "search Channel: Channel All Channels Status Channel All Tags Select Assigned to…" at bounding box center [550, 270] width 1031 height 458
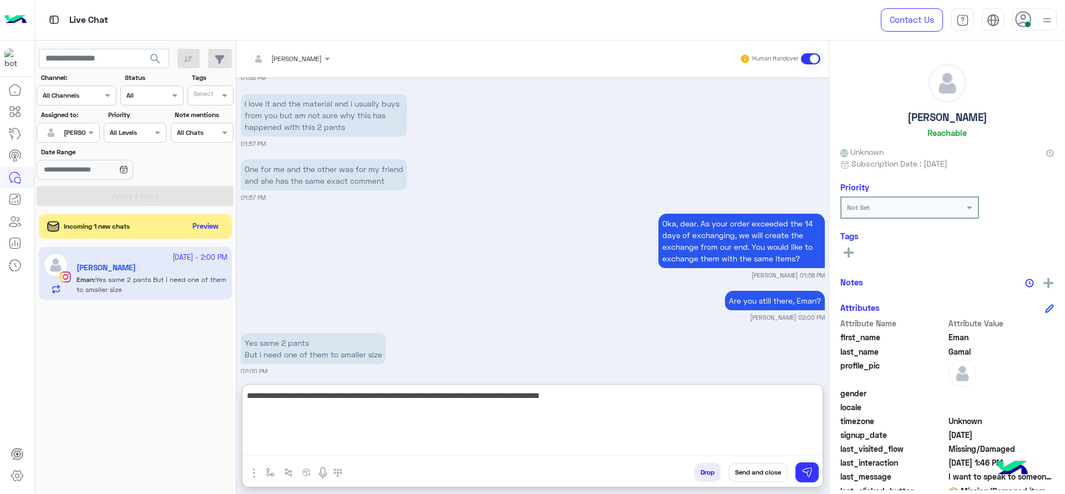
click at [660, 420] on textarea "**********" at bounding box center [532, 421] width 580 height 67
click at [416, 410] on textarea "**********" at bounding box center [532, 421] width 580 height 67
type textarea "**********"
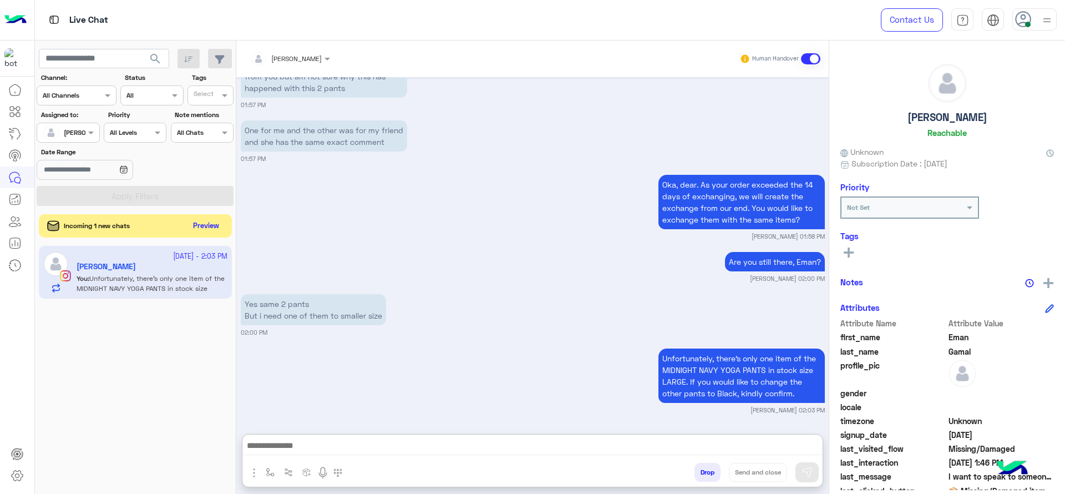
click at [204, 230] on button "Preview" at bounding box center [206, 226] width 34 height 15
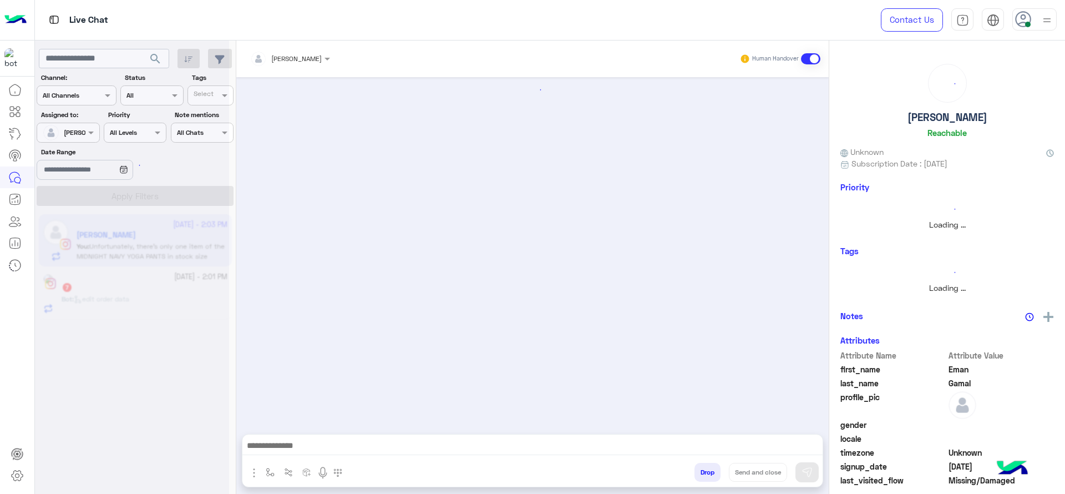
scroll to position [945, 0]
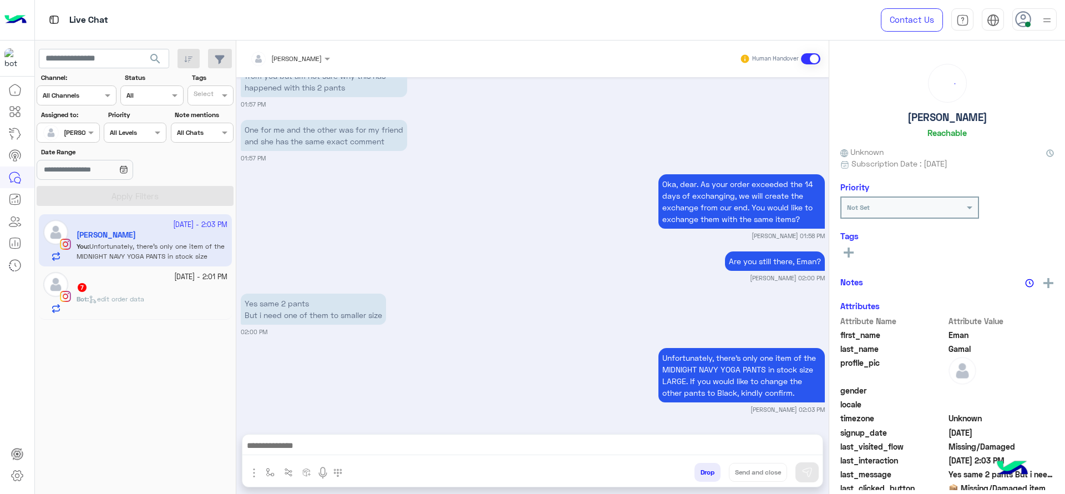
click at [113, 298] on span "edit order data" at bounding box center [116, 299] width 55 height 8
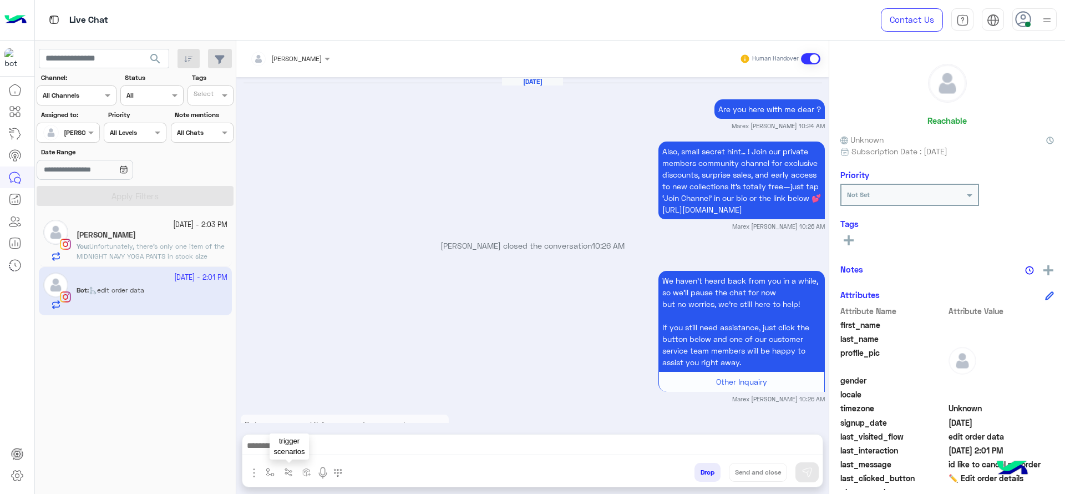
scroll to position [1151, 0]
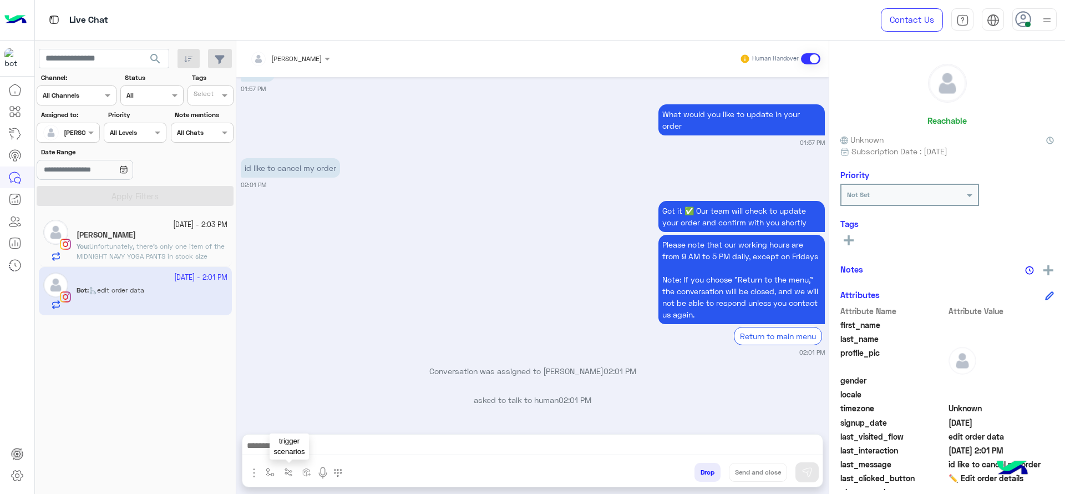
click at [274, 468] on img "button" at bounding box center [270, 472] width 9 height 9
click at [320, 438] on ng-select "enter flow name" at bounding box center [303, 448] width 82 height 20
type input "*"
click at [305, 398] on div "J Greeting" at bounding box center [303, 407] width 82 height 22
type textarea "**********"
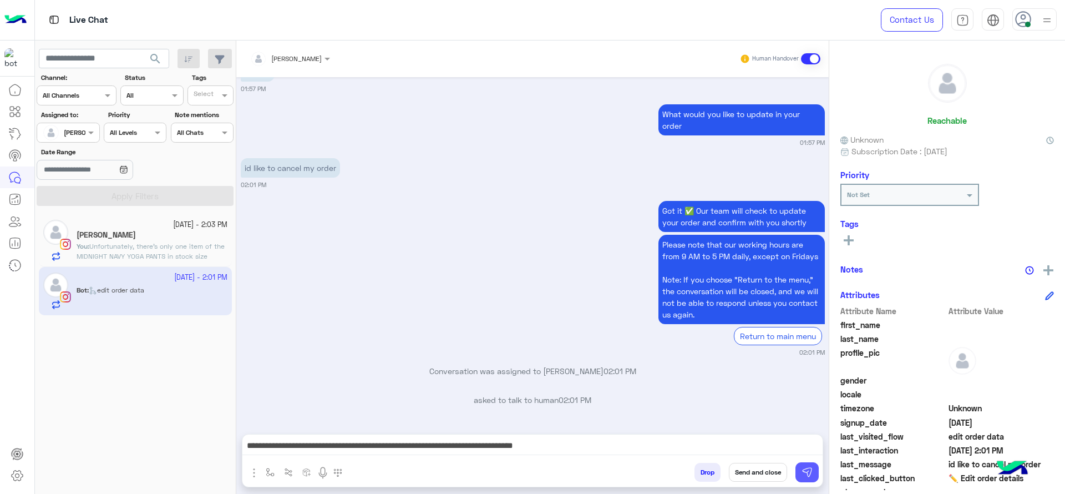
click at [813, 468] on button at bounding box center [807, 472] width 23 height 20
click at [286, 63] on div "[PERSON_NAME]" at bounding box center [296, 59] width 50 height 10
click at [465, 256] on div "Got it ✅ Our team will check to update your order and confirm with you shortly …" at bounding box center [533, 277] width 584 height 159
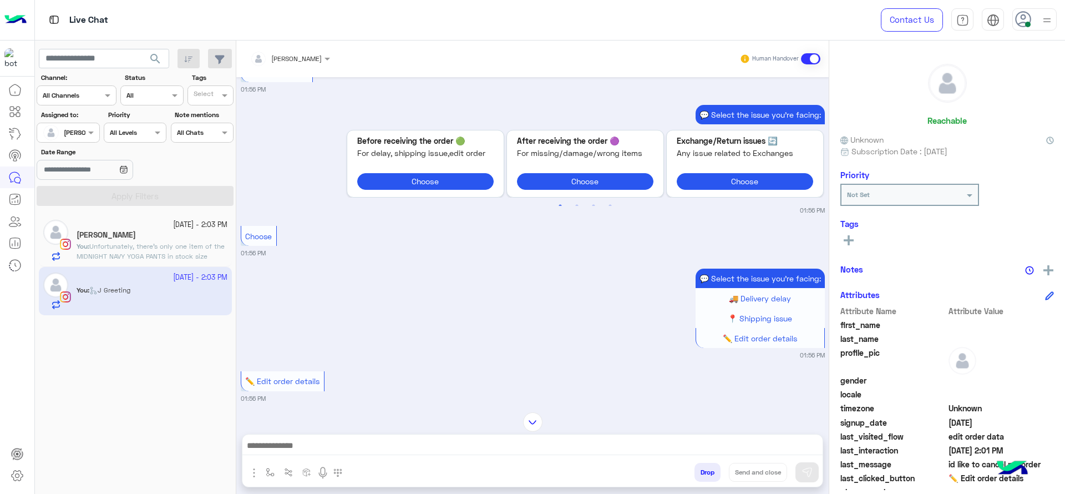
scroll to position [484, 0]
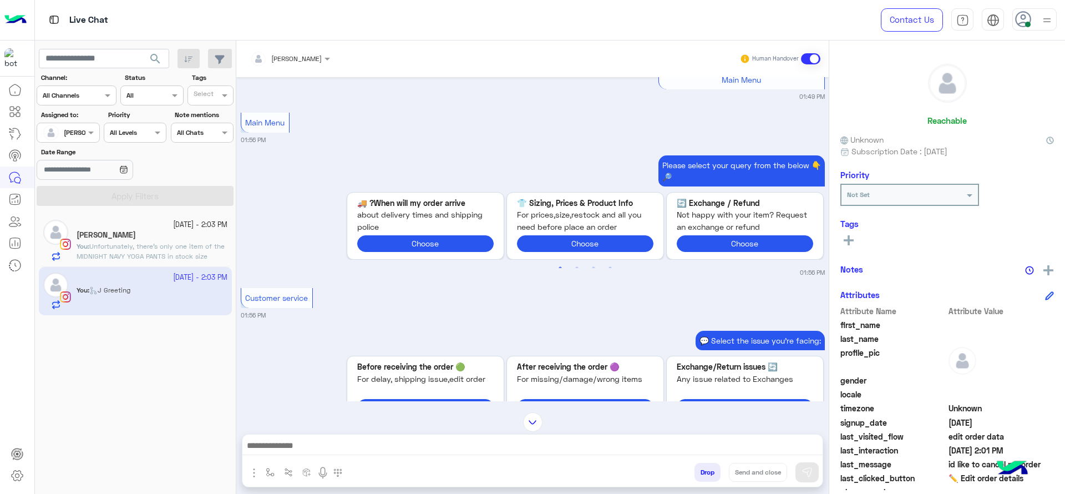
click at [292, 65] on div "[PERSON_NAME]" at bounding box center [286, 59] width 72 height 22
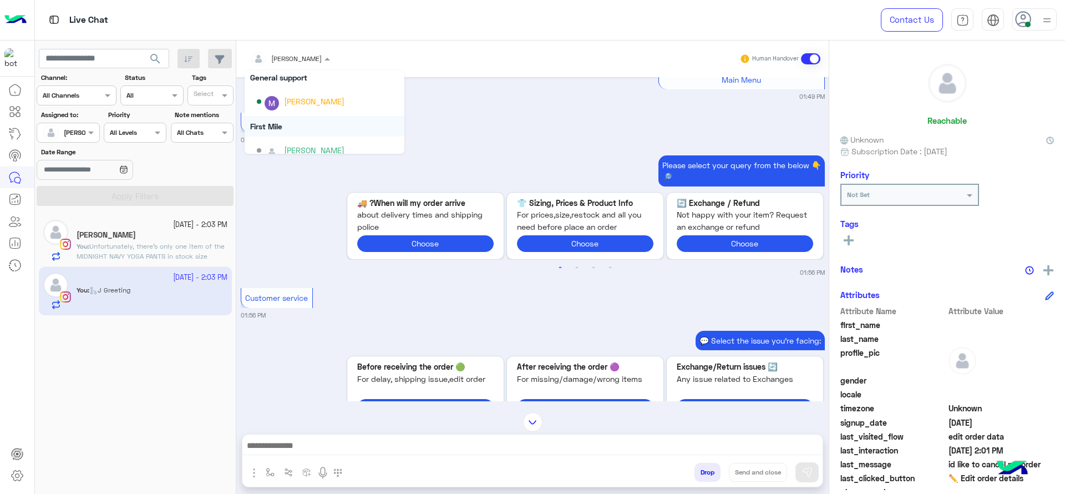
scroll to position [183, 0]
click at [298, 104] on div "[PERSON_NAME]" at bounding box center [314, 104] width 60 height 12
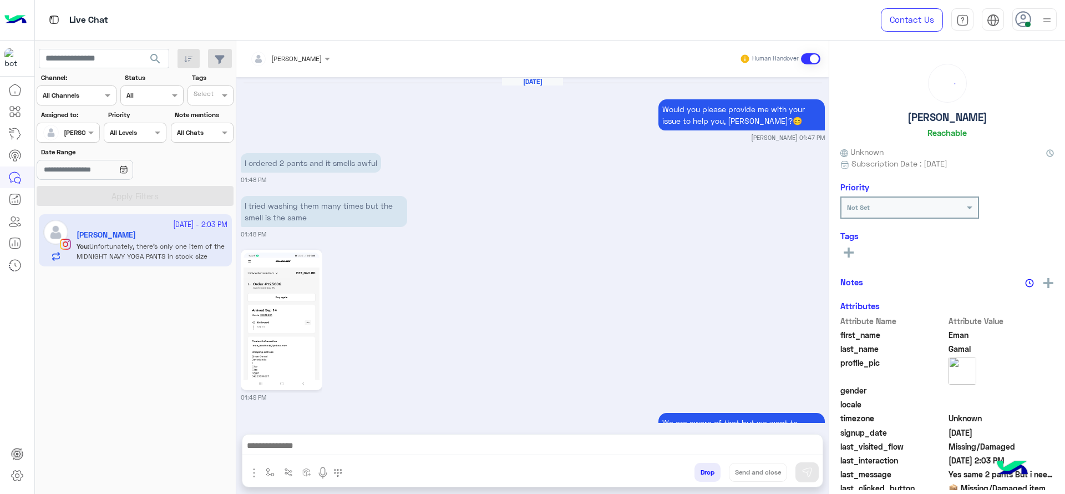
scroll to position [945, 0]
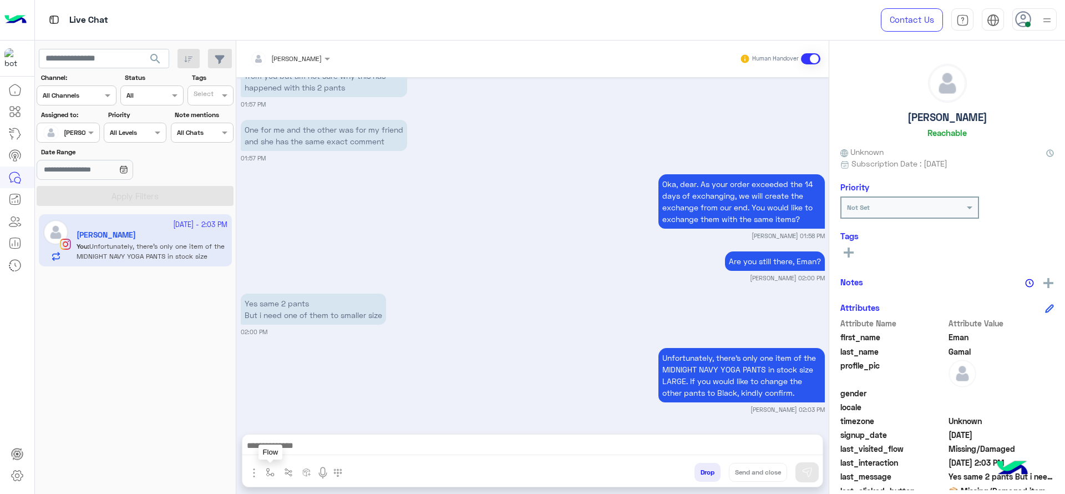
click at [272, 472] on img "button" at bounding box center [270, 472] width 9 height 9
click at [289, 438] on div "enter flow name" at bounding box center [303, 448] width 82 height 20
type input "*"
click at [303, 421] on div "[PERSON_NAME]" at bounding box center [303, 428] width 82 height 22
type textarea "**********"
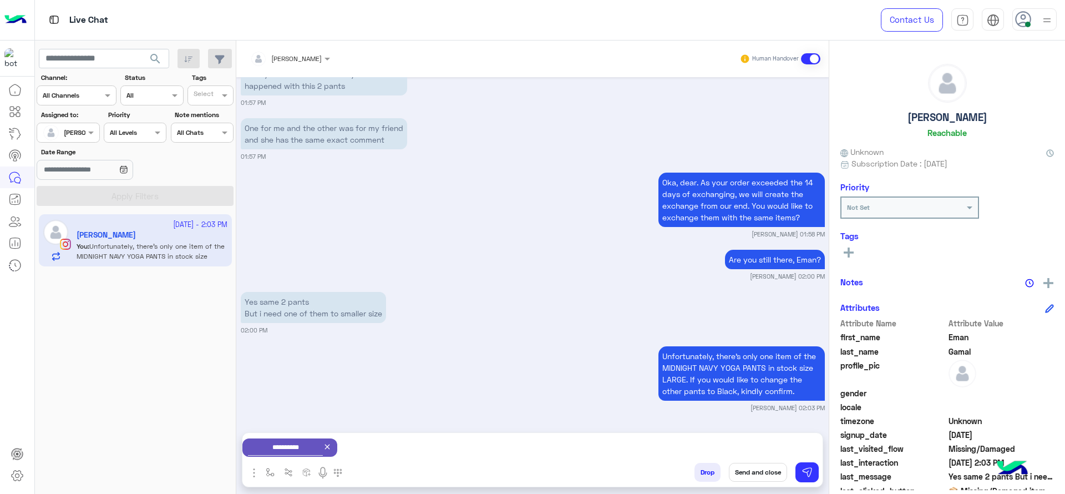
click at [756, 466] on button "Send and close" at bounding box center [758, 472] width 58 height 19
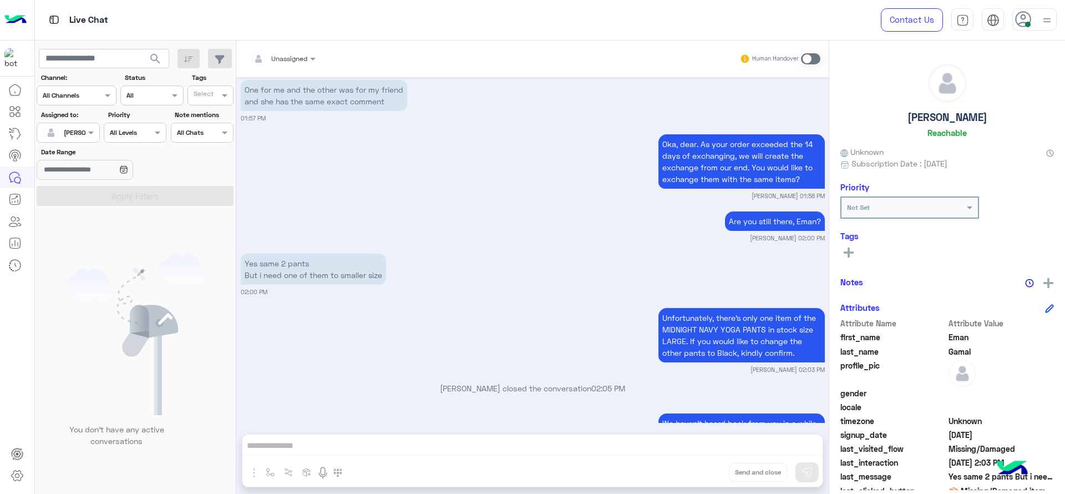
scroll to position [1117, 0]
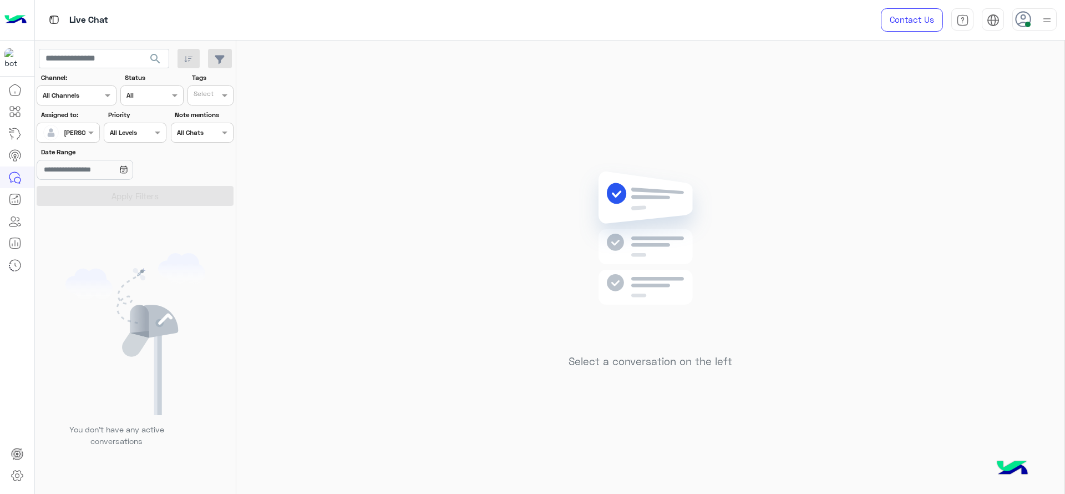
click at [81, 137] on div "[PERSON_NAME]" at bounding box center [89, 133] width 51 height 10
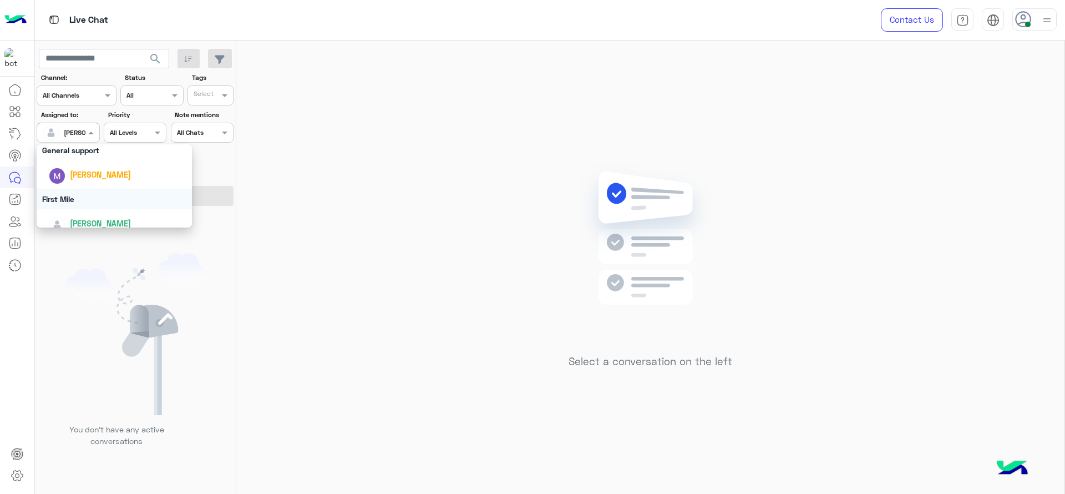
scroll to position [217, 0]
click at [92, 196] on div "First Mile" at bounding box center [114, 189] width 155 height 21
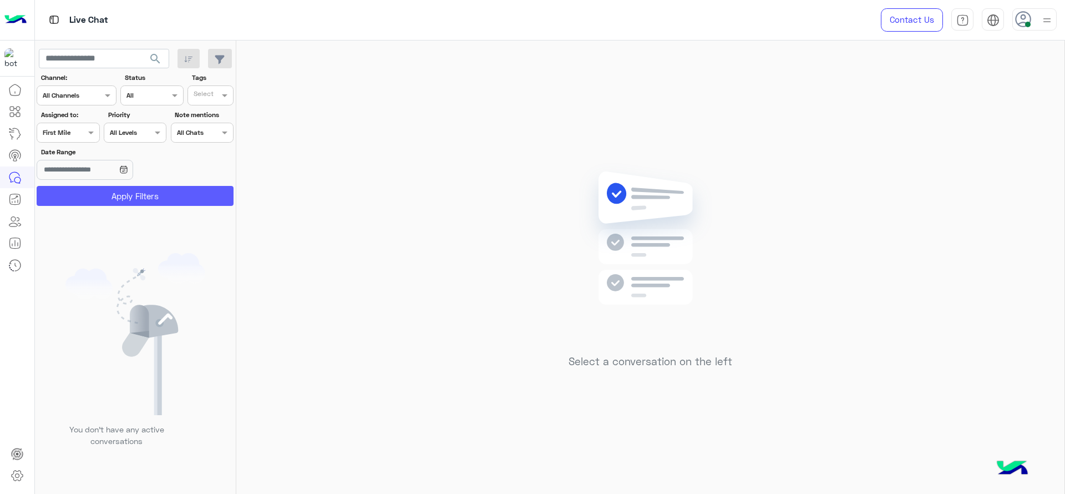
click at [92, 202] on button "Apply Filters" at bounding box center [135, 196] width 197 height 20
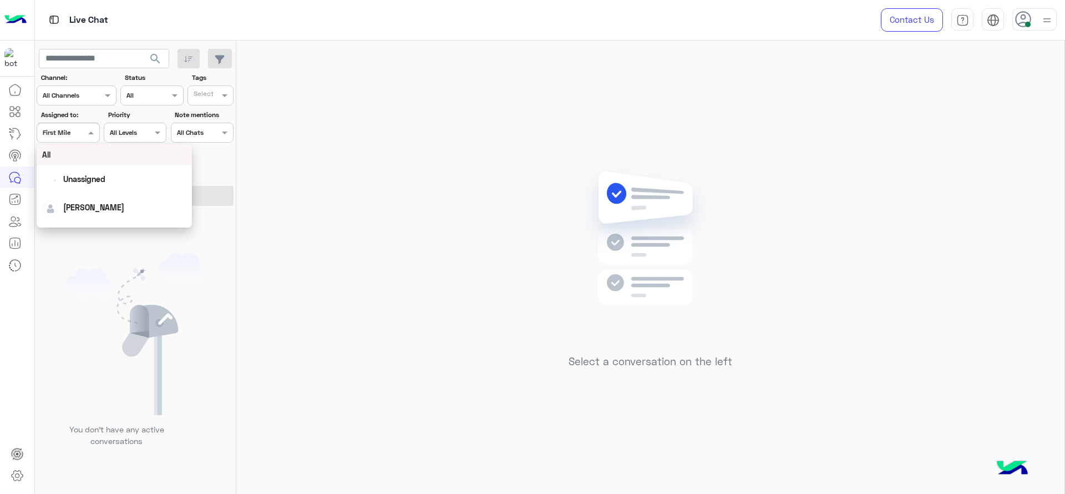
click at [76, 128] on div at bounding box center [68, 131] width 62 height 11
click at [83, 181] on span "[PERSON_NAME]" at bounding box center [100, 180] width 61 height 9
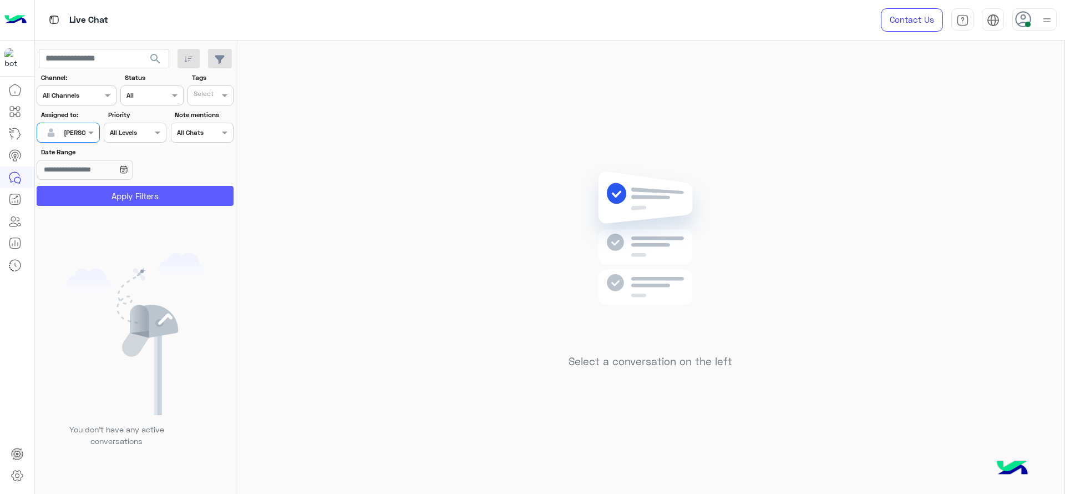
click at [83, 196] on button "Apply Filters" at bounding box center [135, 196] width 197 height 20
click at [60, 120] on div "Assigned to: Assigned on Jana Aboelseoud" at bounding box center [68, 126] width 63 height 33
click at [61, 126] on input "text" at bounding box center [56, 131] width 26 height 10
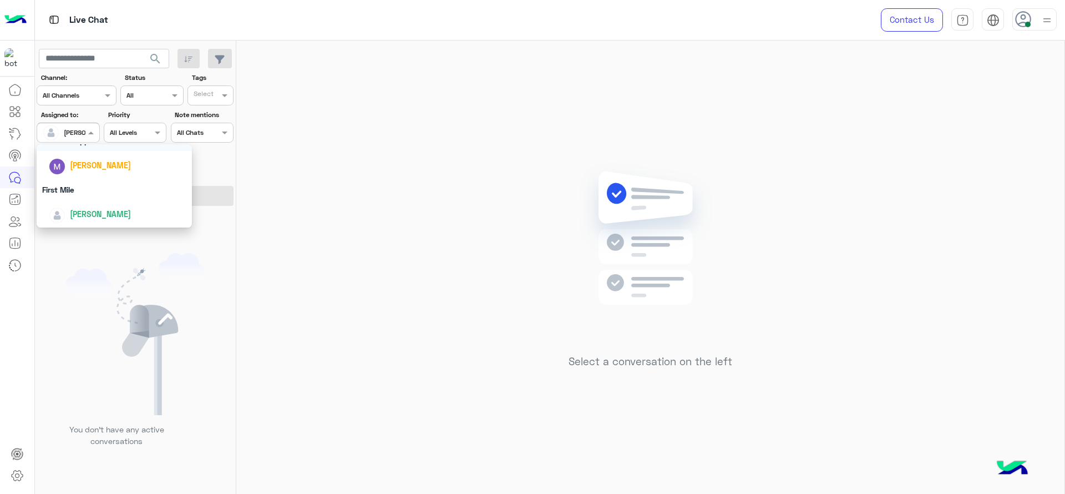
scroll to position [217, 0]
click at [106, 186] on div "First Mile" at bounding box center [114, 189] width 155 height 21
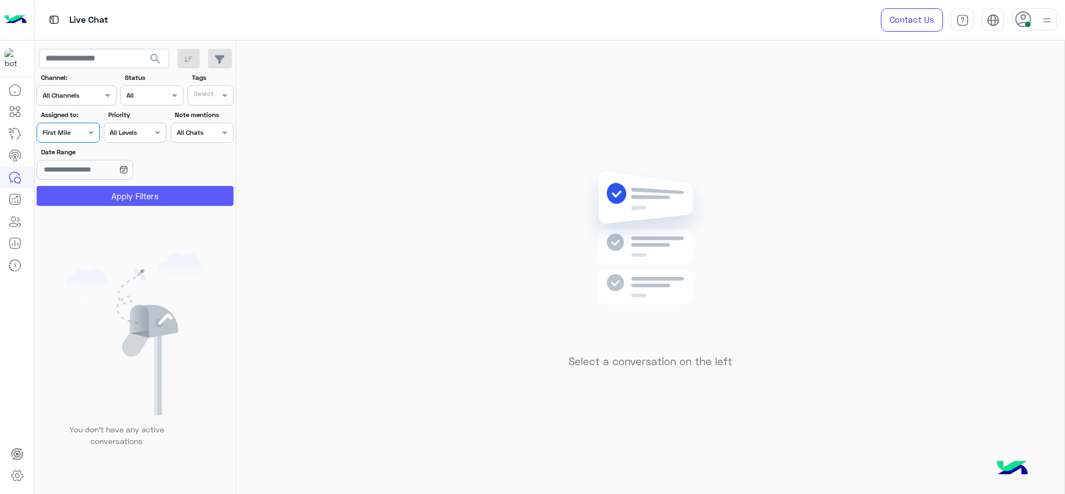
click at [173, 198] on button "Apply Filters" at bounding box center [135, 196] width 197 height 20
click at [92, 131] on span at bounding box center [92, 132] width 14 height 12
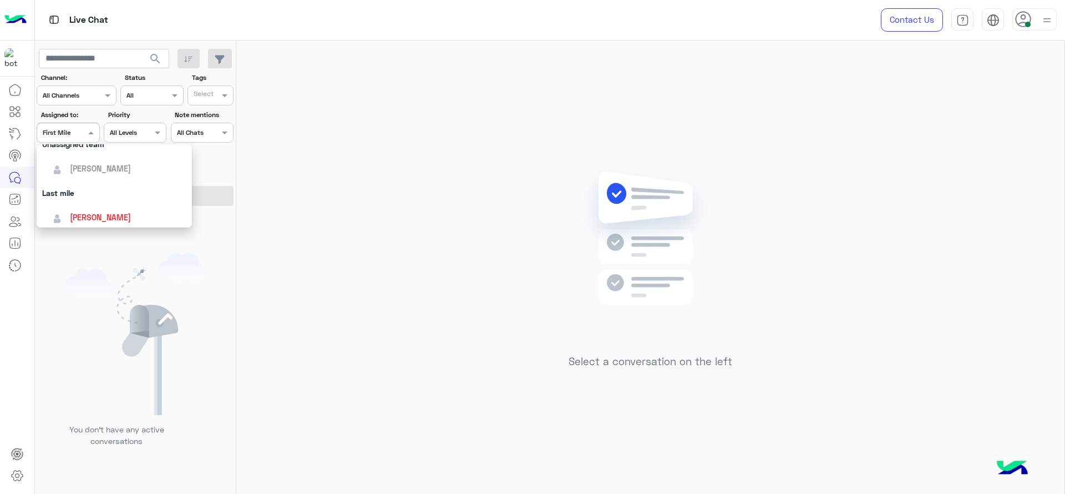
scroll to position [153, 0]
click at [105, 186] on div "[PERSON_NAME]" at bounding box center [100, 181] width 61 height 12
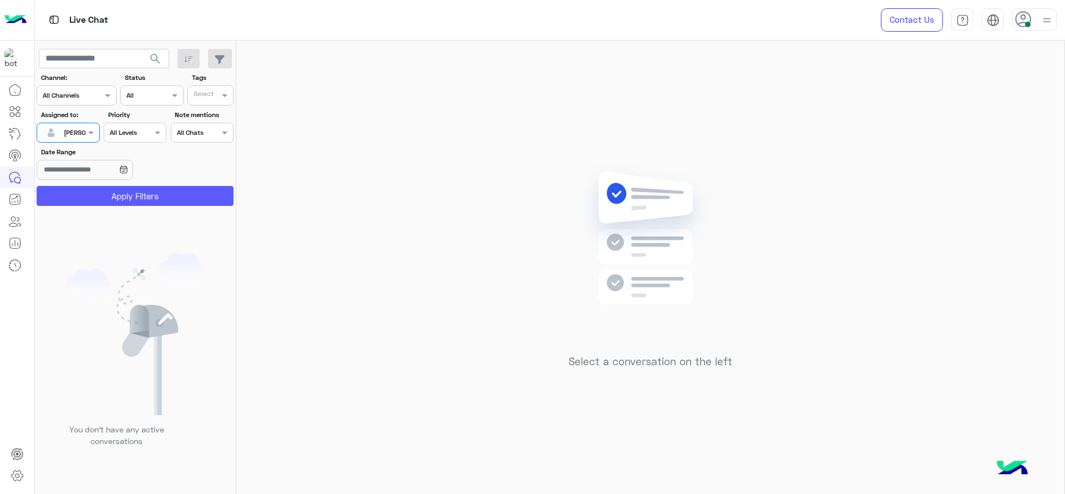
click at [134, 198] on button "Apply Filters" at bounding box center [135, 196] width 197 height 20
click at [541, 211] on div "Select a conversation on the left" at bounding box center [650, 270] width 828 height 458
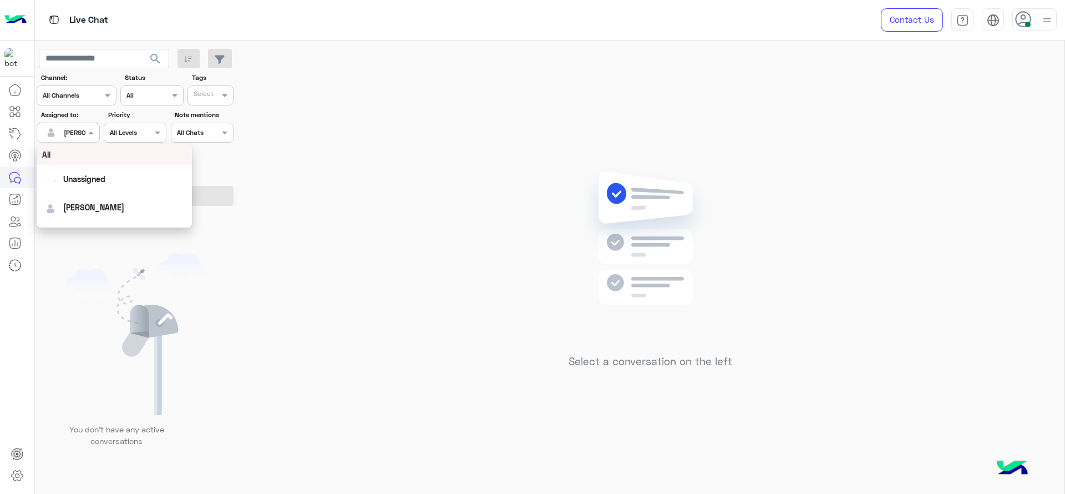
click at [73, 134] on div at bounding box center [68, 131] width 62 height 11
click at [73, 179] on div "First Mile" at bounding box center [114, 189] width 155 height 21
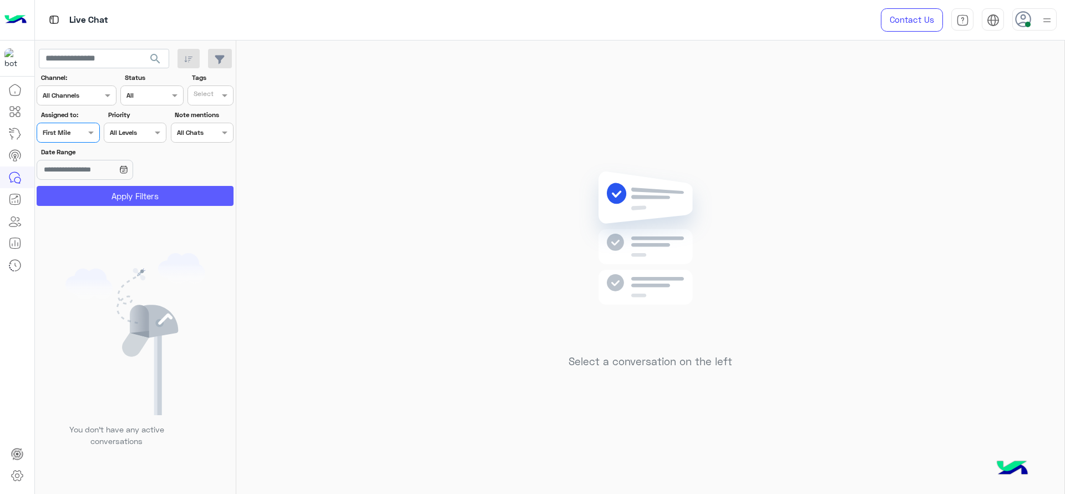
click at [76, 186] on button "Apply Filters" at bounding box center [135, 196] width 197 height 20
click at [93, 140] on div "Assigned on First Mile" at bounding box center [68, 133] width 63 height 20
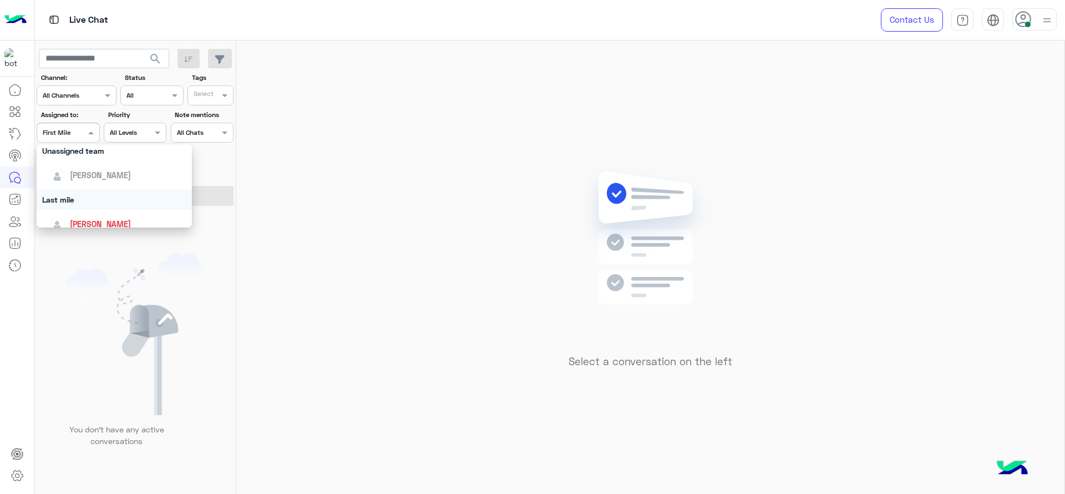
scroll to position [107, 0]
click at [97, 221] on div "[PERSON_NAME]" at bounding box center [100, 227] width 61 height 12
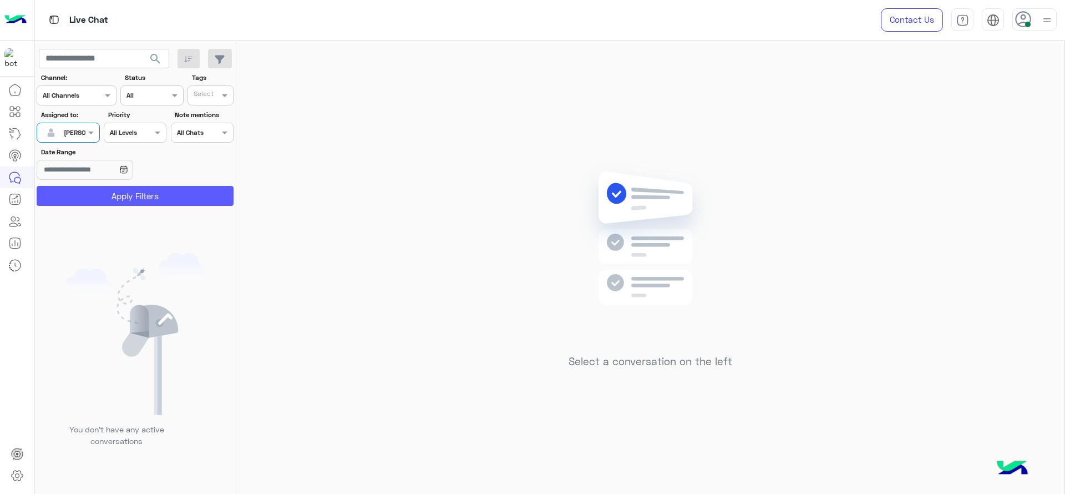
click at [131, 196] on button "Apply Filters" at bounding box center [135, 196] width 197 height 20
click at [1044, 27] on img at bounding box center [1047, 20] width 14 height 14
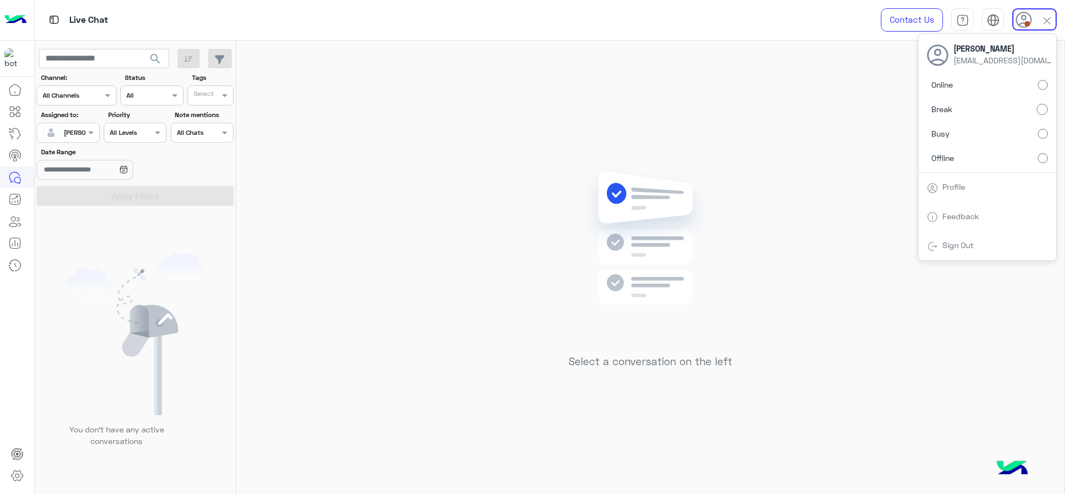
click at [414, 285] on div "Select a conversation on the left" at bounding box center [650, 270] width 828 height 458
click at [1020, 20] on icon at bounding box center [1023, 19] width 17 height 17
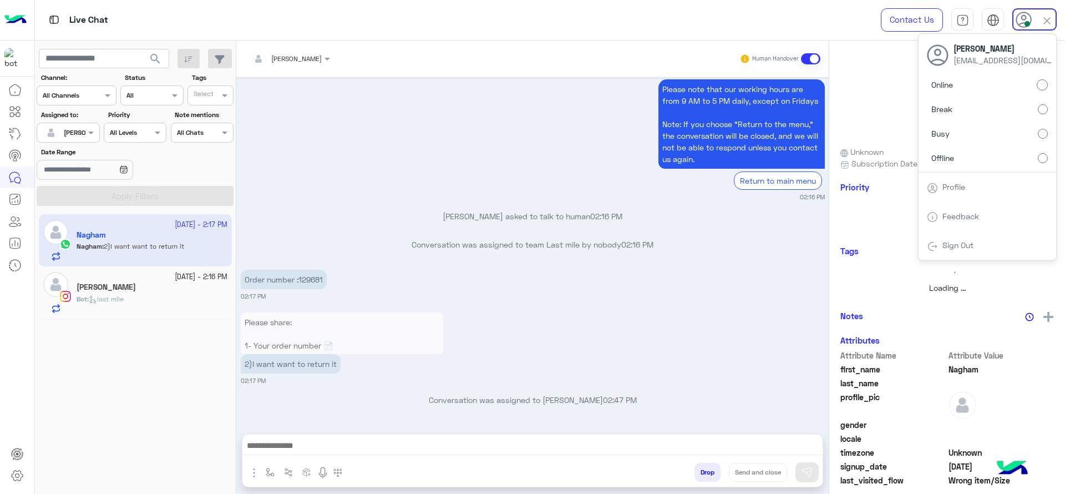
scroll to position [1392, 0]
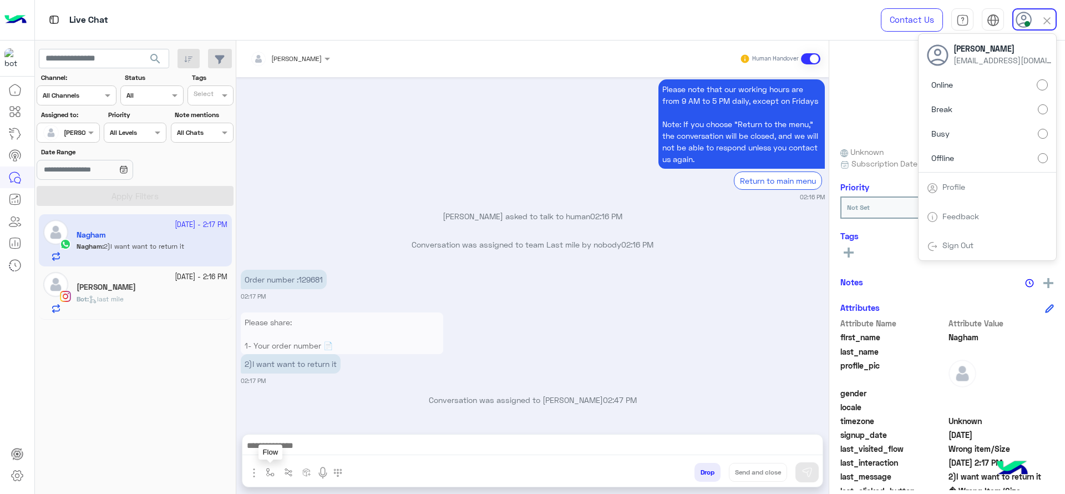
click at [268, 468] on img "button" at bounding box center [270, 472] width 9 height 9
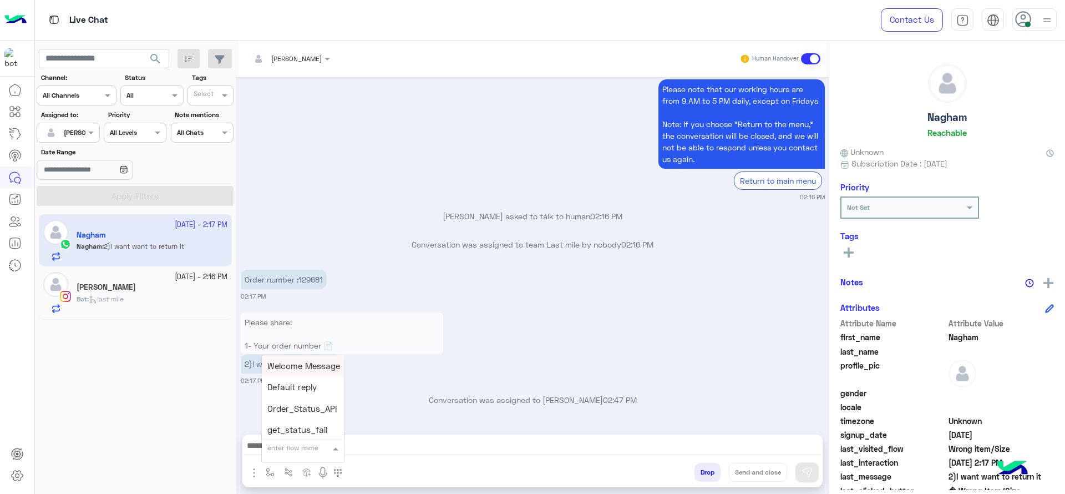
click at [282, 457] on div "enter flow name" at bounding box center [303, 448] width 82 height 20
type input "*"
click at [291, 408] on span "J Greeting" at bounding box center [287, 406] width 40 height 10
type textarea "**********"
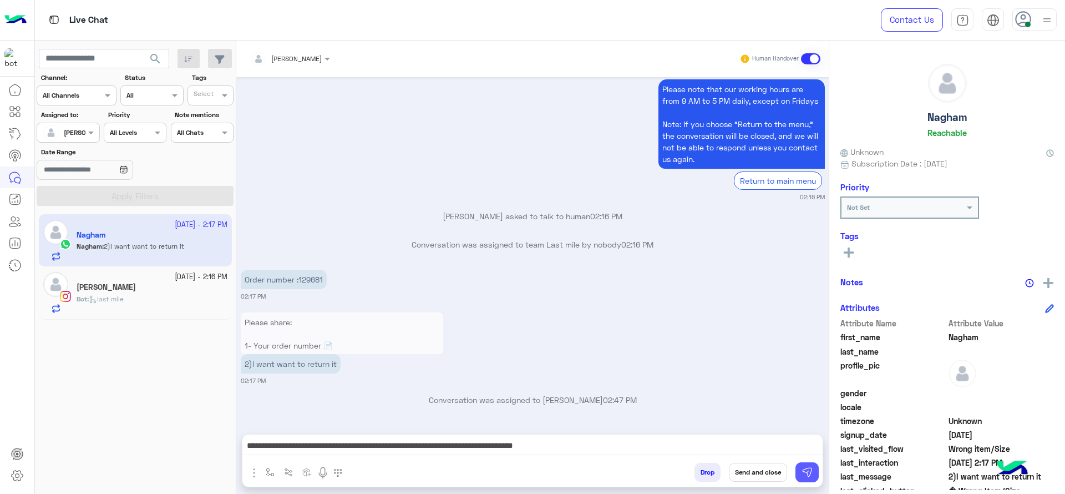
click at [807, 465] on button at bounding box center [807, 472] width 23 height 20
click at [159, 298] on div "Bot : last mile" at bounding box center [152, 303] width 151 height 19
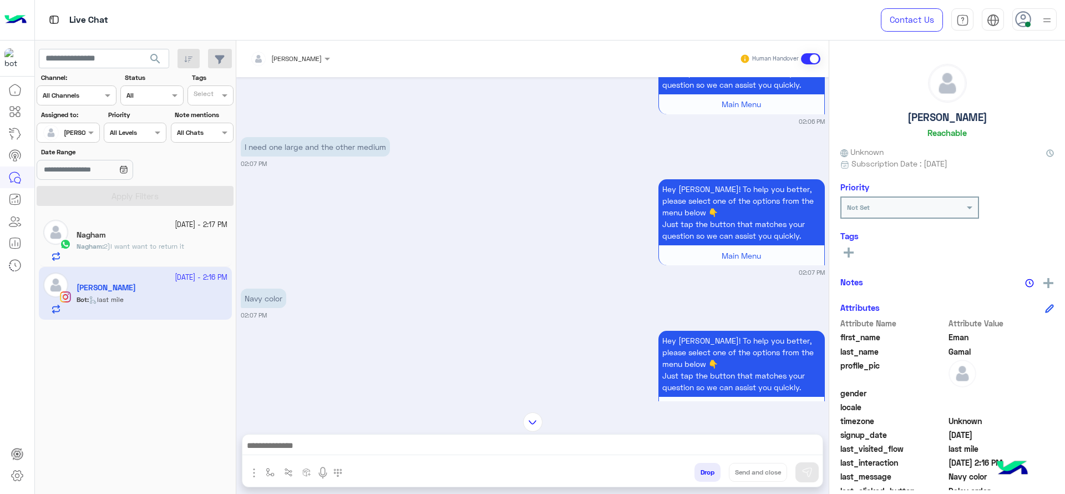
scroll to position [696, 0]
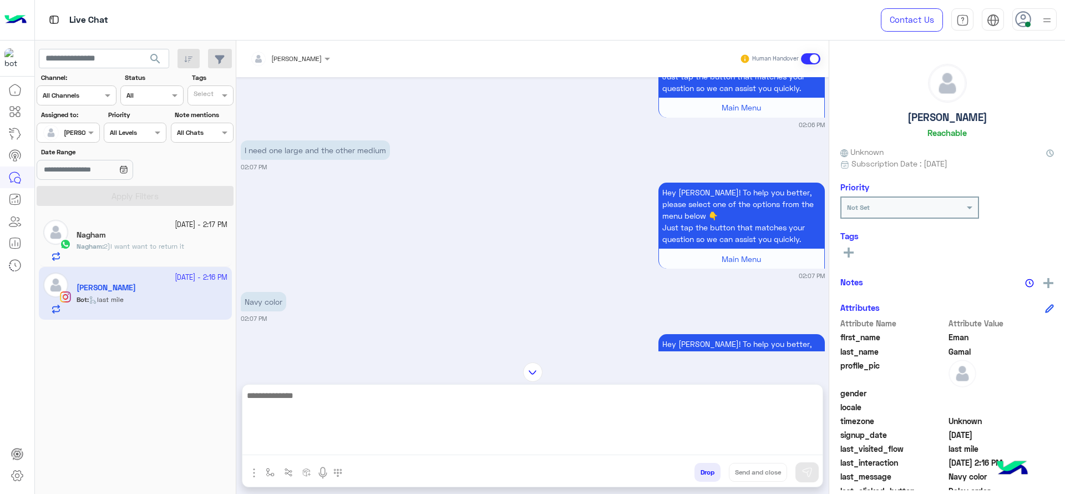
click at [361, 452] on textarea at bounding box center [532, 421] width 580 height 67
type textarea "*"
type textarea "**********"
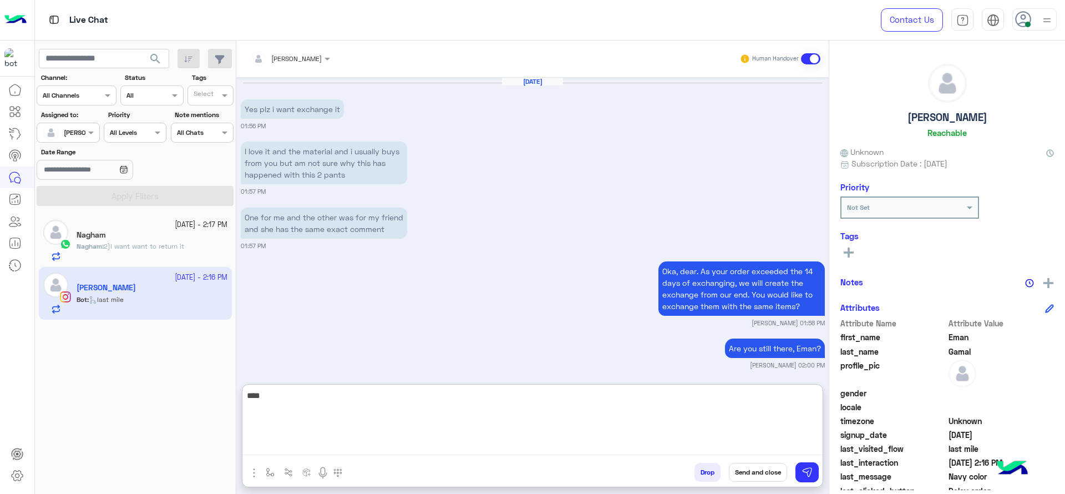
scroll to position [1037, 0]
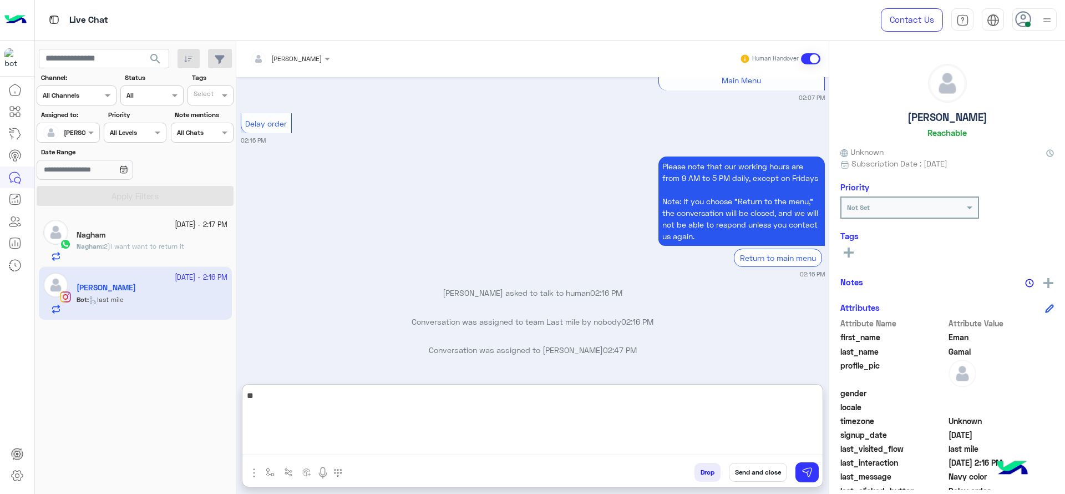
type textarea "*"
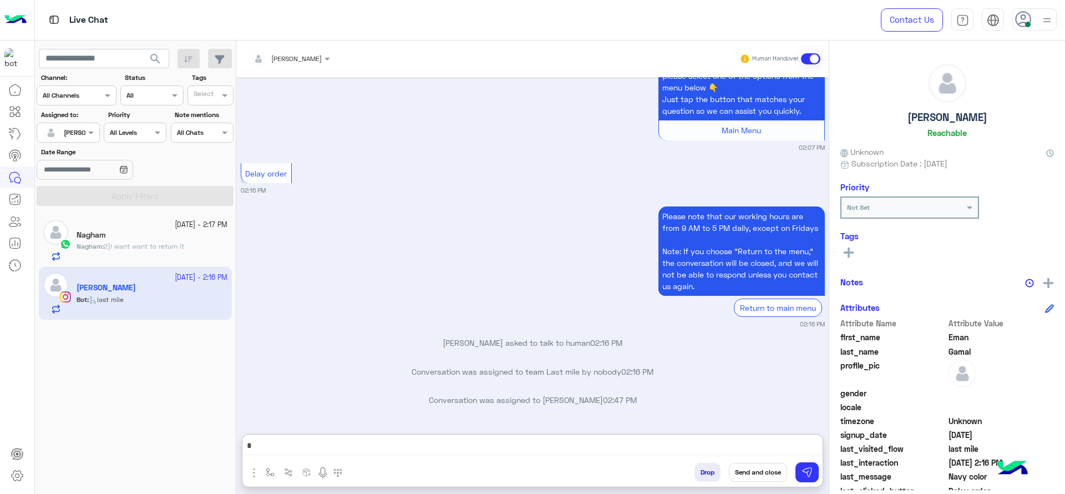
click at [135, 228] on div "1 October - 2:17 PM" at bounding box center [152, 225] width 151 height 11
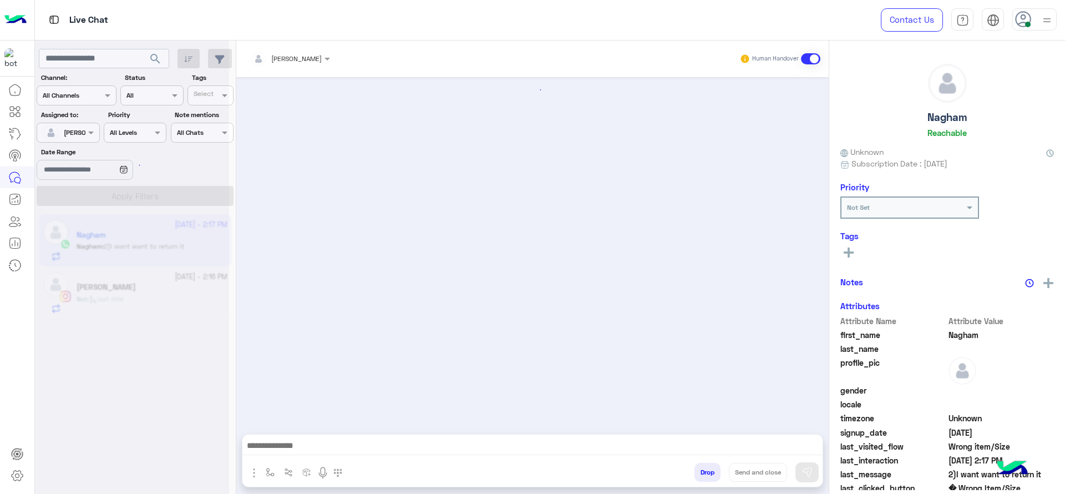
scroll to position [1404, 0]
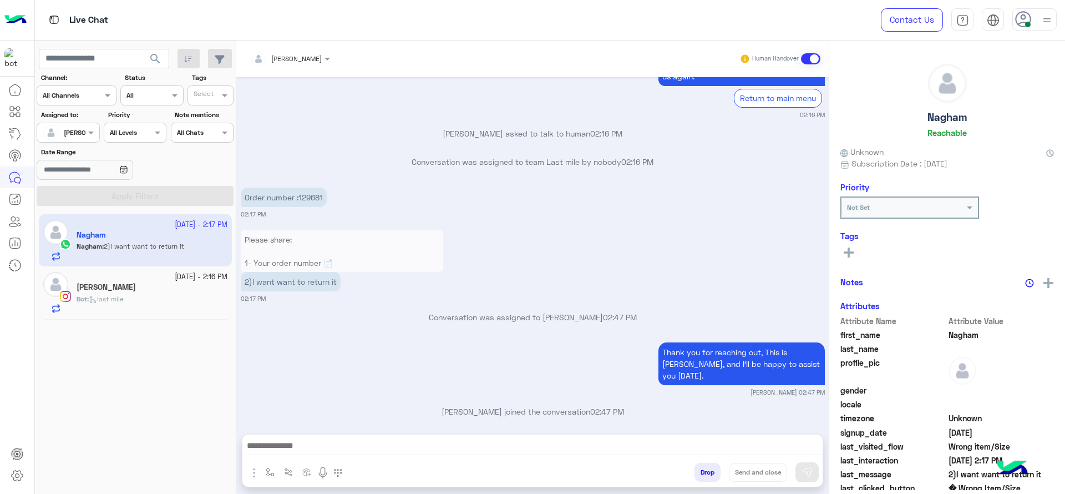
click at [183, 295] on div "Bot : last mile" at bounding box center [152, 303] width 151 height 19
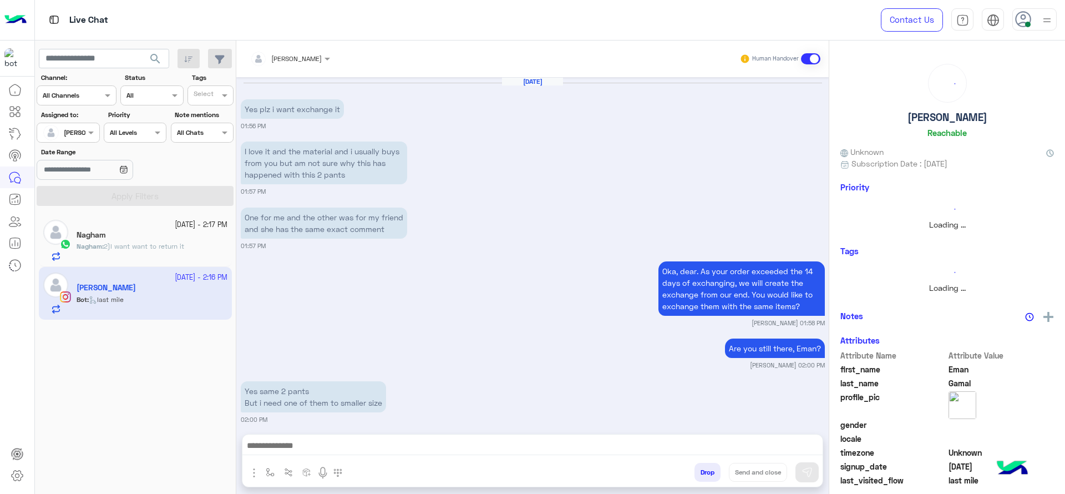
scroll to position [987, 0]
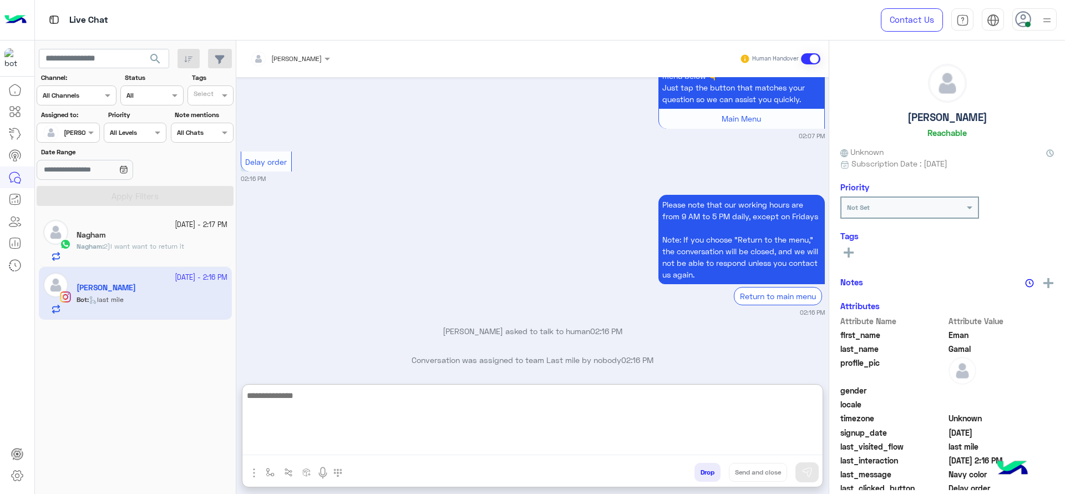
click at [290, 453] on textarea at bounding box center [532, 421] width 580 height 67
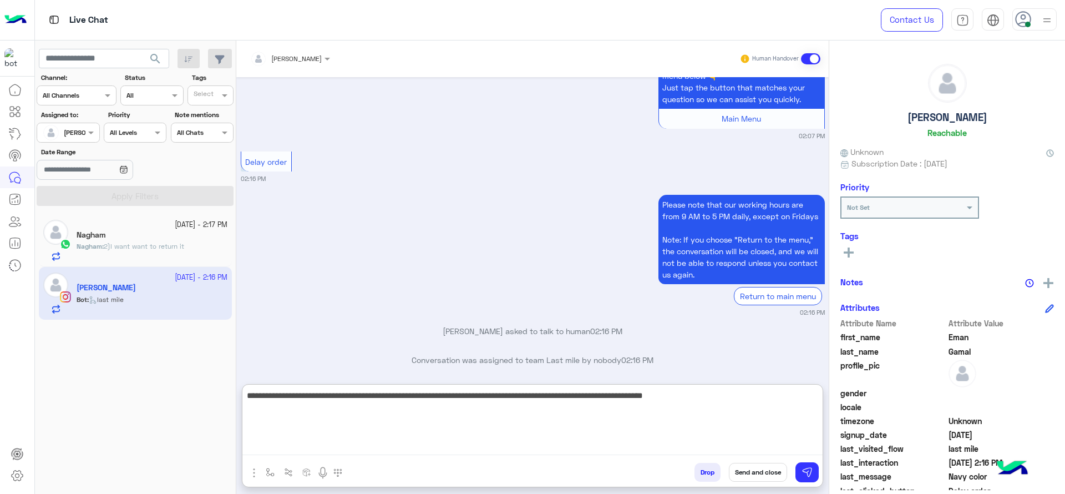
type textarea "**********"
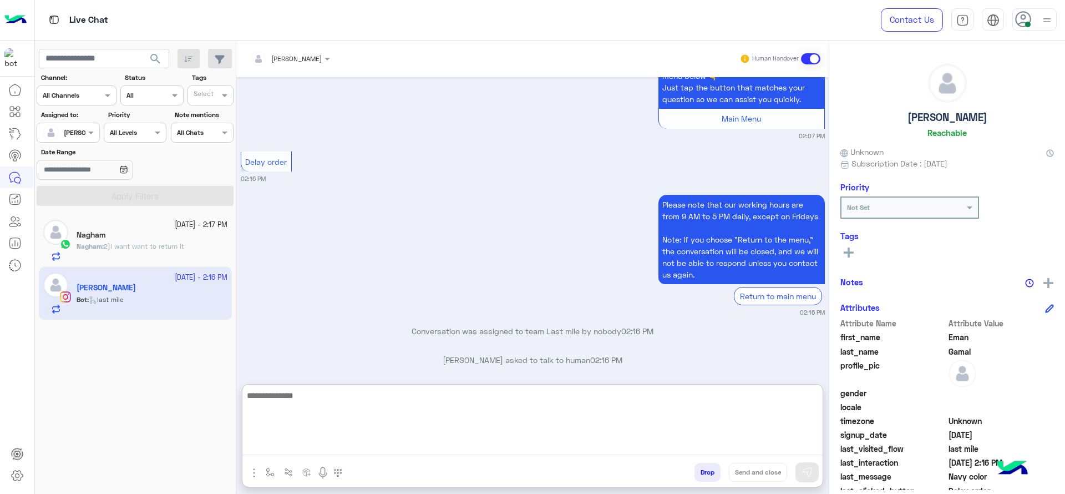
scroll to position [1102, 0]
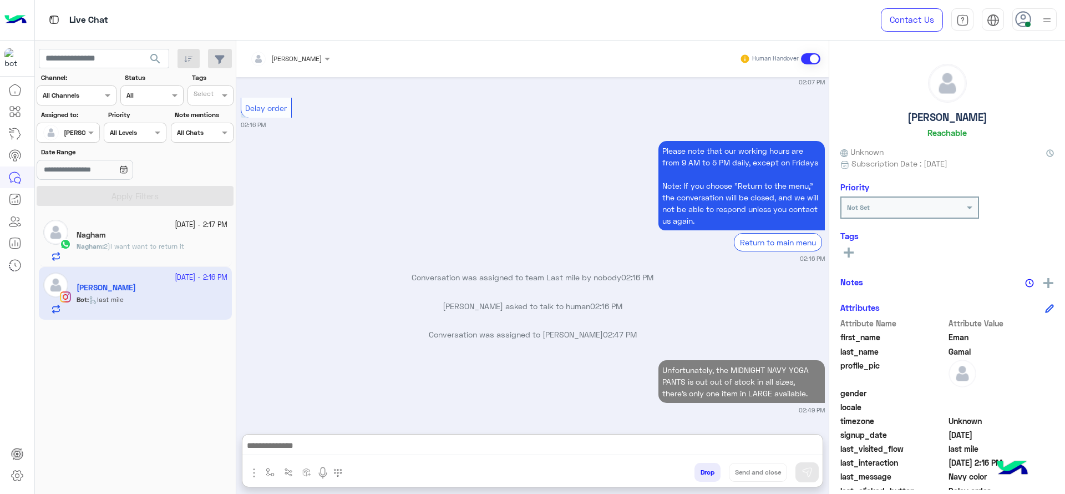
click at [189, 236] on div "Nagham" at bounding box center [152, 236] width 151 height 12
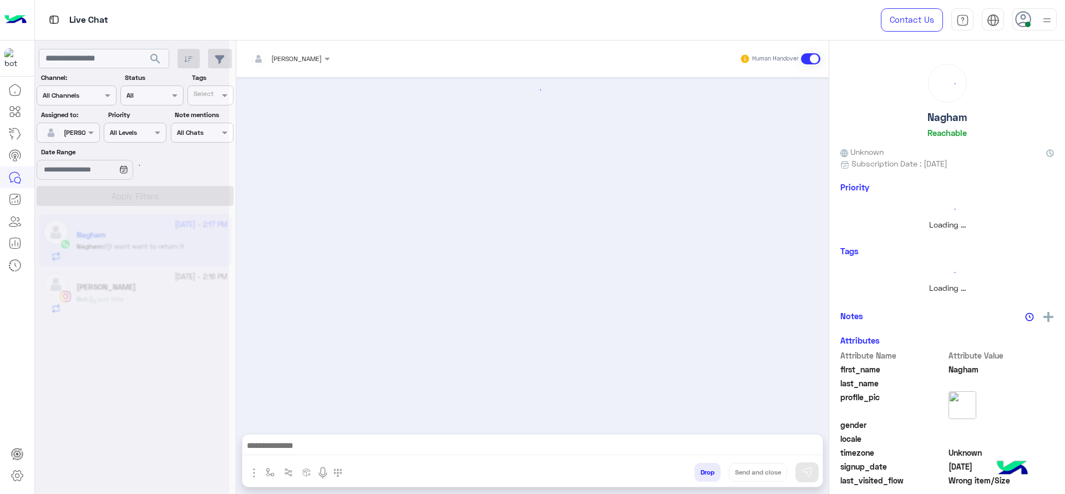
click at [176, 282] on div at bounding box center [132, 251] width 194 height 494
click at [176, 283] on div at bounding box center [132, 251] width 194 height 494
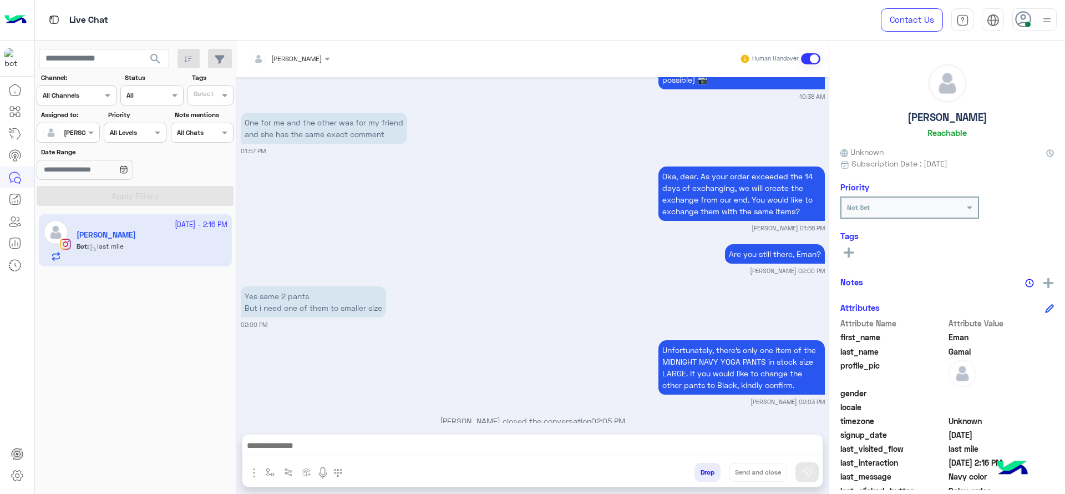
scroll to position [2797, 0]
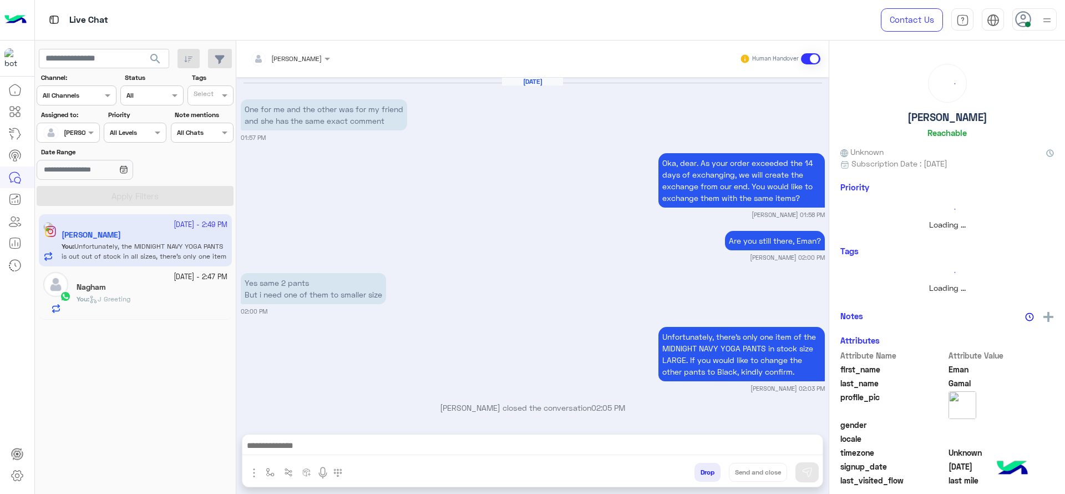
scroll to position [973, 0]
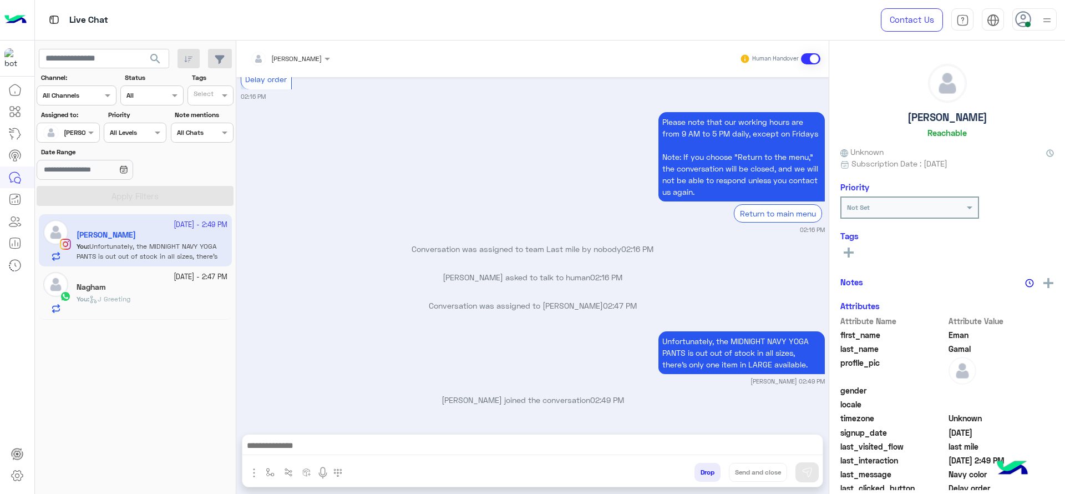
click at [336, 234] on small "02:16 PM" at bounding box center [533, 229] width 584 height 9
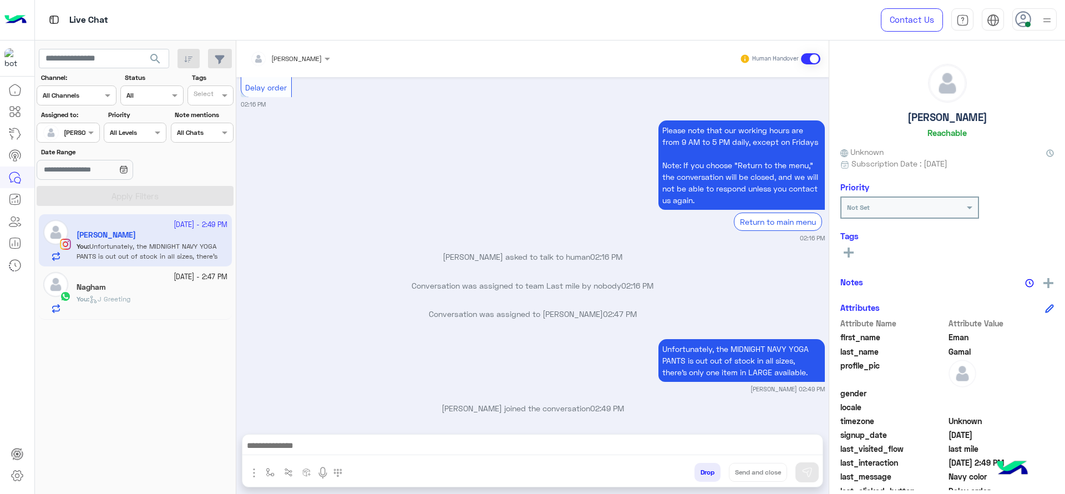
scroll to position [2257, 0]
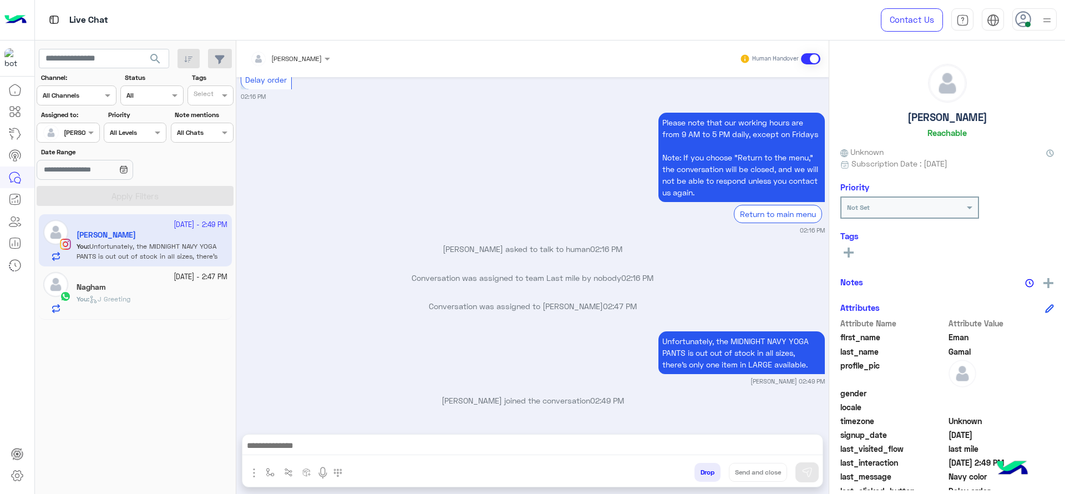
click at [129, 305] on div "You : J Greeting" at bounding box center [152, 303] width 151 height 19
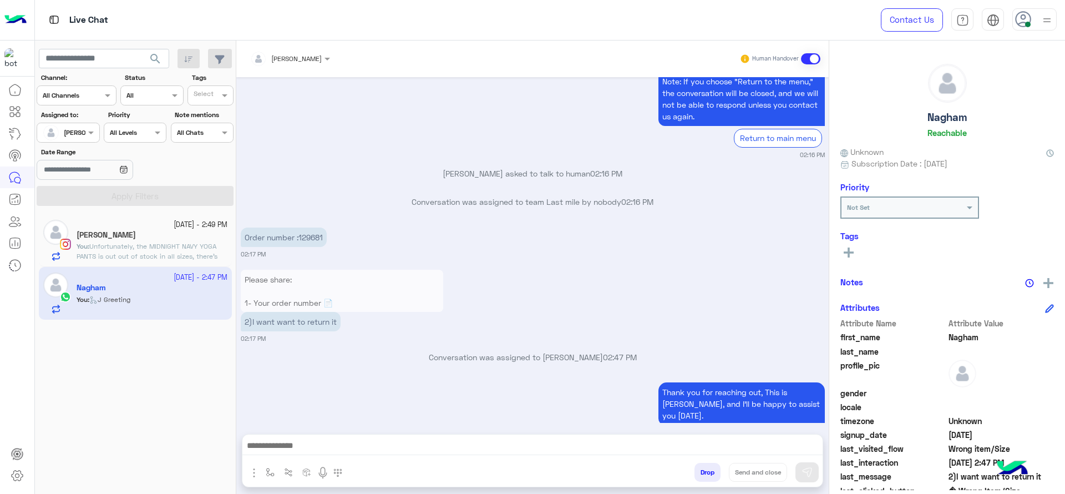
scroll to position [1362, 0]
click at [314, 241] on p "Order number :129681" at bounding box center [284, 238] width 86 height 19
copy p "129681"
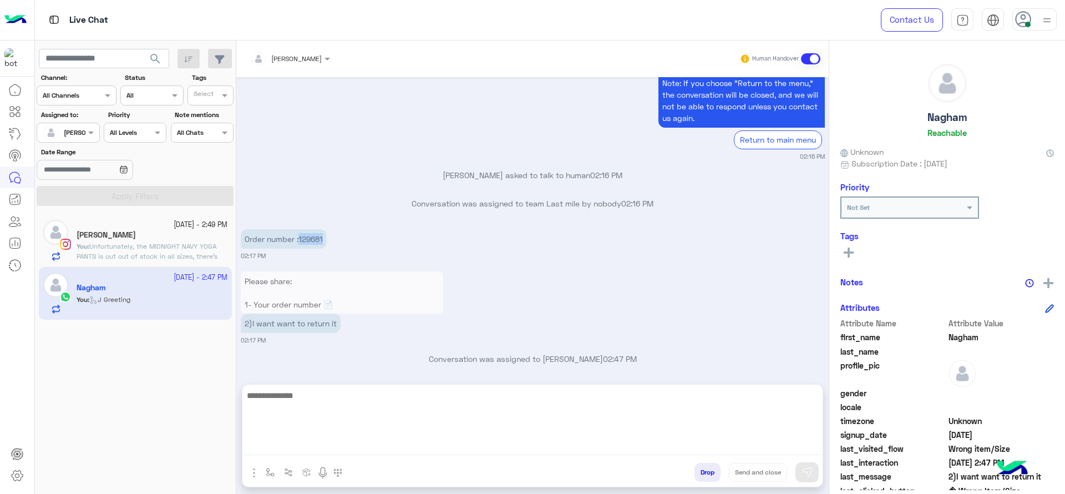
click at [475, 450] on textarea at bounding box center [532, 421] width 580 height 67
type textarea "*"
type textarea "**********"
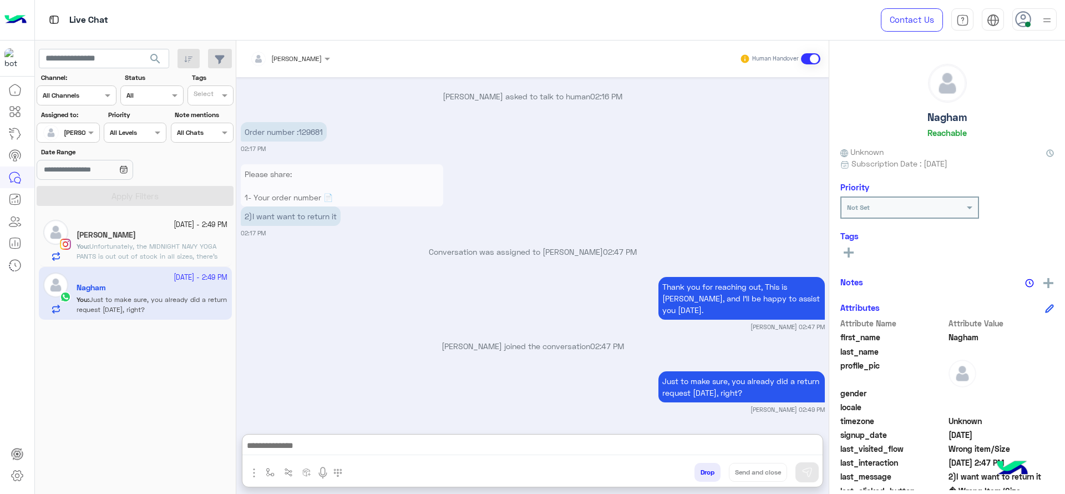
click at [188, 215] on div "[DATE] - 2:49 PM [PERSON_NAME] You : Unfortunately, the MIDNIGHT NAVY YOGA PANT…" at bounding box center [135, 240] width 193 height 53
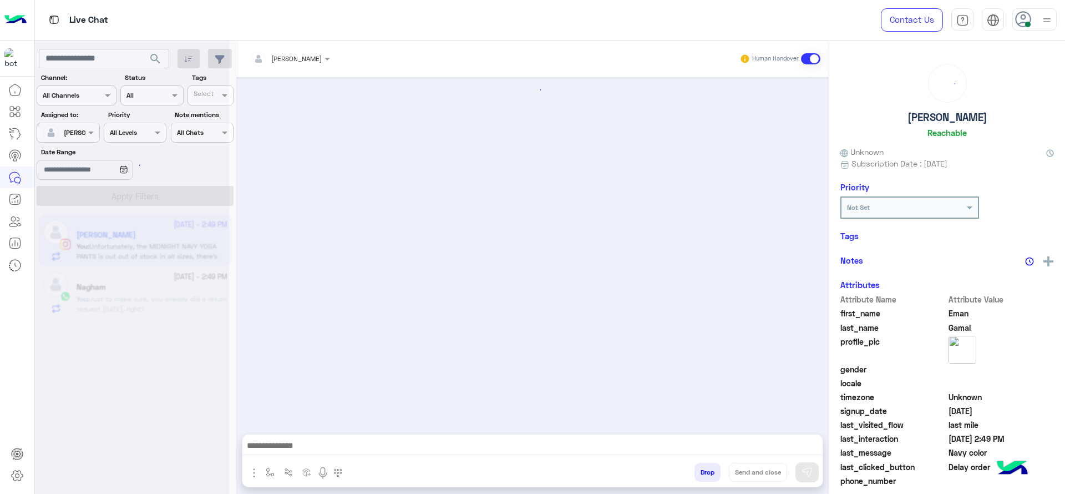
scroll to position [973, 0]
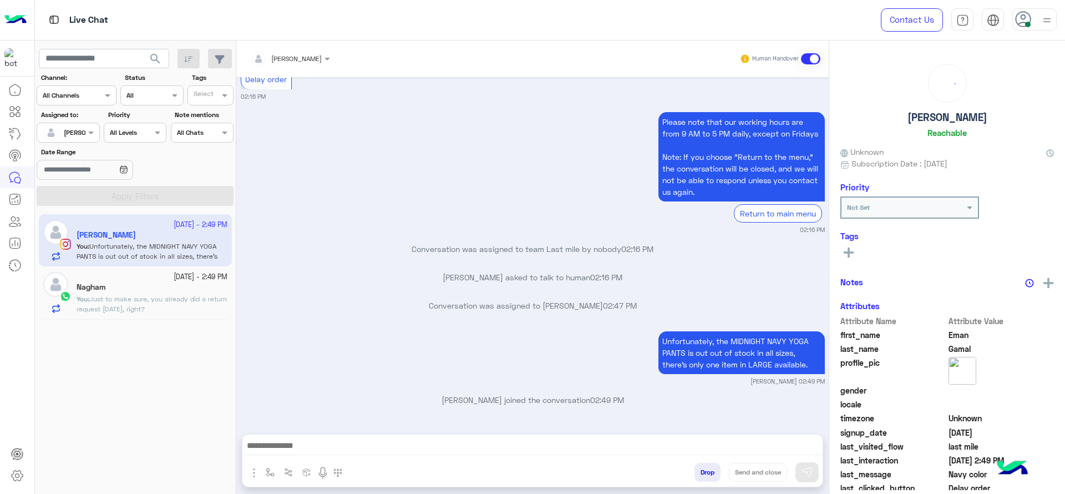
click at [270, 462] on div "Drop Send and close" at bounding box center [532, 474] width 580 height 24
click at [270, 469] on img "button" at bounding box center [270, 472] width 9 height 9
click at [274, 450] on input "text" at bounding box center [289, 446] width 44 height 10
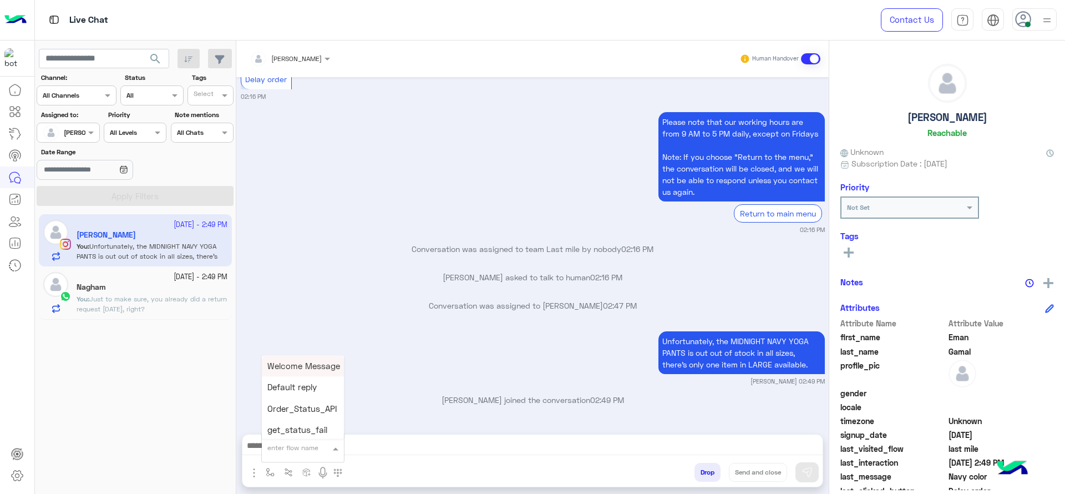
type input "*"
click at [293, 420] on div "[PERSON_NAME]" at bounding box center [303, 428] width 82 height 22
type textarea "**********"
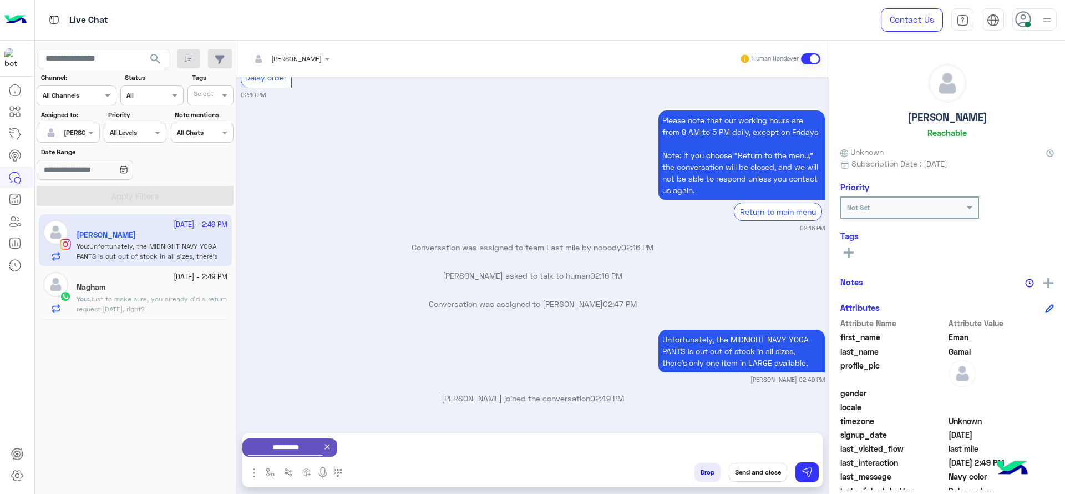
click at [773, 469] on button "Send and close" at bounding box center [758, 472] width 58 height 19
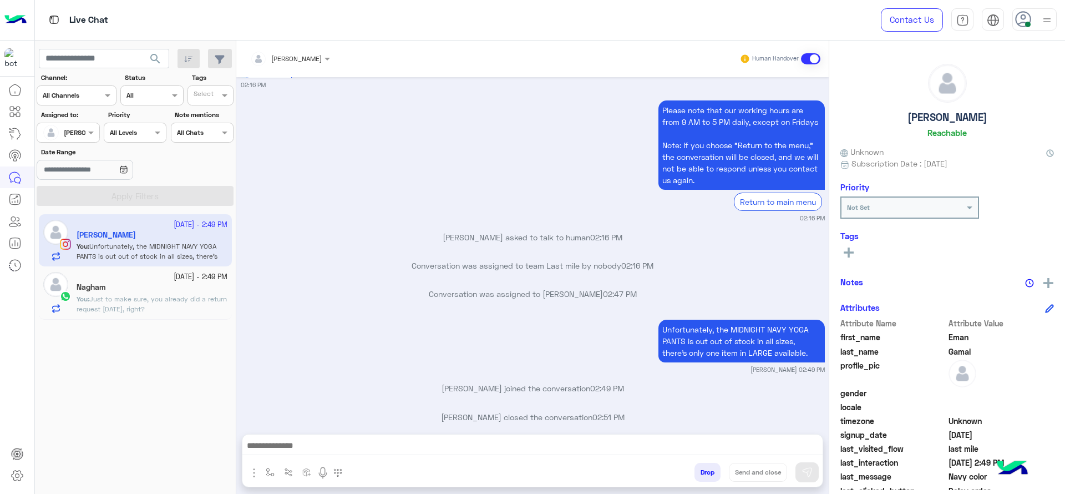
scroll to position [1001, 0]
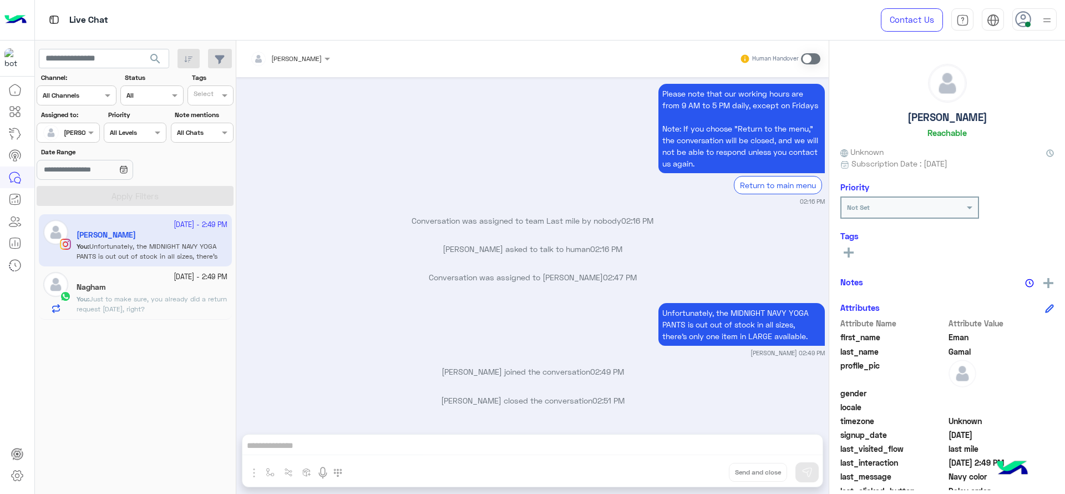
click at [142, 302] on span "Just to make sure, you already did a return request [DATE], right?" at bounding box center [152, 304] width 150 height 18
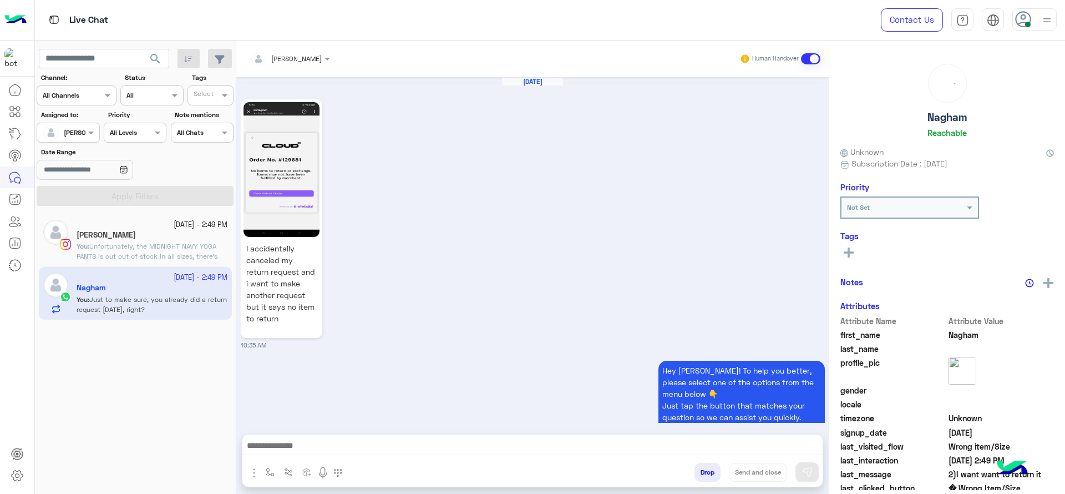
scroll to position [1314, 0]
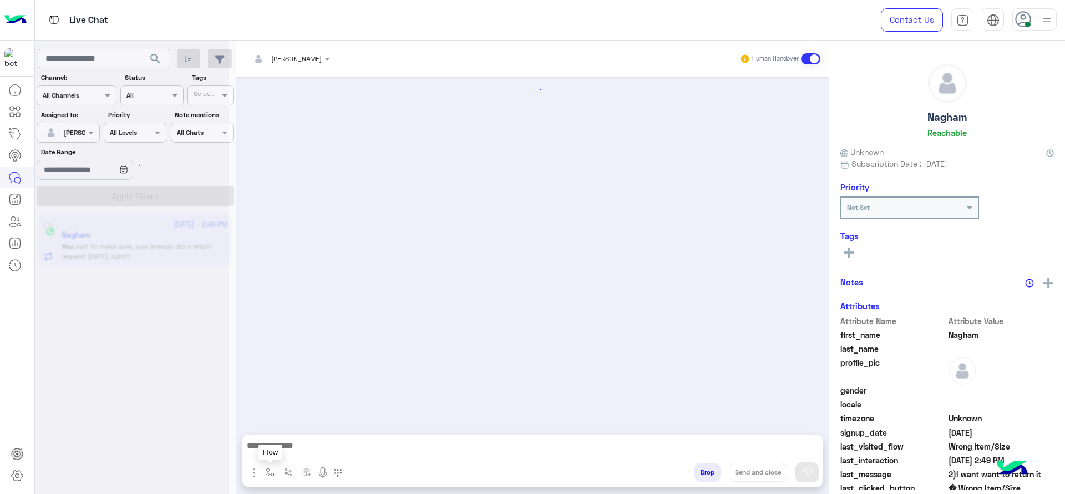
click at [275, 472] on button "button" at bounding box center [270, 472] width 18 height 18
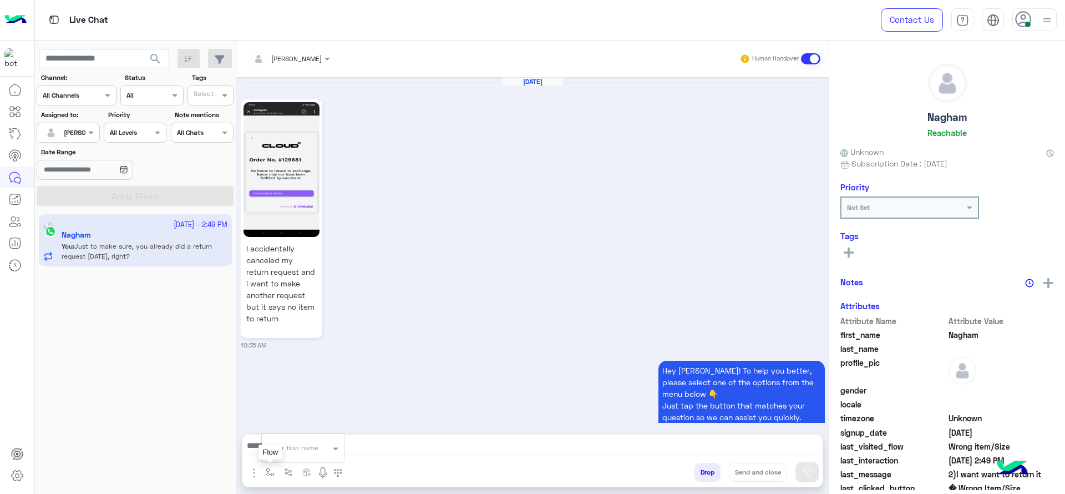
scroll to position [1314, 0]
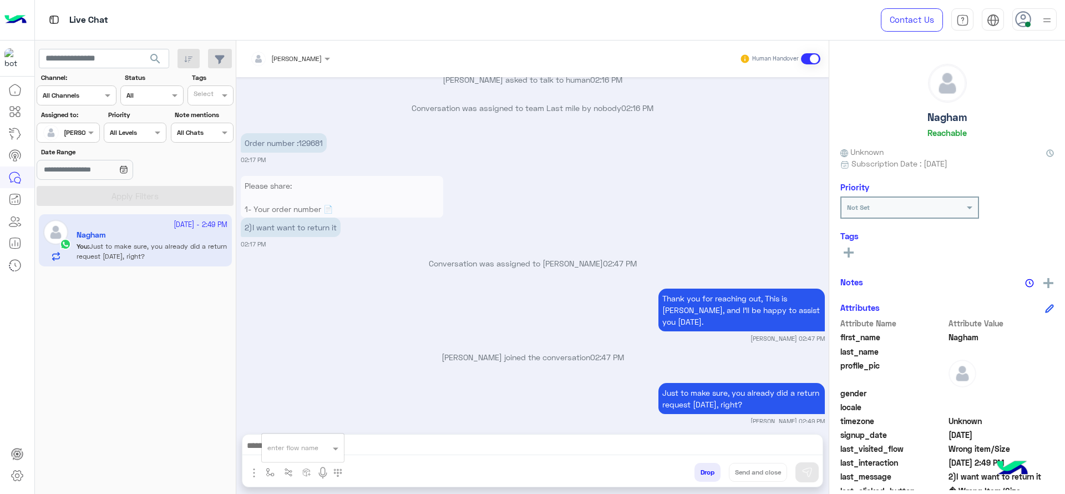
click at [275, 449] on input "text" at bounding box center [289, 446] width 44 height 10
type input "*"
click at [272, 428] on span "[PERSON_NAME]" at bounding box center [298, 428] width 63 height 10
type textarea "**********"
click at [755, 469] on button "Send and close" at bounding box center [758, 472] width 58 height 19
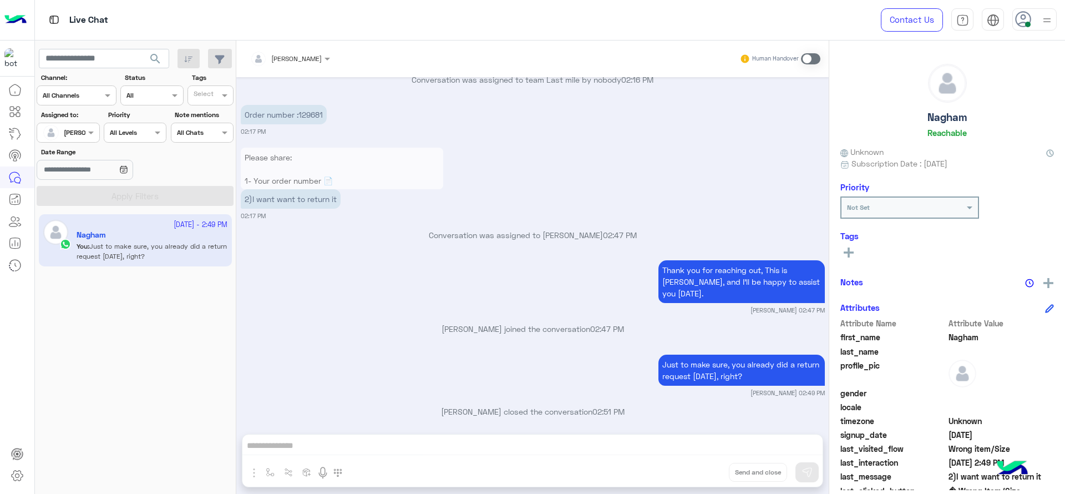
scroll to position [1486, 0]
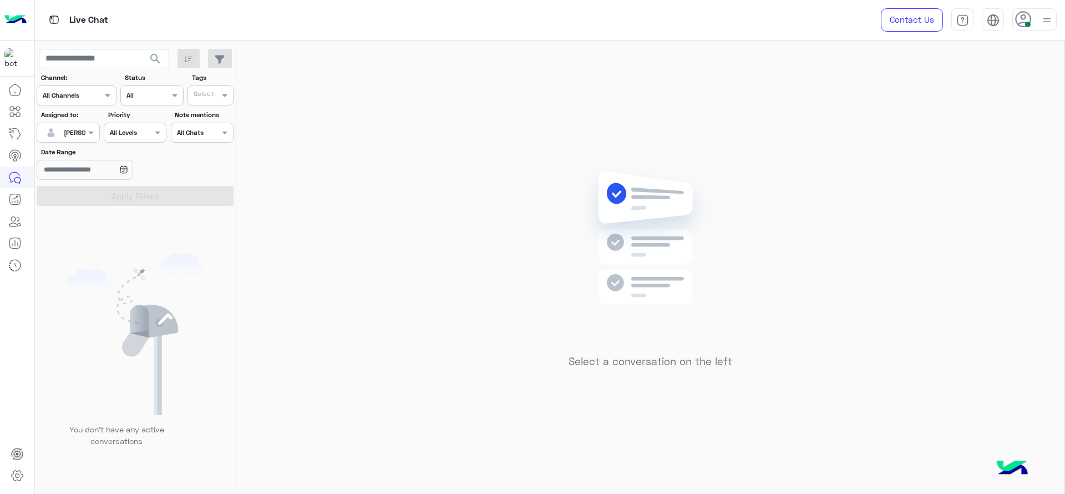
click at [78, 124] on div "[PERSON_NAME]" at bounding box center [64, 133] width 42 height 22
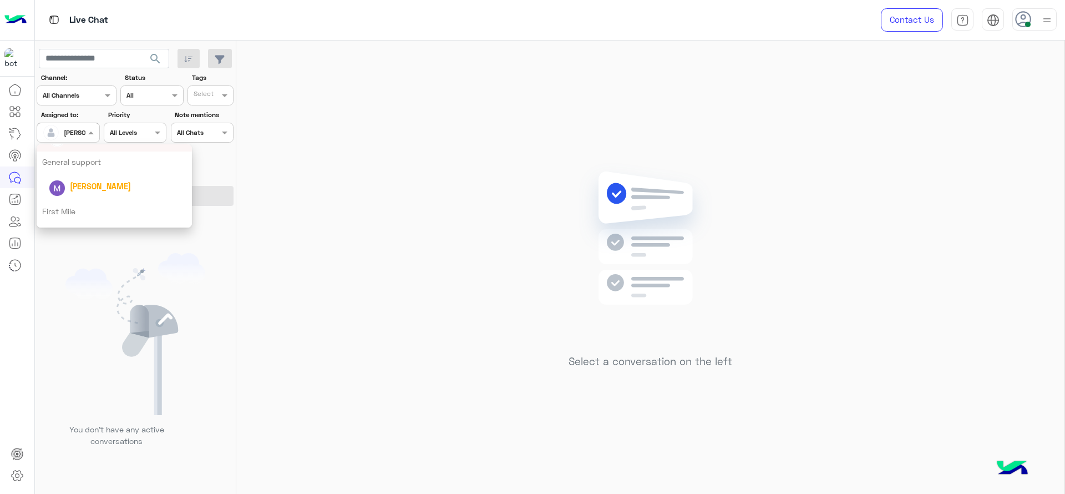
scroll to position [219, 0]
click at [95, 197] on div "First Mile" at bounding box center [114, 189] width 155 height 21
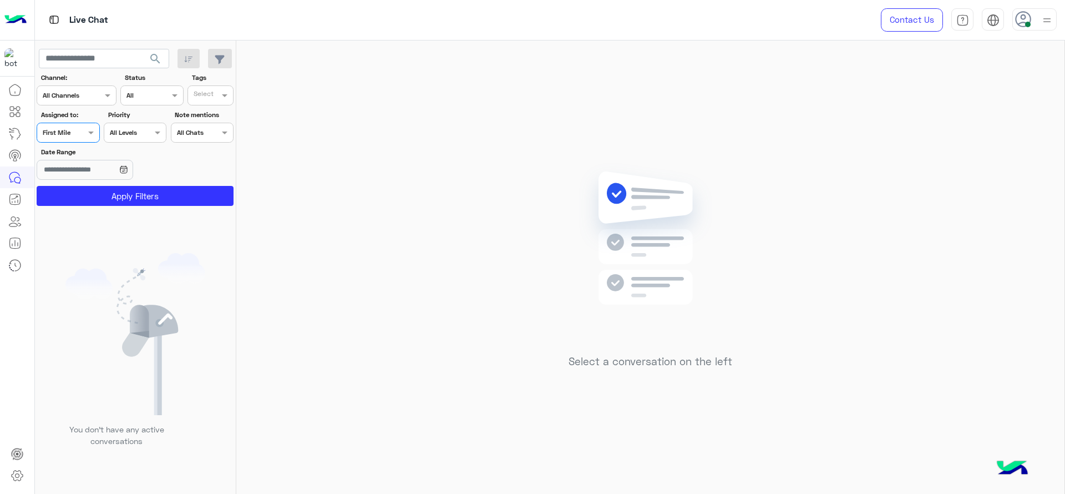
click at [95, 197] on button "Apply Filters" at bounding box center [135, 196] width 197 height 20
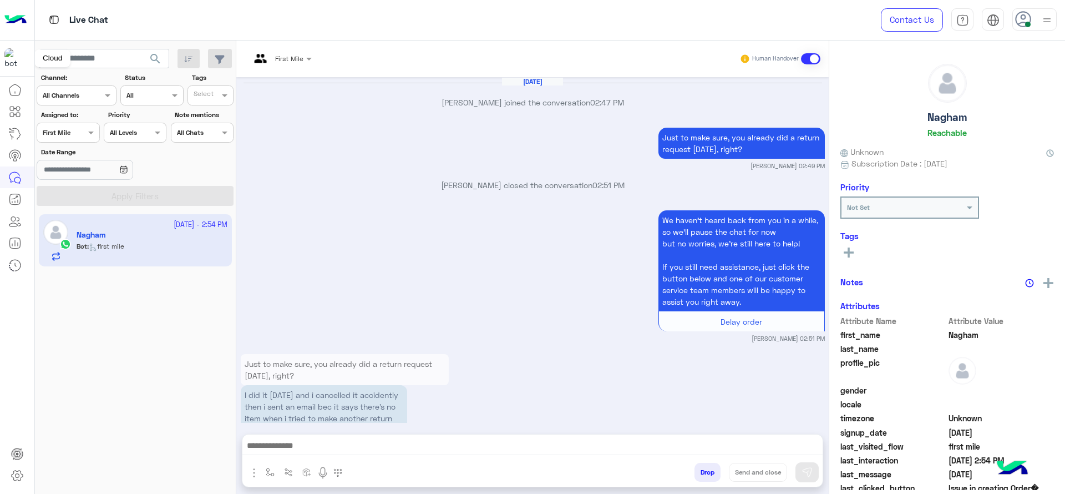
scroll to position [1329, 0]
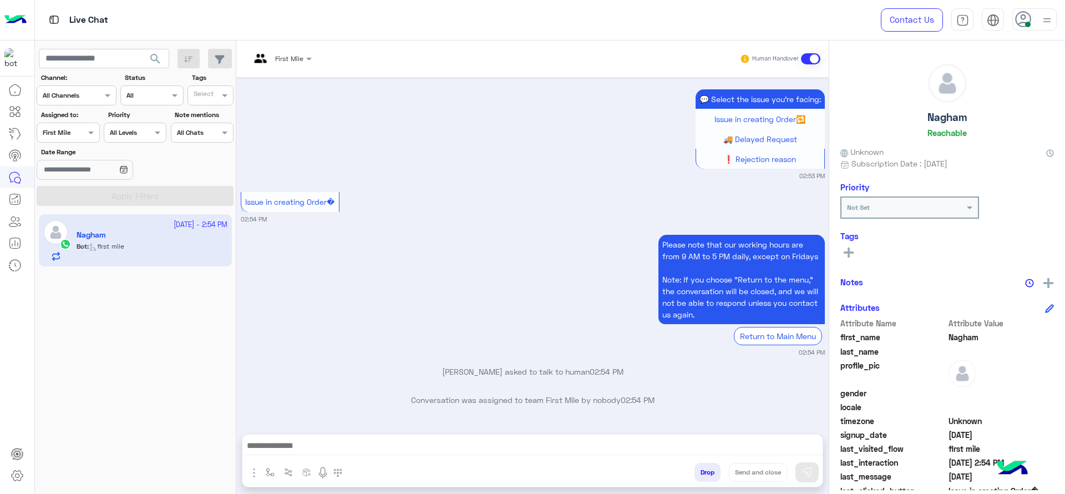
click at [274, 67] on div at bounding box center [262, 58] width 25 height 27
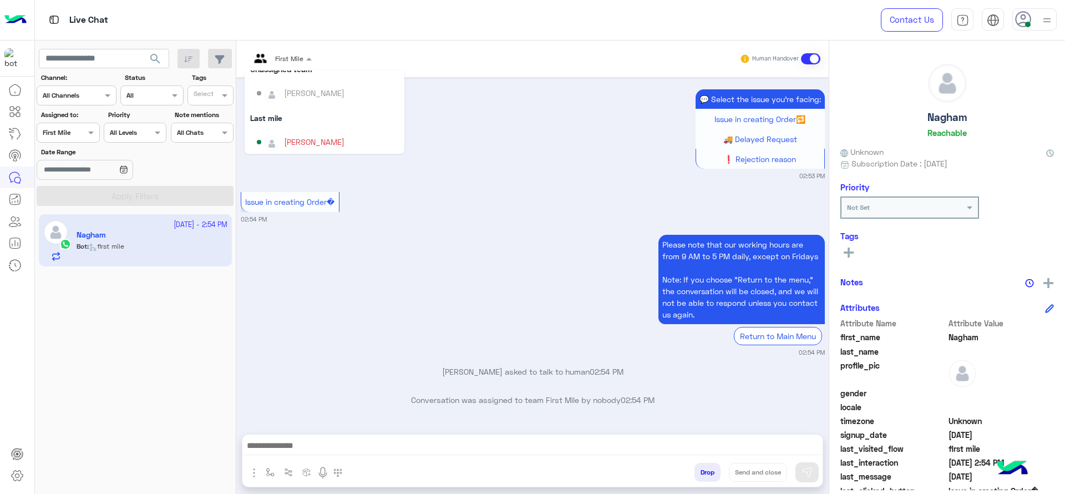
scroll to position [97, 0]
click at [315, 135] on div "[PERSON_NAME]" at bounding box center [314, 141] width 60 height 12
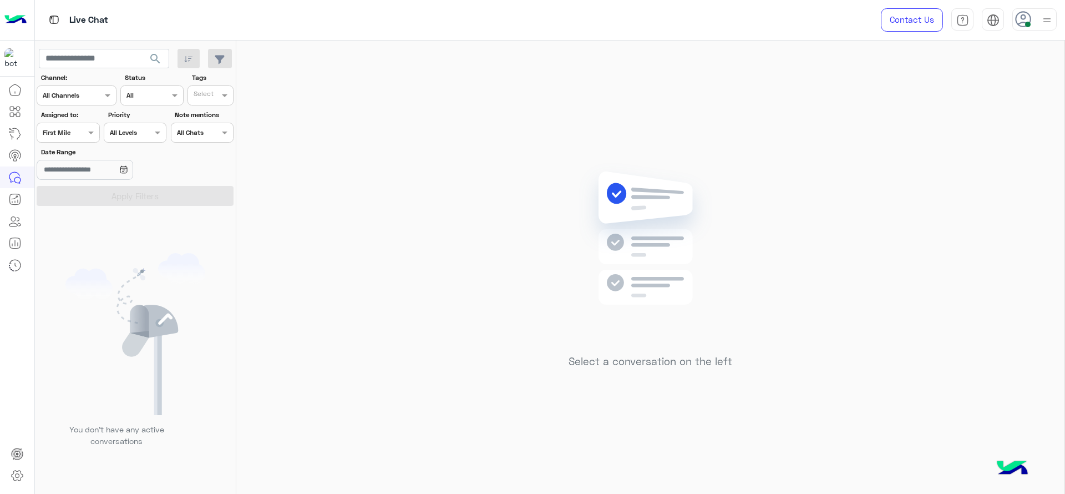
click at [57, 139] on div "Assigned on First Mile" at bounding box center [68, 133] width 63 height 20
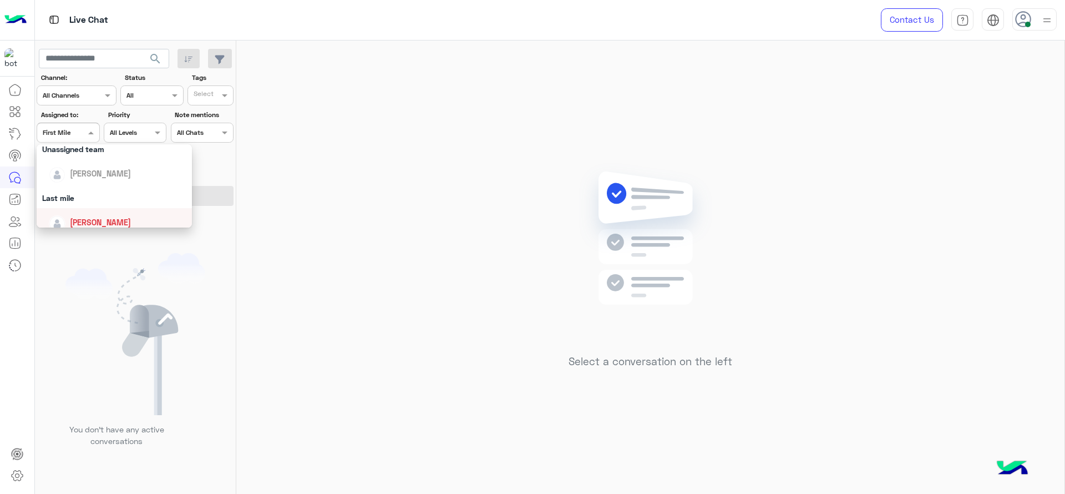
click at [107, 217] on span "[PERSON_NAME]" at bounding box center [100, 221] width 61 height 9
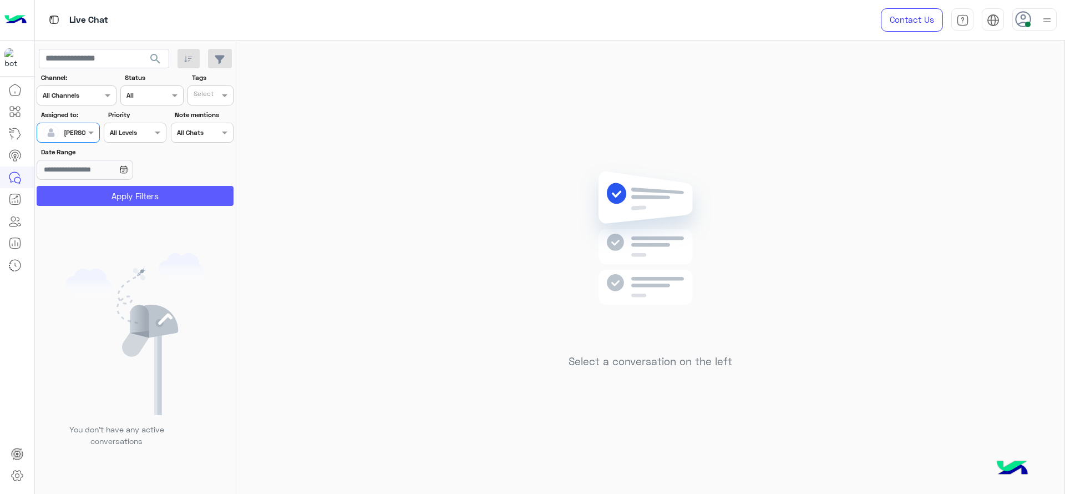
click at [134, 191] on button "Apply Filters" at bounding box center [135, 196] width 197 height 20
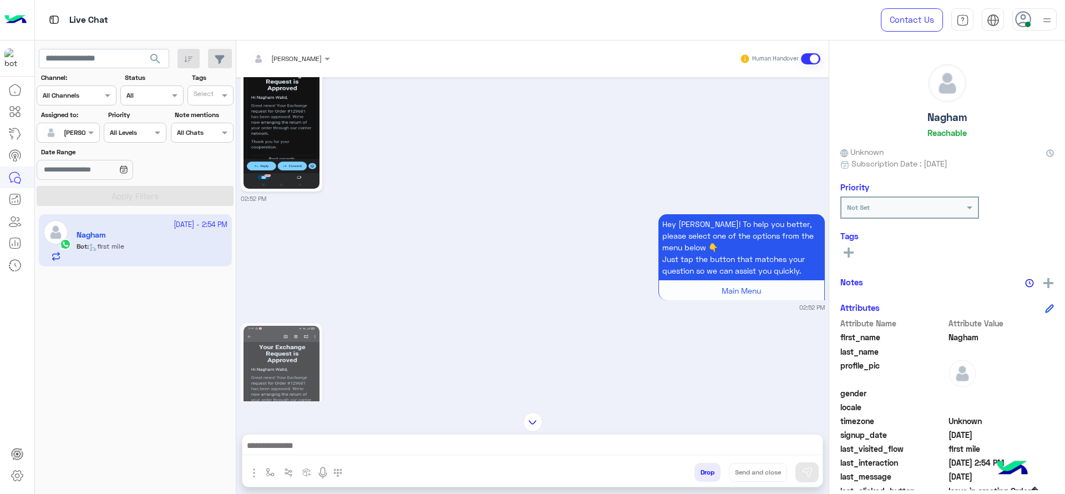
scroll to position [442, 0]
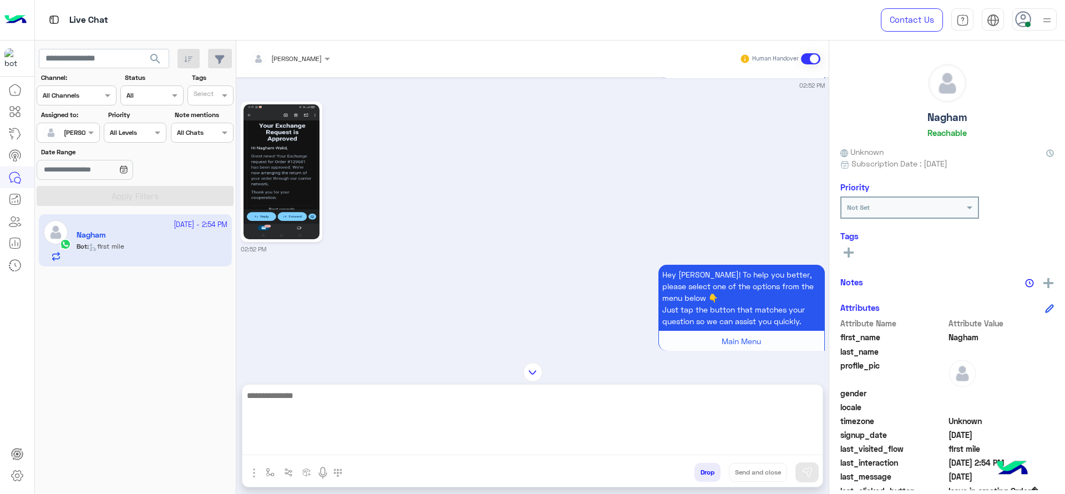
click at [424, 447] on textarea at bounding box center [532, 421] width 580 height 67
type textarea "**********"
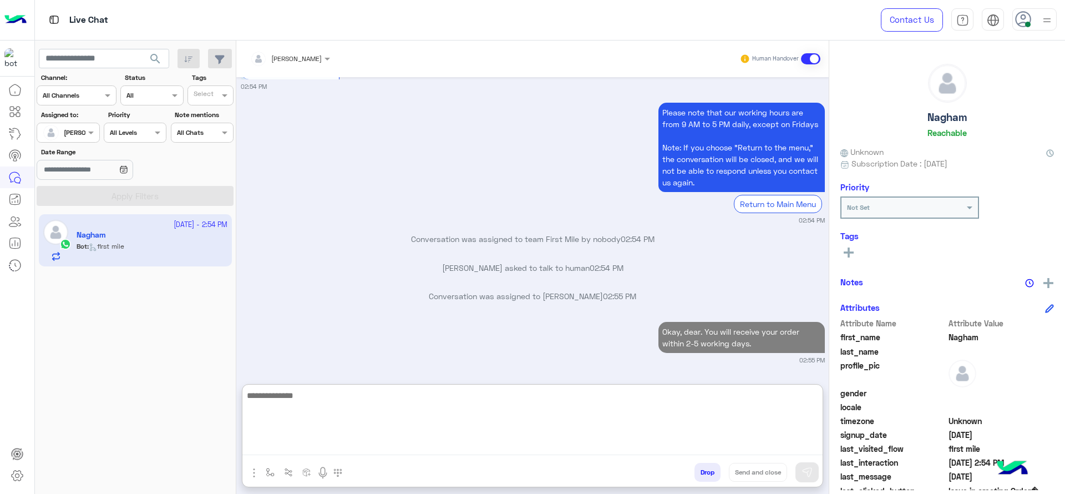
paste textarea "**********"
type textarea "**********"
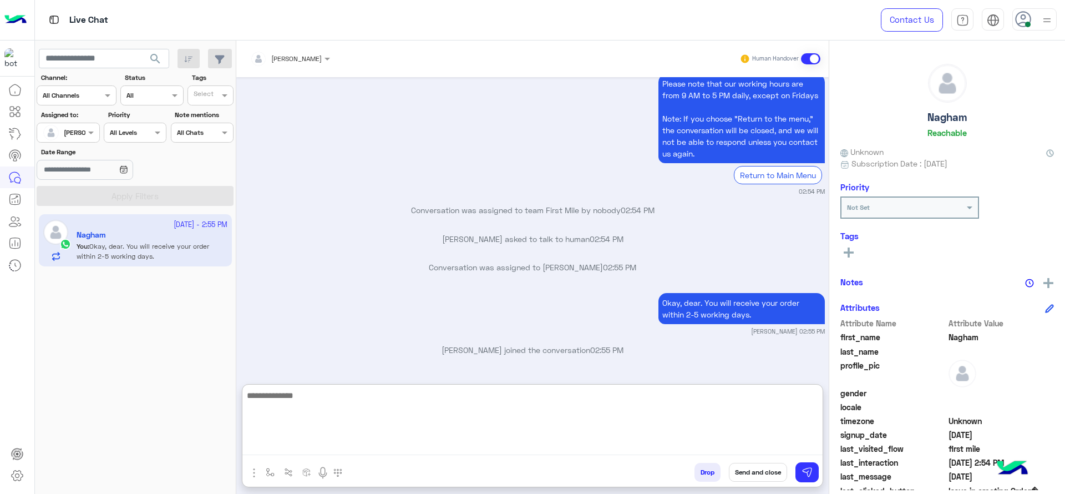
scroll to position [1504, 0]
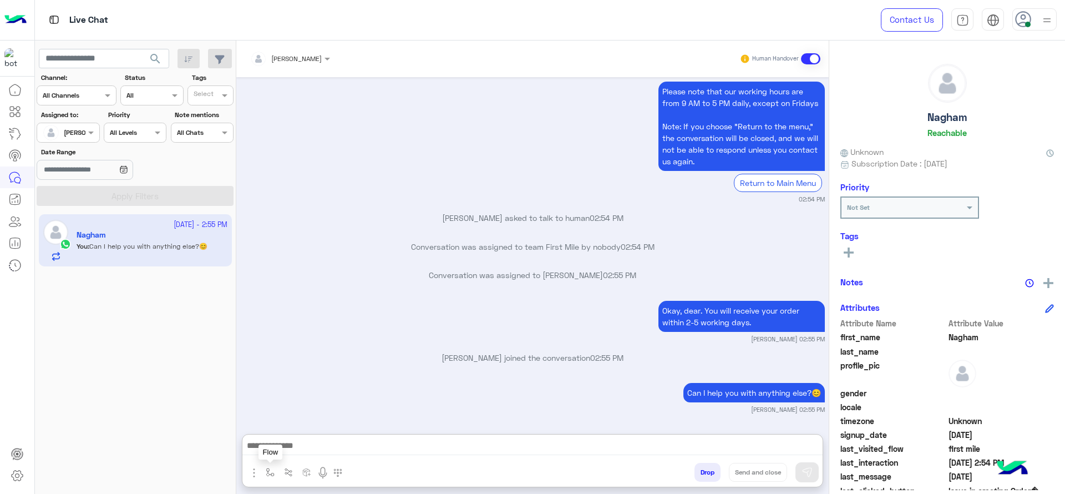
click at [265, 479] on button "button" at bounding box center [270, 472] width 18 height 18
click at [277, 447] on input "text" at bounding box center [289, 446] width 44 height 10
type input "*"
click at [282, 424] on span "[PERSON_NAME]" at bounding box center [298, 428] width 63 height 10
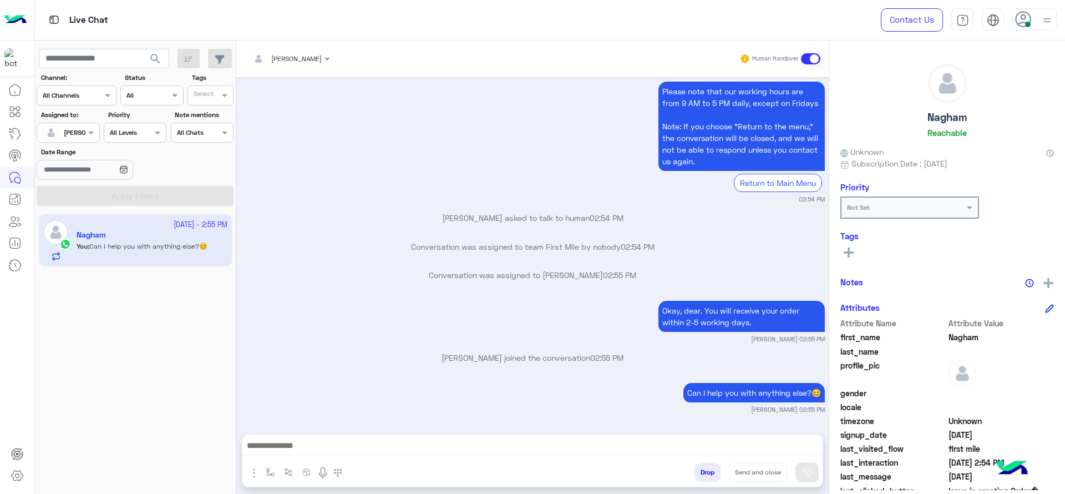
type textarea "**********"
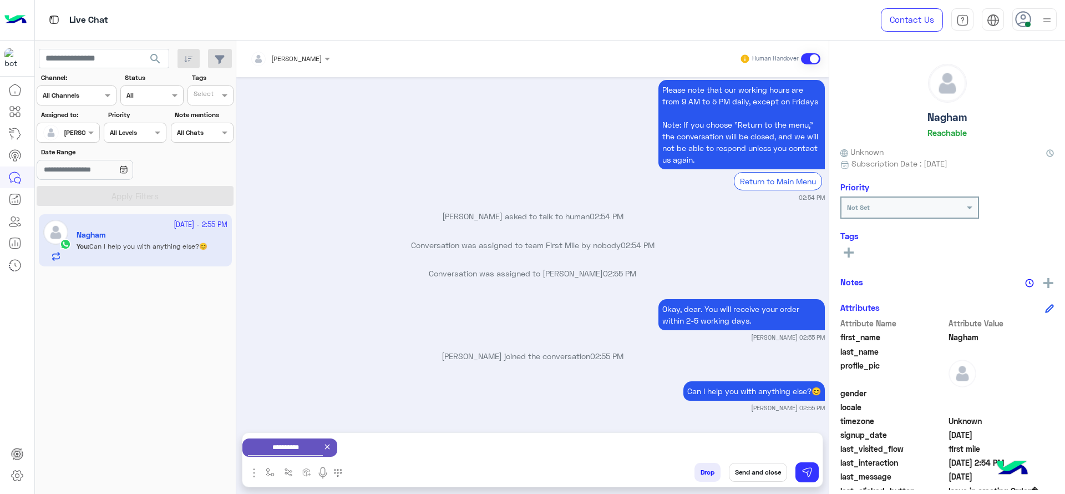
click at [753, 463] on button "Send and close" at bounding box center [758, 472] width 58 height 19
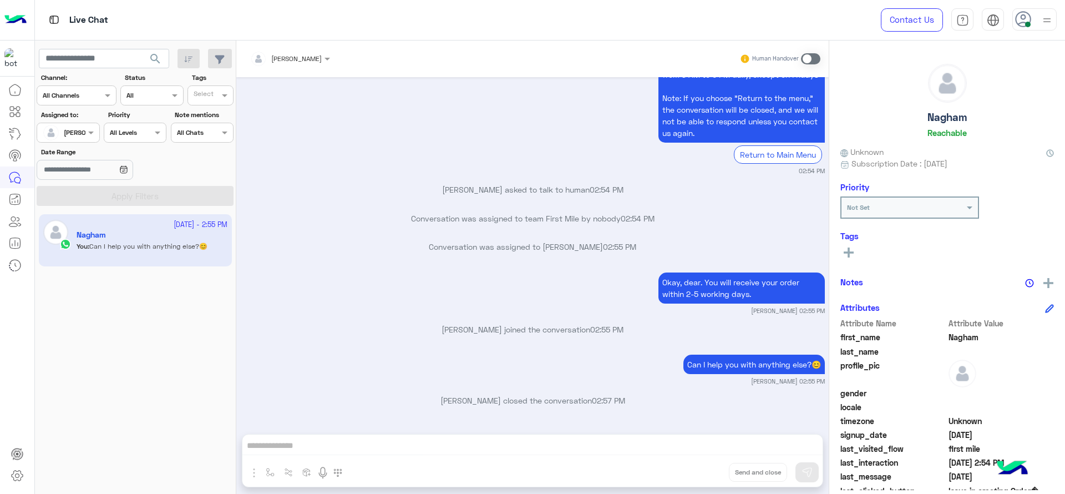
scroll to position [1627, 0]
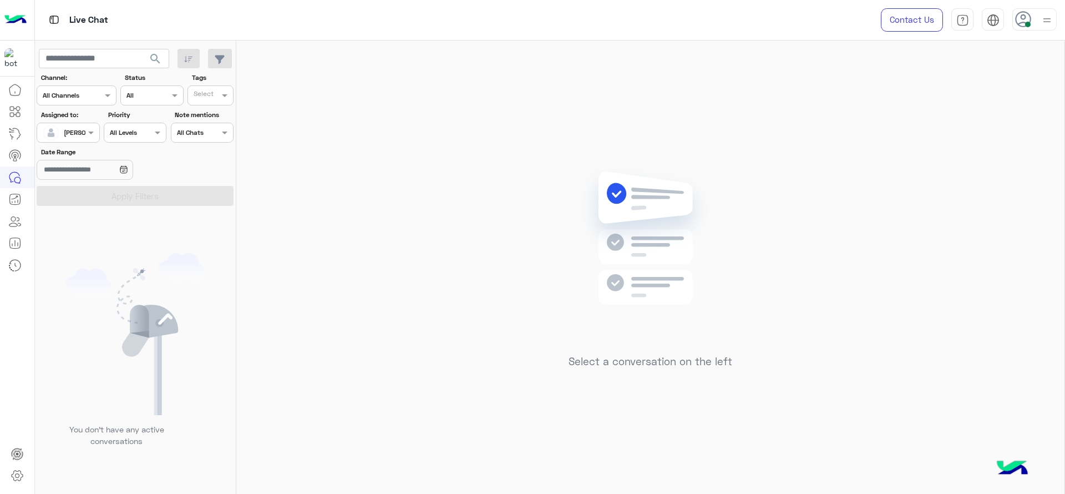
click at [80, 149] on label "Date Range" at bounding box center [103, 152] width 124 height 10
click at [80, 160] on input "Date Range" at bounding box center [85, 170] width 96 height 20
click at [80, 129] on div at bounding box center [68, 131] width 62 height 11
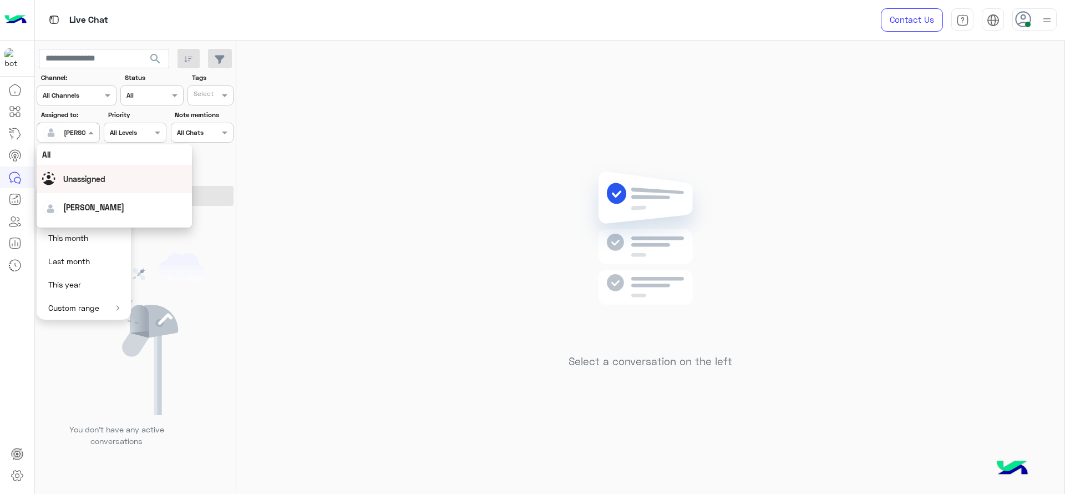
scroll to position [217, 0]
click at [109, 195] on div "First Mile" at bounding box center [114, 189] width 155 height 21
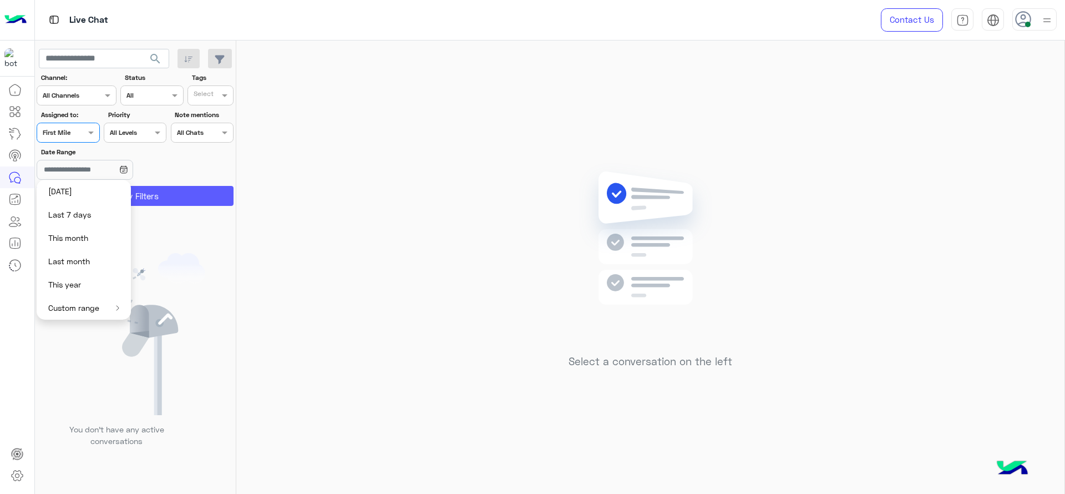
click at [171, 198] on button "Apply Filters" at bounding box center [135, 196] width 197 height 20
click at [139, 168] on icon at bounding box center [131, 164] width 21 height 21
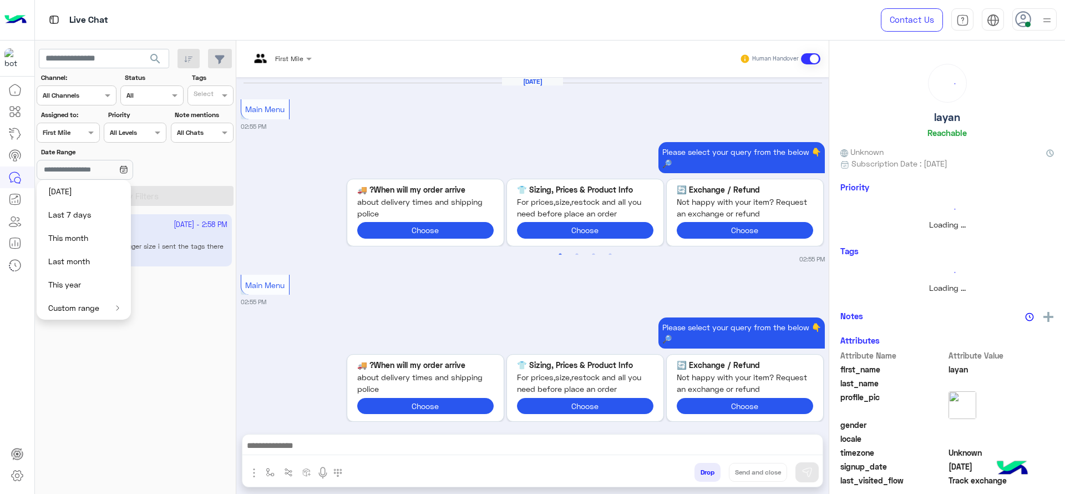
scroll to position [1174, 0]
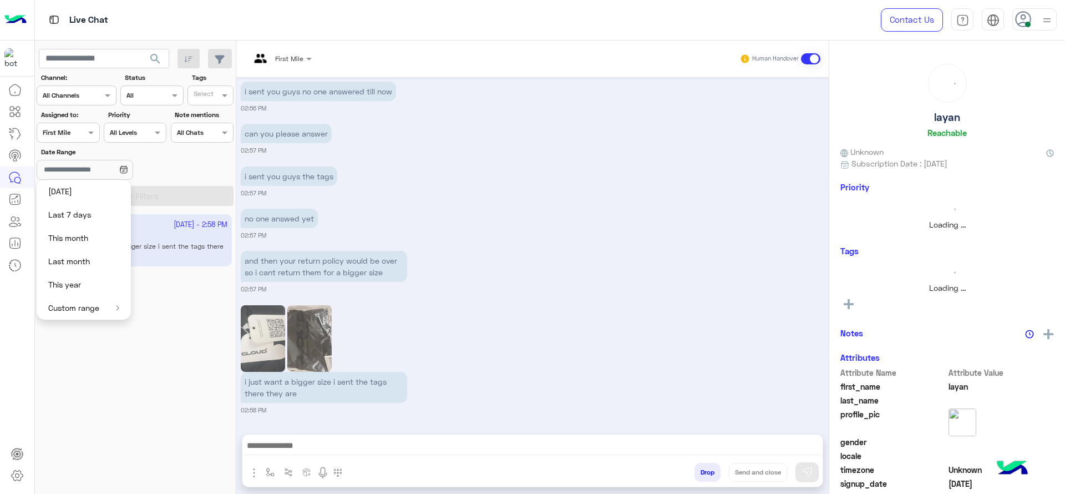
click at [126, 168] on icon at bounding box center [123, 168] width 6 height 0
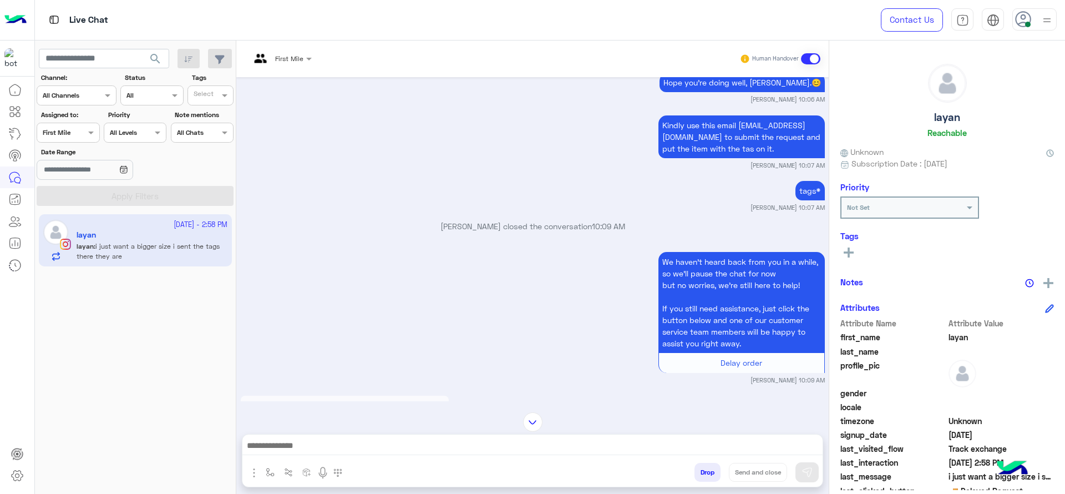
scroll to position [856, 0]
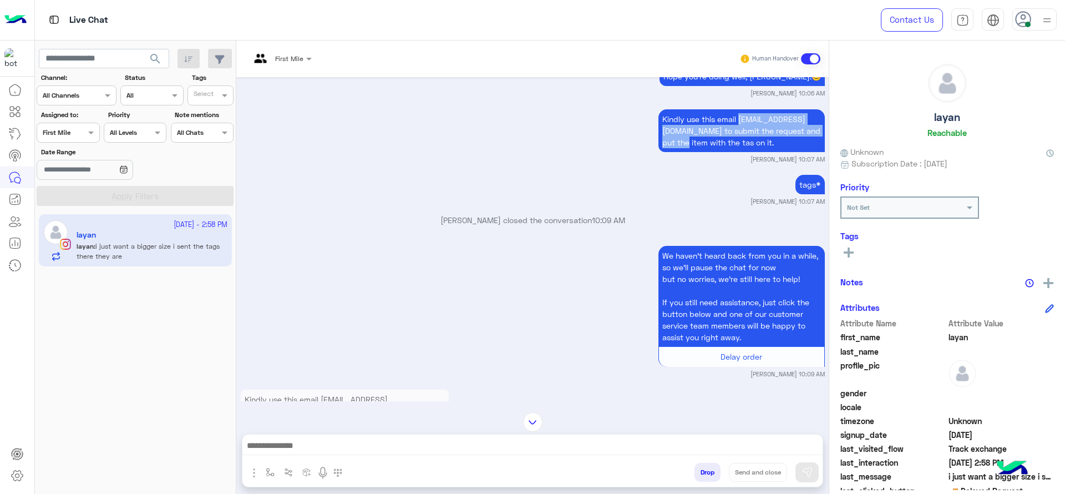
drag, startPoint x: 659, startPoint y: 119, endPoint x: 732, endPoint y: 125, distance: 73.5
click at [733, 125] on p "Kindly use this email [EMAIL_ADDRESS][DOMAIN_NAME] to submit the request and pu…" at bounding box center [742, 130] width 166 height 43
click at [419, 279] on div "We haven’t heard back from you in a while, so we’ll pause the chat for now but …" at bounding box center [533, 310] width 584 height 135
drag, startPoint x: 662, startPoint y: 119, endPoint x: 760, endPoint y: 124, distance: 98.4
click at [760, 124] on p "Kindly use this email [EMAIL_ADDRESS][DOMAIN_NAME] to submit the request and pu…" at bounding box center [742, 130] width 166 height 43
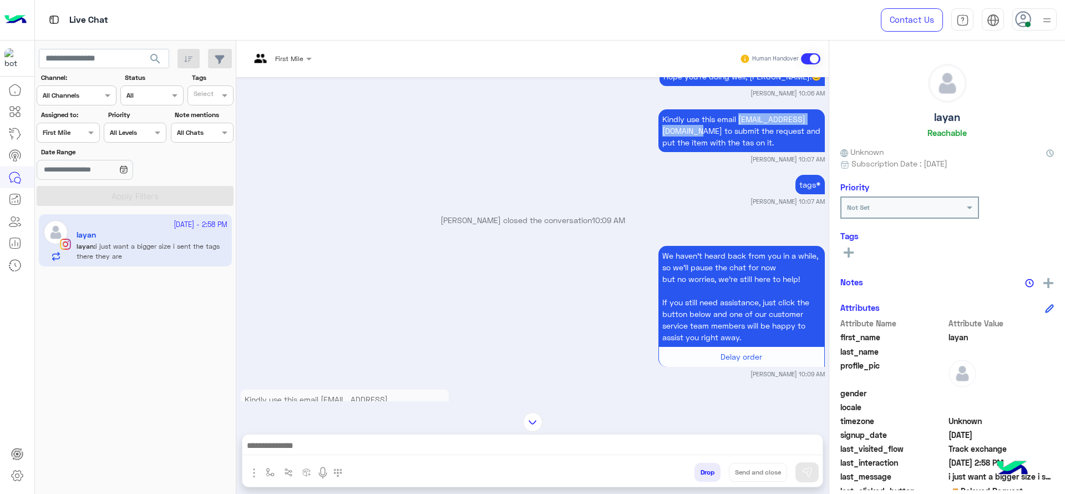
copy p "[EMAIL_ADDRESS][DOMAIN_NAME]"
click at [270, 59] on input "text" at bounding box center [267, 57] width 35 height 10
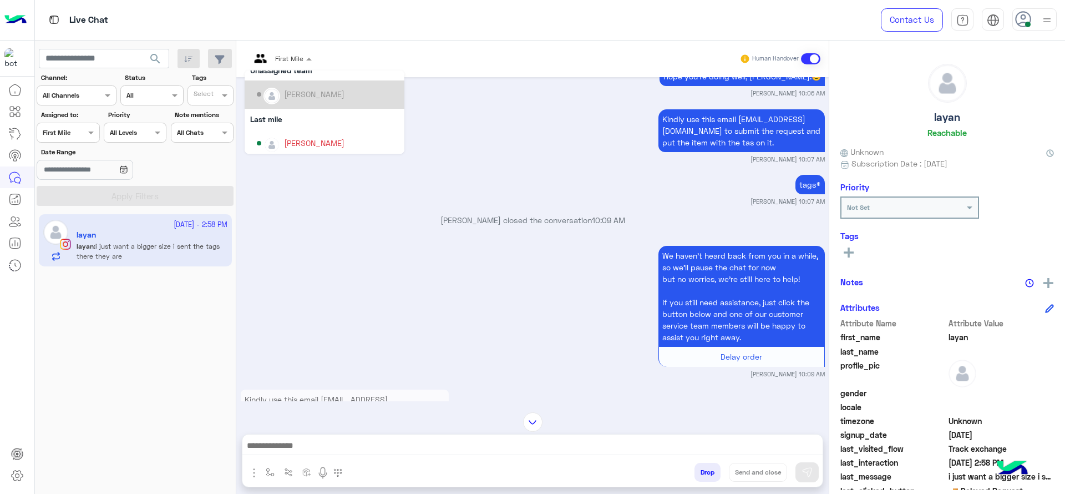
scroll to position [100, 0]
click at [332, 133] on div "[PERSON_NAME]" at bounding box center [314, 139] width 60 height 12
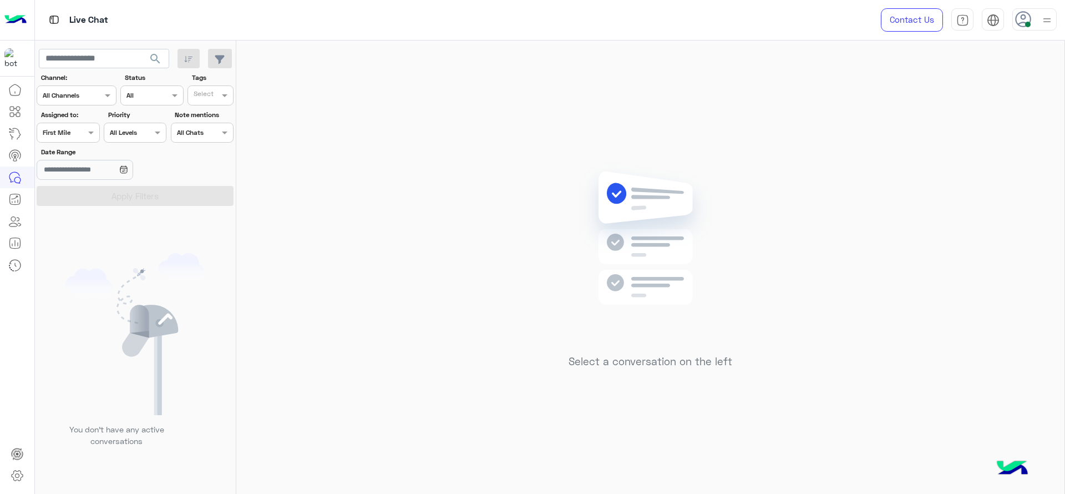
click at [84, 136] on div "Assigned on First Mile" at bounding box center [61, 133] width 48 height 10
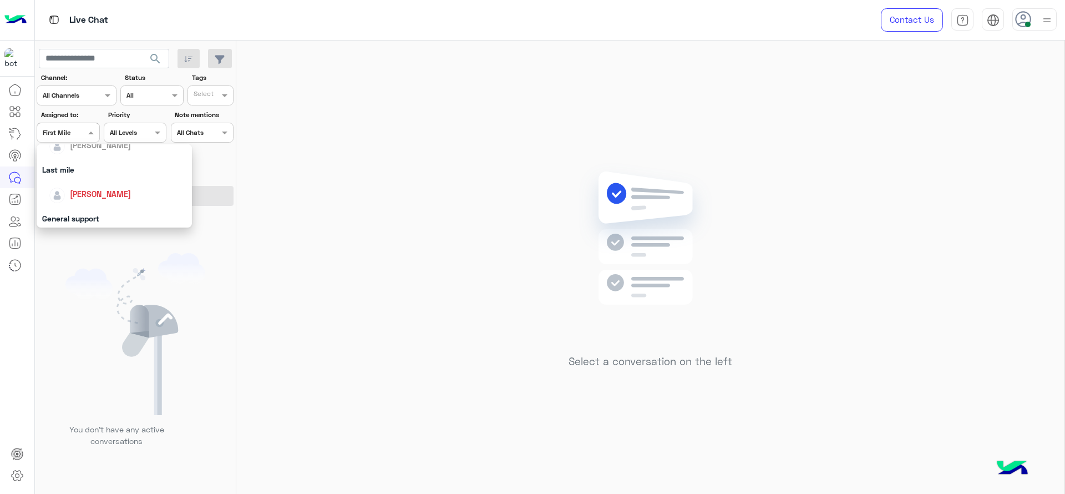
scroll to position [153, 0]
click at [102, 186] on div "[PERSON_NAME]" at bounding box center [100, 181] width 61 height 12
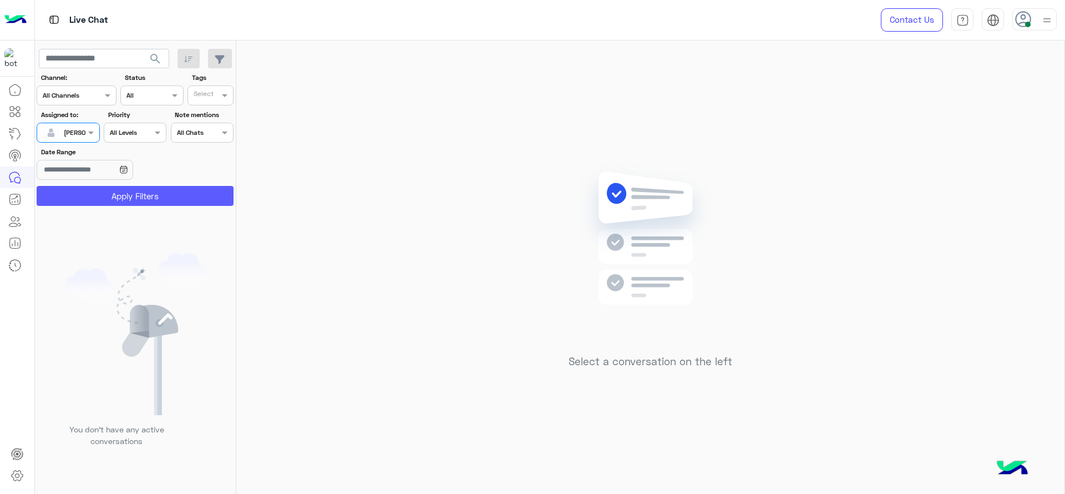
click at [110, 186] on button "Apply Filters" at bounding box center [135, 196] width 197 height 20
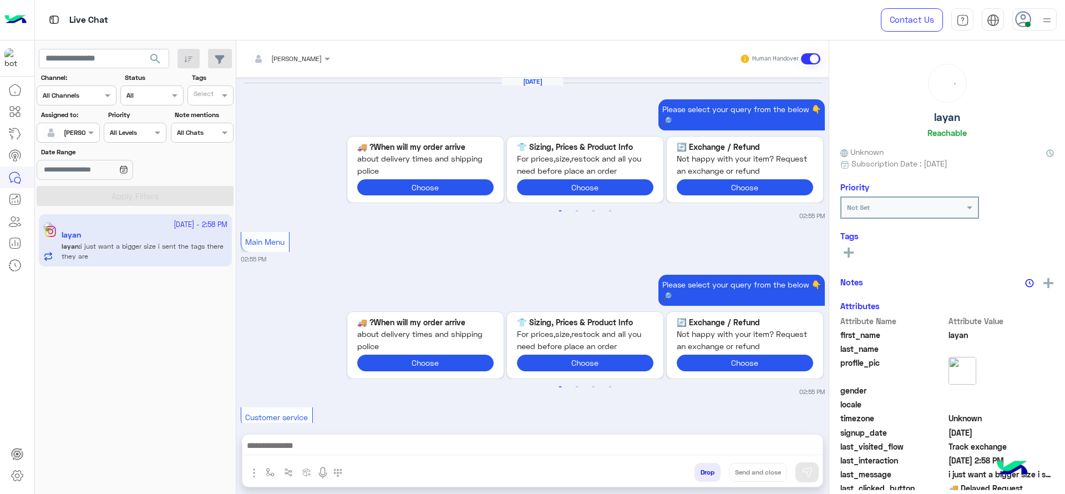
scroll to position [1160, 0]
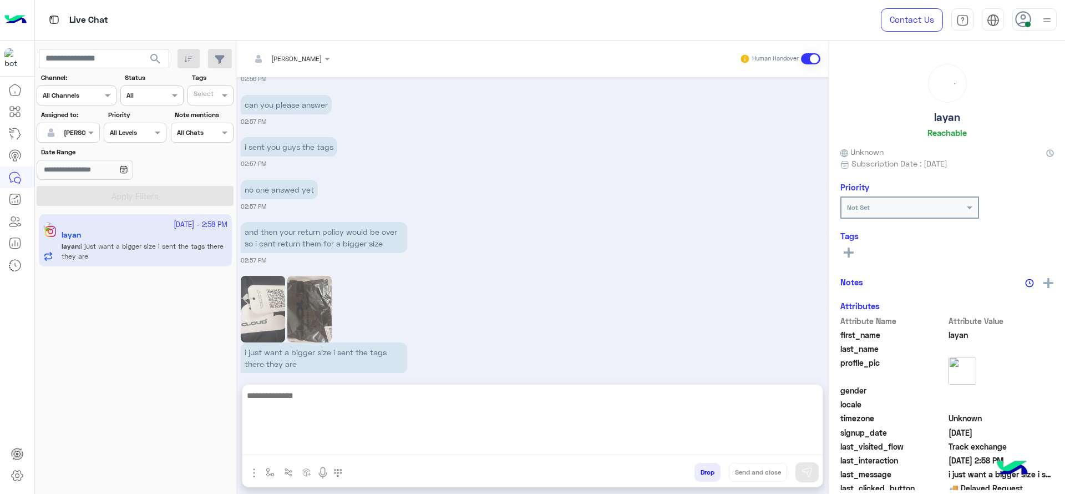
click at [347, 451] on textarea at bounding box center [532, 421] width 580 height 67
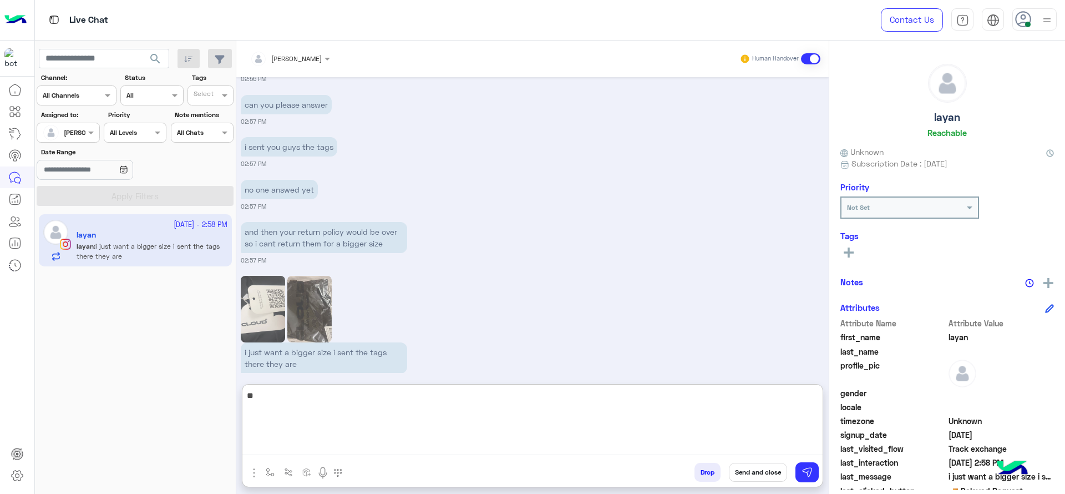
type textarea "*"
paste textarea "**********"
type textarea "**********"
click at [437, 404] on textarea "**********" at bounding box center [532, 421] width 580 height 67
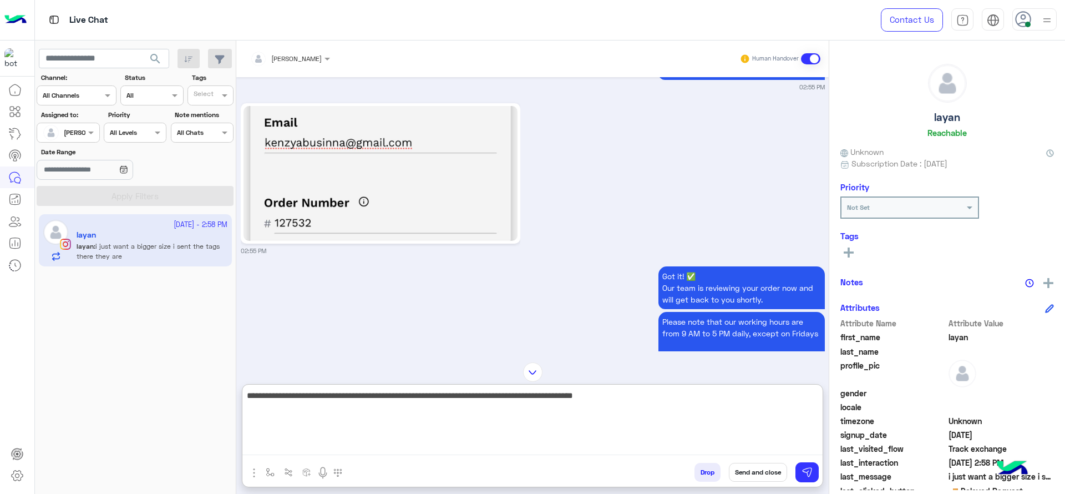
scroll to position [702, 0]
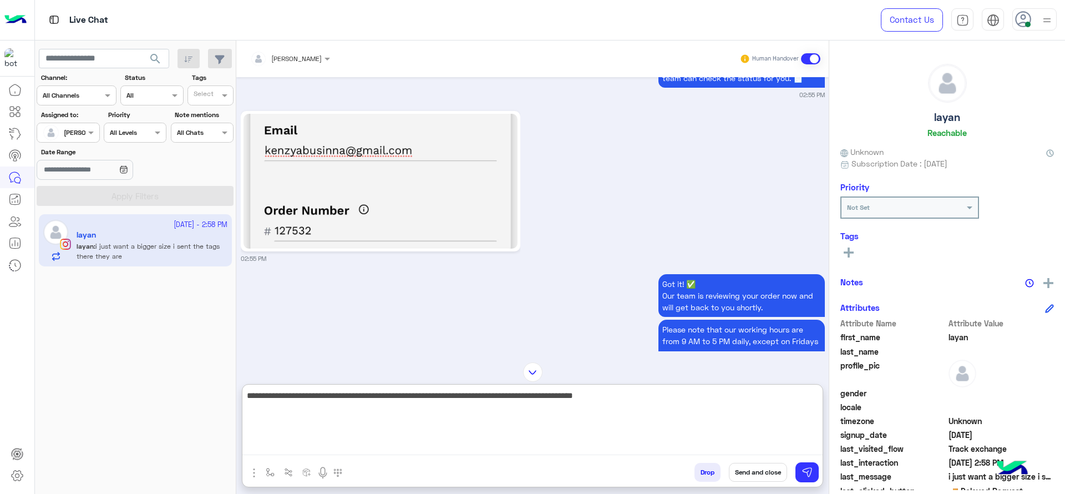
click at [539, 409] on textarea "**********" at bounding box center [532, 421] width 580 height 67
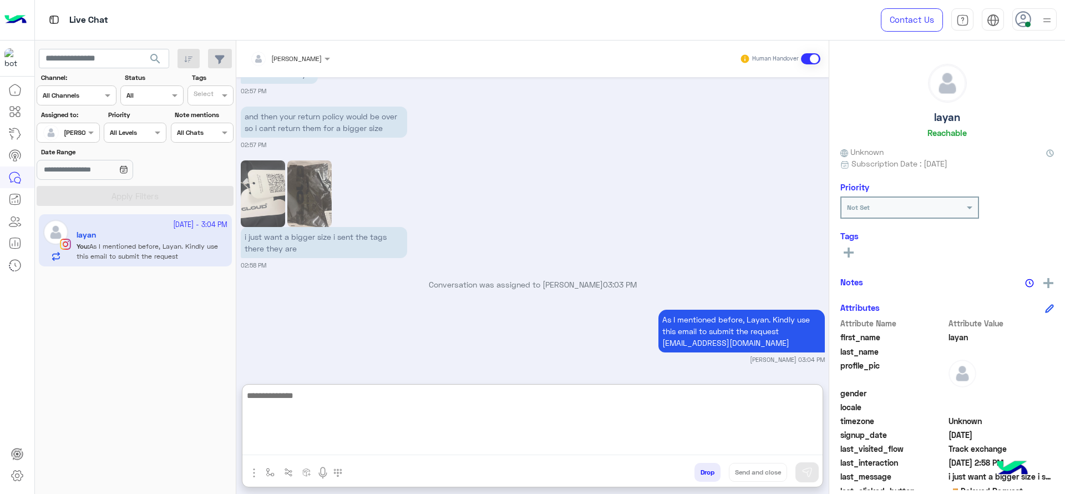
scroll to position [1304, 0]
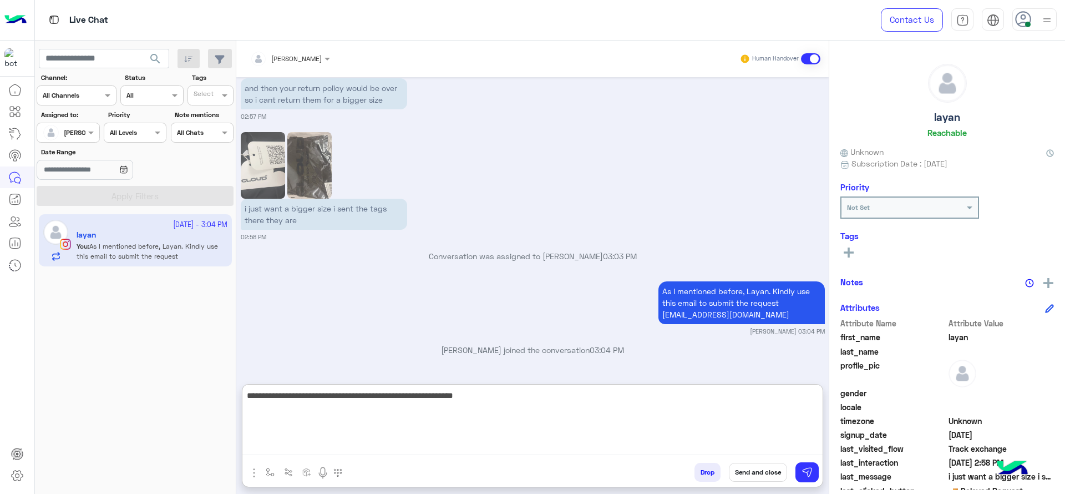
click at [371, 392] on textarea "**********" at bounding box center [532, 421] width 580 height 67
click at [277, 393] on textarea "**********" at bounding box center [532, 421] width 580 height 67
click at [288, 394] on textarea "**********" at bounding box center [532, 421] width 580 height 67
click at [285, 396] on textarea "**********" at bounding box center [532, 421] width 580 height 67
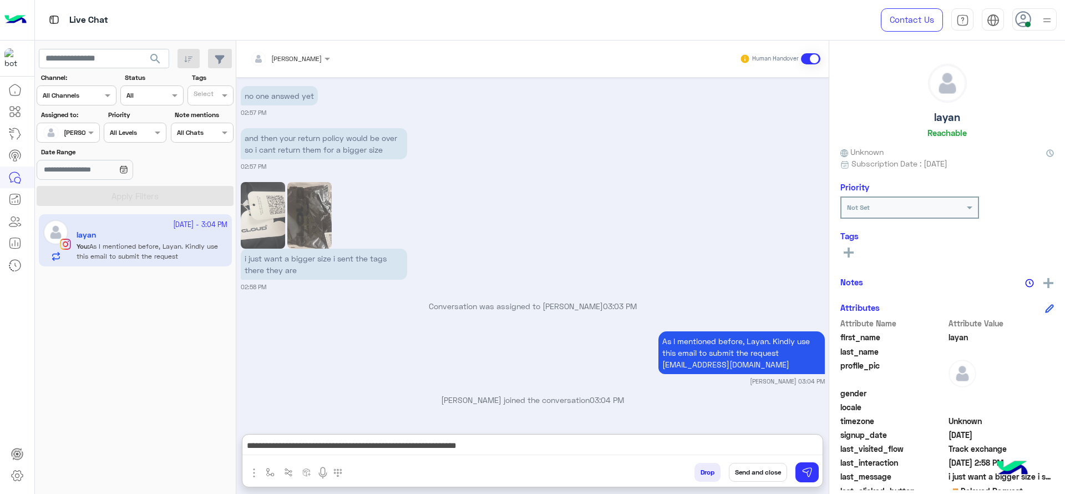
click at [598, 434] on div "**********" at bounding box center [532, 448] width 580 height 28
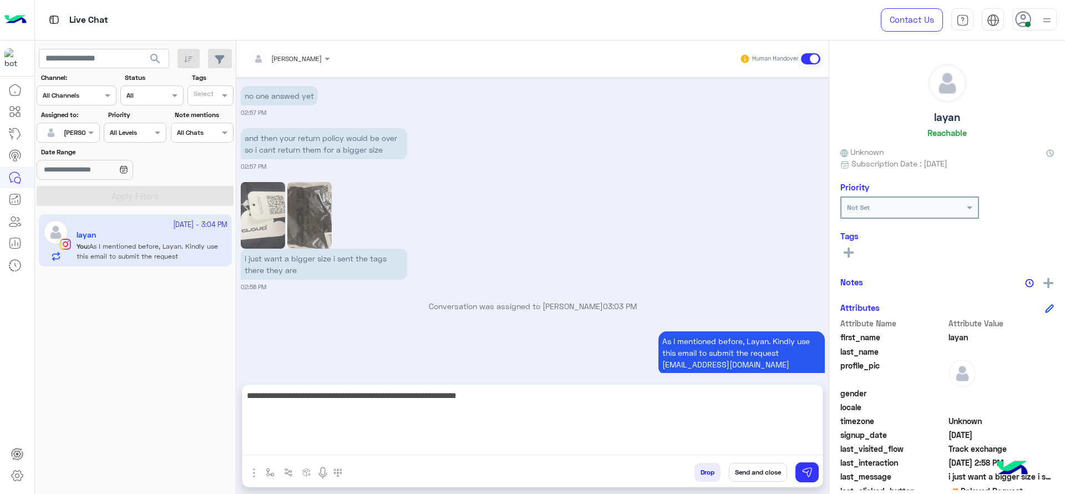
click at [585, 448] on textarea "**********" at bounding box center [532, 421] width 580 height 67
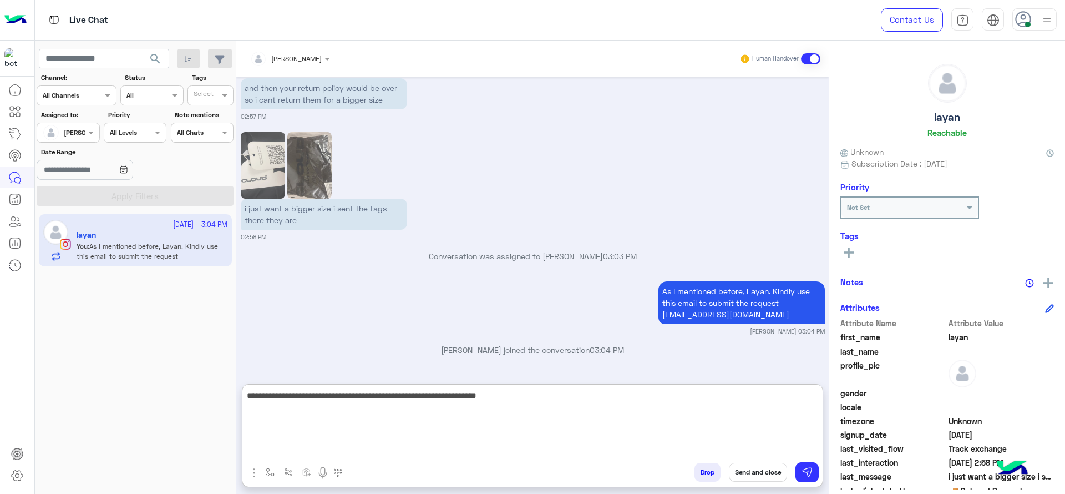
type textarea "**********"
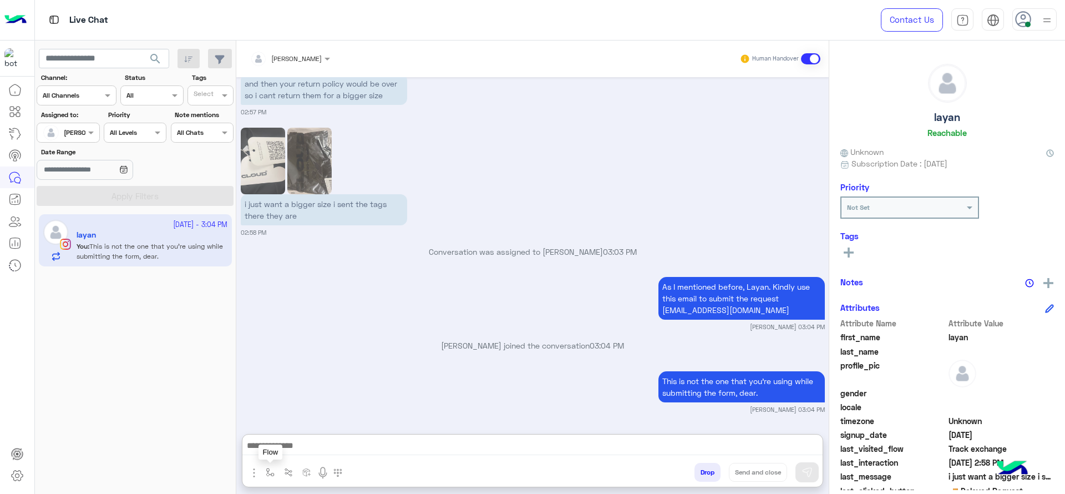
click at [269, 471] on img "button" at bounding box center [270, 472] width 9 height 9
click at [288, 446] on input "text" at bounding box center [289, 446] width 44 height 10
type input "*"
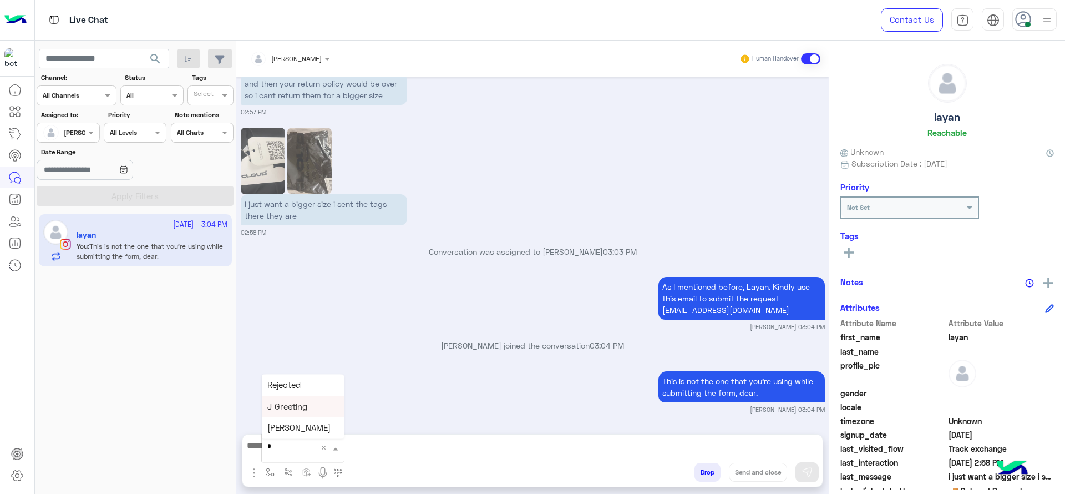
scroll to position [0, 0]
click at [303, 422] on div "[PERSON_NAME]" at bounding box center [303, 428] width 82 height 22
type textarea "**********"
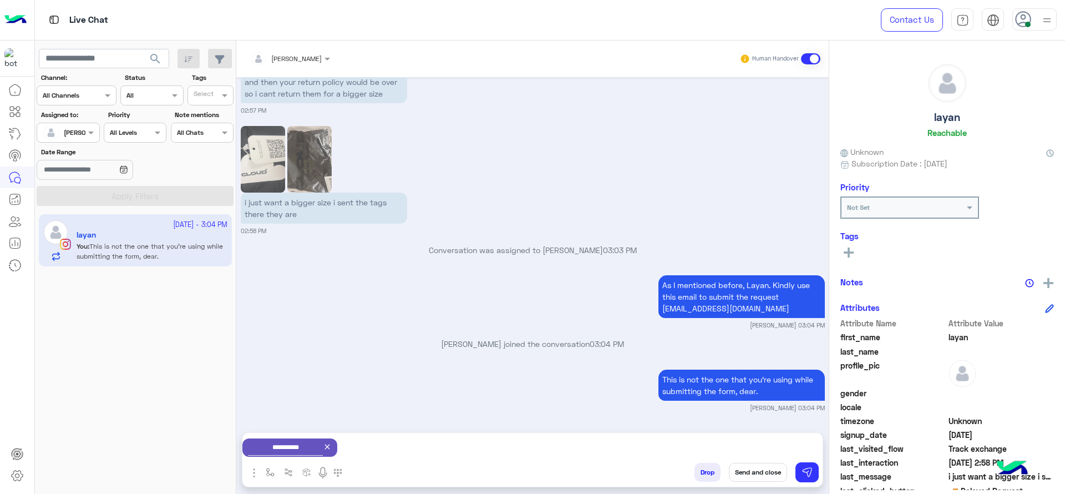
click at [762, 470] on button "Send and close" at bounding box center [758, 472] width 58 height 19
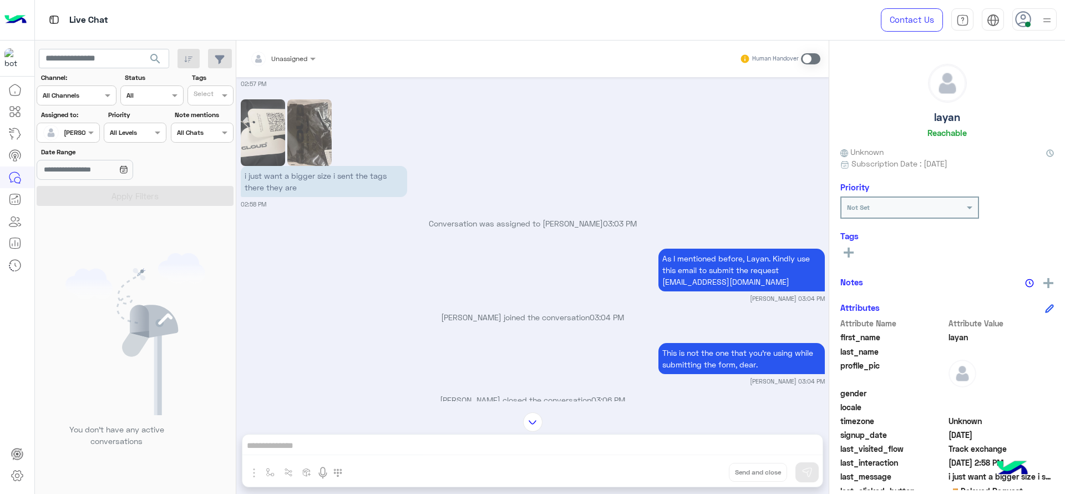
scroll to position [1480, 0]
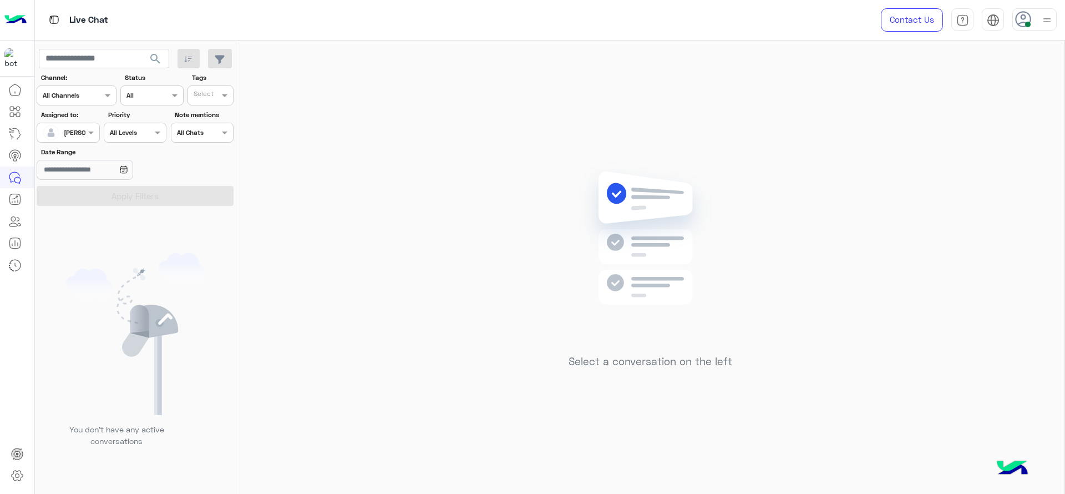
click at [70, 138] on div "[PERSON_NAME]" at bounding box center [64, 133] width 42 height 22
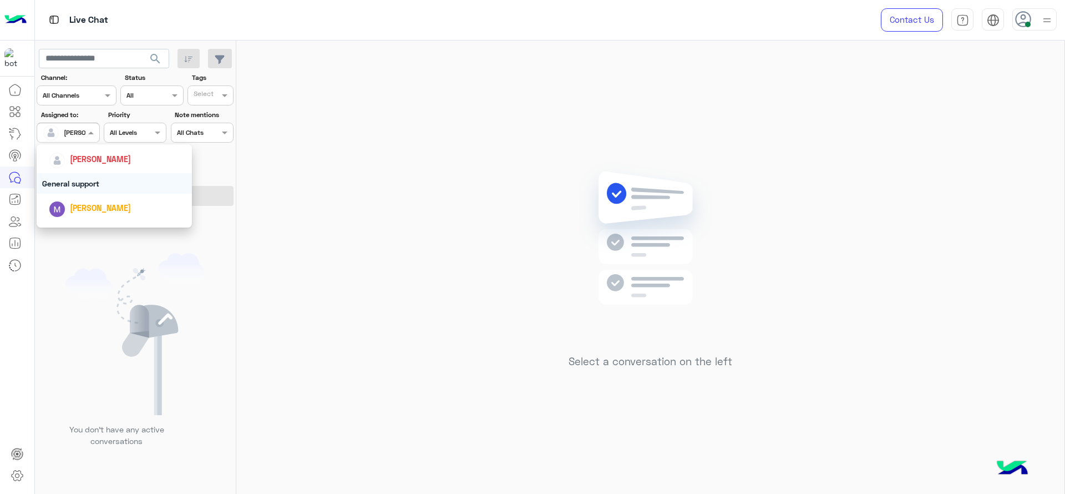
scroll to position [217, 0]
click at [92, 188] on div "First Mile" at bounding box center [114, 189] width 155 height 21
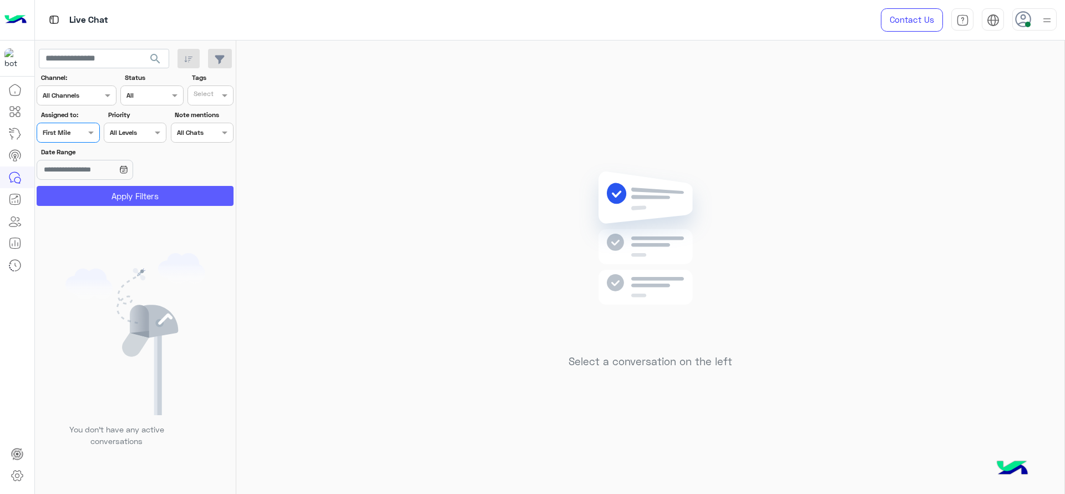
click at [92, 189] on button "Apply Filters" at bounding box center [135, 196] width 197 height 20
click at [94, 141] on div "Assigned on First Mile" at bounding box center [68, 133] width 63 height 20
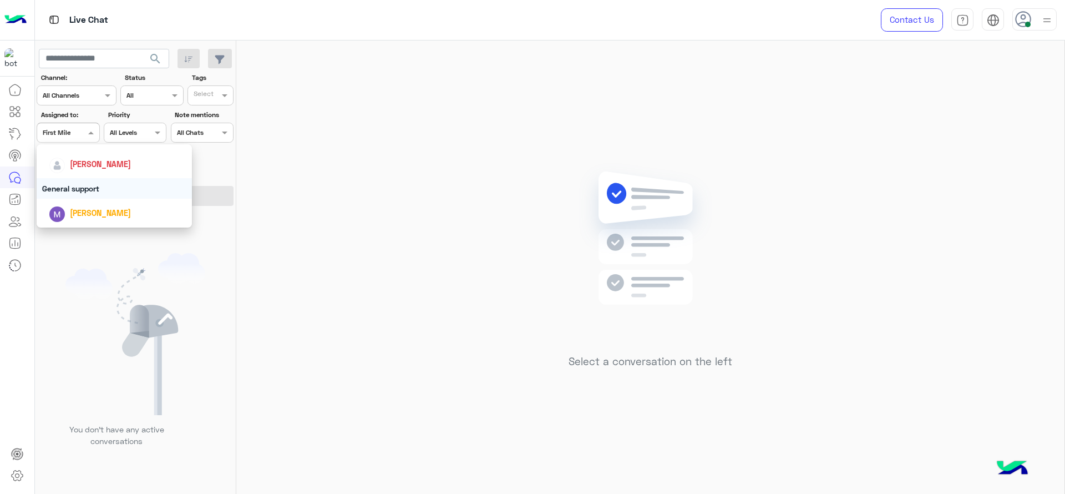
scroll to position [166, 0]
click at [95, 168] on span "[PERSON_NAME]" at bounding box center [100, 166] width 61 height 9
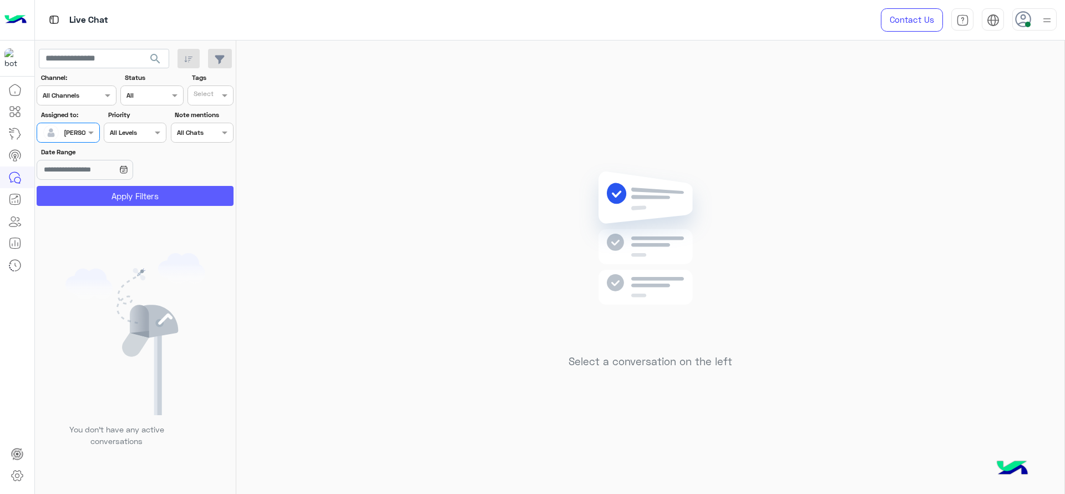
click at [100, 194] on button "Apply Filters" at bounding box center [135, 196] width 197 height 20
click at [94, 141] on div "Assigned on [PERSON_NAME]" at bounding box center [68, 133] width 63 height 20
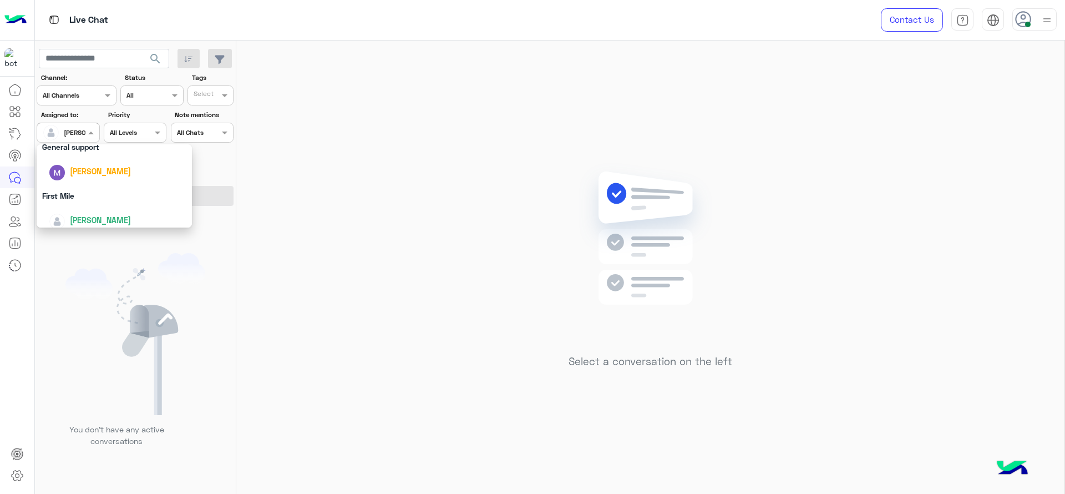
scroll to position [217, 0]
click at [108, 198] on div "First Mile" at bounding box center [114, 189] width 155 height 21
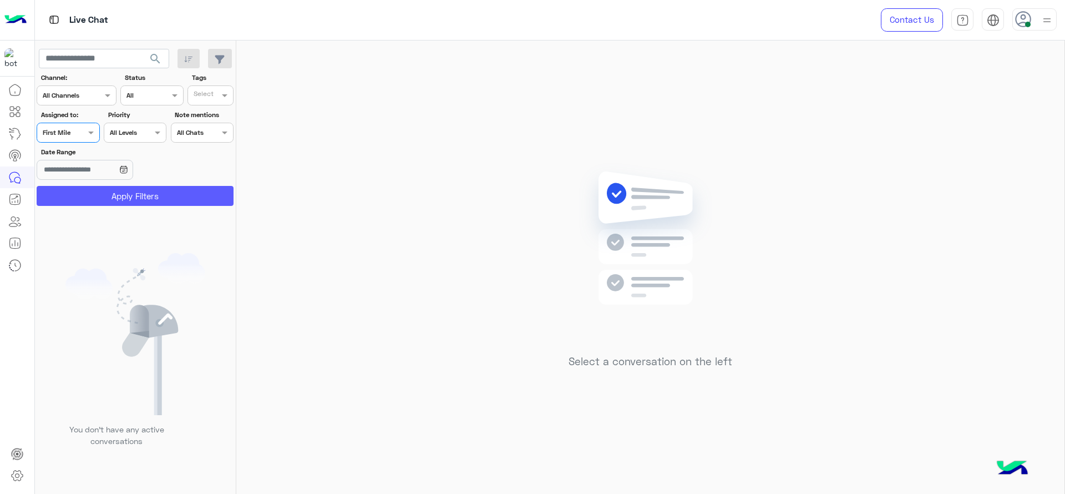
click at [103, 197] on button "Apply Filters" at bounding box center [135, 196] width 197 height 20
click at [76, 145] on section "Channel: Channel All Channels Status Channel All Tags Select Assigned to: Assig…" at bounding box center [135, 139] width 185 height 133
click at [78, 138] on div "Assigned on First Mile" at bounding box center [68, 133] width 63 height 20
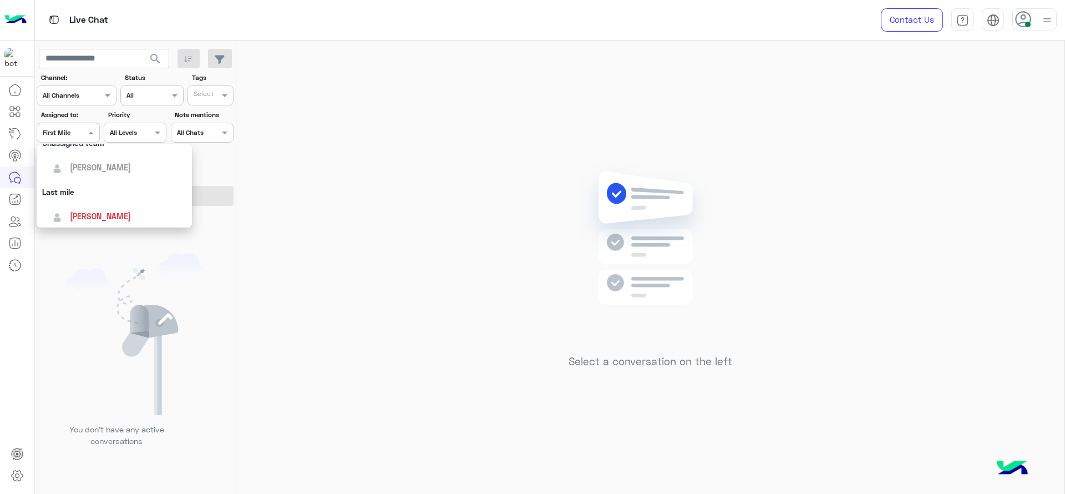
scroll to position [110, 0]
click at [117, 216] on div "[PERSON_NAME]" at bounding box center [118, 223] width 138 height 19
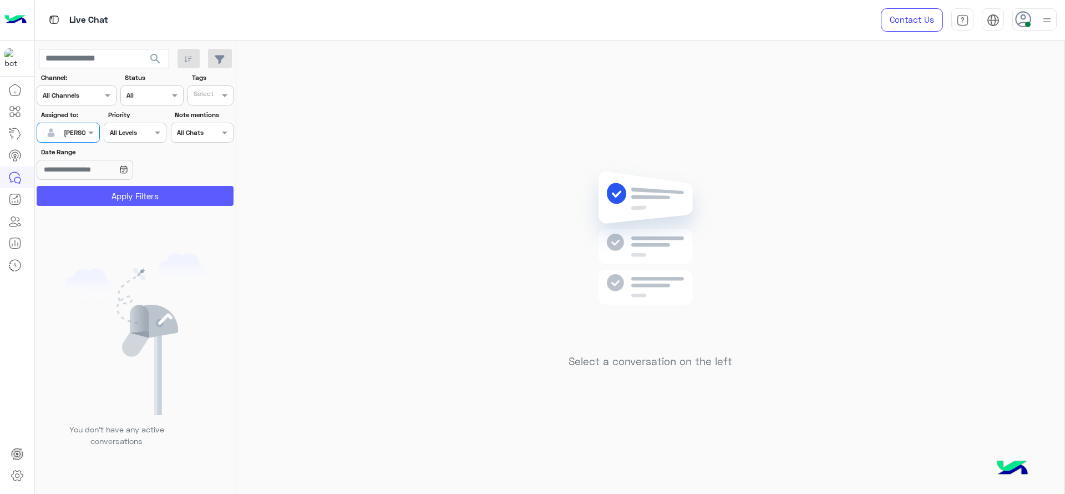
click at [142, 193] on button "Apply Filters" at bounding box center [135, 196] width 197 height 20
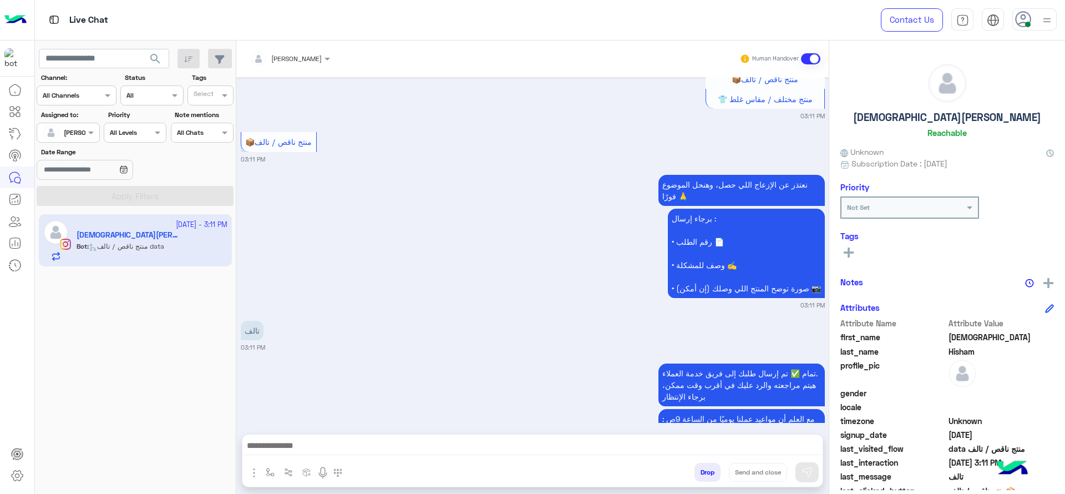
scroll to position [5277, 0]
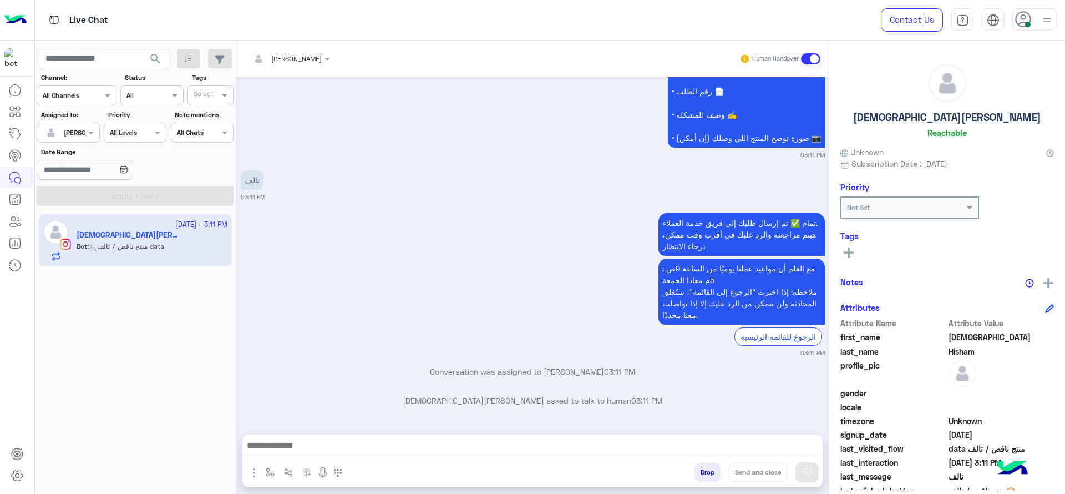
click at [282, 64] on div "[PERSON_NAME]" at bounding box center [286, 59] width 72 height 22
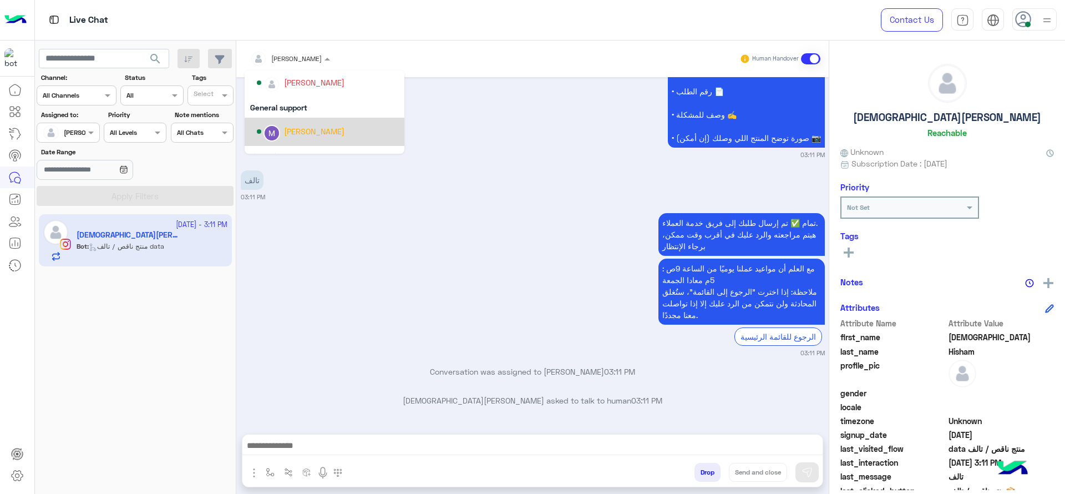
scroll to position [155, 0]
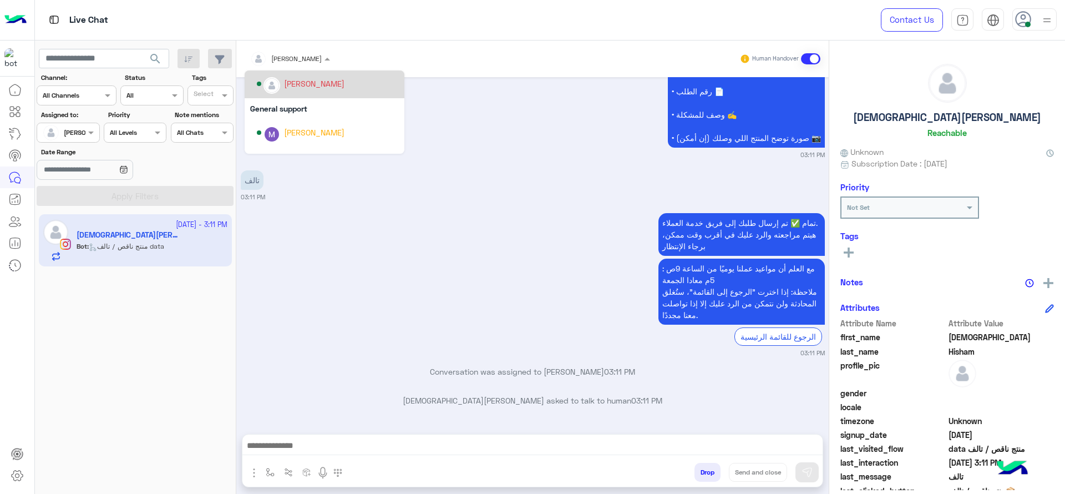
click at [280, 89] on div "[PERSON_NAME]" at bounding box center [328, 83] width 142 height 19
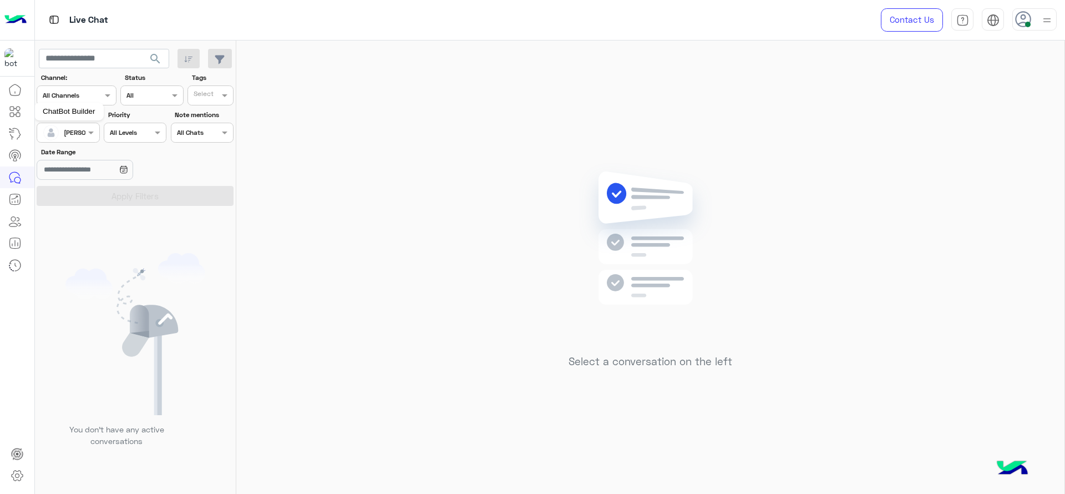
click at [69, 127] on mat-tooltip-component "ChatBot Builder" at bounding box center [68, 111] width 69 height 33
click at [73, 134] on div at bounding box center [68, 131] width 62 height 11
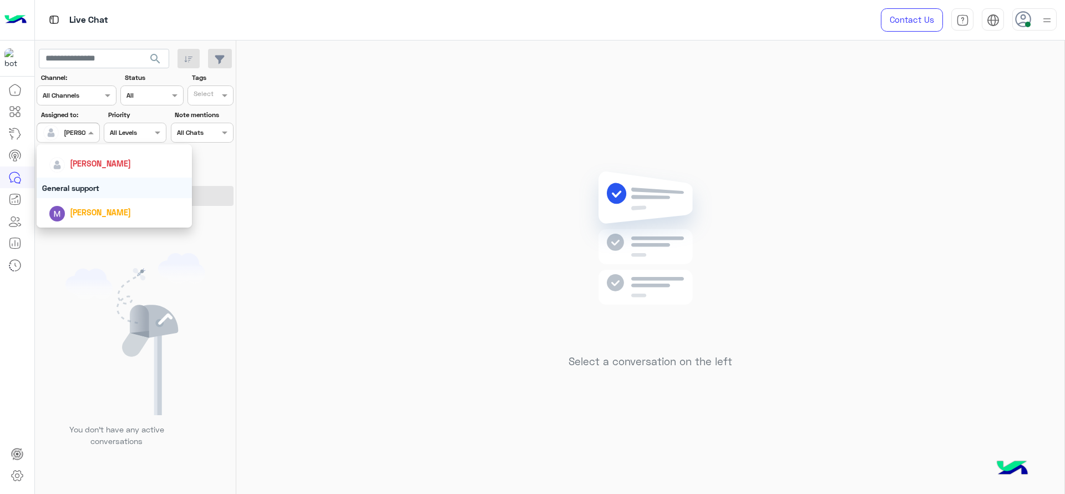
scroll to position [162, 0]
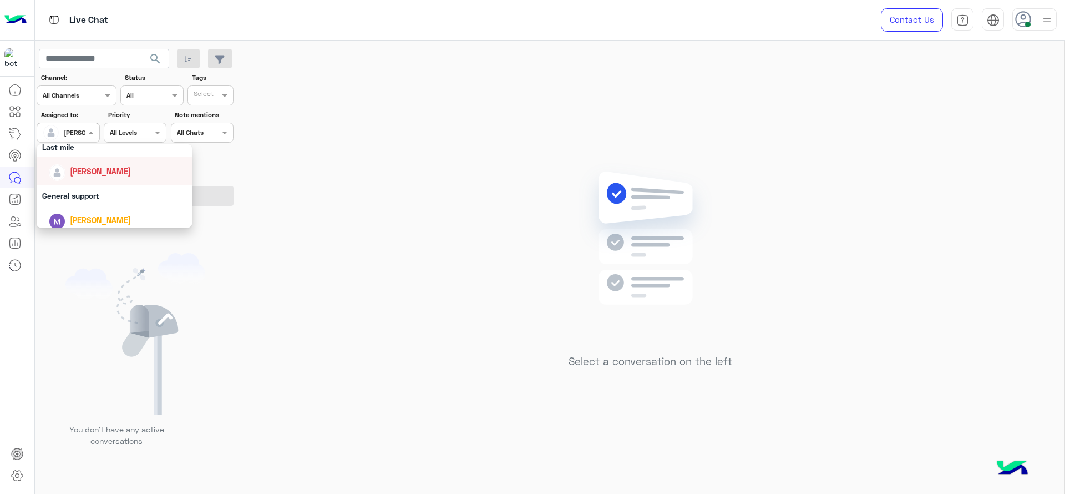
click at [78, 175] on span "[PERSON_NAME]" at bounding box center [100, 170] width 61 height 9
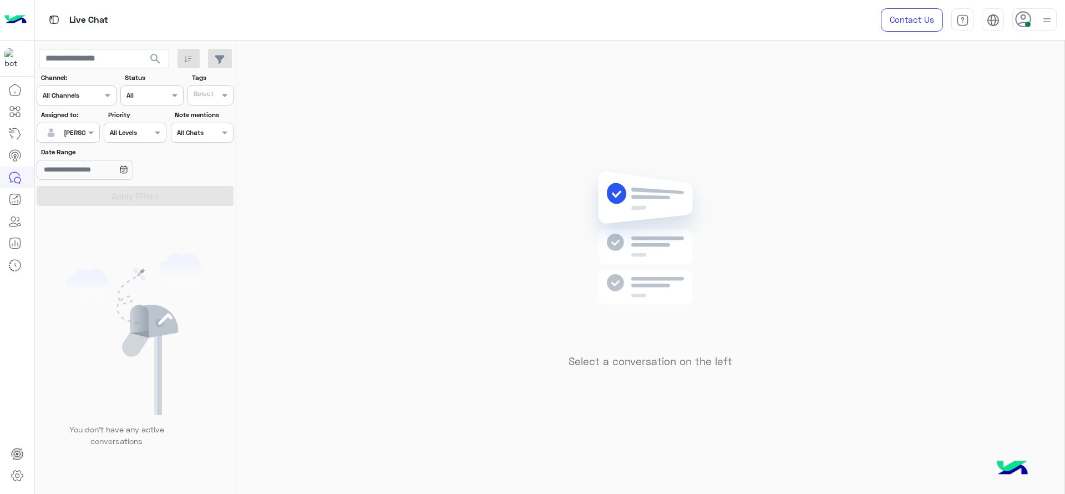
click at [134, 247] on div "You don’t have any active conversations" at bounding box center [135, 354] width 201 height 288
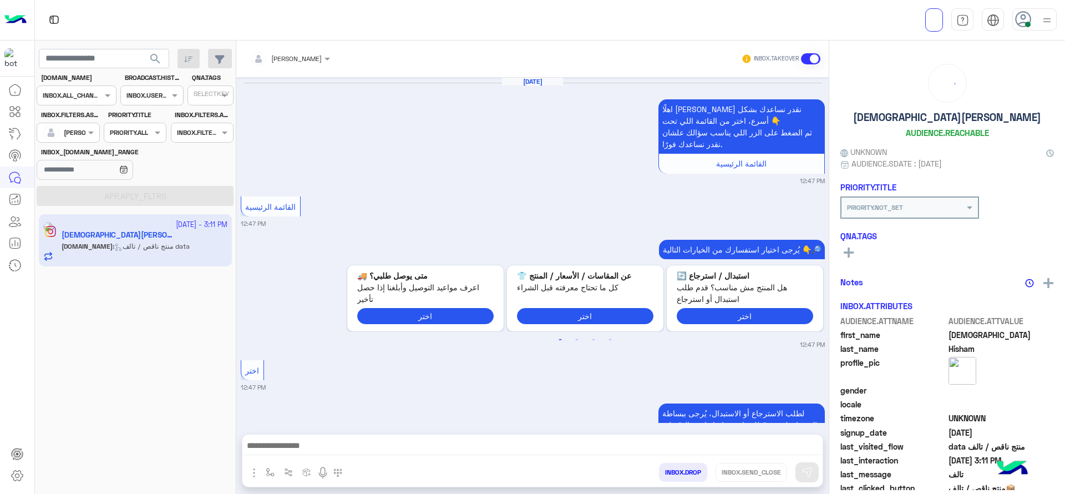
scroll to position [1259, 0]
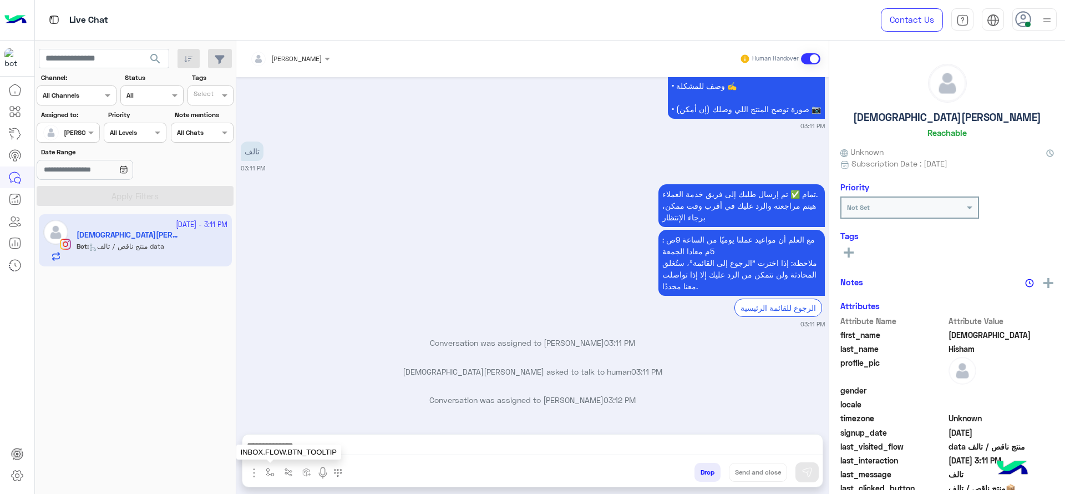
click at [274, 472] on img "button" at bounding box center [270, 472] width 9 height 9
click at [306, 446] on input "text" at bounding box center [289, 446] width 44 height 10
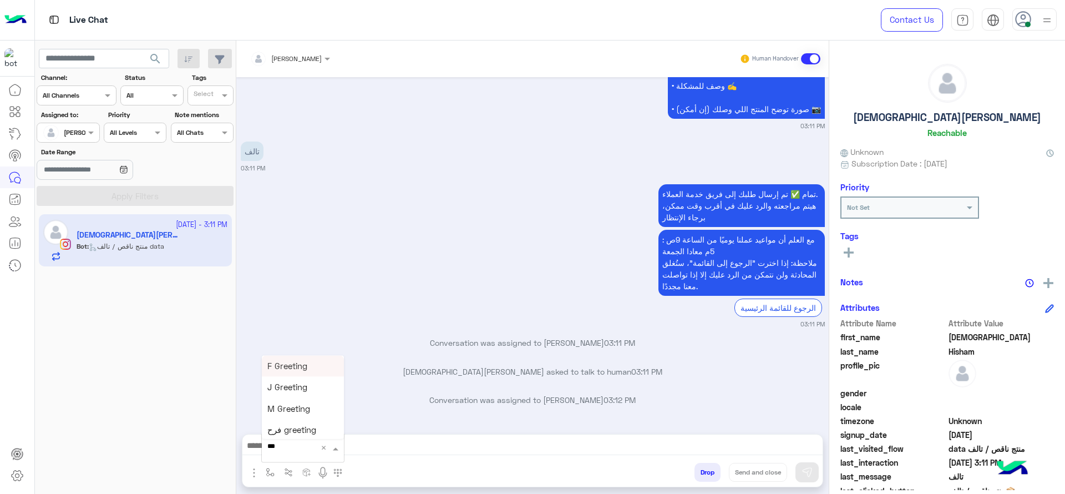
type input "****"
click at [298, 392] on span "چنى greeting" at bounding box center [292, 396] width 50 height 10
type textarea "**********"
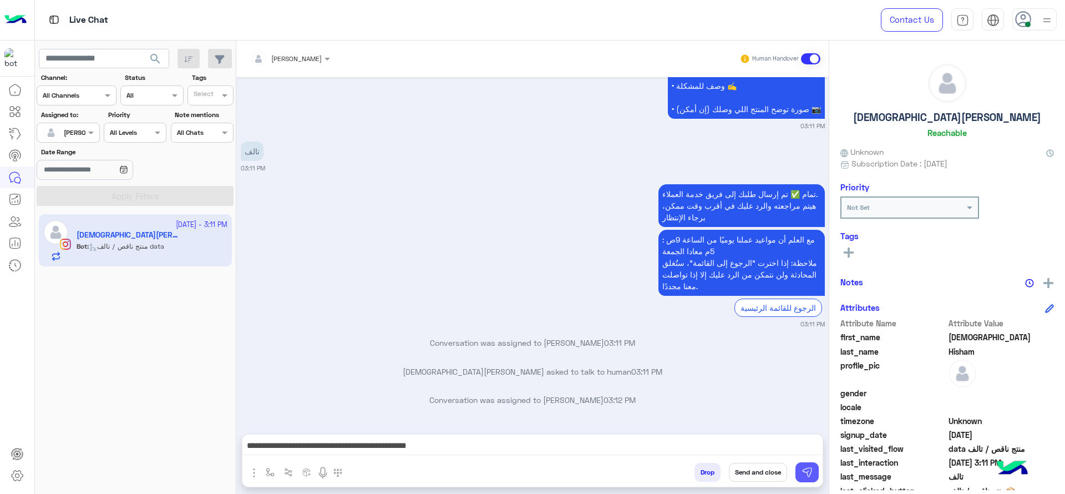
click at [813, 462] on button at bounding box center [807, 472] width 23 height 20
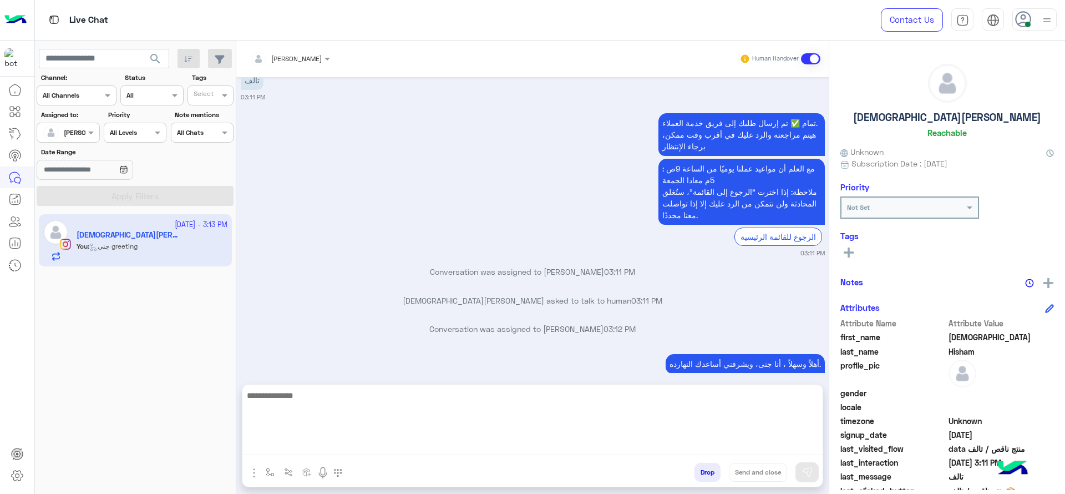
click at [562, 452] on textarea at bounding box center [532, 421] width 580 height 67
click at [371, 437] on textarea at bounding box center [532, 421] width 580 height 67
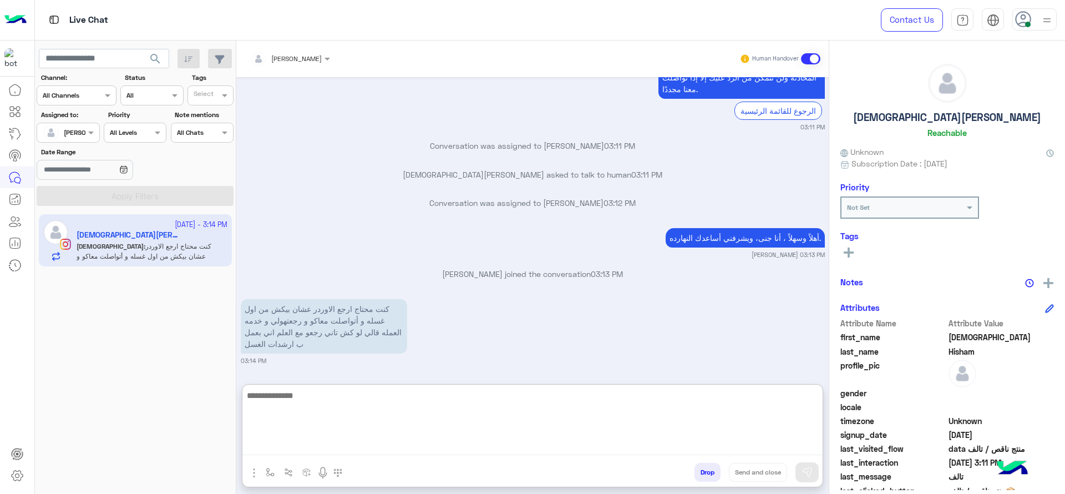
scroll to position [1456, 0]
click at [327, 429] on textarea at bounding box center [532, 421] width 580 height 67
click at [344, 440] on textarea at bounding box center [532, 421] width 580 height 67
click at [558, 398] on textarea at bounding box center [532, 421] width 580 height 67
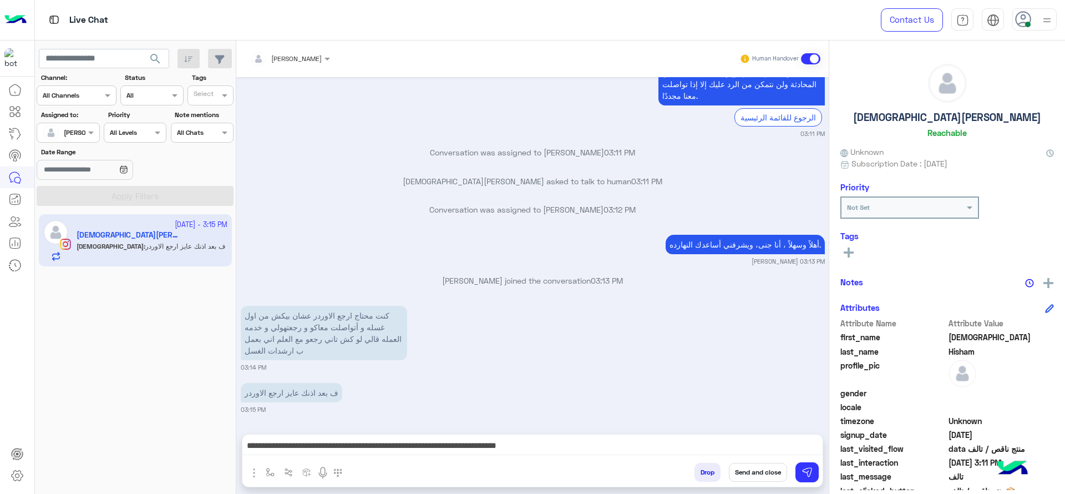
scroll to position [1449, 0]
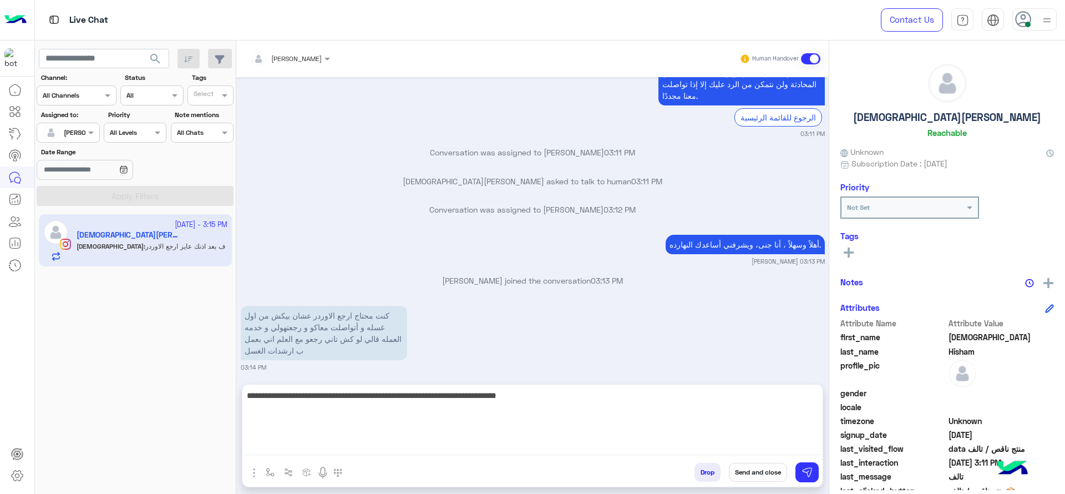
click at [508, 438] on textarea "**********" at bounding box center [532, 421] width 580 height 67
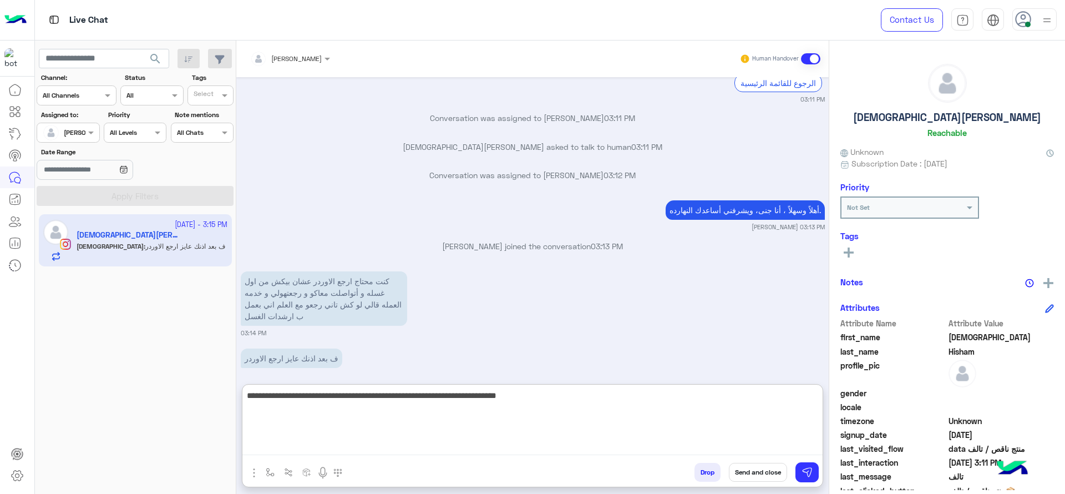
scroll to position [1499, 0]
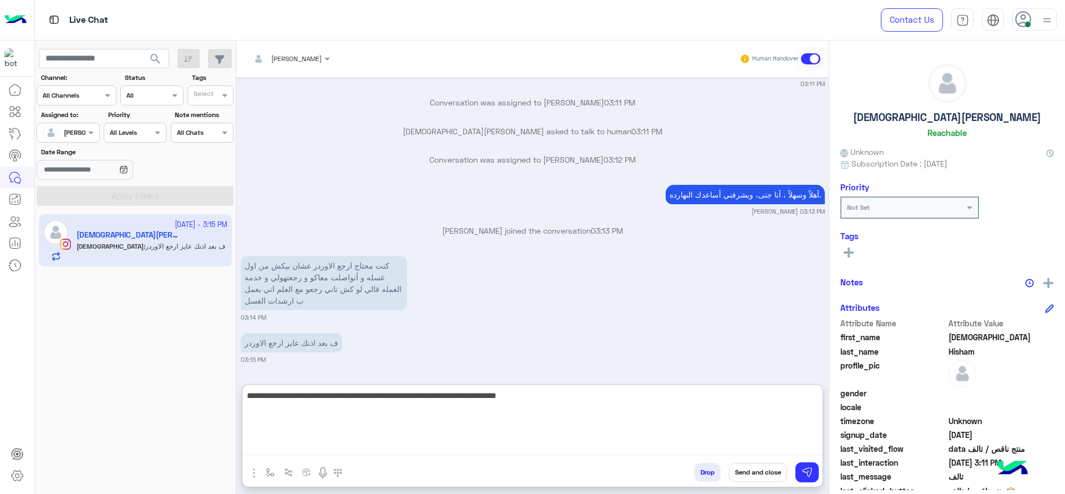
paste textarea "**********"
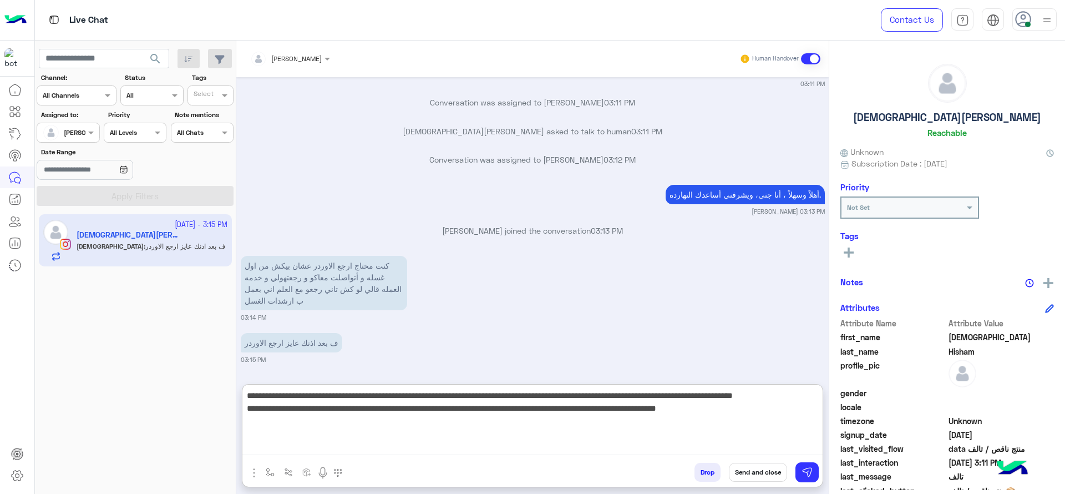
click at [540, 392] on textarea "**********" at bounding box center [532, 421] width 580 height 67
drag, startPoint x: 510, startPoint y: 400, endPoint x: 543, endPoint y: 400, distance: 32.2
click at [543, 400] on textarea "**********" at bounding box center [532, 421] width 580 height 67
click at [503, 399] on textarea "**********" at bounding box center [532, 421] width 580 height 67
click at [770, 415] on textarea "**********" at bounding box center [532, 421] width 580 height 67
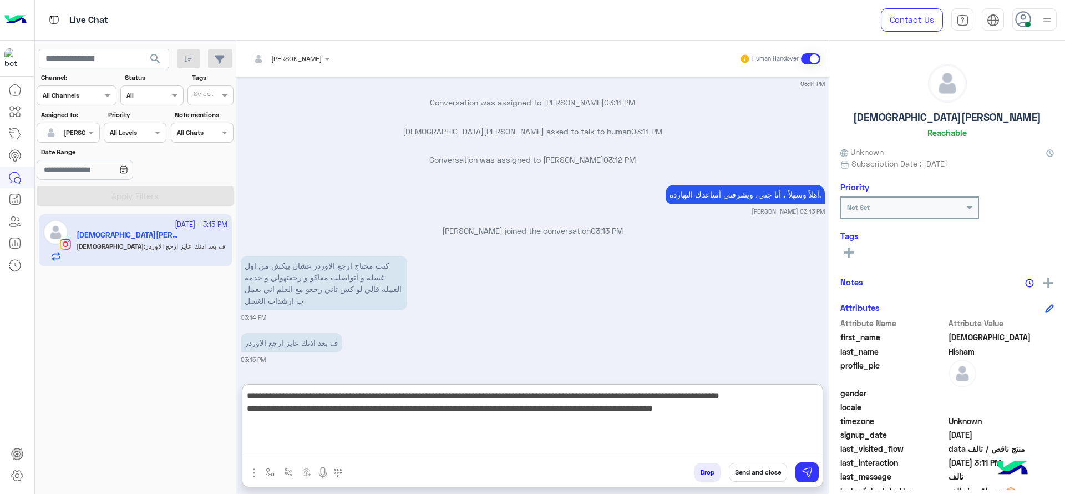
click at [576, 431] on textarea "**********" at bounding box center [532, 421] width 580 height 67
click at [330, 413] on textarea "**********" at bounding box center [532, 421] width 580 height 67
type textarea "**********"
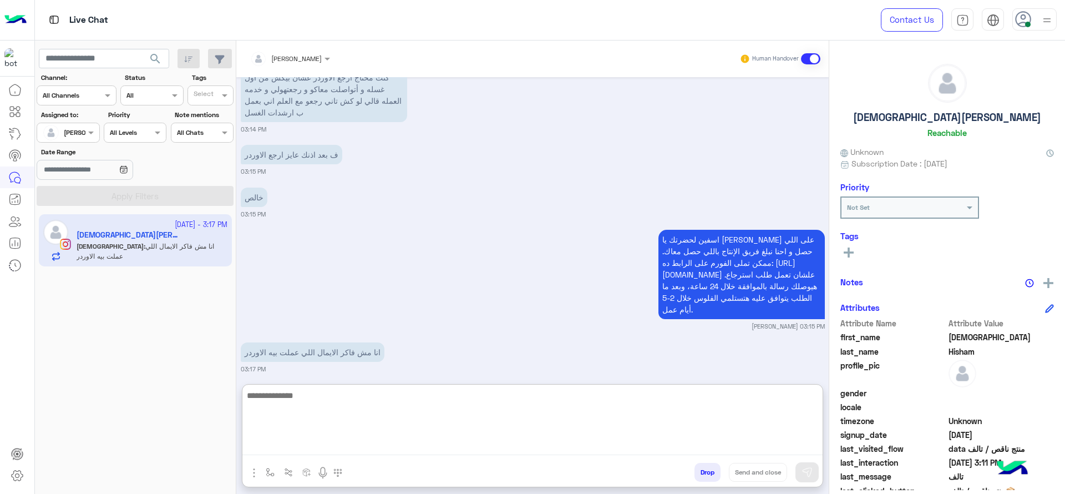
scroll to position [1696, 0]
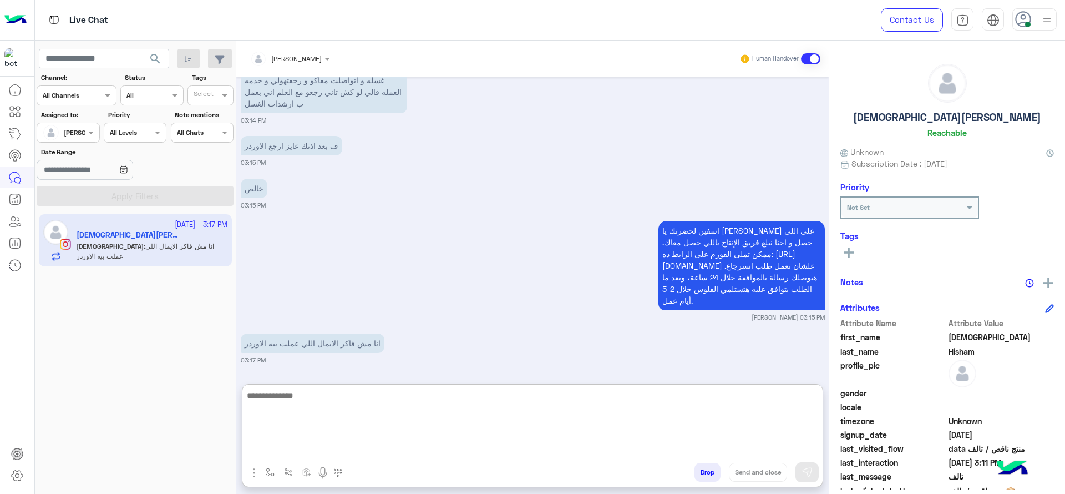
click at [379, 411] on textarea at bounding box center [532, 421] width 580 height 67
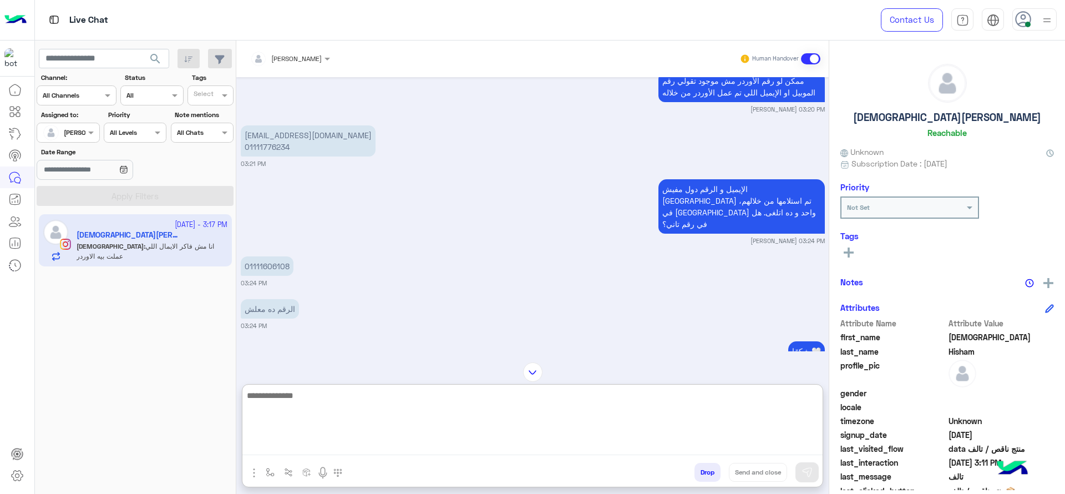
scroll to position [1029, 0]
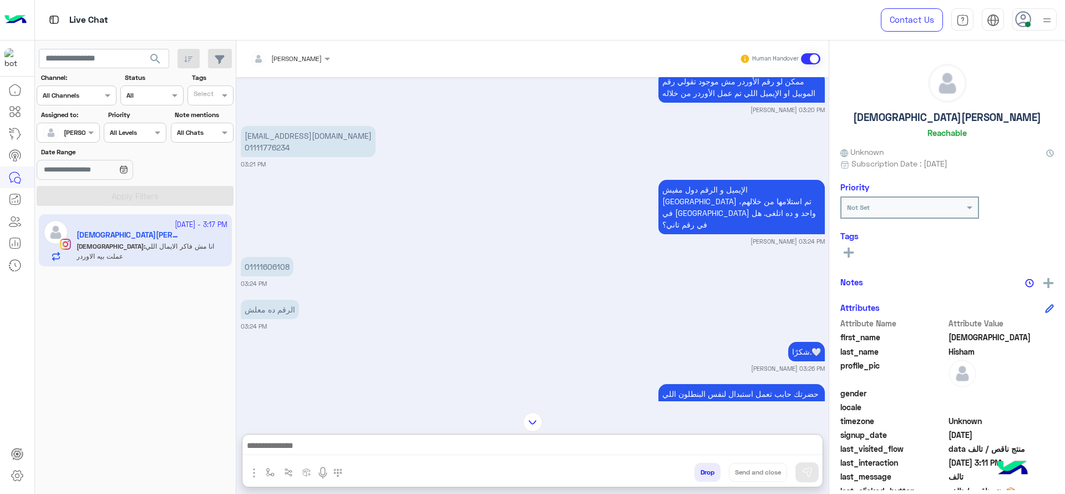
click at [268, 257] on p "01111606108" at bounding box center [267, 266] width 53 height 19
copy p "01111606108"
click at [526, 417] on img at bounding box center [532, 421] width 19 height 19
click at [525, 457] on div at bounding box center [532, 448] width 580 height 28
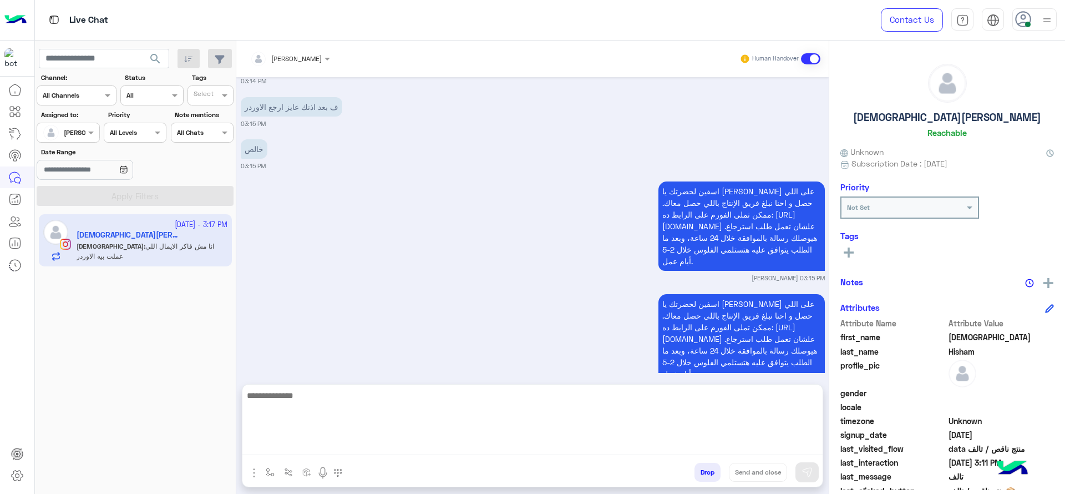
click at [514, 448] on textarea at bounding box center [532, 421] width 580 height 67
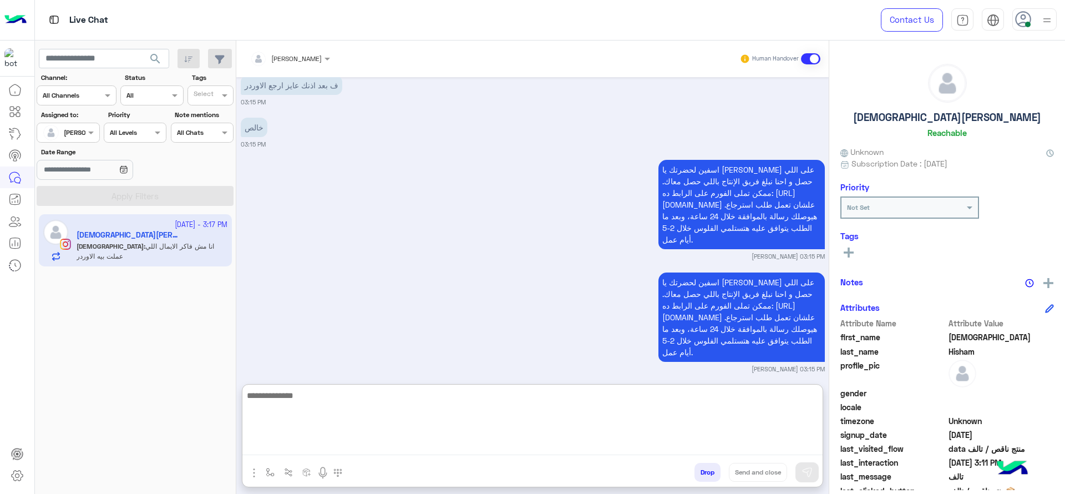
paste textarea "**********"
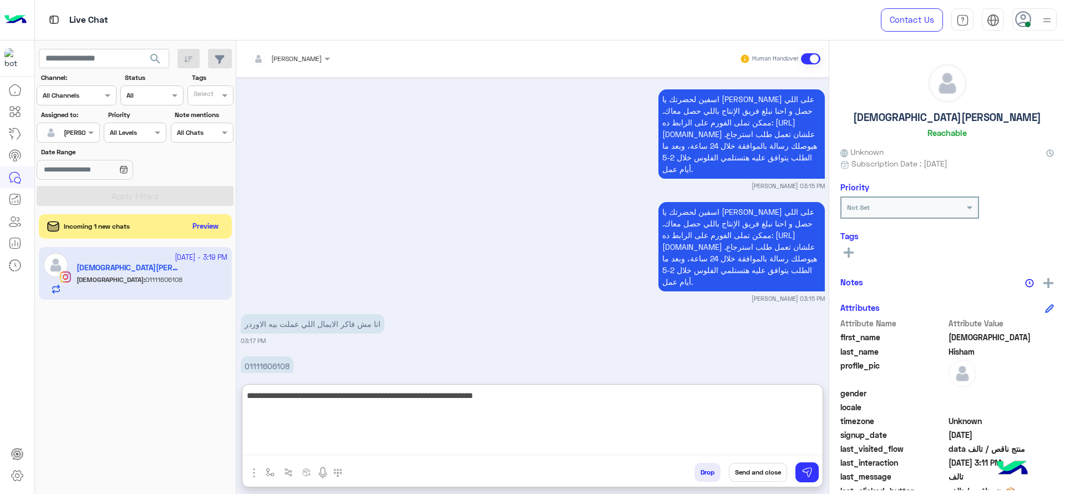
type textarea "**********"
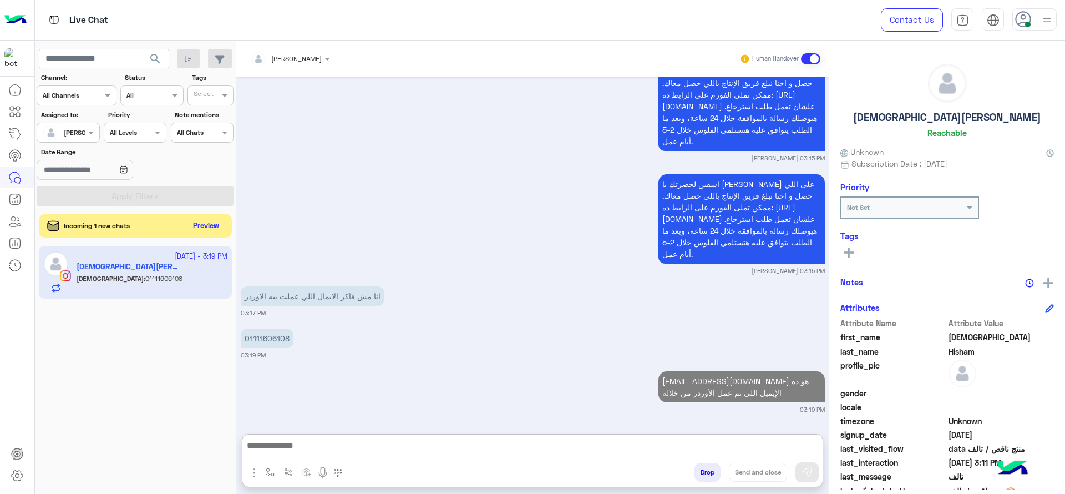
click at [200, 229] on button "Preview" at bounding box center [206, 226] width 34 height 15
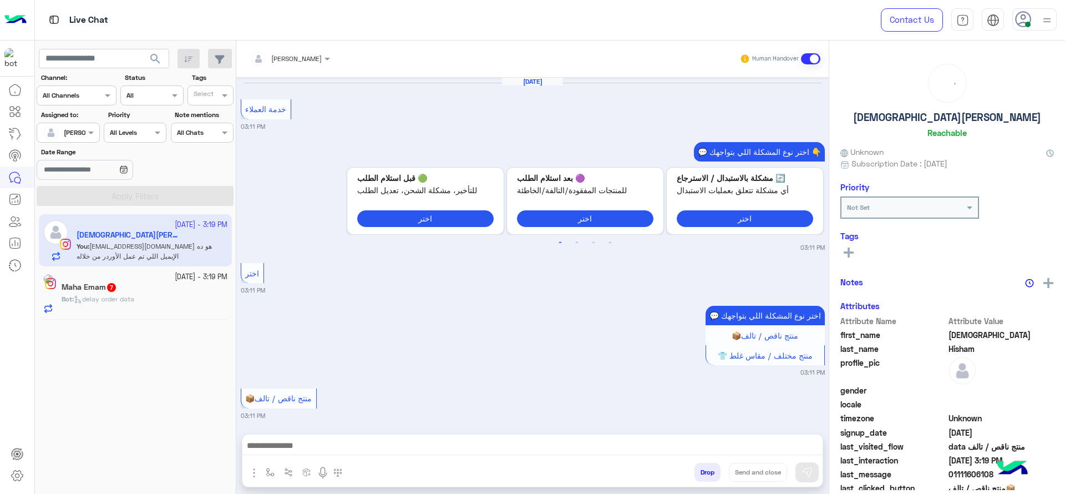
scroll to position [920, 0]
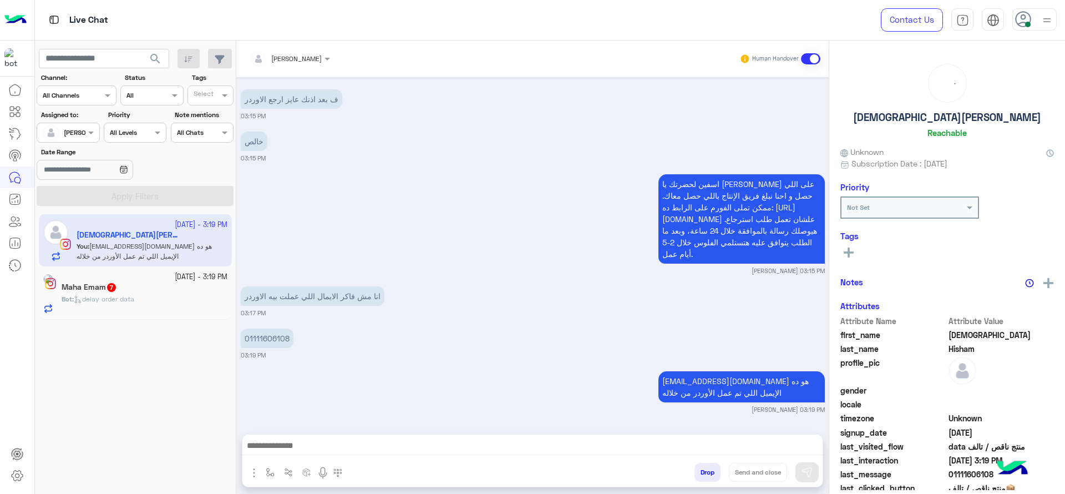
click at [134, 300] on span "delay order data" at bounding box center [104, 299] width 60 height 8
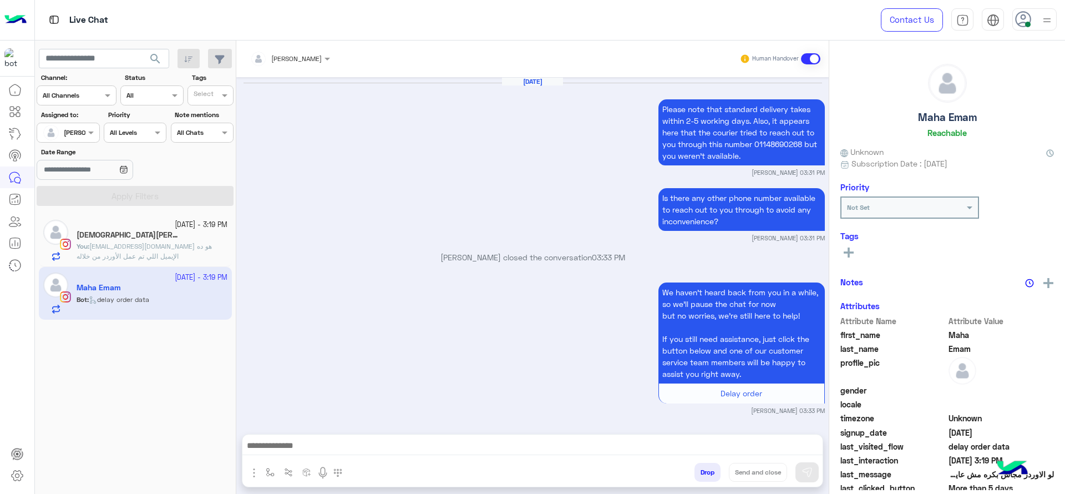
scroll to position [1215, 0]
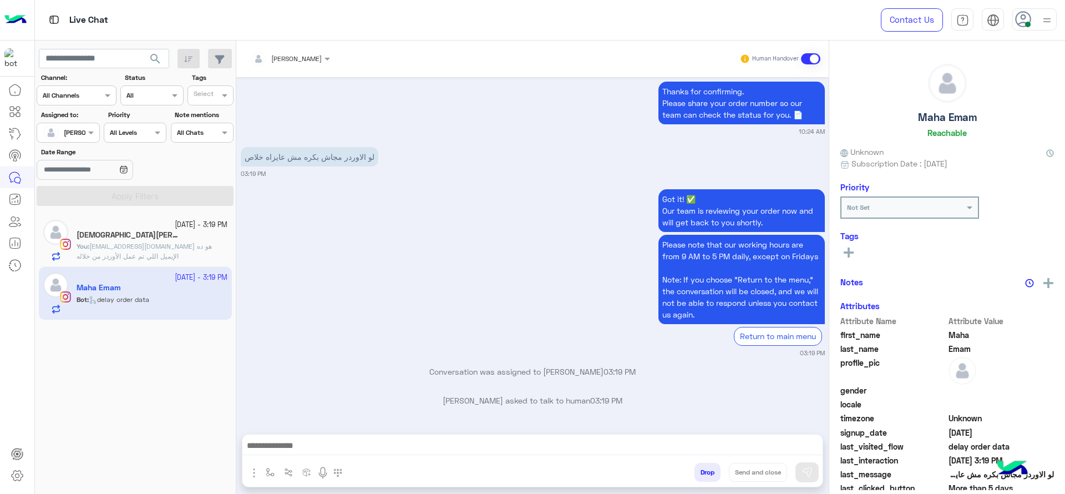
click at [269, 477] on button "button" at bounding box center [270, 472] width 18 height 18
click at [300, 455] on div "enter flow name" at bounding box center [303, 448] width 82 height 20
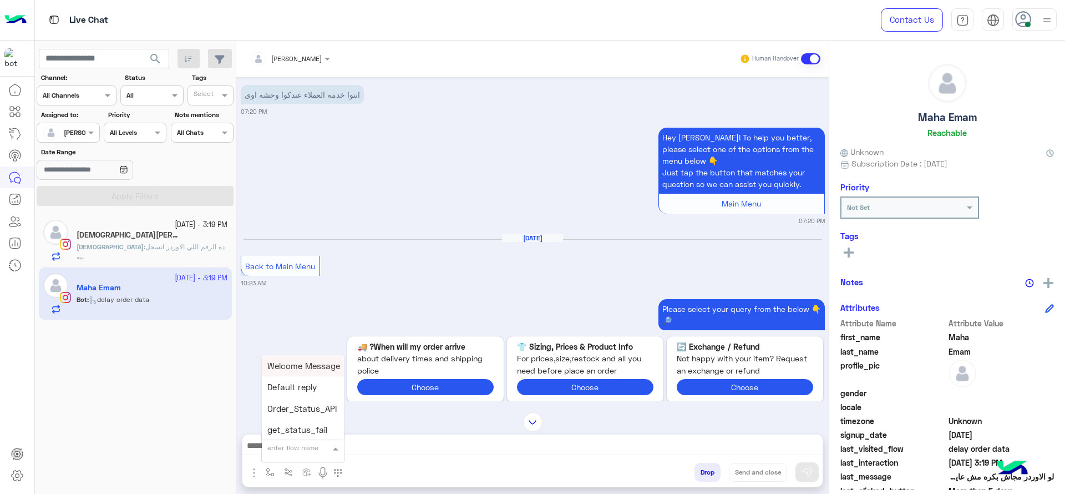
scroll to position [244, 0]
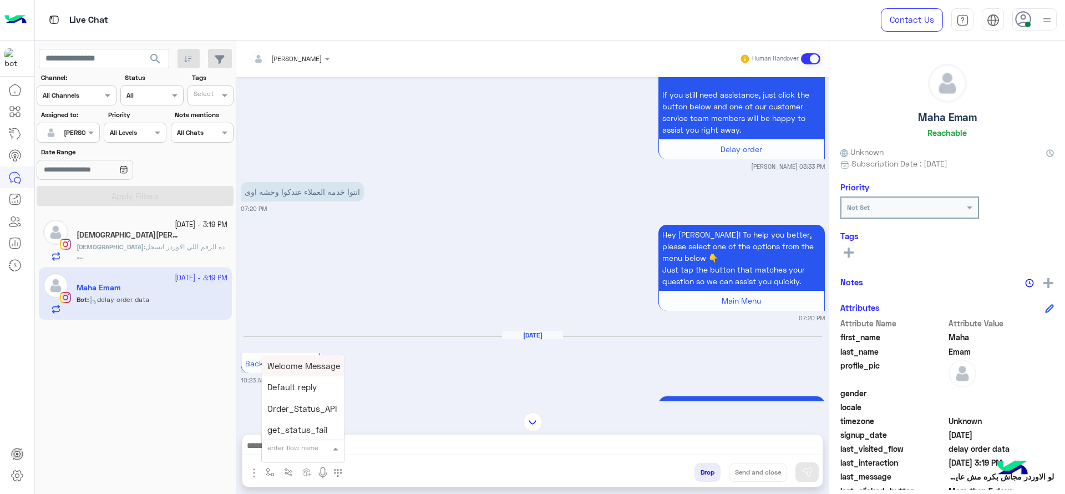
type input "*"
type input "****"
click at [316, 421] on div "مرام greeting" at bounding box center [303, 432] width 82 height 22
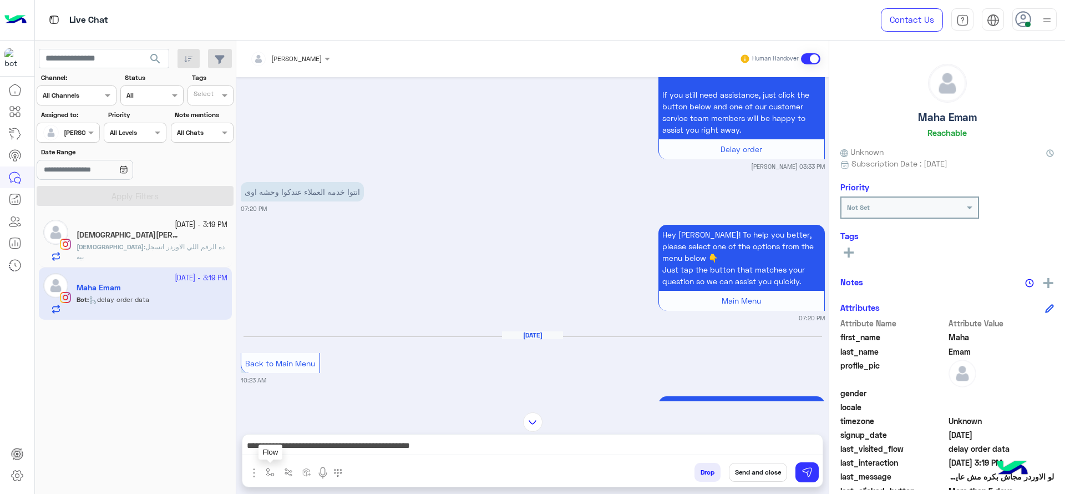
click at [278, 475] on button "button" at bounding box center [270, 472] width 18 height 18
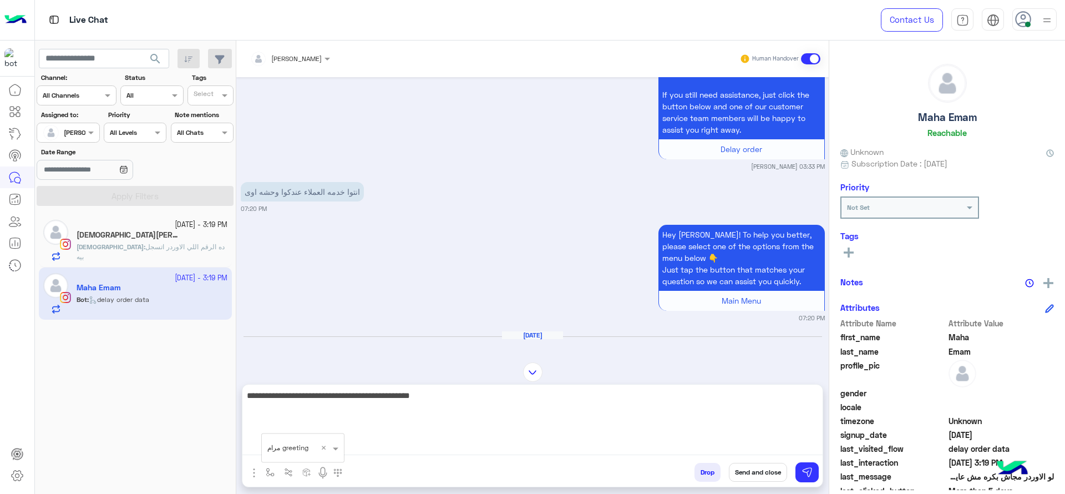
click at [748, 450] on textarea "**********" at bounding box center [532, 421] width 580 height 67
type textarea "**********"
click at [658, 411] on textarea "**********" at bounding box center [532, 421] width 580 height 67
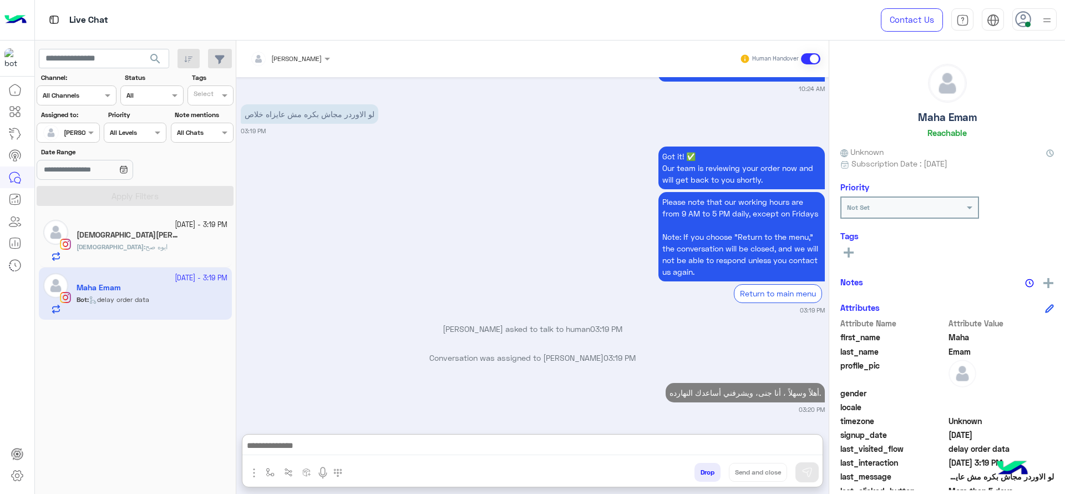
click at [202, 249] on div "Adham : ايوه صح" at bounding box center [152, 251] width 151 height 19
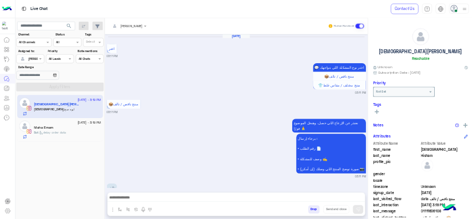
scroll to position [872, 0]
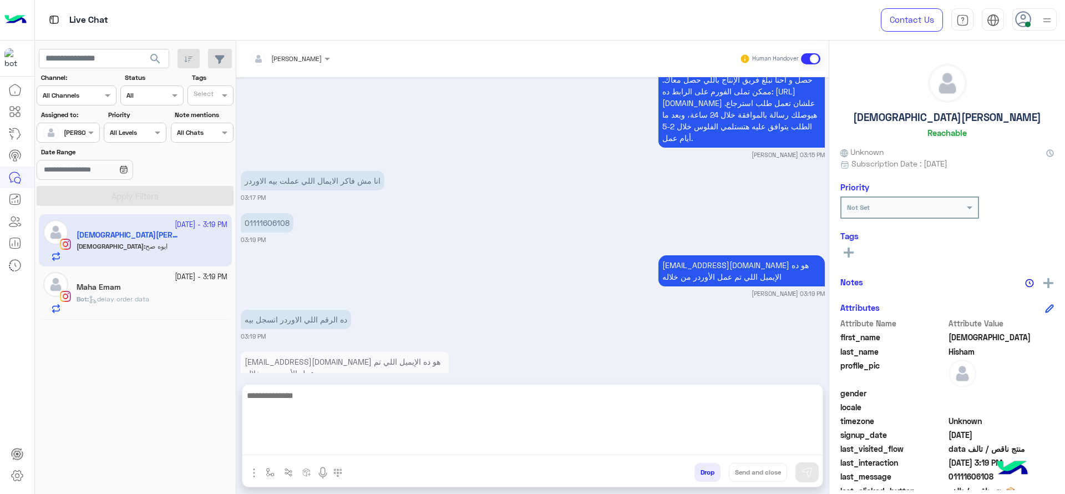
click at [447, 450] on textarea at bounding box center [532, 421] width 580 height 67
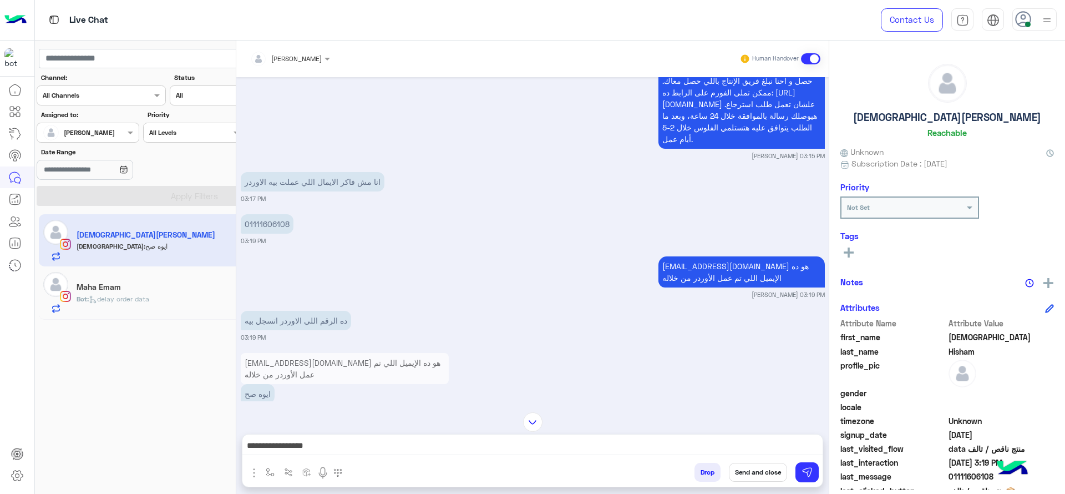
scroll to position [871, 0]
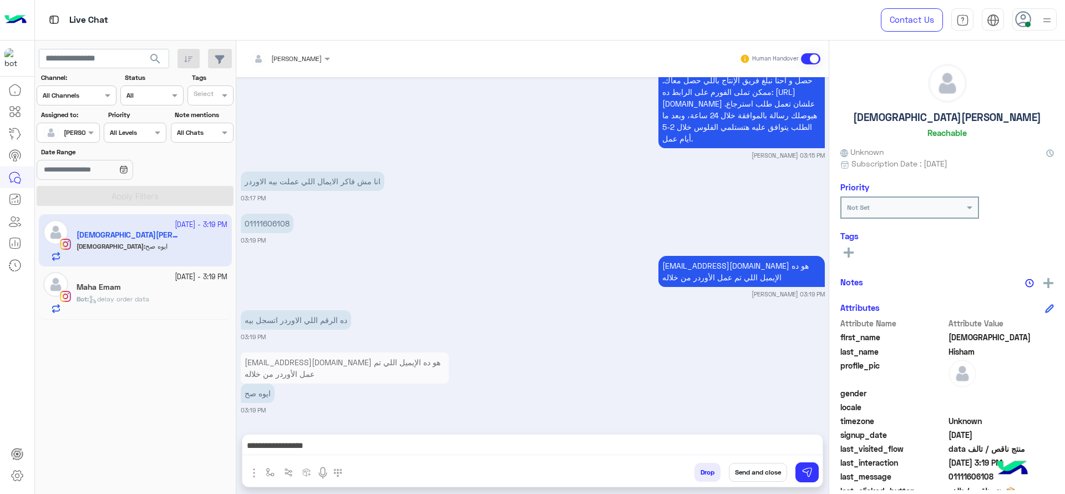
click at [674, 434] on div "**********" at bounding box center [532, 448] width 580 height 28
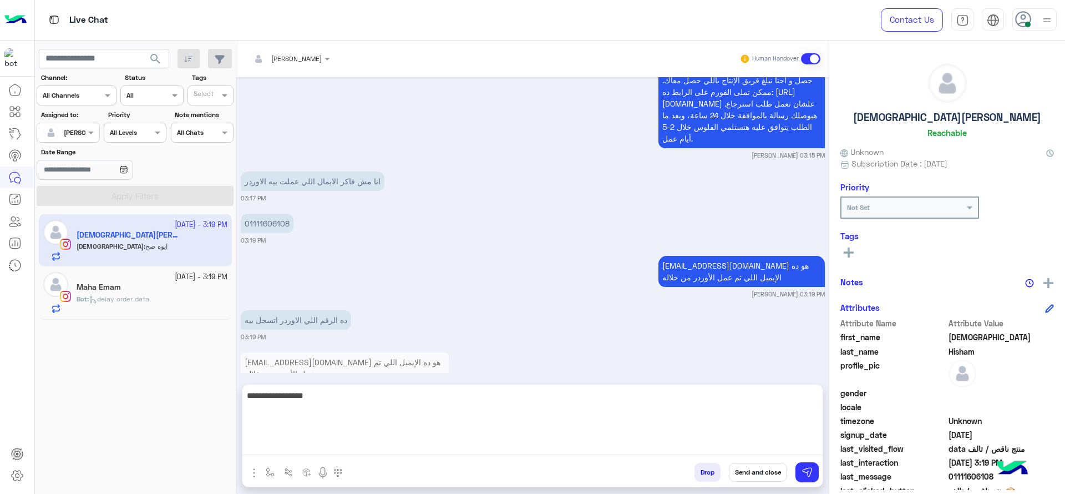
click at [681, 444] on textarea "**********" at bounding box center [532, 421] width 580 height 67
paste textarea "*******"
type textarea "**********"
click at [574, 412] on textarea "**********" at bounding box center [532, 421] width 580 height 67
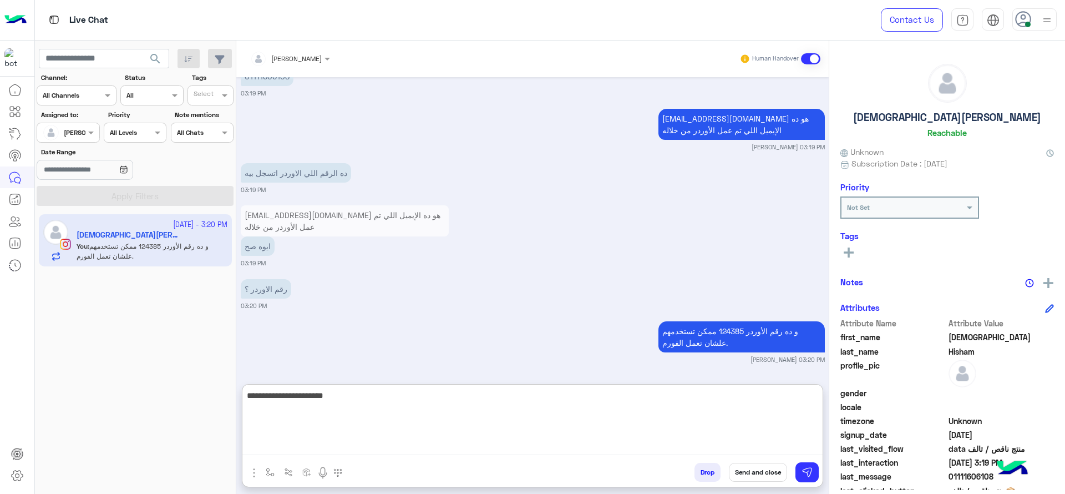
scroll to position [1060, 0]
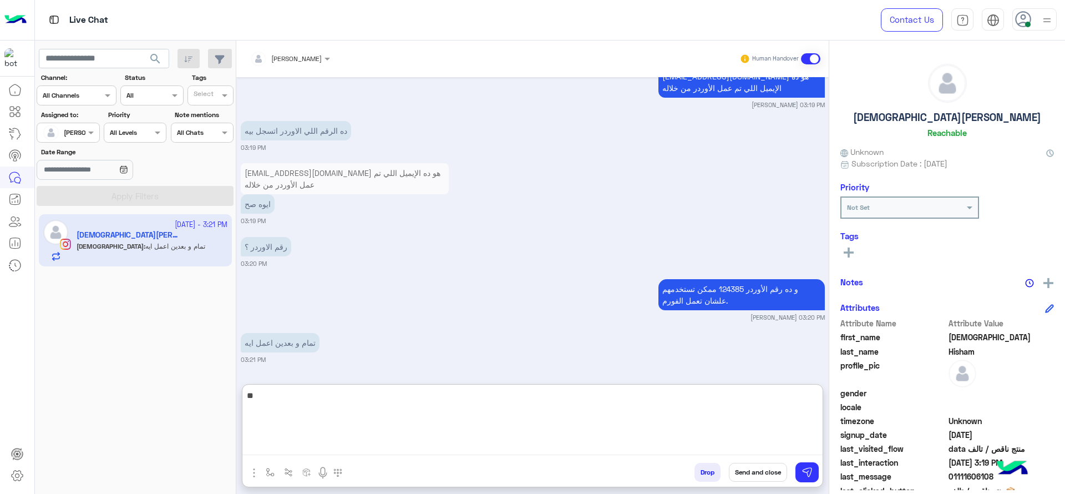
type textarea "*"
type textarea "**********"
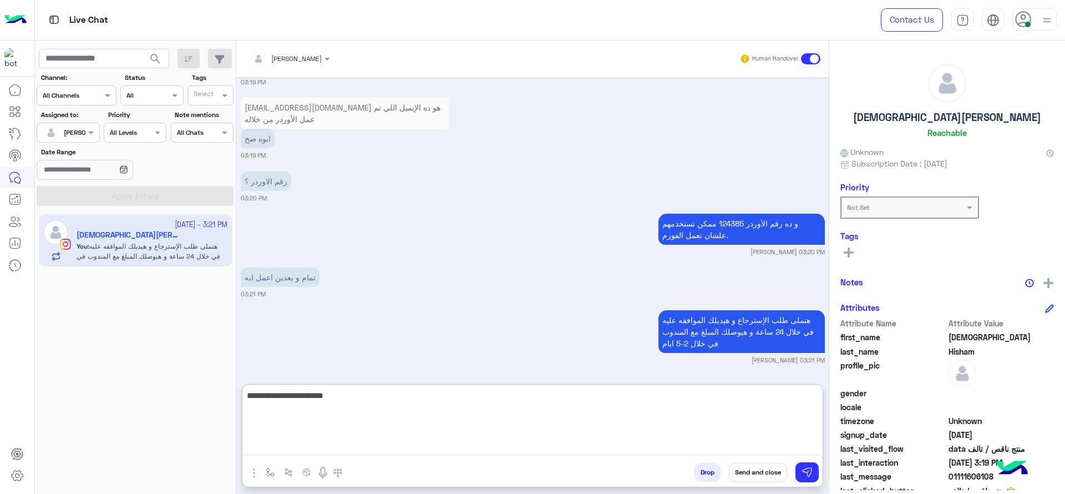
type textarea "**********"
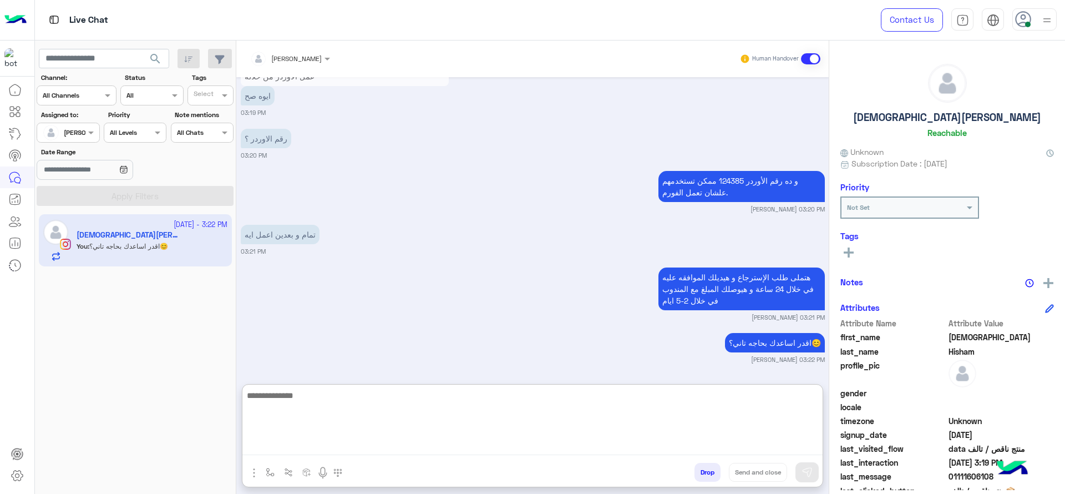
click at [333, 431] on textarea at bounding box center [532, 421] width 580 height 67
type textarea "**********"
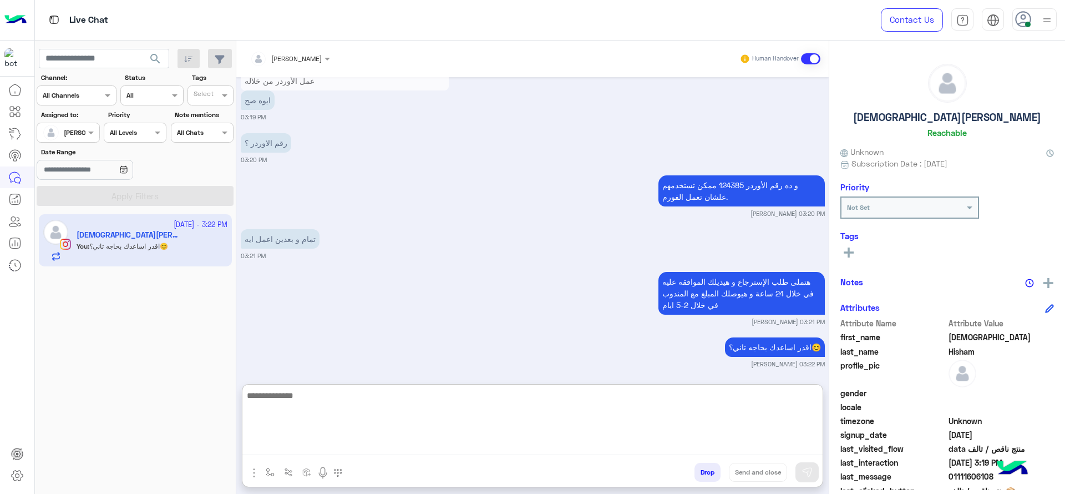
scroll to position [1168, 0]
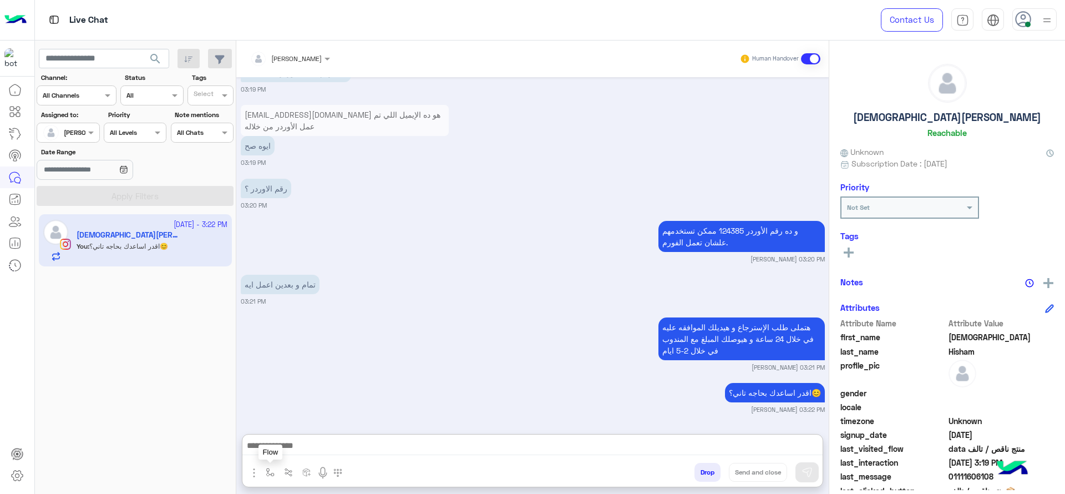
click at [268, 476] on img "button" at bounding box center [270, 472] width 9 height 9
click at [282, 450] on input "text" at bounding box center [289, 446] width 44 height 10
type input "****"
click at [277, 422] on div "close جانا" at bounding box center [303, 428] width 82 height 22
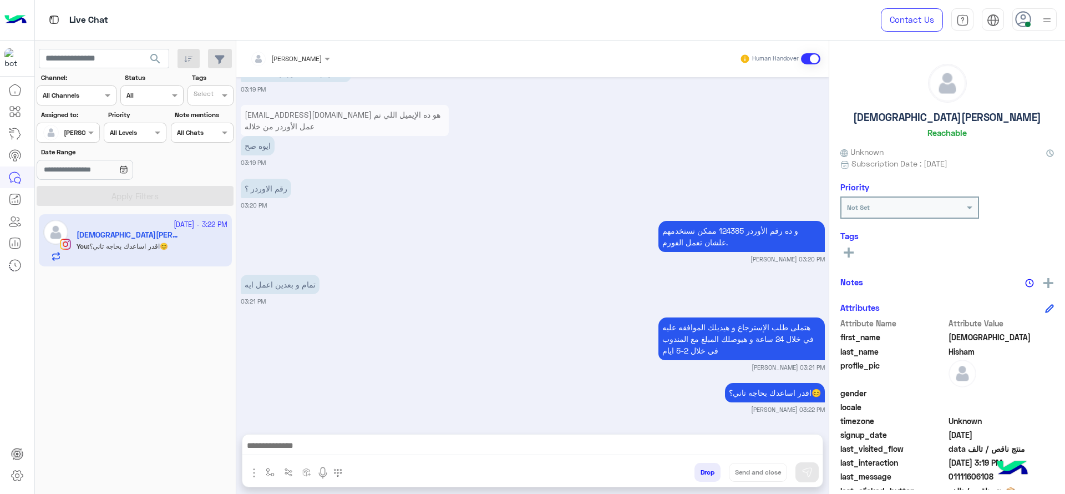
scroll to position [1118, 0]
type textarea "**********"
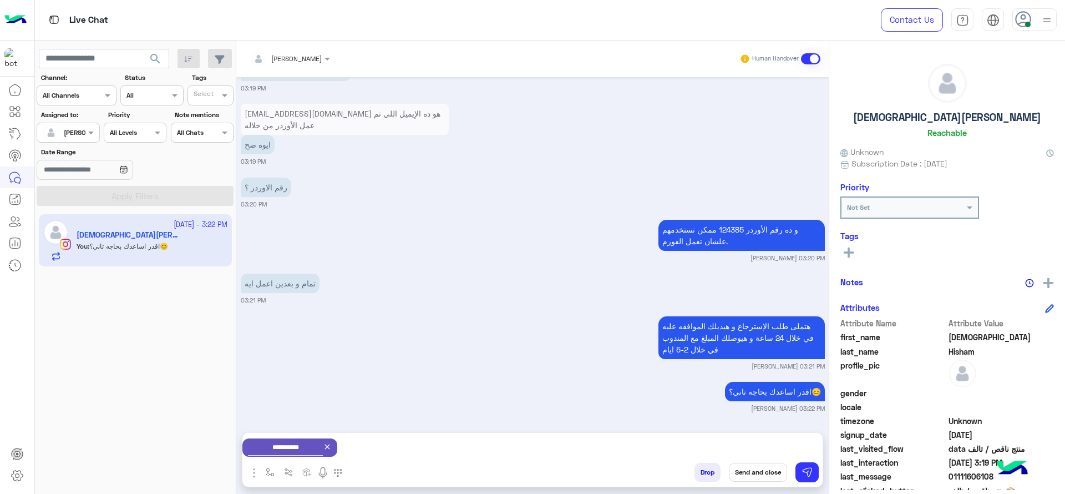
click at [743, 470] on button "Send and close" at bounding box center [758, 472] width 58 height 19
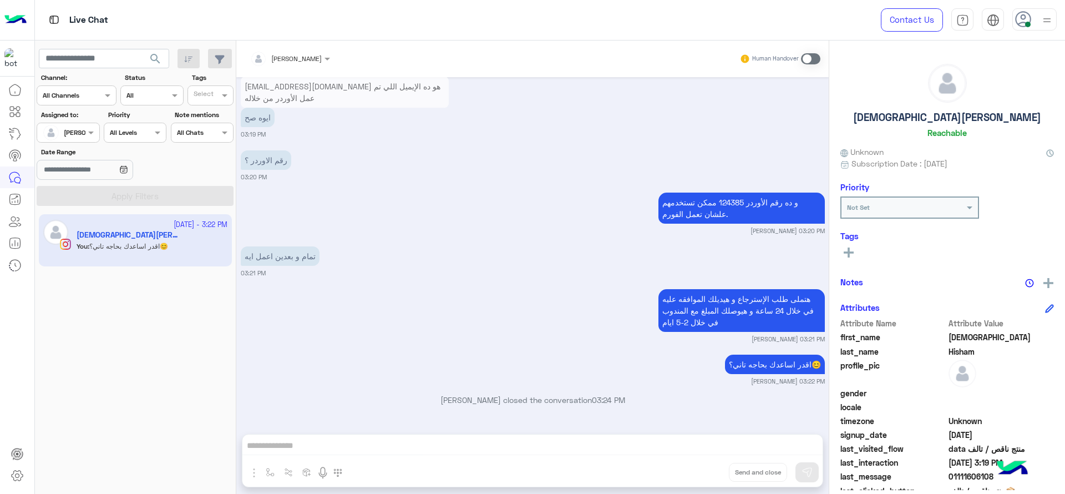
scroll to position [1291, 0]
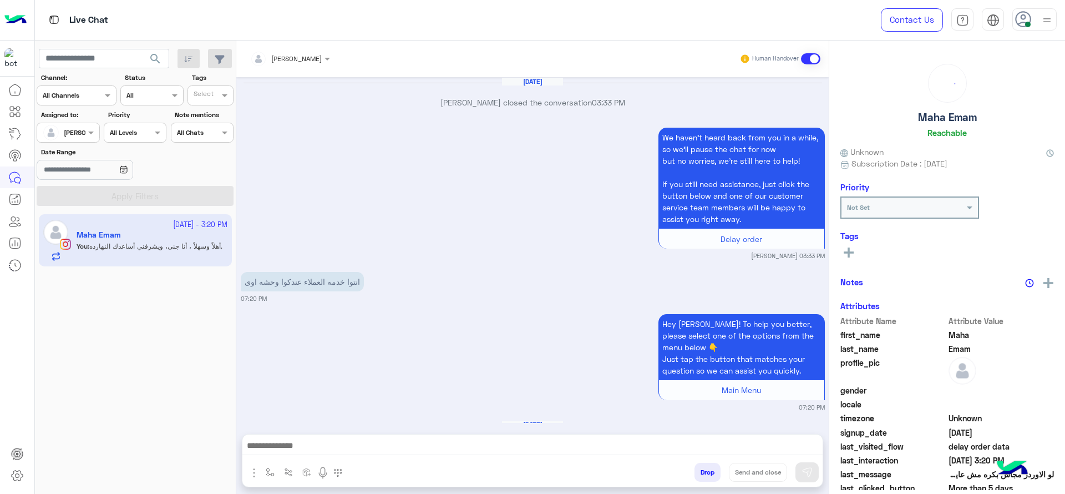
scroll to position [1131, 0]
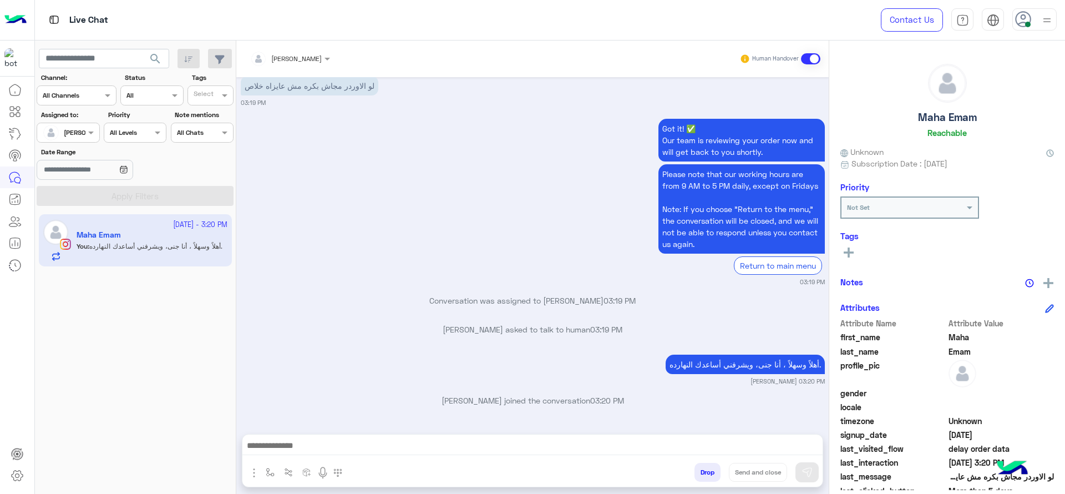
click at [371, 407] on div "Jana Aboelseoud joined the conversation 03:20 PM" at bounding box center [533, 404] width 584 height 20
click at [358, 406] on p "Jana Aboelseoud joined the conversation 03:20 PM" at bounding box center [533, 400] width 584 height 12
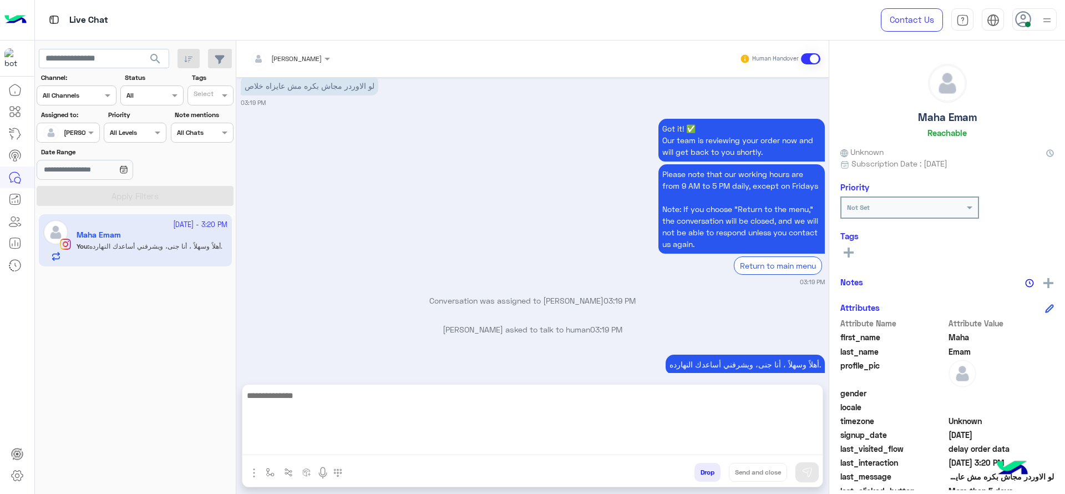
click at [563, 445] on textarea at bounding box center [532, 421] width 580 height 67
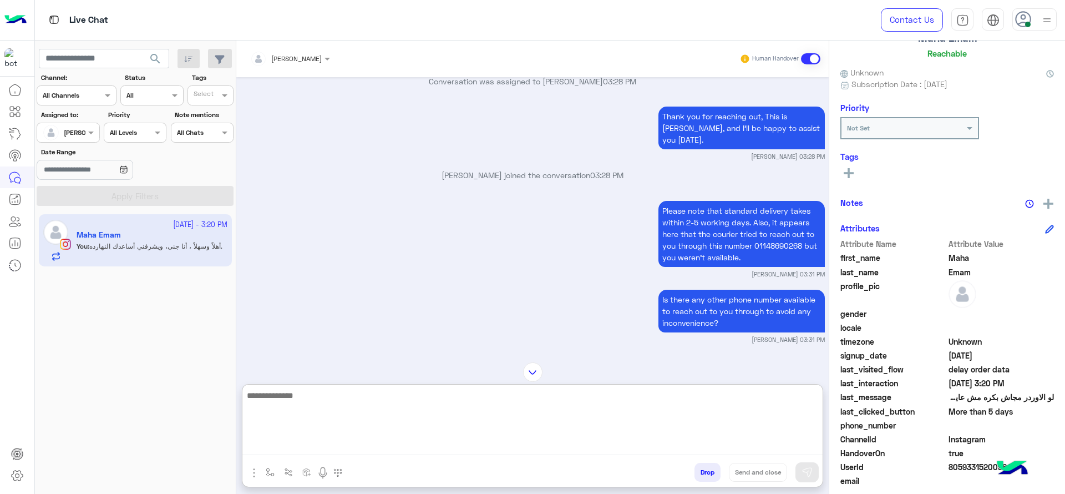
scroll to position [118, 0]
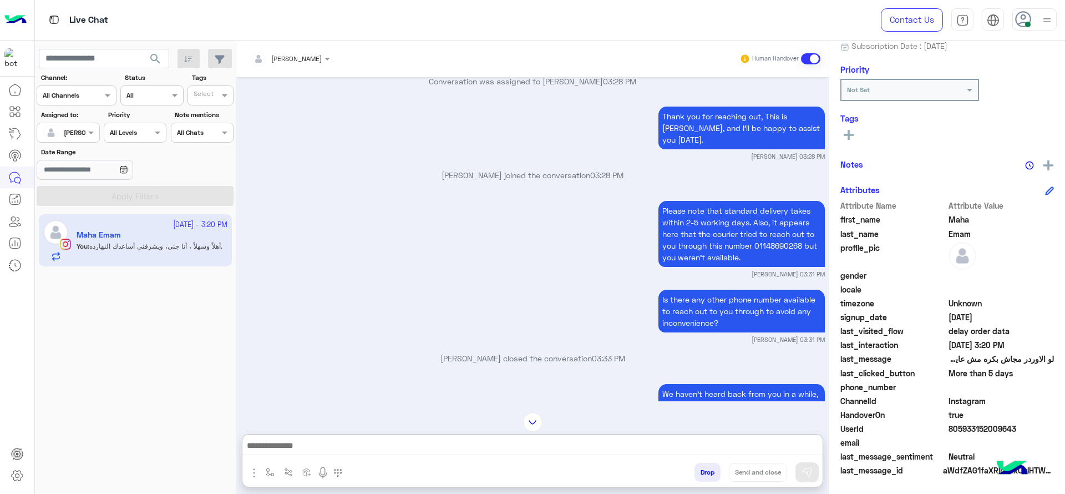
click at [1051, 164] on div "Maha Emam Reachable Unknown Subscription Date : 09/07/2025 Priority Not Set Tag…" at bounding box center [947, 265] width 236 height 449
click at [1044, 169] on img at bounding box center [1049, 165] width 10 height 10
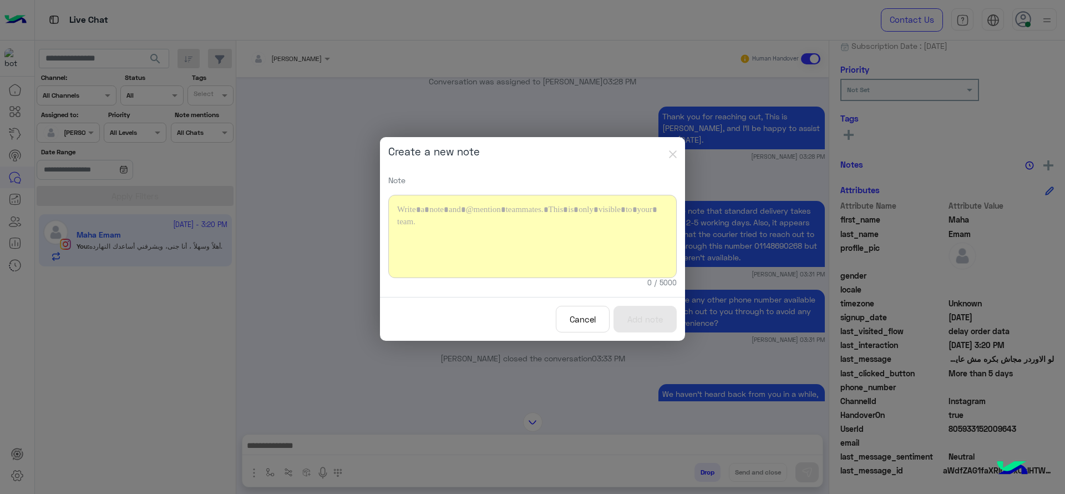
click at [394, 247] on div at bounding box center [532, 236] width 288 height 83
click at [631, 318] on button "Add note" at bounding box center [645, 319] width 63 height 27
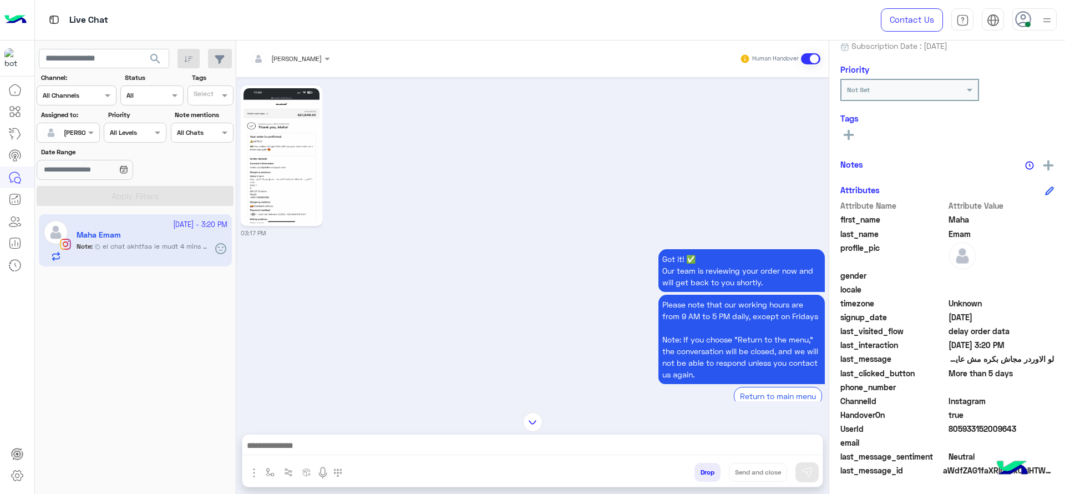
scroll to position [2175, 0]
click at [312, 179] on img at bounding box center [282, 156] width 76 height 135
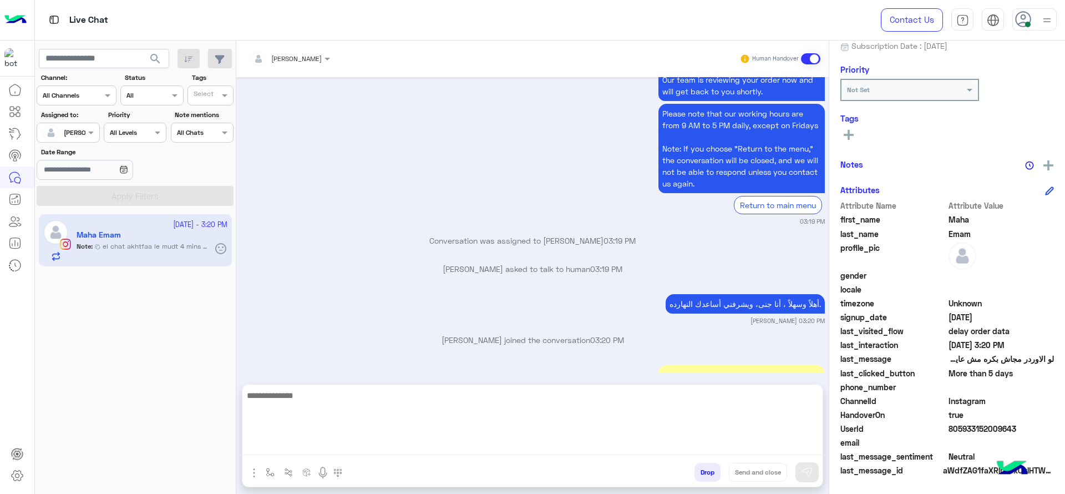
click at [544, 450] on textarea at bounding box center [532, 421] width 580 height 67
type textarea "**********"
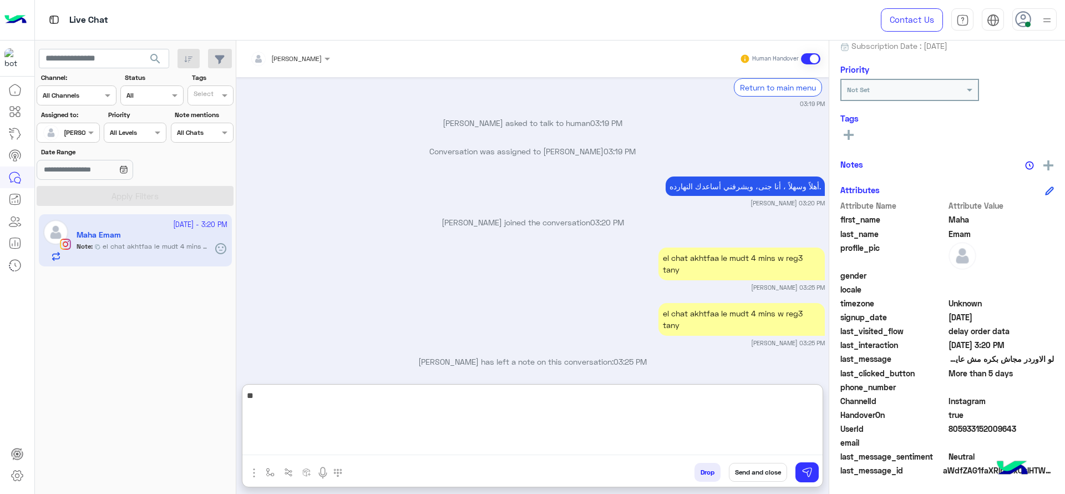
scroll to position [4208, 0]
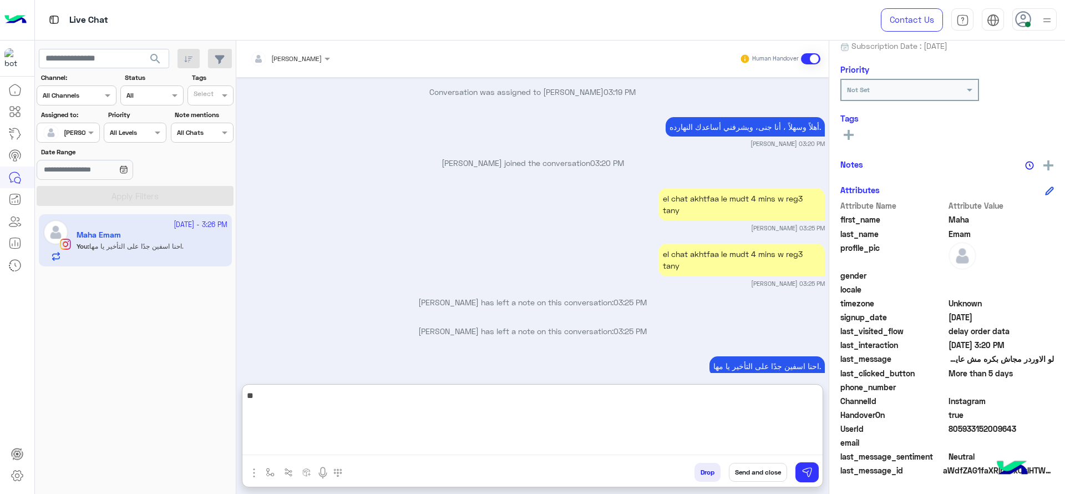
type textarea "*"
click at [605, 408] on textarea "**********" at bounding box center [532, 421] width 580 height 67
click at [543, 410] on textarea "**********" at bounding box center [532, 421] width 580 height 67
click at [740, 398] on textarea "**********" at bounding box center [532, 421] width 580 height 67
type textarea "**********"
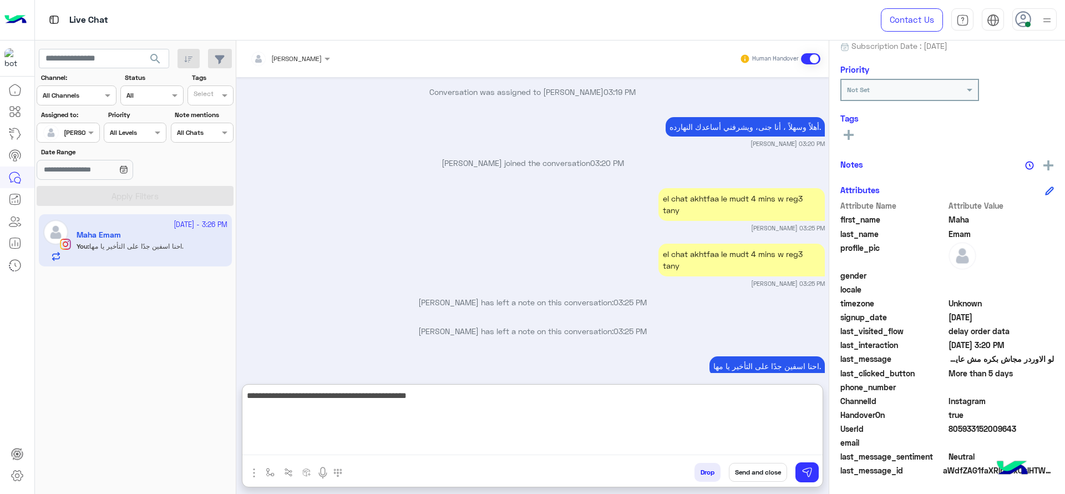
click at [610, 413] on textarea "**********" at bounding box center [532, 421] width 580 height 67
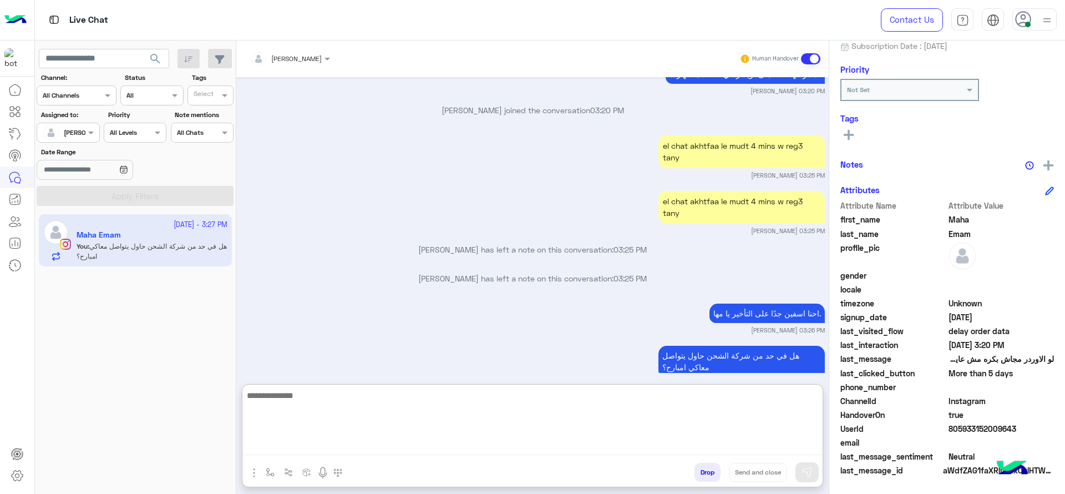
scroll to position [4261, 0]
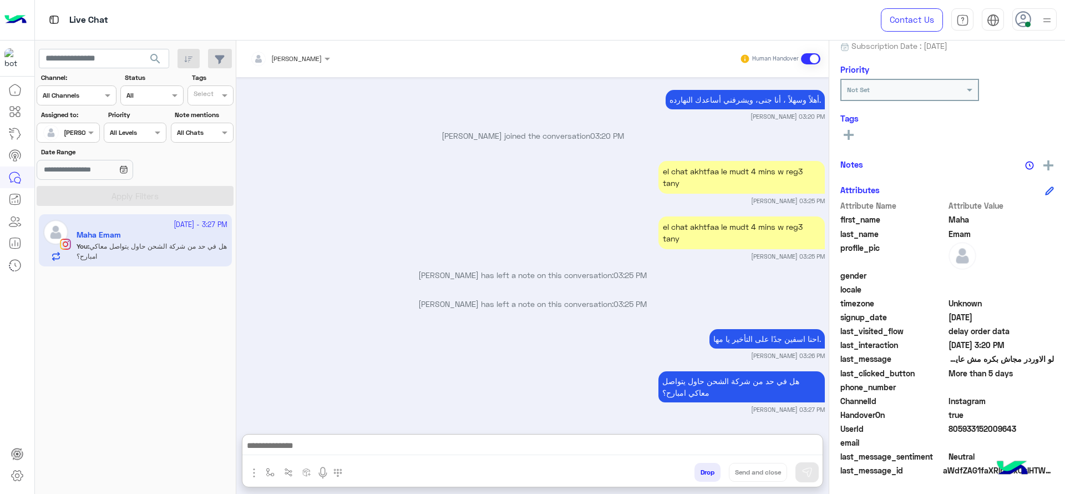
click at [512, 368] on div "هل في حد من شركة الشحن حاول يتواصل معاكي امبارح؟ Jana Aboelseoud 03:27 PM" at bounding box center [533, 390] width 584 height 45
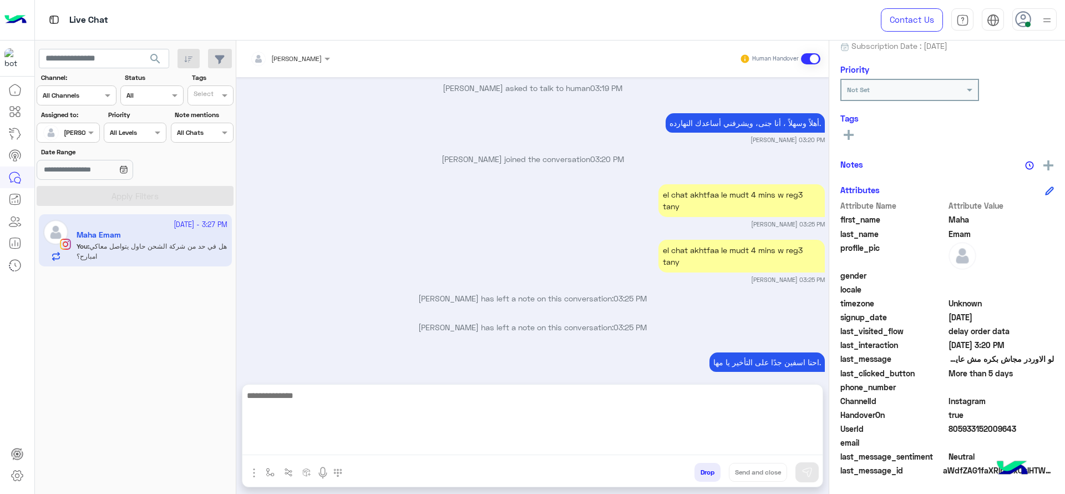
click at [388, 446] on textarea at bounding box center [532, 421] width 580 height 67
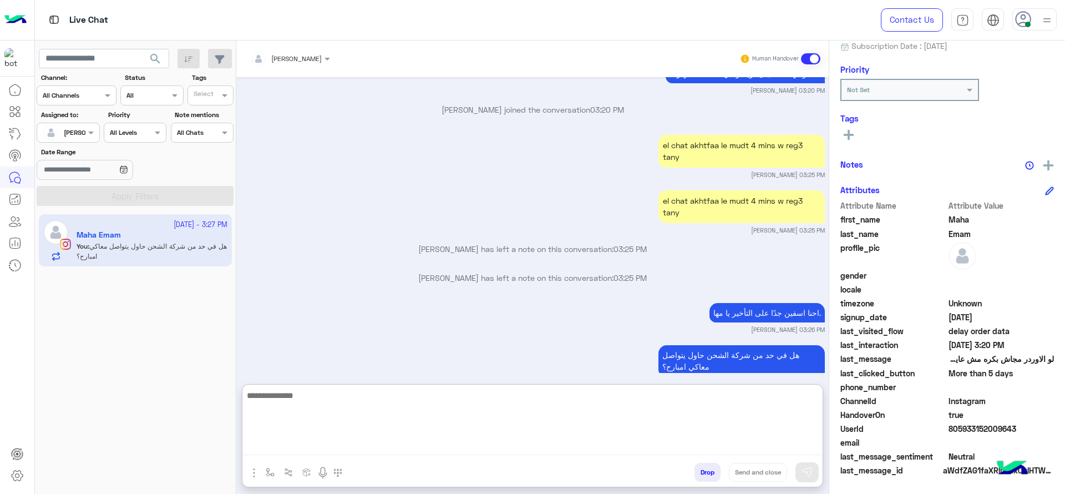
scroll to position [4261, 0]
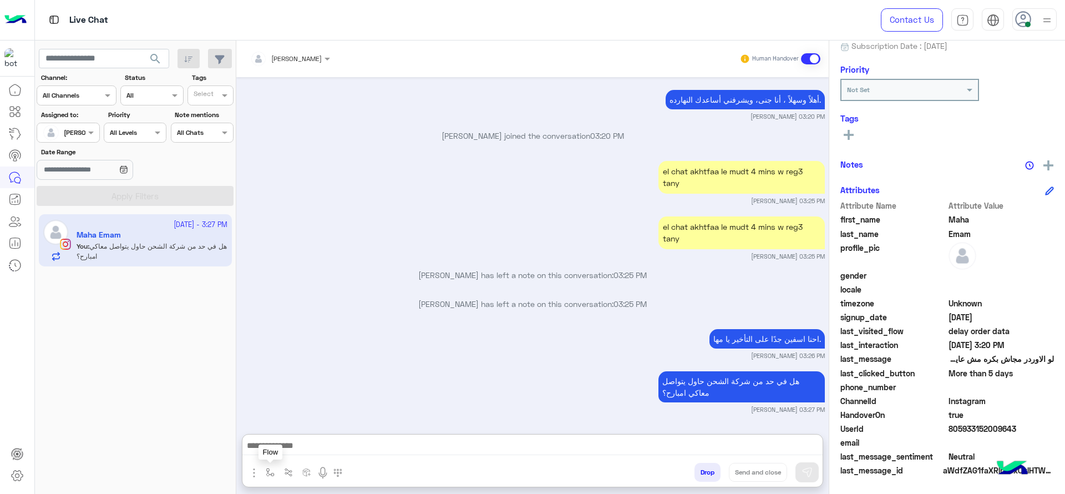
click at [269, 471] on img "button" at bounding box center [270, 472] width 9 height 9
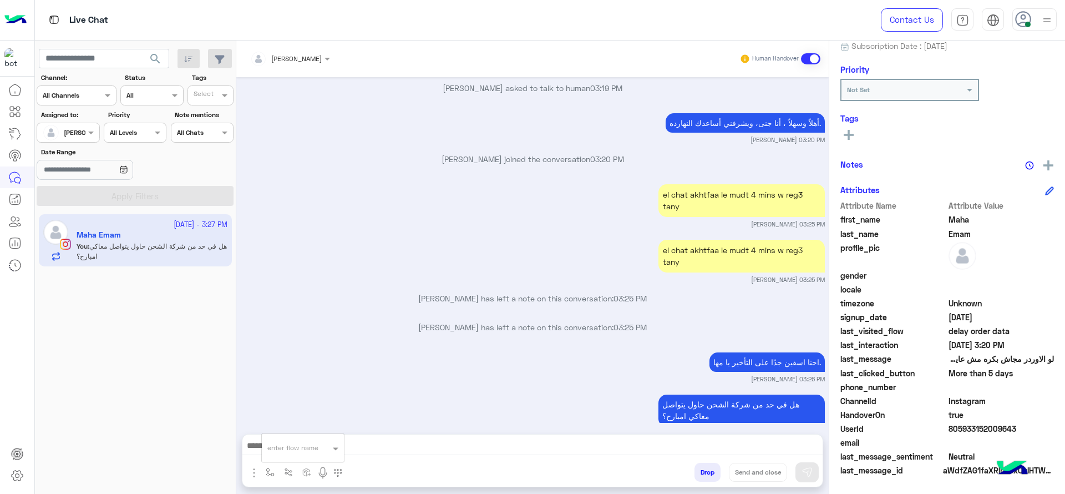
click at [282, 450] on div "enter flow name" at bounding box center [292, 448] width 51 height 10
type input "***"
click at [327, 424] on div "close جانا" at bounding box center [303, 428] width 82 height 22
type textarea "**********"
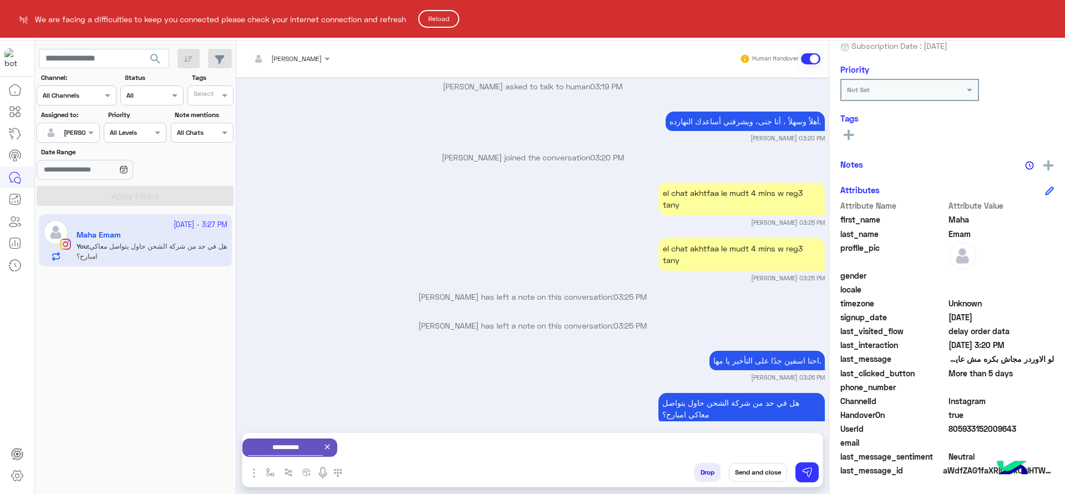
click at [711, 371] on html "We are facing a difficulties to keep you connected please check your internet c…" at bounding box center [532, 247] width 1065 height 494
click at [1044, 168] on html "We are facing a difficulties to keep you connected please check your internet c…" at bounding box center [532, 247] width 1065 height 494
click at [455, 18] on button "Reload" at bounding box center [438, 19] width 41 height 18
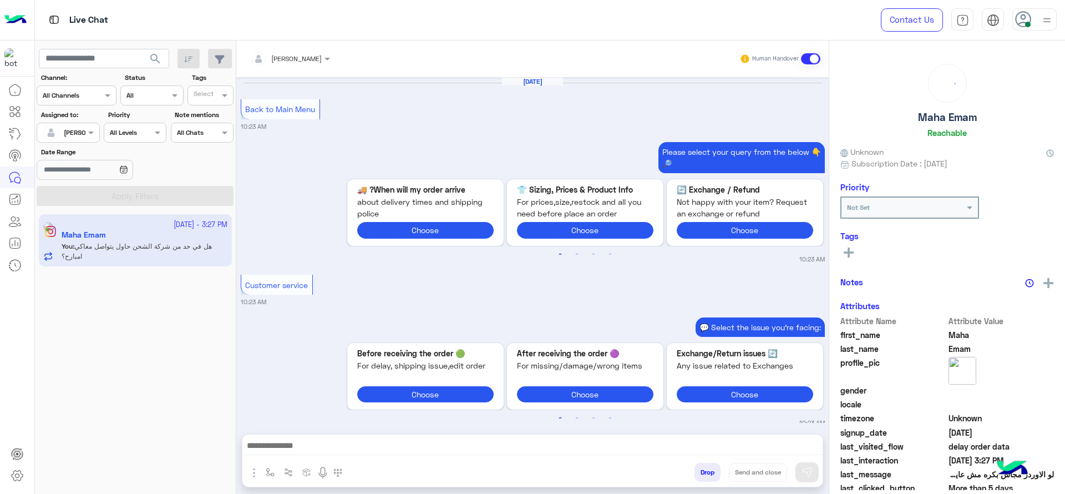
scroll to position [969, 0]
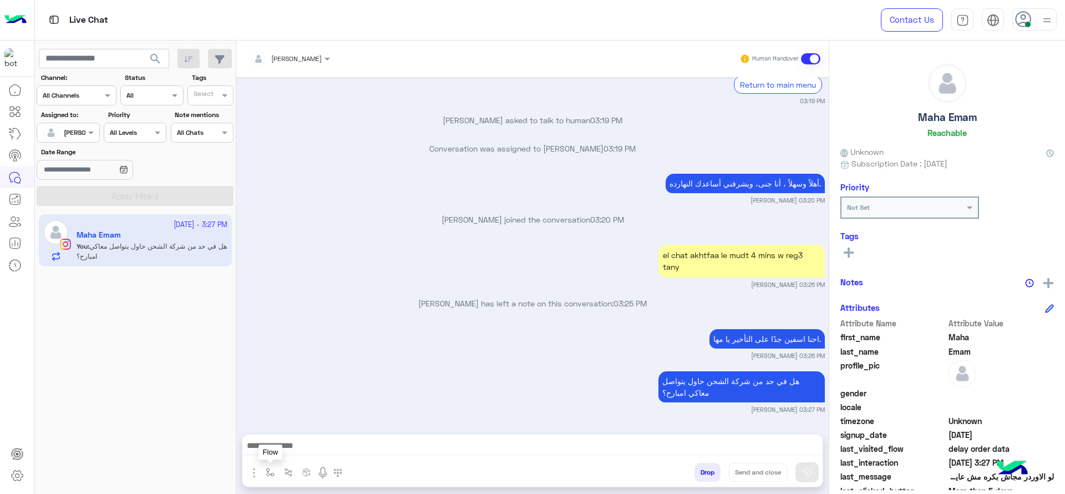
click at [268, 467] on button "button" at bounding box center [270, 472] width 18 height 18
click at [297, 449] on input "text" at bounding box center [289, 446] width 44 height 10
type input "****"
click at [300, 431] on span "close جانا" at bounding box center [285, 428] width 36 height 10
type textarea "**********"
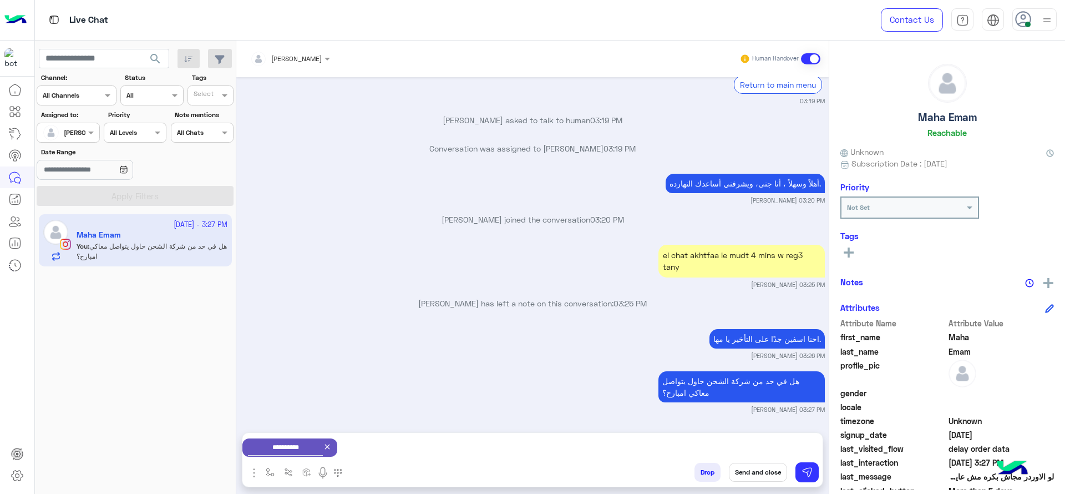
click at [742, 467] on button "Send and close" at bounding box center [758, 472] width 58 height 19
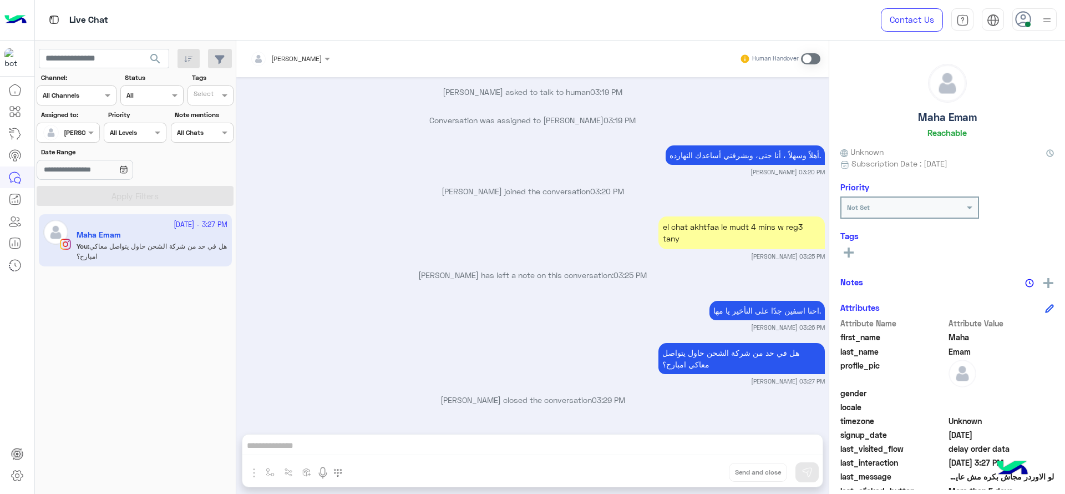
scroll to position [1141, 0]
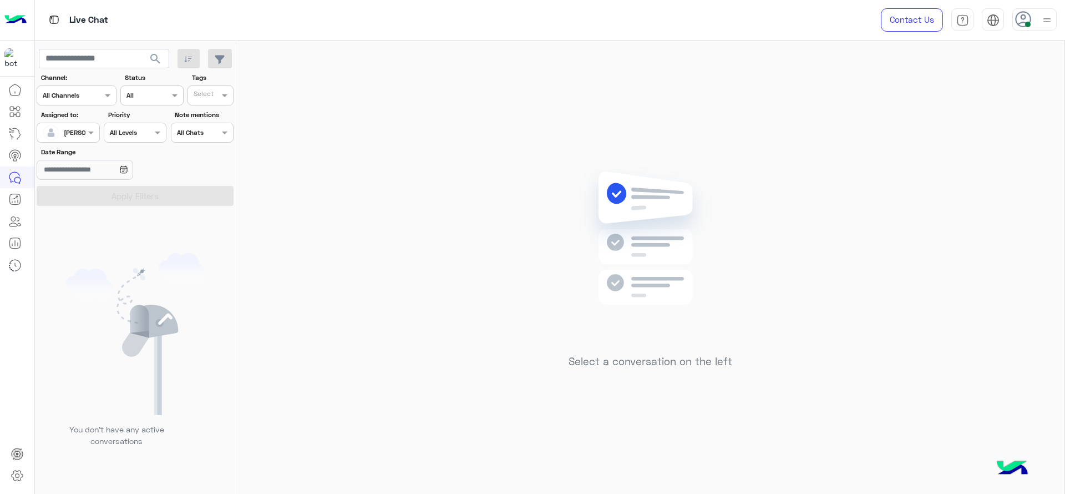
click at [573, 201] on img at bounding box center [650, 255] width 160 height 184
click at [85, 142] on div "Assigned on [PERSON_NAME]" at bounding box center [68, 133] width 63 height 20
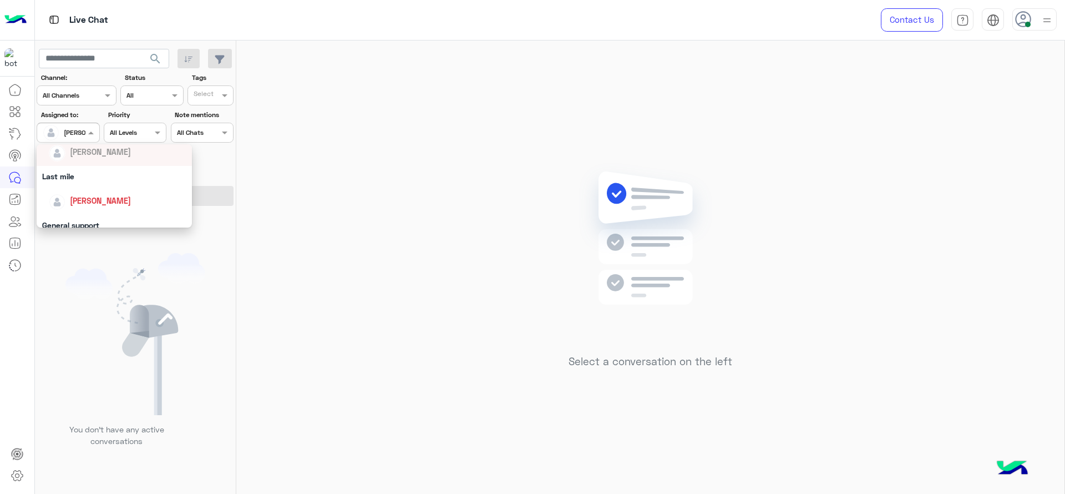
scroll to position [134, 0]
click at [91, 190] on div "[PERSON_NAME]" at bounding box center [118, 198] width 138 height 19
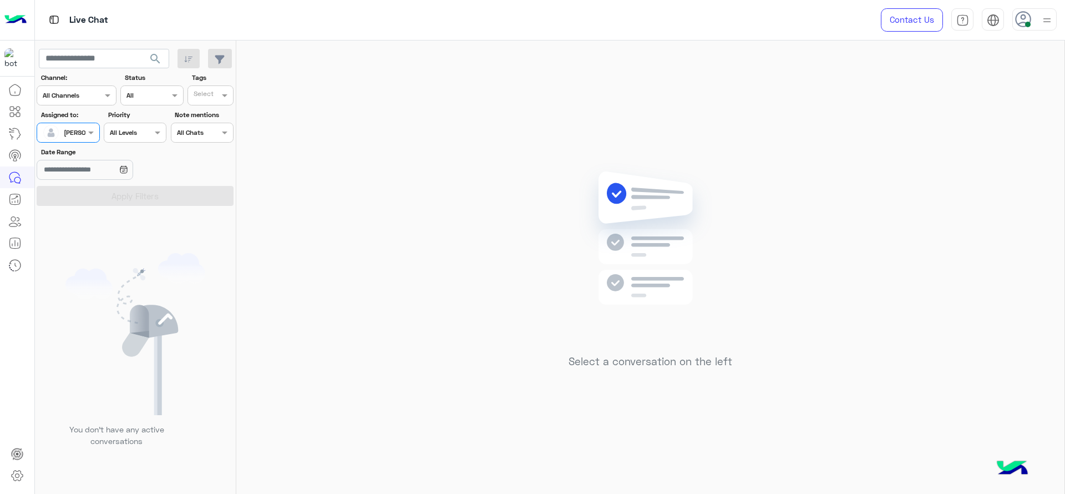
click at [61, 131] on input "text" at bounding box center [56, 131] width 26 height 10
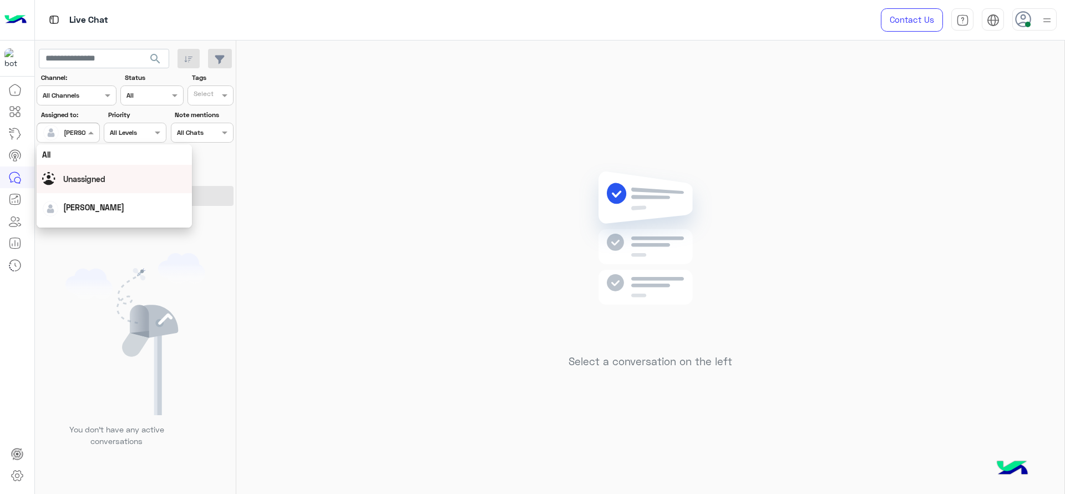
scroll to position [217, 0]
click at [63, 193] on div "First Mile" at bounding box center [114, 189] width 155 height 21
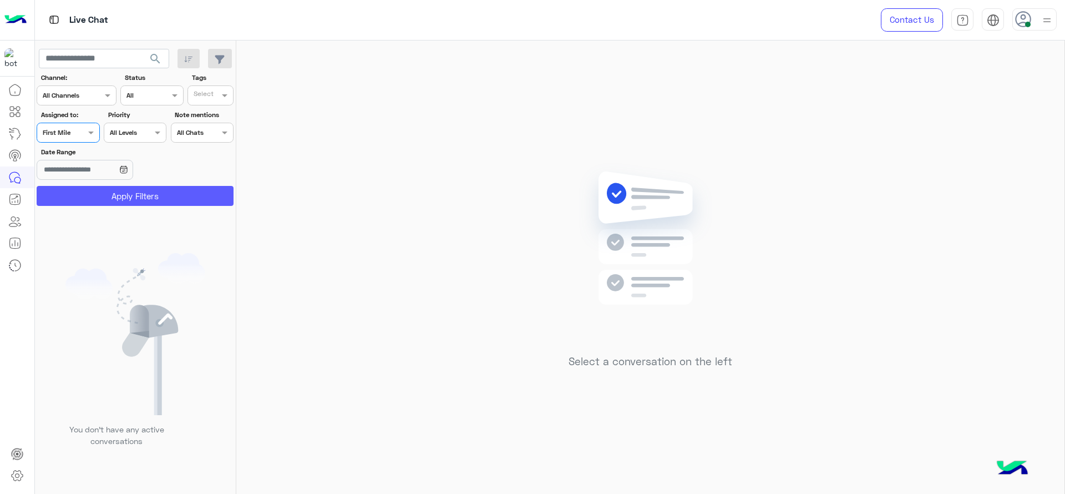
click at [134, 201] on button "Apply Filters" at bounding box center [135, 196] width 197 height 20
click at [72, 134] on div at bounding box center [68, 131] width 62 height 11
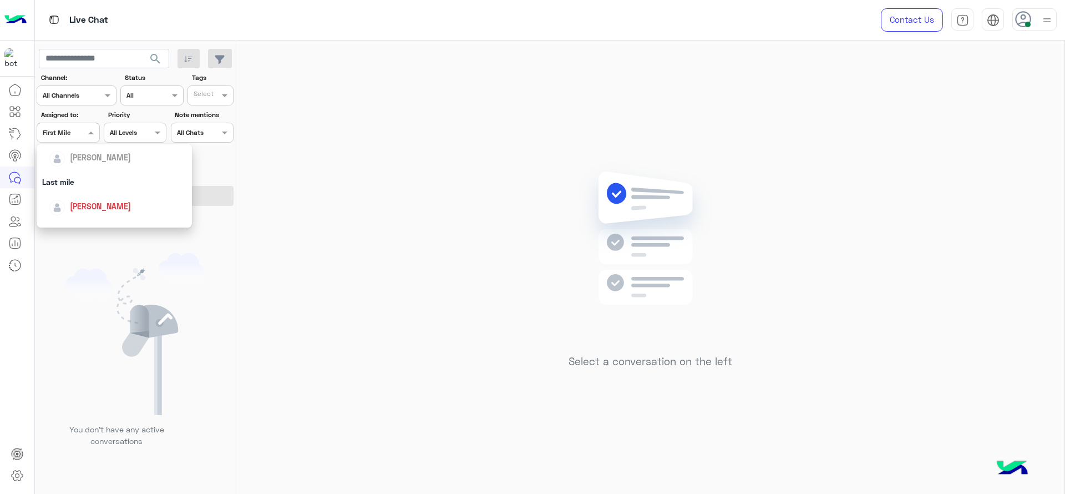
scroll to position [139, 0]
click at [82, 185] on div "[PERSON_NAME]" at bounding box center [118, 194] width 138 height 19
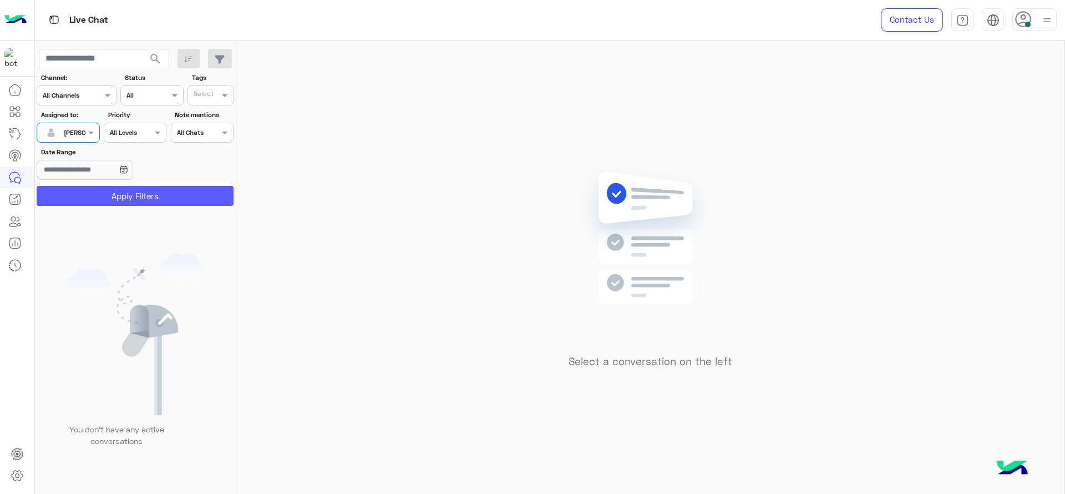
click at [183, 186] on button "Apply Filters" at bounding box center [135, 196] width 197 height 20
click at [1029, 18] on icon at bounding box center [1023, 19] width 17 height 17
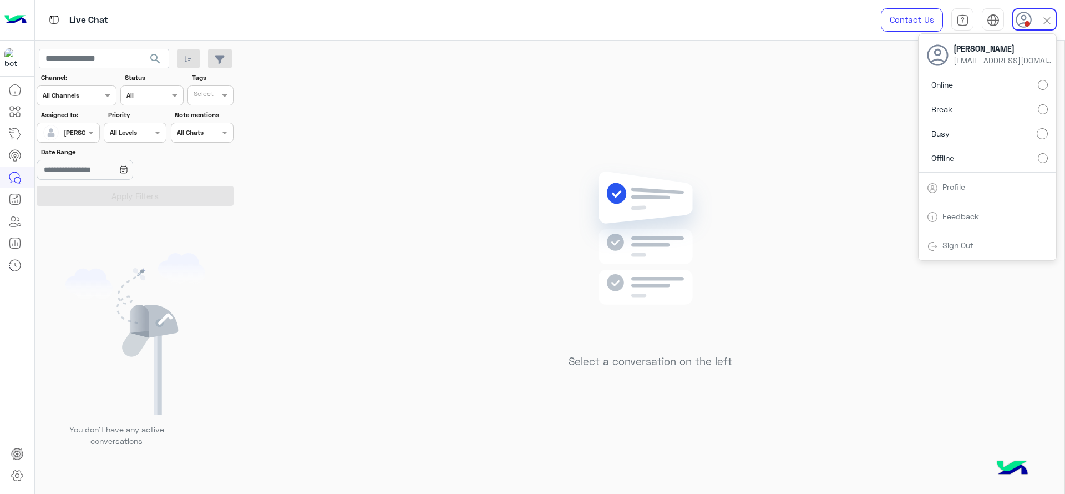
click at [676, 81] on div "Select a conversation on the left" at bounding box center [650, 270] width 828 height 458
click at [1050, 31] on div "Contact Us Help Center عربي English" at bounding box center [964, 20] width 201 height 40
click at [1044, 30] on div at bounding box center [1035, 19] width 44 height 22
click at [793, 164] on div "Select a conversation on the left" at bounding box center [650, 270] width 828 height 458
click at [1028, 18] on icon at bounding box center [1023, 19] width 17 height 17
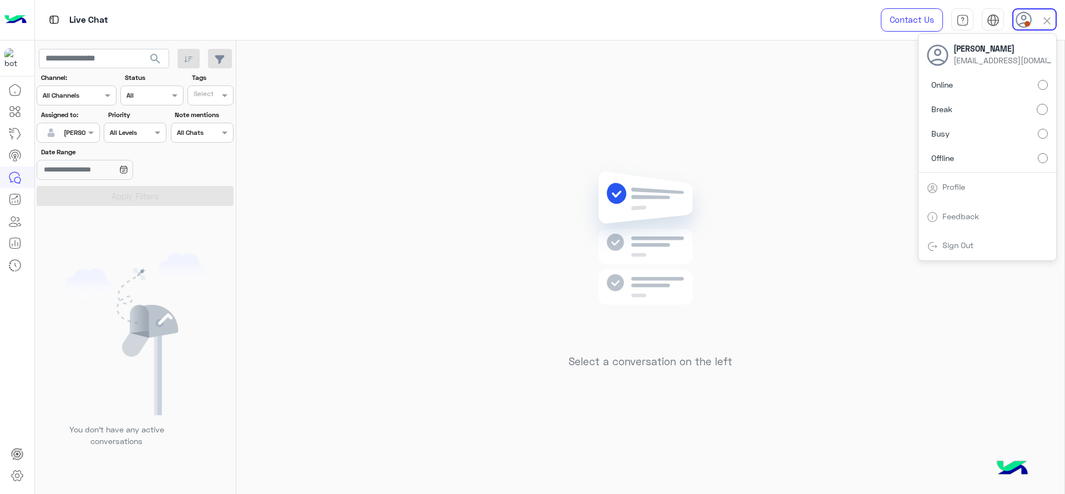
click at [1046, 78] on label "Online" at bounding box center [987, 85] width 121 height 20
click at [557, 258] on div "Select a conversation on the left" at bounding box center [650, 270] width 828 height 458
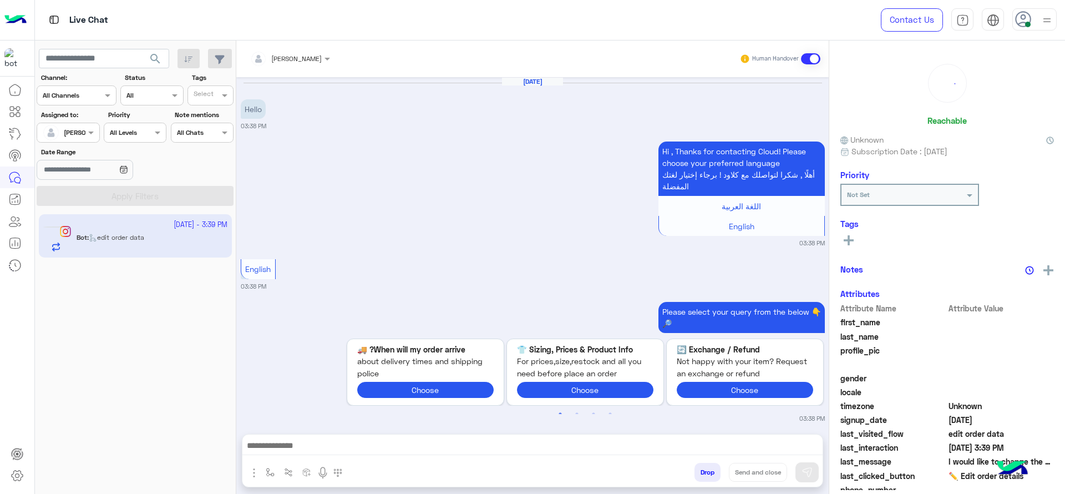
scroll to position [818, 0]
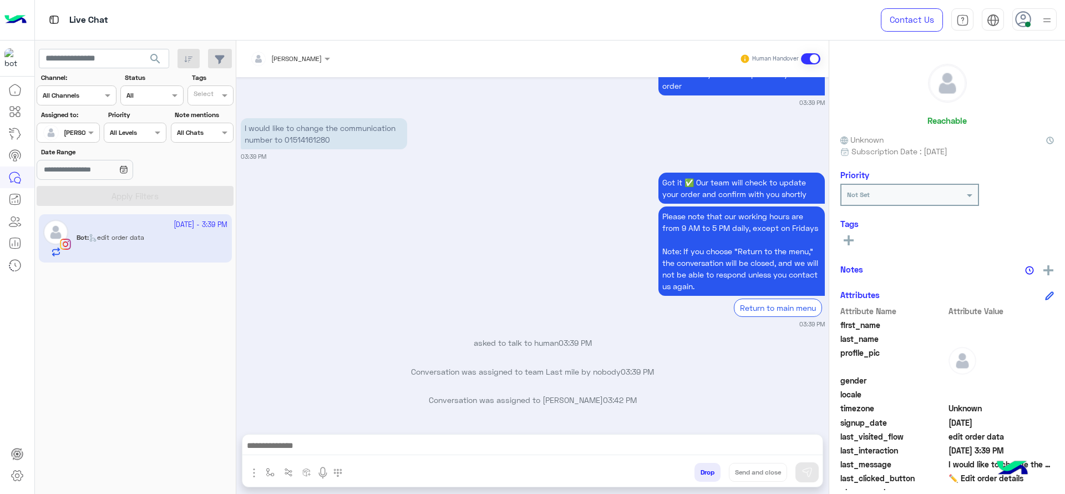
click at [261, 463] on button "button" at bounding box center [270, 472] width 18 height 18
click at [286, 454] on div "enter flow name" at bounding box center [303, 448] width 82 height 20
type input "*"
click at [310, 414] on div "J Greeting" at bounding box center [303, 407] width 82 height 22
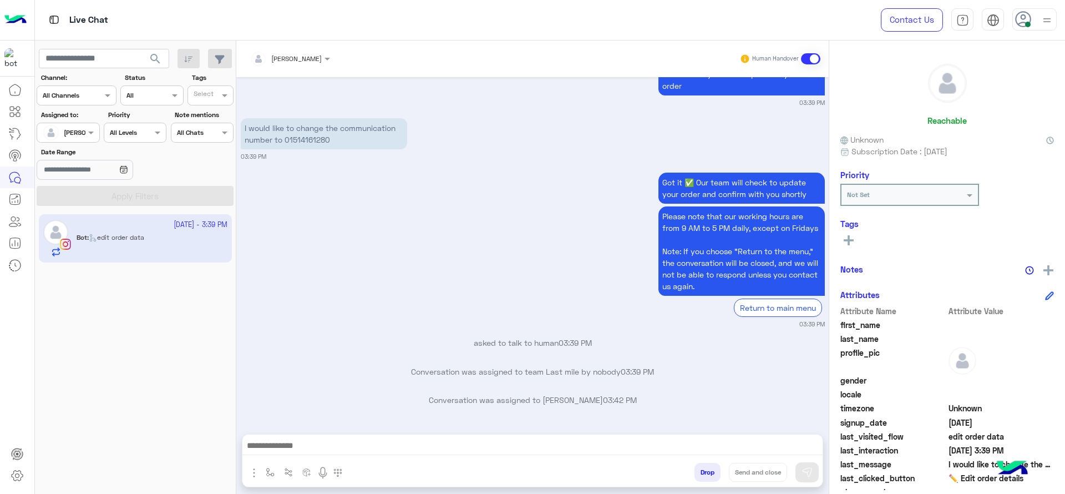
type textarea "**********"
click at [803, 469] on img at bounding box center [807, 472] width 11 height 11
click at [297, 43] on div "[PERSON_NAME] Human Handover" at bounding box center [532, 59] width 593 height 37
click at [302, 56] on input "text" at bounding box center [276, 57] width 52 height 10
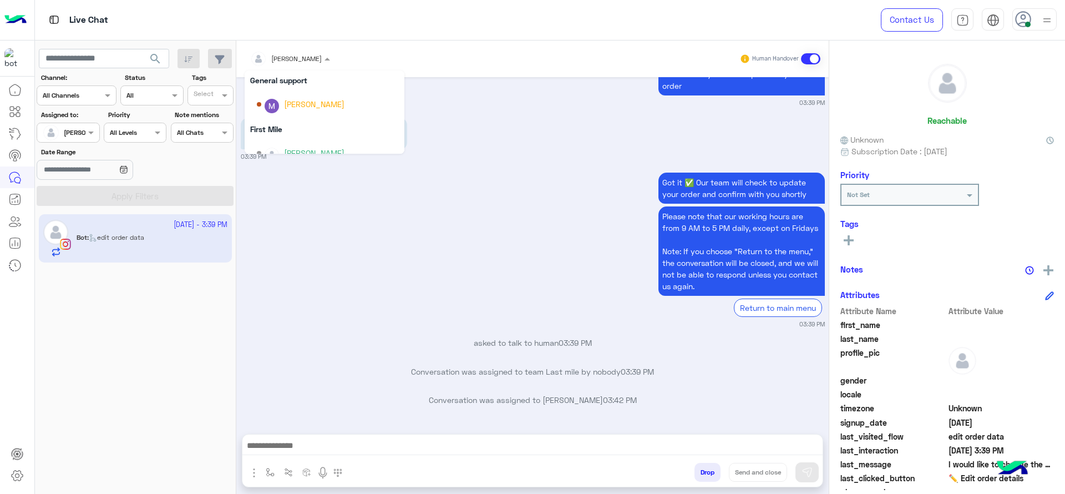
scroll to position [169, 0]
click at [307, 93] on div "General support" at bounding box center [325, 94] width 160 height 21
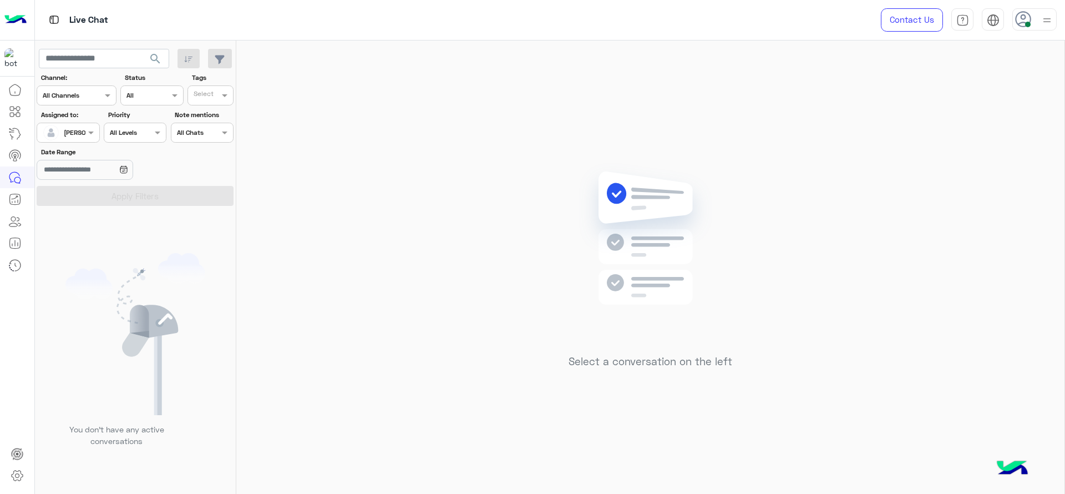
click at [344, 199] on div "Select a conversation on the left" at bounding box center [650, 270] width 828 height 458
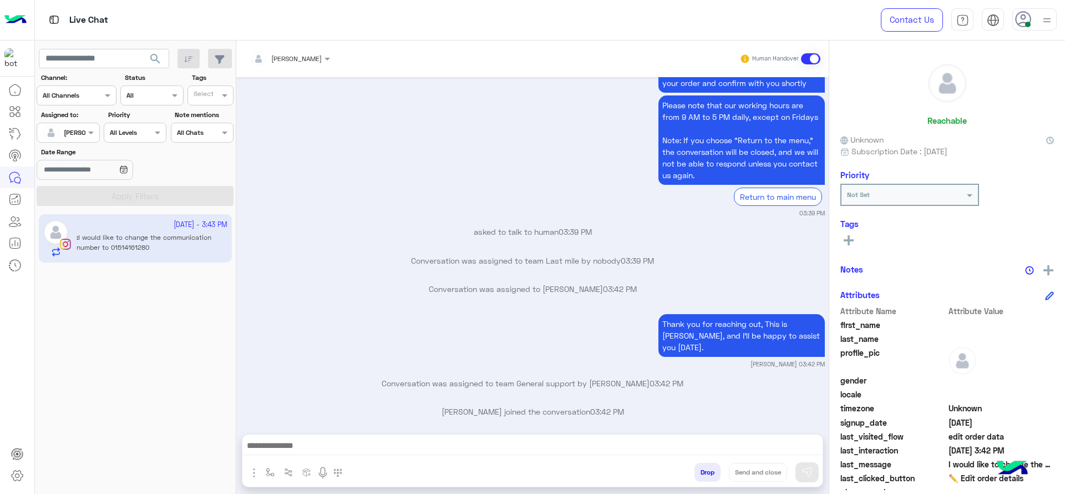
scroll to position [983, 0]
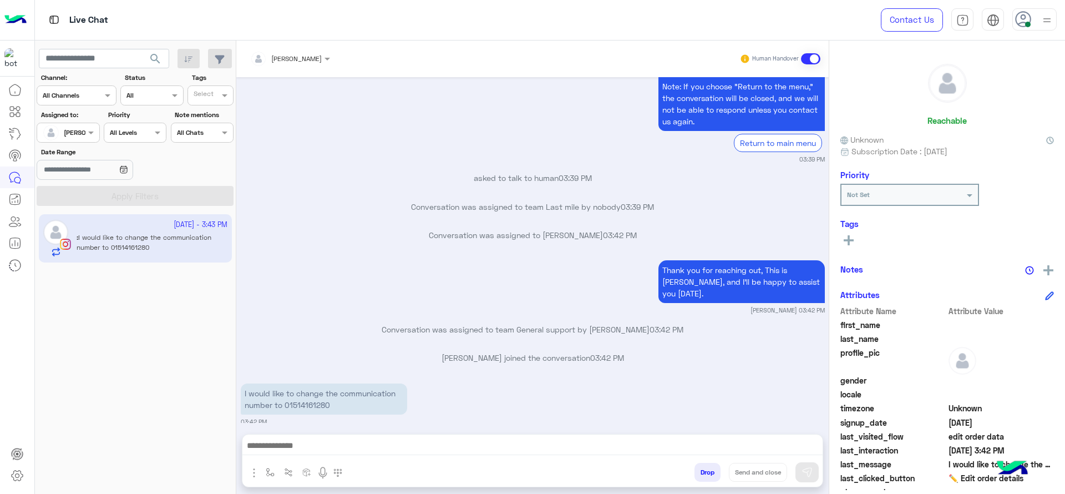
click at [307, 56] on div at bounding box center [290, 57] width 91 height 11
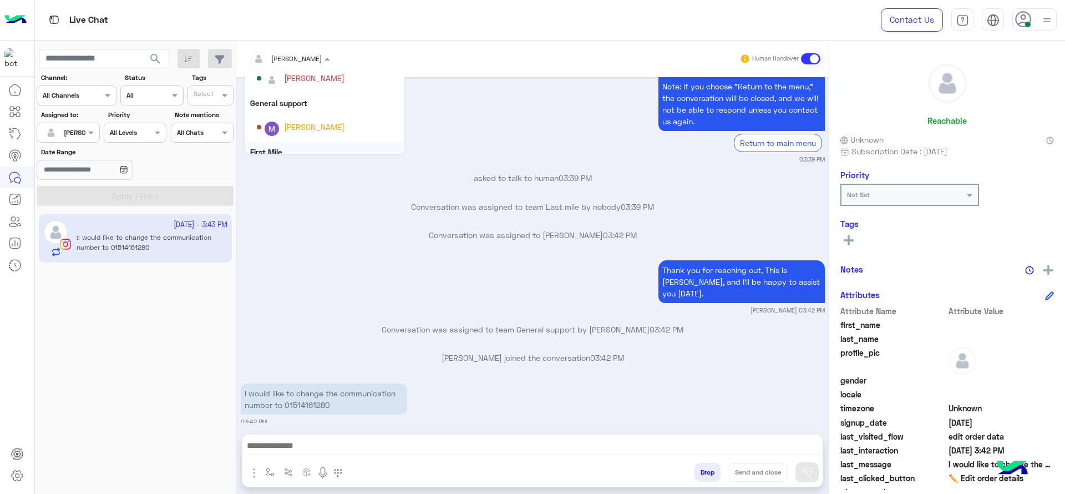
scroll to position [169, 0]
click at [284, 97] on div "General support" at bounding box center [325, 94] width 160 height 21
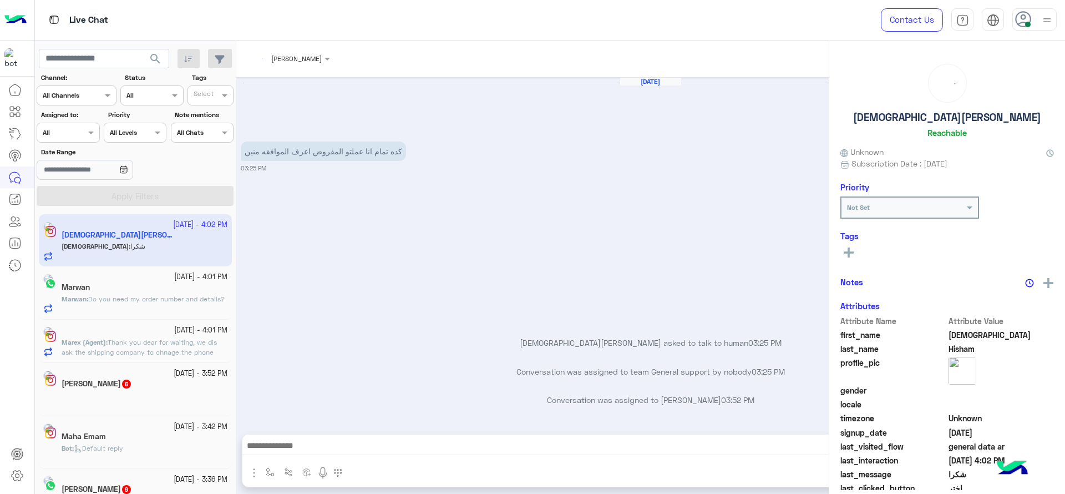
scroll to position [661, 0]
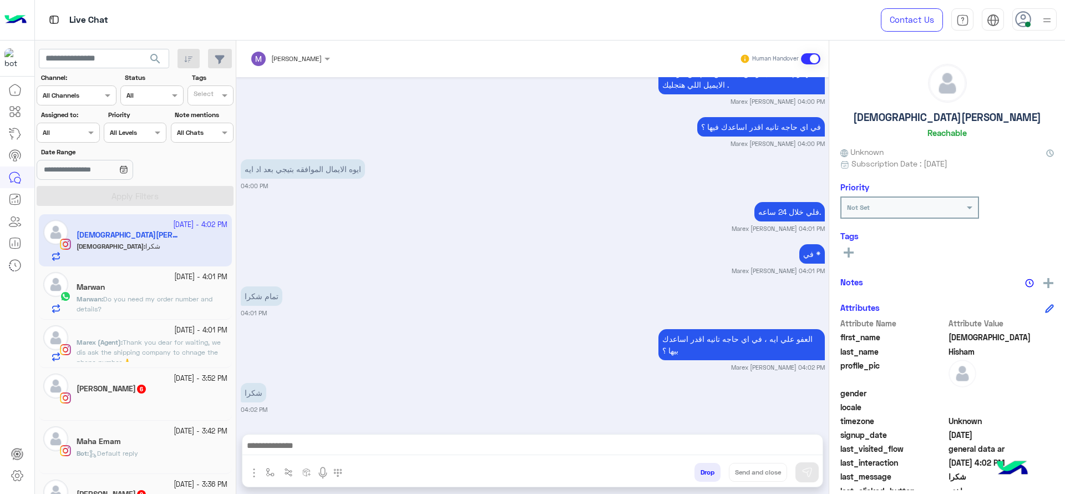
click at [72, 130] on div at bounding box center [68, 131] width 62 height 11
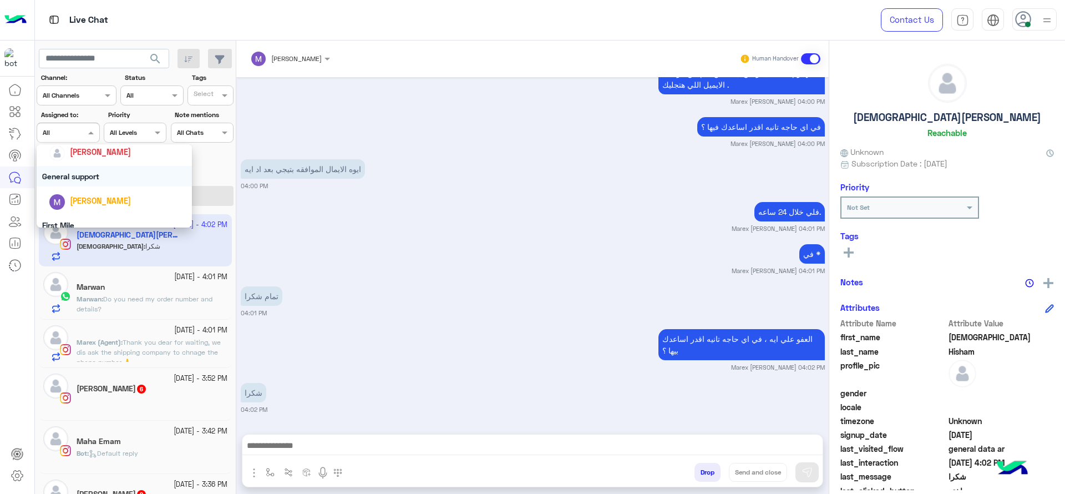
scroll to position [180, 0]
click at [89, 163] on div "[PERSON_NAME]" at bounding box center [114, 153] width 155 height 28
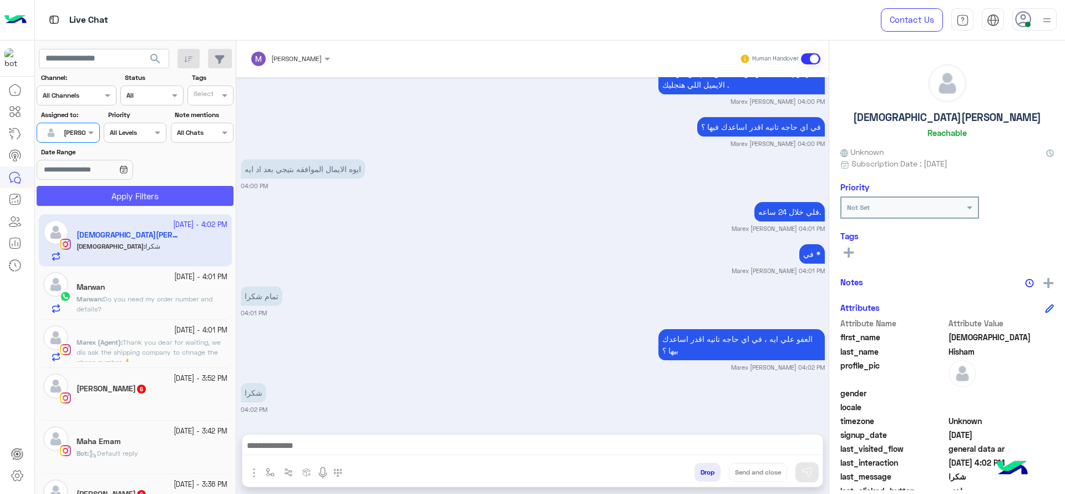
click at [112, 195] on button "Apply Filters" at bounding box center [135, 196] width 197 height 20
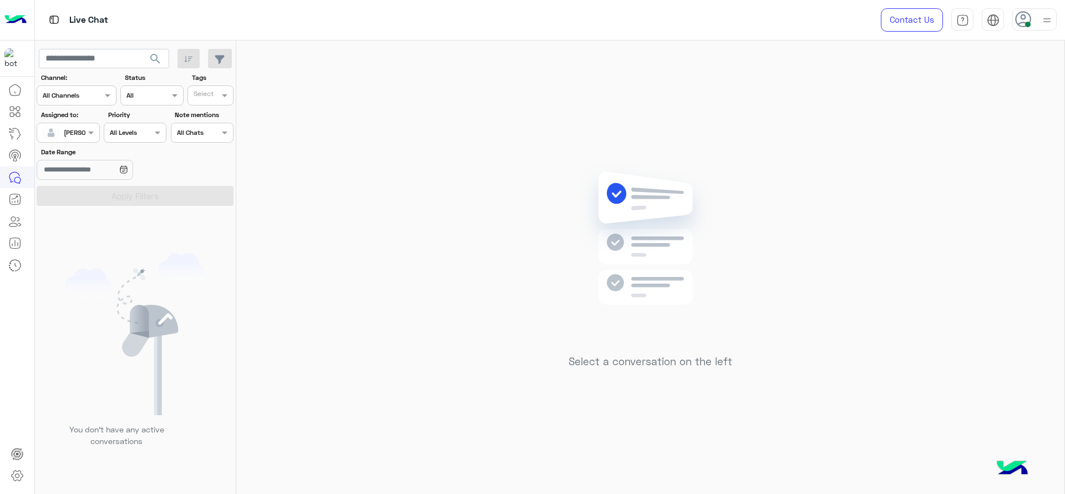
click at [831, 139] on div "Select a conversation on the left" at bounding box center [650, 270] width 828 height 458
click at [319, 94] on div "Select a conversation on the left" at bounding box center [650, 270] width 828 height 458
click at [100, 135] on div "Assigned to: Assigned on [PERSON_NAME]" at bounding box center [68, 126] width 67 height 33
click at [90, 130] on span at bounding box center [92, 132] width 14 height 12
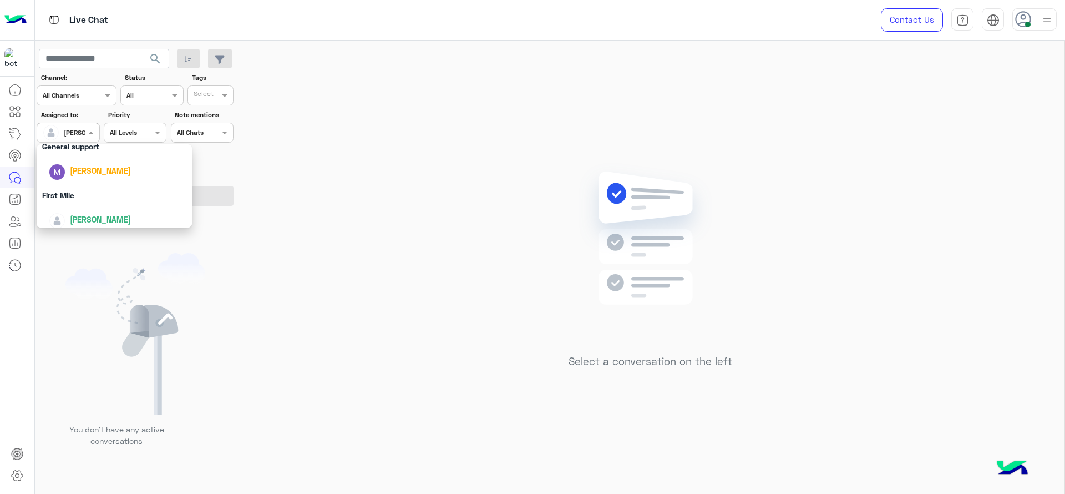
scroll to position [217, 0]
click at [112, 199] on div "[PERSON_NAME]" at bounding box center [114, 213] width 155 height 28
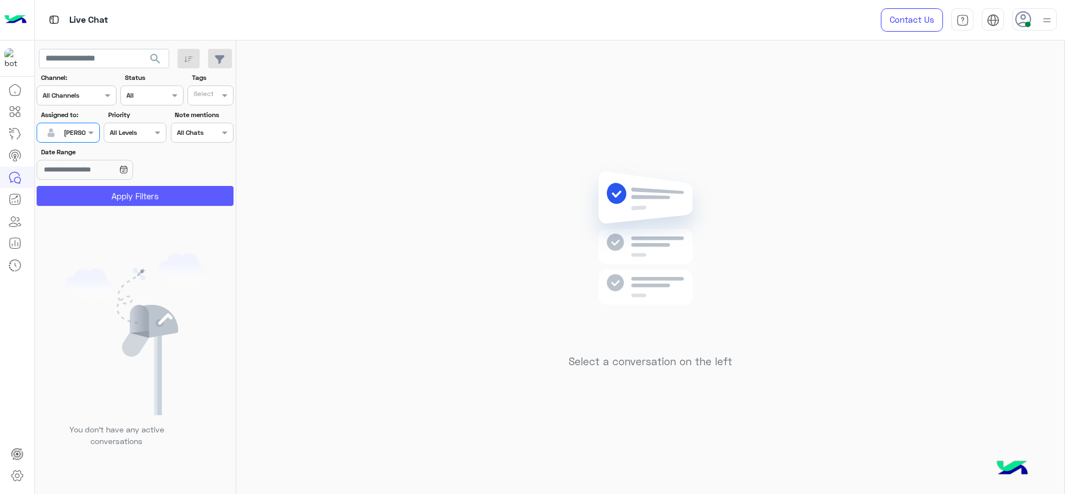
click at [129, 195] on button "Apply Filters" at bounding box center [135, 196] width 197 height 20
click at [78, 124] on div "[PERSON_NAME]" at bounding box center [64, 133] width 42 height 22
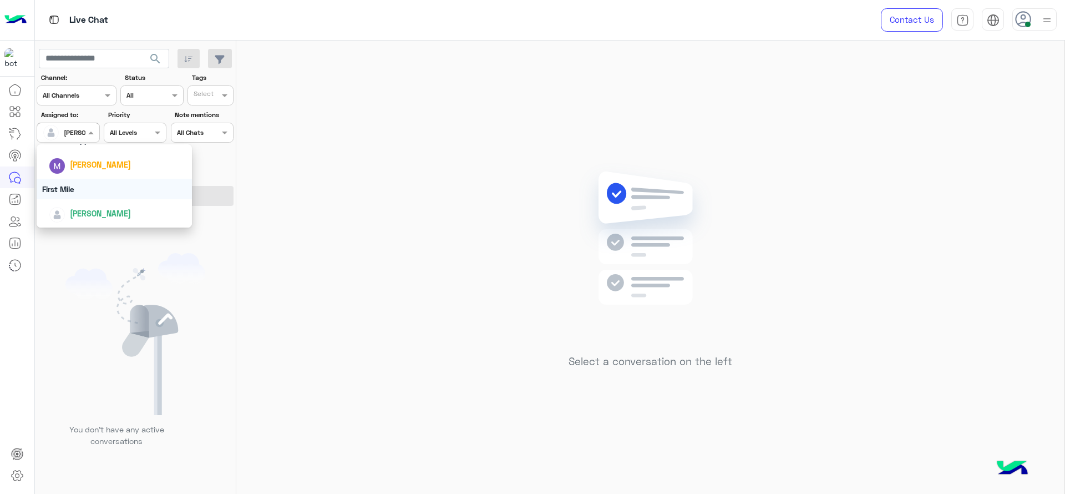
click at [98, 179] on div "First Mile" at bounding box center [114, 189] width 155 height 21
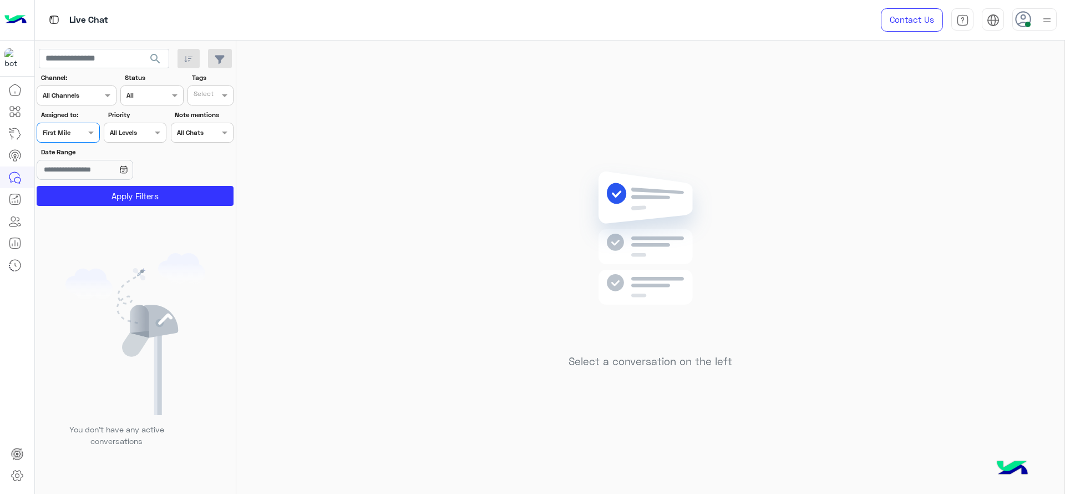
click at [104, 206] on app-inbox-users-filters "search Channel: Channel All Channels Status Channel All Tags Select Assigned to…" at bounding box center [135, 126] width 201 height 170
click at [77, 132] on div at bounding box center [68, 131] width 62 height 11
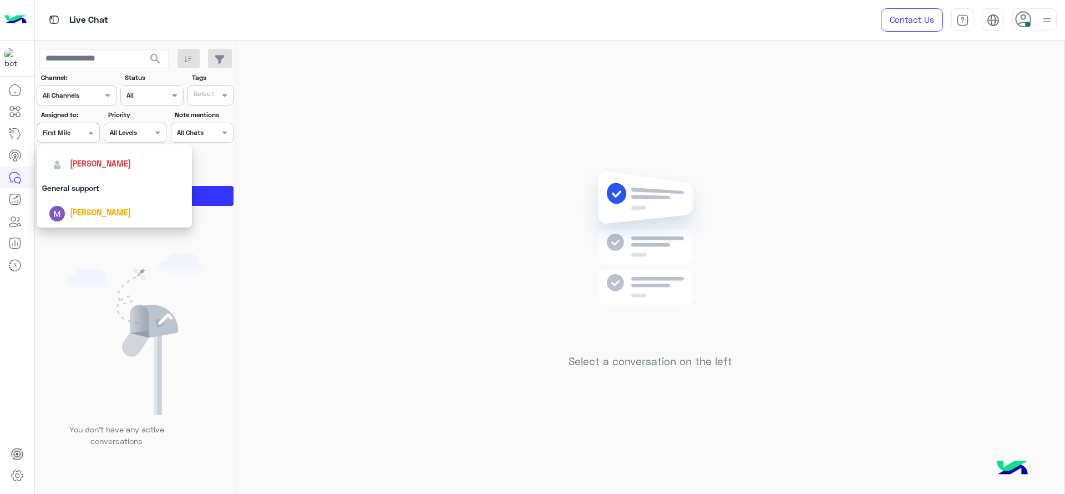
scroll to position [162, 0]
click at [87, 175] on span "[PERSON_NAME]" at bounding box center [100, 170] width 61 height 9
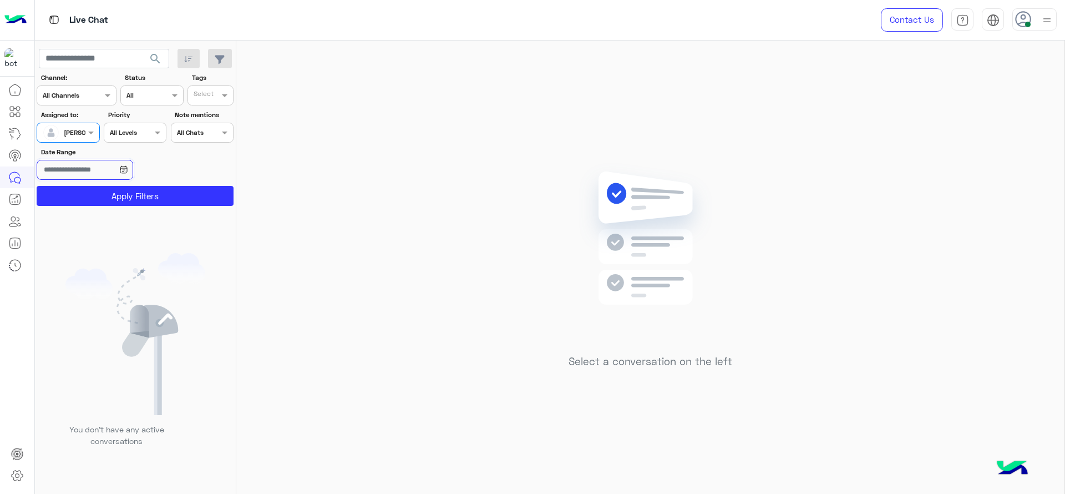
click at [87, 175] on input "Date Range" at bounding box center [85, 170] width 96 height 20
click at [133, 174] on input "Date Range" at bounding box center [85, 170] width 96 height 20
click at [144, 181] on app-date-range-input at bounding box center [102, 171] width 130 height 22
click at [148, 194] on button "Apply Filters" at bounding box center [135, 196] width 197 height 20
click at [367, 98] on div "Select a conversation on the left" at bounding box center [650, 270] width 828 height 458
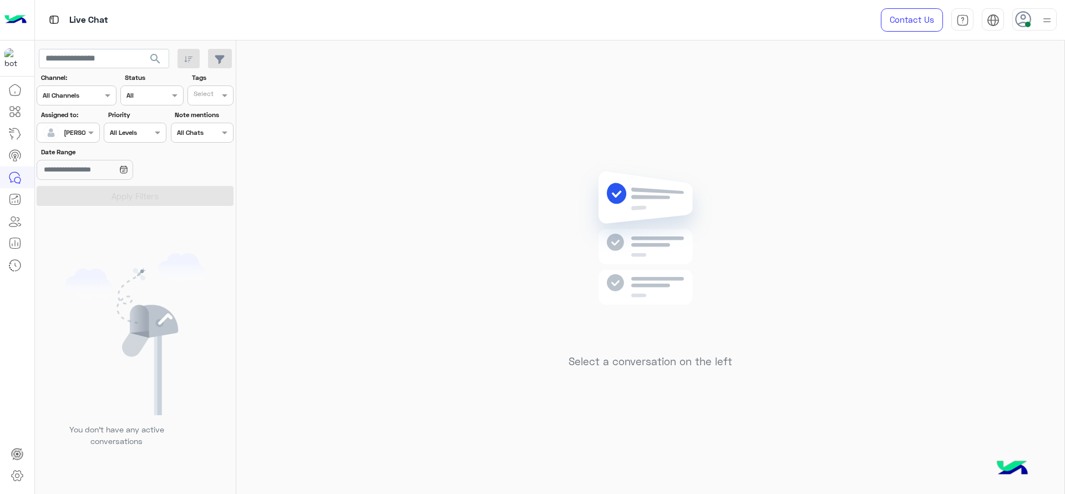
click at [320, 232] on div "Select a conversation on the left" at bounding box center [650, 270] width 828 height 458
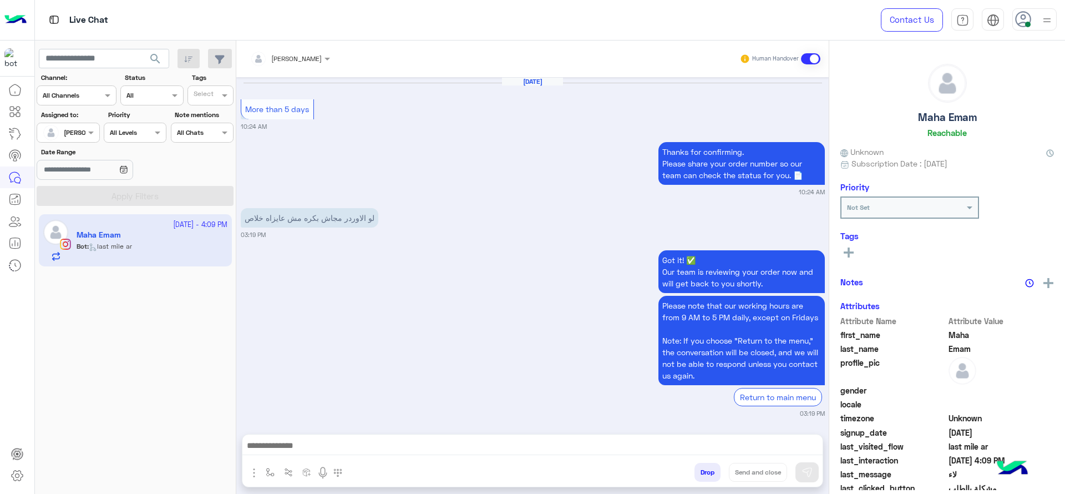
scroll to position [865, 0]
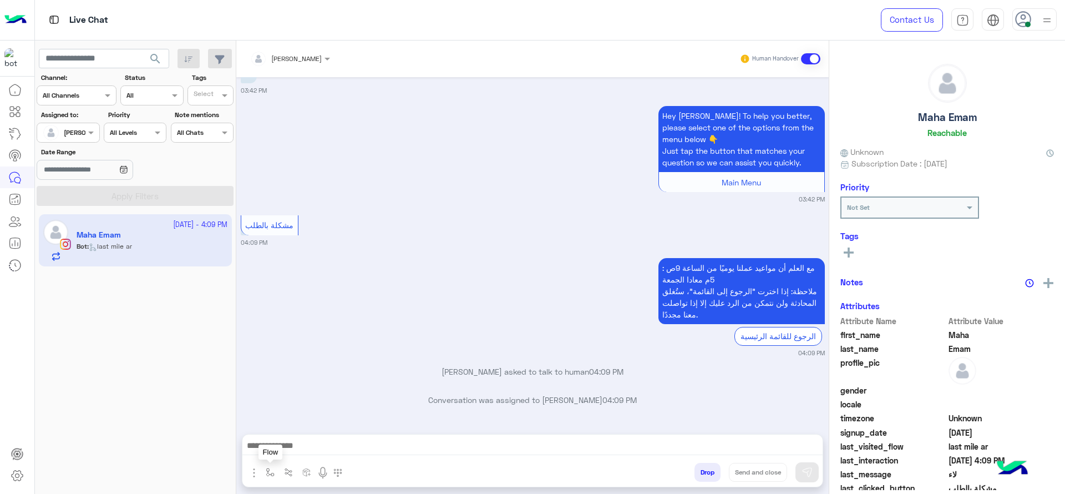
click at [269, 469] on img "button" at bounding box center [270, 472] width 9 height 9
click at [306, 443] on input "text" at bounding box center [289, 446] width 44 height 10
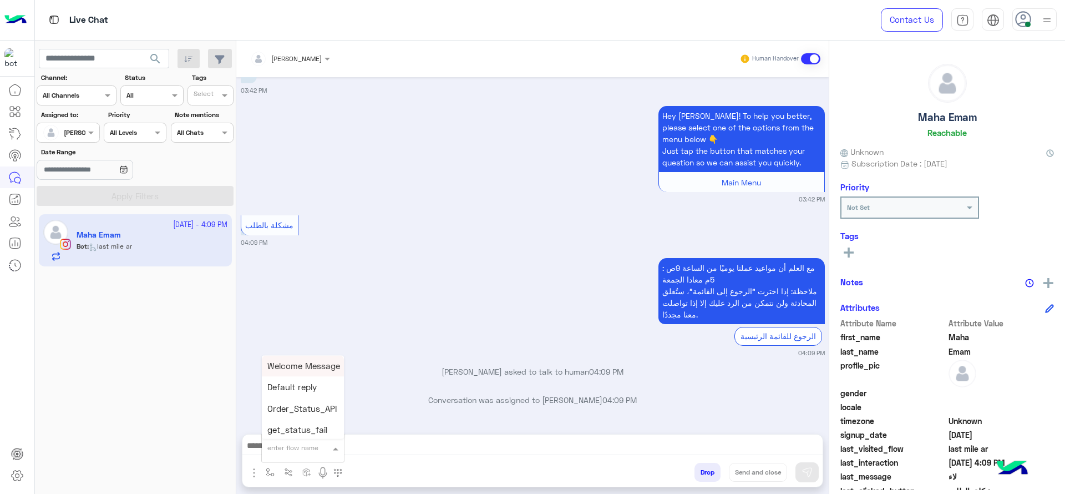
type input "*"
type input "***"
click at [305, 393] on span "چنى greeting" at bounding box center [292, 390] width 50 height 10
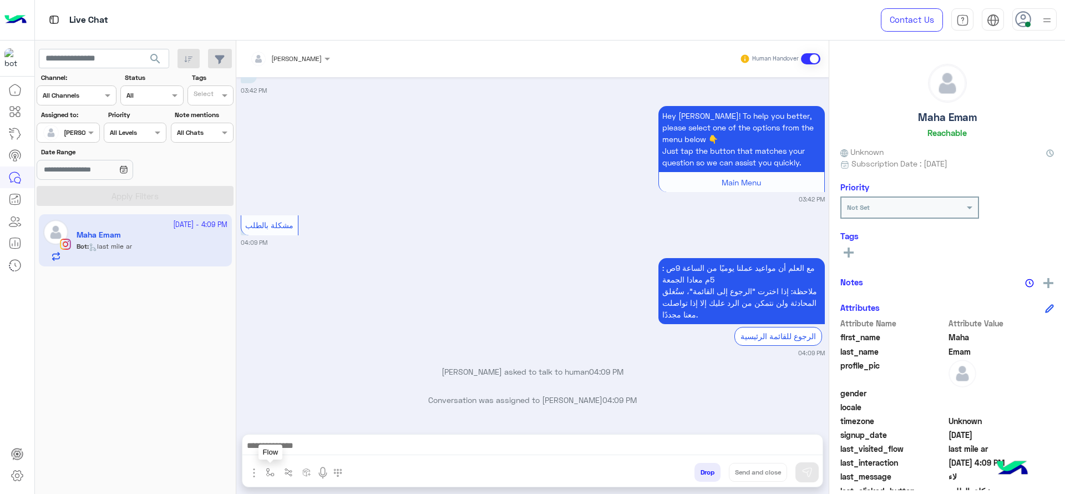
click at [264, 475] on button "button" at bounding box center [270, 472] width 18 height 18
click at [297, 446] on input "text" at bounding box center [289, 446] width 44 height 10
click at [300, 371] on span "چنى greeting" at bounding box center [292, 366] width 50 height 10
type textarea "**********"
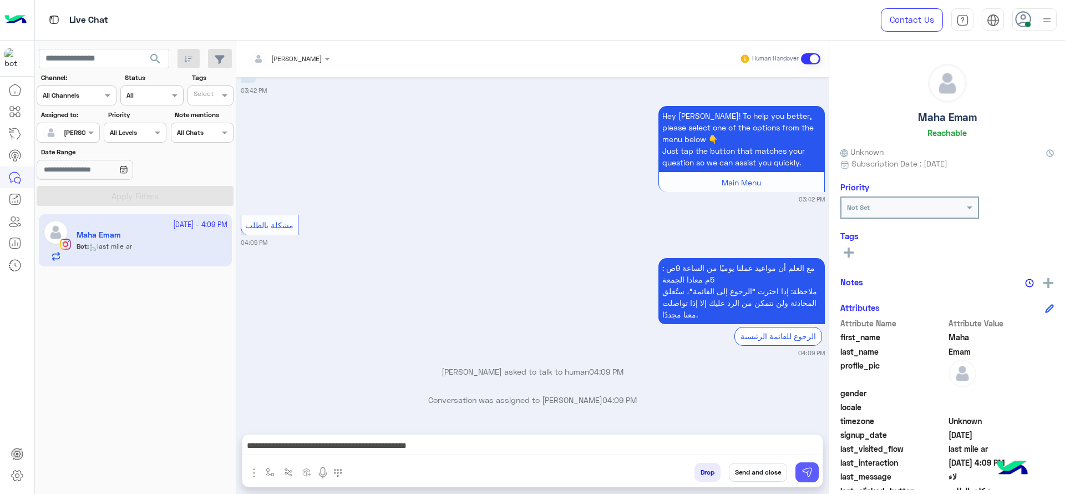
click at [808, 476] on img at bounding box center [807, 472] width 11 height 11
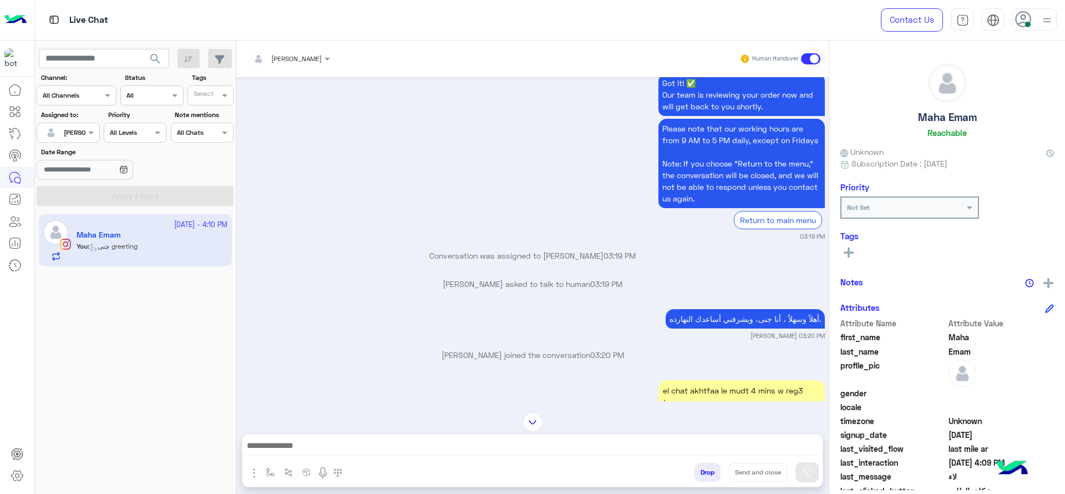
scroll to position [2230, 0]
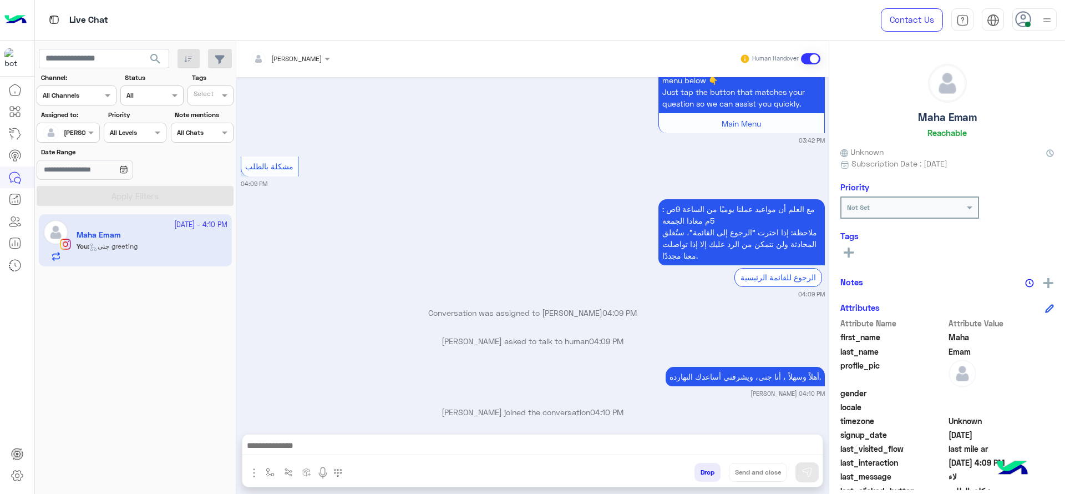
click at [514, 158] on div "مشكلة بالطلب 04:09 PM" at bounding box center [533, 171] width 584 height 34
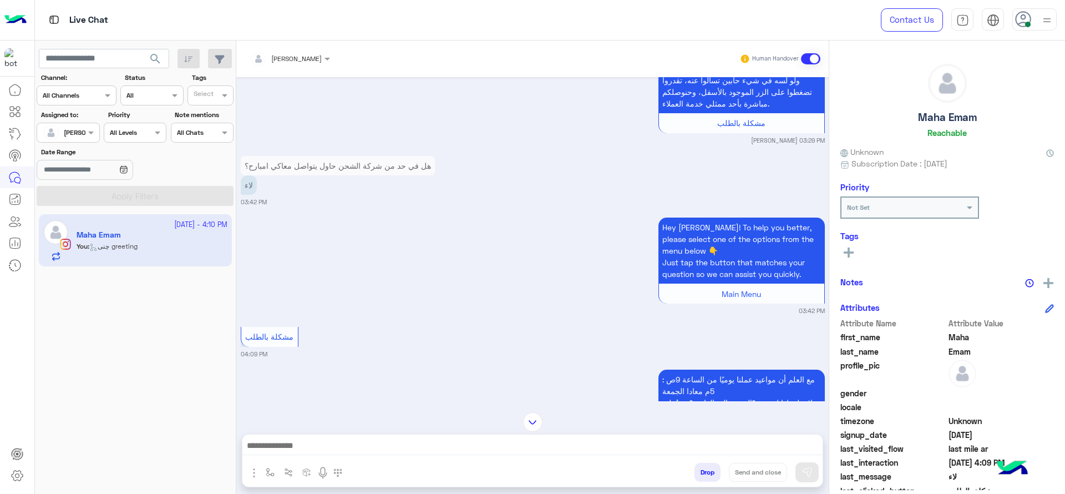
scroll to position [2049, 0]
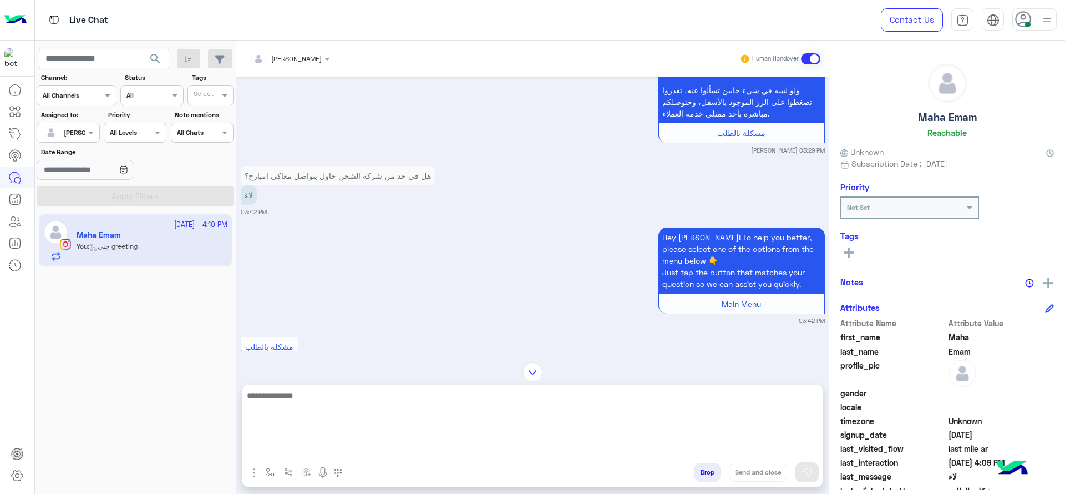
click at [444, 448] on textarea at bounding box center [532, 421] width 580 height 67
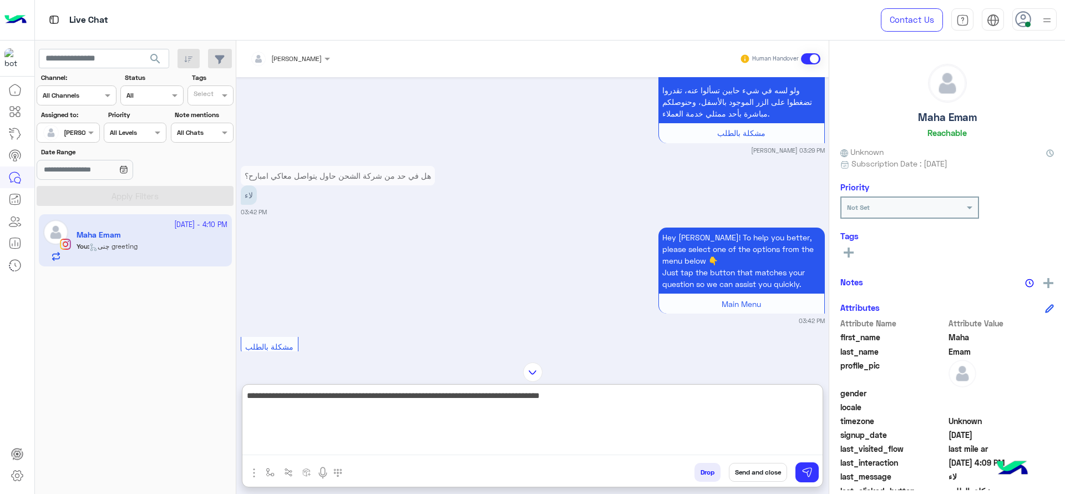
click at [446, 429] on textarea "**********" at bounding box center [532, 421] width 580 height 67
click at [685, 396] on textarea "**********" at bounding box center [532, 421] width 580 height 67
type textarea "**********"
click at [398, 413] on textarea "**********" at bounding box center [532, 421] width 580 height 67
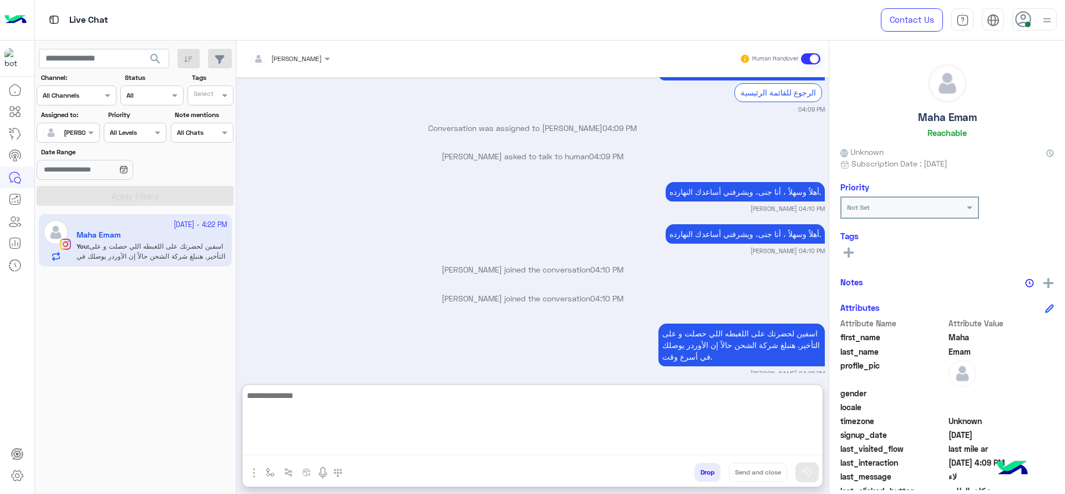
scroll to position [2417, 0]
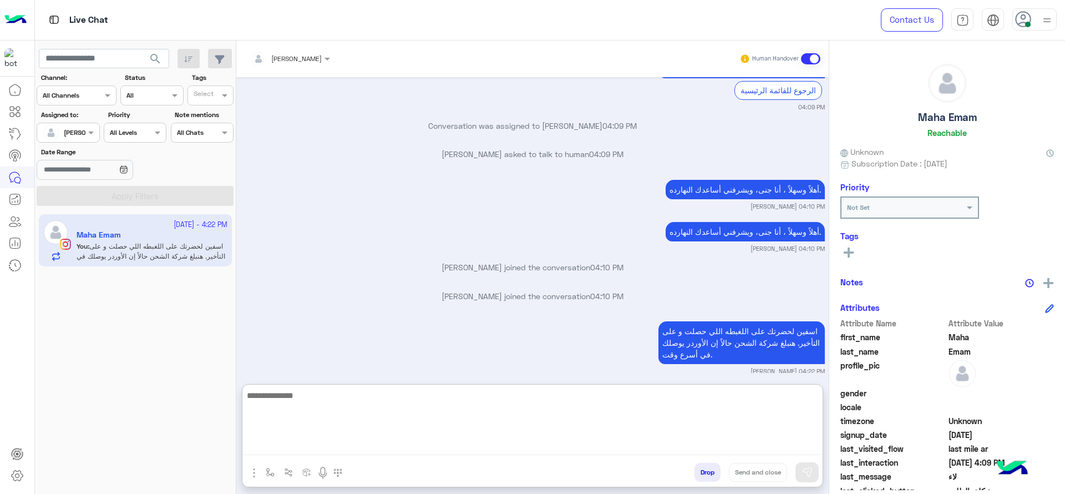
click at [565, 428] on textarea at bounding box center [532, 421] width 580 height 67
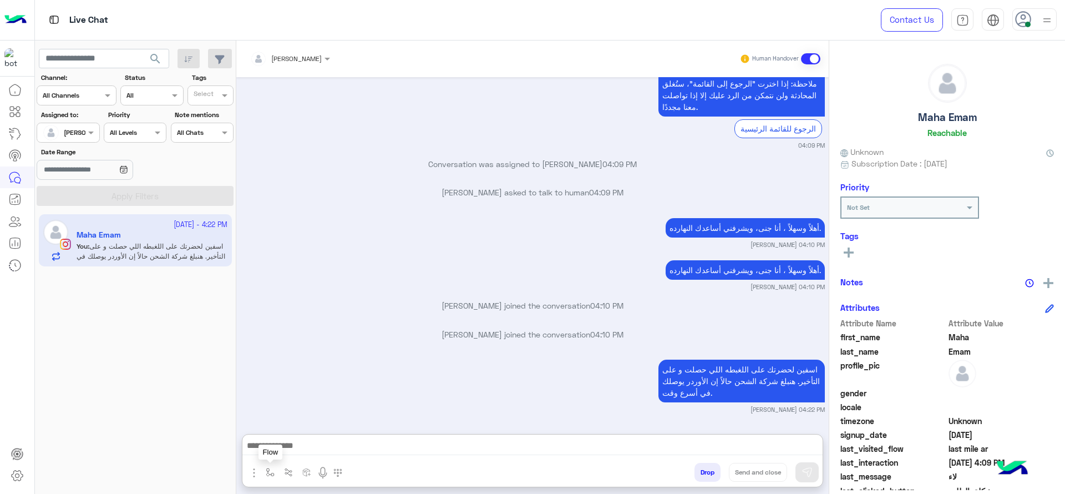
click at [273, 474] on img "button" at bounding box center [270, 472] width 9 height 9
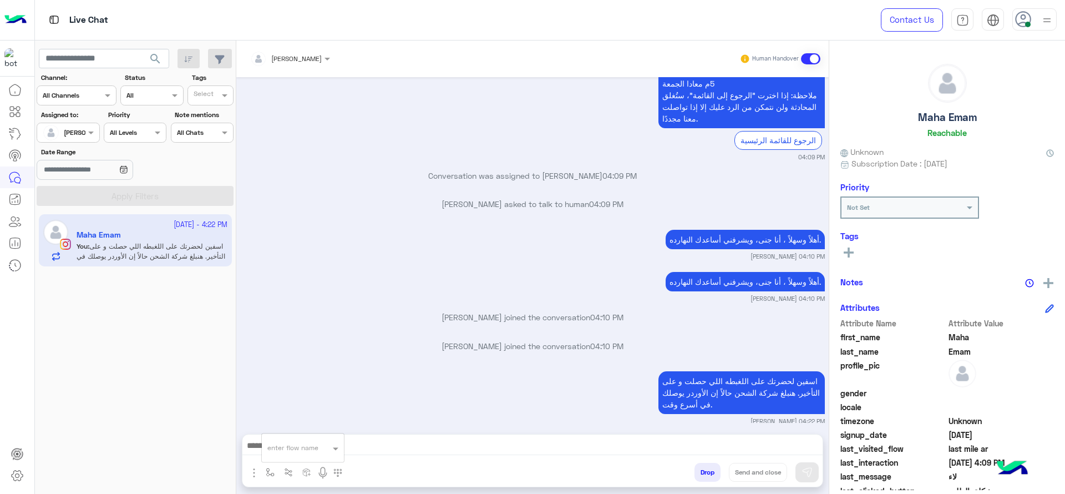
click at [279, 449] on input "text" at bounding box center [289, 446] width 44 height 10
type input "****"
click at [281, 426] on span "close جانا" at bounding box center [285, 428] width 36 height 10
type textarea "**********"
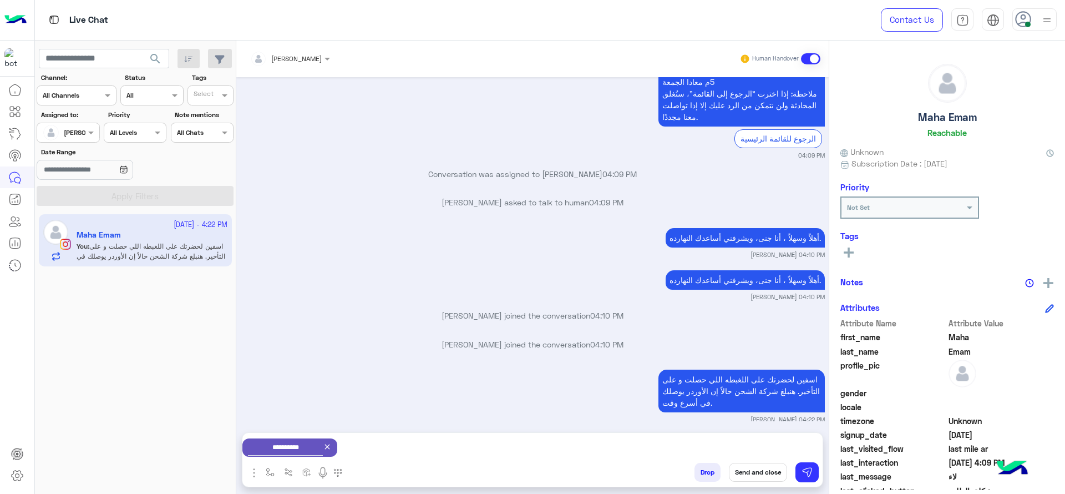
click at [753, 474] on button "Send and close" at bounding box center [758, 472] width 58 height 19
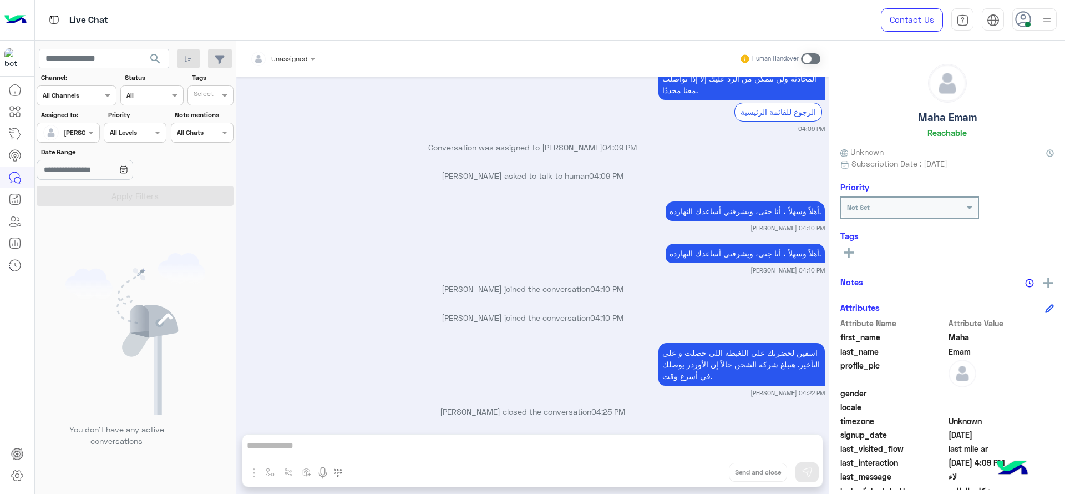
scroll to position [2539, 0]
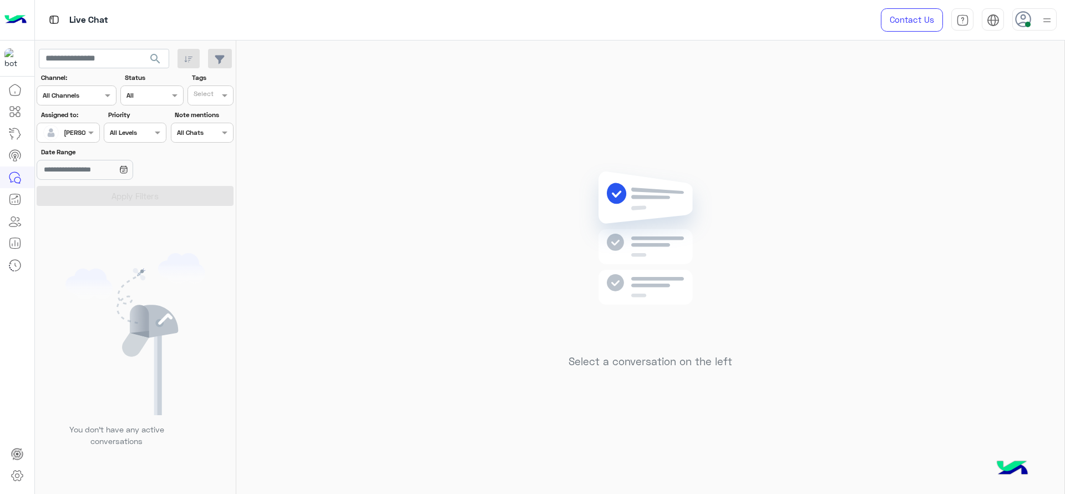
click at [72, 138] on div "[PERSON_NAME]" at bounding box center [64, 133] width 42 height 22
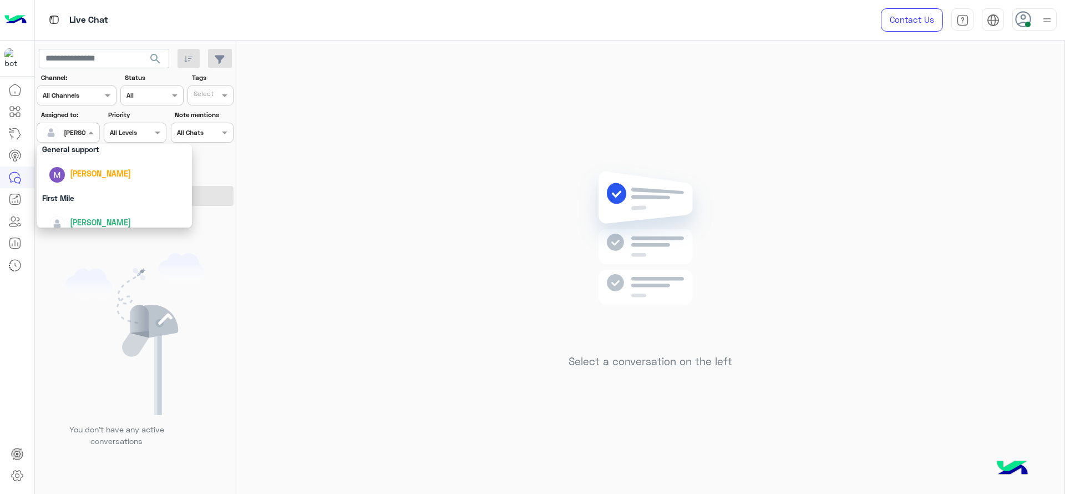
scroll to position [217, 0]
click at [74, 187] on div "First Mile" at bounding box center [114, 189] width 155 height 21
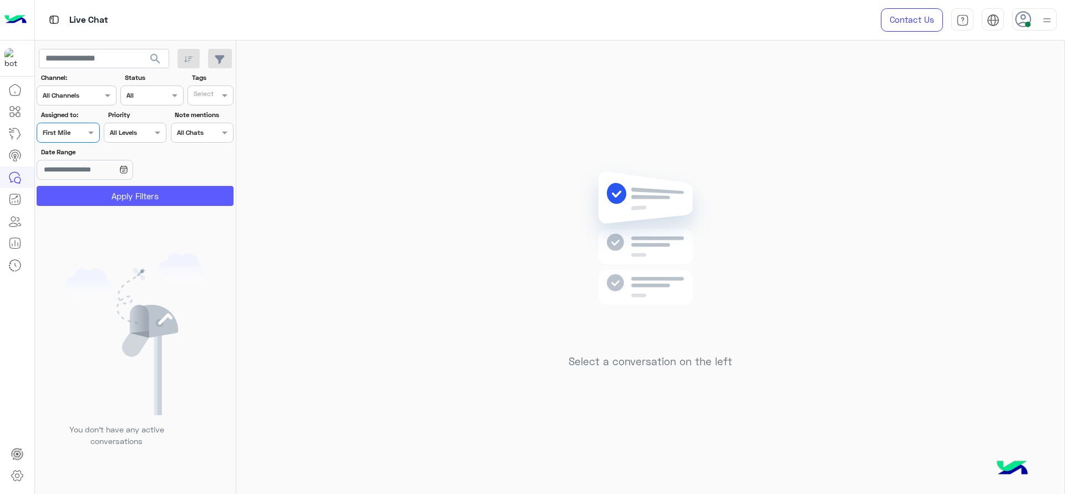
click at [90, 188] on button "Apply Filters" at bounding box center [135, 196] width 197 height 20
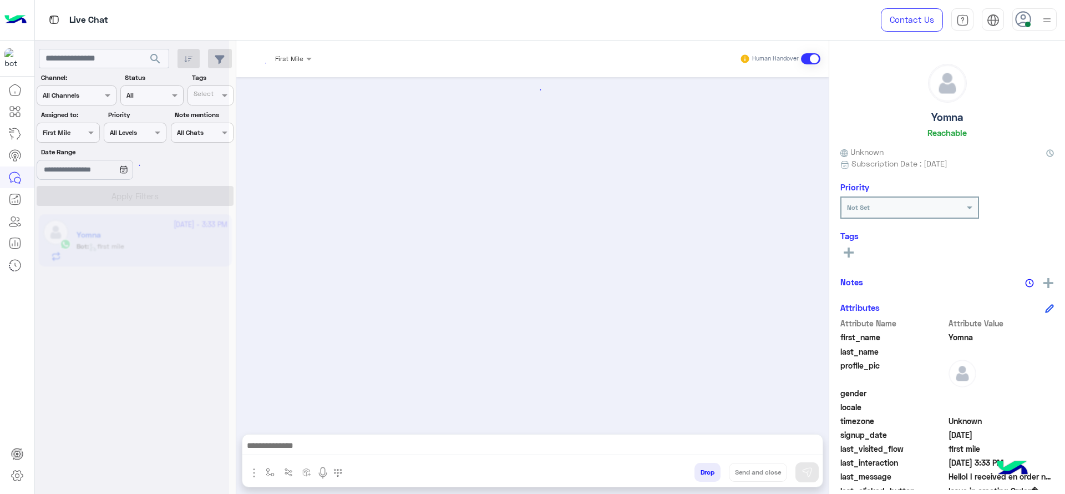
click at [282, 55] on input "text" at bounding box center [267, 57] width 35 height 10
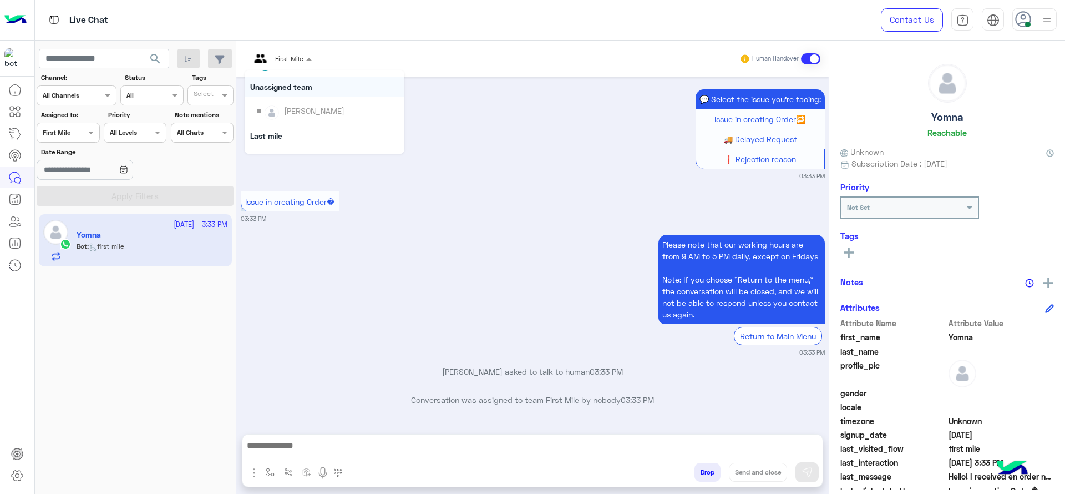
scroll to position [97, 0]
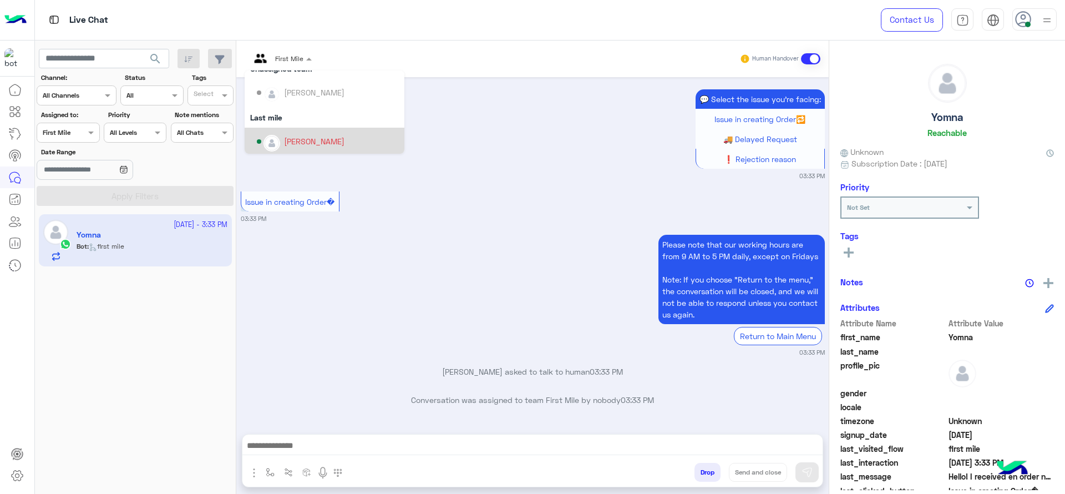
click at [365, 270] on div "Please note that our working hours are from 9 AM to 5 PM daily, except on Frida…" at bounding box center [533, 294] width 584 height 125
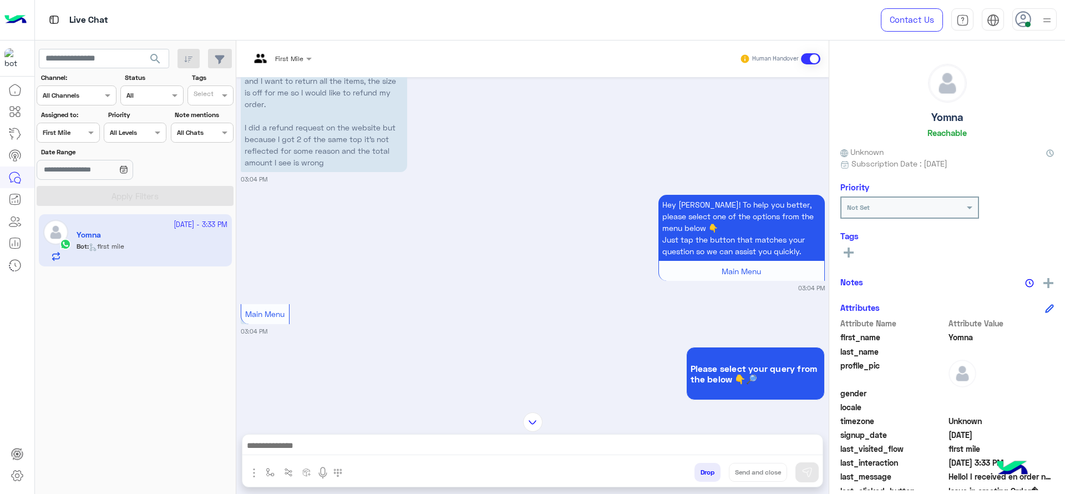
scroll to position [0, 0]
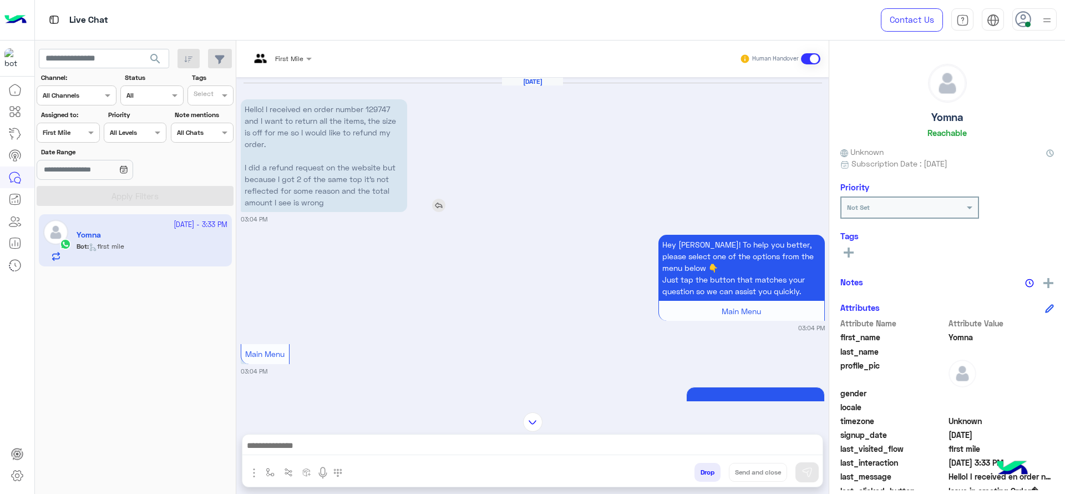
click at [374, 107] on p "Hello! I received en order number 129747 and I want to return all the items, th…" at bounding box center [324, 155] width 166 height 113
copy p "129747"
drag, startPoint x: 355, startPoint y: 308, endPoint x: 342, endPoint y: 255, distance: 54.4
click at [357, 308] on div "Hey Yomna! To help you better, please select one of the options from the menu b…" at bounding box center [533, 282] width 584 height 100
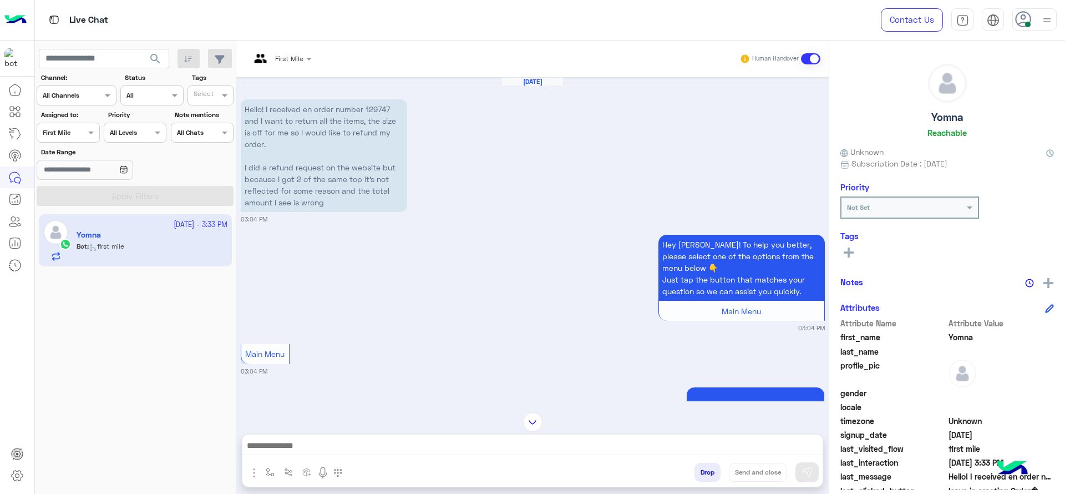
scroll to position [787, 0]
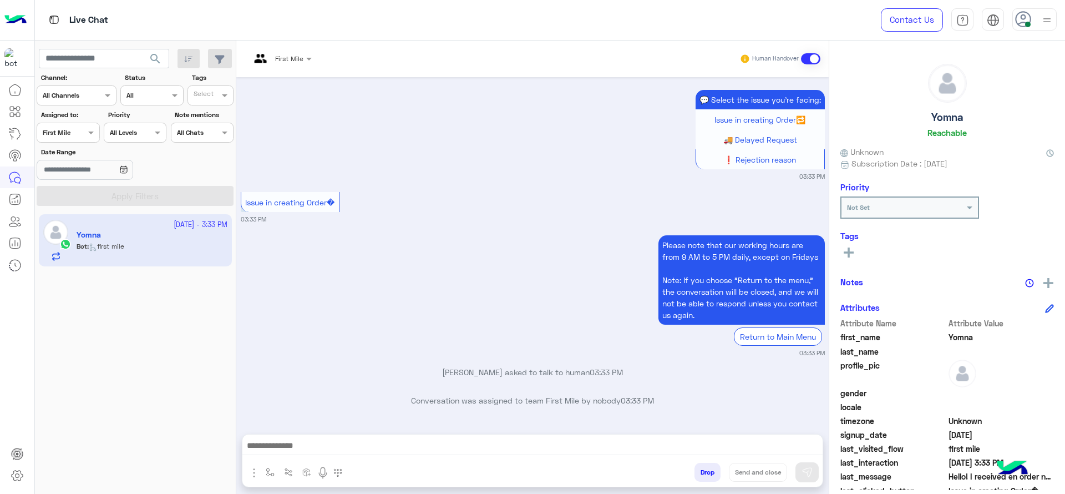
click at [285, 61] on span "First Mile" at bounding box center [289, 58] width 28 height 8
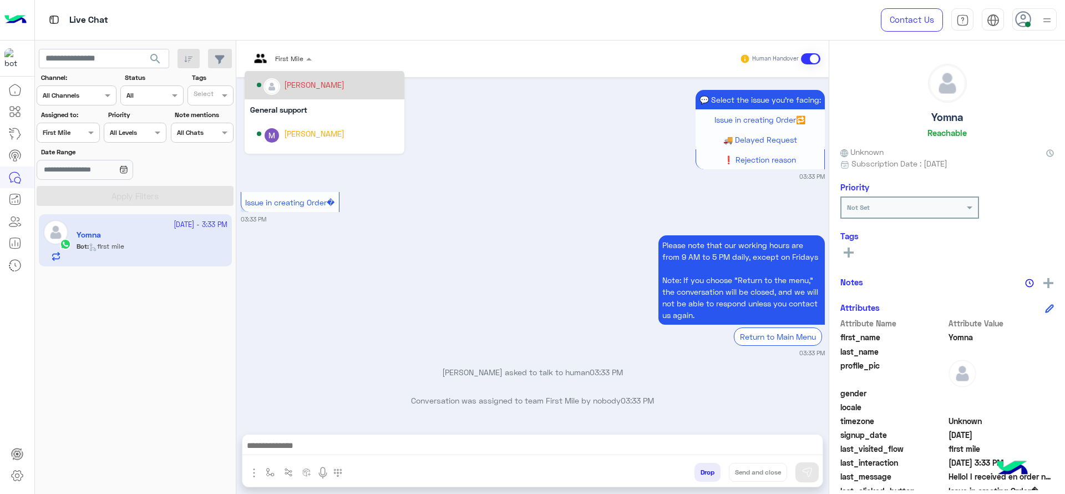
scroll to position [155, 0]
click at [282, 91] on div "[PERSON_NAME]" at bounding box center [328, 83] width 142 height 19
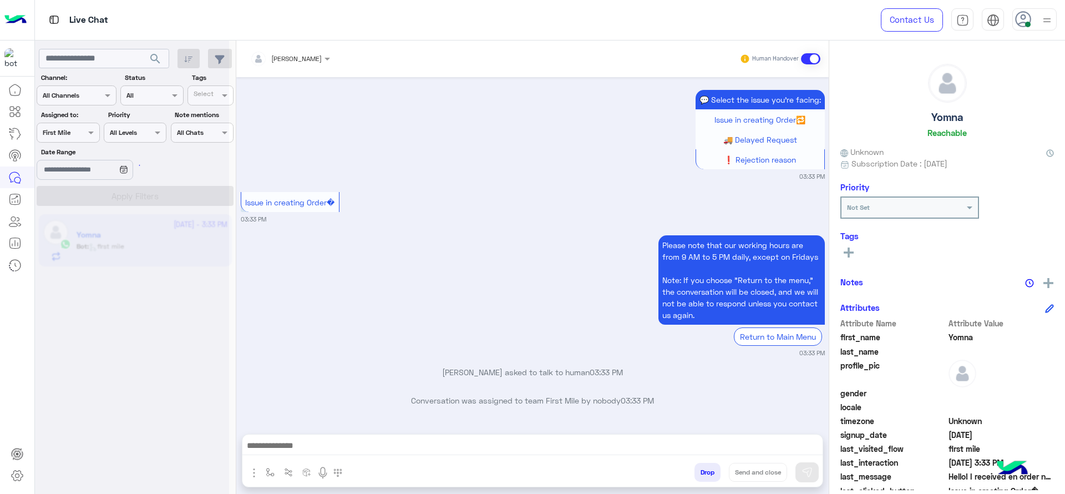
click at [62, 126] on input "text" at bounding box center [56, 131] width 26 height 10
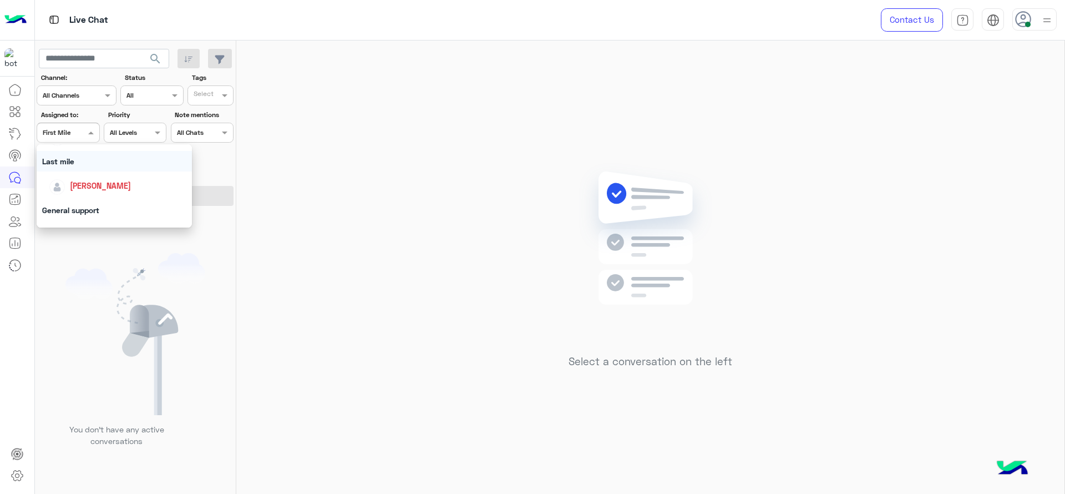
scroll to position [148, 0]
click at [83, 183] on span "[PERSON_NAME]" at bounding box center [100, 184] width 61 height 9
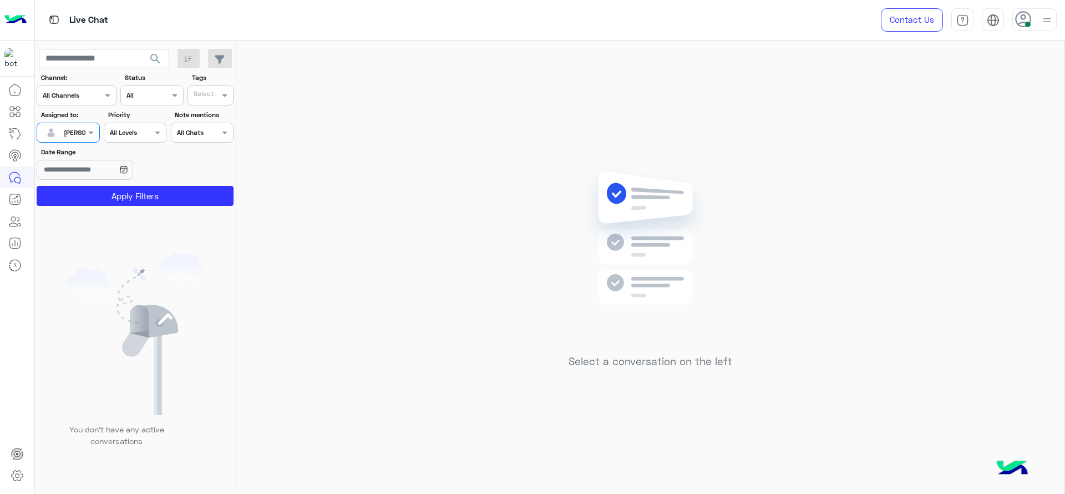
click at [83, 185] on section "Channel: Channel All Channels Status Channel All Tags Select Assigned to: Assig…" at bounding box center [135, 139] width 185 height 133
click at [89, 195] on button "Apply Filters" at bounding box center [135, 196] width 197 height 20
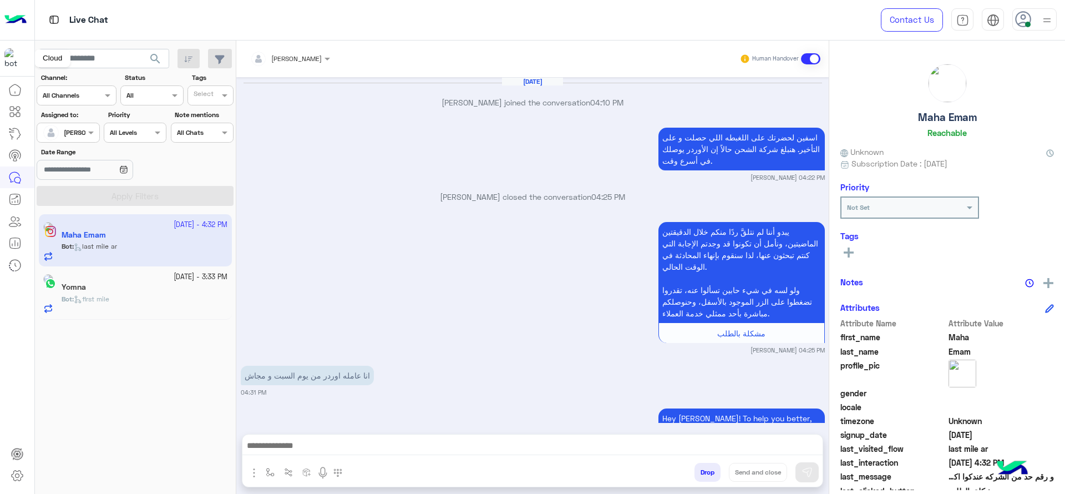
scroll to position [1191, 0]
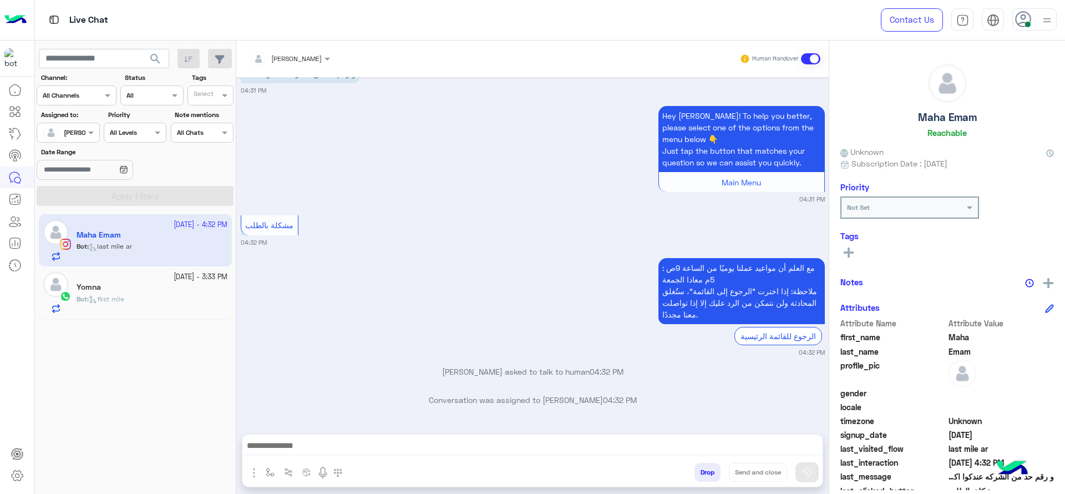
click at [333, 333] on div "مع العلم أن مواعيد عملنا يوميًا من الساعة 9ص : 5م معادا الجمعة ملاحظة: إذا اختر…" at bounding box center [533, 306] width 584 height 102
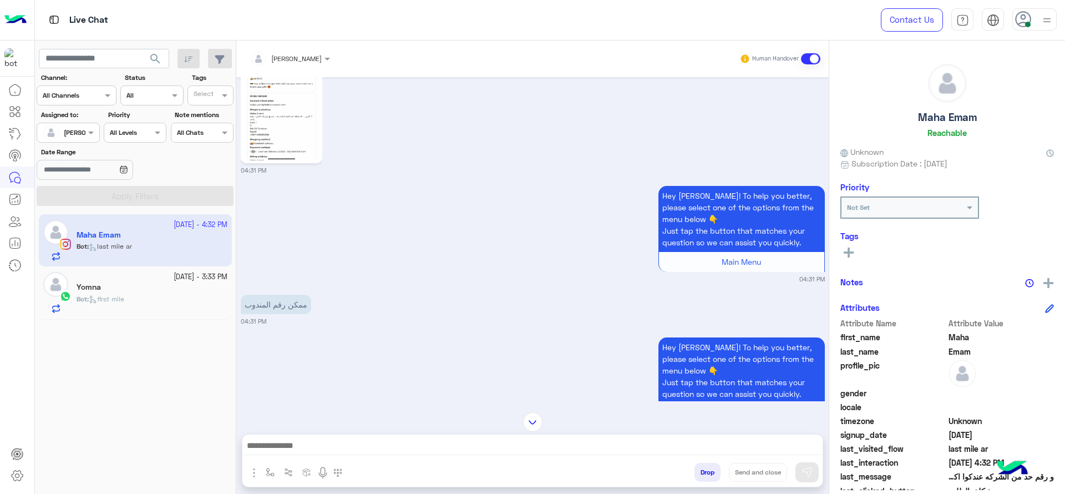
scroll to position [803, 0]
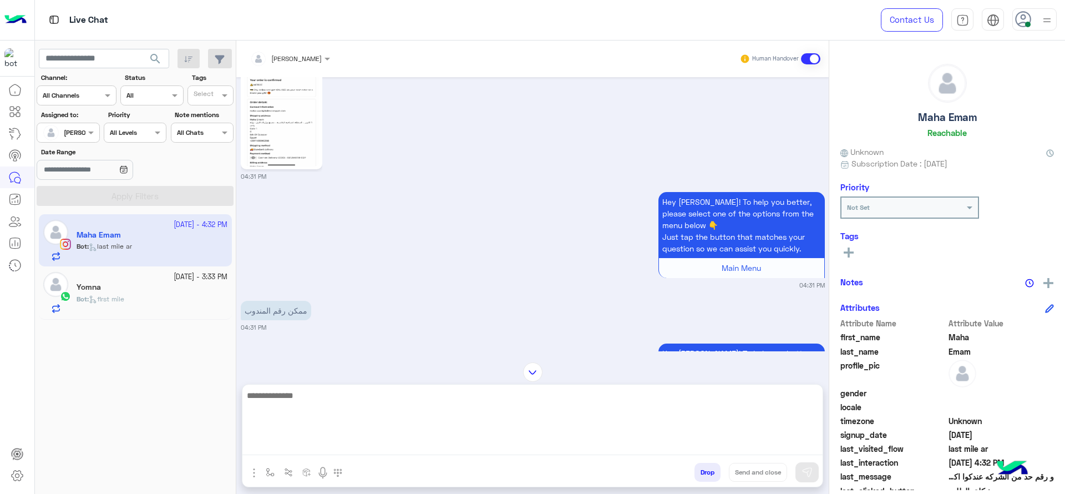
click at [360, 444] on textarea at bounding box center [532, 421] width 580 height 67
type textarea "*"
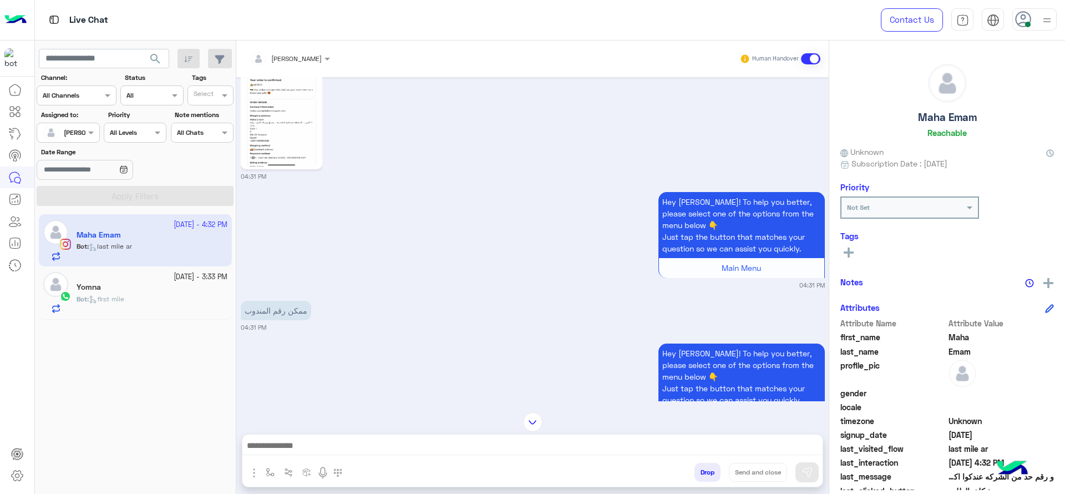
click at [192, 301] on div "Bot : first mile" at bounding box center [152, 303] width 151 height 19
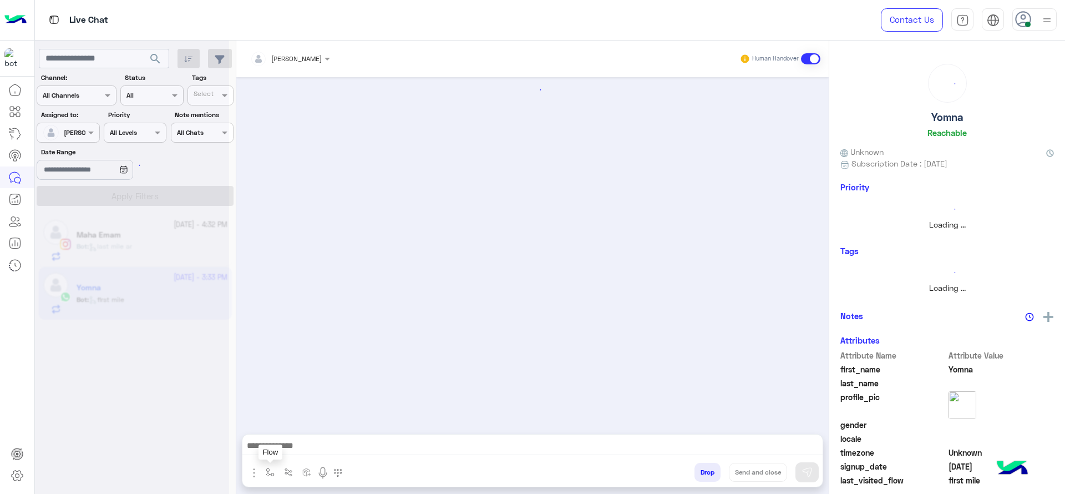
click at [270, 472] on img "button" at bounding box center [270, 472] width 9 height 9
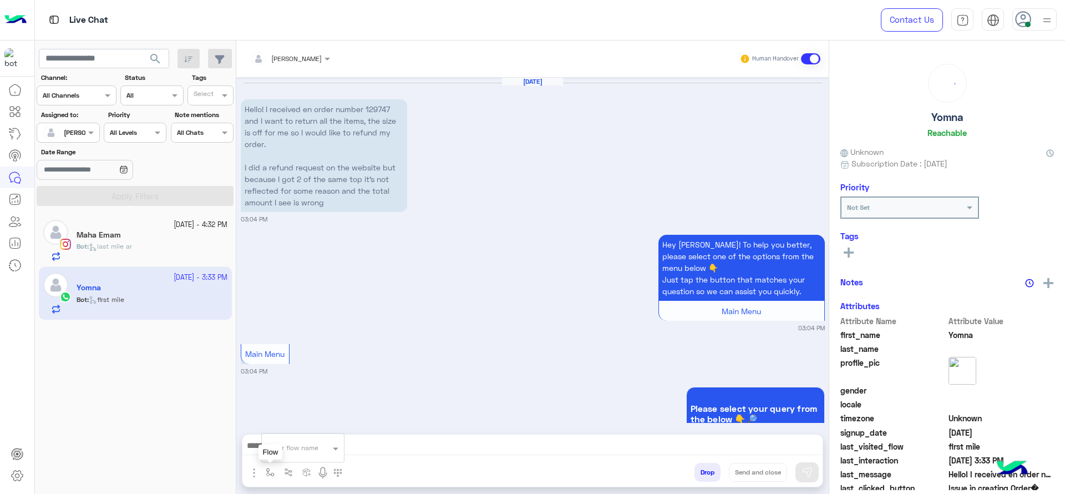
scroll to position [816, 0]
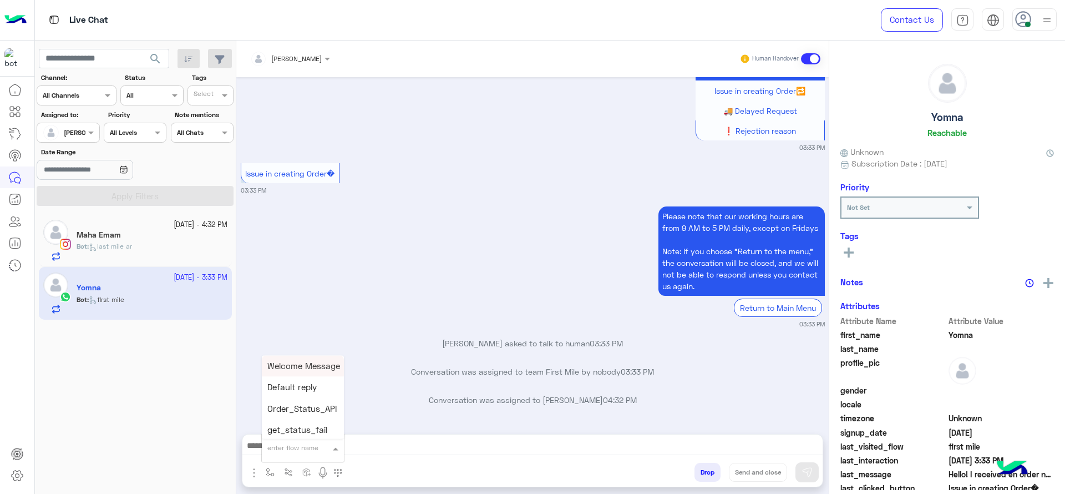
click at [276, 457] on div "enter flow name" at bounding box center [303, 448] width 82 height 20
type input "*"
click at [281, 397] on div "J Greeting" at bounding box center [303, 407] width 82 height 22
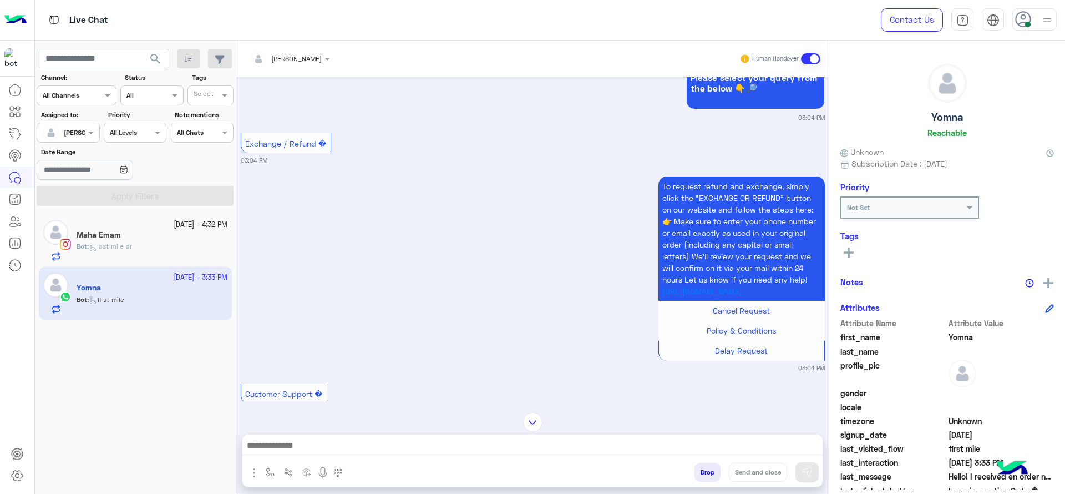
type textarea "**********"
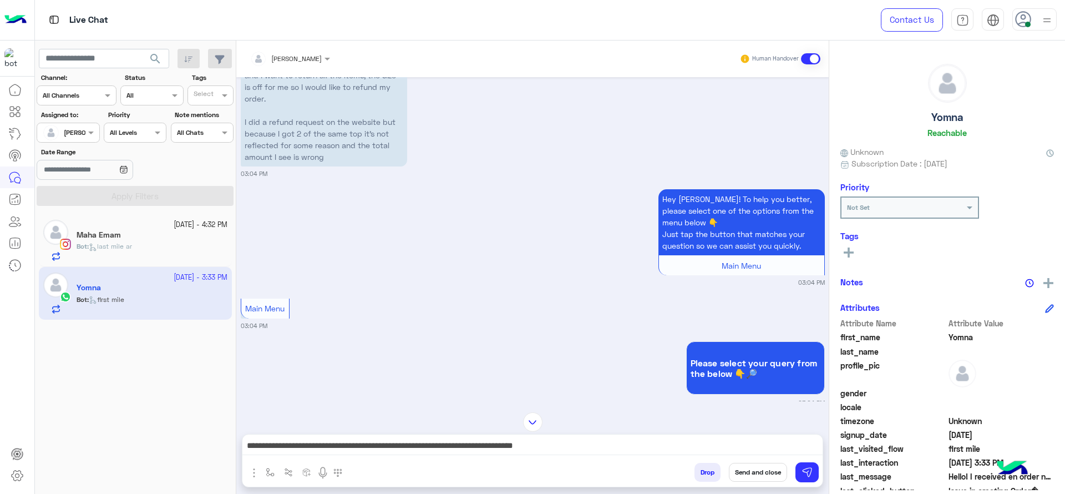
scroll to position [0, 0]
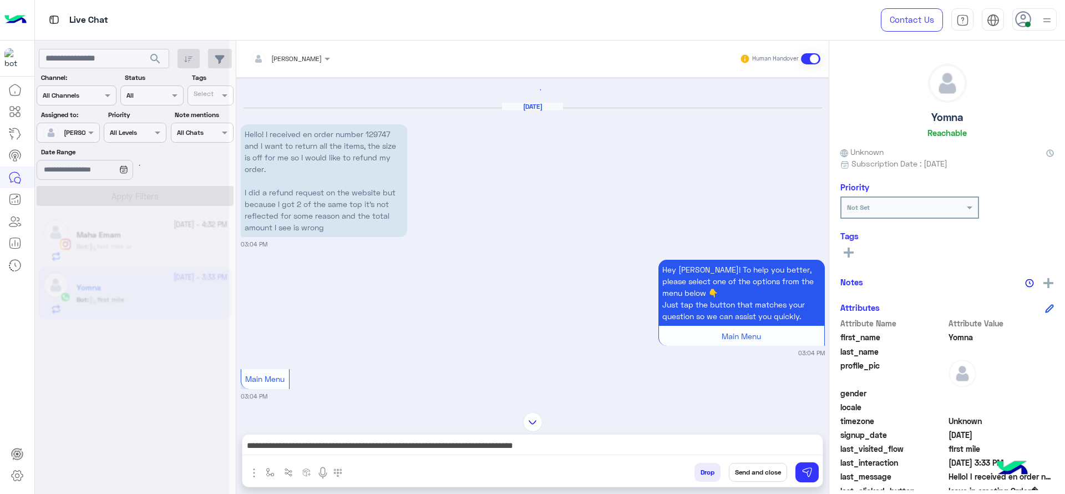
click at [801, 483] on div "Drop Send and close" at bounding box center [587, 474] width 472 height 24
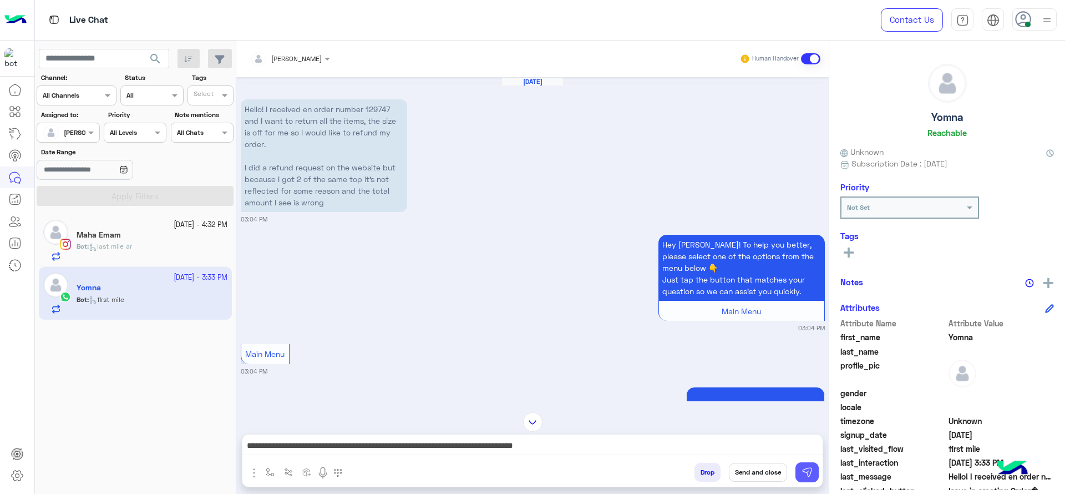
click at [802, 468] on img at bounding box center [807, 472] width 11 height 11
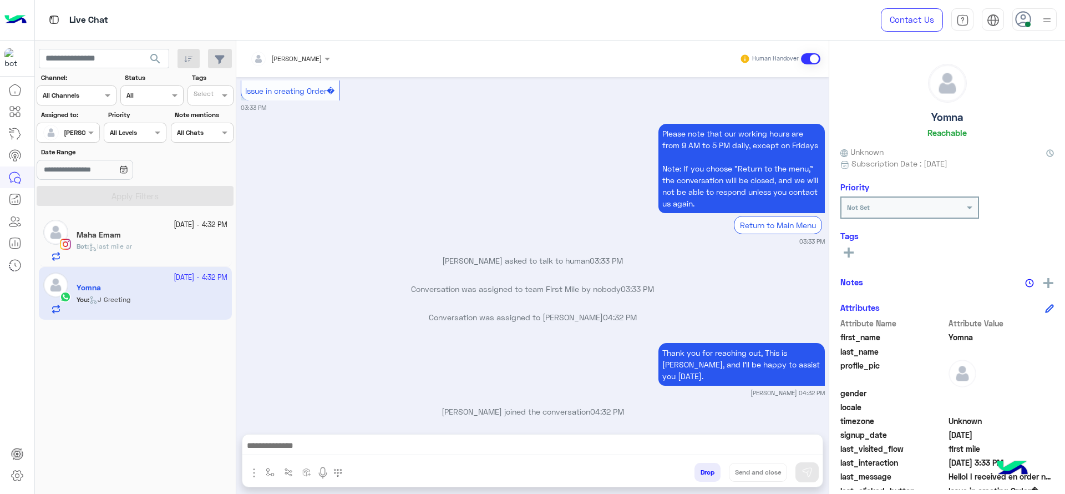
scroll to position [898, 0]
click at [151, 255] on div "Bot : last mile ar" at bounding box center [152, 250] width 151 height 19
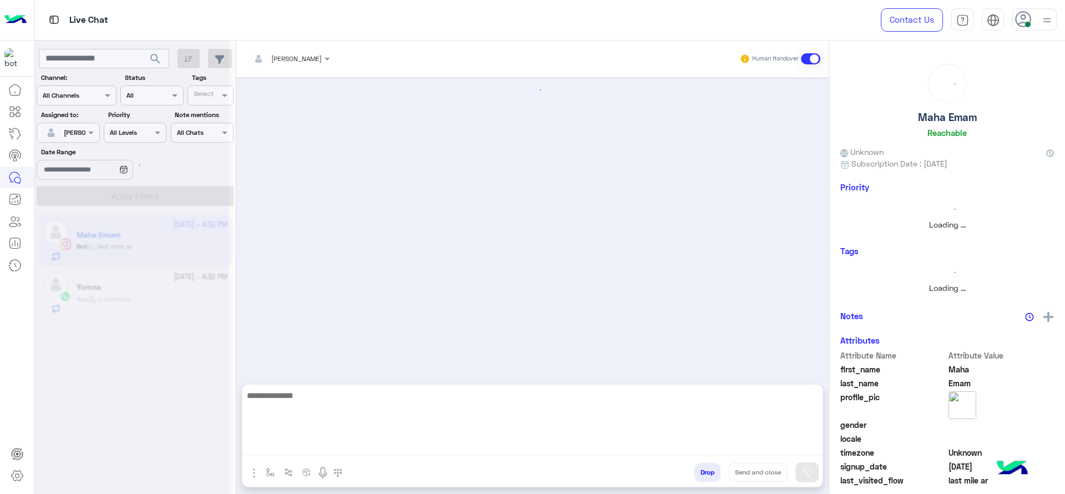
click at [340, 441] on textarea at bounding box center [532, 421] width 580 height 67
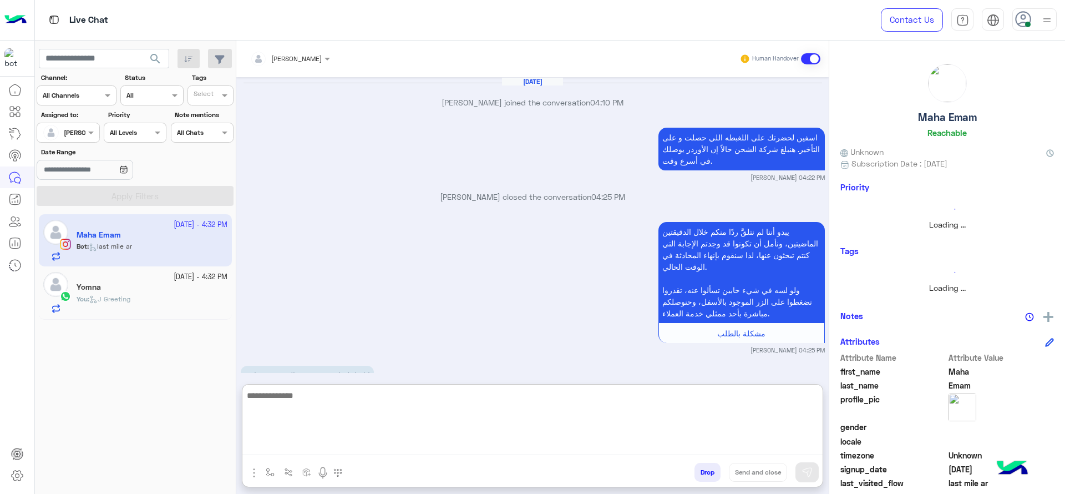
scroll to position [1241, 0]
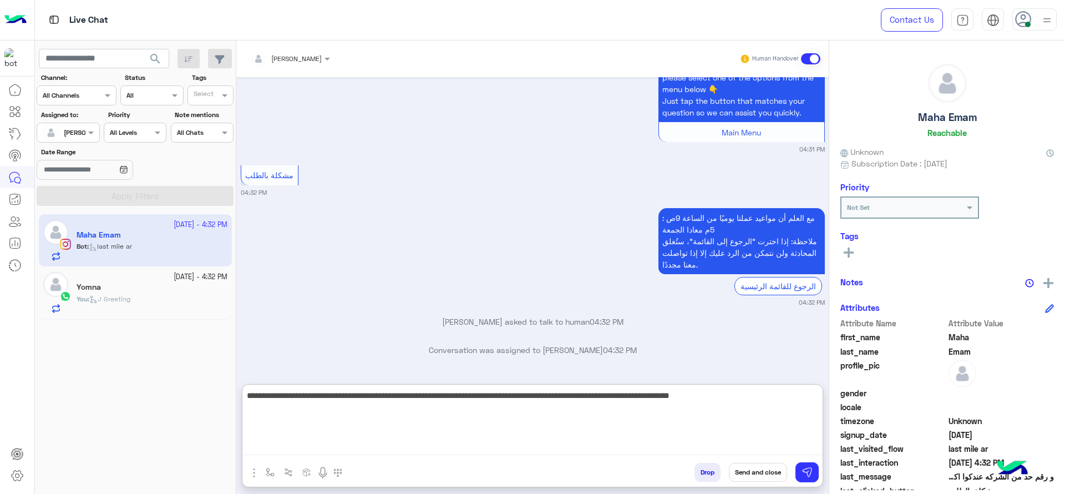
click at [335, 400] on textarea "**********" at bounding box center [532, 421] width 580 height 67
type textarea "**********"
click at [406, 398] on textarea "**********" at bounding box center [532, 421] width 580 height 67
click at [428, 424] on textarea "**********" at bounding box center [532, 421] width 580 height 67
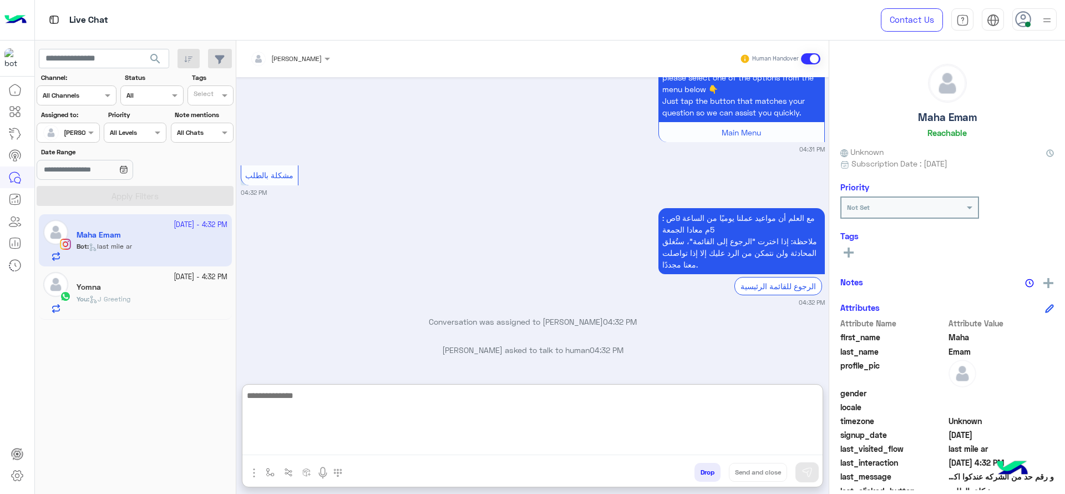
scroll to position [1307, 0]
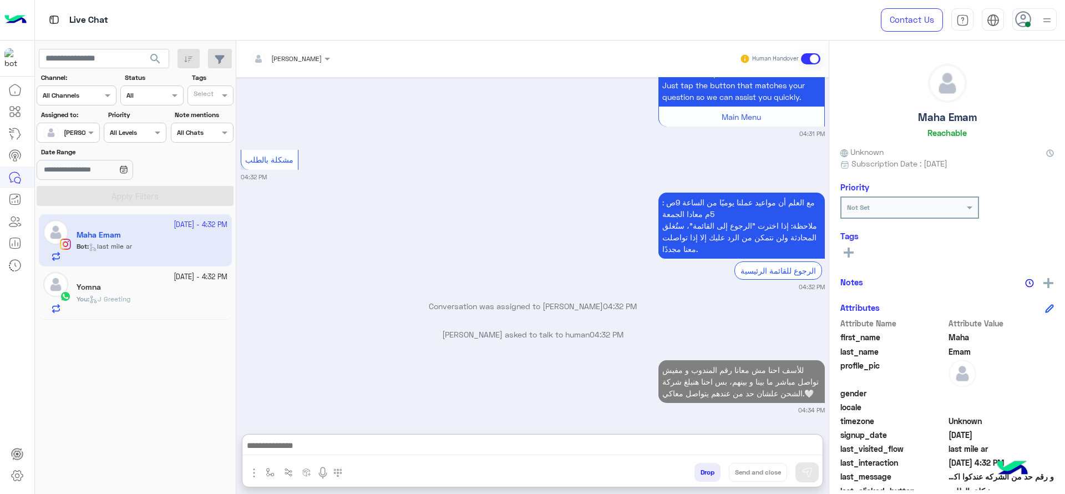
click at [189, 307] on div "You : J Greeting" at bounding box center [152, 303] width 151 height 19
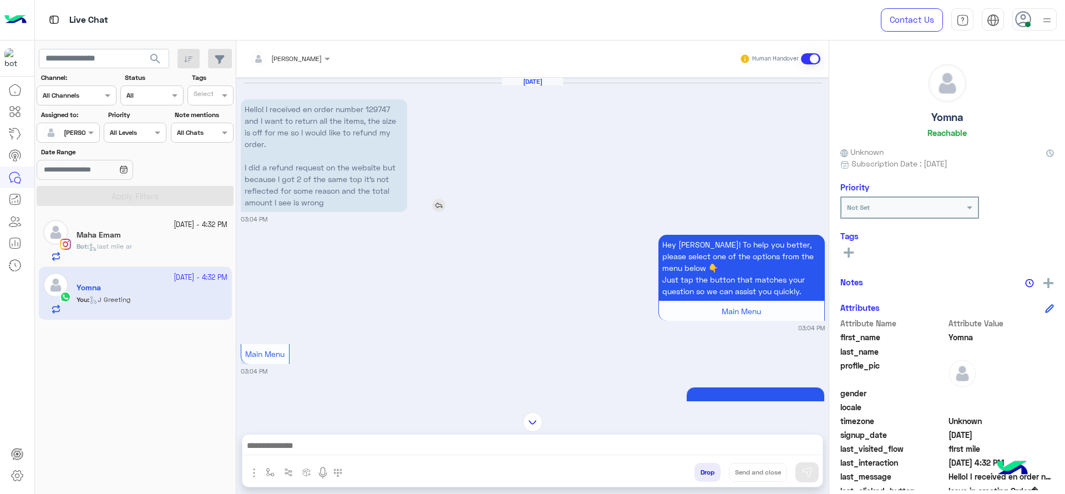
click at [433, 200] on img at bounding box center [438, 205] width 13 height 13
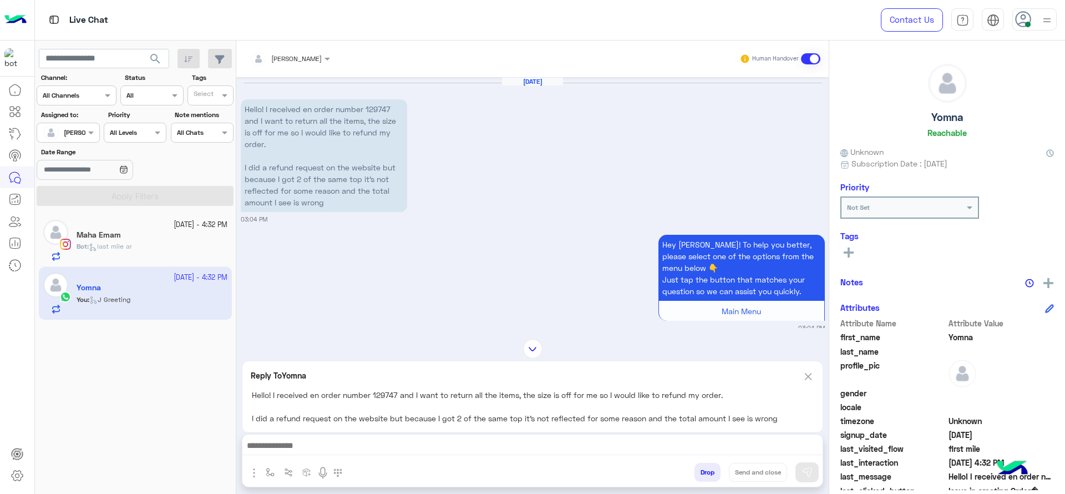
click at [812, 378] on img at bounding box center [808, 376] width 12 height 14
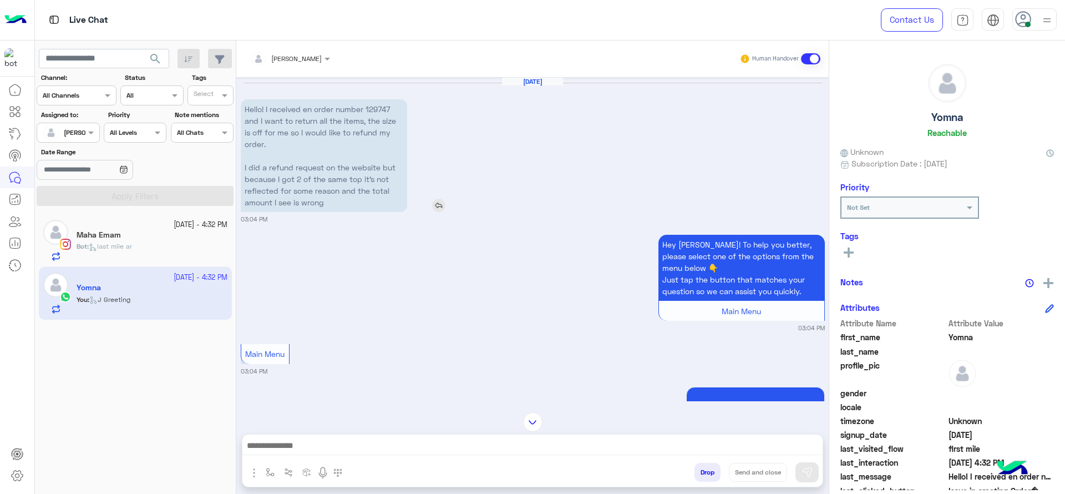
click at [441, 209] on img at bounding box center [438, 205] width 13 height 13
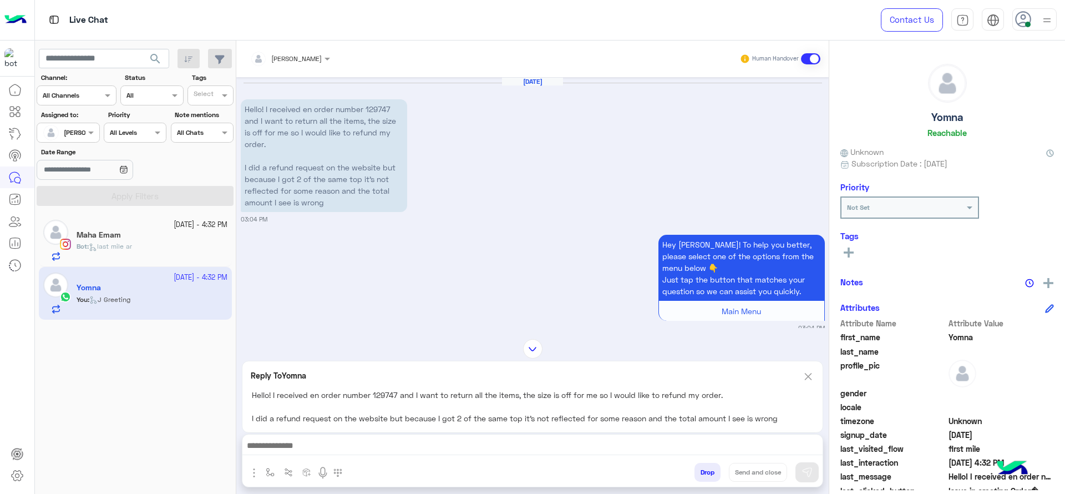
click at [806, 377] on img at bounding box center [808, 376] width 12 height 14
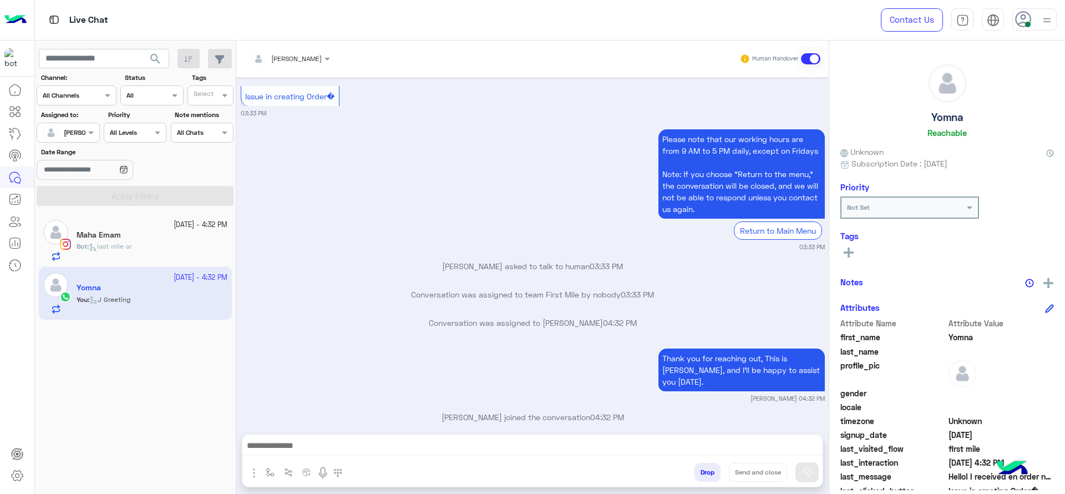
scroll to position [898, 0]
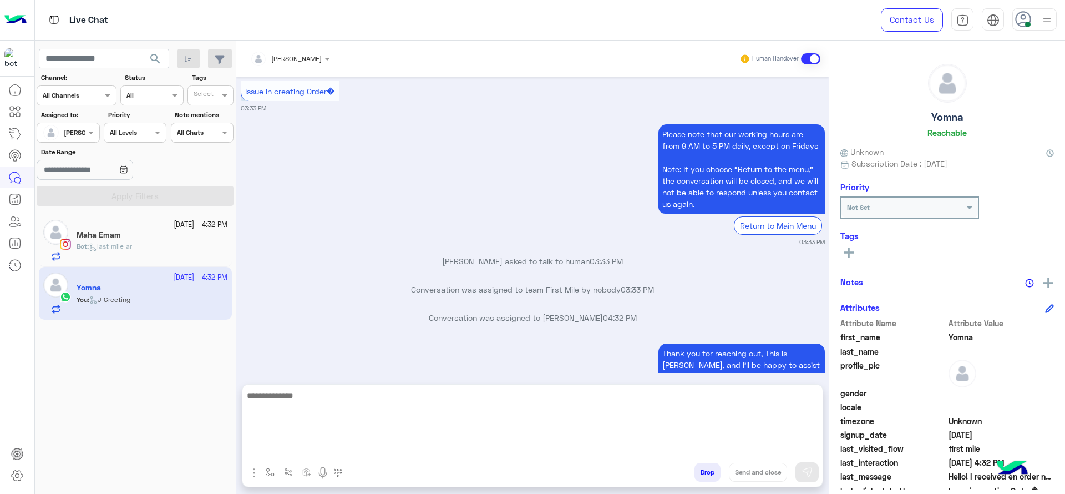
click at [465, 446] on textarea at bounding box center [532, 421] width 580 height 67
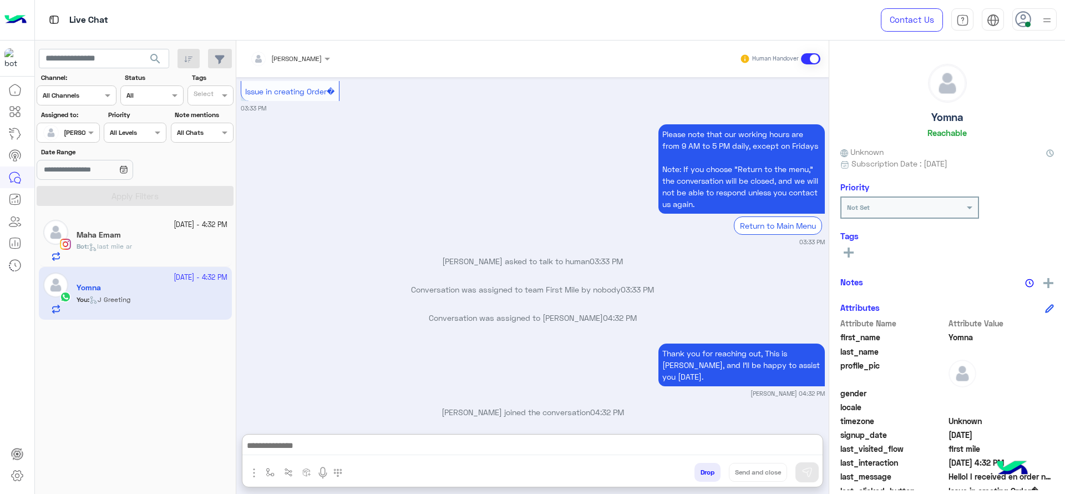
click at [174, 227] on small "1 October - 4:32 PM" at bounding box center [201, 225] width 54 height 11
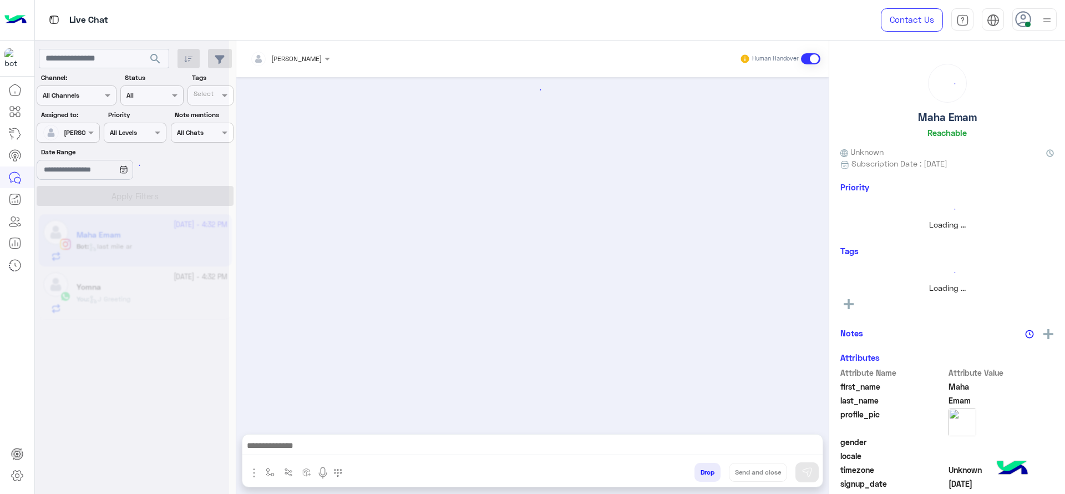
scroll to position [1191, 0]
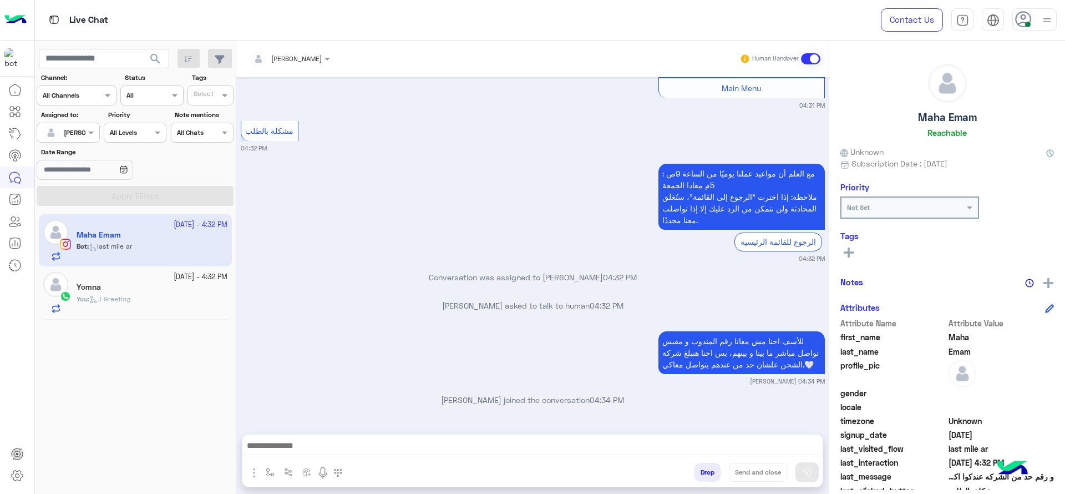
click at [158, 297] on div "You : J Greeting" at bounding box center [152, 303] width 151 height 19
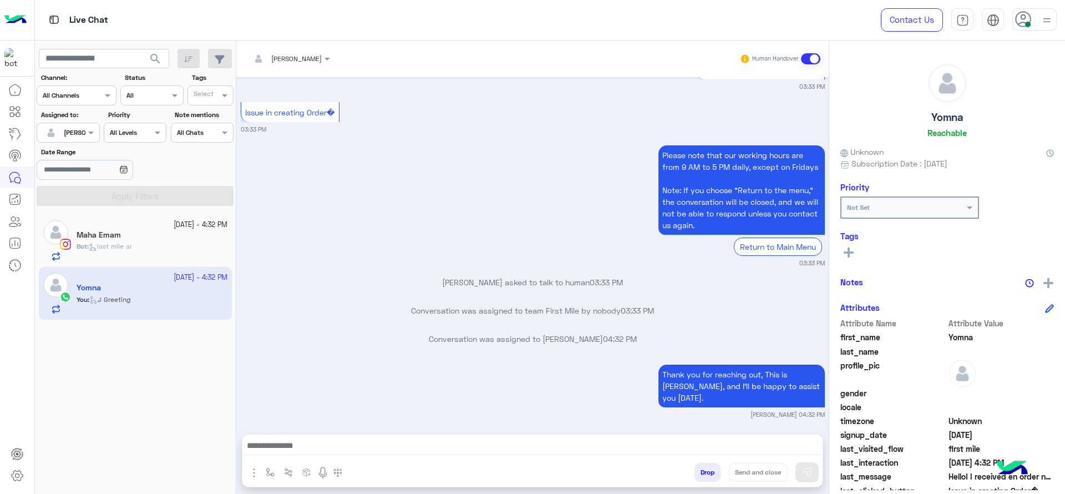
scroll to position [898, 0]
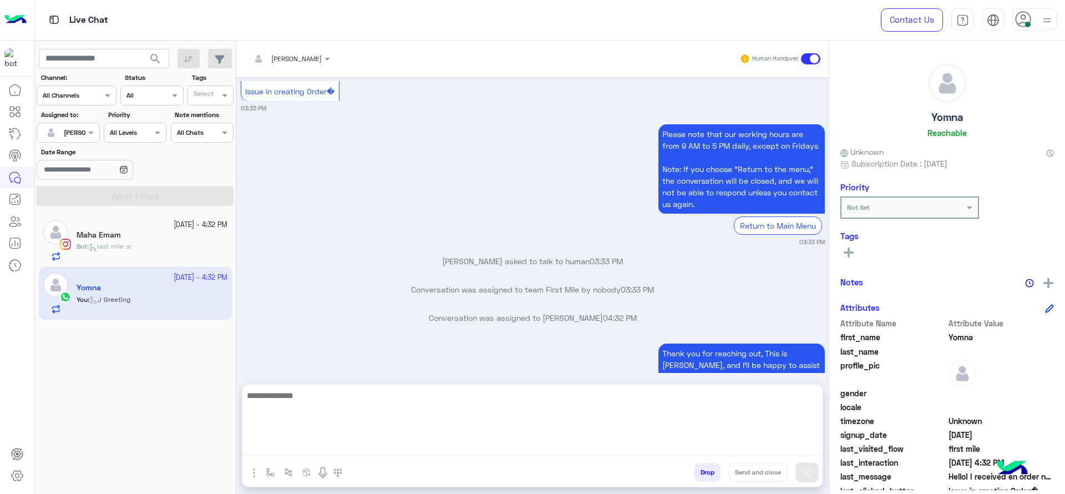
click at [400, 441] on textarea at bounding box center [532, 421] width 580 height 67
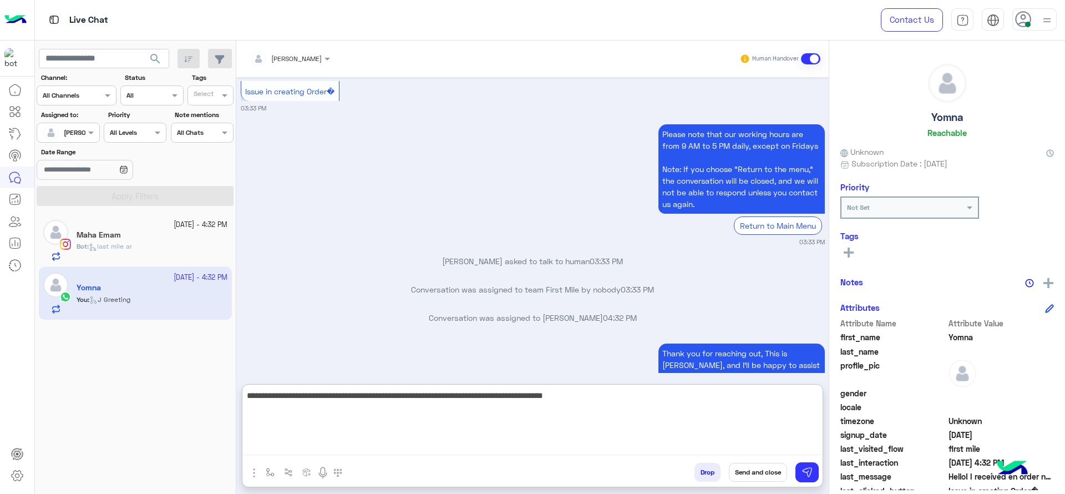
type textarea "**********"
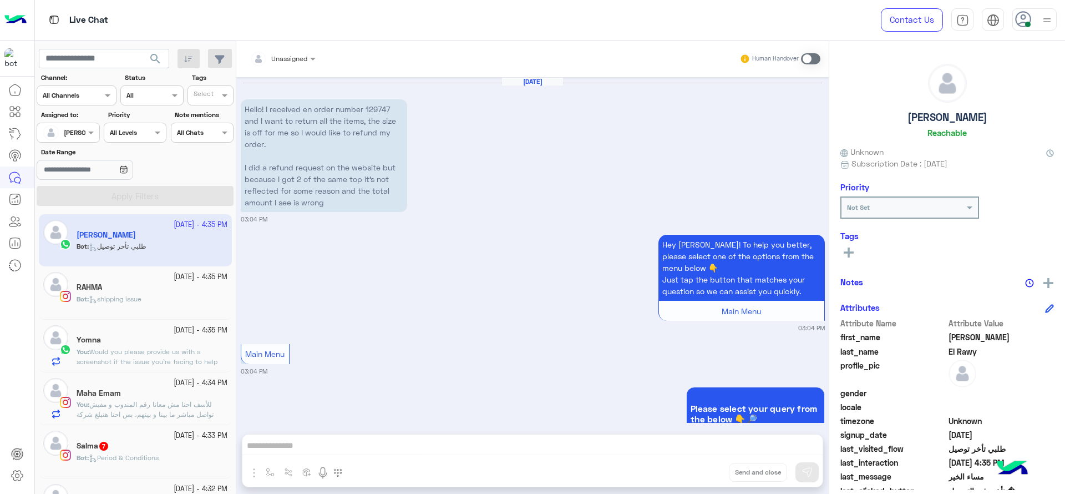
scroll to position [2195, 0]
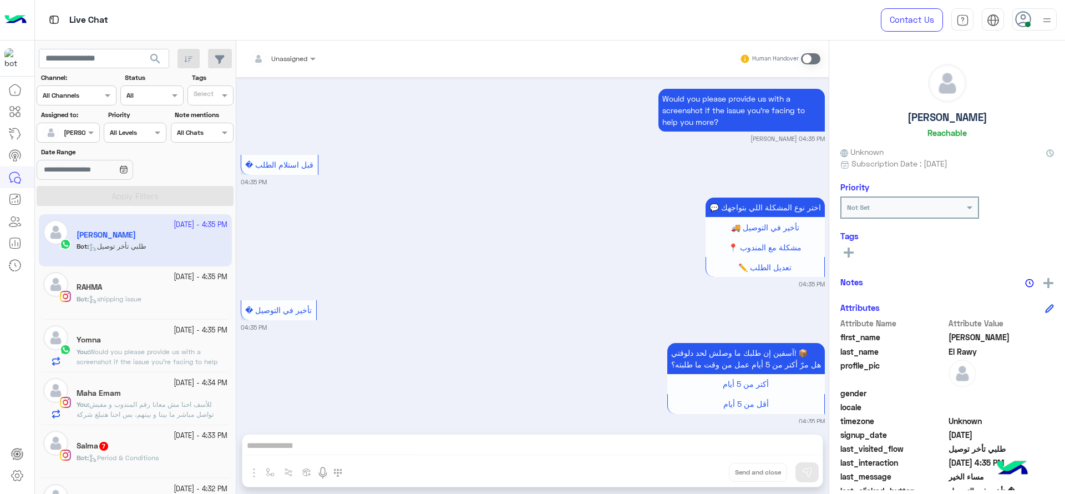
click at [75, 131] on div at bounding box center [68, 131] width 62 height 11
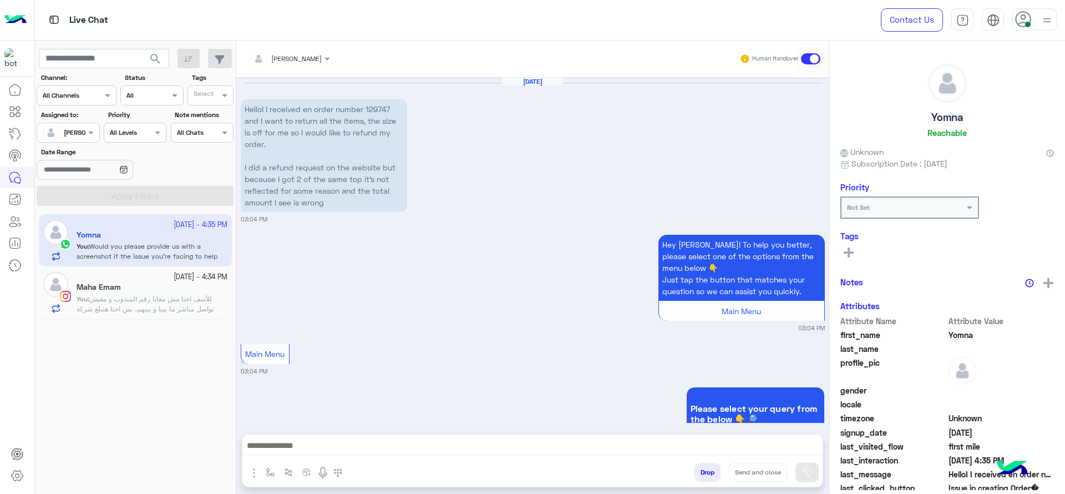
scroll to position [964, 0]
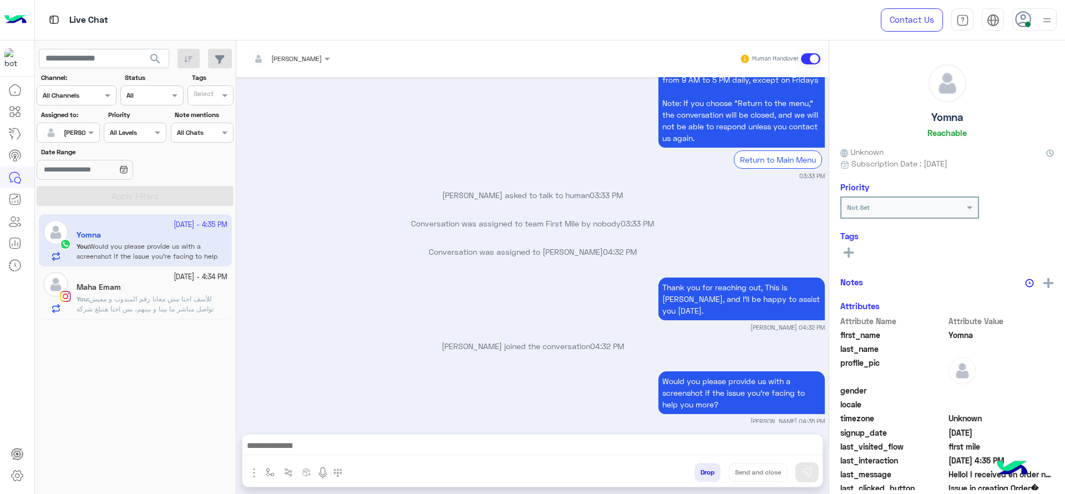
click at [146, 303] on p "You : للأسف احنا مش معانا رقم المندوب و مفيش تواصل مباشر ما بينا و بينهم، بس اح…" at bounding box center [152, 309] width 151 height 30
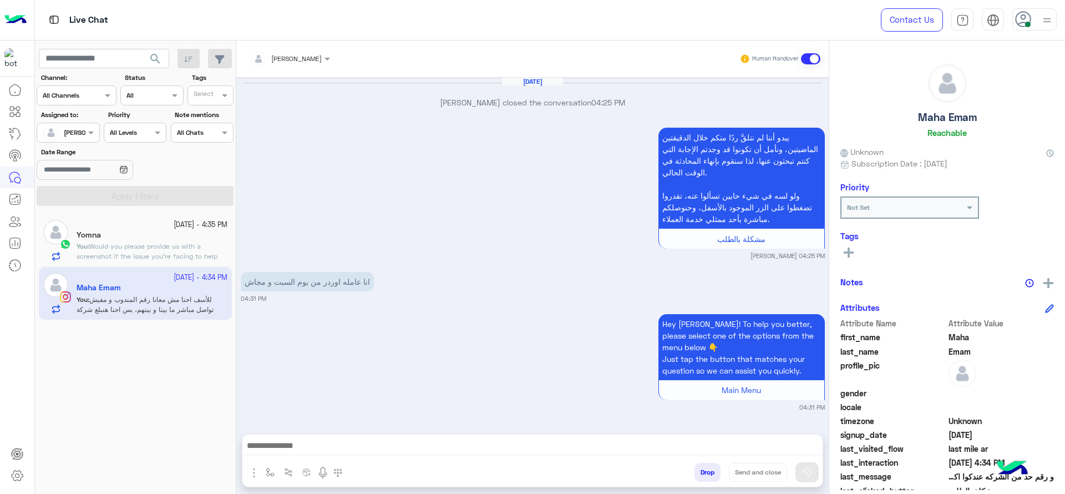
scroll to position [1191, 0]
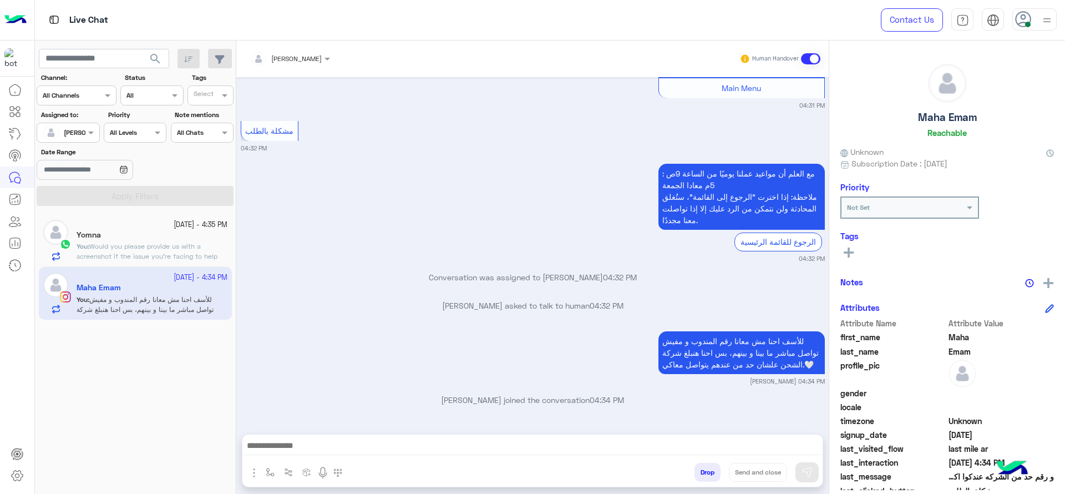
click at [266, 463] on button "button" at bounding box center [270, 472] width 18 height 18
click at [287, 455] on div "enter flow name" at bounding box center [303, 448] width 82 height 20
type input "*"
type input "**"
click at [281, 434] on span "close جانا" at bounding box center [285, 430] width 36 height 10
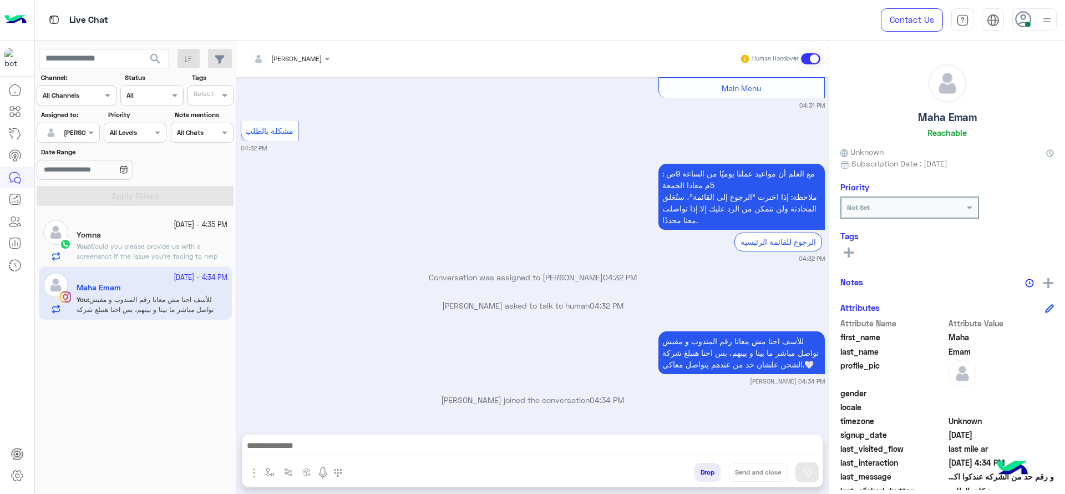
type textarea "**********"
click at [741, 478] on button "Send and close" at bounding box center [758, 472] width 58 height 19
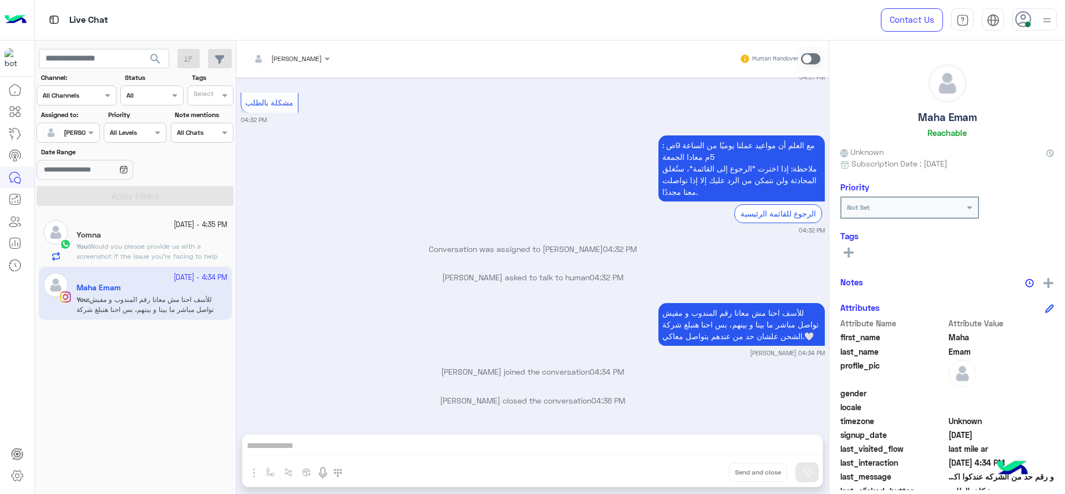
click at [121, 255] on span "Would you please provide us with a screenshot if the issue you're facing to hel…" at bounding box center [147, 256] width 141 height 28
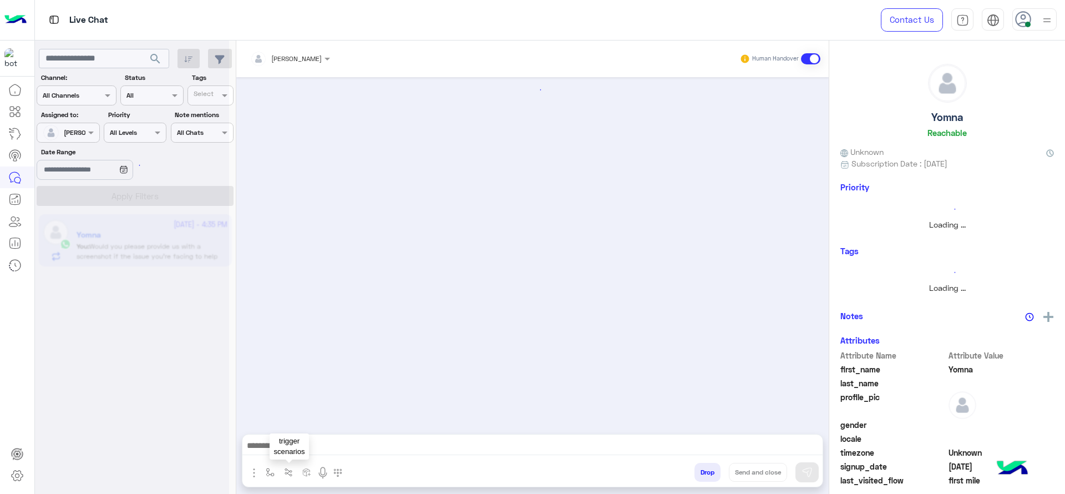
click at [279, 465] on button "button" at bounding box center [270, 472] width 18 height 18
click at [297, 448] on input "text" at bounding box center [289, 446] width 44 height 10
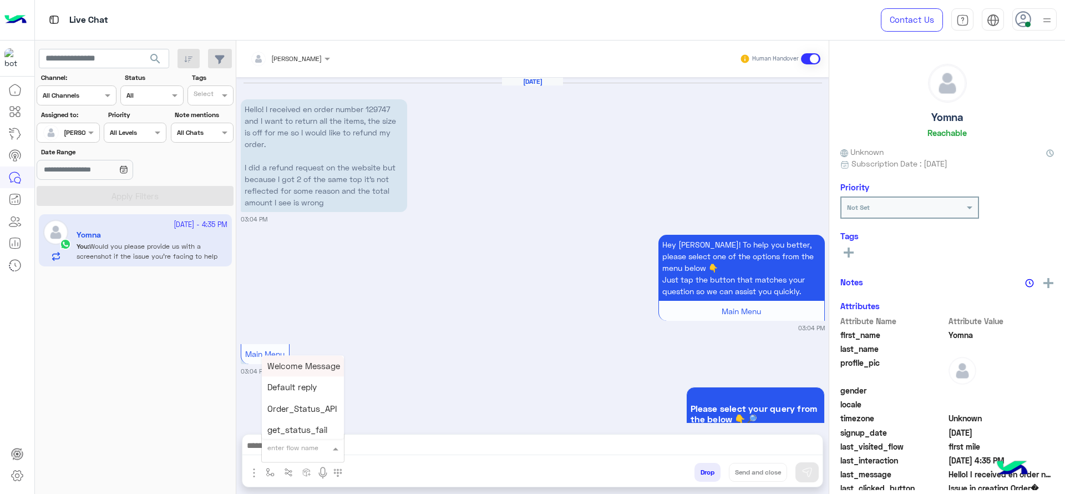
scroll to position [964, 0]
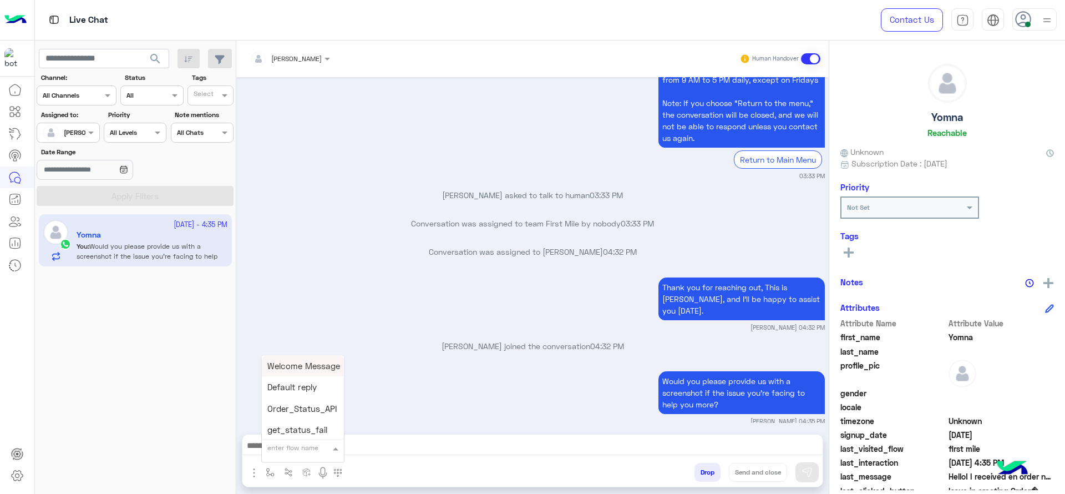
type input "*"
click at [288, 423] on span "[PERSON_NAME]" at bounding box center [298, 428] width 63 height 10
type textarea "**********"
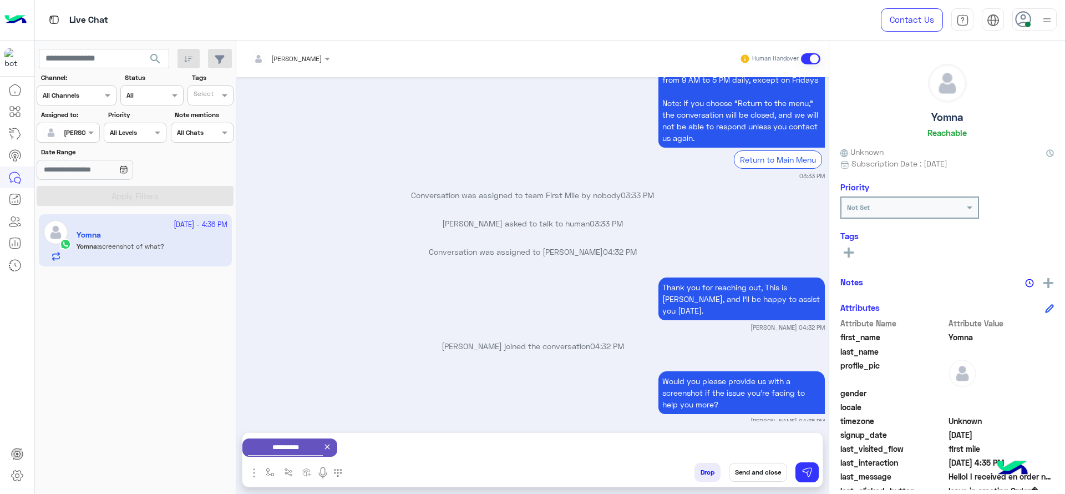
scroll to position [1009, 0]
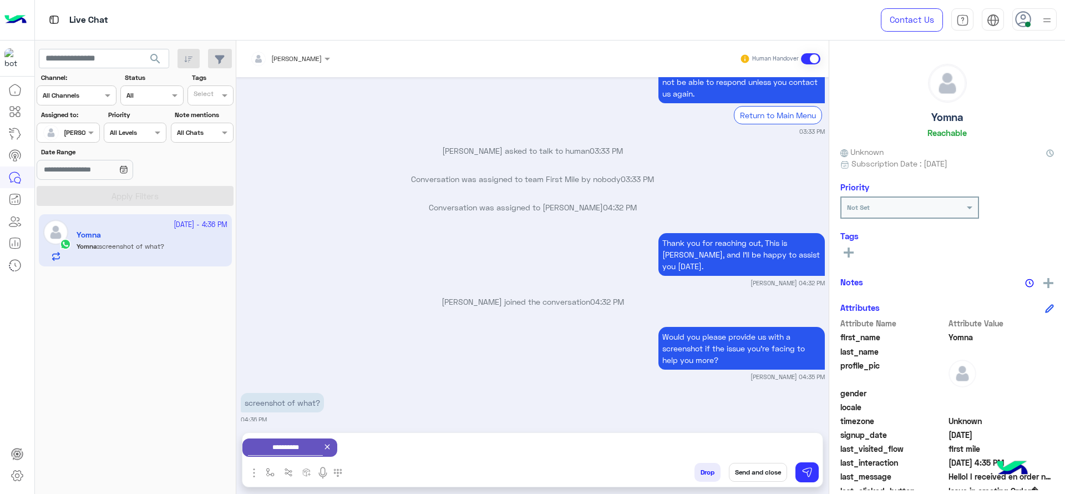
click at [332, 442] on icon at bounding box center [327, 446] width 9 height 9
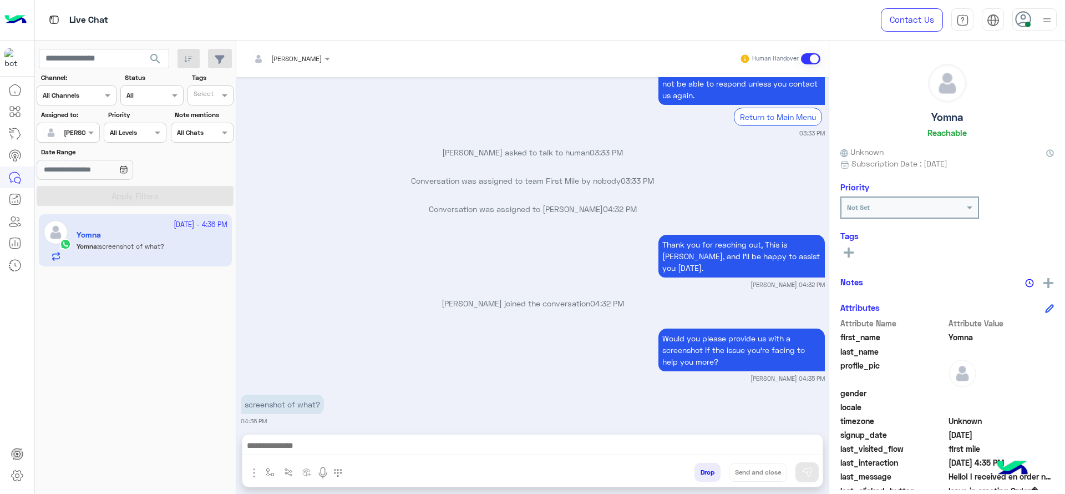
scroll to position [0, 0]
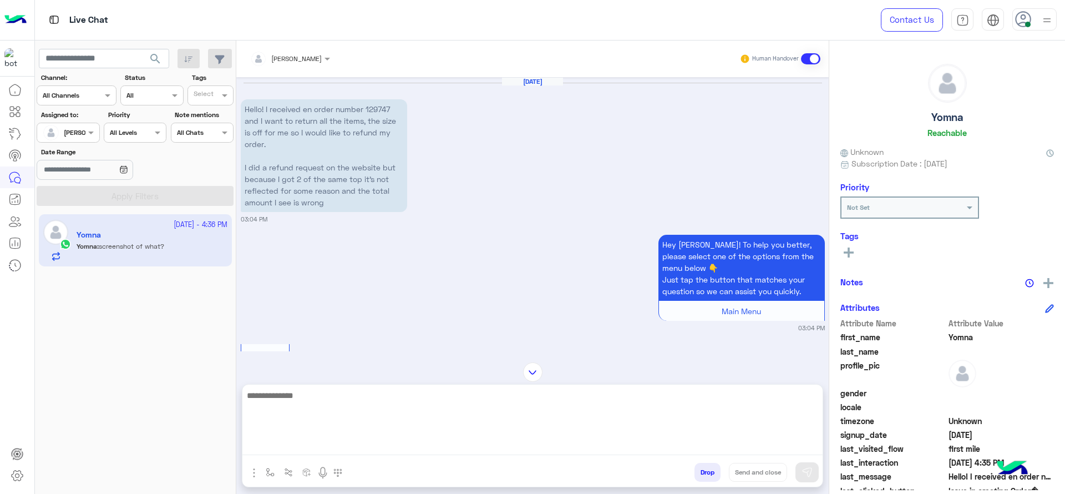
click at [381, 450] on textarea at bounding box center [532, 421] width 580 height 67
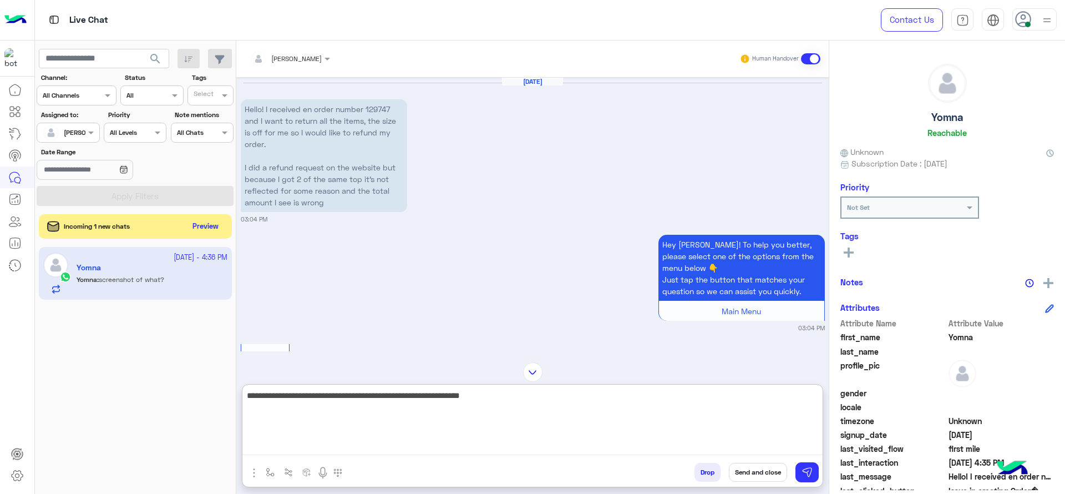
type textarea "**********"
click at [472, 404] on textarea "**********" at bounding box center [532, 421] width 580 height 67
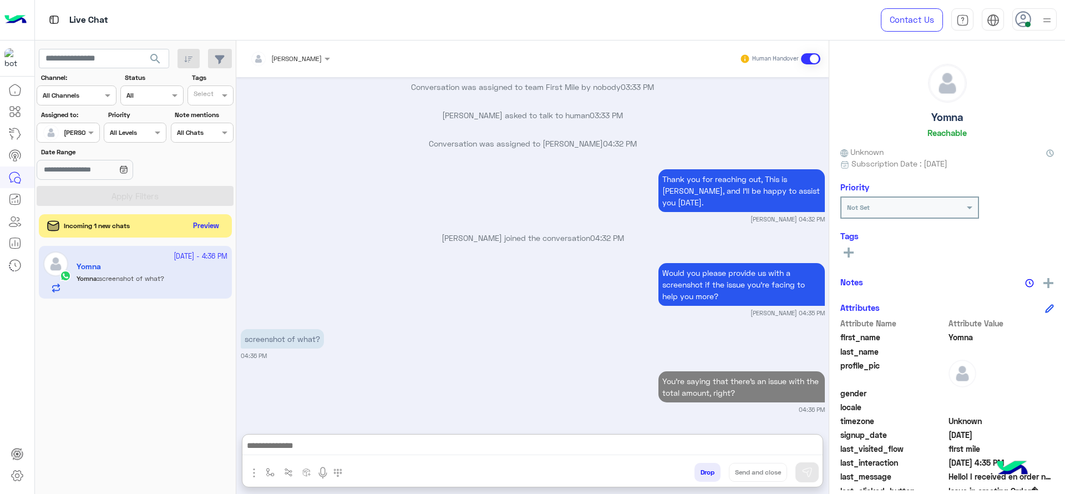
click at [196, 226] on button "Preview" at bounding box center [206, 226] width 34 height 15
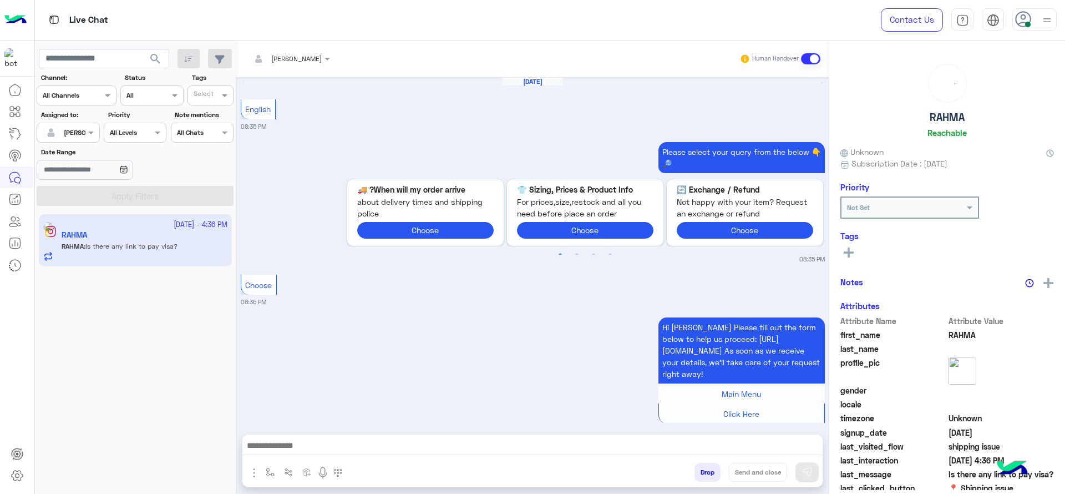
scroll to position [1058, 0]
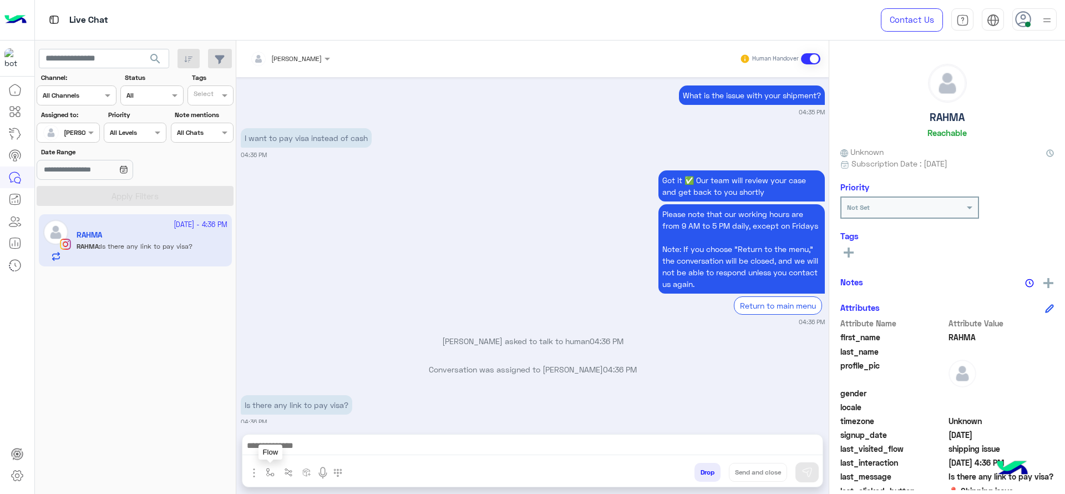
click at [268, 468] on img "button" at bounding box center [270, 472] width 9 height 9
click at [310, 443] on input "text" at bounding box center [289, 446] width 44 height 10
type input "*"
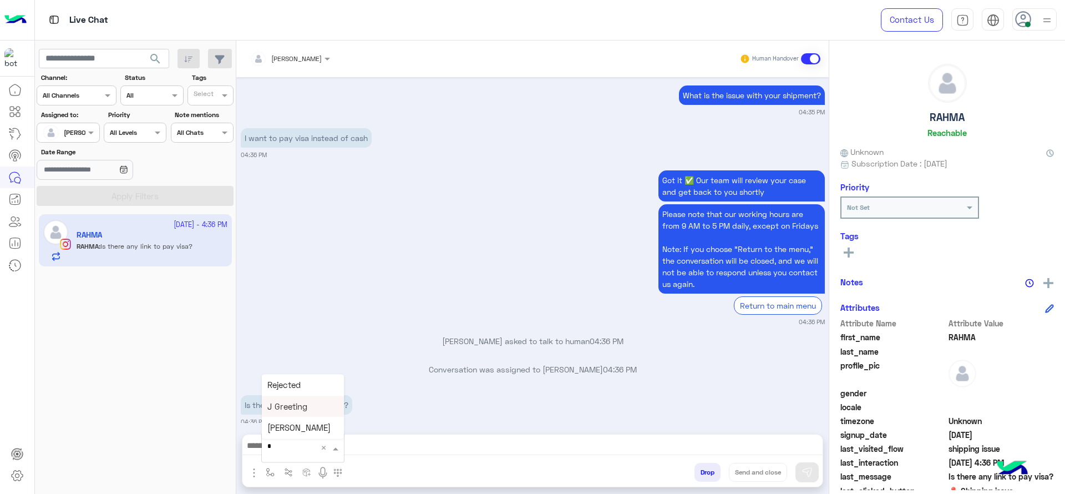
click at [287, 403] on span "J Greeting" at bounding box center [287, 406] width 40 height 10
type textarea "**********"
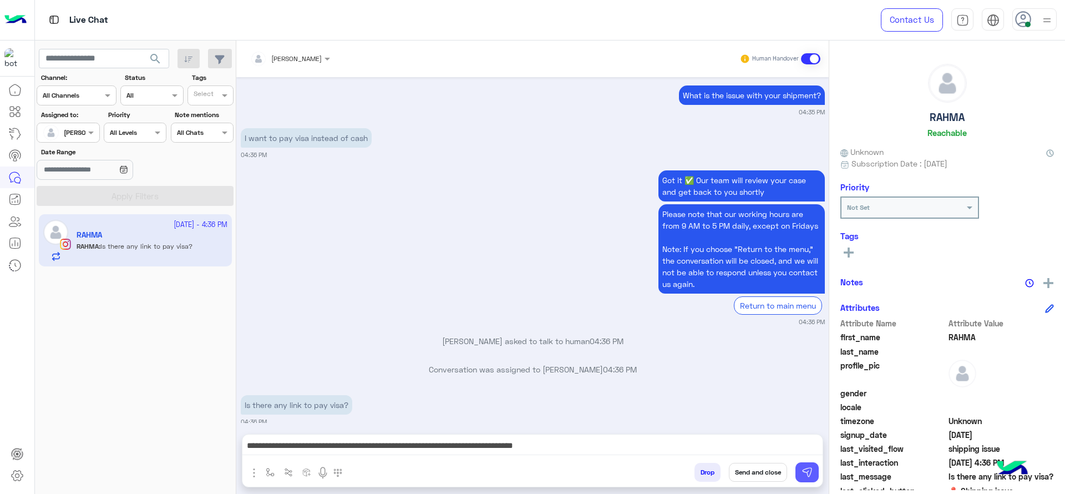
click at [813, 473] on button at bounding box center [807, 472] width 23 height 20
click at [302, 58] on input "text" at bounding box center [276, 57] width 52 height 10
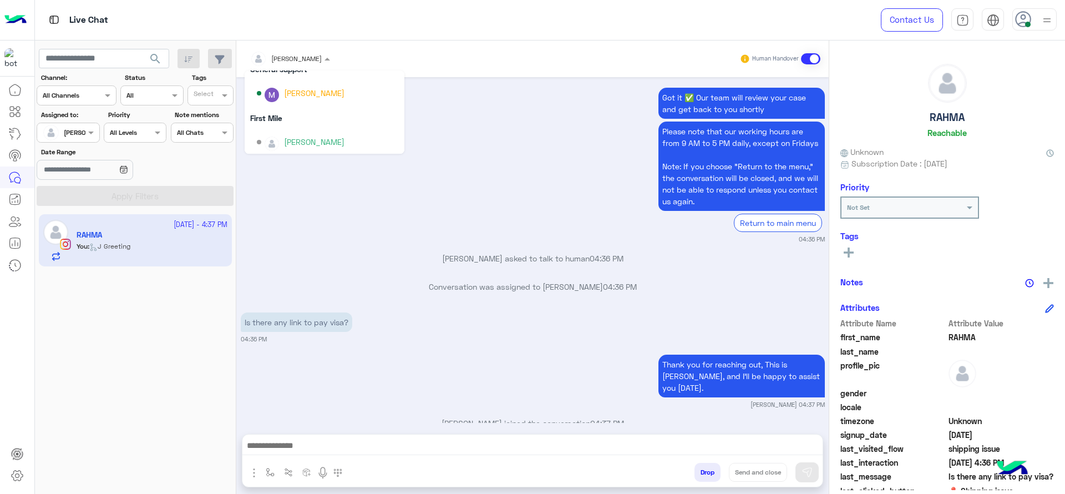
scroll to position [169, 0]
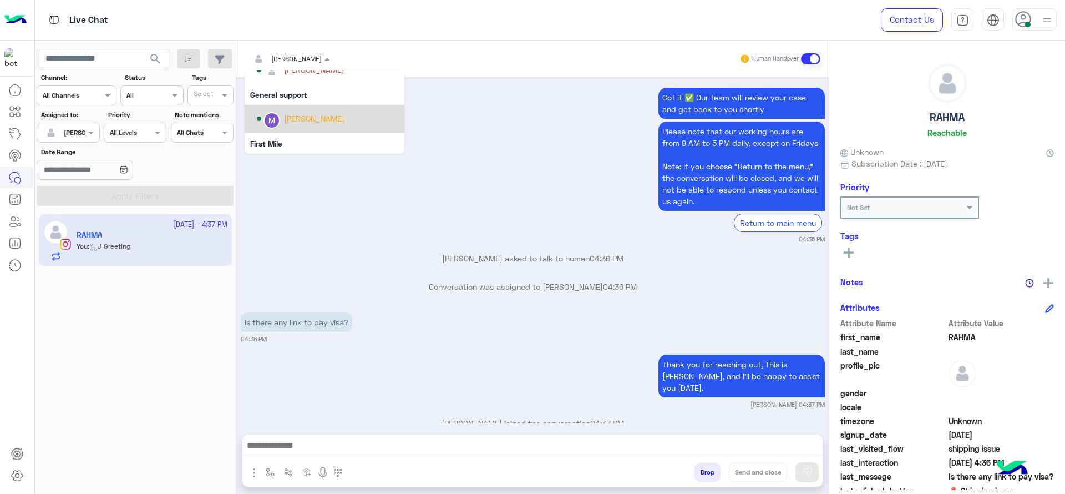
click at [316, 116] on div "[PERSON_NAME]" at bounding box center [314, 119] width 60 height 12
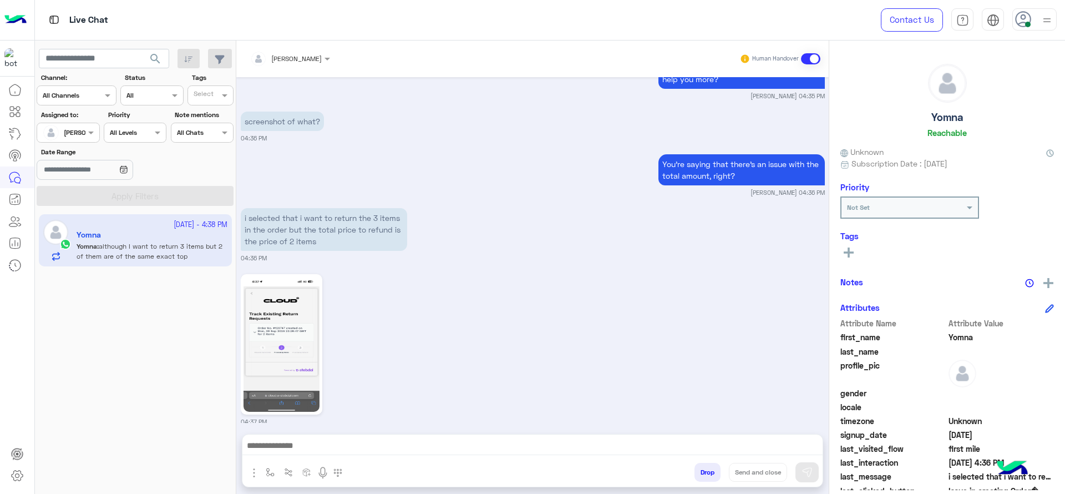
scroll to position [1208, 0]
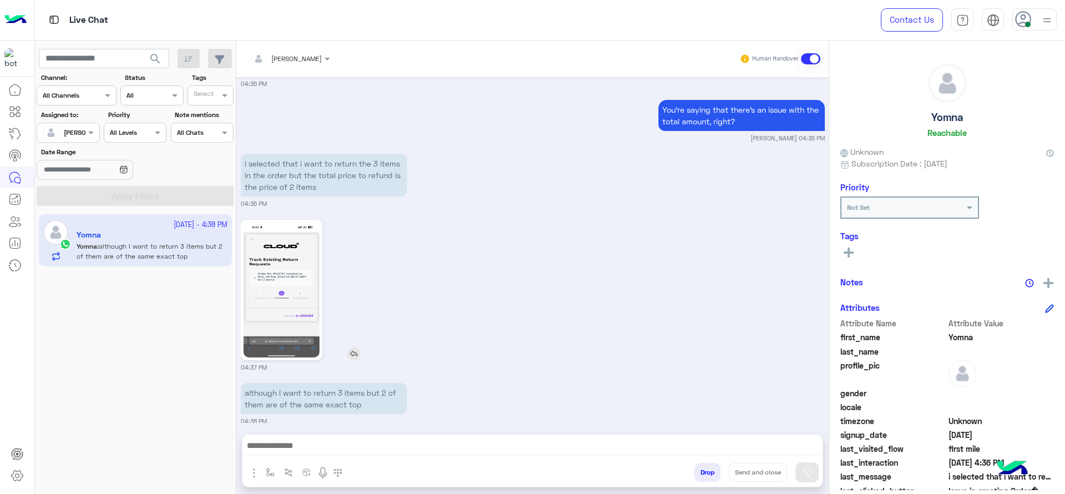
click at [288, 280] on img at bounding box center [282, 289] width 76 height 135
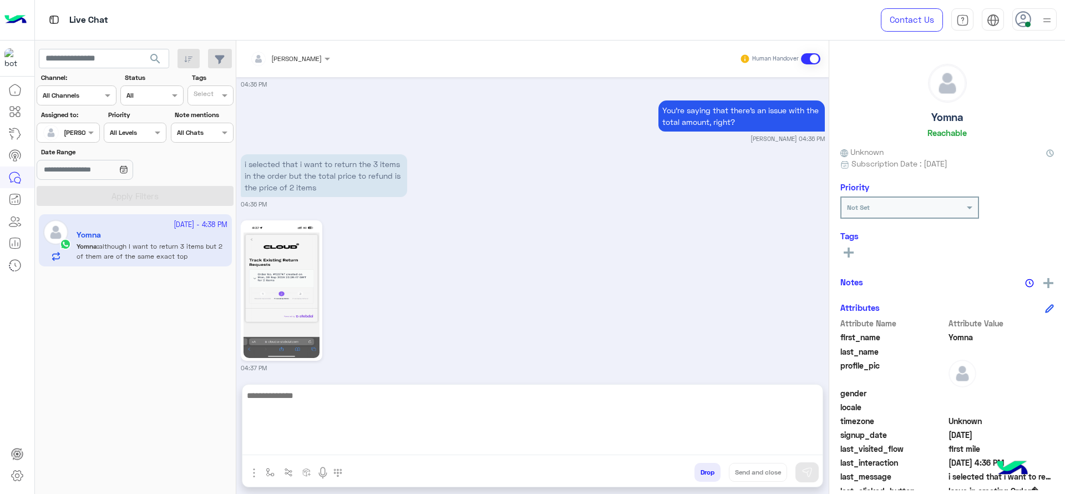
click at [264, 444] on textarea at bounding box center [532, 421] width 580 height 67
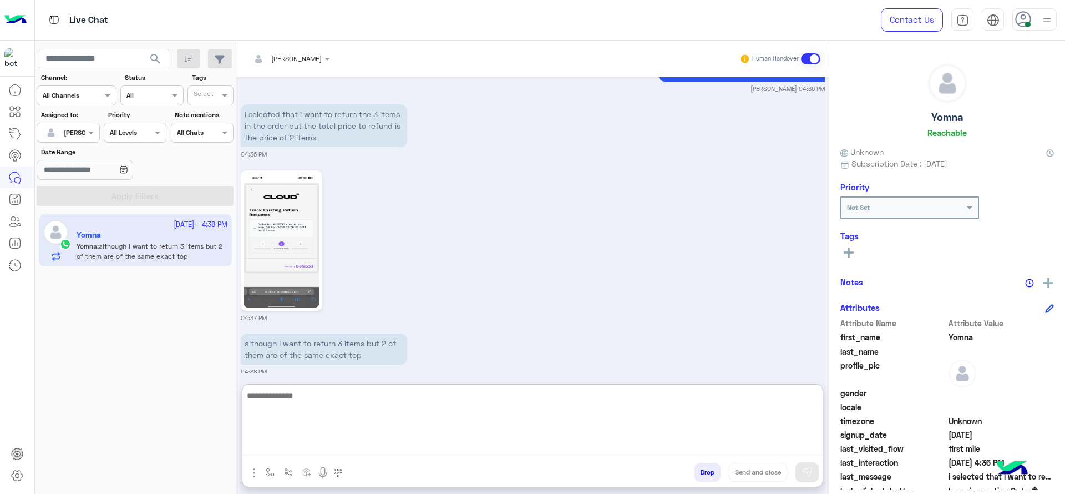
click at [355, 423] on textarea at bounding box center [532, 421] width 580 height 67
click at [306, 421] on textarea at bounding box center [532, 421] width 580 height 67
click at [310, 414] on textarea at bounding box center [532, 421] width 580 height 67
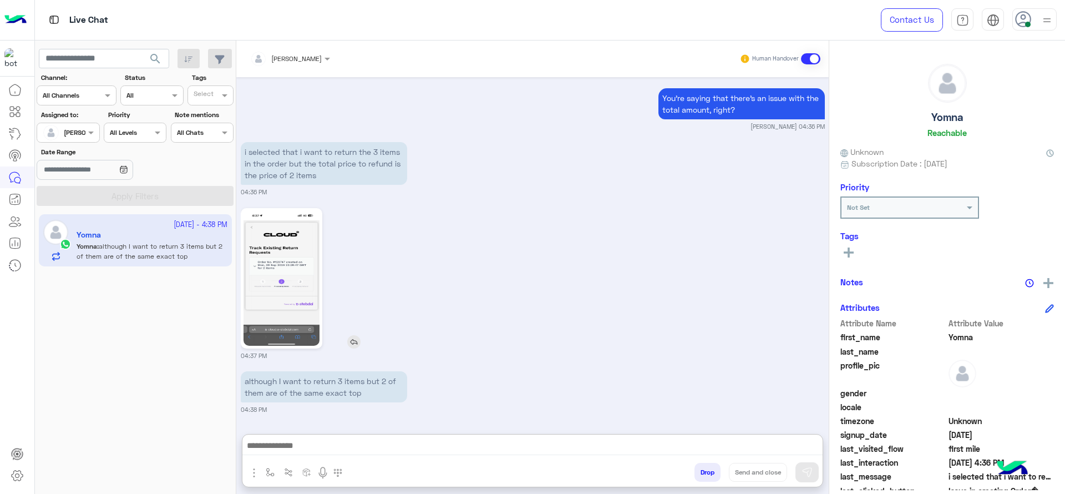
click at [377, 297] on div at bounding box center [313, 278] width 145 height 140
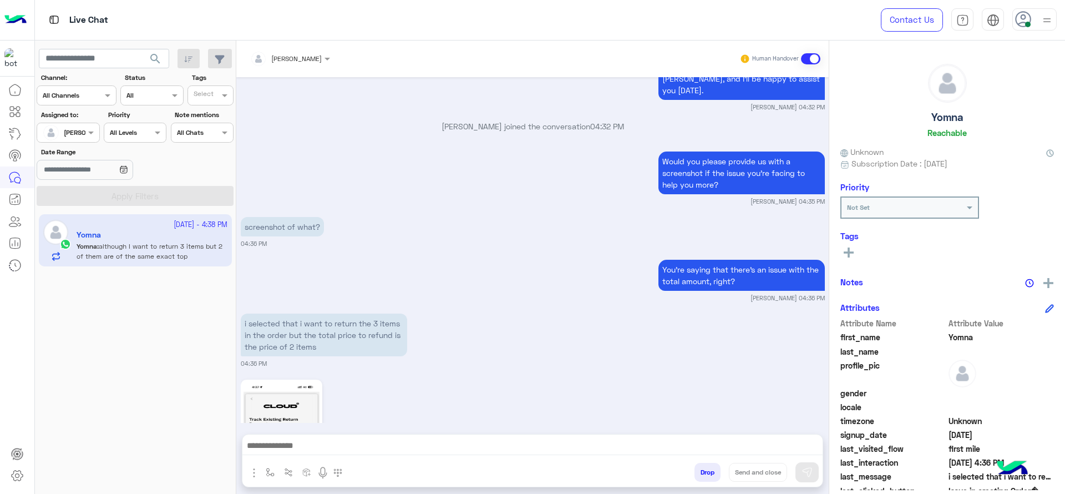
scroll to position [1208, 0]
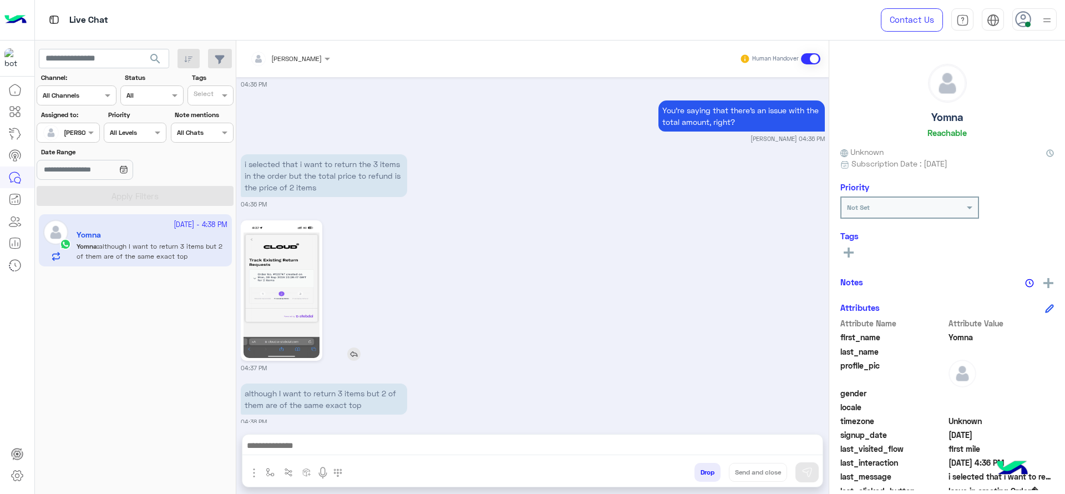
click at [269, 296] on img at bounding box center [282, 290] width 76 height 135
click at [422, 220] on div "04:37 PM" at bounding box center [533, 294] width 584 height 155
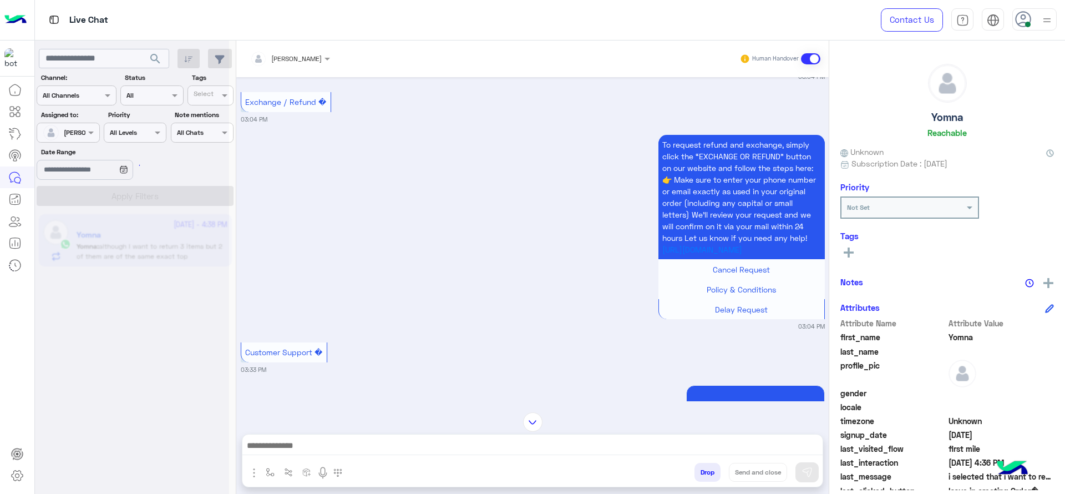
scroll to position [0, 0]
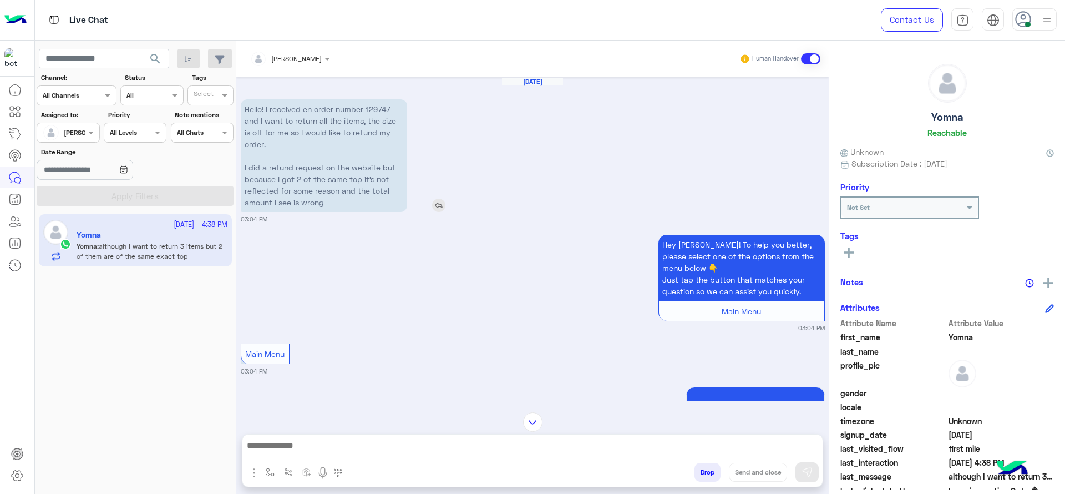
click at [376, 109] on p "Hello! I received en order number 129747 and I want to return all the items, th…" at bounding box center [324, 155] width 166 height 113
copy p "129747"
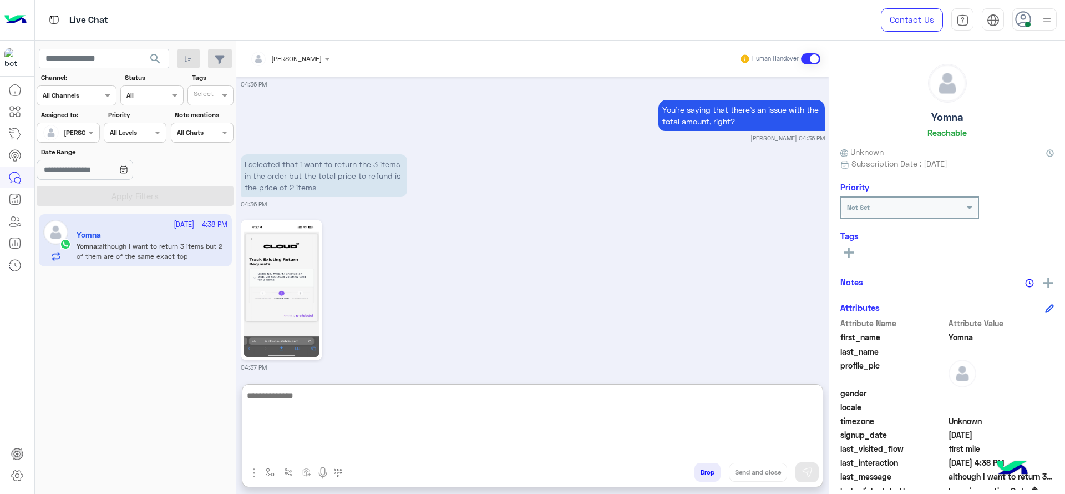
click at [355, 446] on textarea at bounding box center [532, 421] width 580 height 67
click at [362, 421] on textarea at bounding box center [532, 421] width 580 height 67
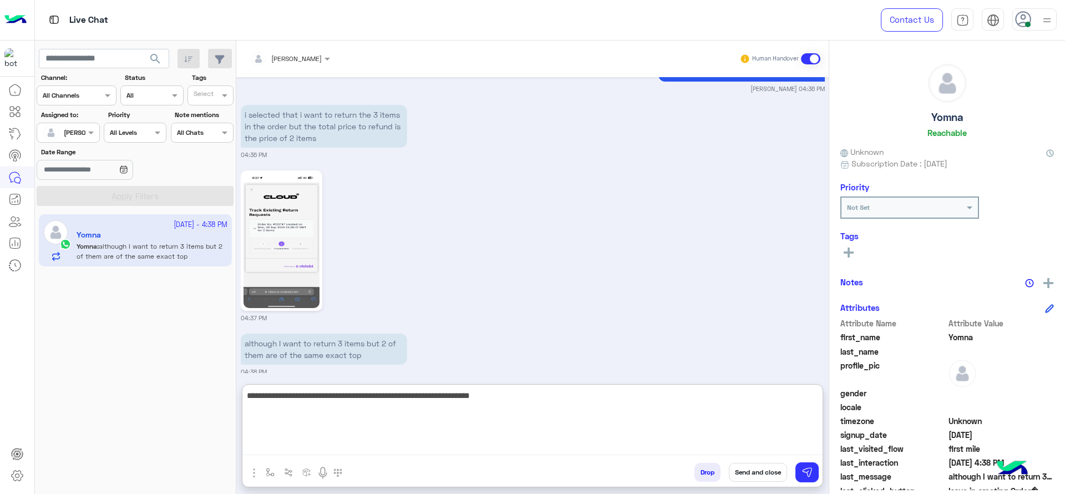
scroll to position [1394, 0]
click at [539, 438] on textarea "**********" at bounding box center [532, 421] width 580 height 67
type textarea "**********"
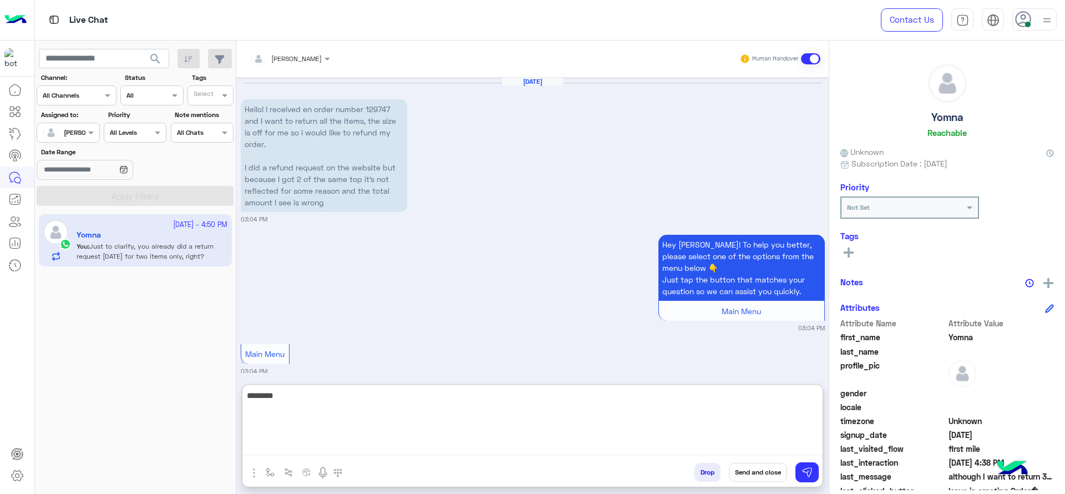
scroll to position [1459, 0]
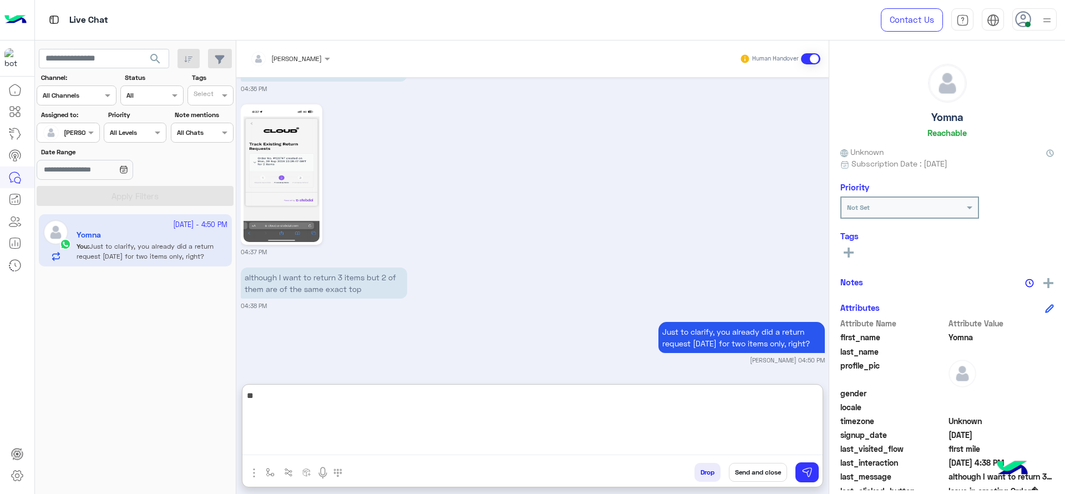
type textarea "*"
click at [545, 407] on textarea "**********" at bounding box center [532, 421] width 580 height 67
click at [632, 402] on textarea "**********" at bounding box center [532, 421] width 580 height 67
type textarea "**********"
click at [631, 407] on textarea "**********" at bounding box center [532, 421] width 580 height 67
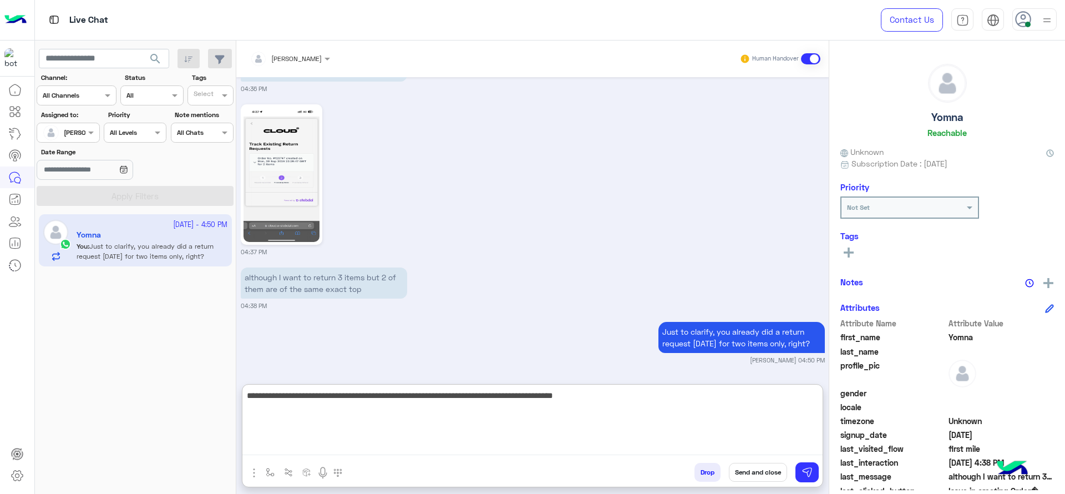
click at [334, 433] on textarea "**********" at bounding box center [532, 421] width 580 height 67
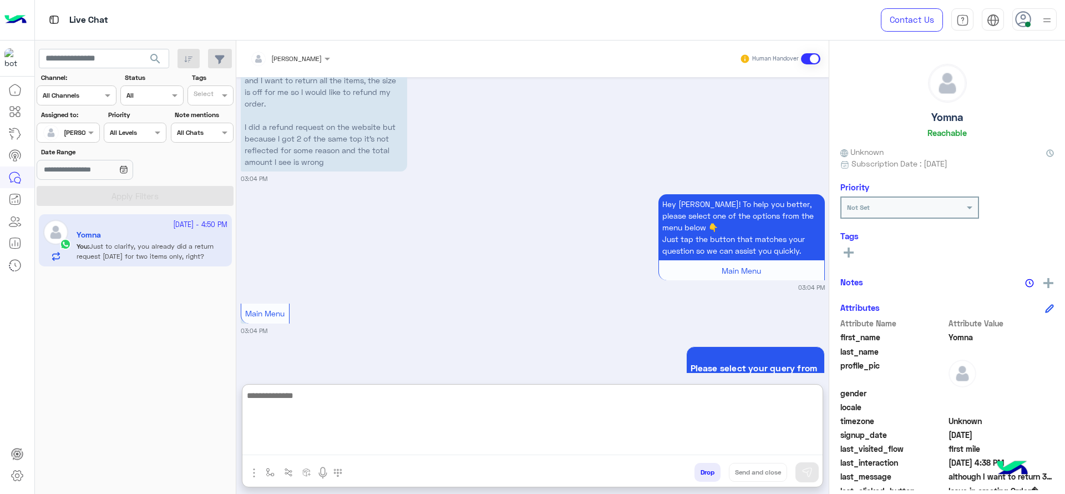
scroll to position [1591, 0]
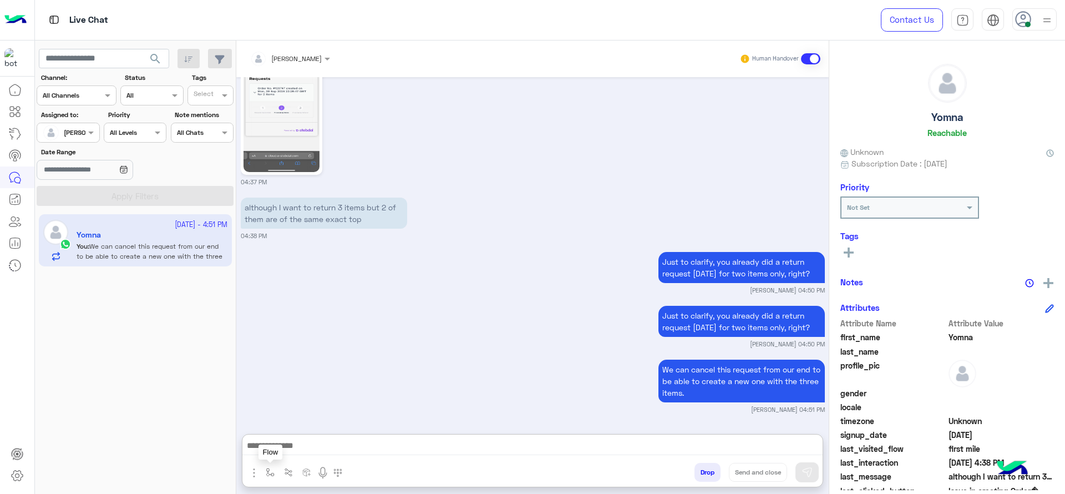
click at [270, 472] on img "button" at bounding box center [270, 472] width 9 height 9
click at [272, 452] on div "enter flow name" at bounding box center [292, 448] width 51 height 10
type input "*"
click at [290, 417] on div "[PERSON_NAME]" at bounding box center [303, 428] width 82 height 22
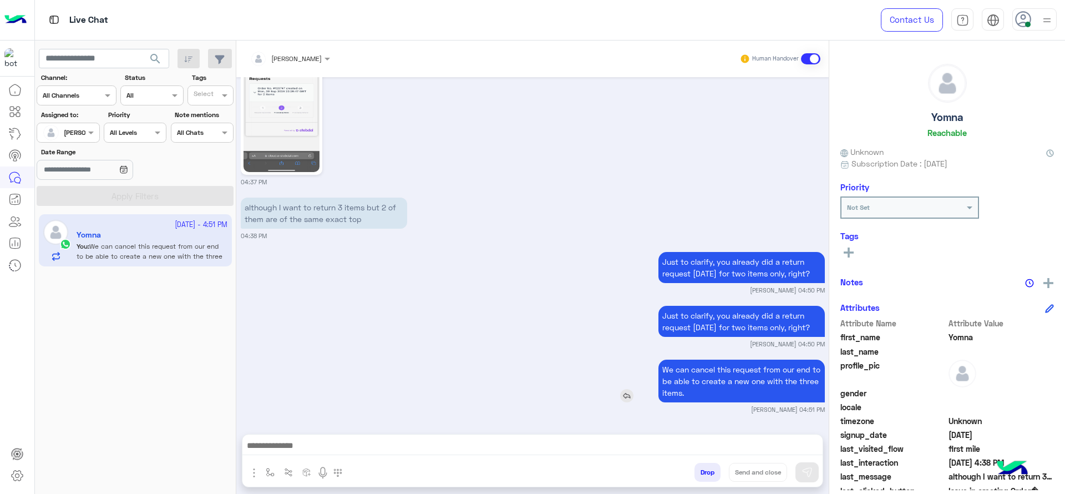
type textarea "**********"
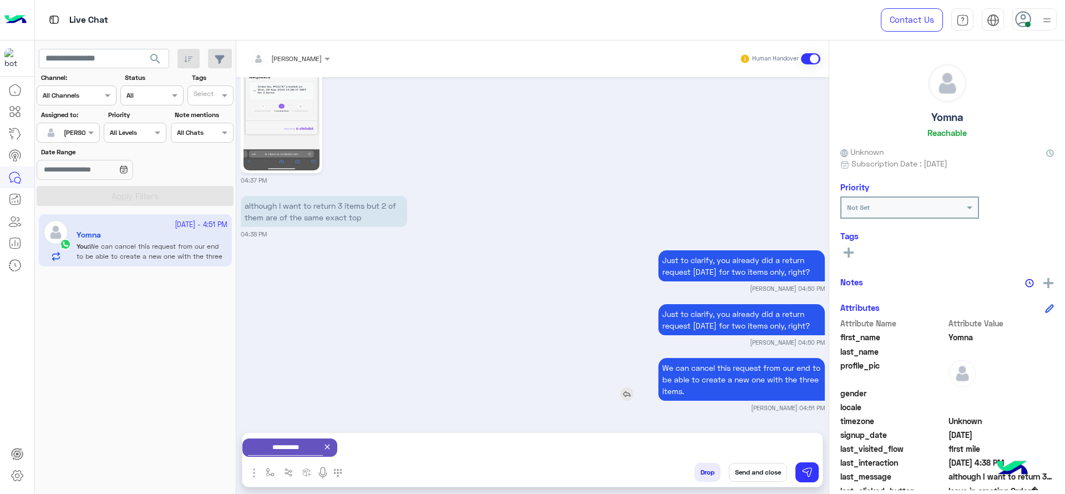
scroll to position [1542, 0]
click at [765, 465] on button "Send and close" at bounding box center [758, 472] width 58 height 19
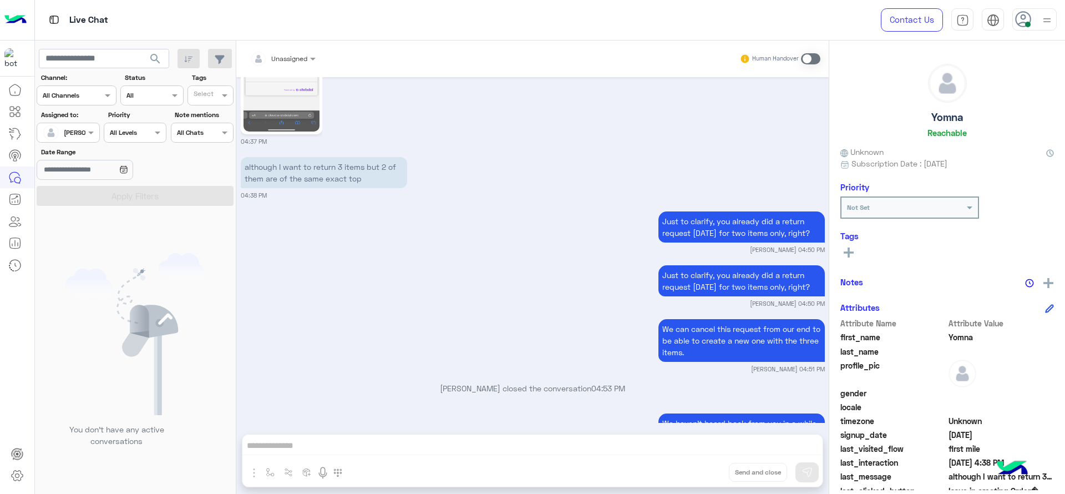
scroll to position [1713, 0]
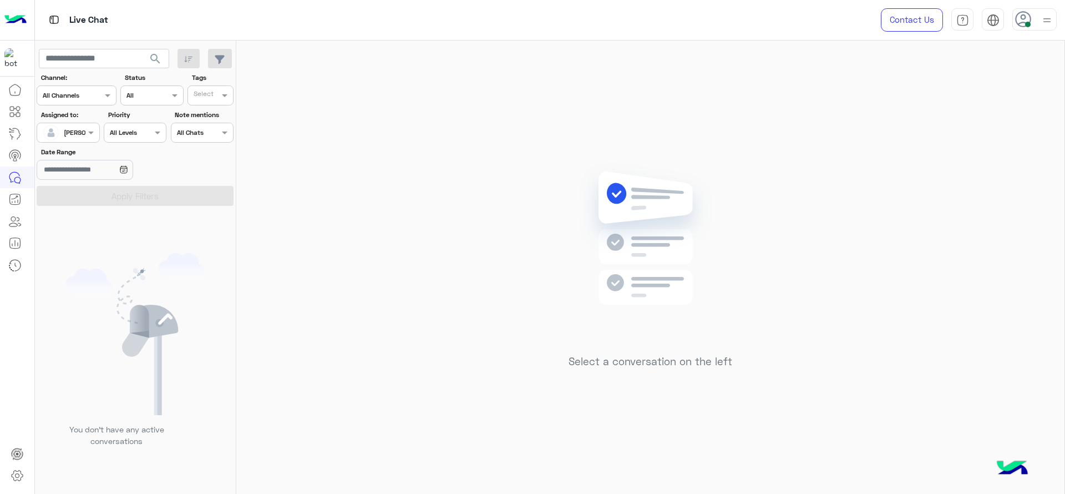
click at [1045, 26] on img at bounding box center [1047, 20] width 14 height 14
